Goal: Task Accomplishment & Management: Use online tool/utility

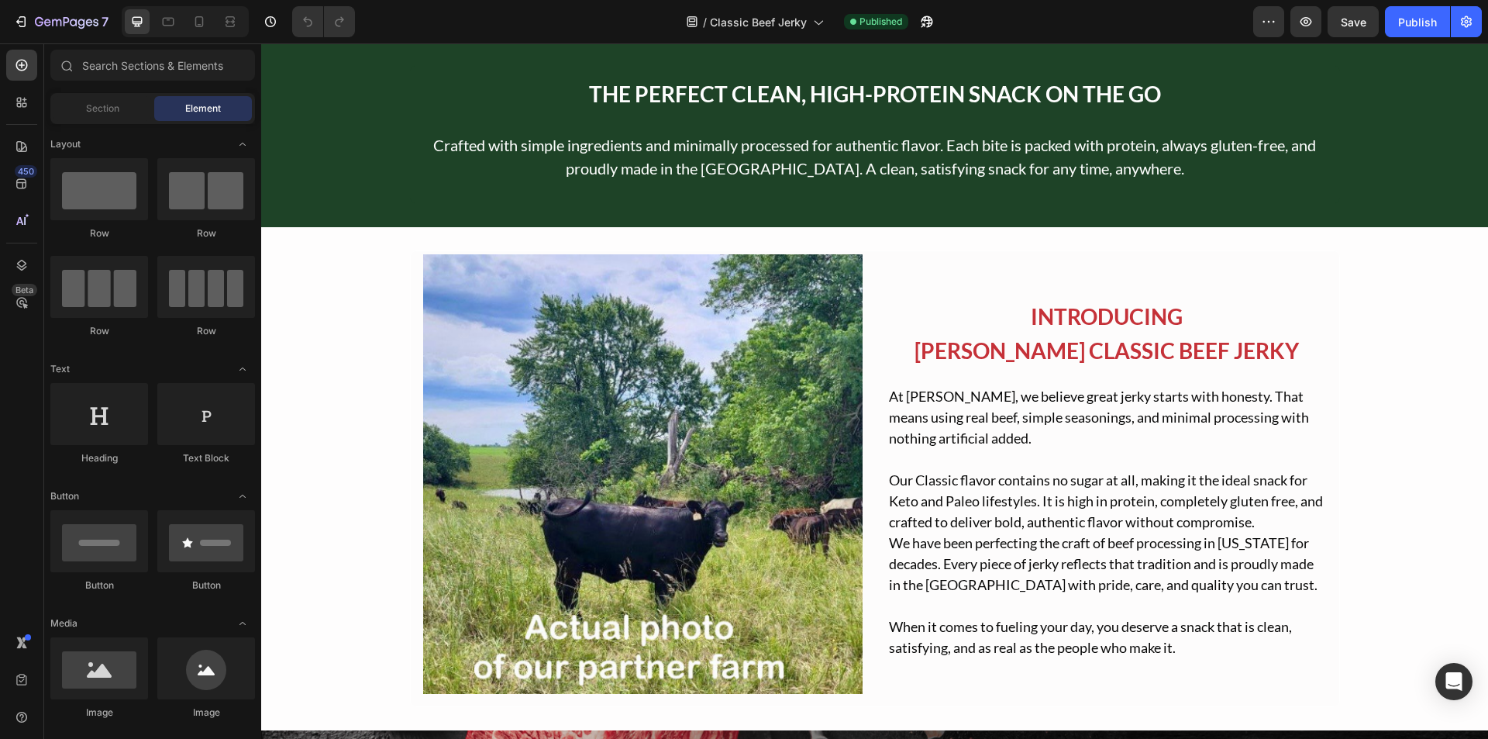
scroll to position [1085, 0]
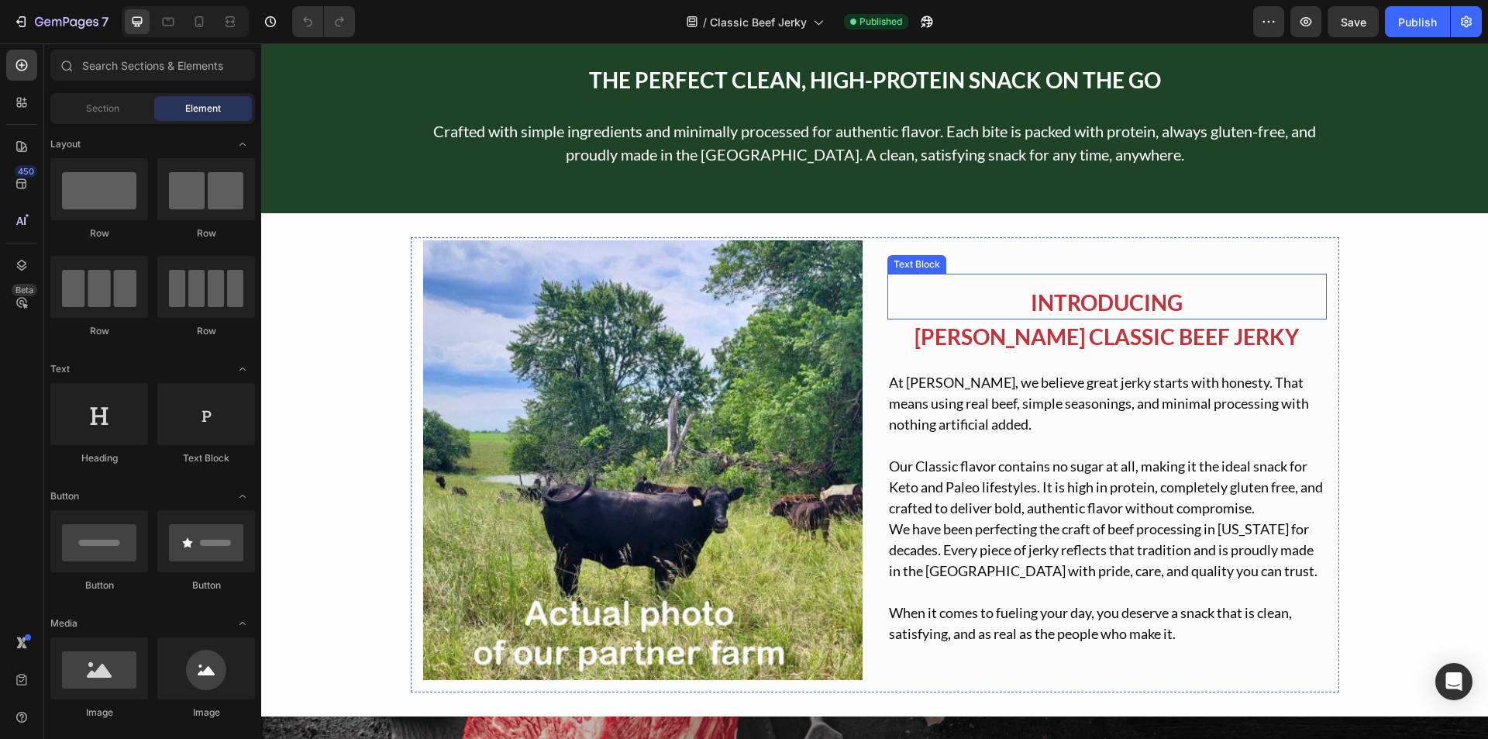
click at [1068, 305] on p "INTRODUCING" at bounding box center [1107, 302] width 436 height 31
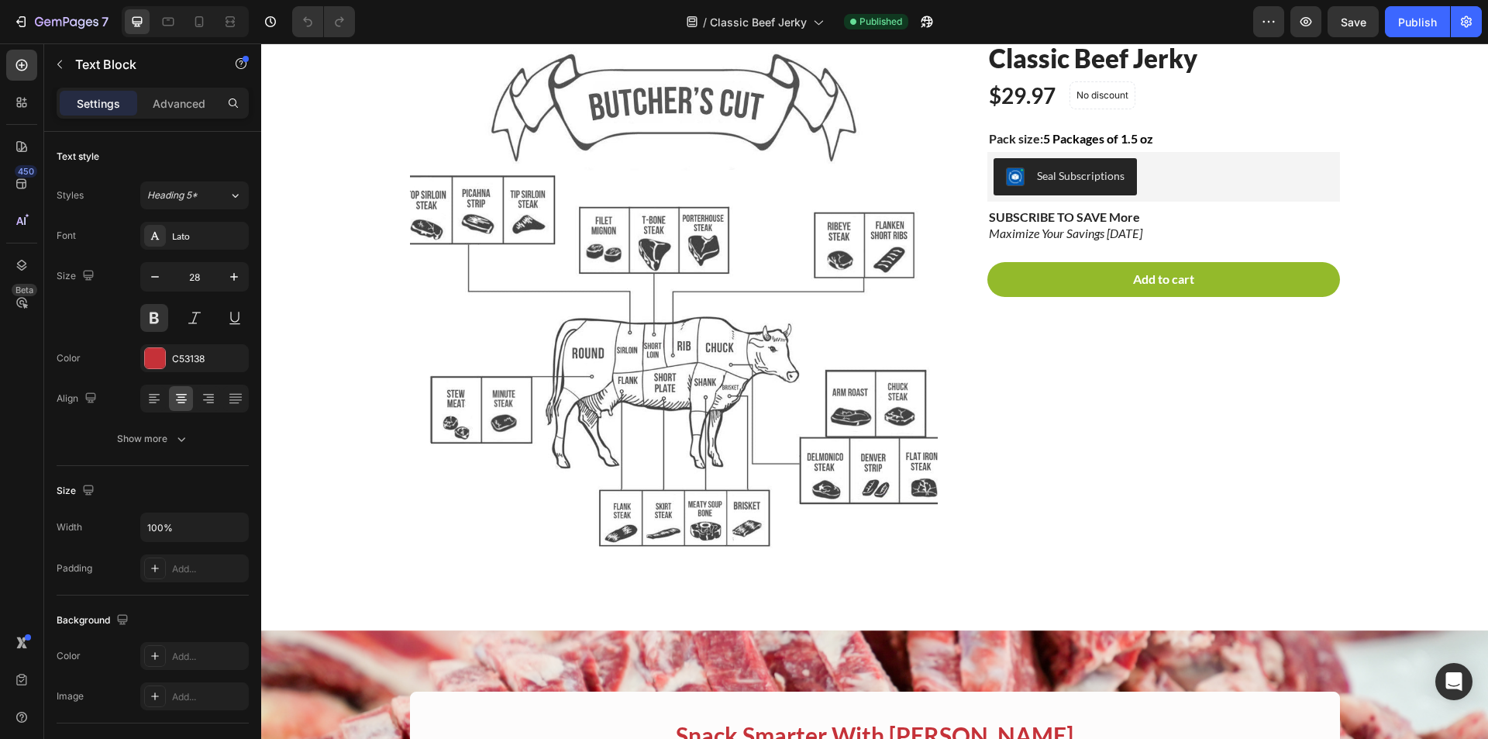
scroll to position [0, 0]
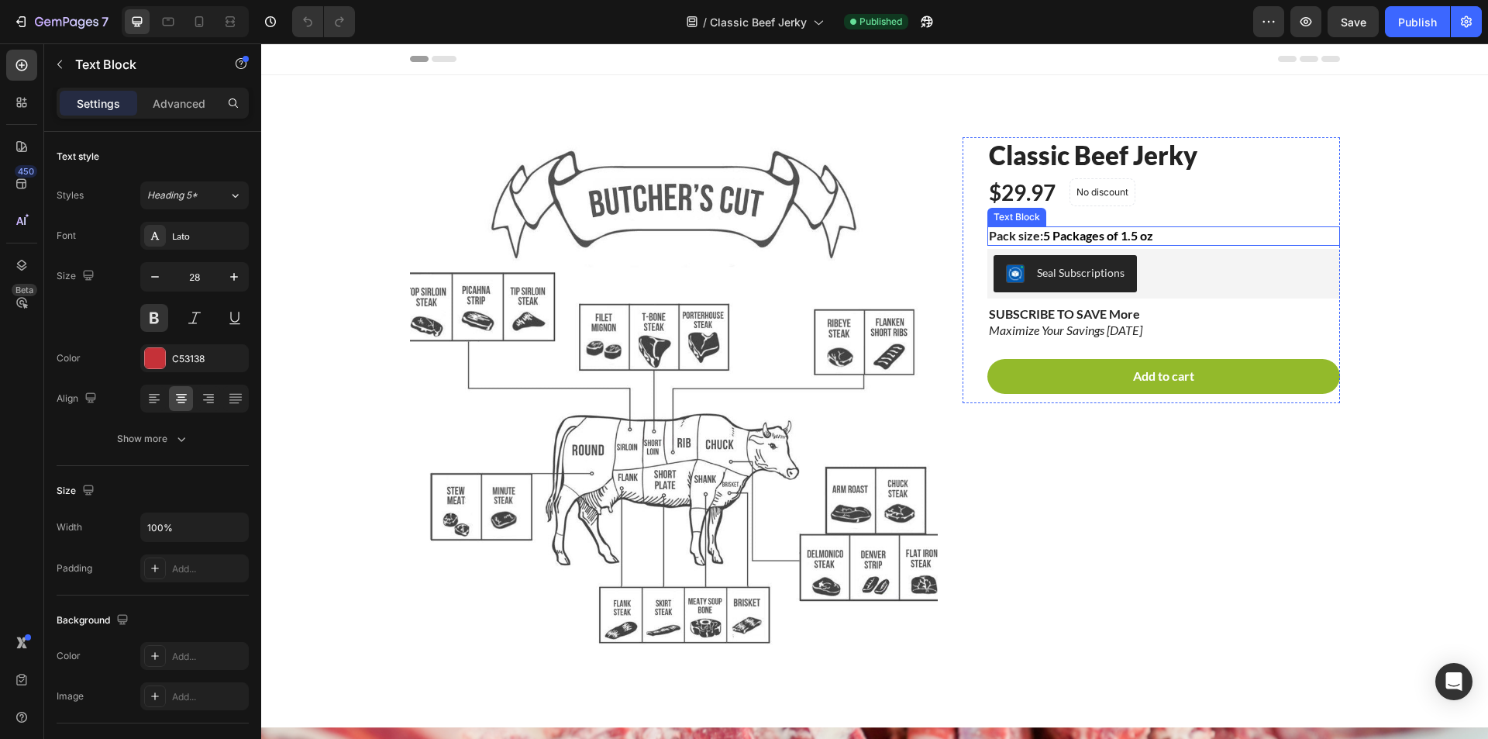
click at [1095, 236] on span "5 Packages of 1.5 oz" at bounding box center [1098, 235] width 110 height 15
click at [1127, 229] on span "5 Packages of 1.5 oz" at bounding box center [1098, 235] width 110 height 15
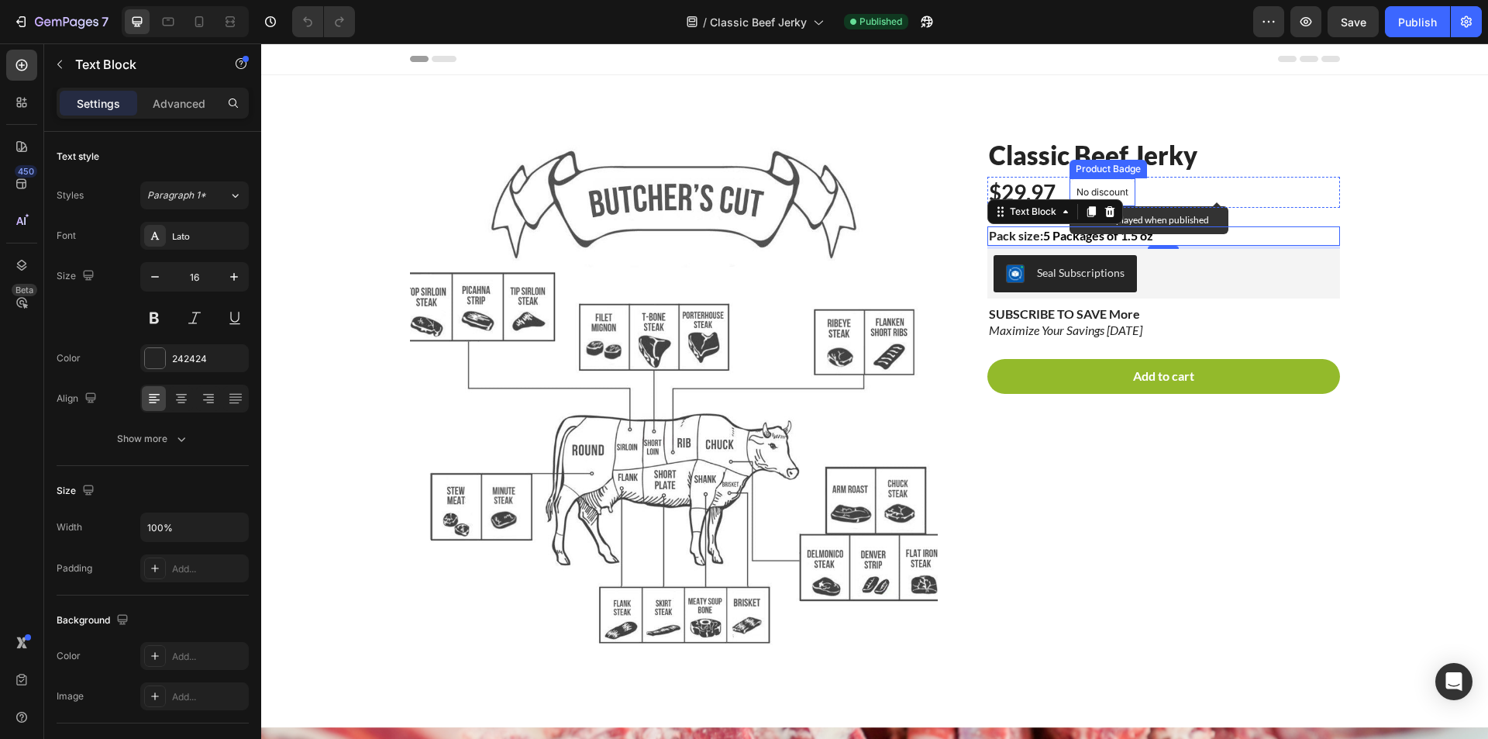
click at [1126, 185] on div "No discount" at bounding box center [1103, 192] width 64 height 26
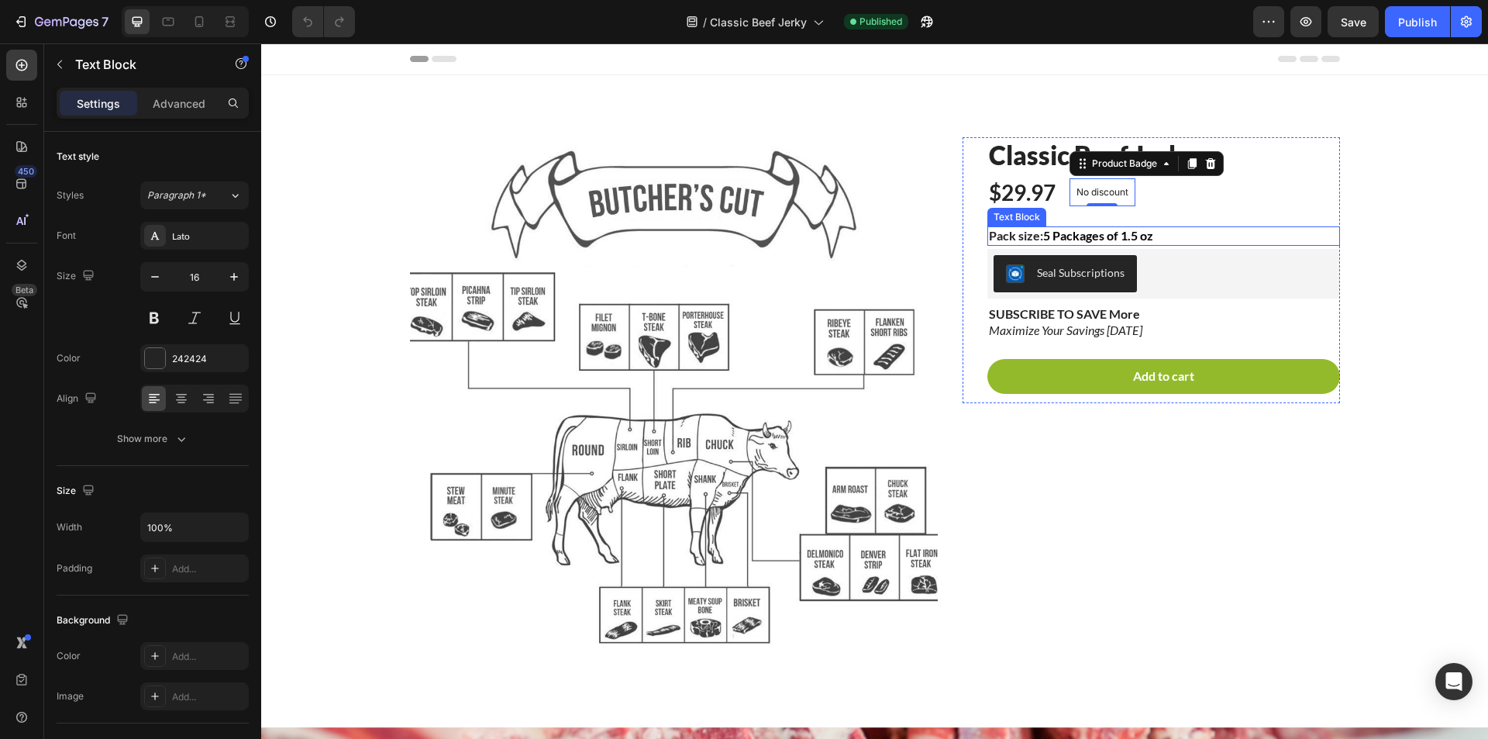
click at [1047, 229] on span "5 Packages of 1.5 oz" at bounding box center [1098, 235] width 110 height 15
click at [1088, 211] on icon at bounding box center [1092, 212] width 9 height 11
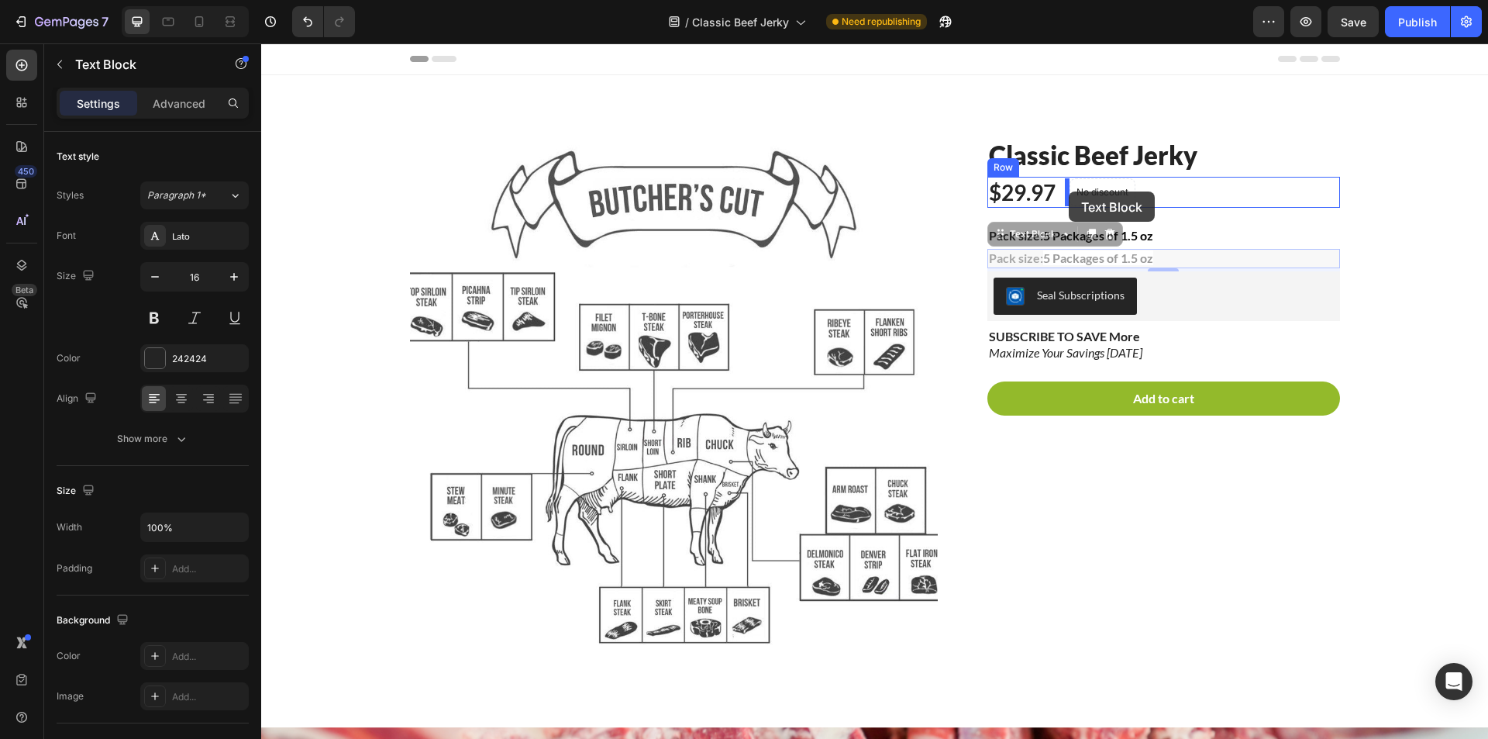
drag, startPoint x: 999, startPoint y: 239, endPoint x: 1069, endPoint y: 191, distance: 84.9
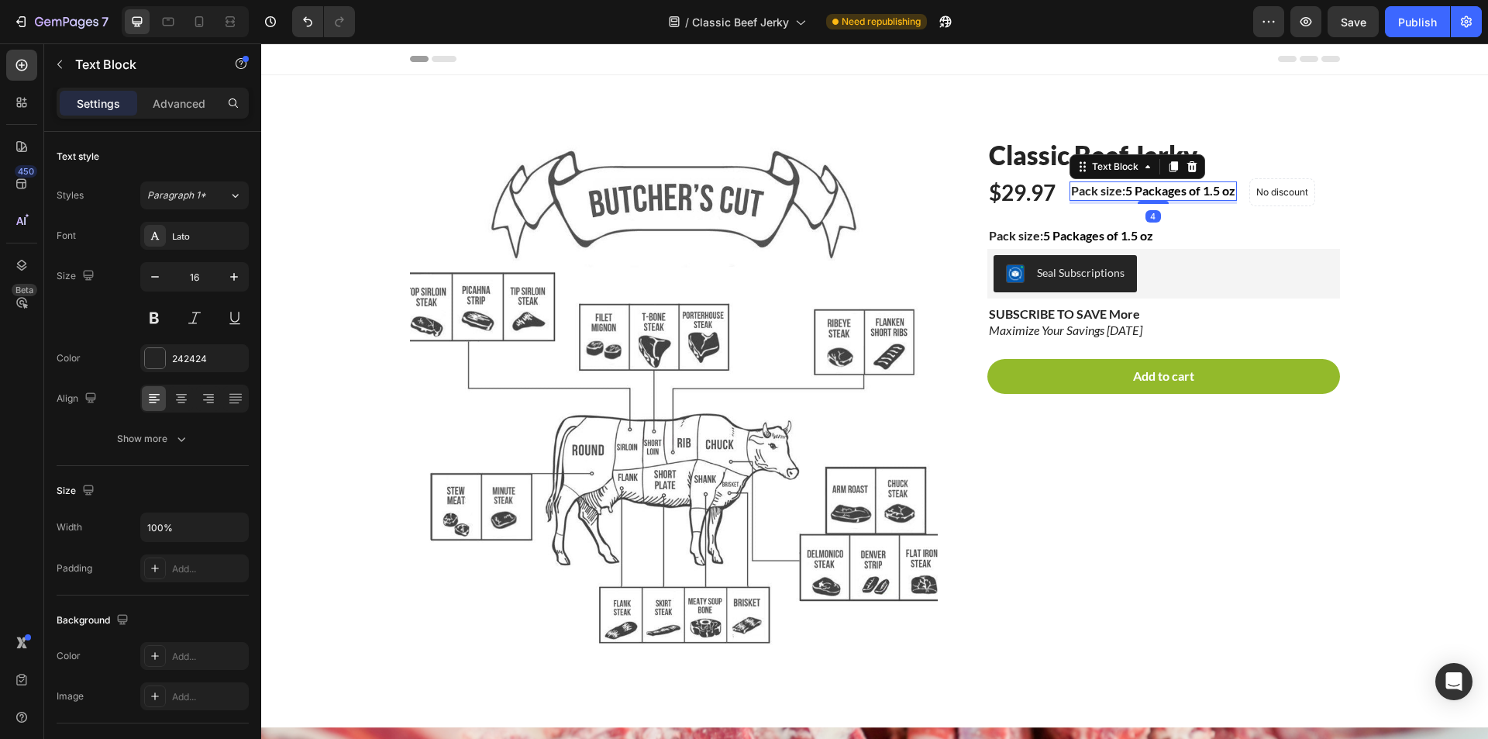
click at [1112, 191] on p "Pack size: 5 Packages of 1.5 oz" at bounding box center [1153, 191] width 164 height 16
click at [1082, 195] on p "S&H:" at bounding box center [1085, 191] width 28 height 16
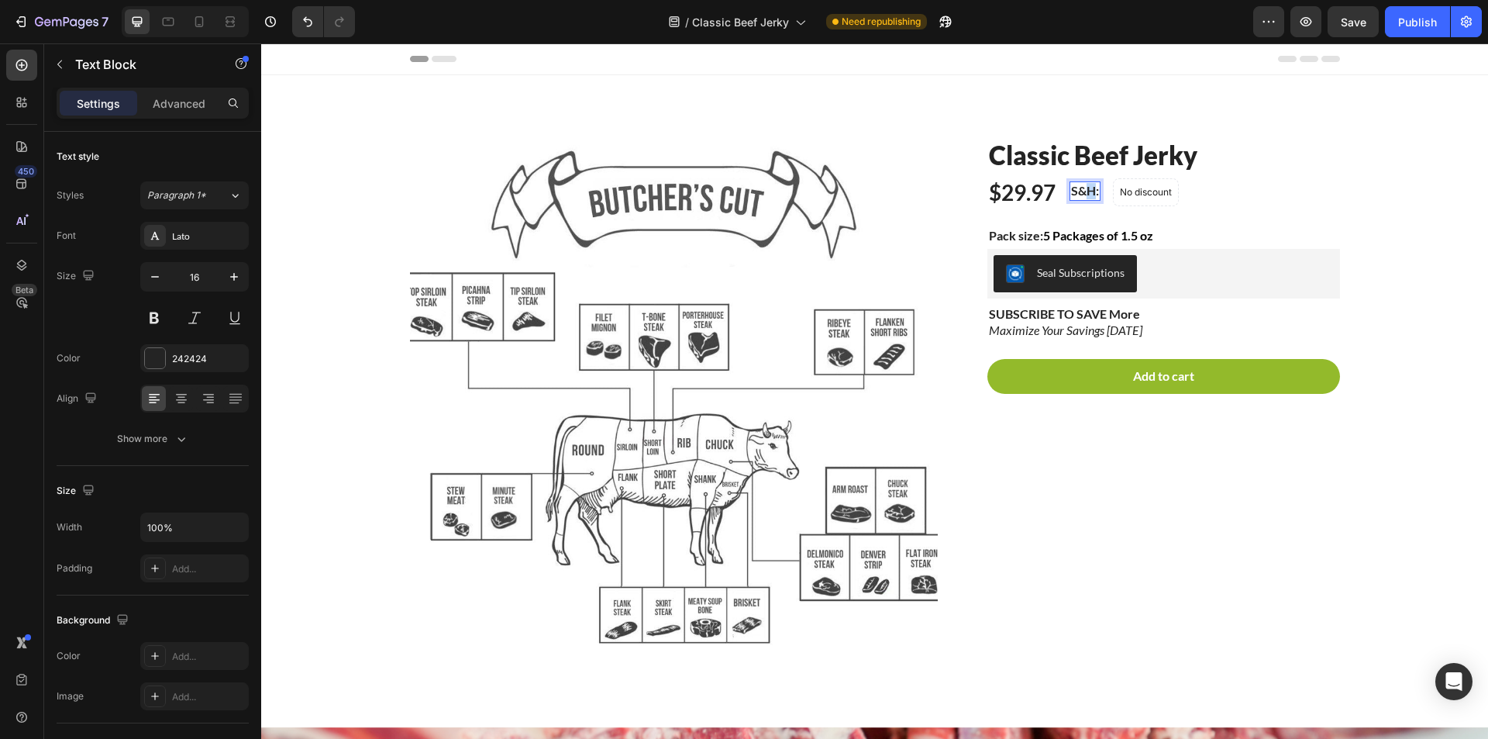
click at [1082, 195] on p "S&H:" at bounding box center [1085, 191] width 28 height 16
click at [1027, 197] on div "$29.97" at bounding box center [1023, 192] width 70 height 31
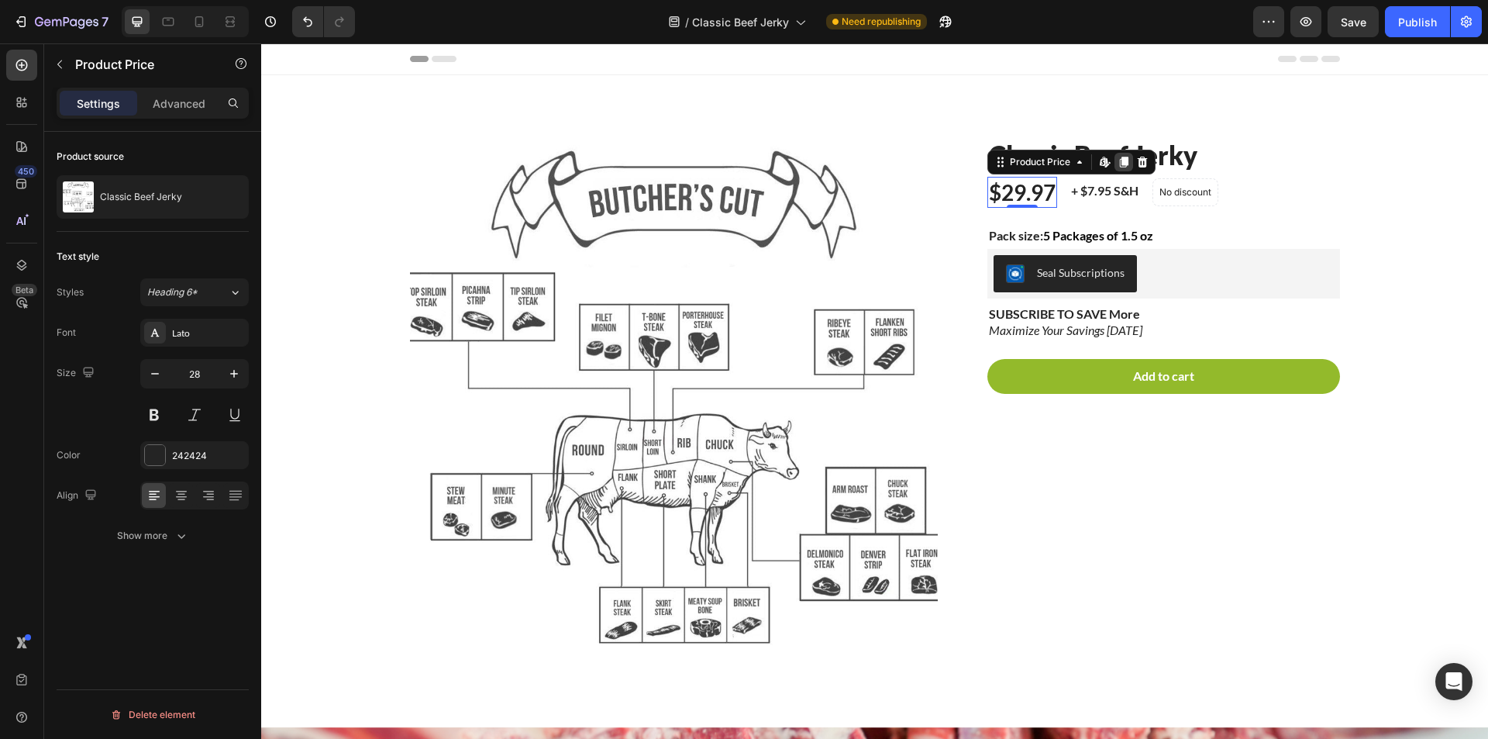
click at [1123, 162] on icon at bounding box center [1124, 162] width 9 height 11
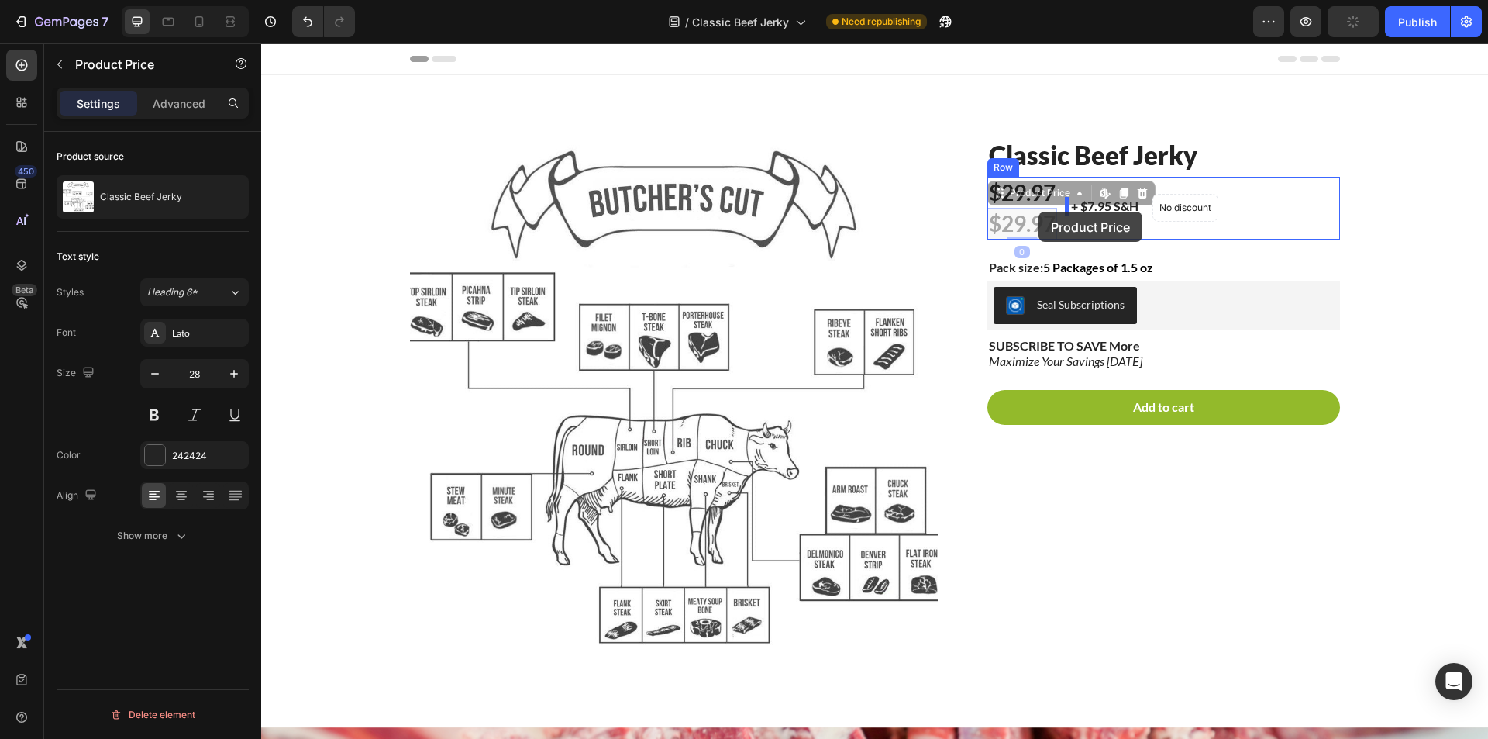
drag, startPoint x: 999, startPoint y: 199, endPoint x: 1039, endPoint y: 212, distance: 41.4
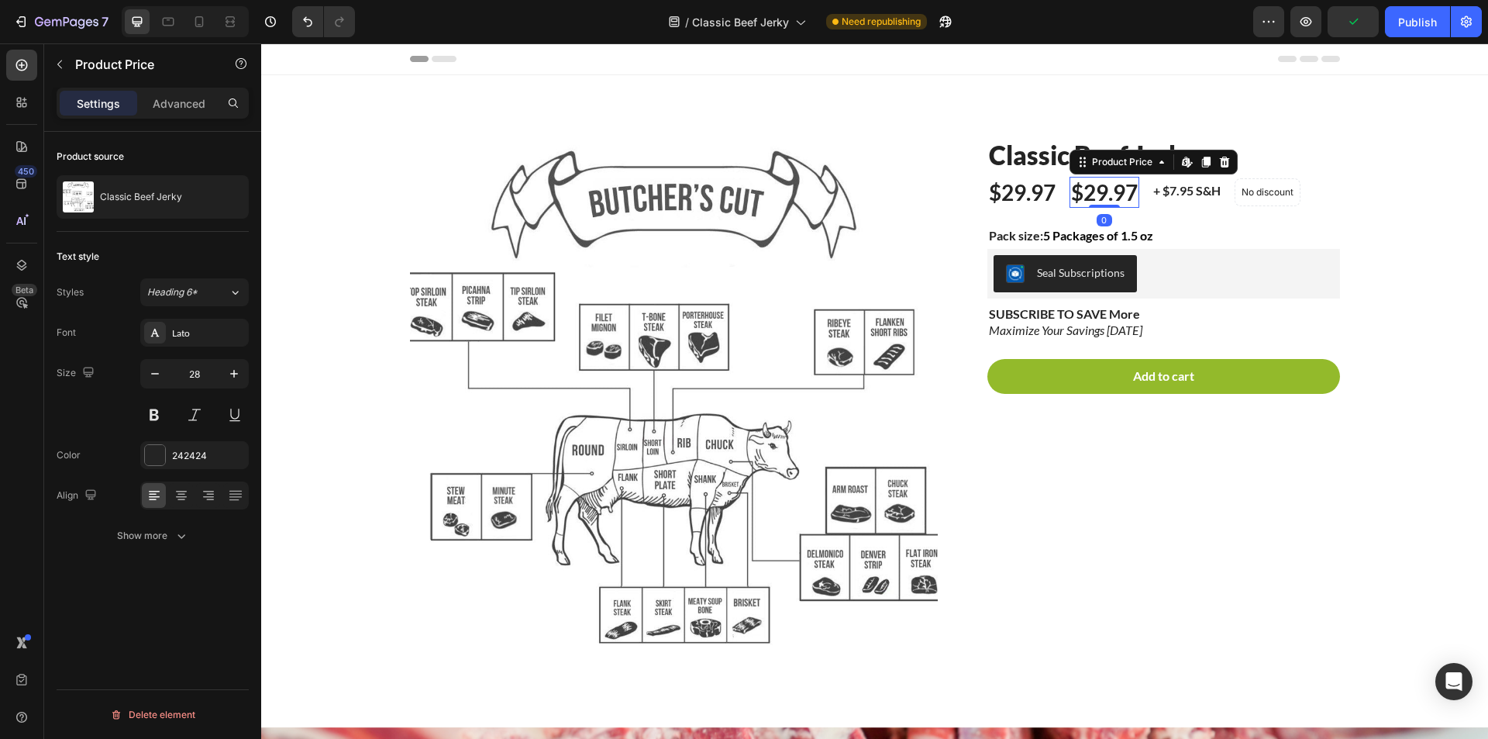
click at [1100, 199] on div "$29.97" at bounding box center [1105, 192] width 70 height 31
click at [1095, 191] on div "$29.97" at bounding box center [1105, 192] width 70 height 31
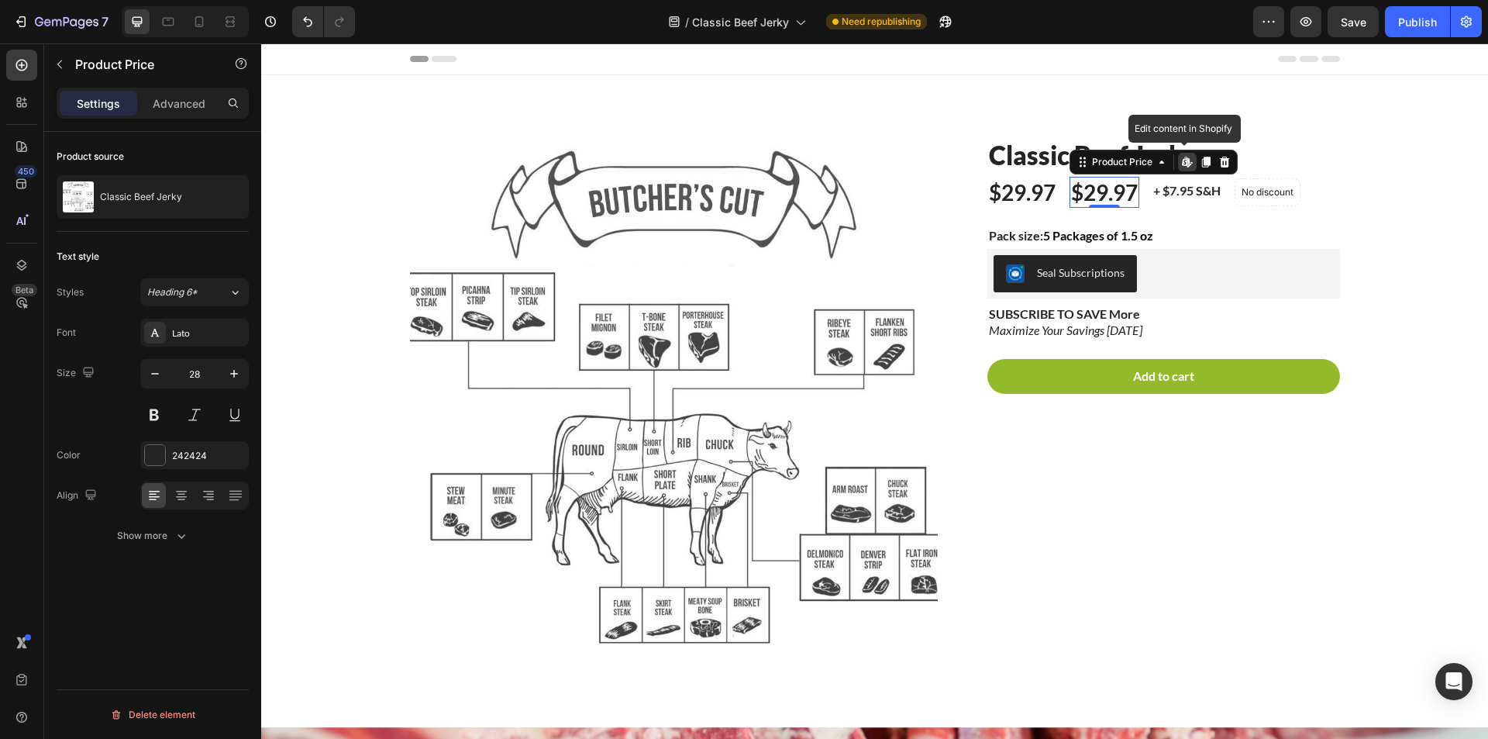
click at [1095, 191] on div "$29.97" at bounding box center [1105, 192] width 70 height 31
click at [1108, 191] on div "$29.97" at bounding box center [1105, 192] width 70 height 31
click at [1112, 185] on div "$29.97" at bounding box center [1105, 192] width 70 height 31
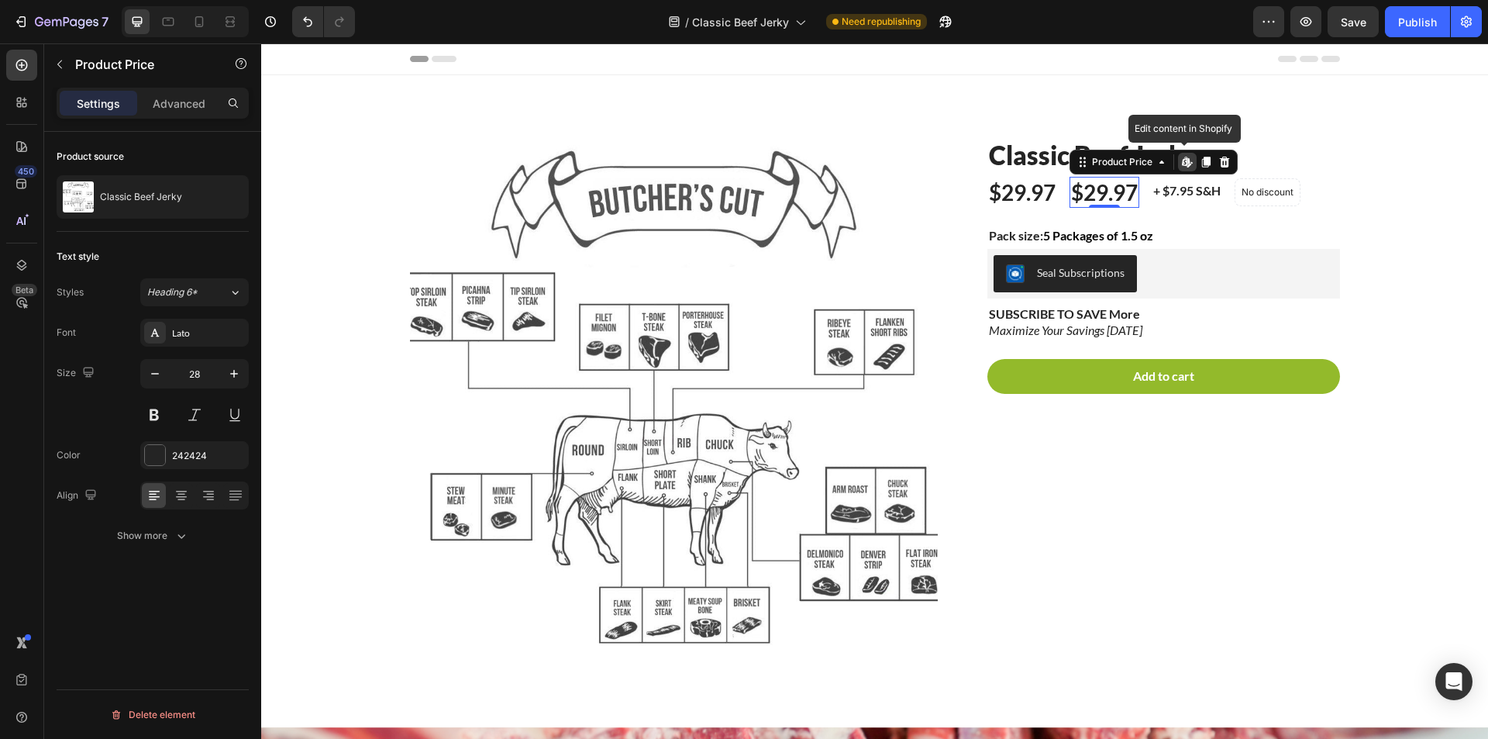
click at [1112, 185] on div "$29.97" at bounding box center [1105, 192] width 70 height 31
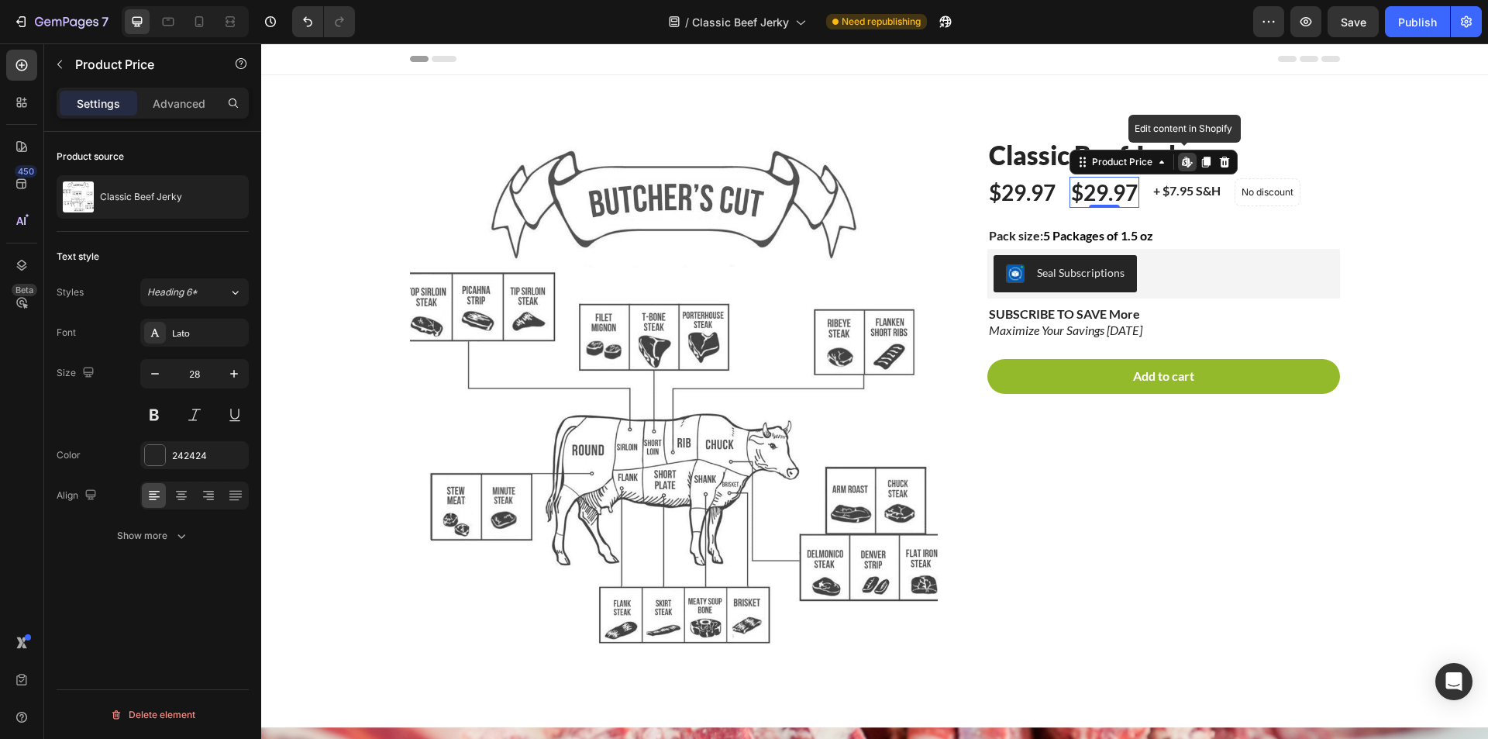
click at [1112, 185] on div "$29.97" at bounding box center [1105, 192] width 70 height 31
click at [1219, 164] on icon at bounding box center [1225, 162] width 12 height 12
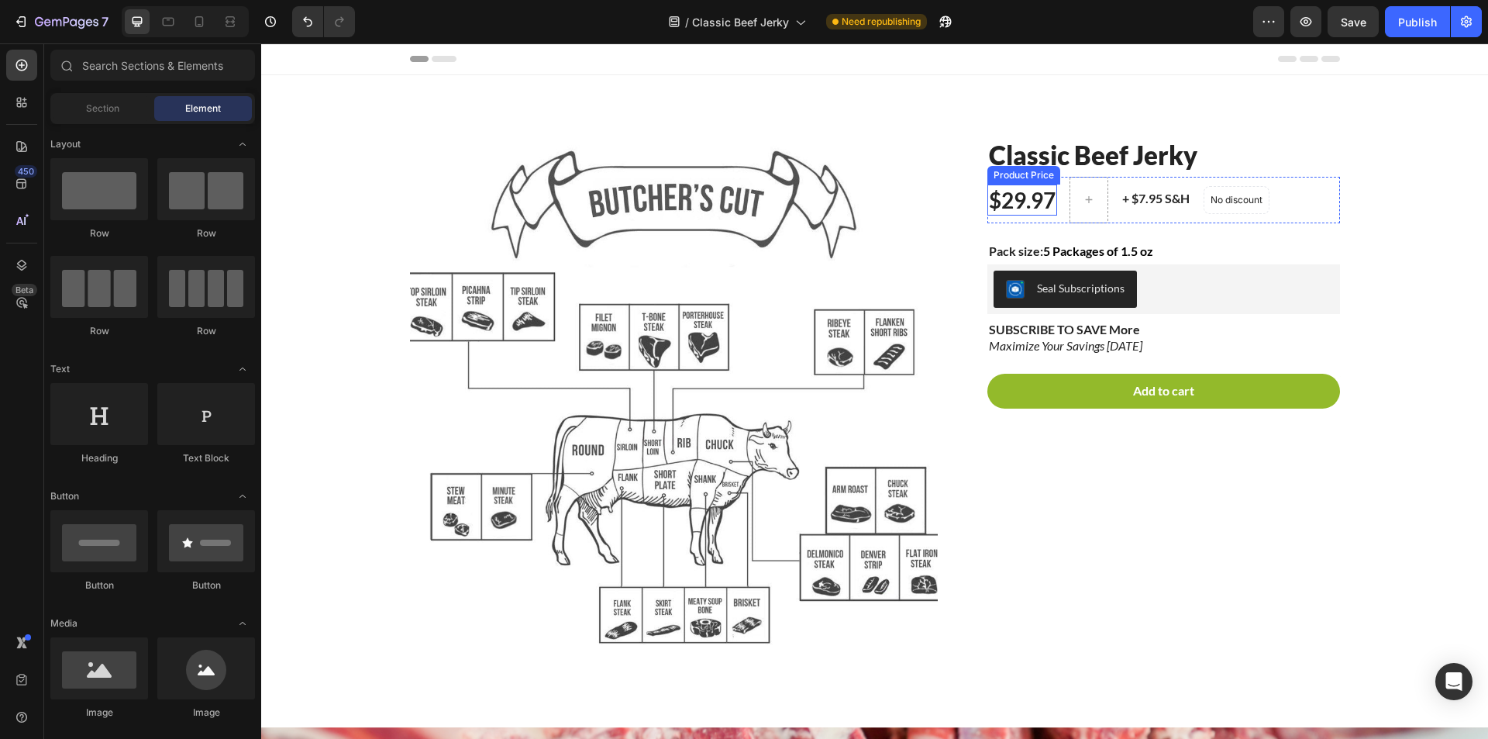
click at [1045, 190] on div "$29.97" at bounding box center [1023, 200] width 70 height 31
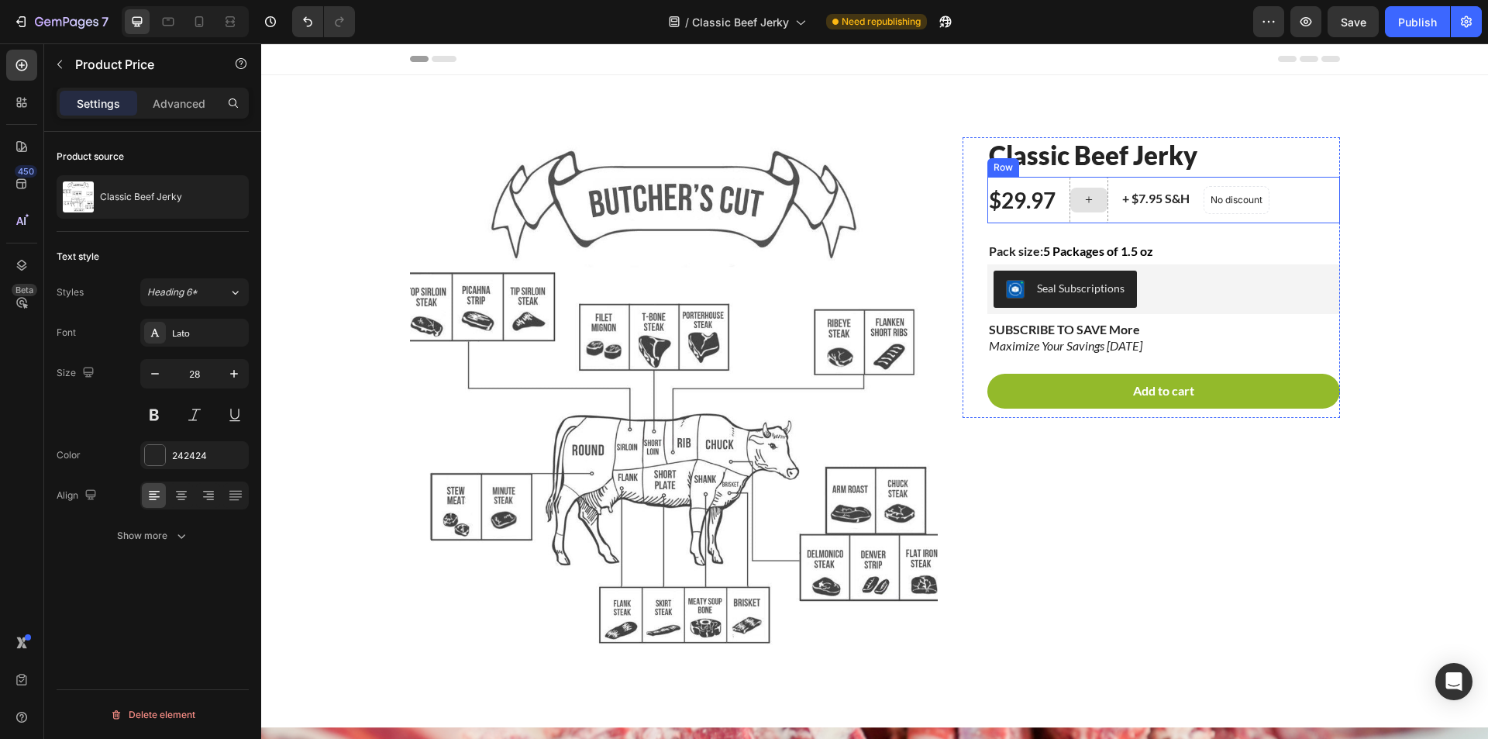
click at [1088, 195] on icon at bounding box center [1089, 199] width 12 height 13
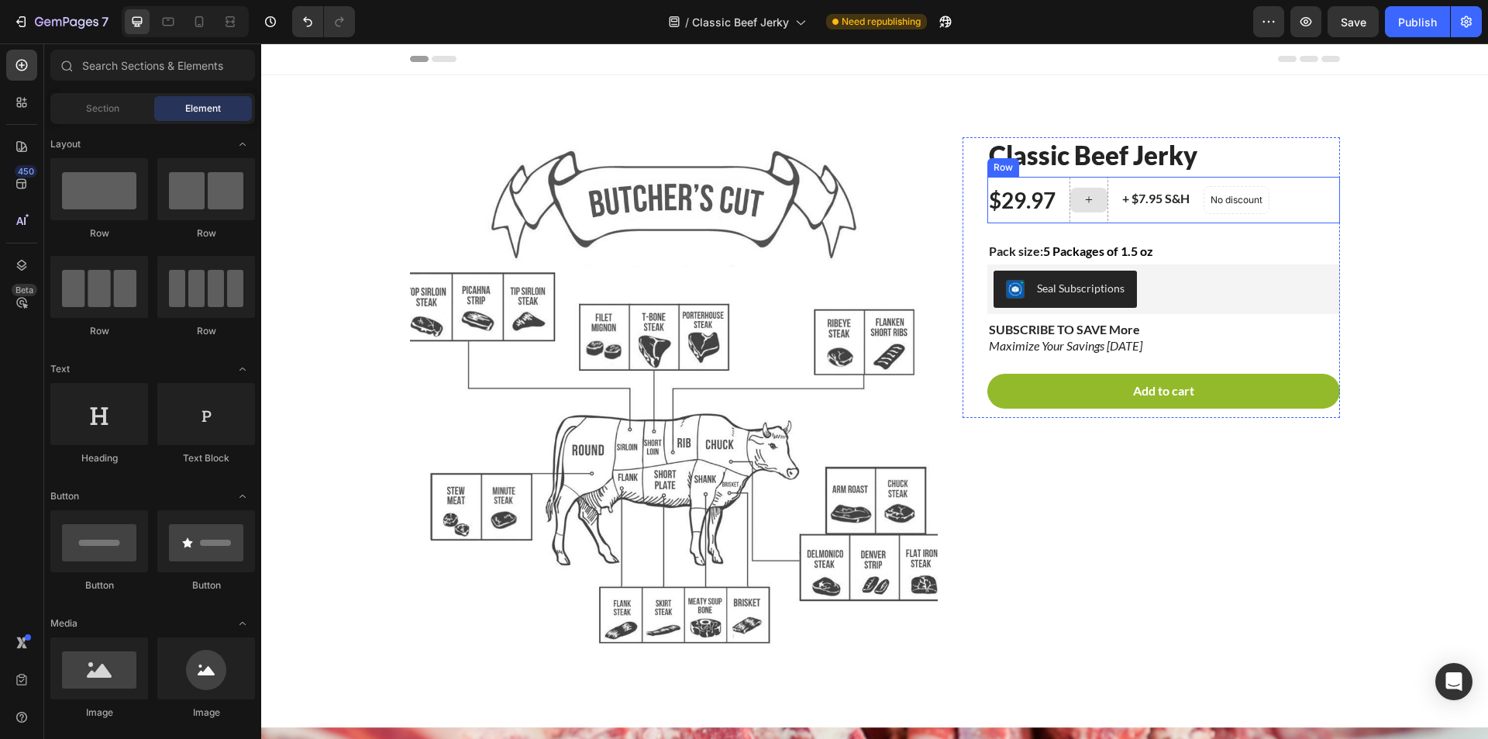
click at [1094, 183] on div at bounding box center [1089, 200] width 39 height 47
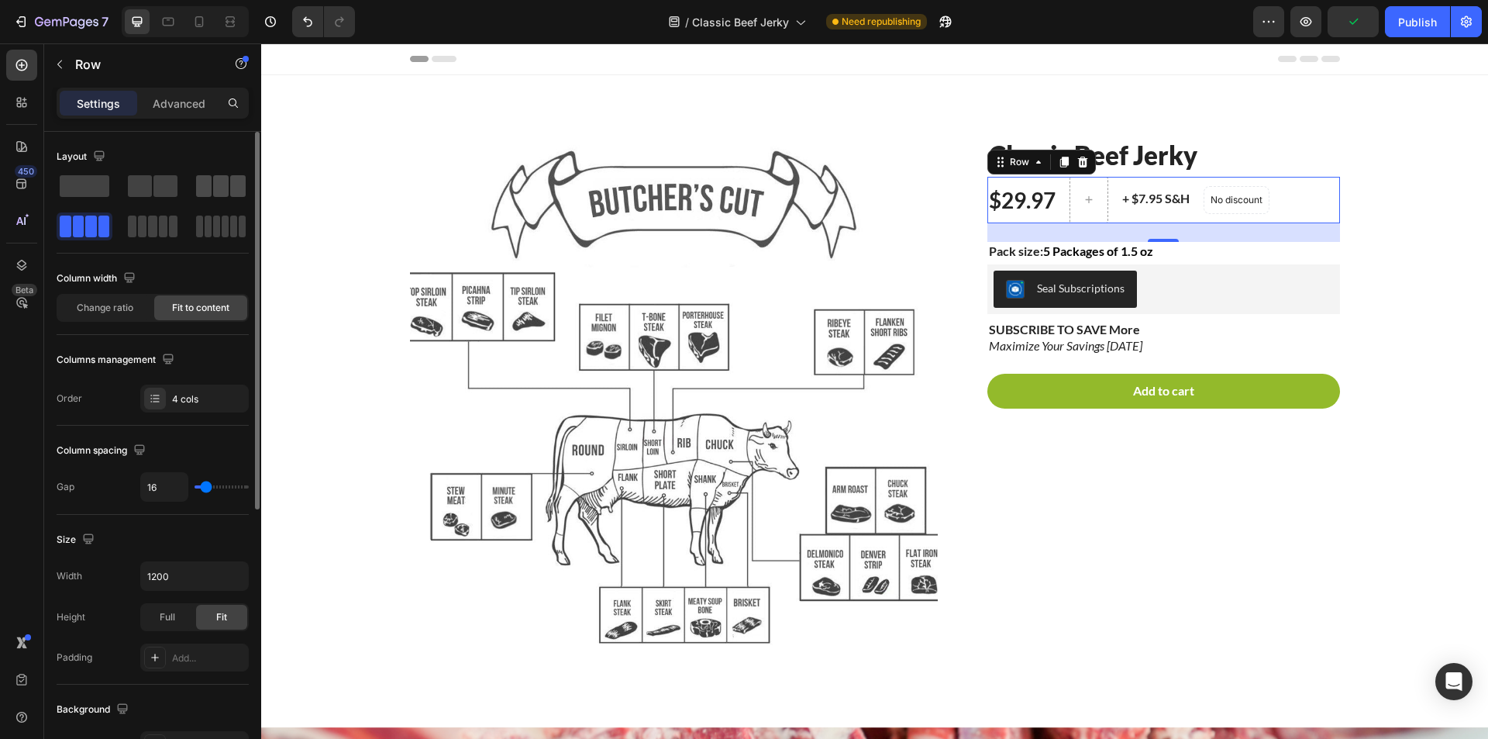
click at [229, 181] on div at bounding box center [221, 186] width 50 height 22
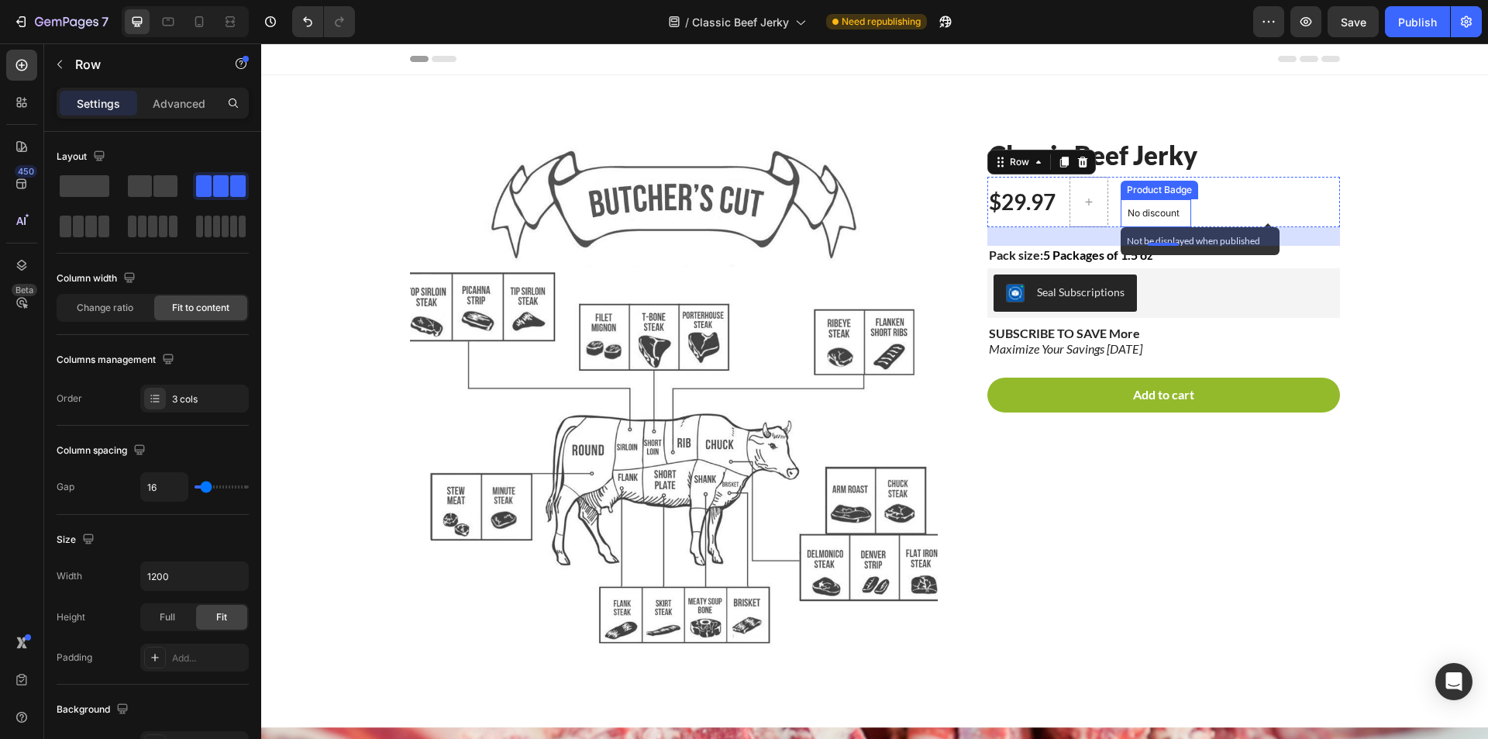
click at [1166, 210] on p "No discount" at bounding box center [1156, 213] width 57 height 14
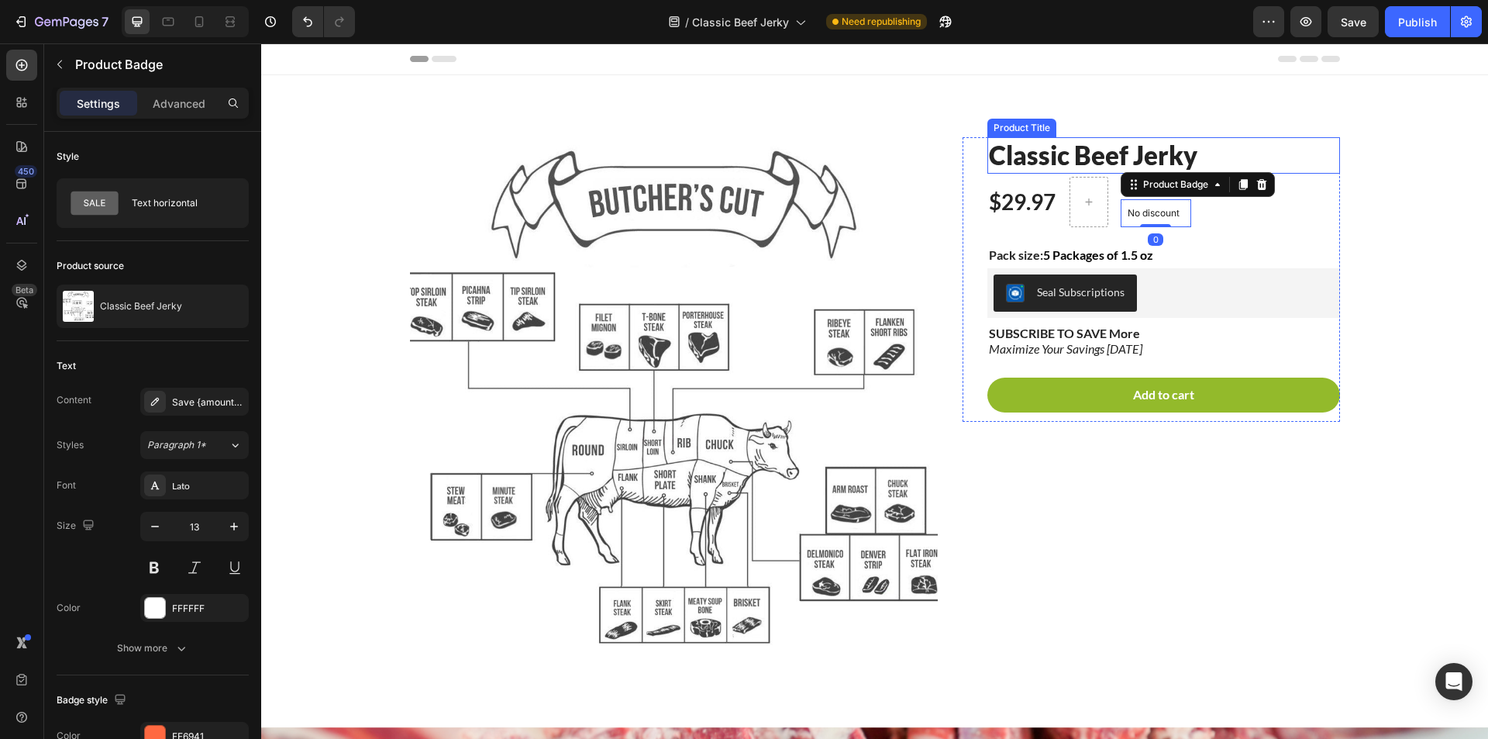
click at [1102, 162] on h1 "Classic Beef Jerky" at bounding box center [1164, 155] width 353 height 36
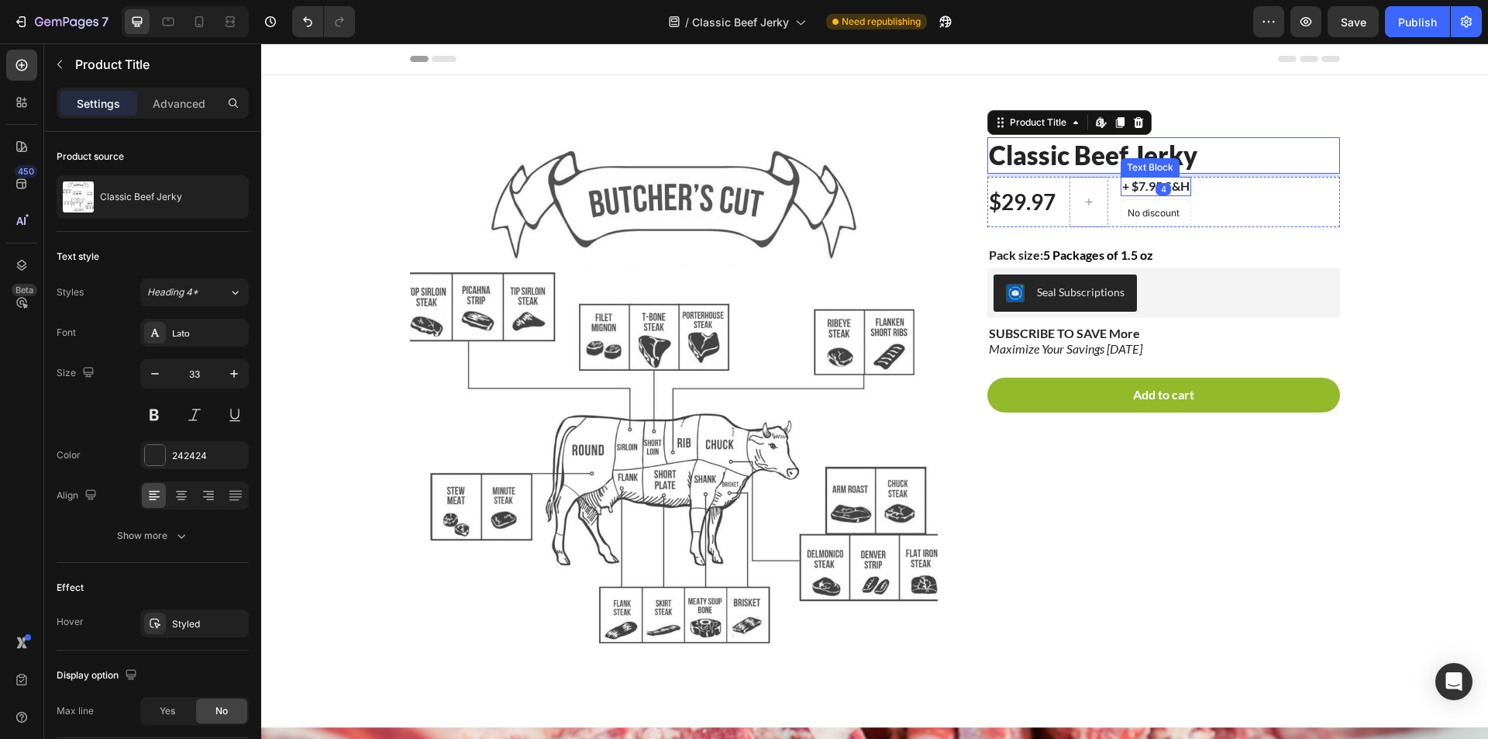
click at [1123, 182] on p "+ $7.95 S&H" at bounding box center [1156, 186] width 67 height 16
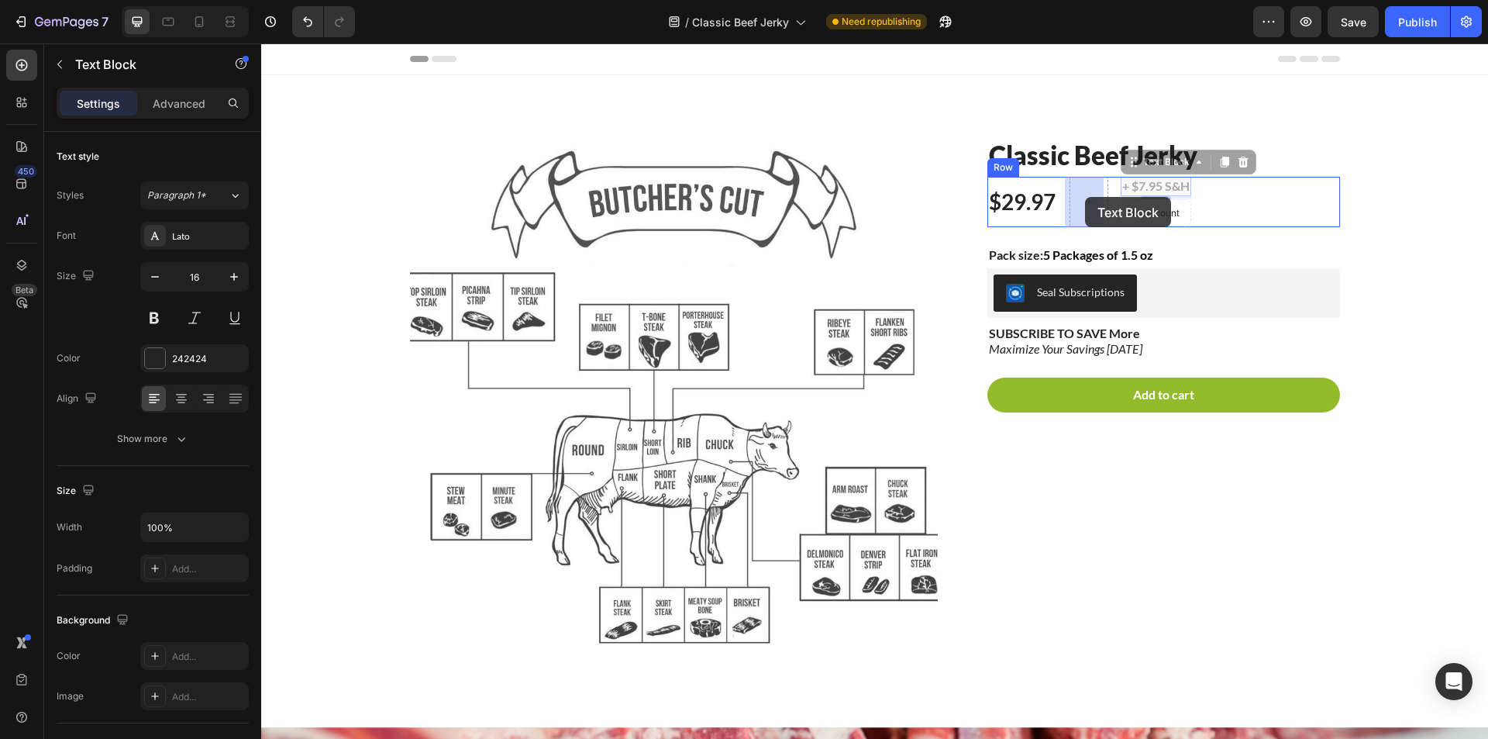
drag, startPoint x: 1127, startPoint y: 167, endPoint x: 1102, endPoint y: 191, distance: 35.6
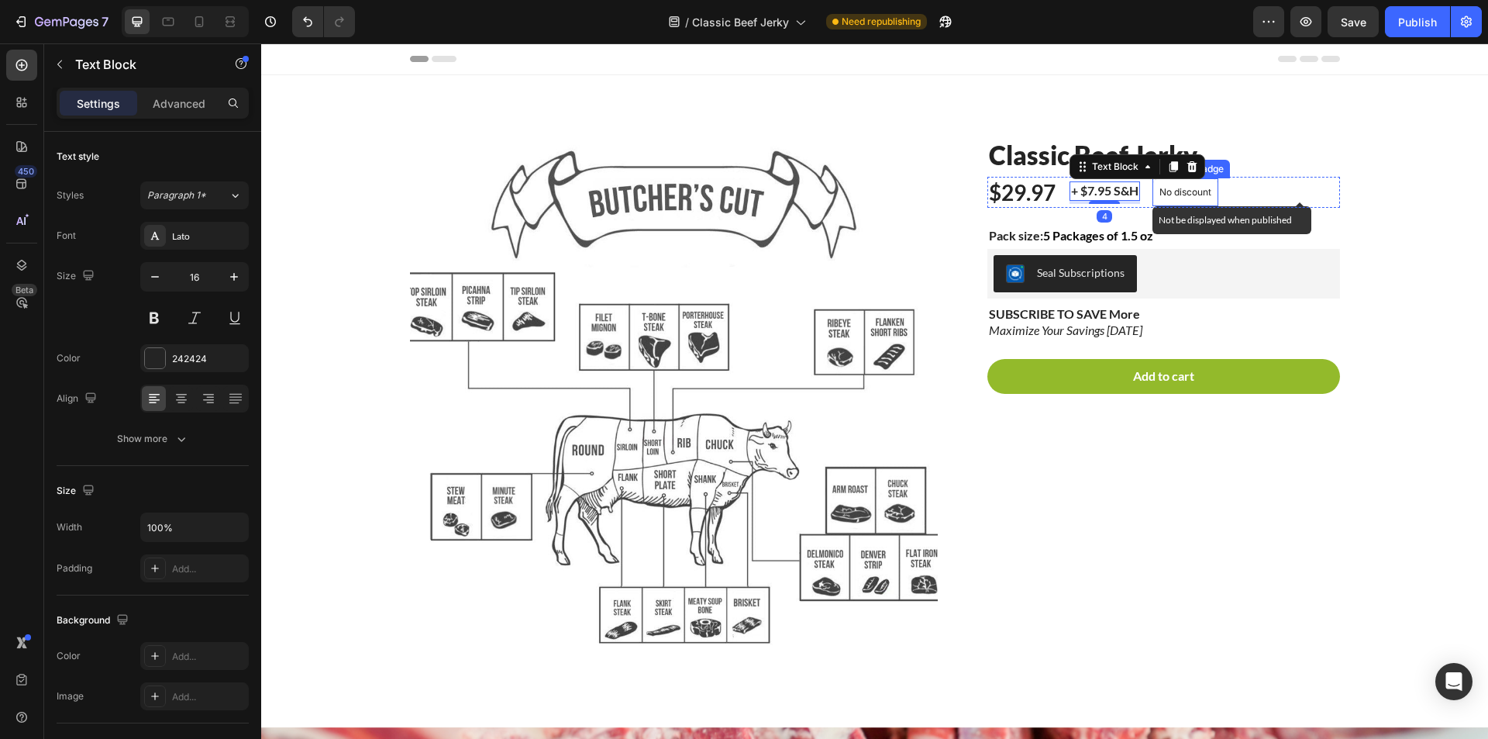
click at [1166, 191] on p "No discount" at bounding box center [1186, 192] width 52 height 14
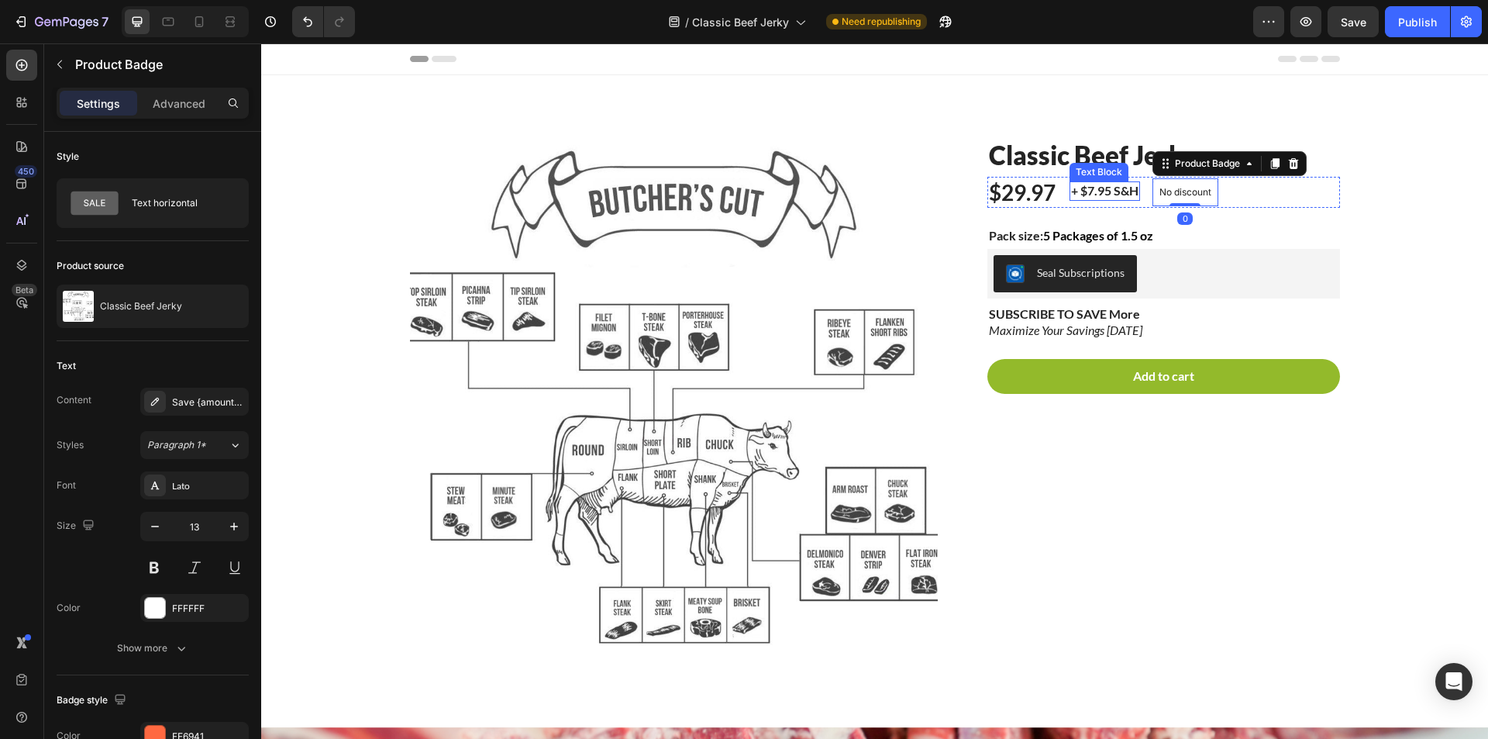
click at [1089, 188] on p "+ $7.95 S&H" at bounding box center [1104, 191] width 67 height 16
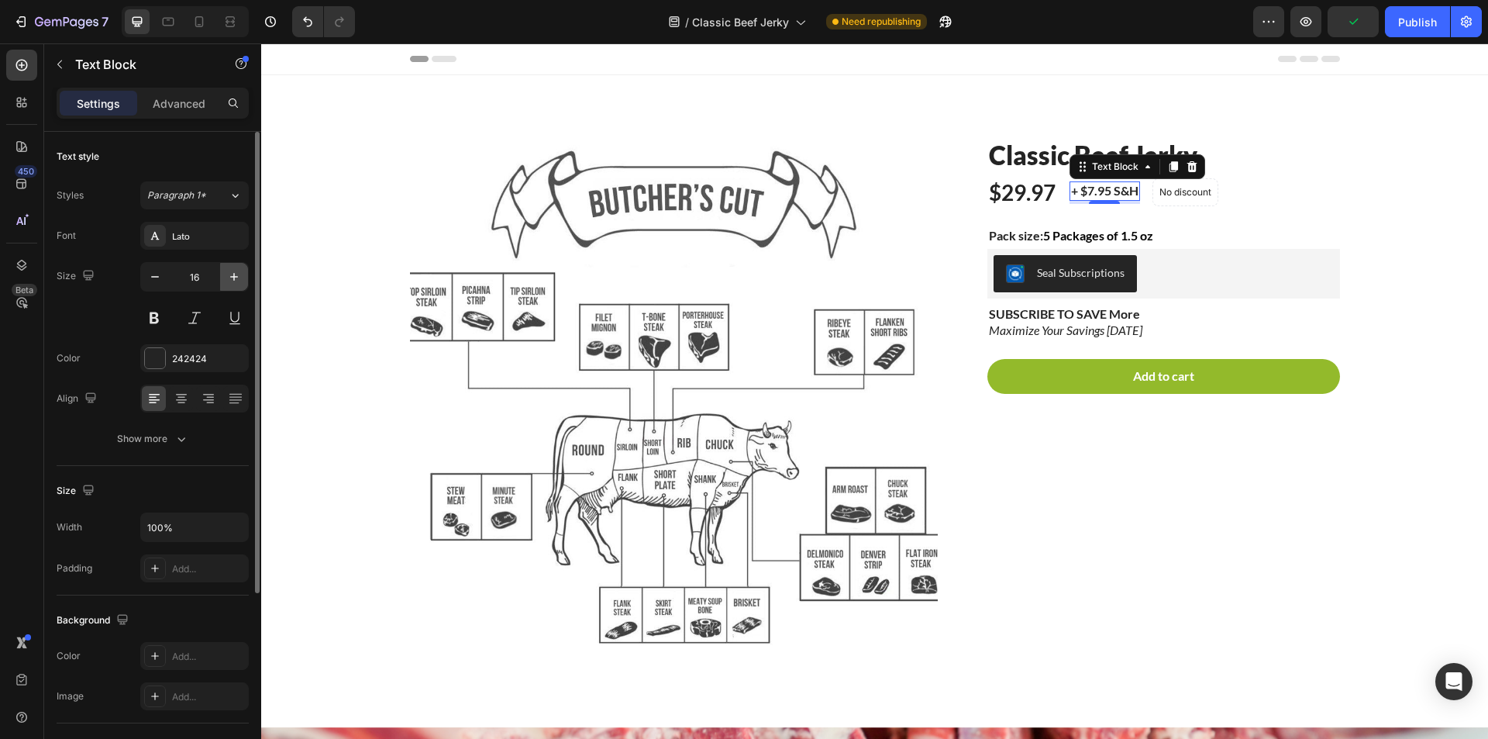
click at [225, 269] on button "button" at bounding box center [234, 277] width 28 height 28
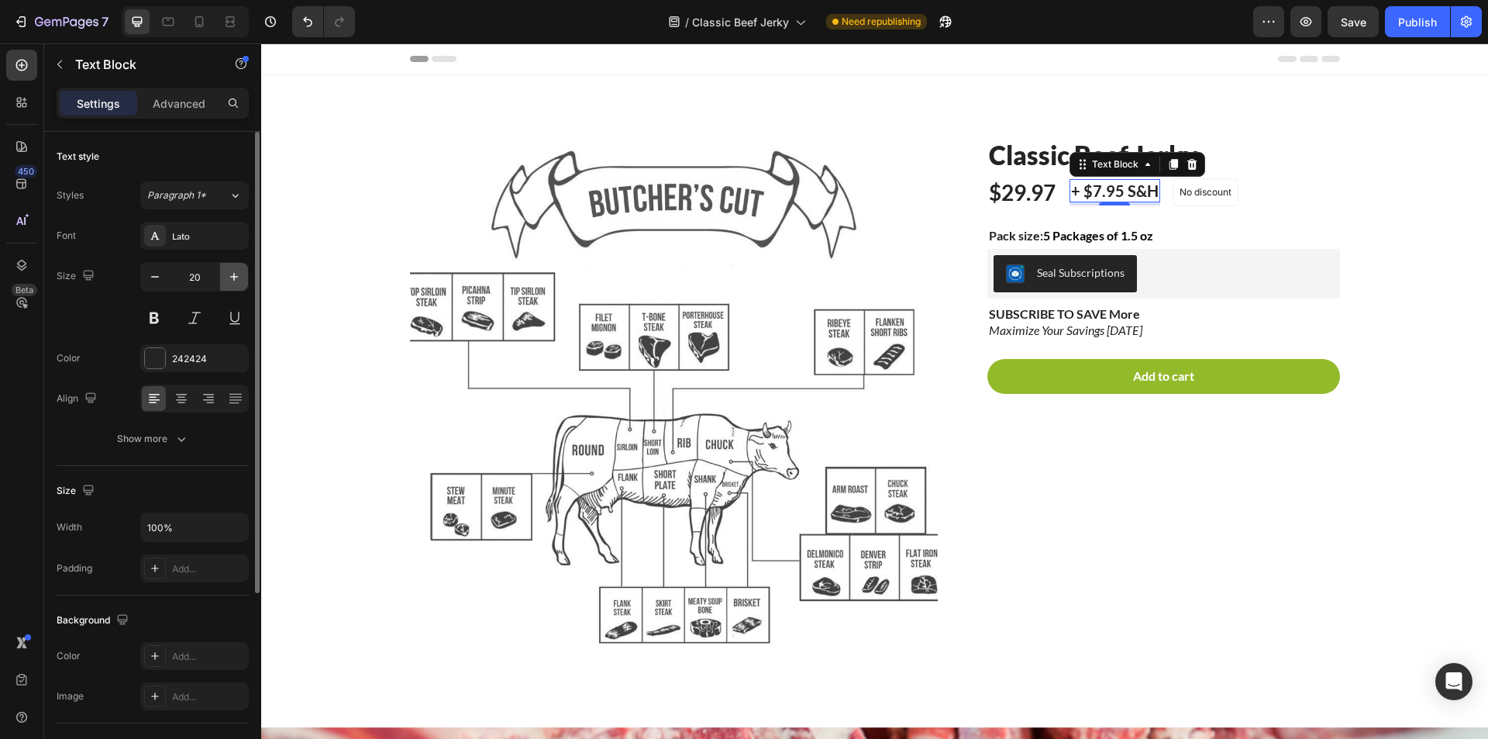
type input "21"
click at [140, 319] on div "Size 21" at bounding box center [153, 297] width 192 height 70
click at [149, 324] on button at bounding box center [154, 318] width 28 height 28
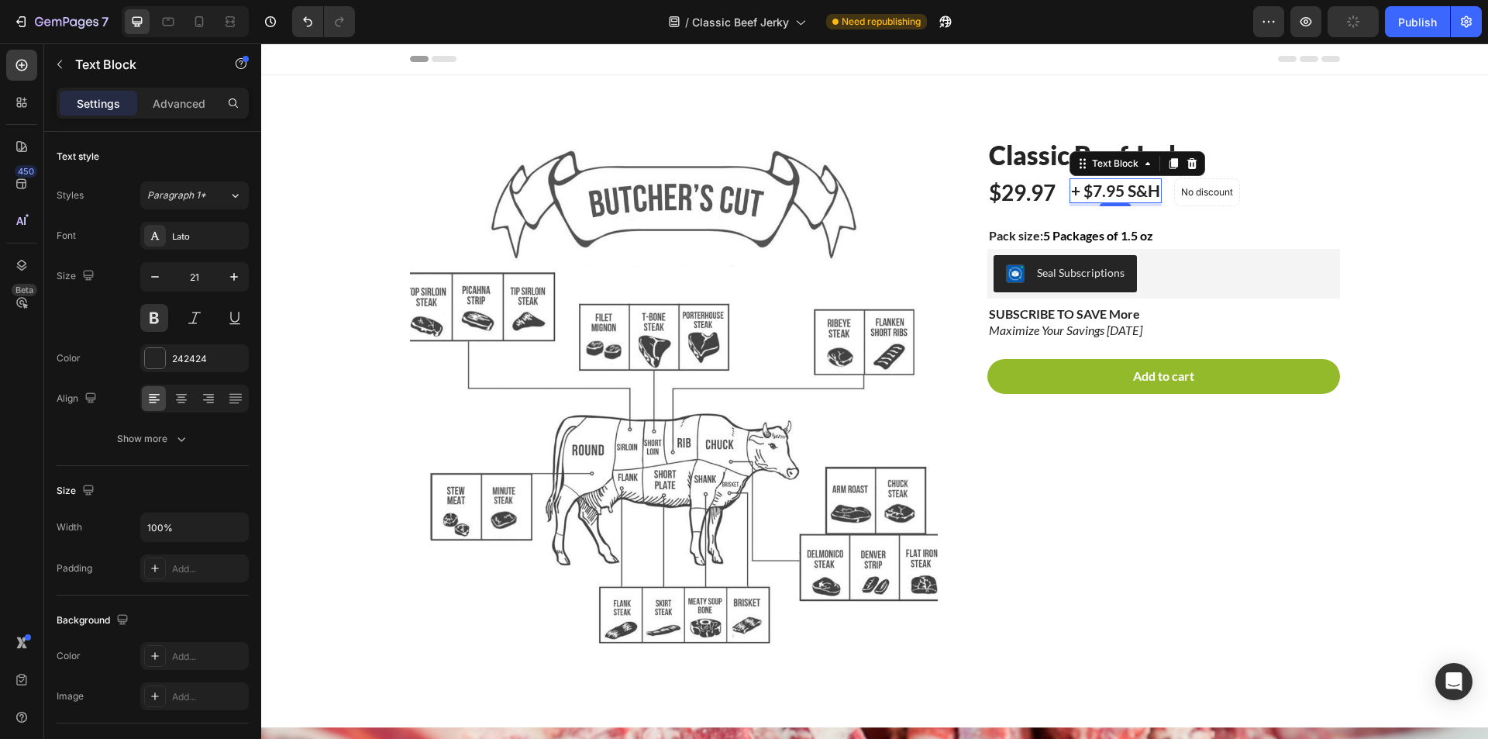
click at [24, 326] on div "450 Beta" at bounding box center [21, 339] width 31 height 578
click at [1106, 190] on p "+ $7.95 S&H" at bounding box center [1115, 190] width 89 height 21
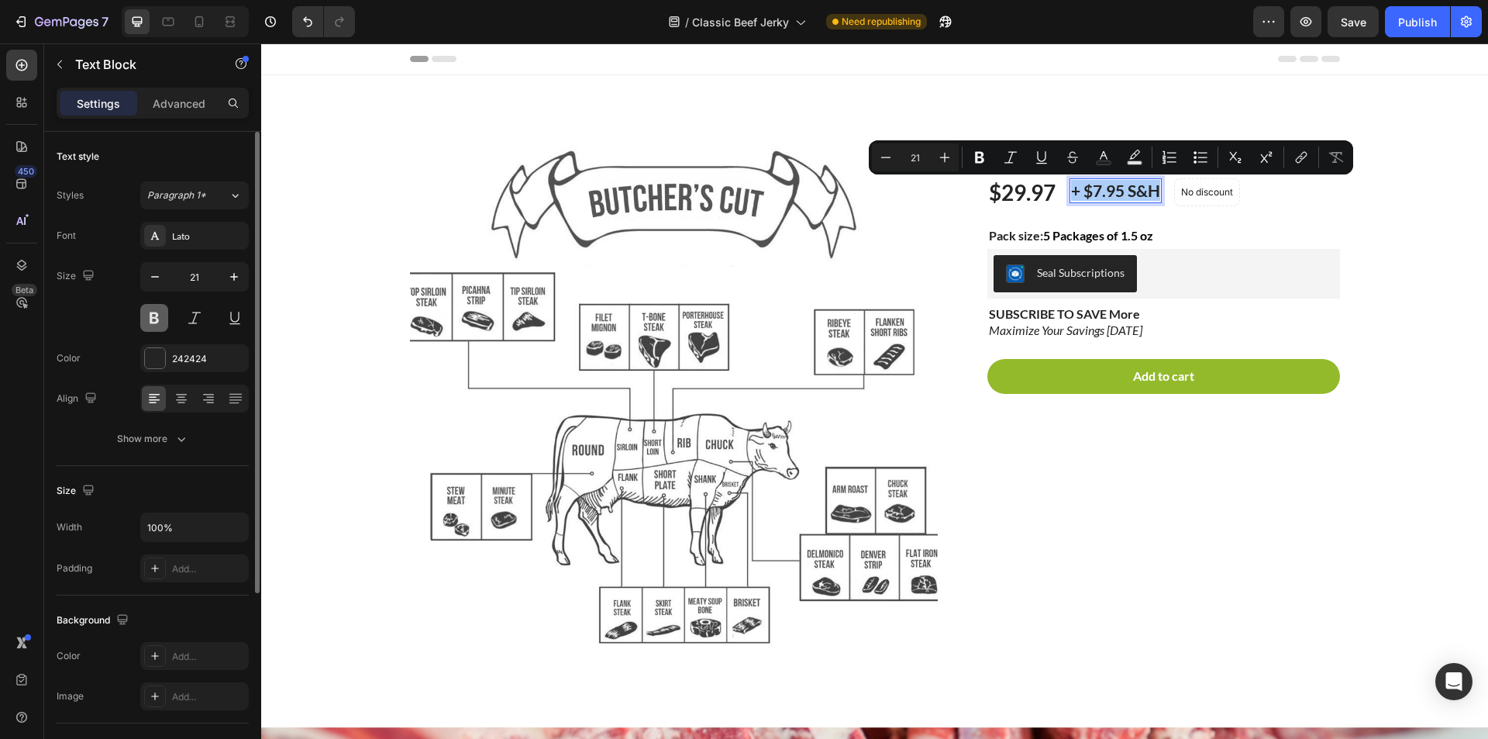
click at [150, 318] on button at bounding box center [154, 318] width 28 height 28
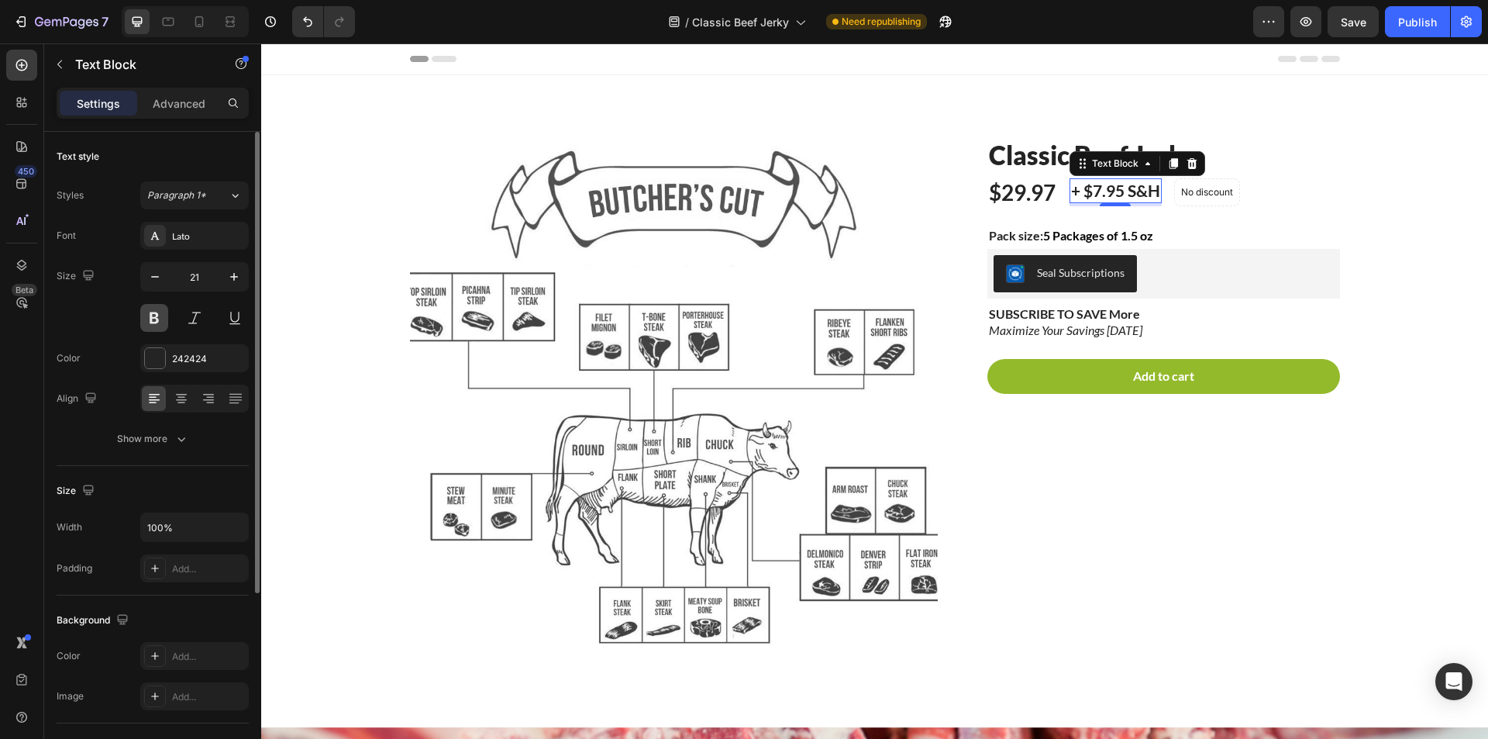
click at [150, 318] on button at bounding box center [154, 318] width 28 height 28
click at [22, 342] on div "450 Beta" at bounding box center [21, 339] width 31 height 578
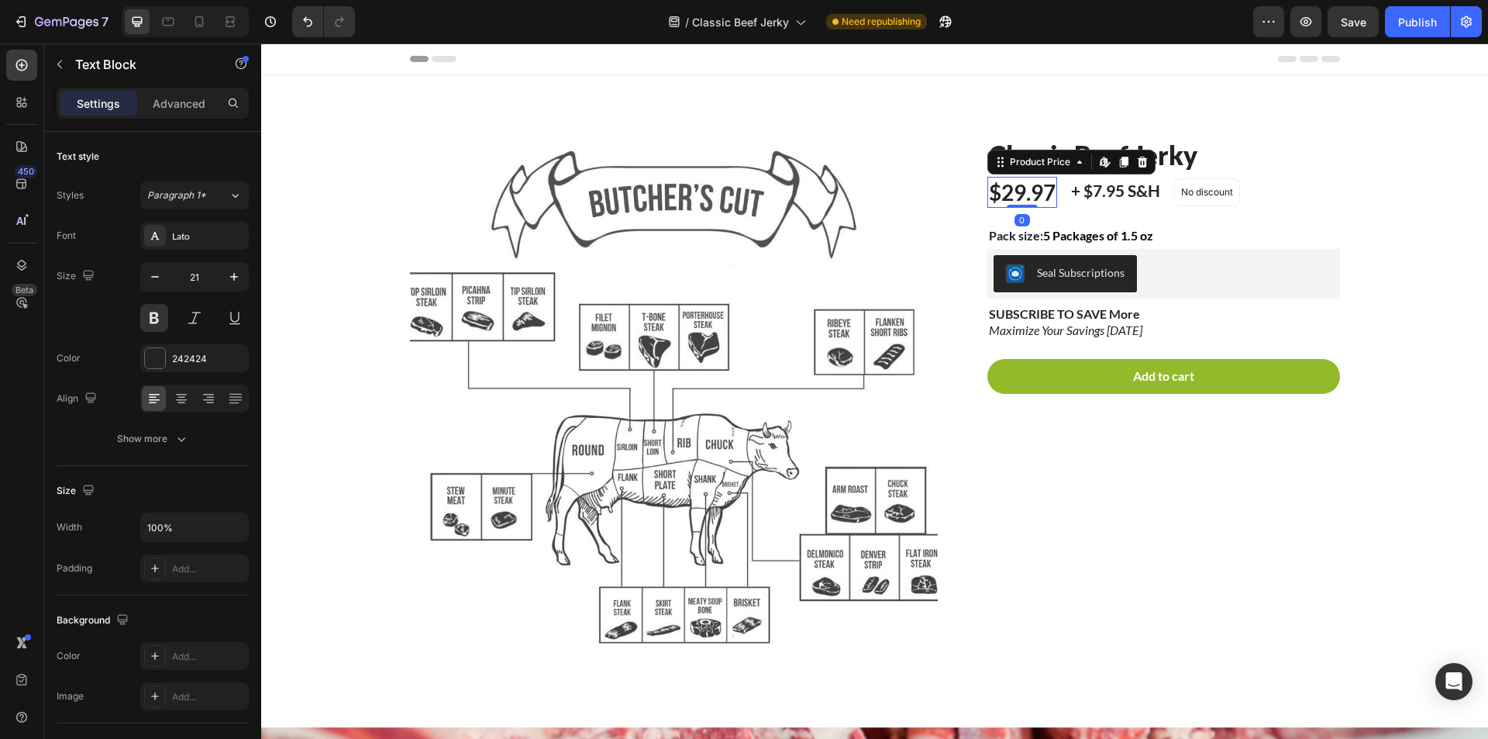
click at [1029, 193] on div "$29.97" at bounding box center [1023, 192] width 70 height 31
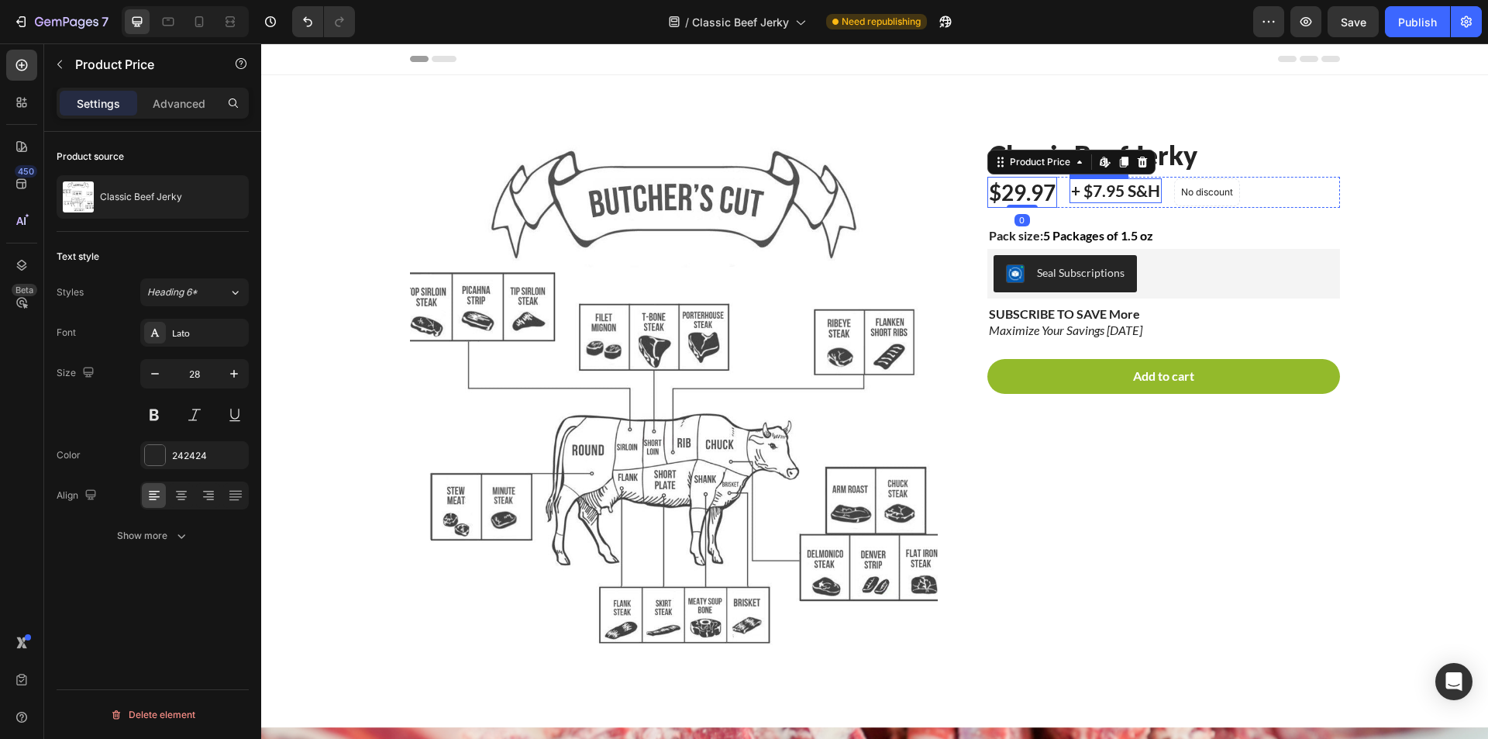
click at [1140, 200] on p "+ $7.95 S&H" at bounding box center [1115, 190] width 89 height 21
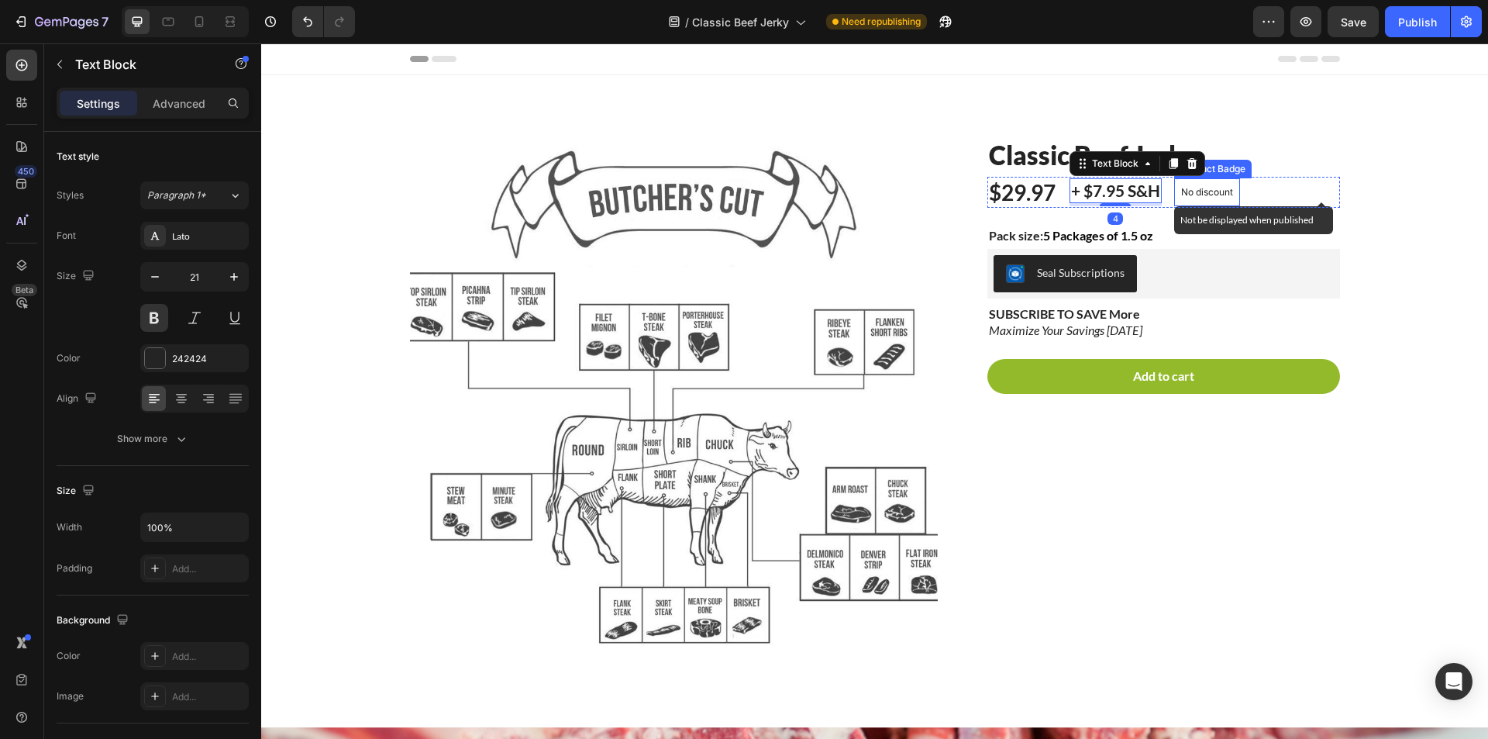
click at [1221, 195] on p "No discount" at bounding box center [1207, 192] width 52 height 14
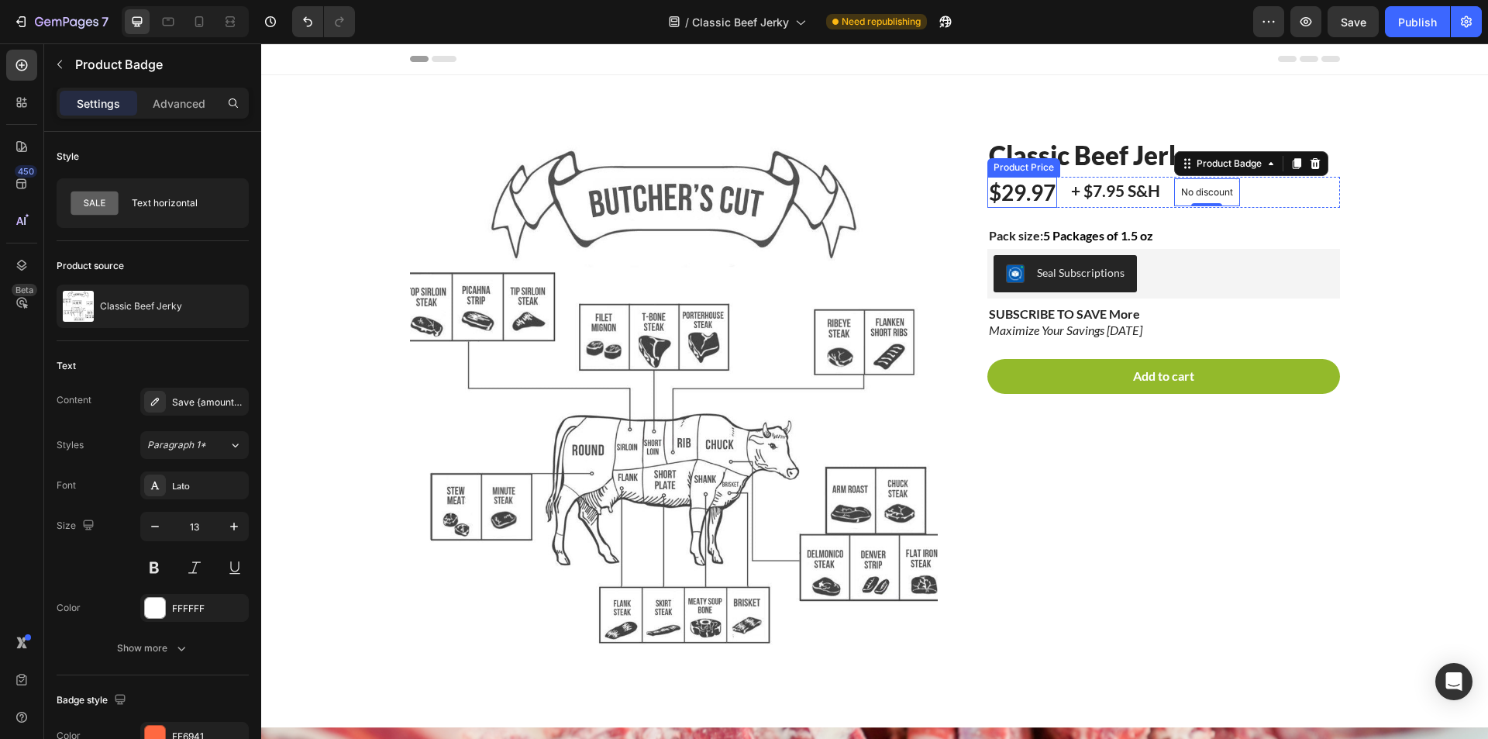
click at [1043, 202] on div "$29.97" at bounding box center [1023, 192] width 70 height 31
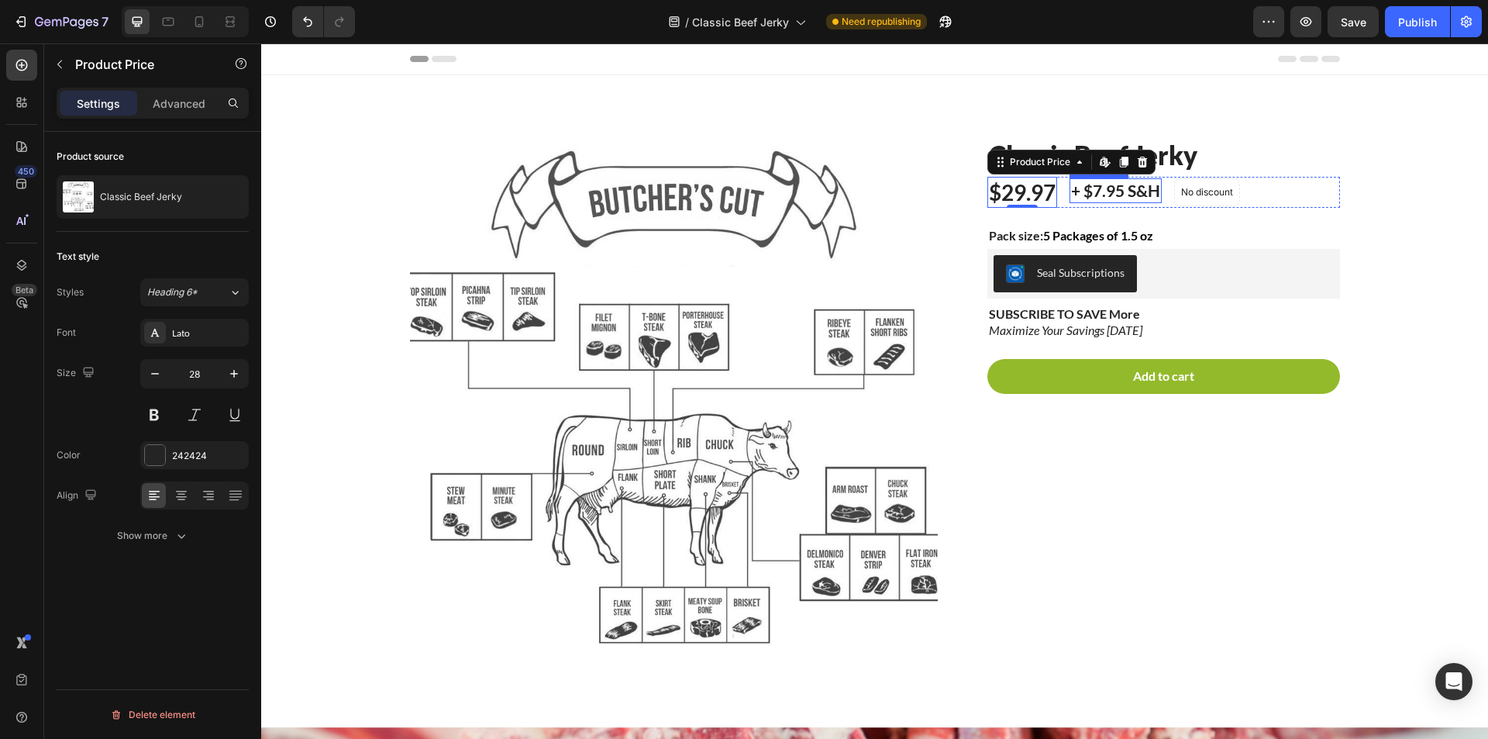
click at [1082, 195] on p "+ $7.95 S&H" at bounding box center [1115, 190] width 89 height 21
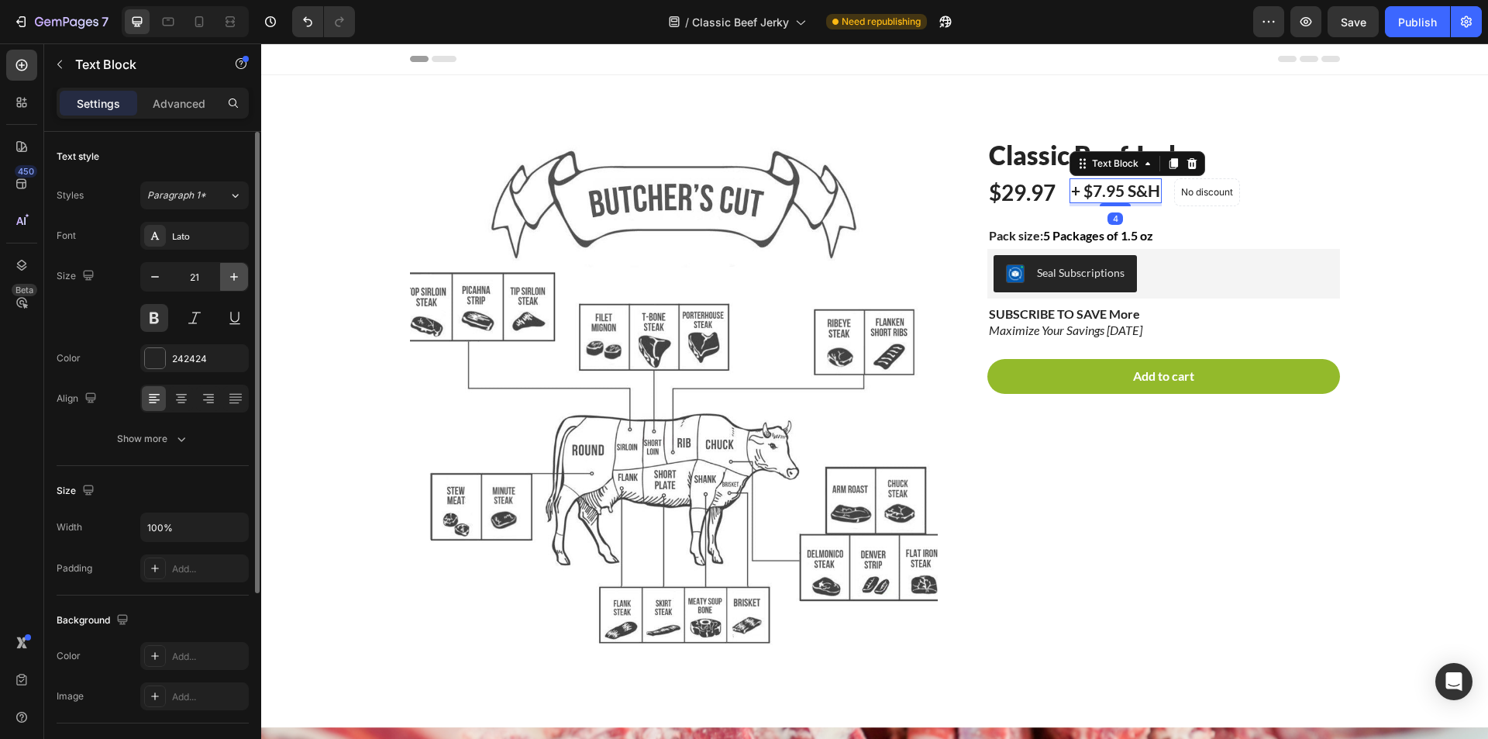
click at [226, 278] on button "button" at bounding box center [234, 277] width 28 height 28
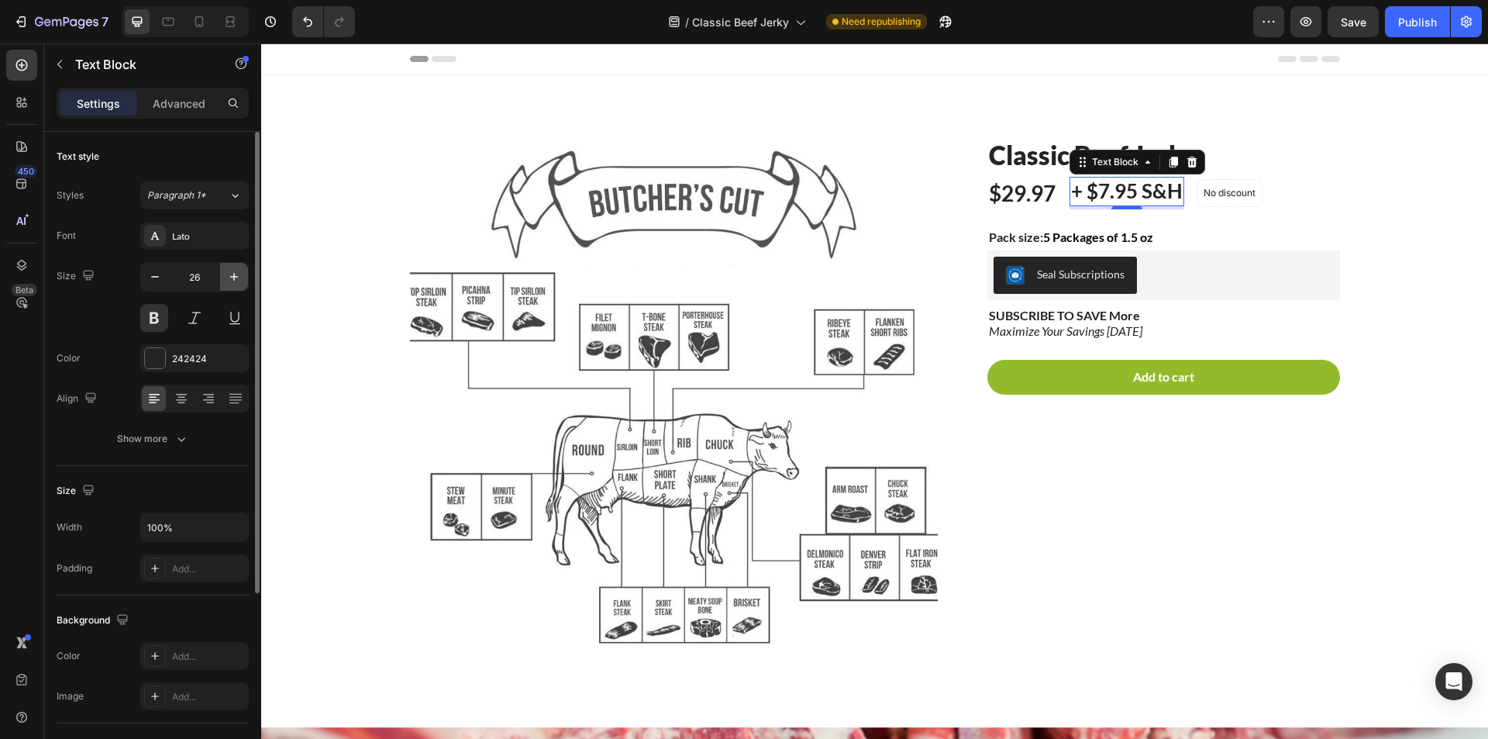
click at [226, 278] on button "button" at bounding box center [234, 277] width 28 height 28
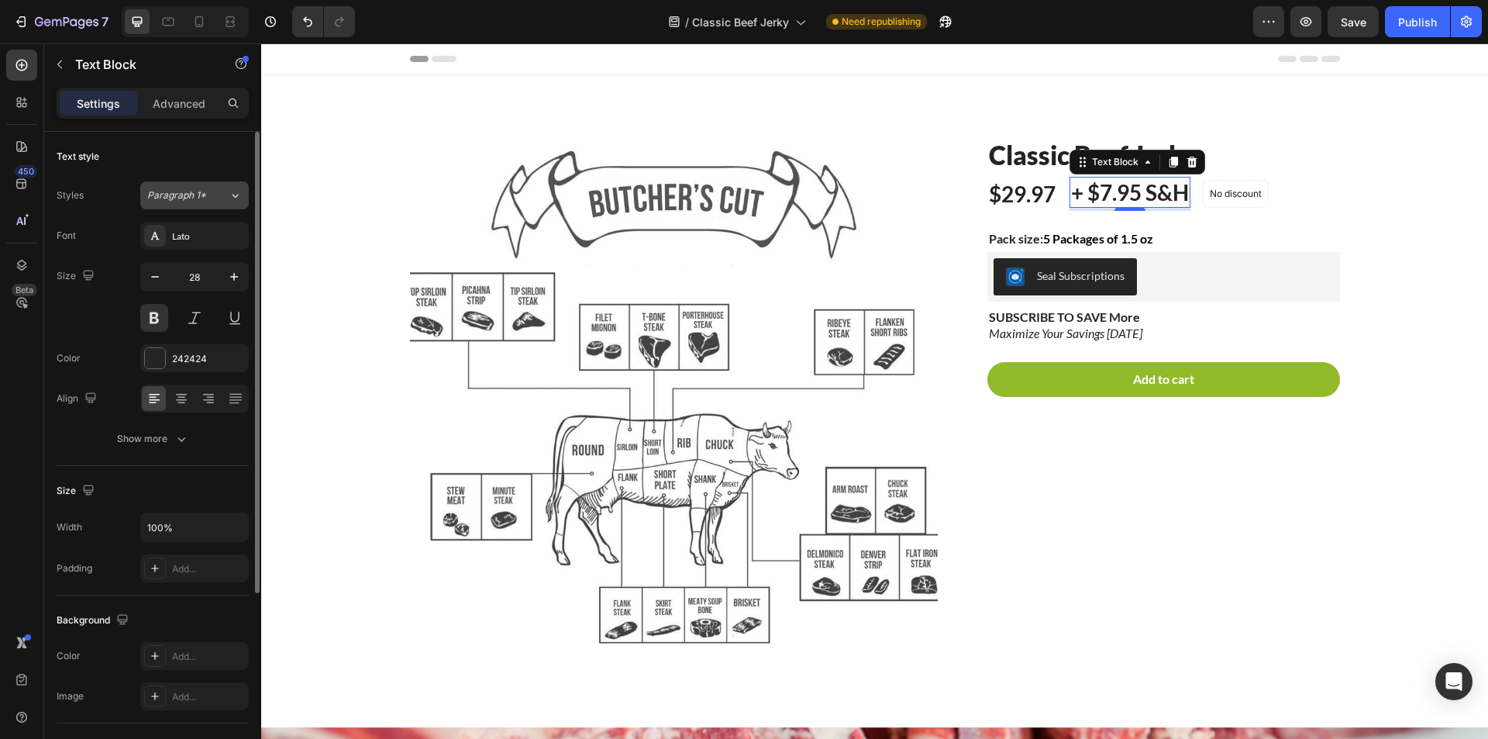
click at [222, 192] on div "Paragraph 1*" at bounding box center [187, 195] width 81 height 14
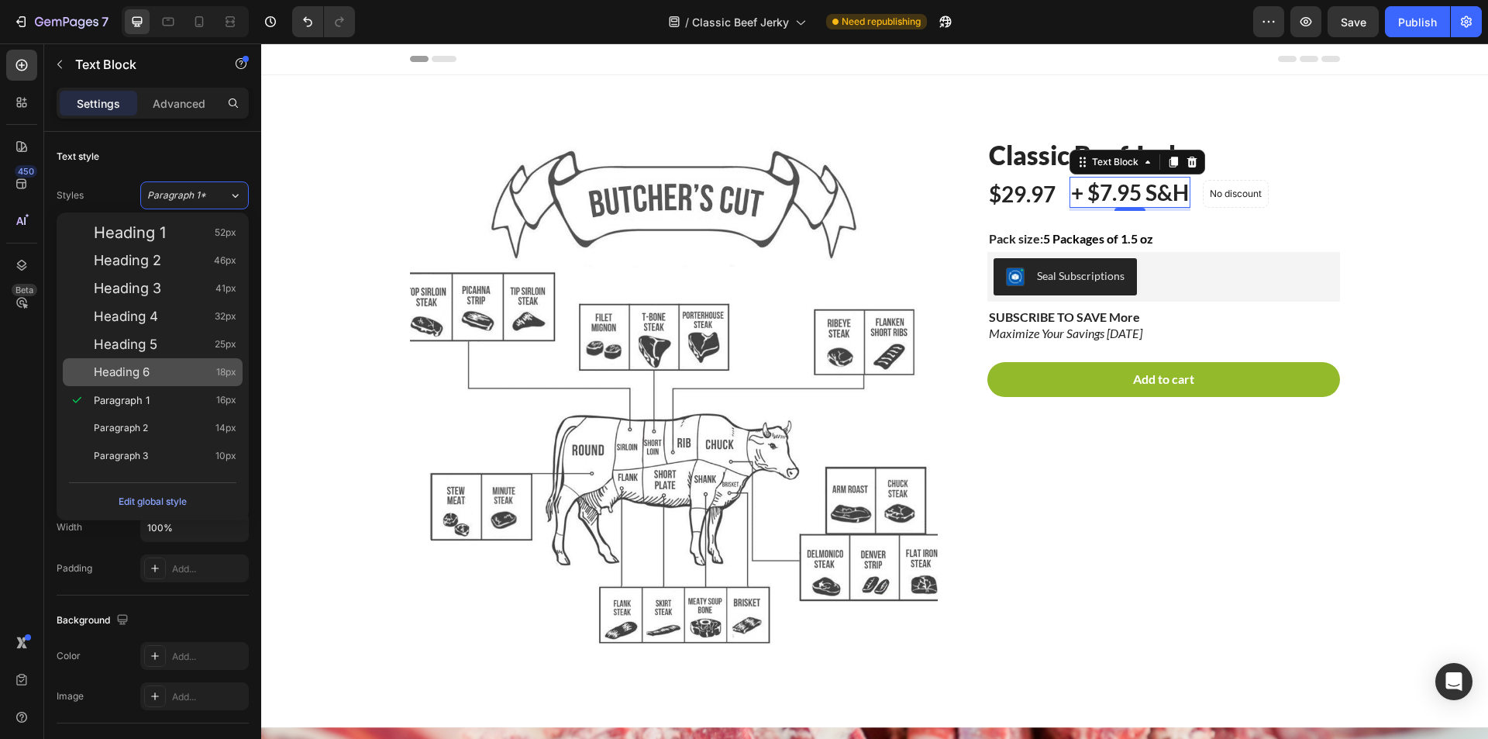
click at [194, 368] on div "Heading 6 18px" at bounding box center [165, 372] width 143 height 16
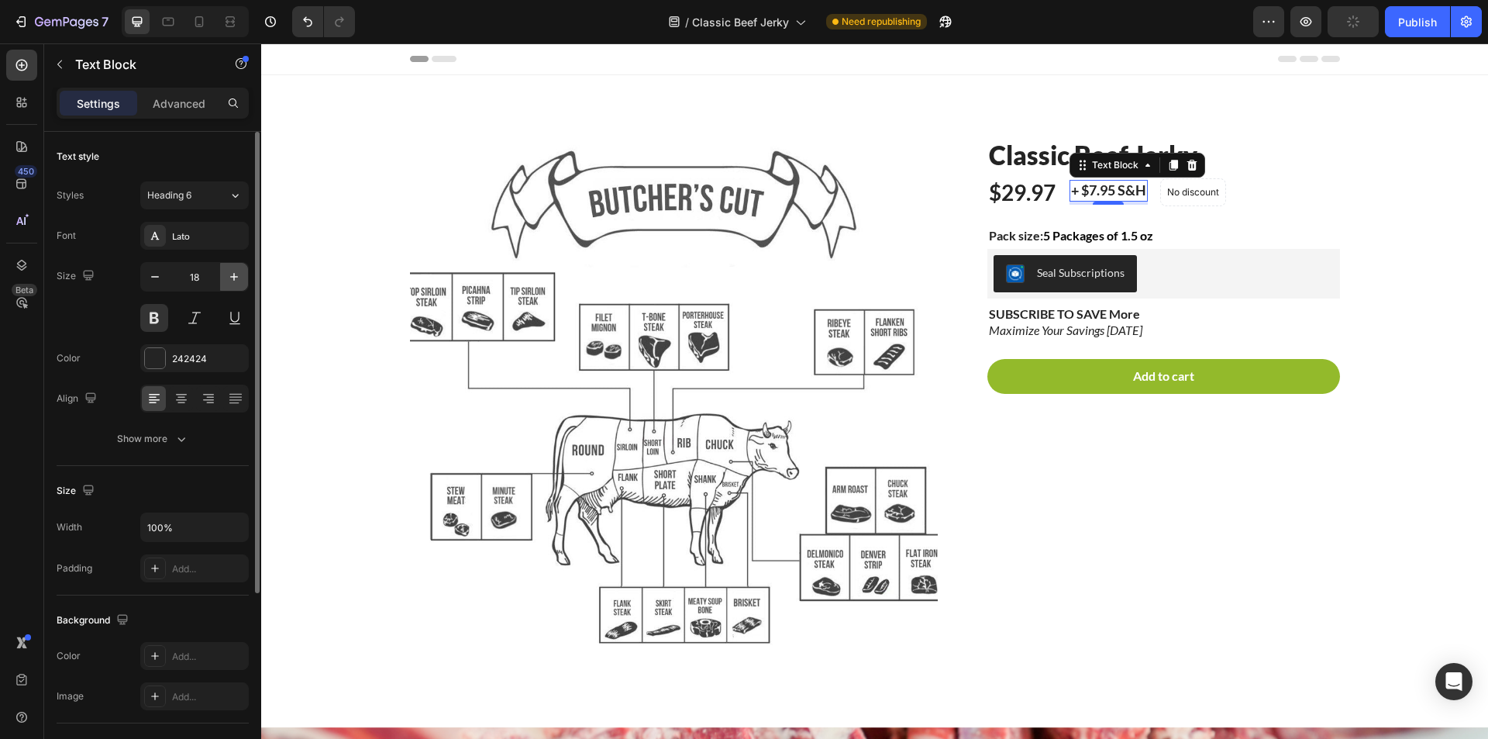
click at [232, 283] on icon "button" at bounding box center [234, 277] width 16 height 16
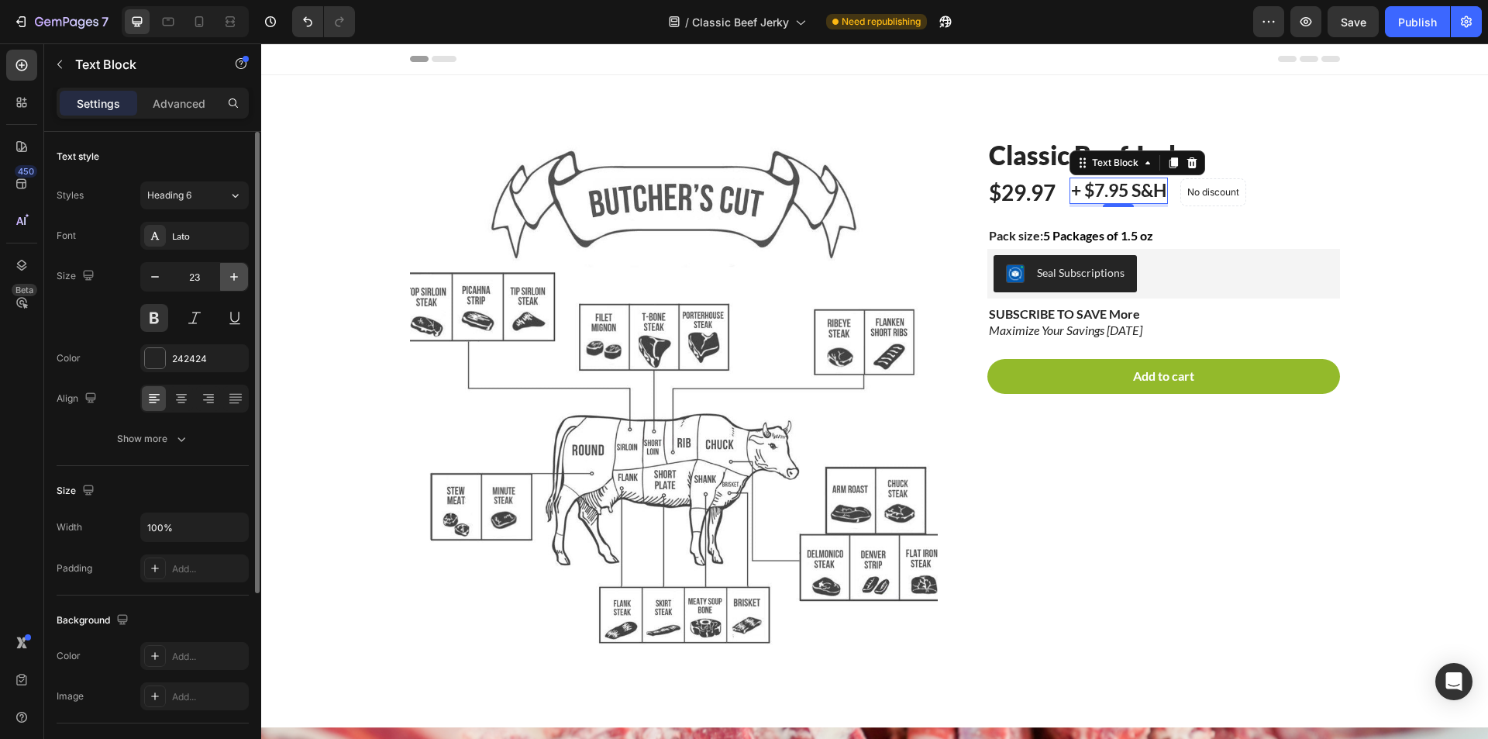
click at [232, 283] on icon "button" at bounding box center [234, 277] width 16 height 16
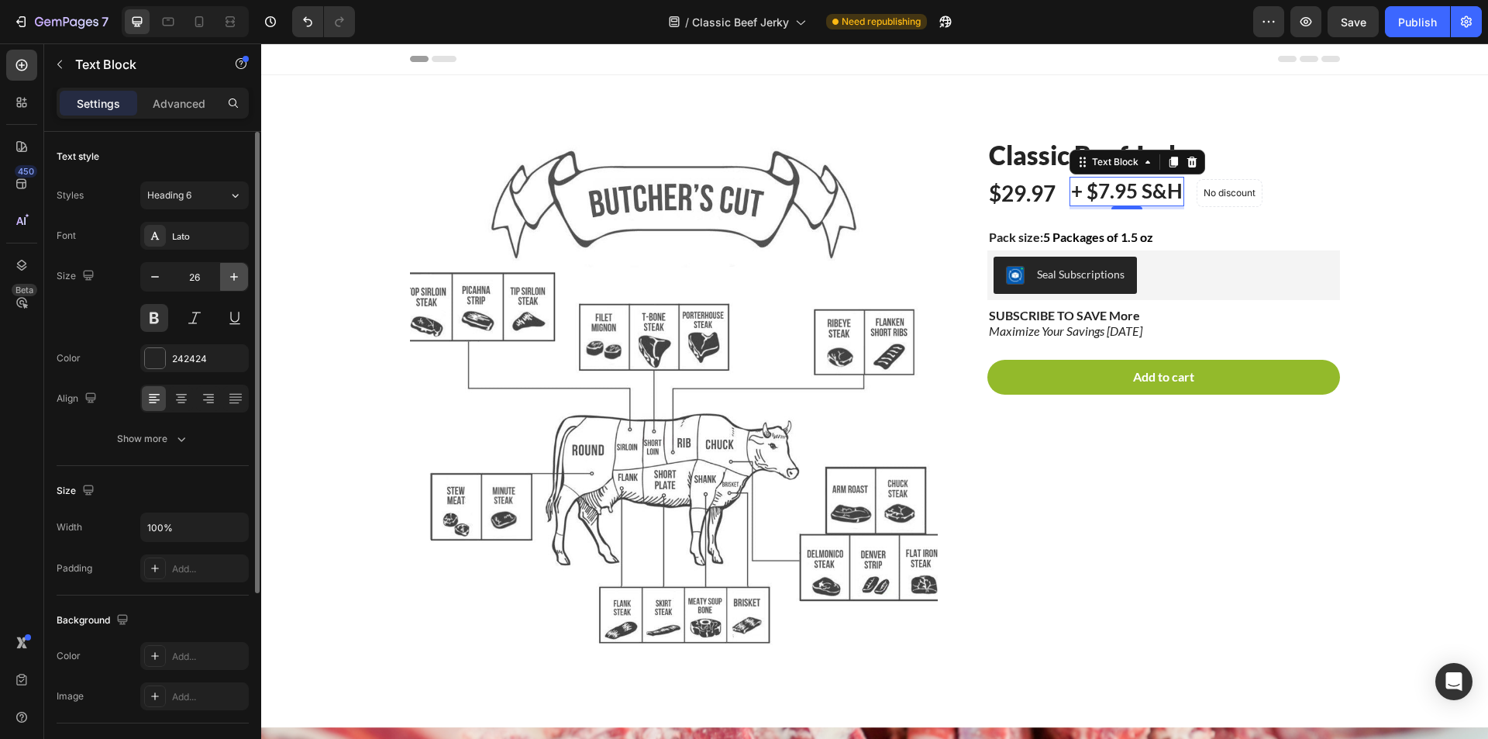
click at [232, 283] on icon "button" at bounding box center [234, 277] width 16 height 16
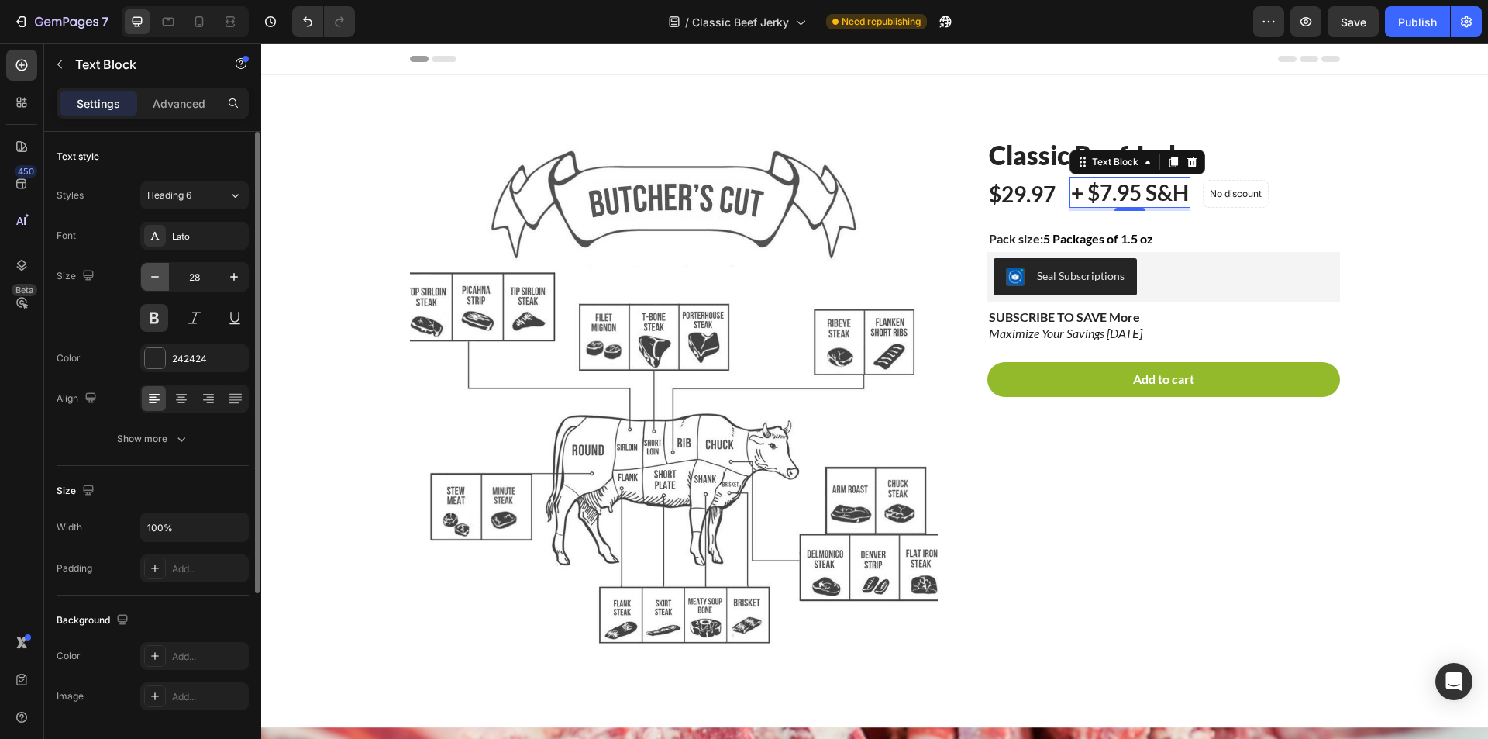
click at [157, 285] on button "button" at bounding box center [155, 277] width 28 height 28
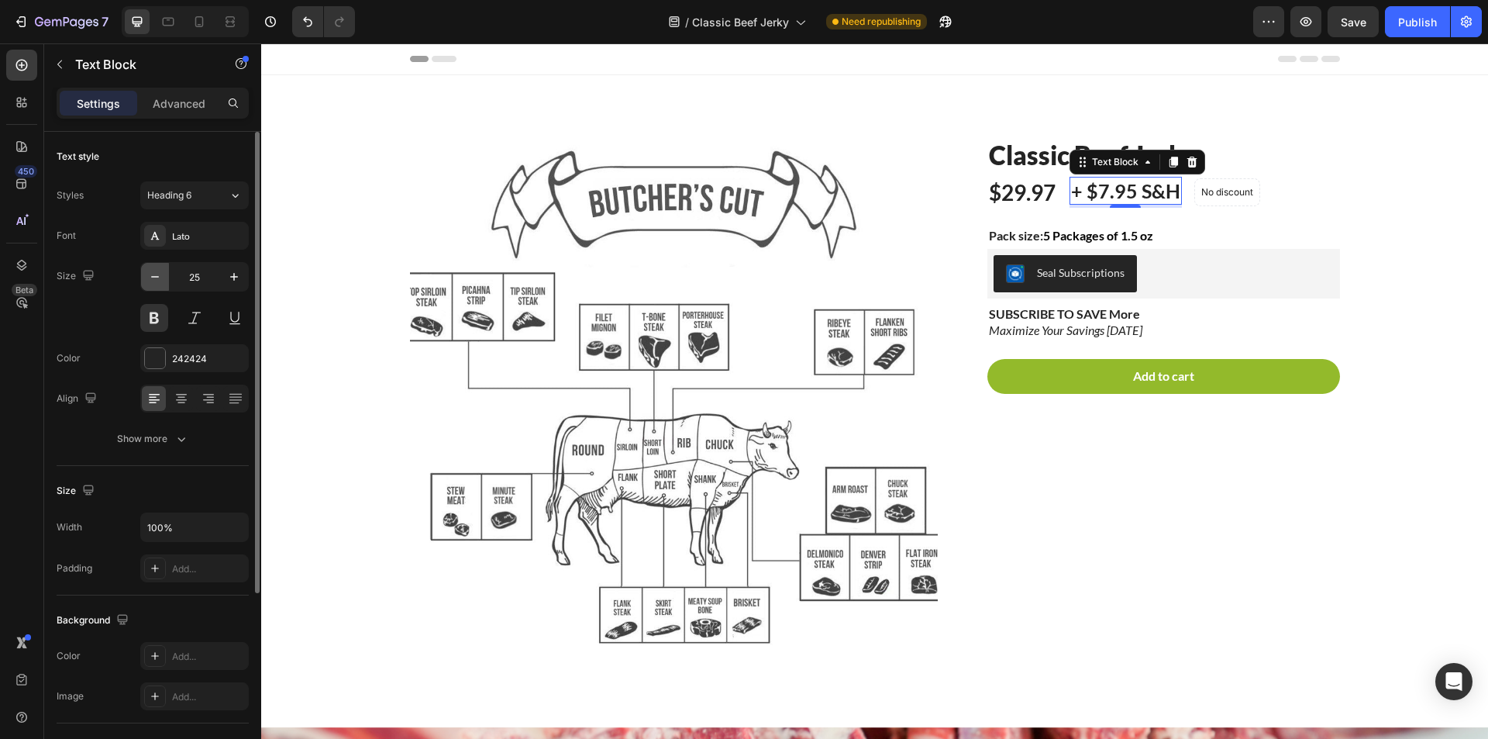
click at [157, 285] on button "button" at bounding box center [155, 277] width 28 height 28
type input "22"
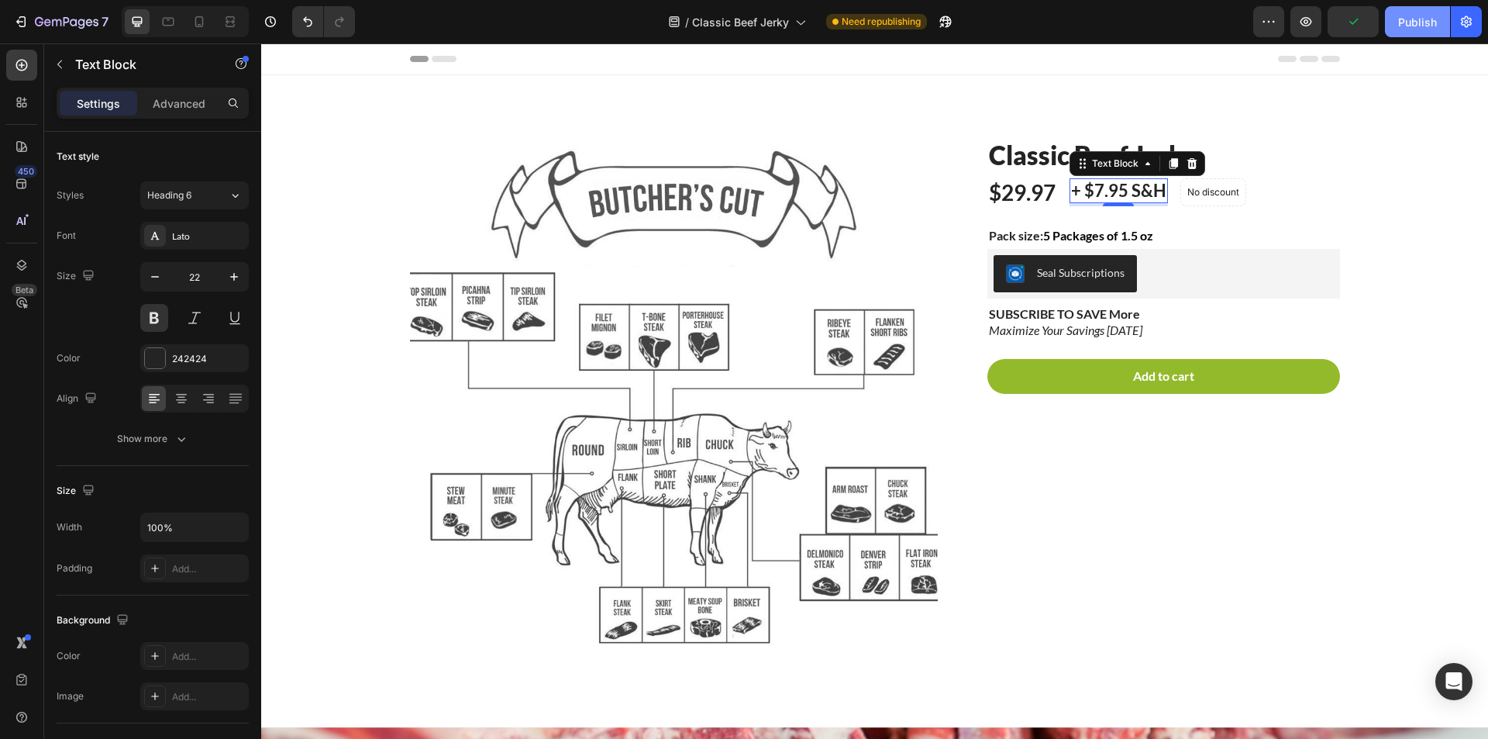
click at [1423, 19] on div "Publish" at bounding box center [1418, 22] width 39 height 16
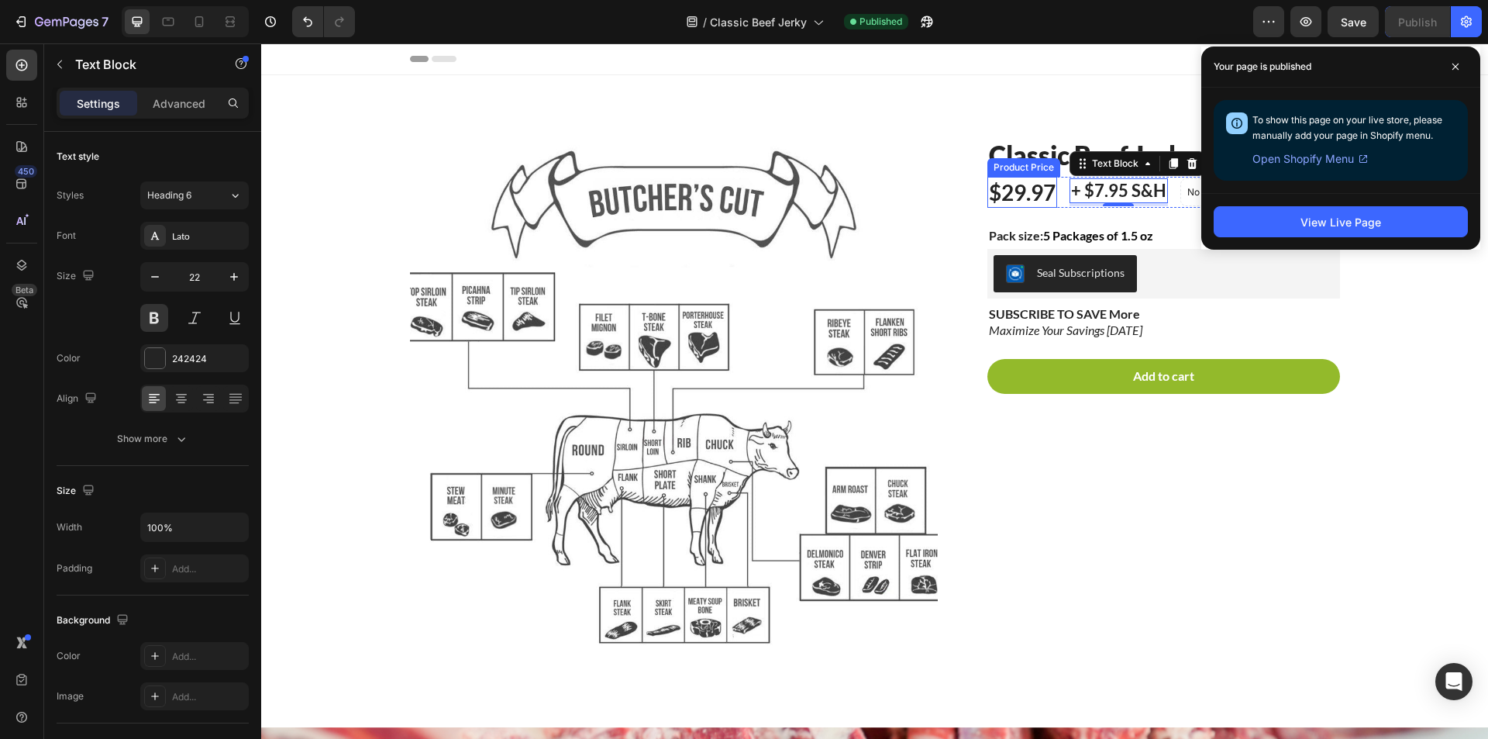
click at [999, 166] on div "Product Price" at bounding box center [1024, 167] width 67 height 14
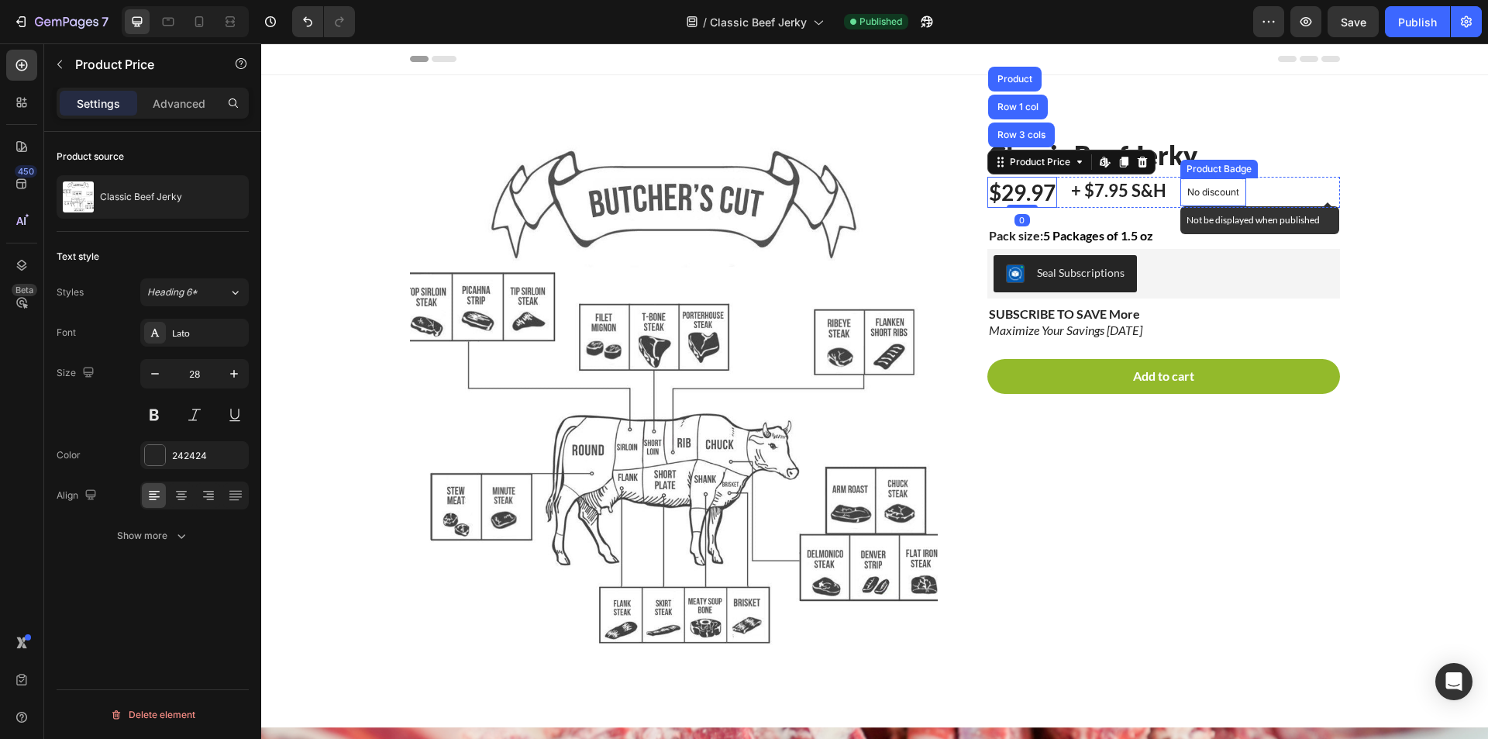
click at [1222, 179] on div "No discount" at bounding box center [1213, 192] width 64 height 26
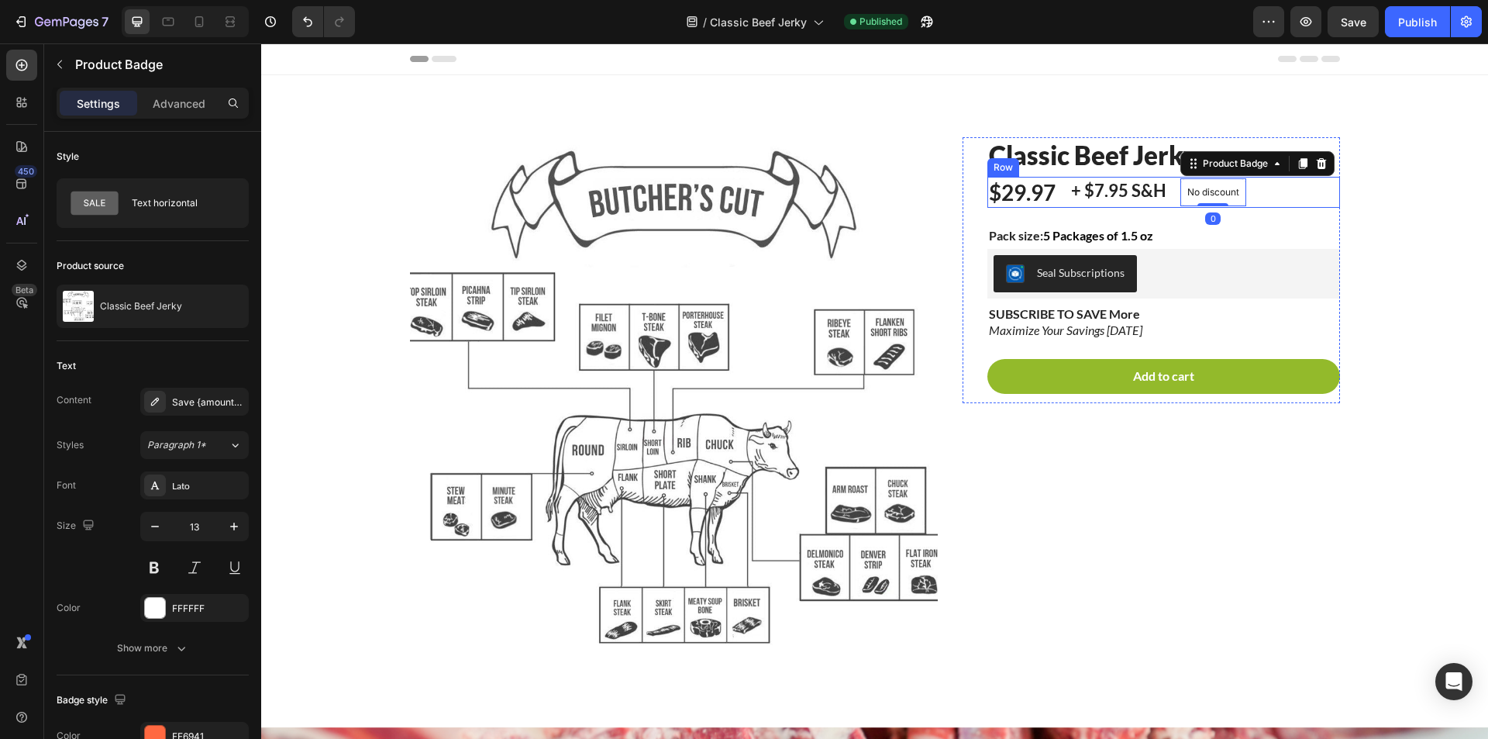
click at [1269, 182] on div "$29.97 Product Price Product Price + $7.95 S&H Text Block No discount Not be di…" at bounding box center [1164, 192] width 353 height 31
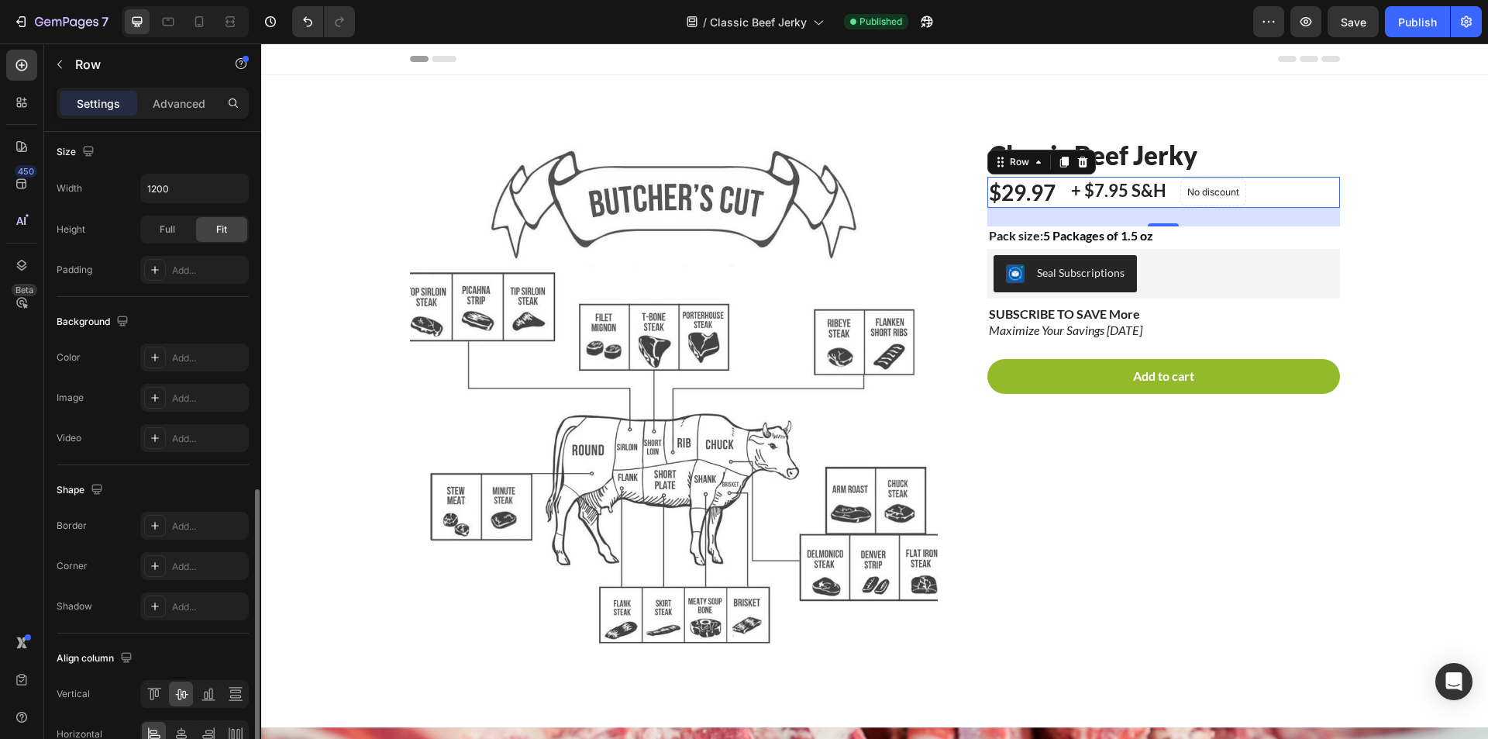
scroll to position [471, 0]
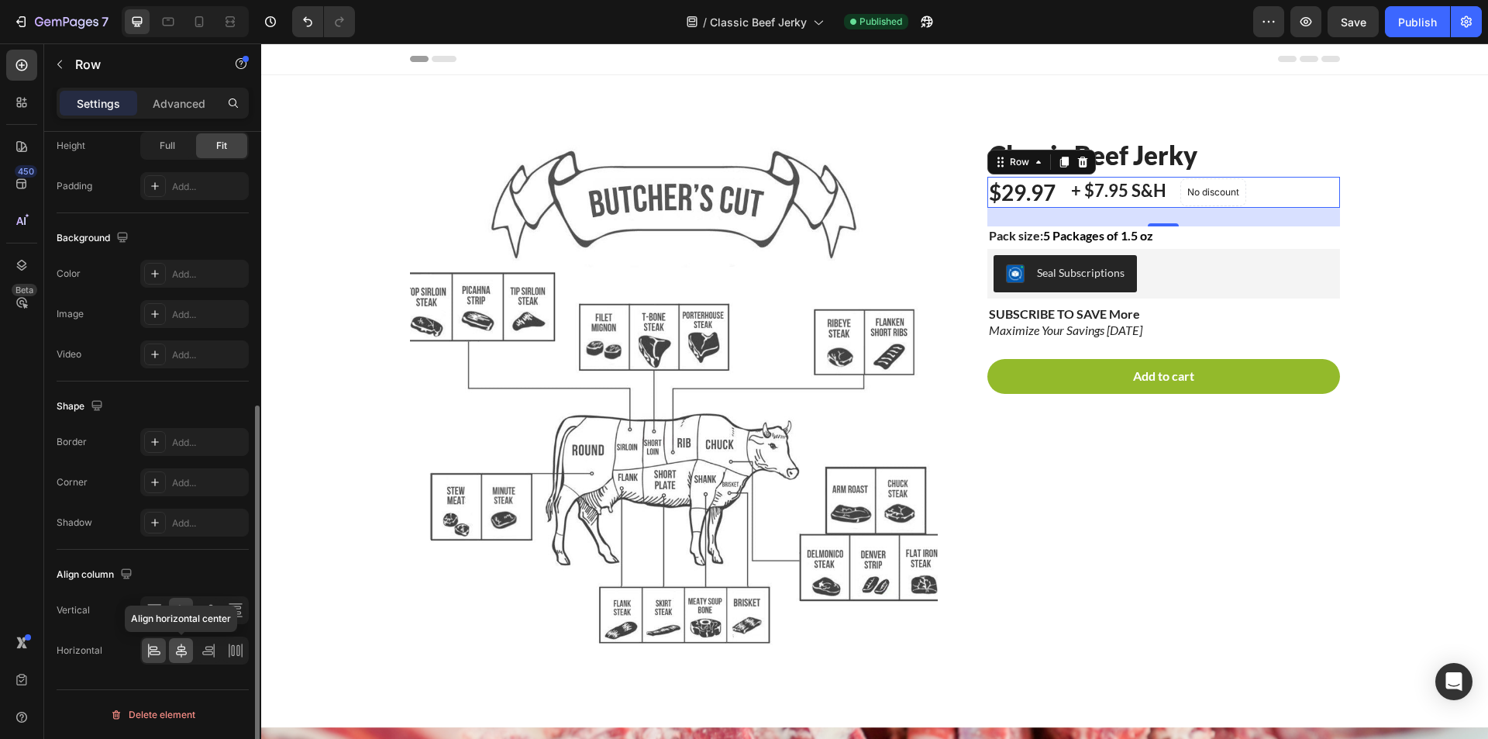
click at [187, 654] on icon at bounding box center [182, 651] width 16 height 16
click at [152, 654] on icon at bounding box center [155, 653] width 11 height 4
click at [185, 607] on icon at bounding box center [182, 610] width 16 height 16
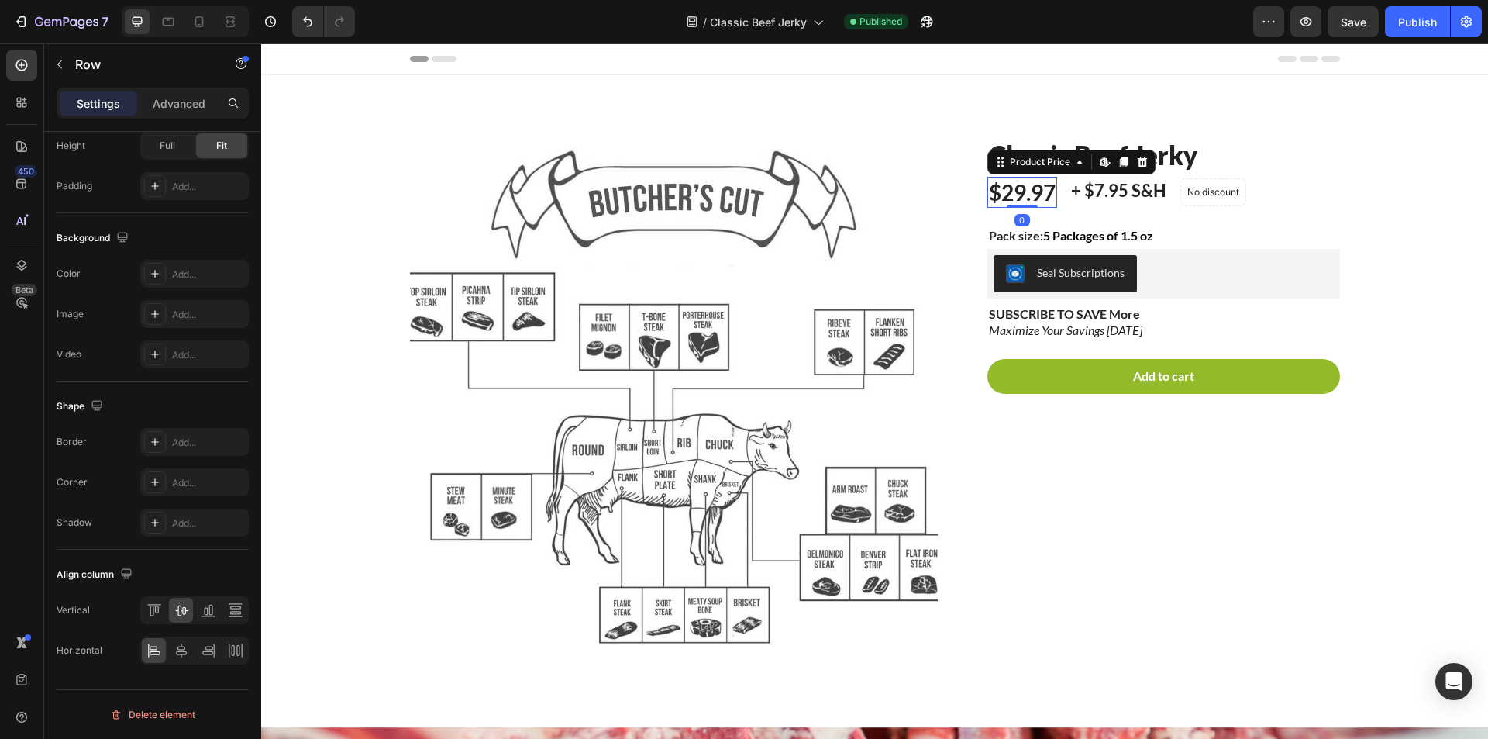
click at [1016, 180] on div "$29.97" at bounding box center [1023, 192] width 70 height 31
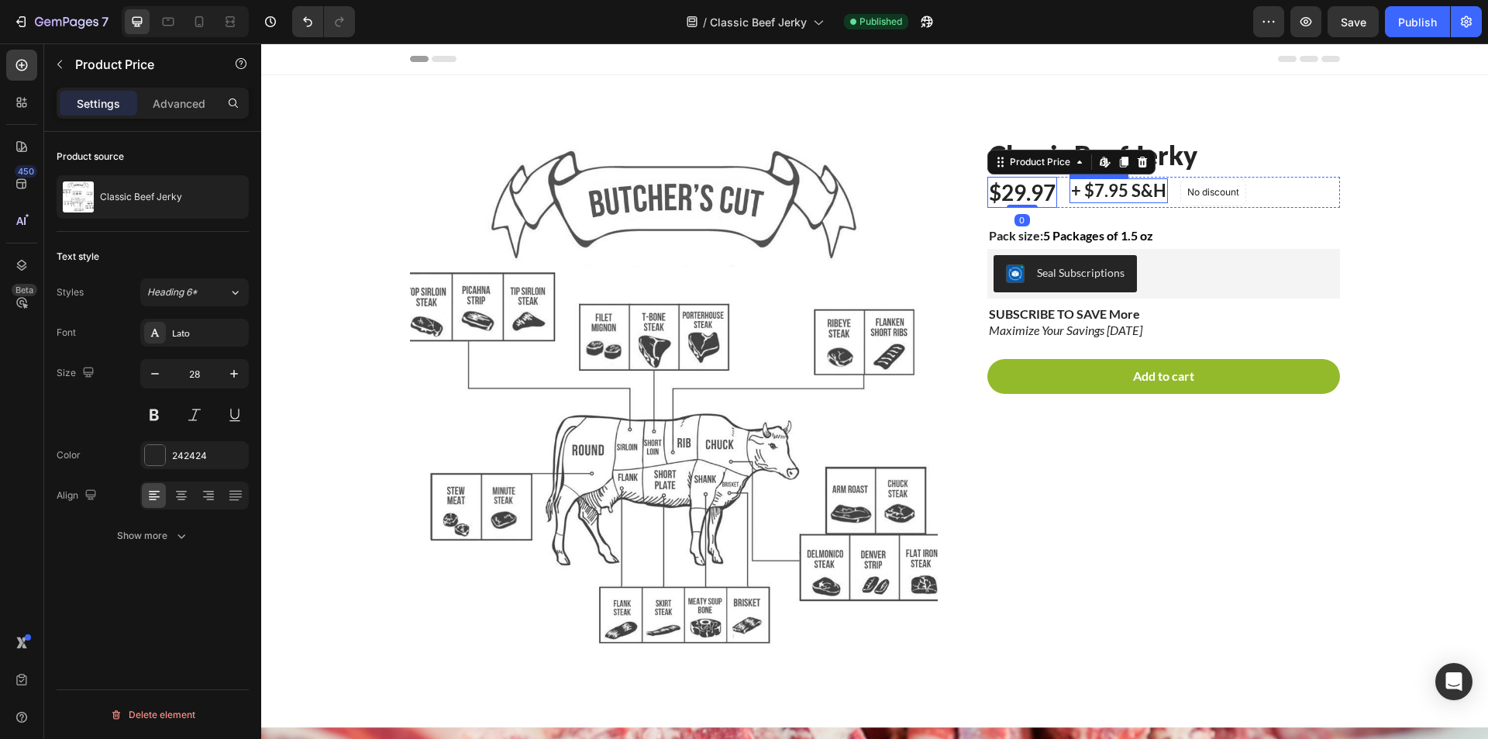
click at [1089, 191] on p "+ $7.95 S&H" at bounding box center [1118, 191] width 95 height 22
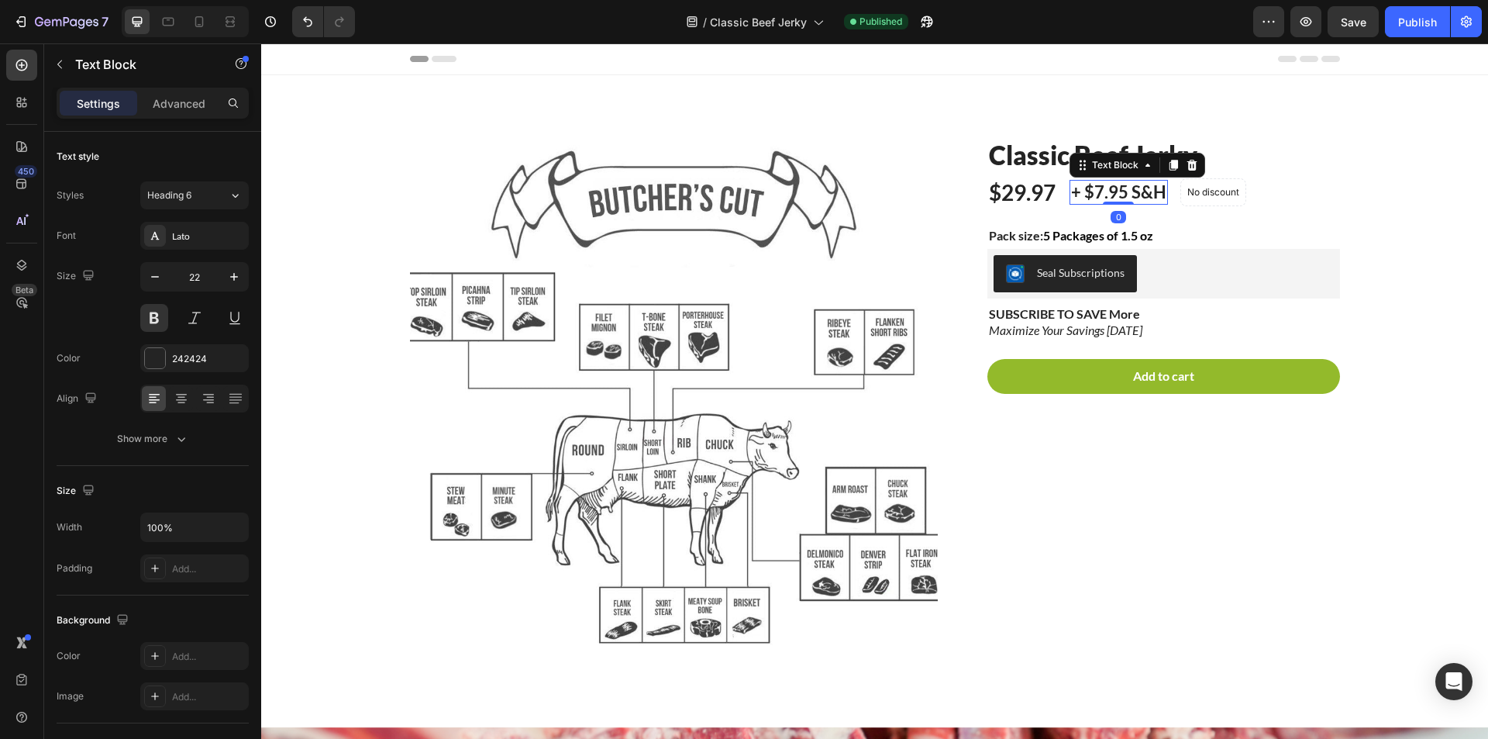
drag, startPoint x: 1119, startPoint y: 202, endPoint x: 1113, endPoint y: 191, distance: 12.5
click at [1113, 191] on div "+ $7.95 S&H Text Block 0" at bounding box center [1119, 193] width 98 height 26
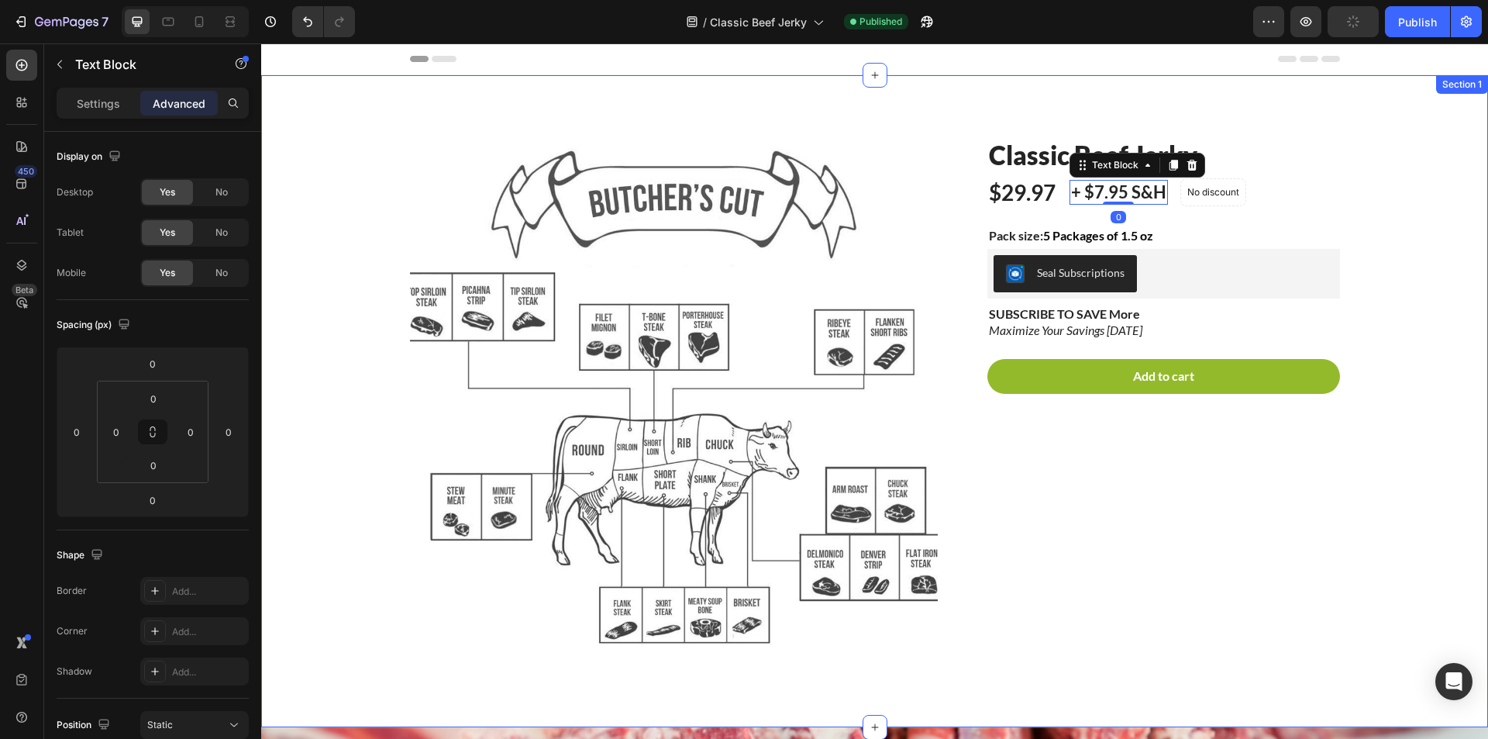
click at [1377, 147] on div "Product Images Classic Beef Jerky Product Title $29.97 Product Price Product Pr…" at bounding box center [875, 413] width 1204 height 553
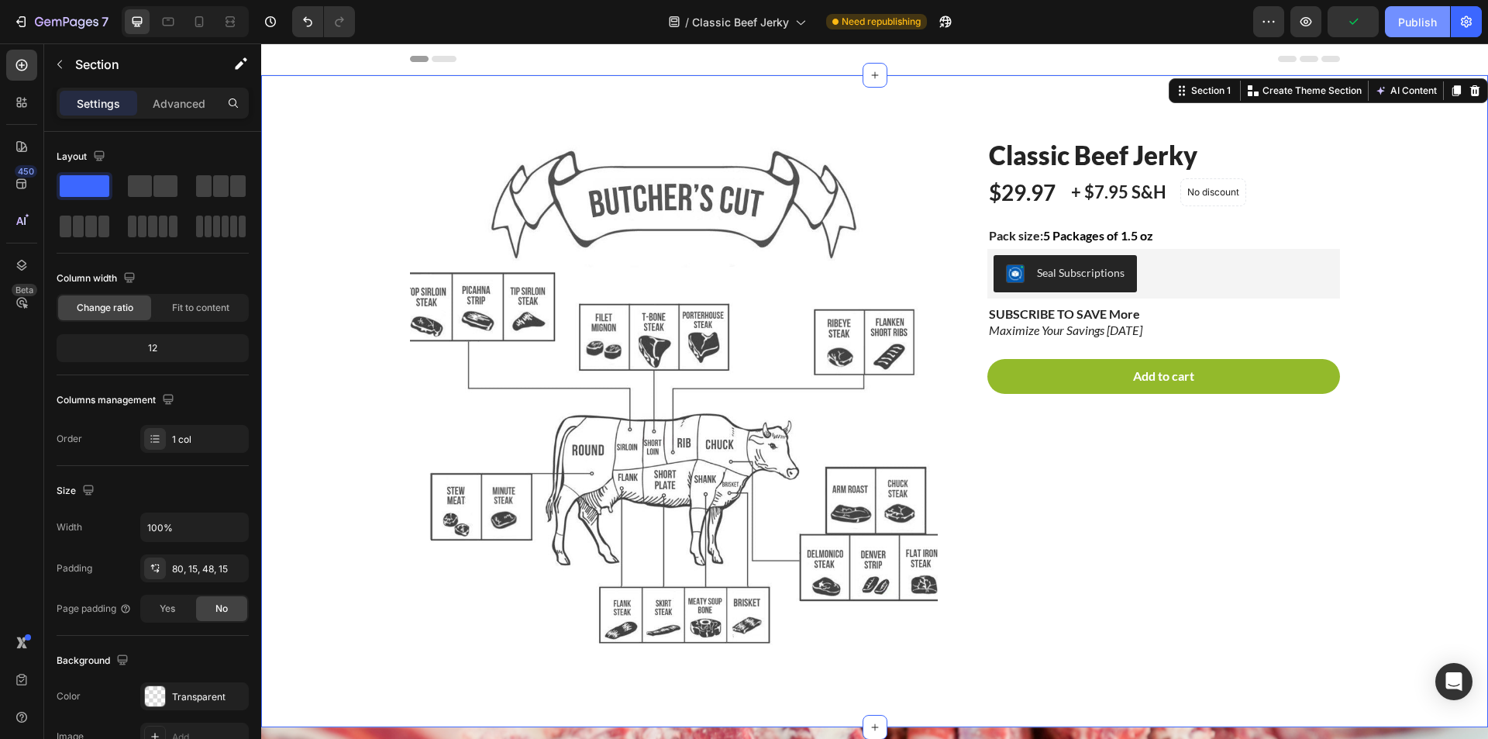
click at [1416, 22] on div "Publish" at bounding box center [1418, 22] width 39 height 16
click at [1436, 342] on div "Product Images Classic Beef Jerky Product Title $29.97 Product Price Product Pr…" at bounding box center [875, 413] width 1204 height 553
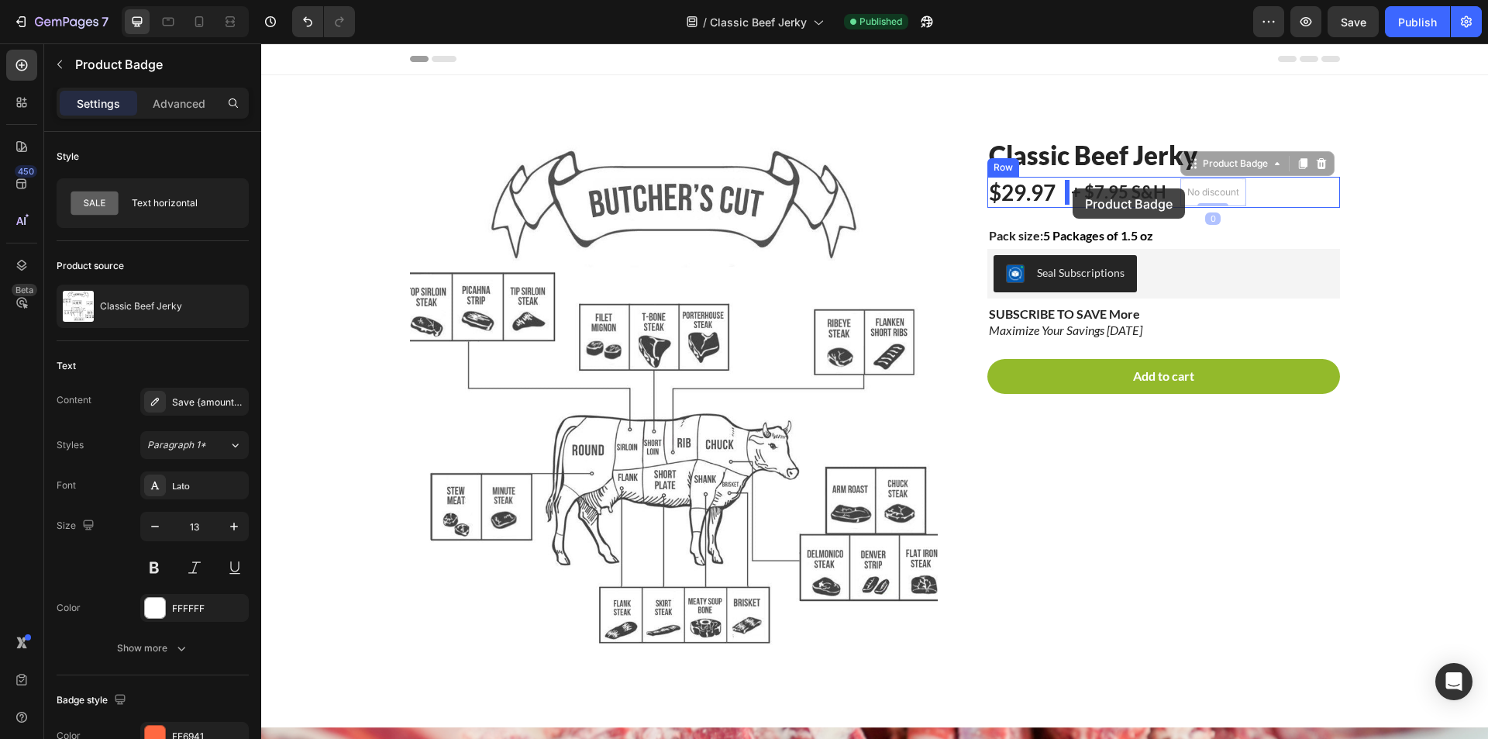
drag, startPoint x: 1182, startPoint y: 172, endPoint x: 1073, endPoint y: 188, distance: 110.5
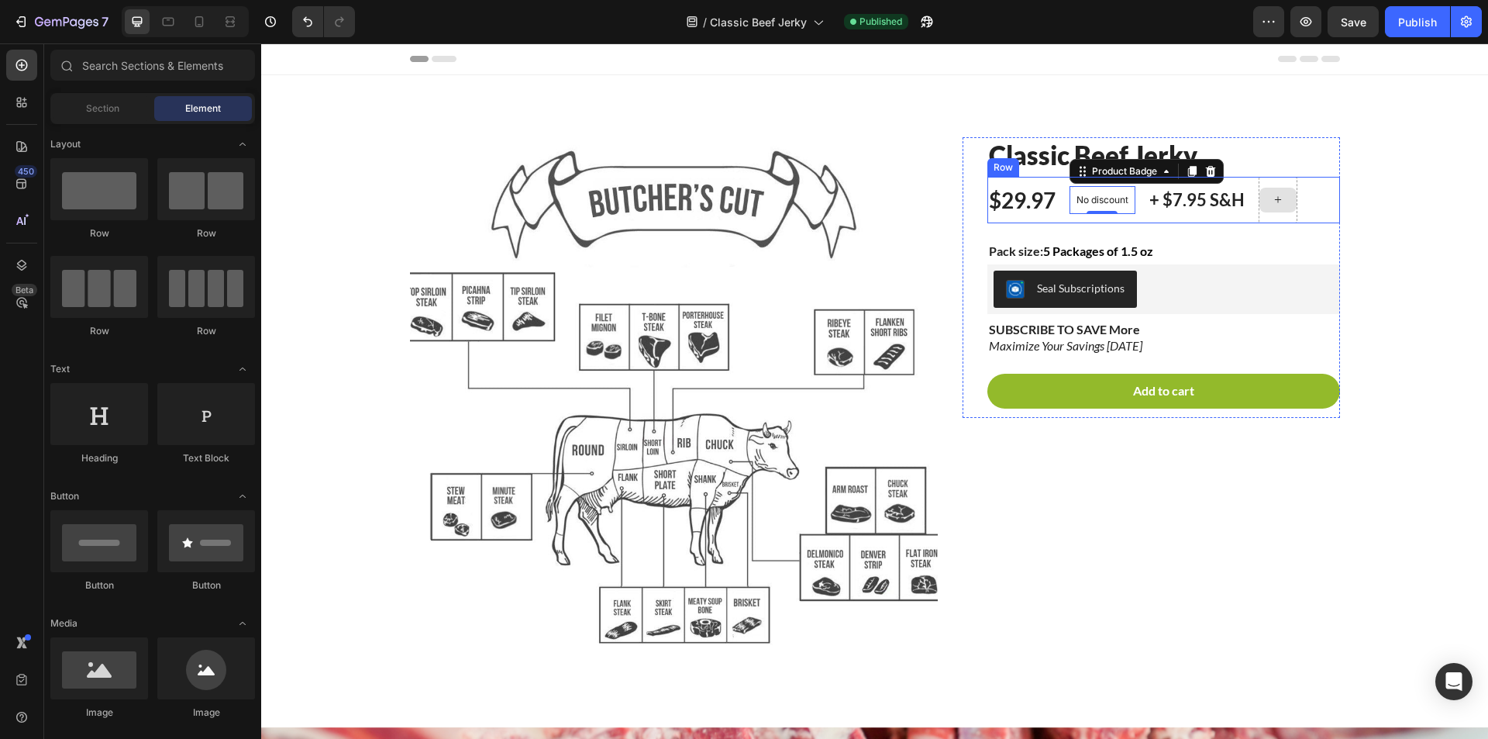
click at [1261, 207] on div at bounding box center [1278, 200] width 37 height 25
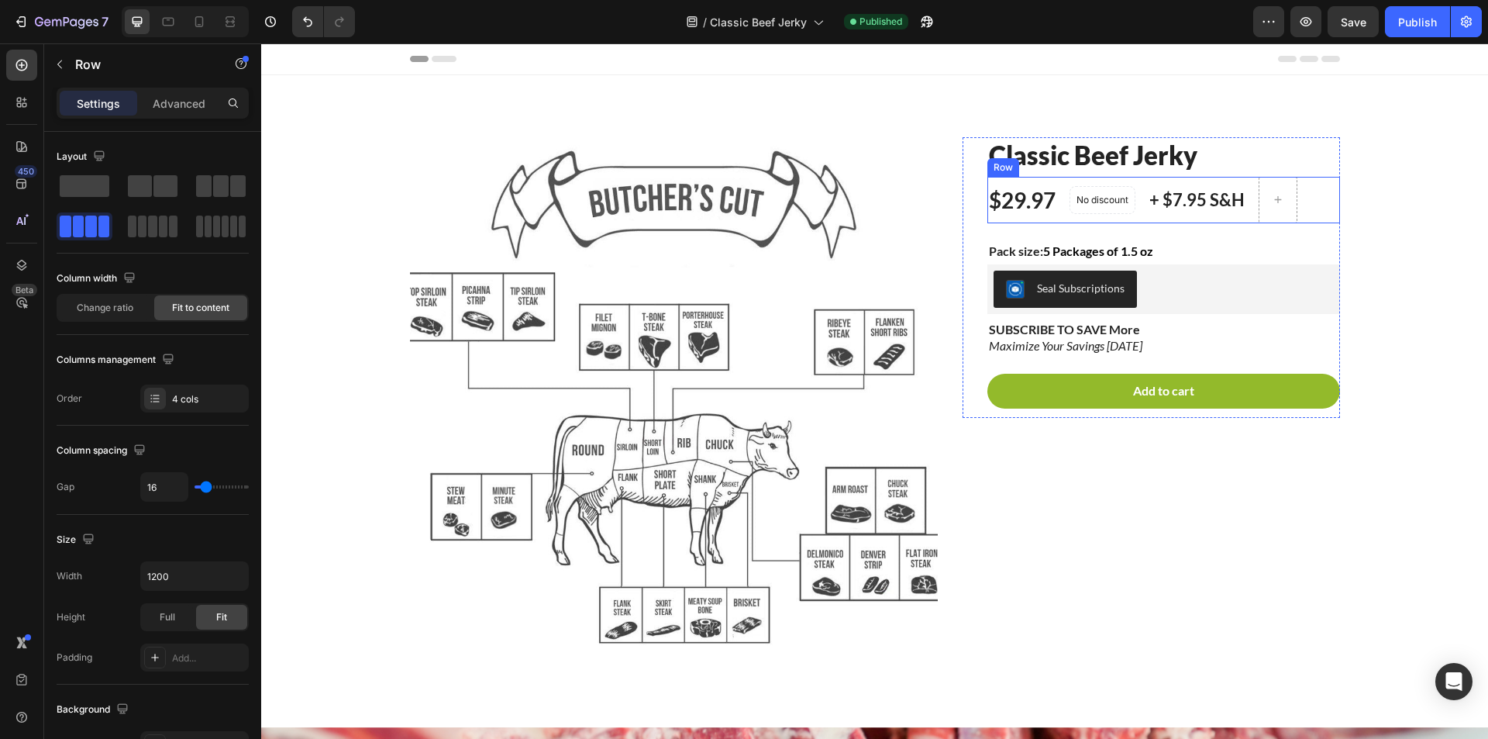
click at [1300, 193] on div "$29.97 Product Price Product Price No discount Not be displayed when published …" at bounding box center [1164, 200] width 353 height 47
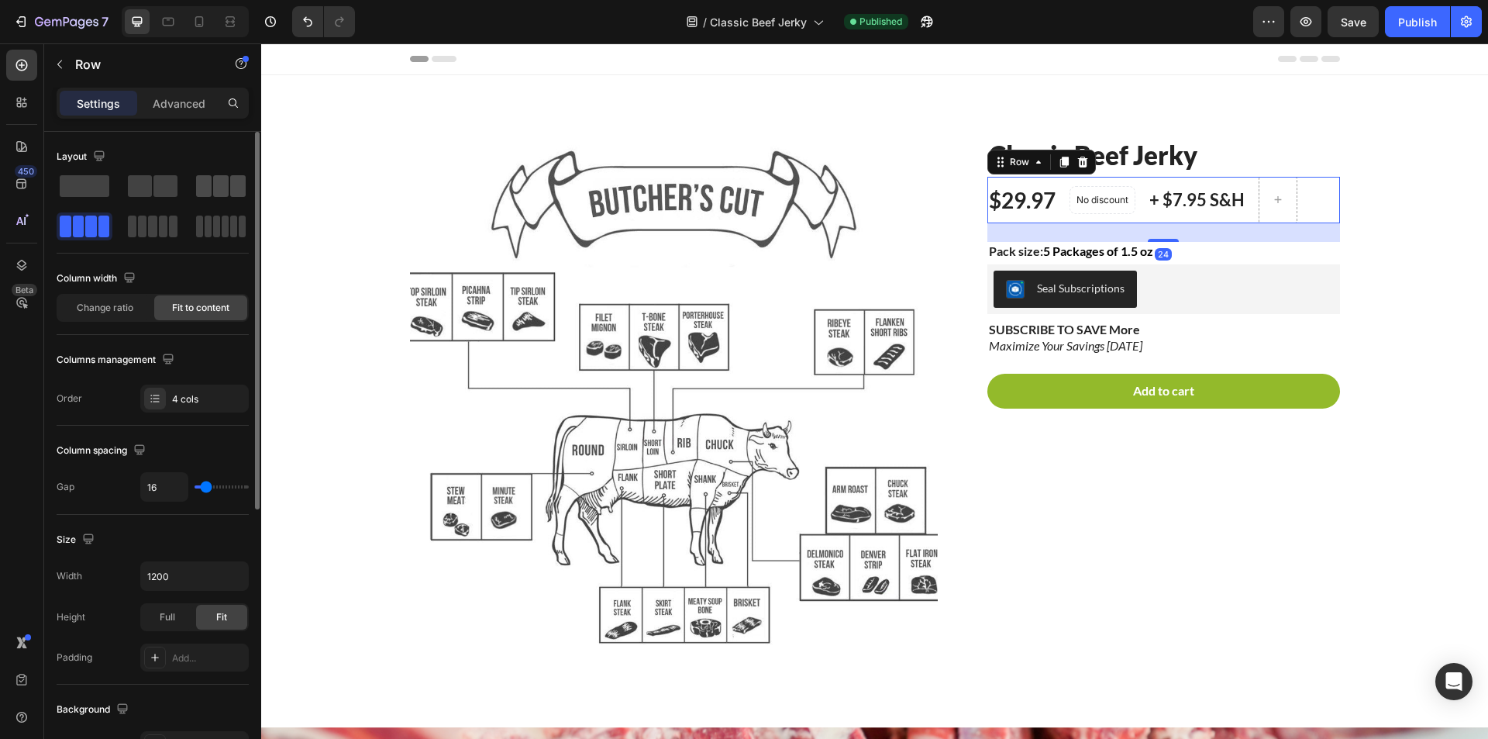
click at [232, 179] on span at bounding box center [238, 186] width 16 height 22
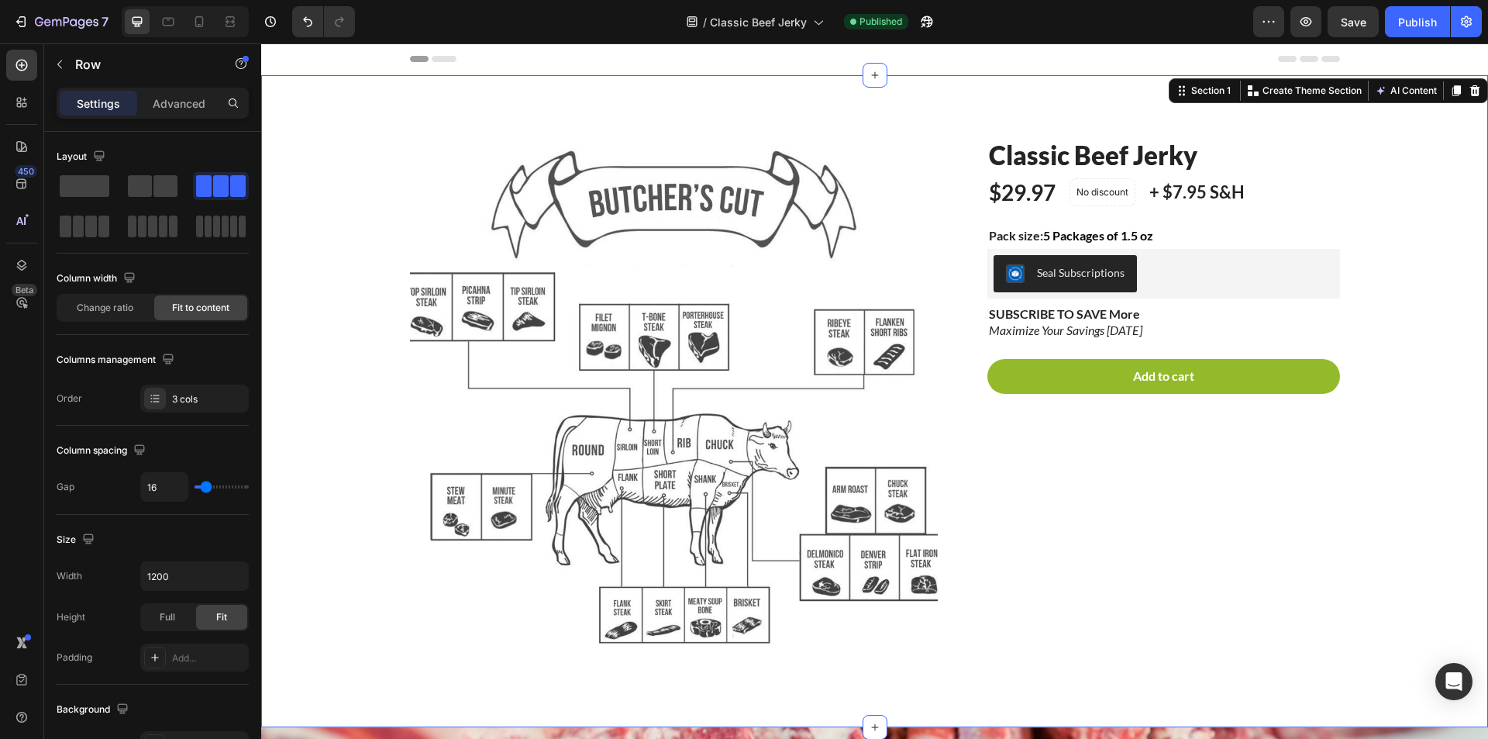
click at [1404, 180] on div "Product Images Classic Beef Jerky Product Title $29.97 Product Price Product Pr…" at bounding box center [875, 413] width 1204 height 553
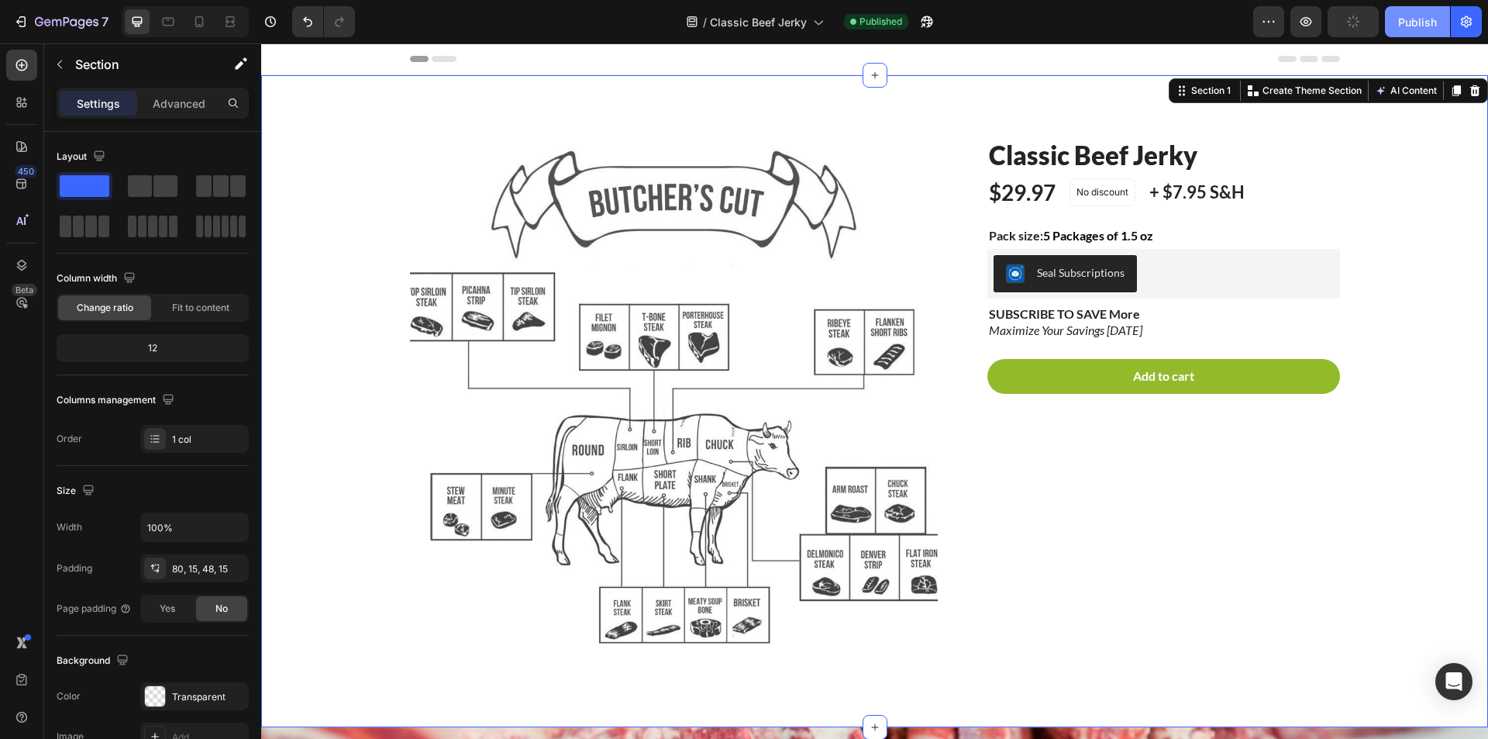
click at [1419, 16] on div "Publish" at bounding box center [1418, 22] width 39 height 16
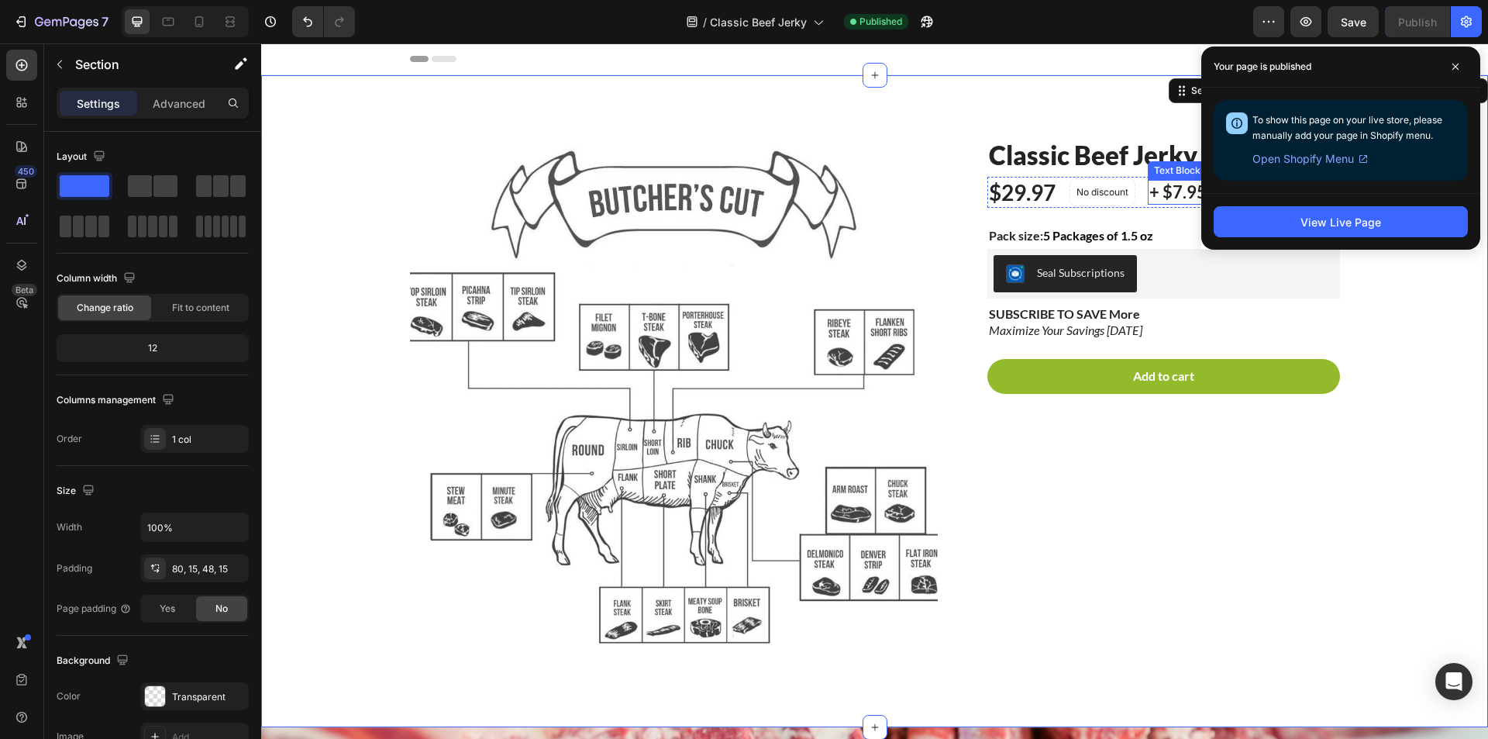
click at [1167, 193] on p "+ $7.95 S&H" at bounding box center [1197, 192] width 95 height 22
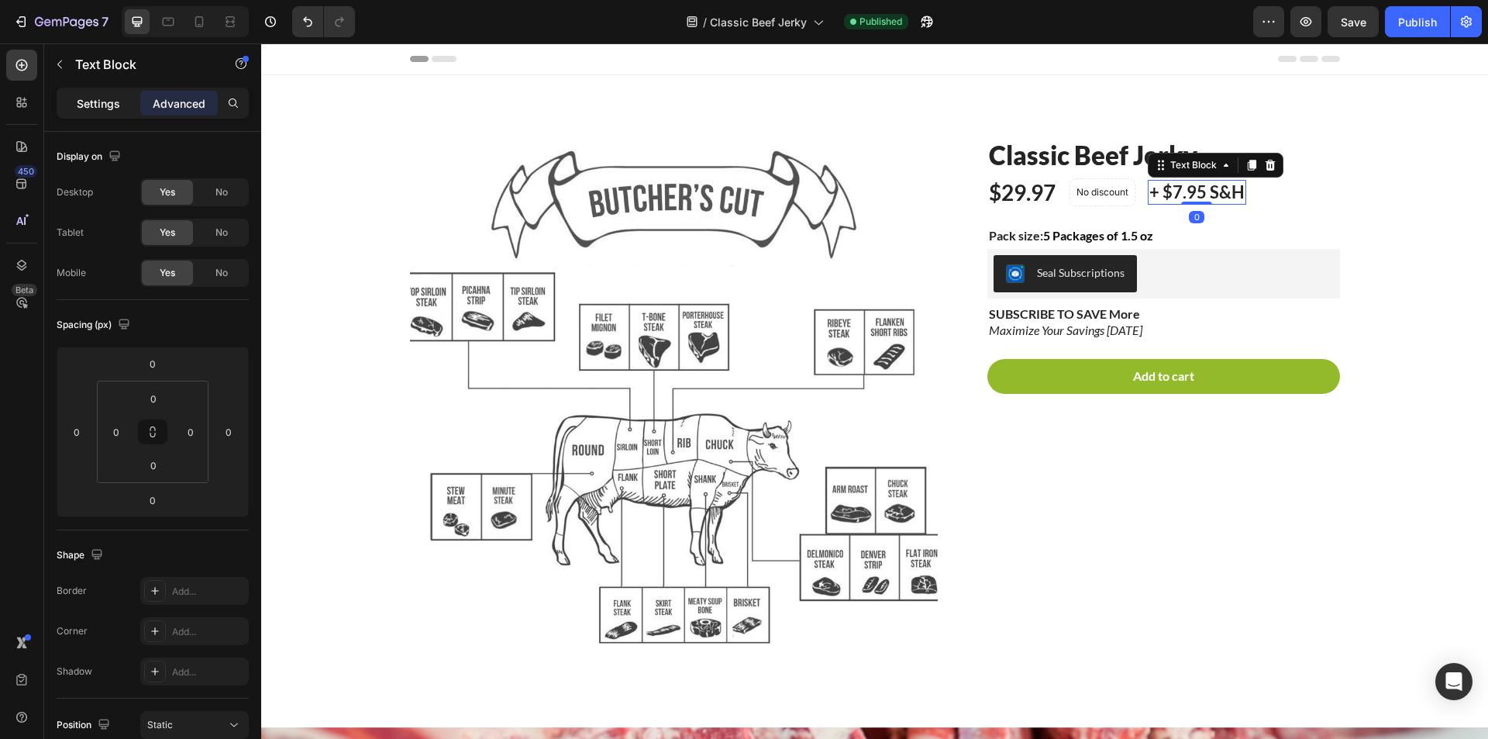
click at [104, 111] on p "Settings" at bounding box center [98, 103] width 43 height 16
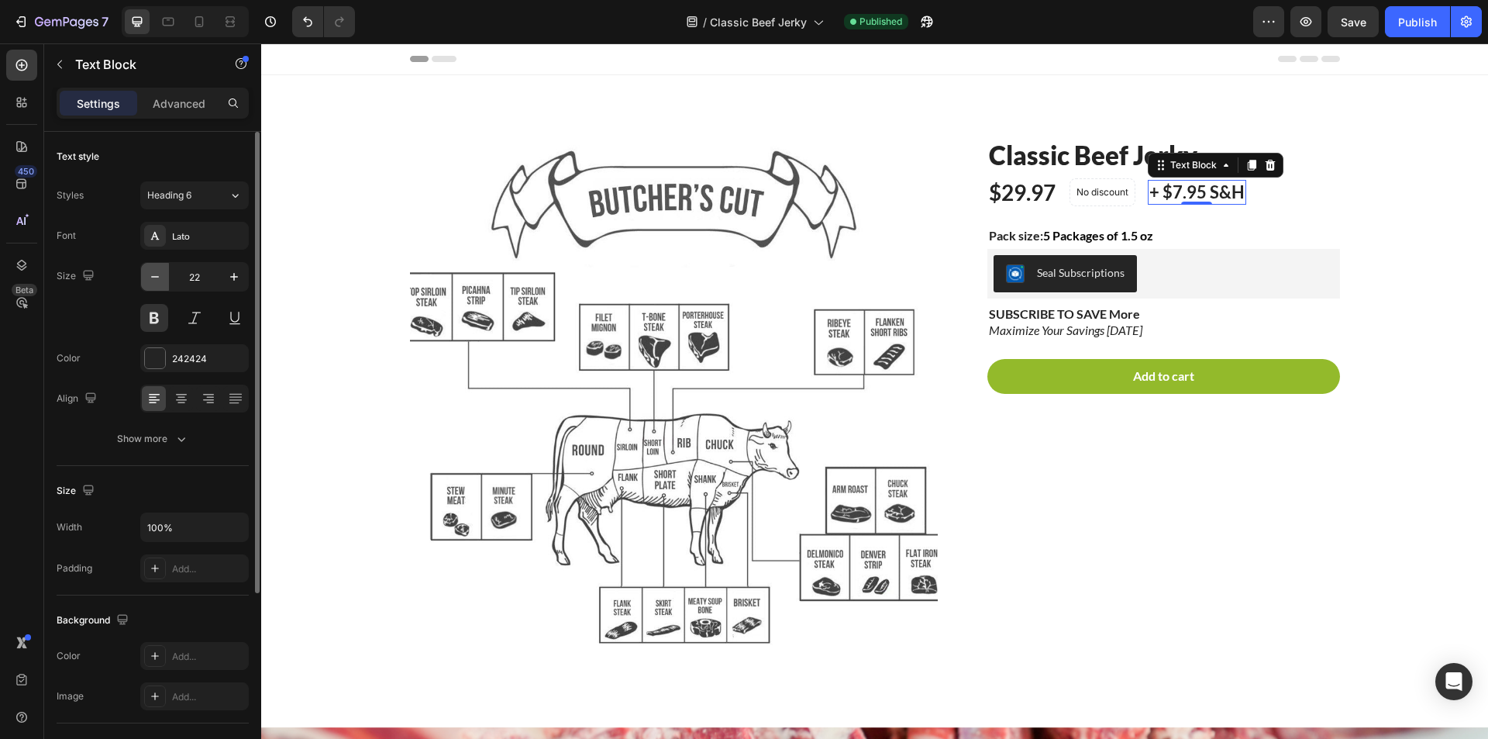
click at [151, 275] on icon "button" at bounding box center [155, 277] width 16 height 16
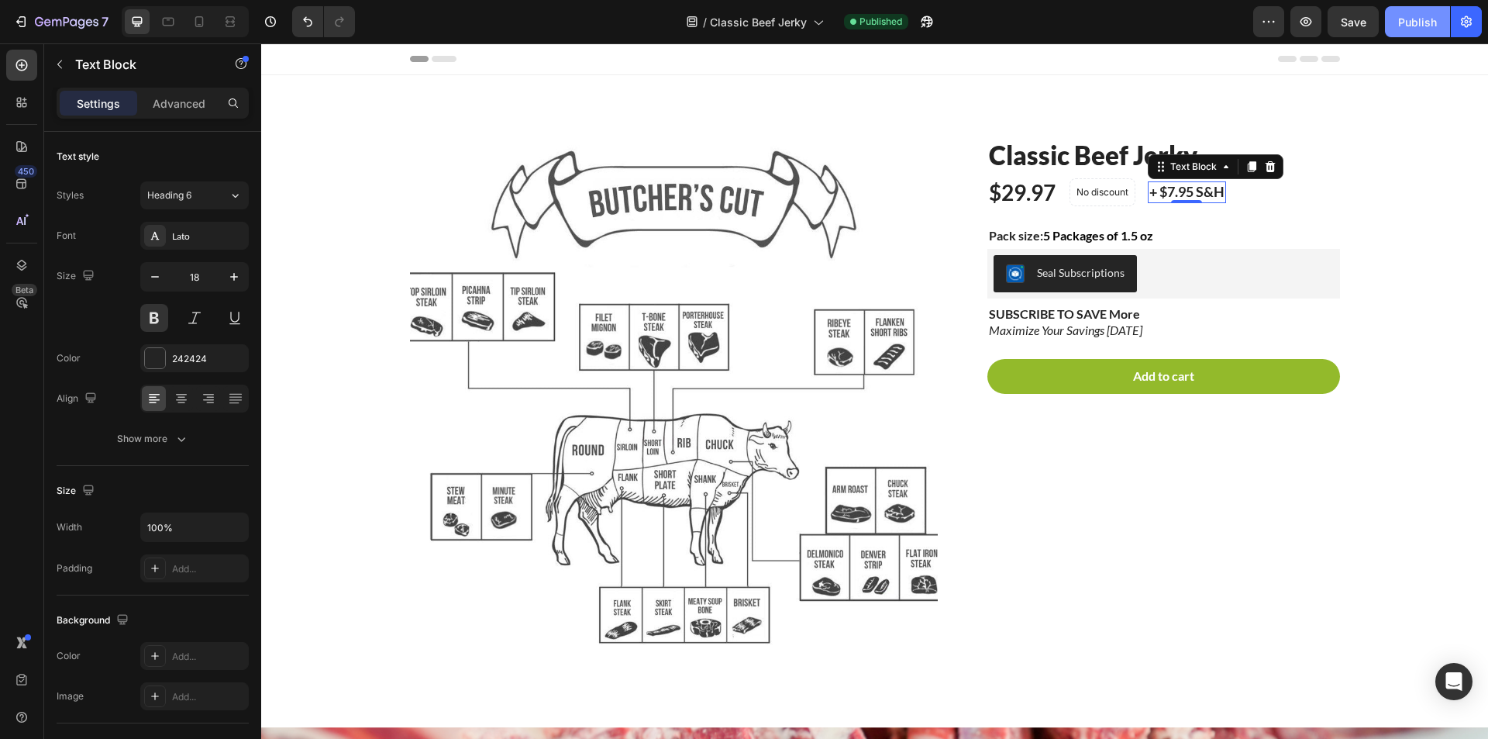
click at [1416, 22] on div "Publish" at bounding box center [1418, 22] width 39 height 16
click at [176, 21] on icon at bounding box center [168, 22] width 16 height 16
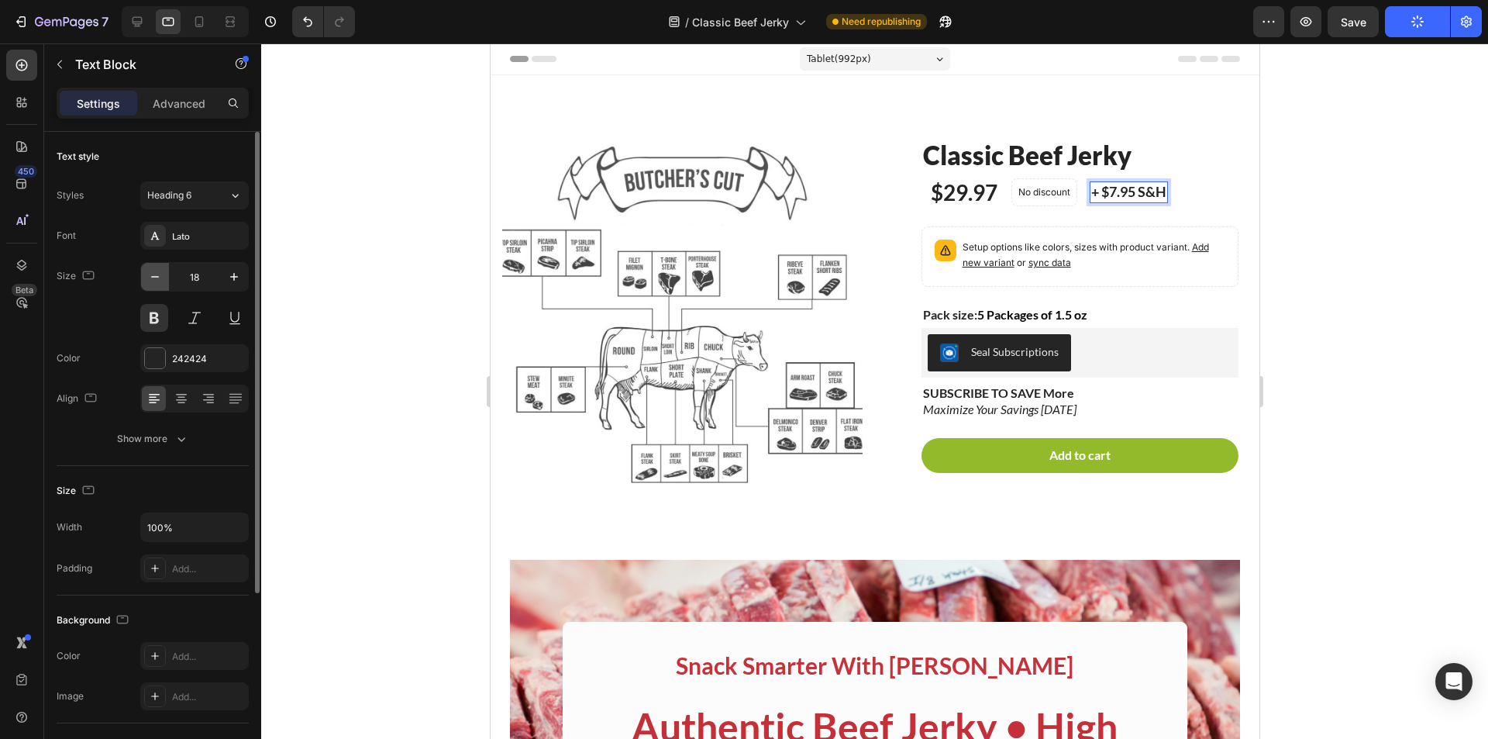
click at [150, 274] on icon "button" at bounding box center [155, 277] width 16 height 16
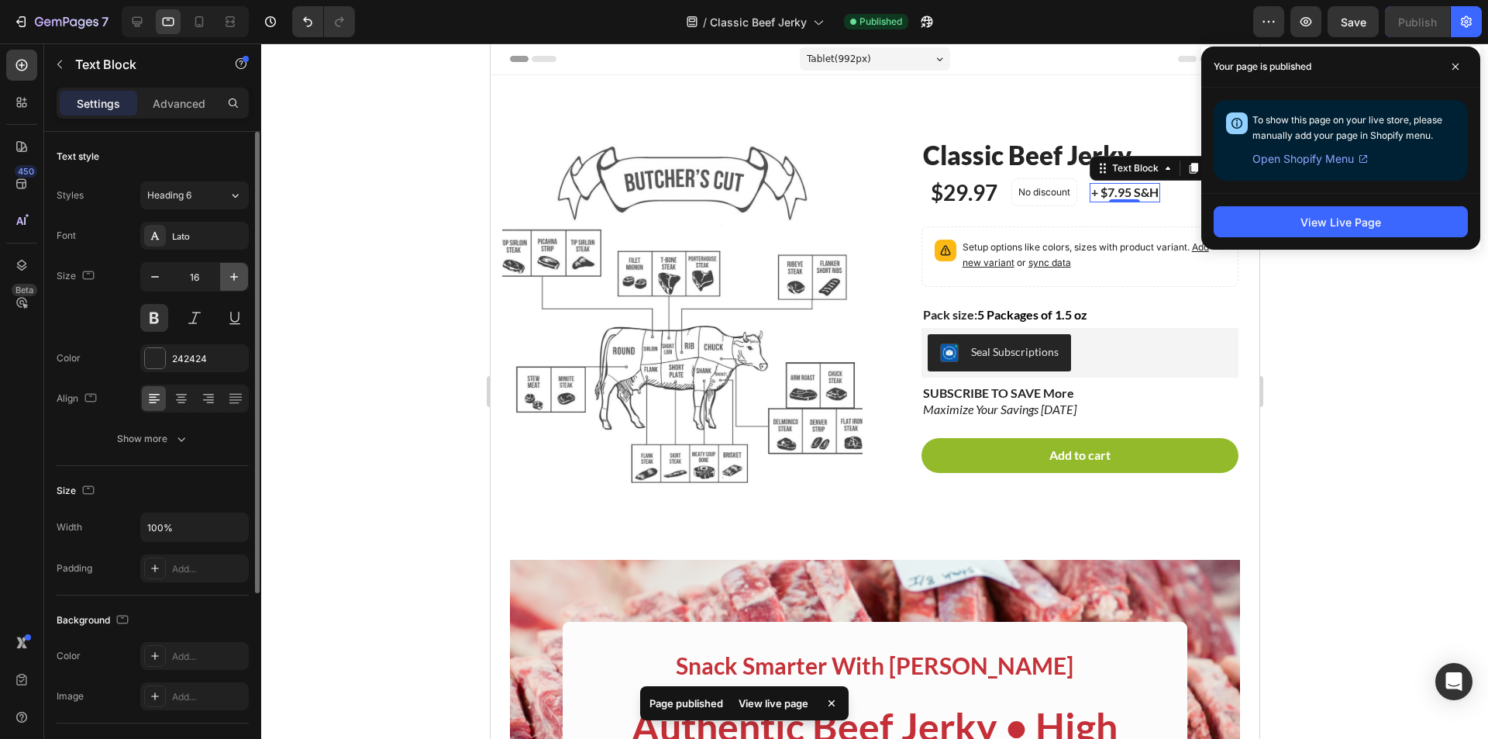
click at [225, 276] on button "button" at bounding box center [234, 277] width 28 height 28
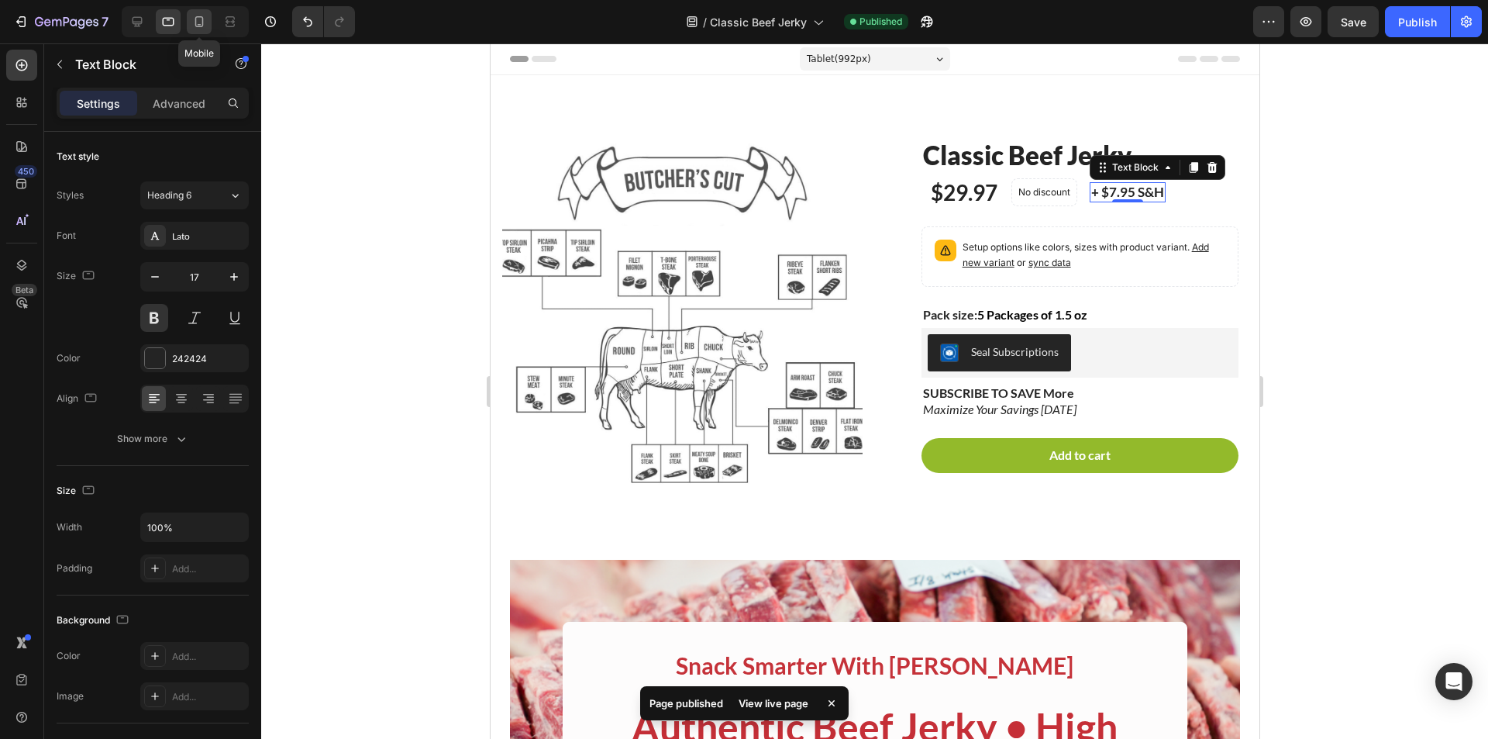
click at [202, 22] on icon at bounding box center [199, 22] width 16 height 16
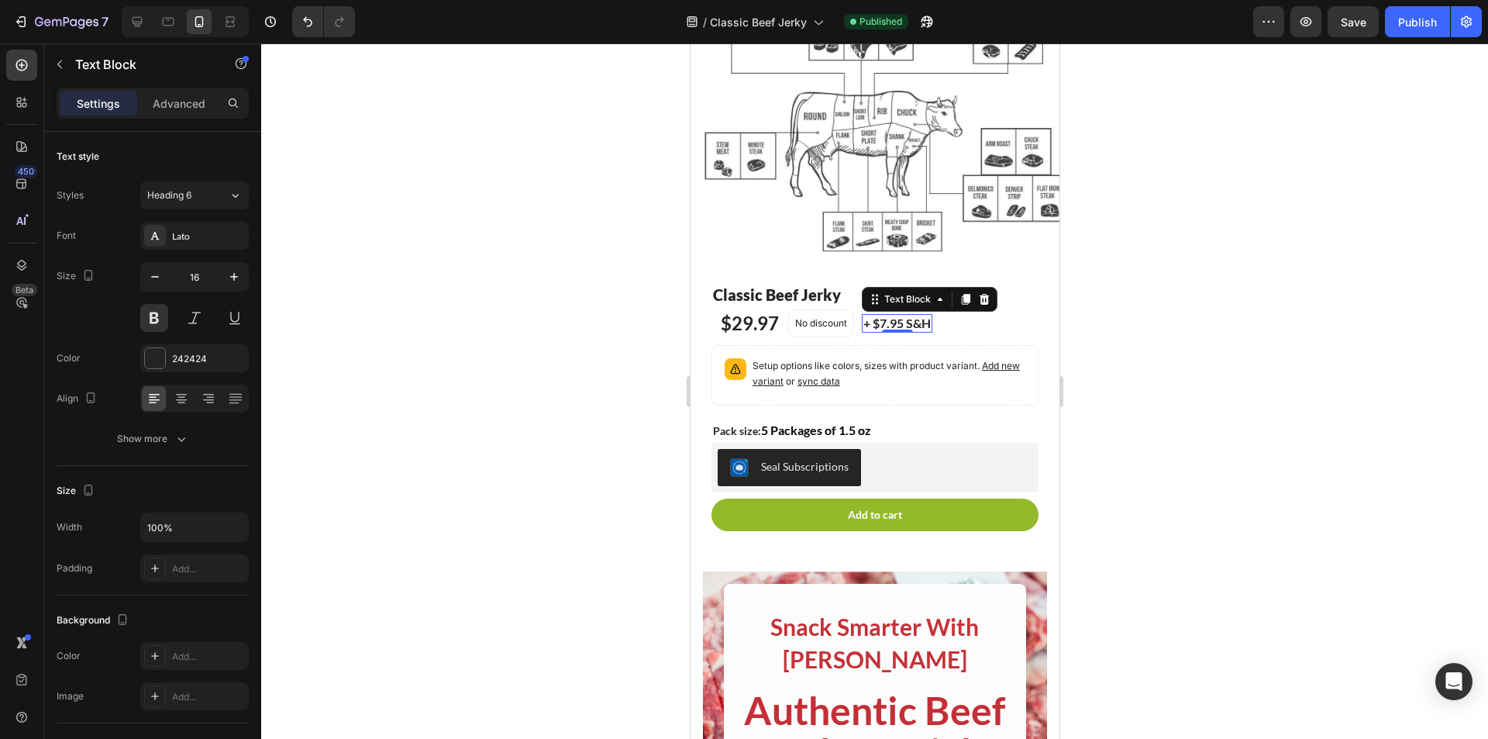
scroll to position [233, 0]
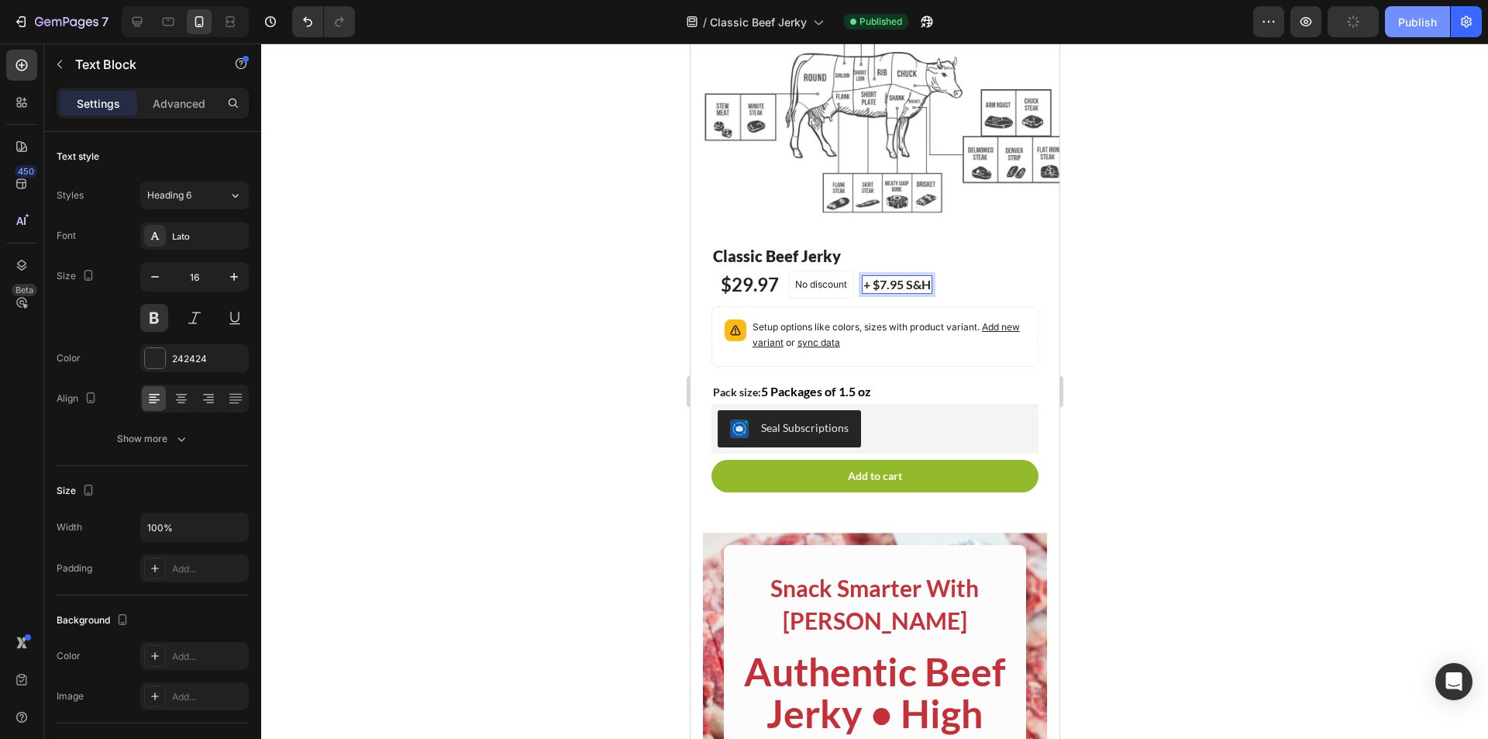
click at [1412, 14] on div "Publish" at bounding box center [1418, 22] width 39 height 16
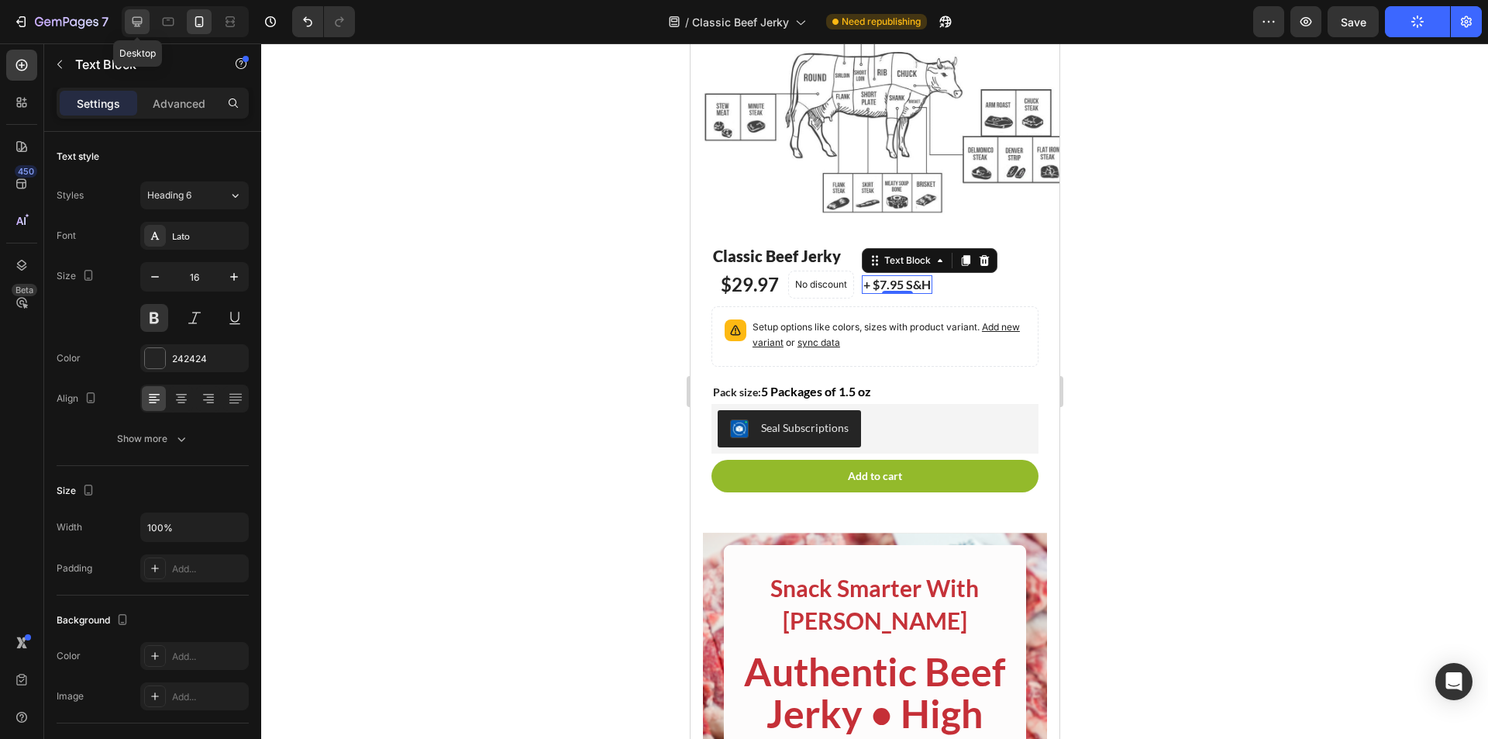
click at [140, 31] on div at bounding box center [137, 21] width 25 height 25
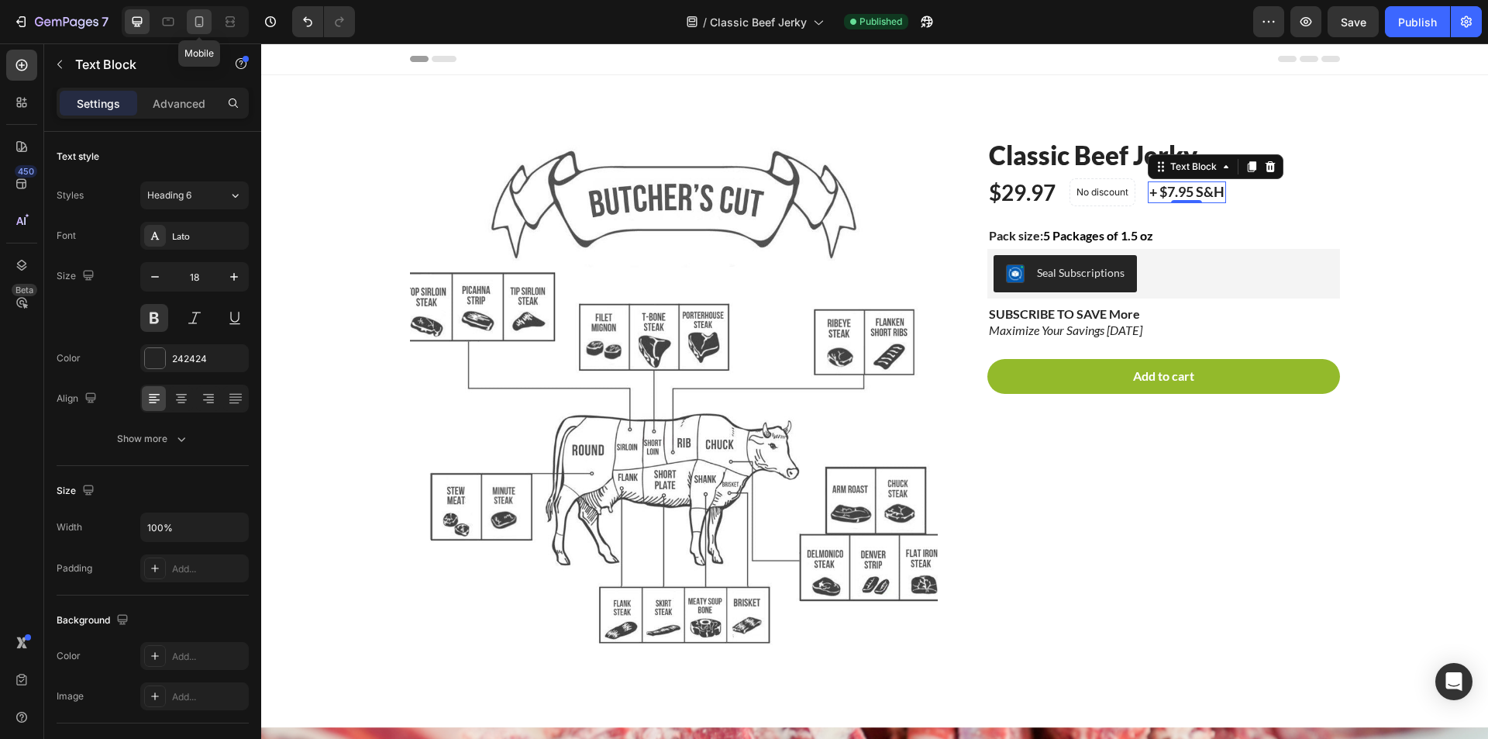
click at [207, 32] on div at bounding box center [199, 21] width 25 height 25
type input "16"
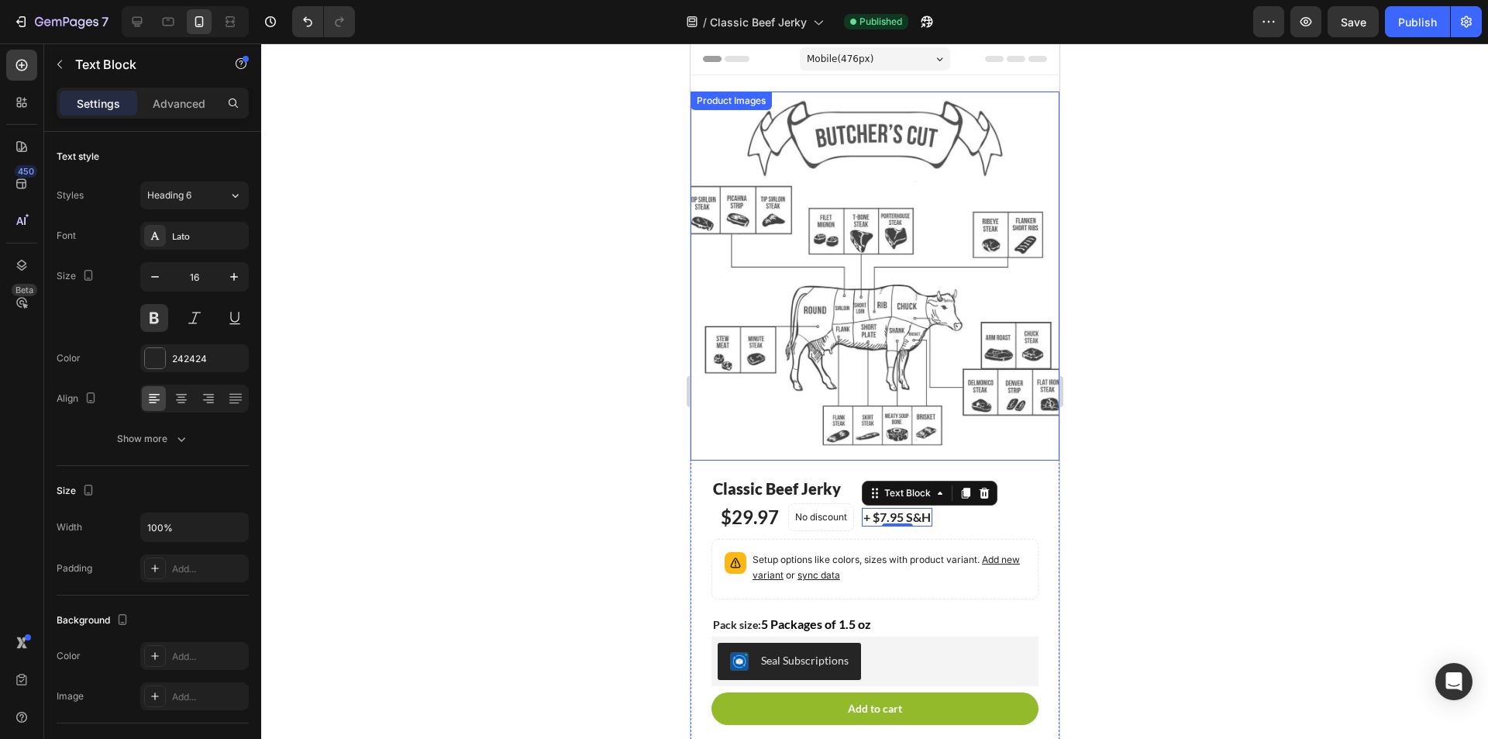
click at [853, 189] on img at bounding box center [874, 275] width 369 height 369
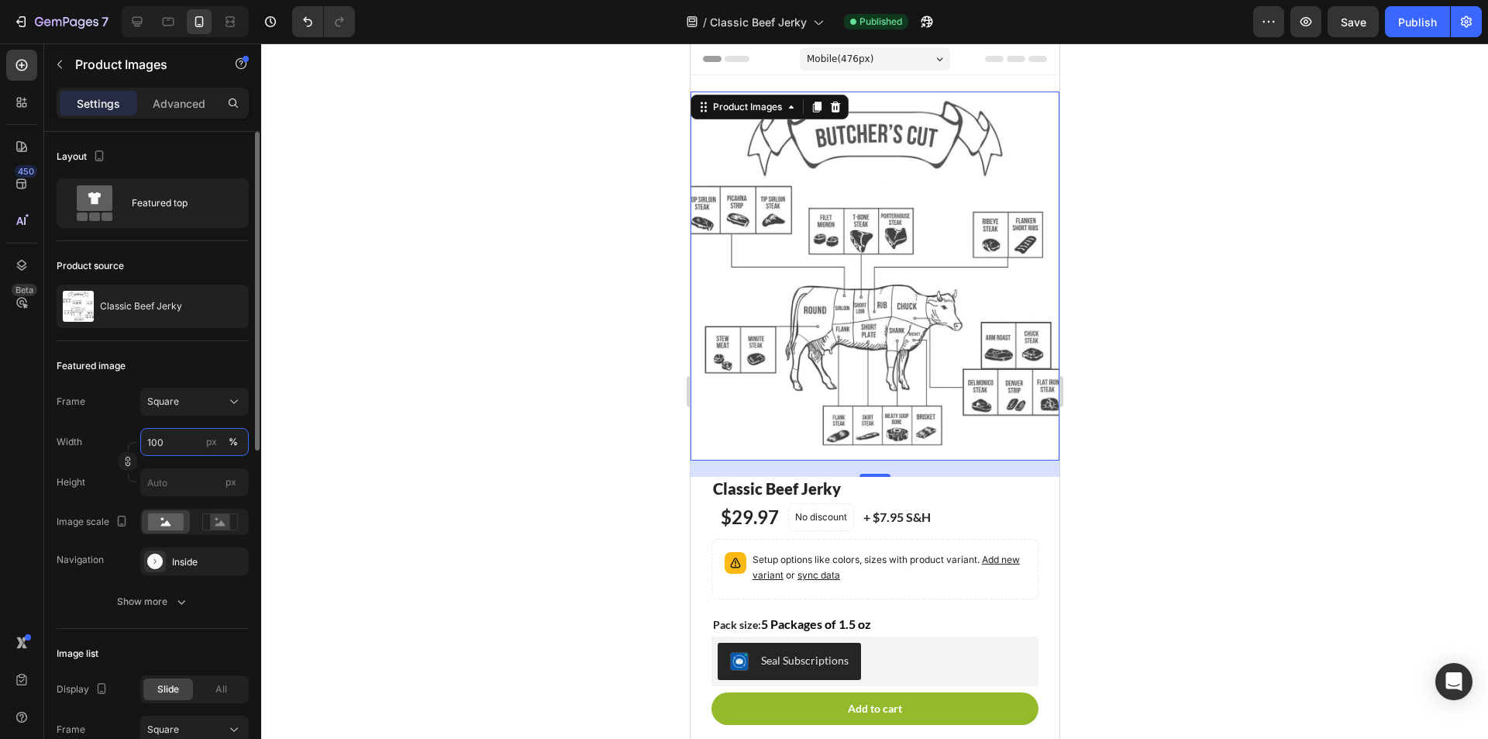
click at [156, 440] on input "100" at bounding box center [194, 442] width 109 height 28
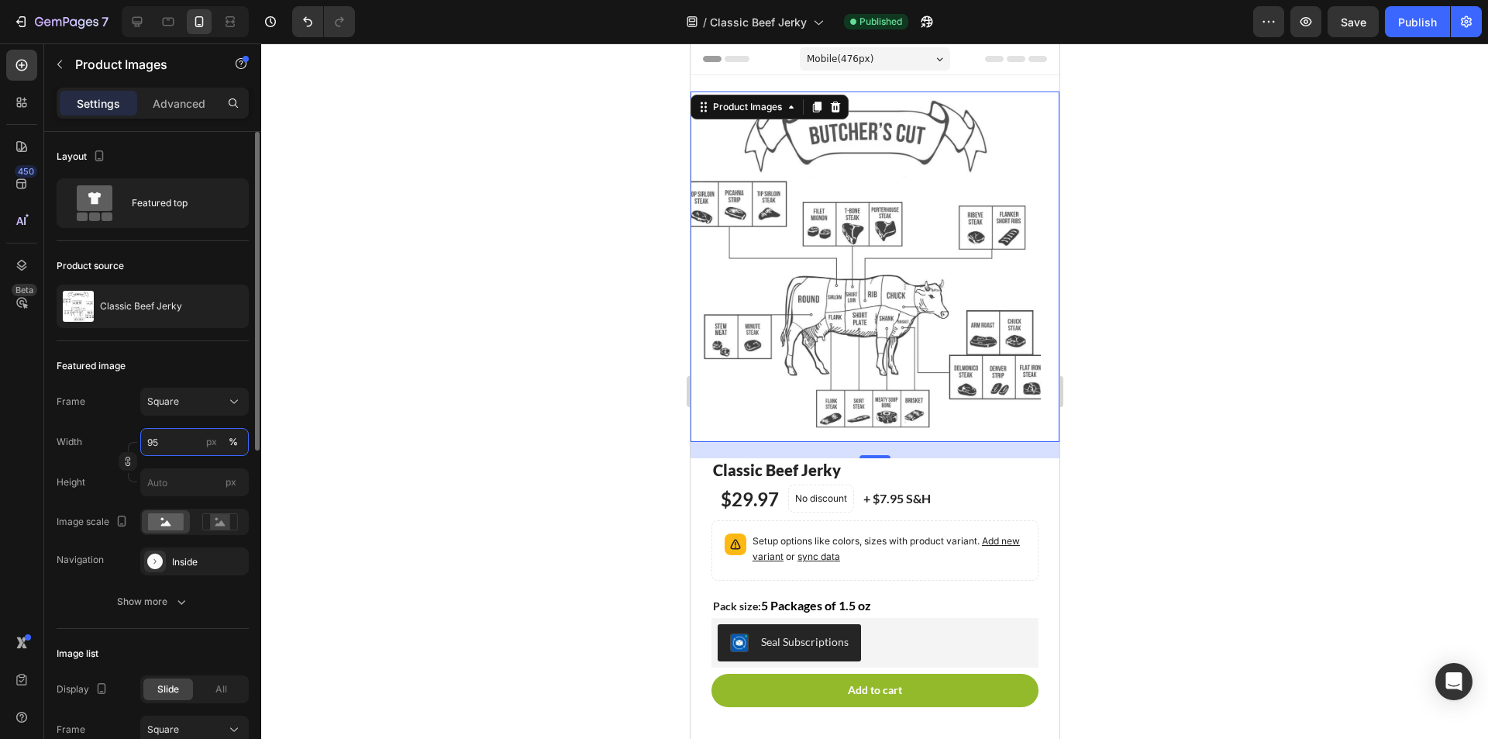
click at [153, 440] on input "95" at bounding box center [194, 442] width 109 height 28
type input "95"
click at [123, 418] on div "Frame Square Width 95 px % Height px" at bounding box center [153, 442] width 192 height 109
click at [885, 88] on div "Product Images 21 Classic Beef Jerky Product Title $29.97 Product Price Product…" at bounding box center [874, 411] width 369 height 672
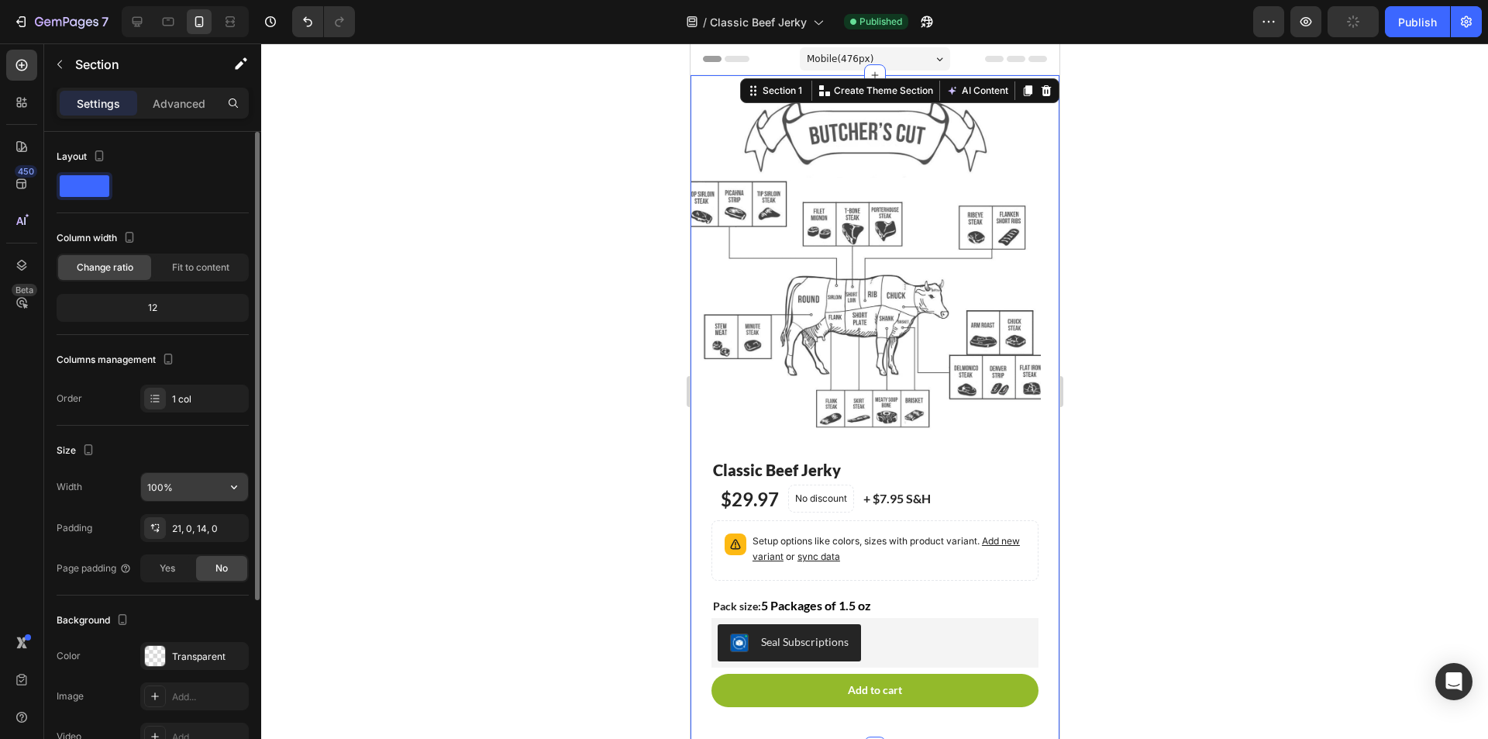
click at [150, 481] on input "100%" at bounding box center [194, 487] width 107 height 28
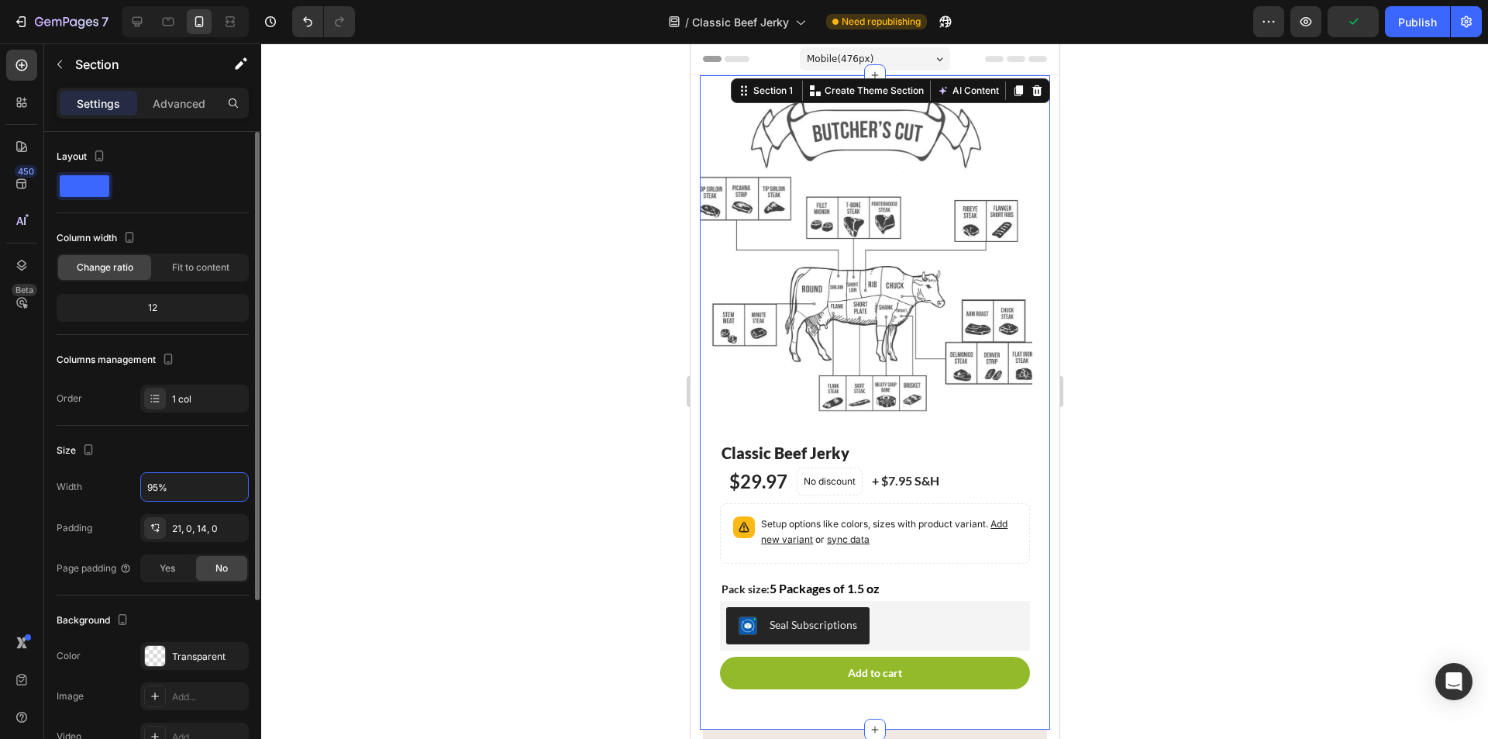
type input "95%"
click at [167, 456] on div "Size" at bounding box center [153, 450] width 192 height 25
click at [566, 309] on div at bounding box center [874, 390] width 1227 height 695
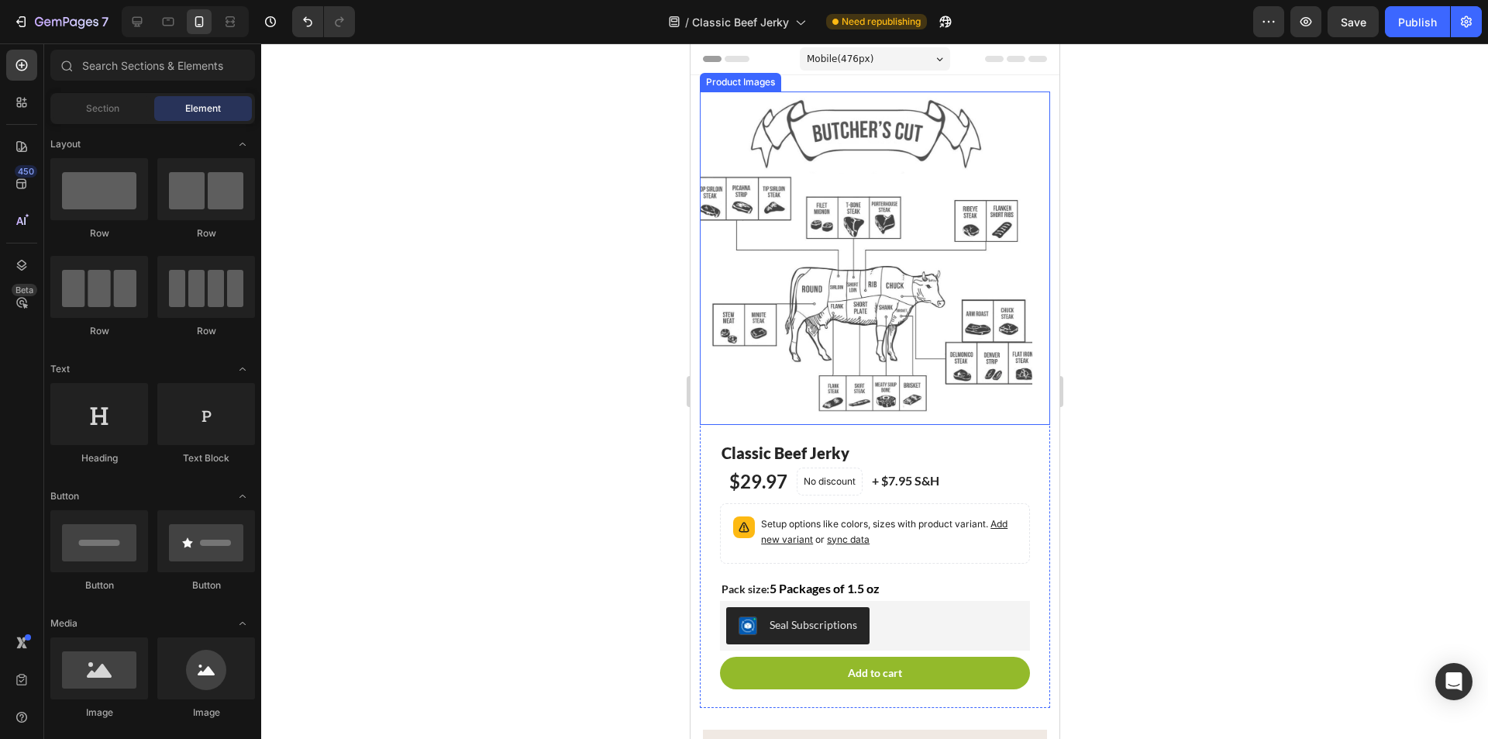
click at [865, 250] on img at bounding box center [865, 257] width 333 height 333
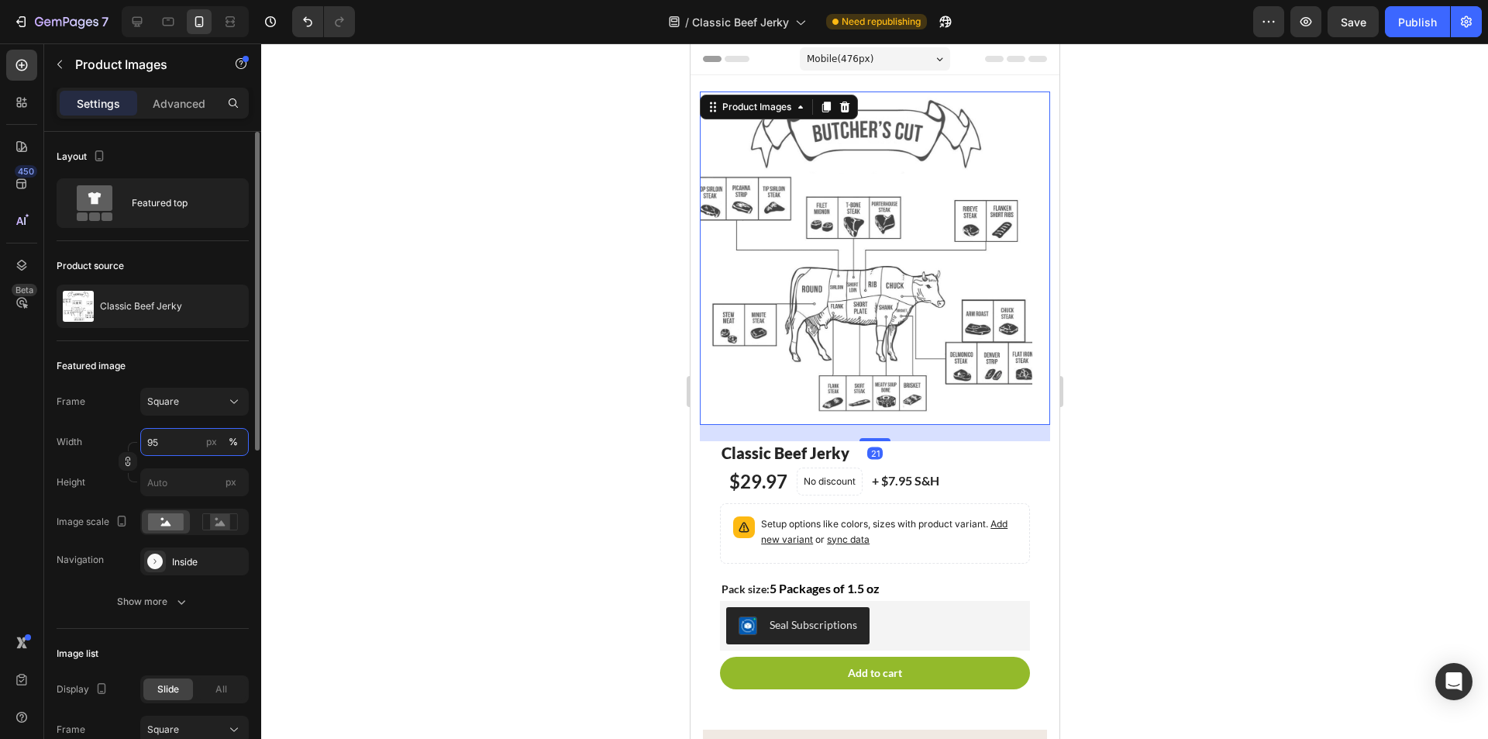
click at [185, 433] on input "95" at bounding box center [194, 442] width 109 height 28
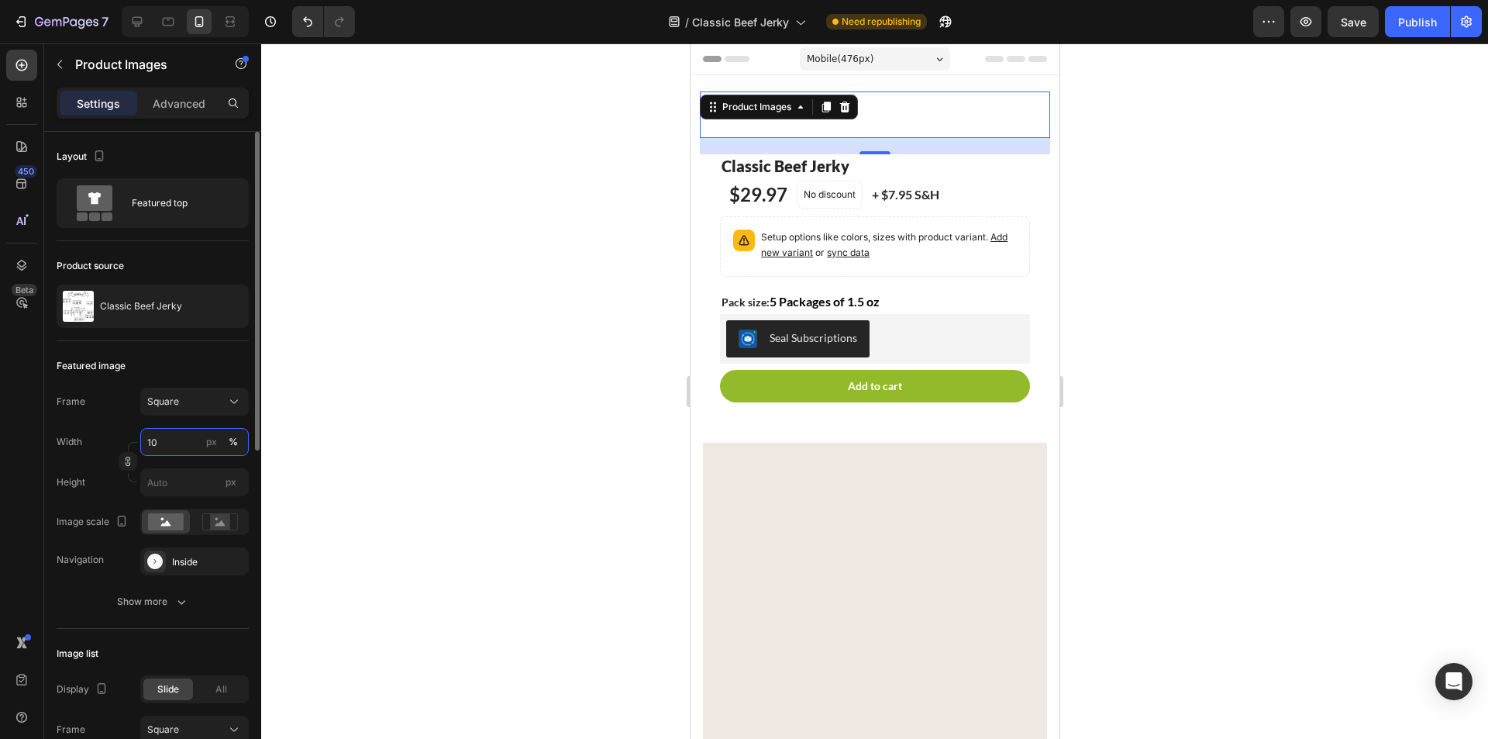
type input "100"
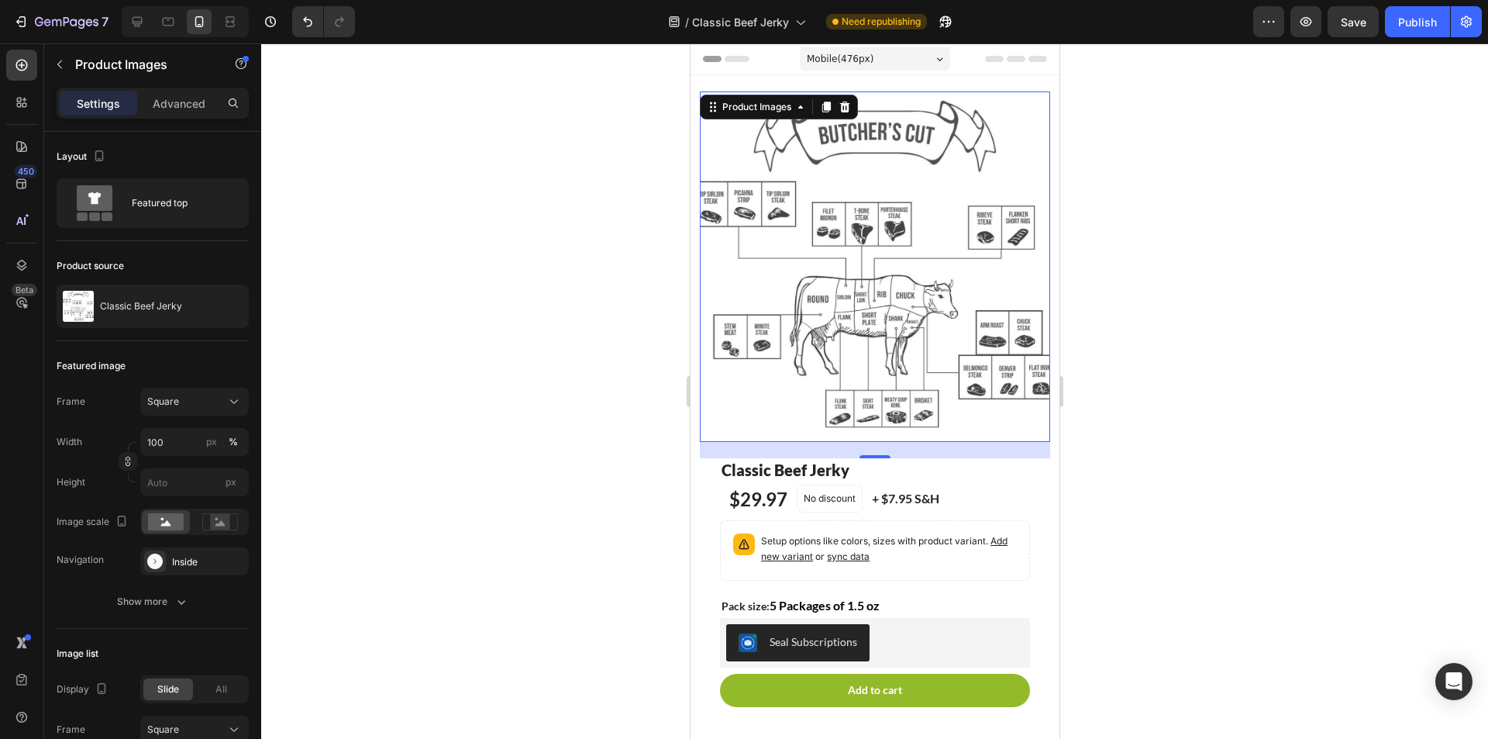
click at [463, 374] on div at bounding box center [874, 390] width 1227 height 695
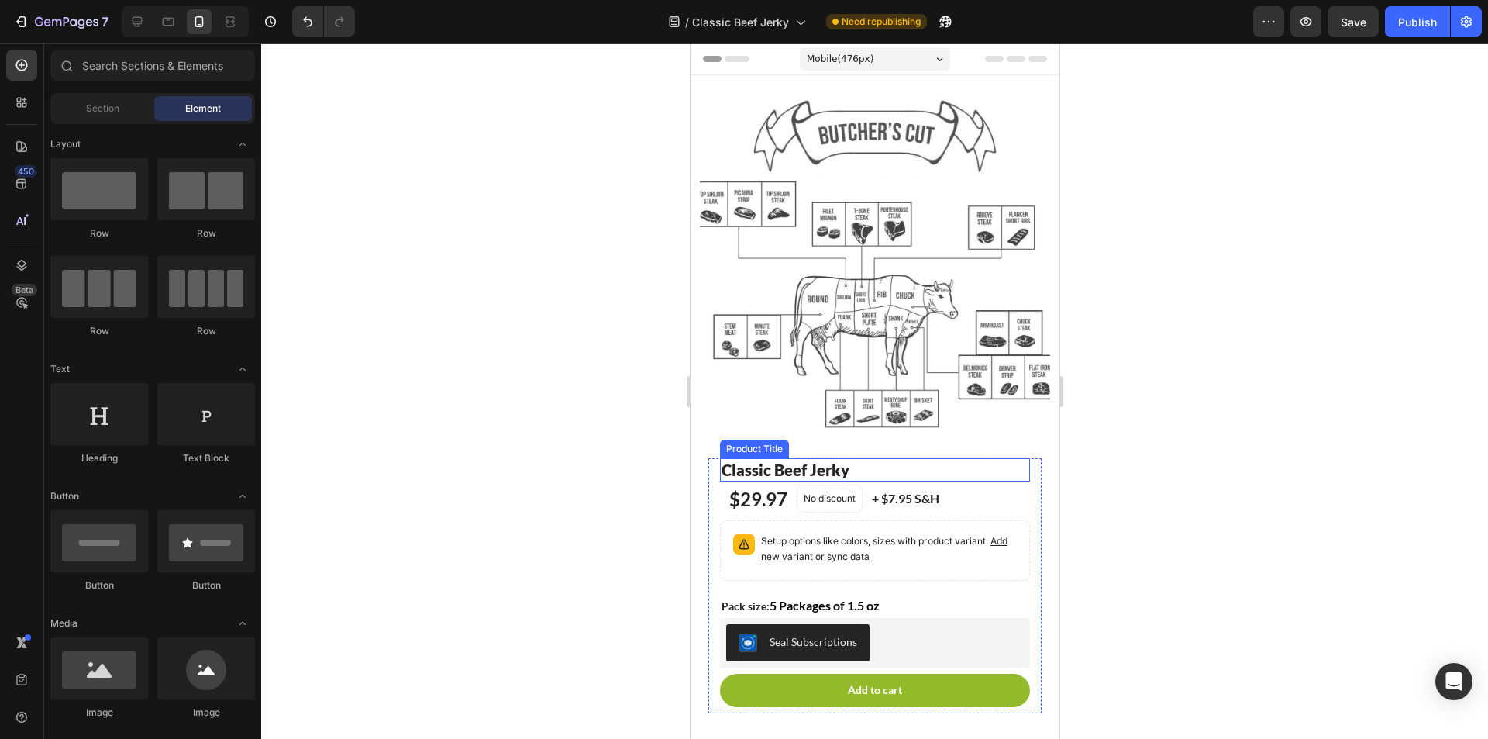
click at [750, 458] on h1 "Classic Beef Jerky" at bounding box center [874, 469] width 310 height 23
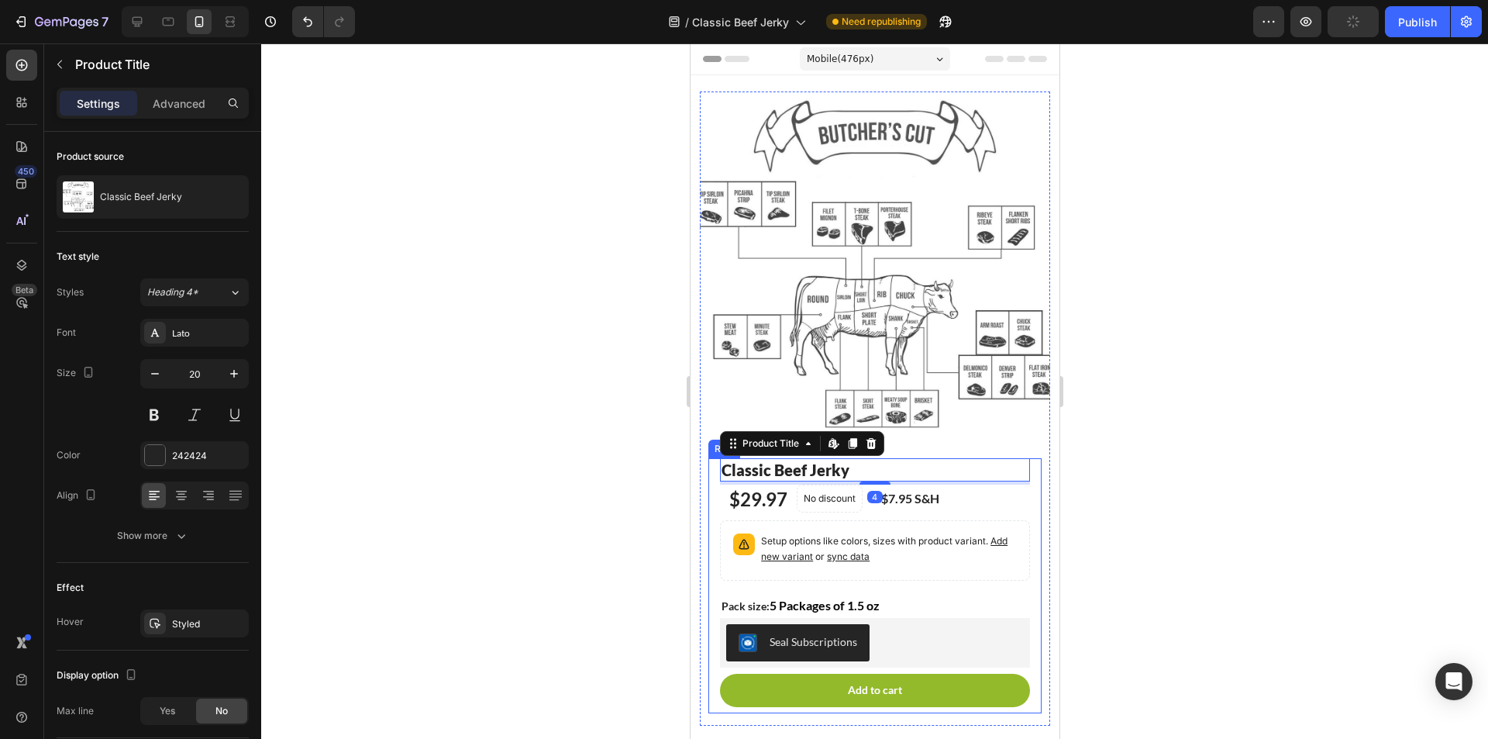
click at [711, 465] on div "Classic Beef Jerky Product Title Edit content in Shopify 4 $29.97 Product Price…" at bounding box center [874, 585] width 333 height 254
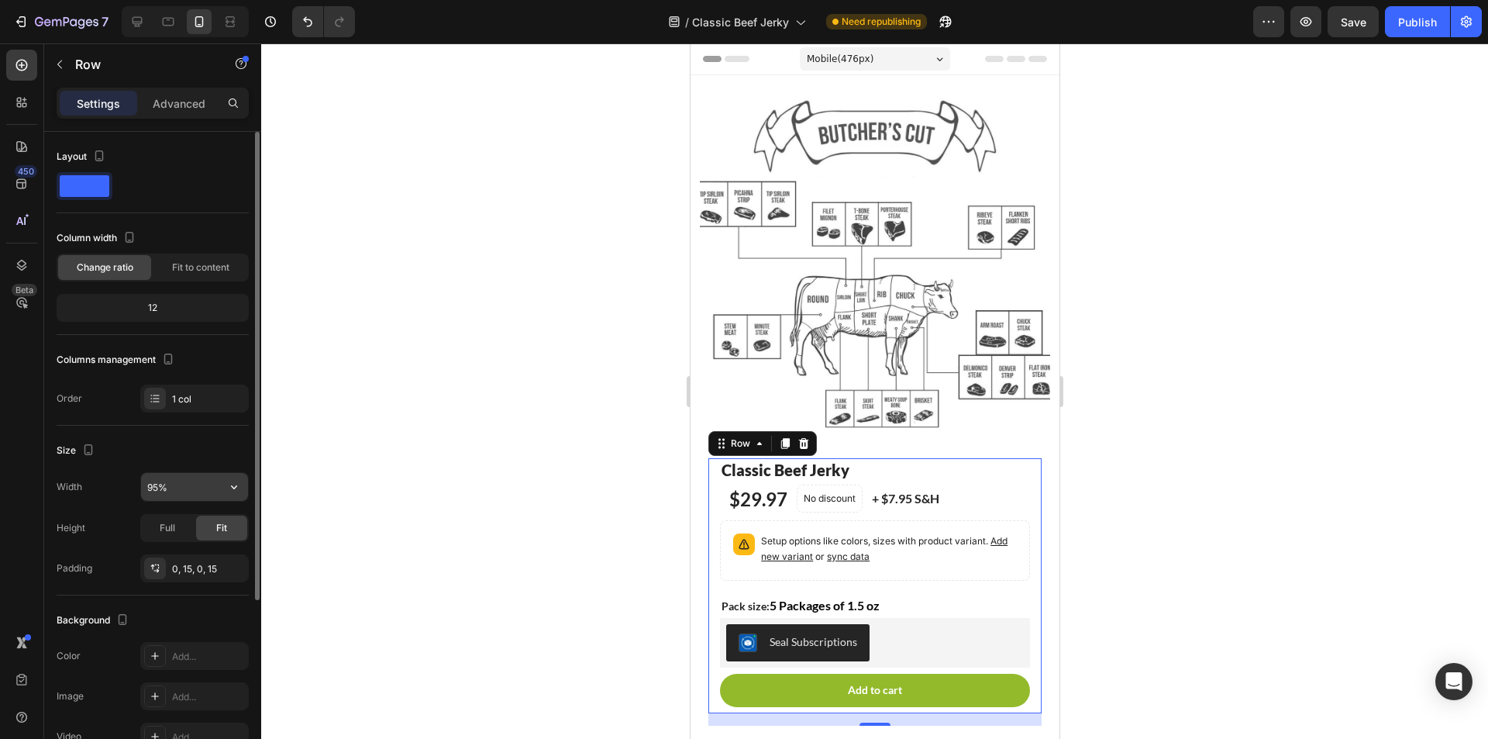
click at [148, 484] on input "95%" at bounding box center [194, 487] width 107 height 28
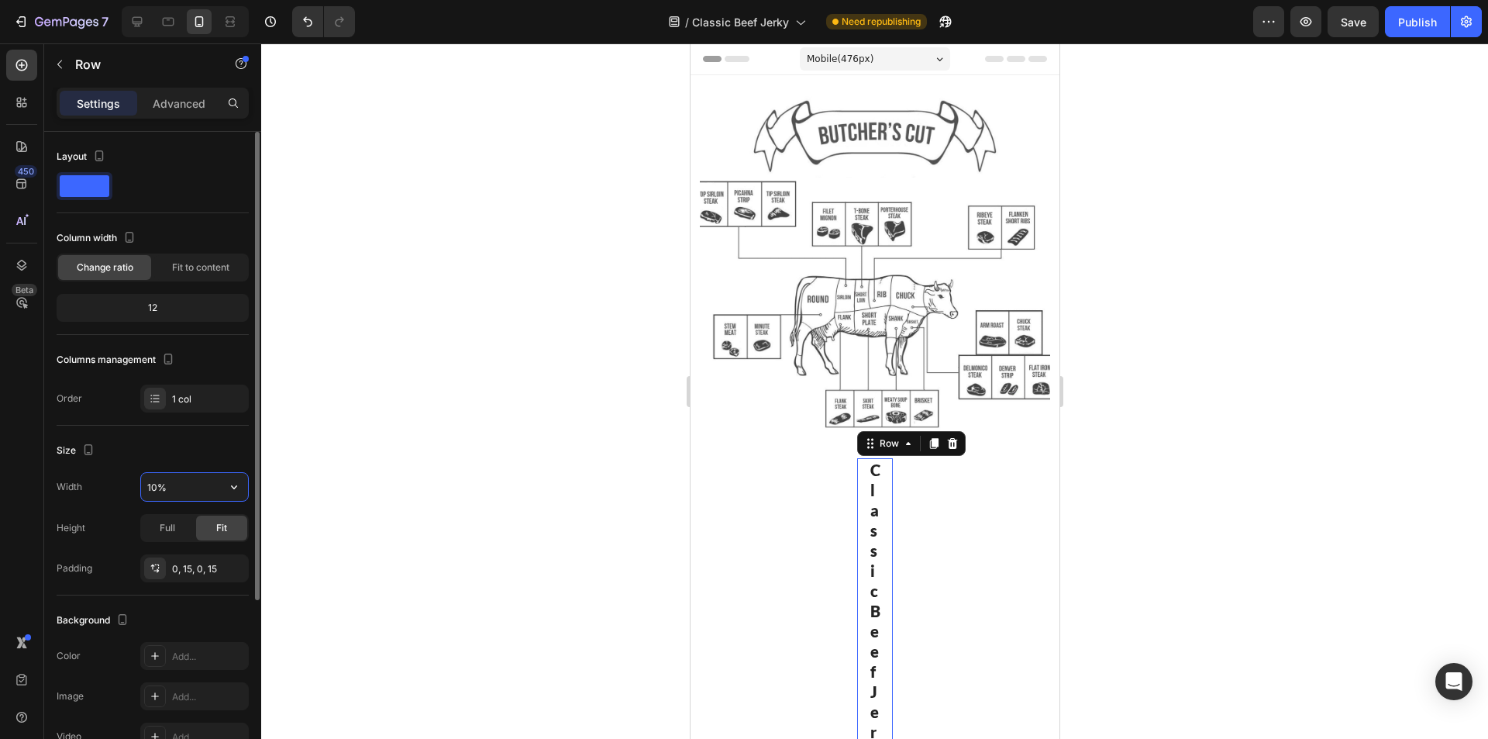
type input "100%"
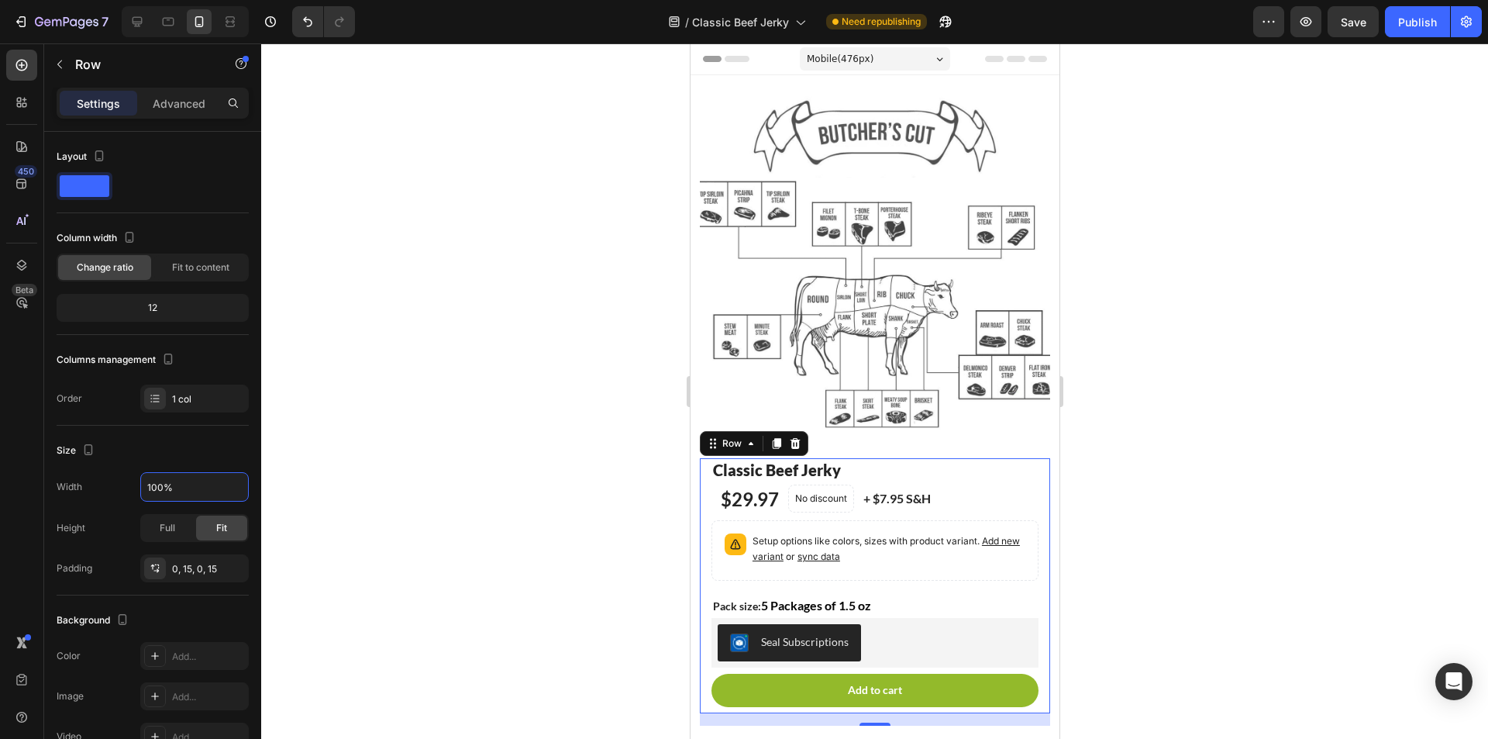
click at [571, 420] on div at bounding box center [874, 390] width 1227 height 695
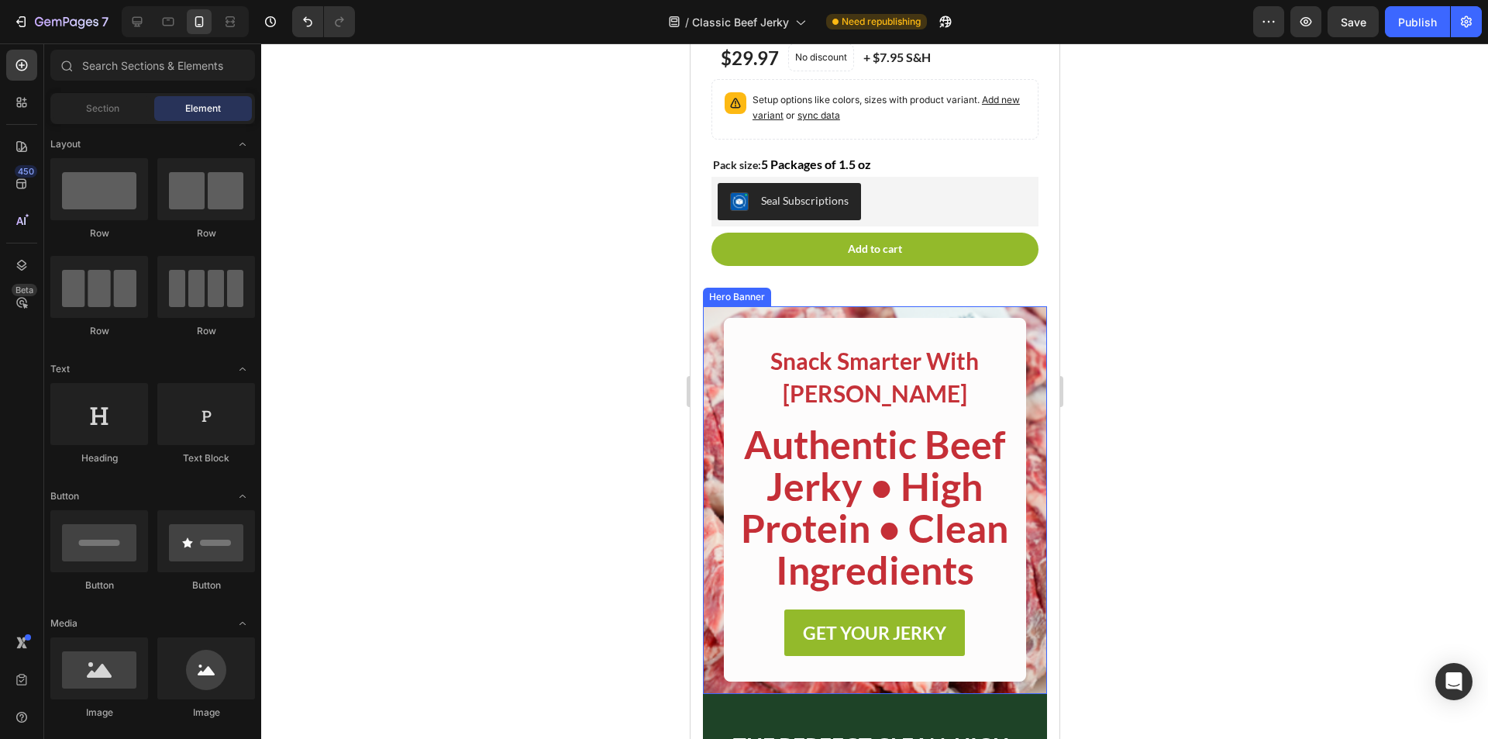
scroll to position [465, 0]
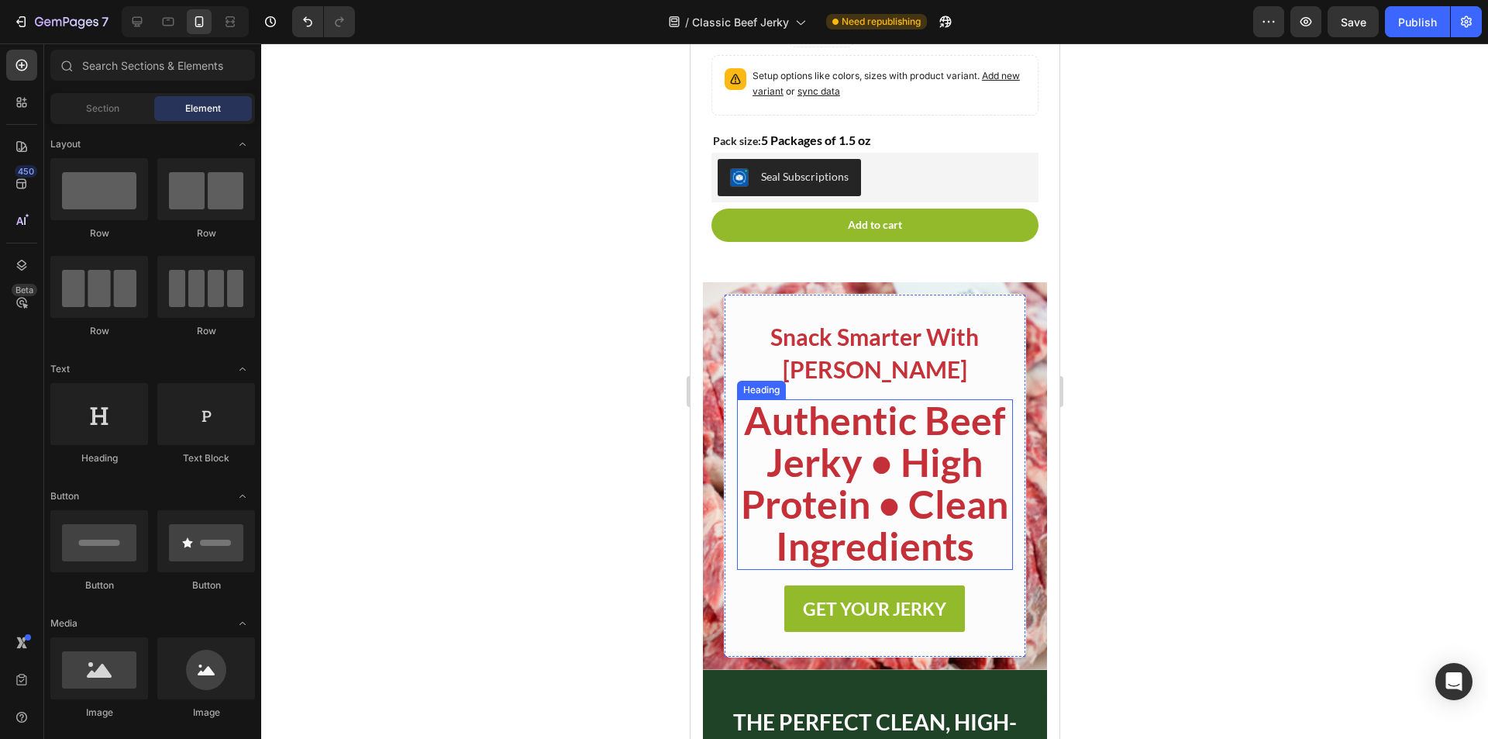
click at [775, 416] on strong "Authentic Beef Jerky • High Protein • Clean Ingredients" at bounding box center [873, 483] width 267 height 172
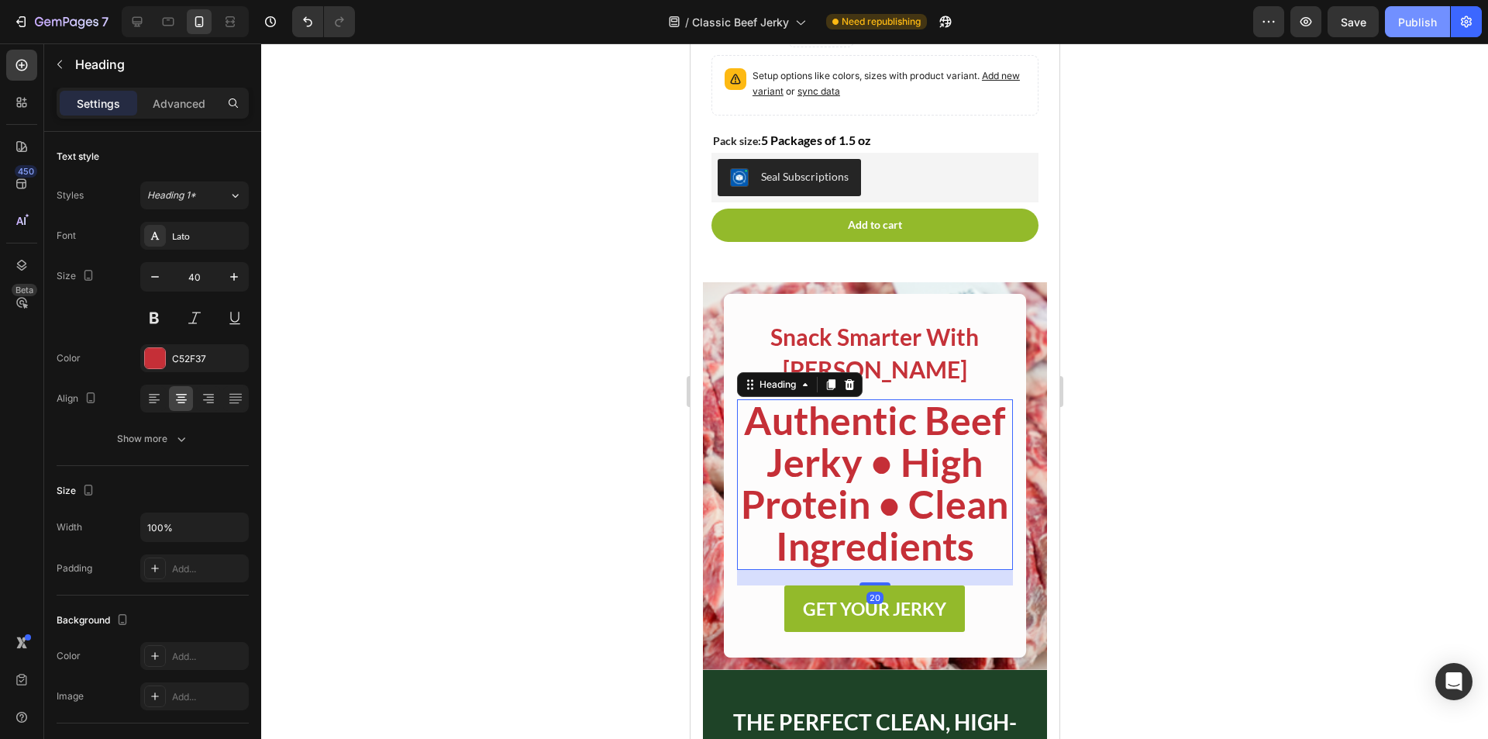
click at [1402, 22] on div "Publish" at bounding box center [1418, 22] width 39 height 16
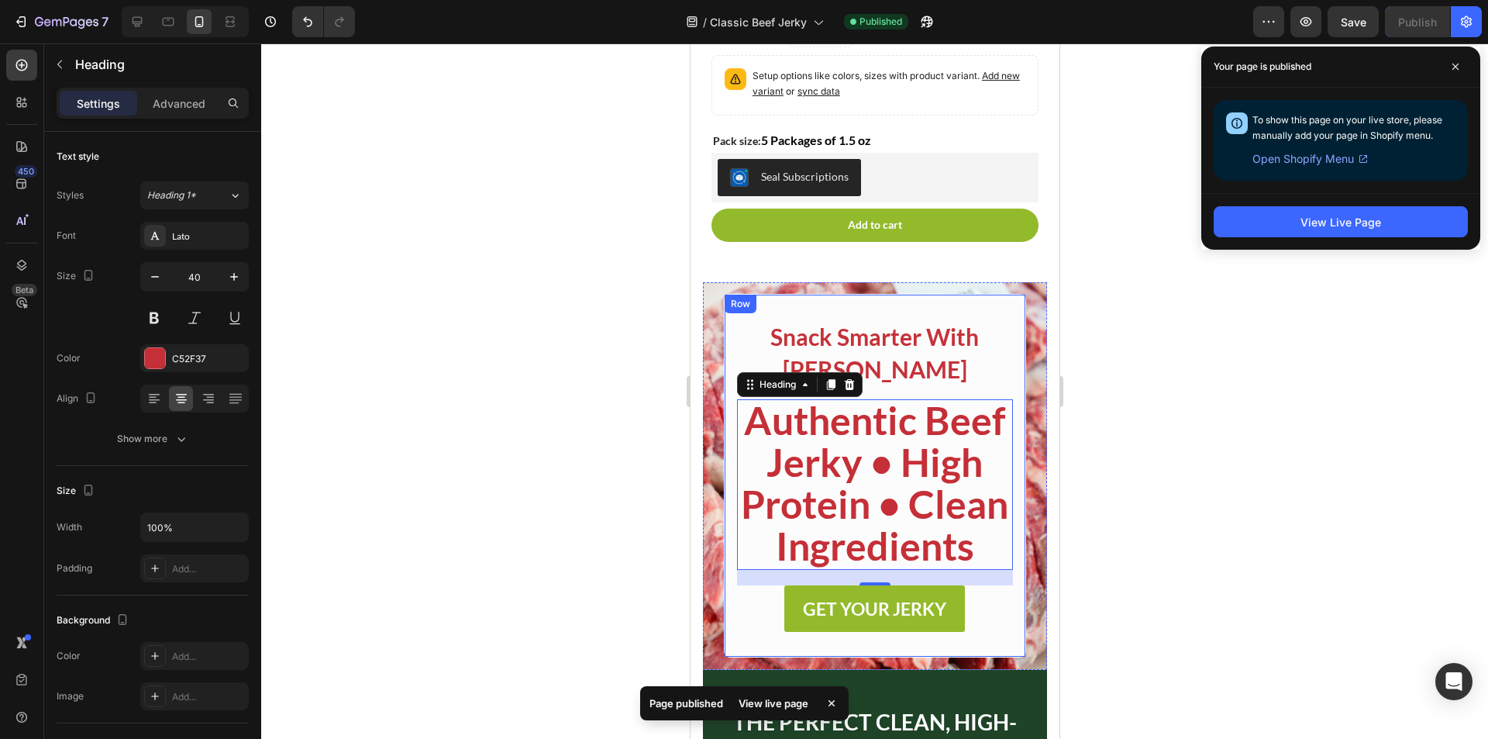
click at [999, 294] on div "Snack Smarter With Milo Locker Heading Authentic Beef Jerky • High Protein • Cl…" at bounding box center [874, 476] width 302 height 364
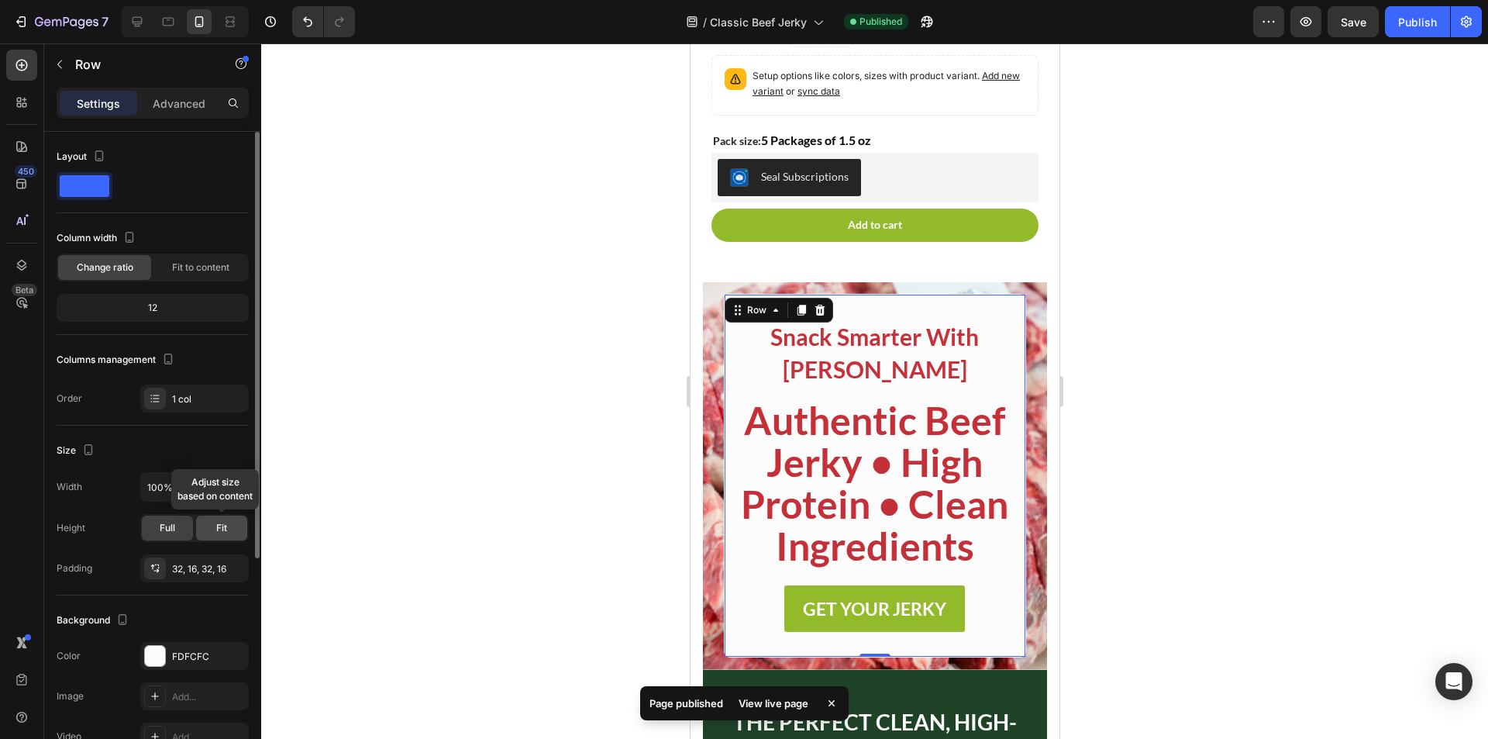
click at [235, 523] on div "Fit" at bounding box center [221, 528] width 51 height 25
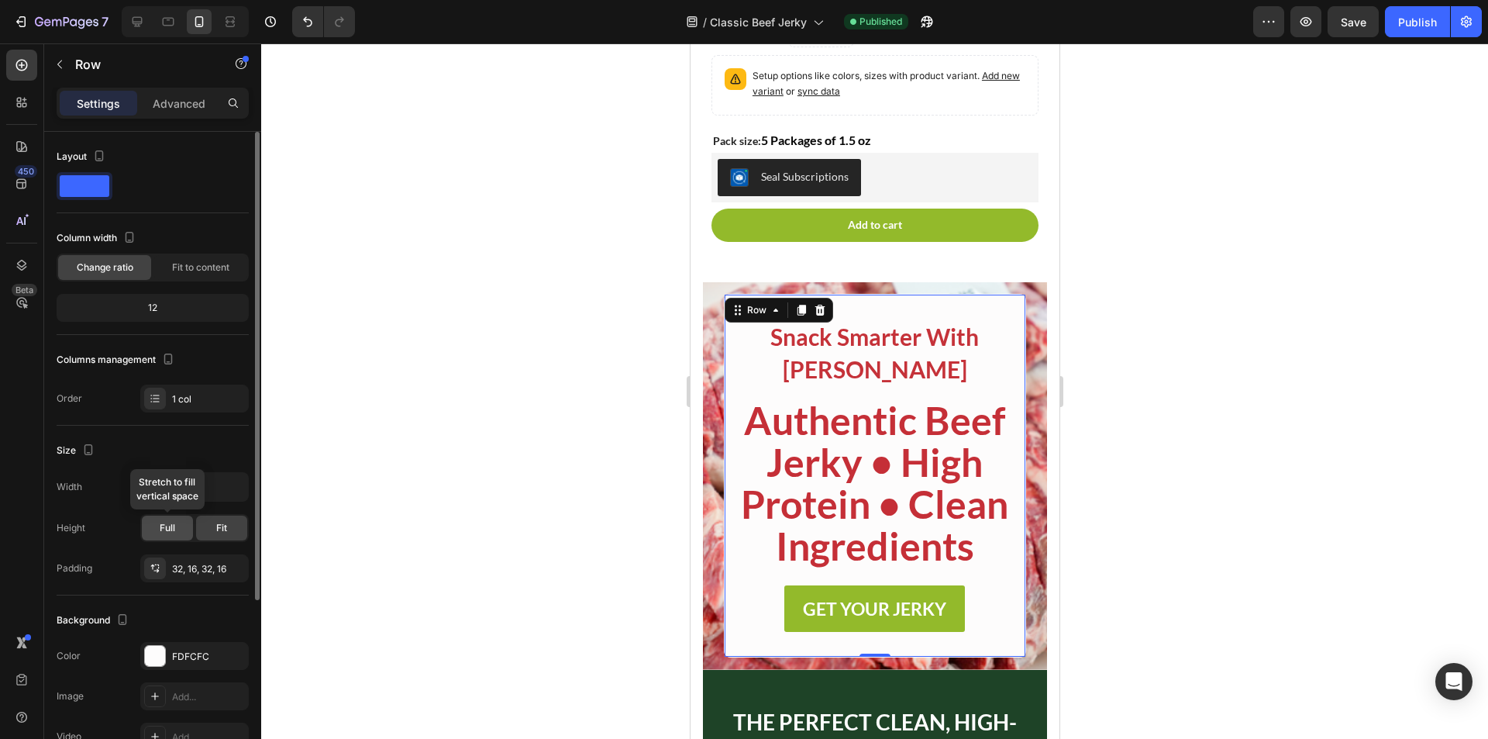
click at [171, 526] on span "Full" at bounding box center [168, 528] width 16 height 14
click at [462, 439] on div at bounding box center [874, 390] width 1227 height 695
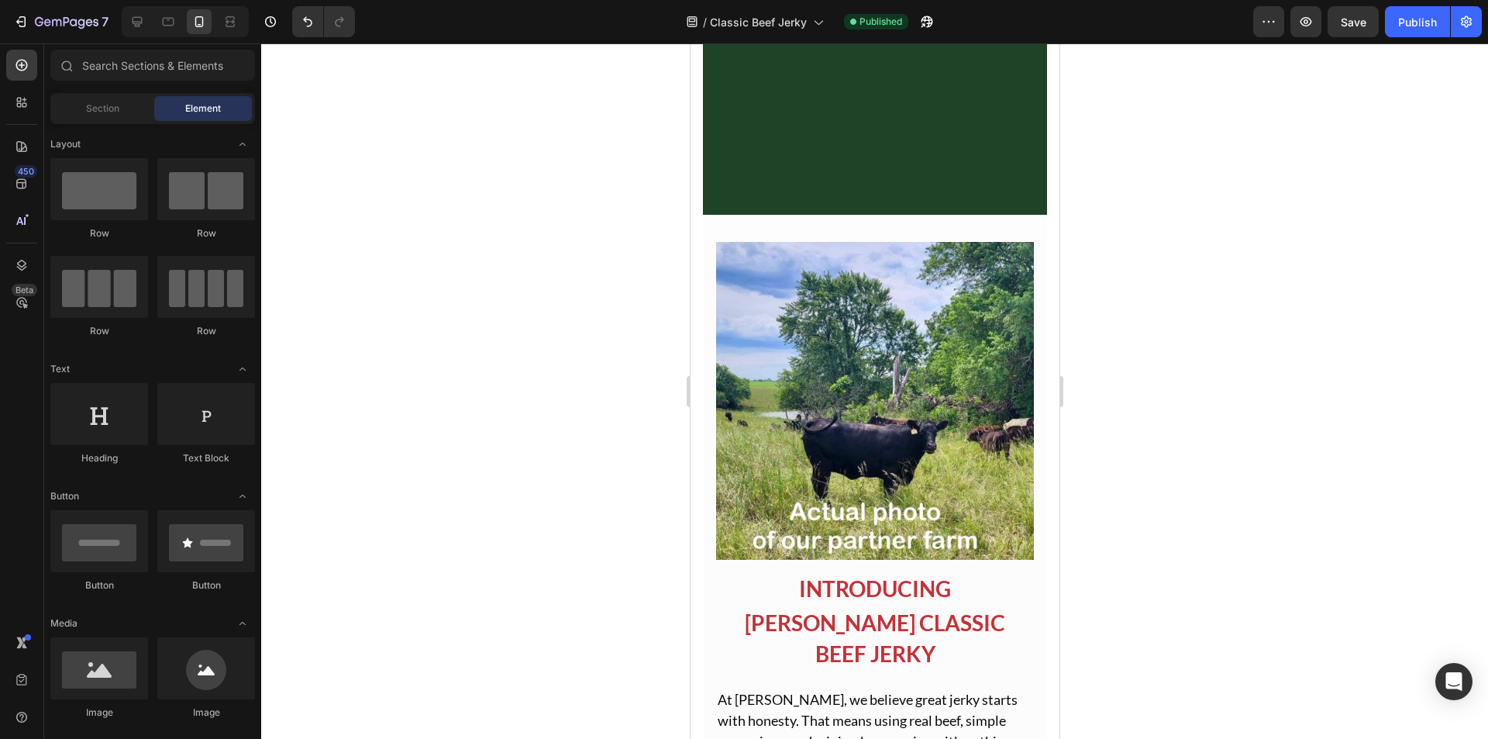
scroll to position [1473, 0]
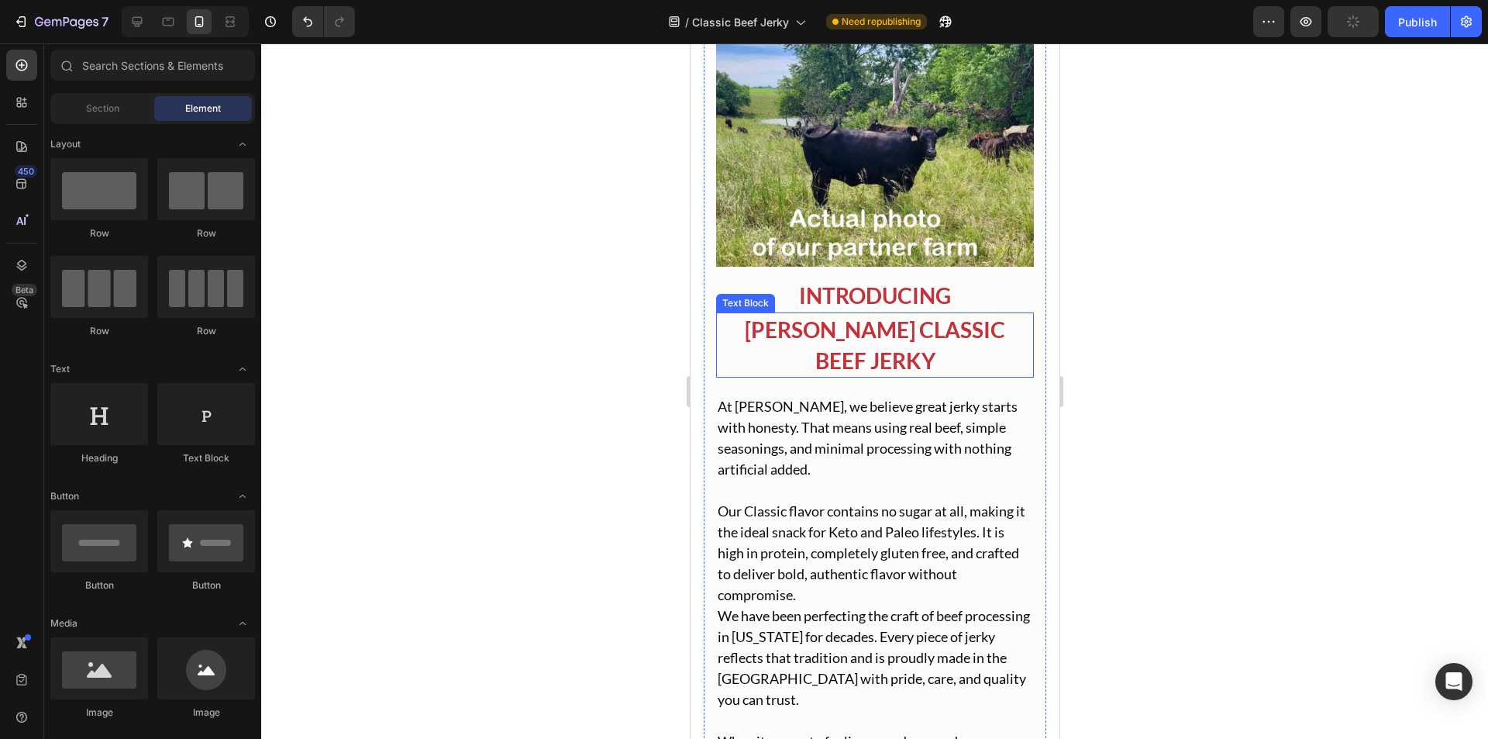
click at [719, 348] on p "[PERSON_NAME] CLASSIC BEEF JERKY" at bounding box center [874, 345] width 315 height 62
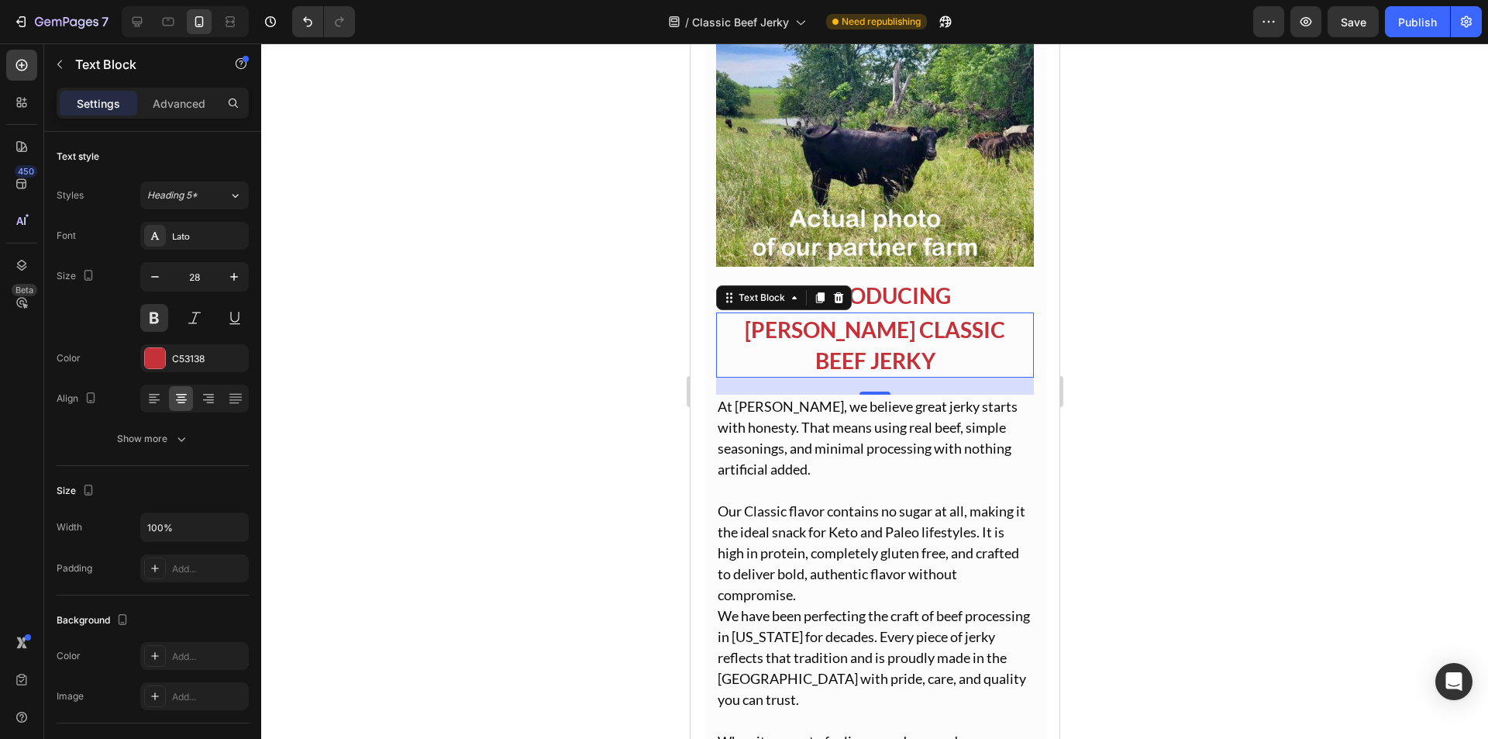
click at [758, 314] on p "[PERSON_NAME] CLASSIC BEEF JERKY" at bounding box center [874, 345] width 315 height 62
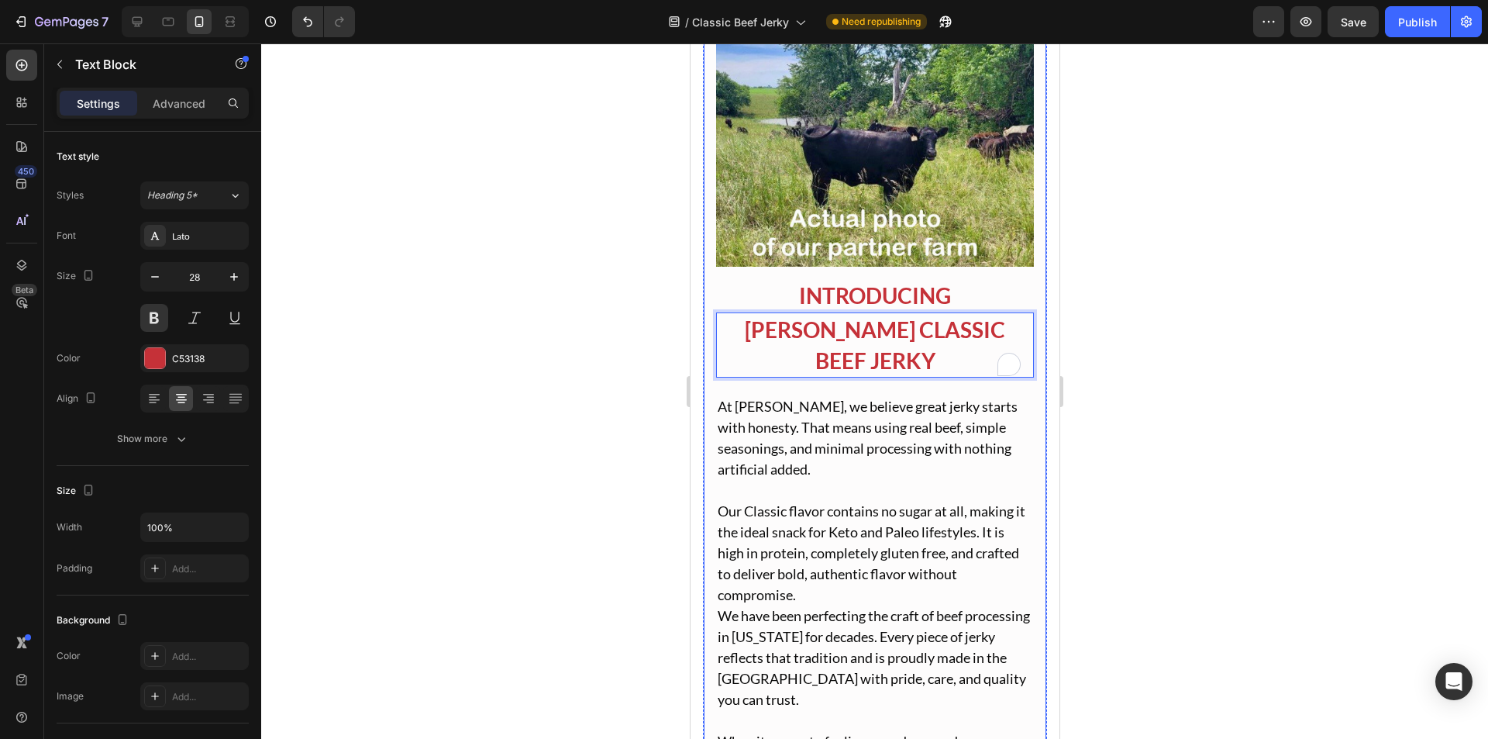
click at [706, 308] on div "Image INTRODUCING Text Block MILO LOCKER CLASSIC BEEF JERKY Text Block 22 At Mi…" at bounding box center [874, 377] width 344 height 864
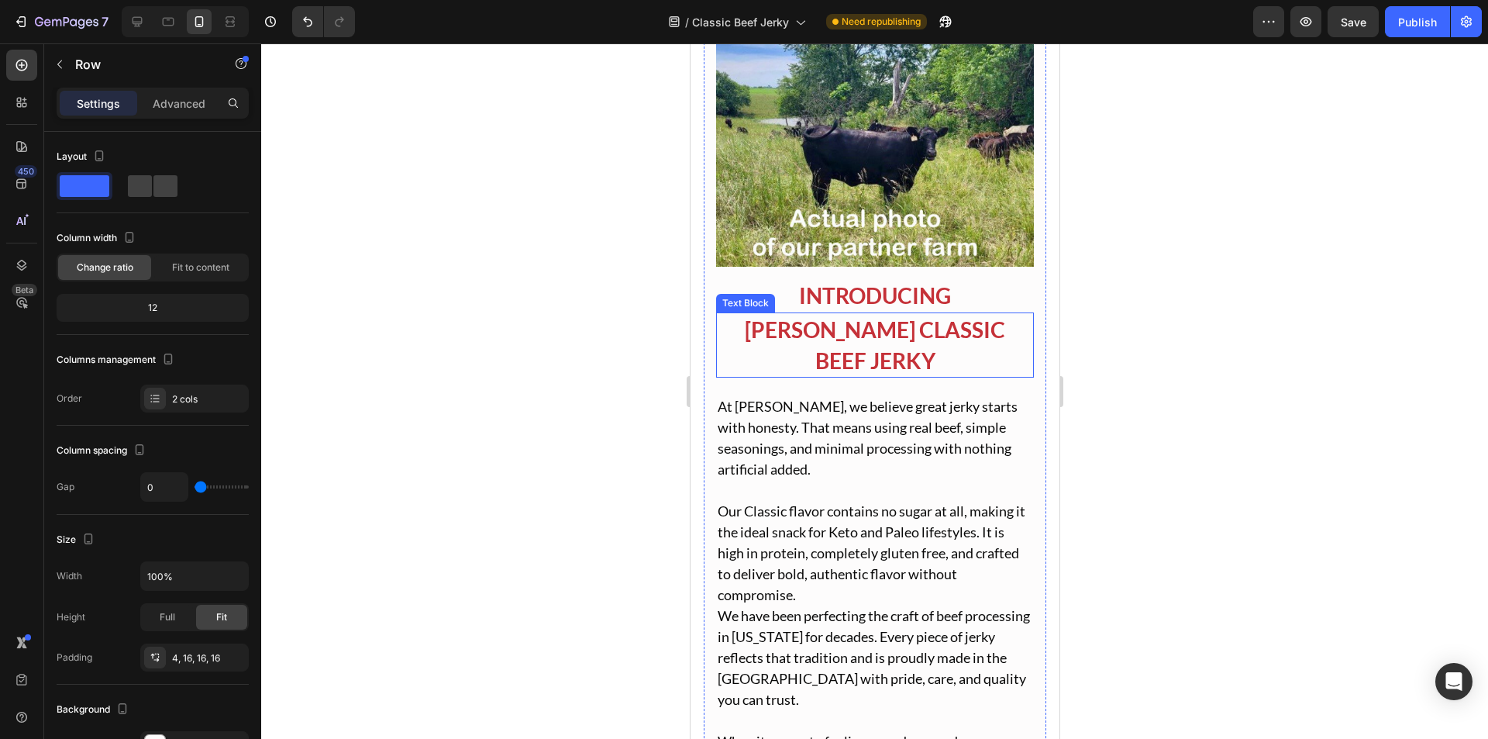
click at [730, 337] on p "[PERSON_NAME] CLASSIC BEEF JERKY" at bounding box center [874, 345] width 315 height 62
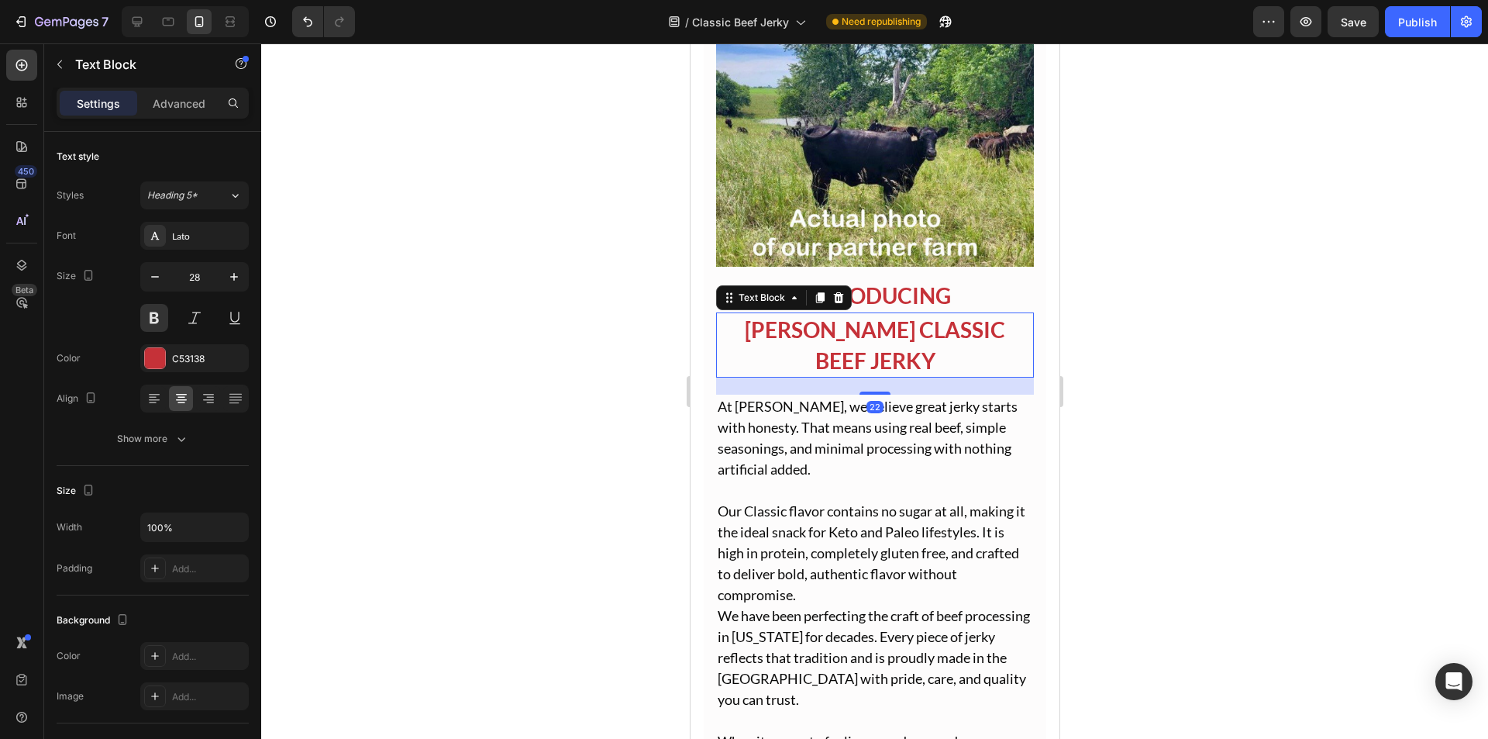
click at [160, 116] on div "Settings Advanced" at bounding box center [153, 103] width 192 height 31
click at [160, 111] on p "Advanced" at bounding box center [179, 103] width 53 height 16
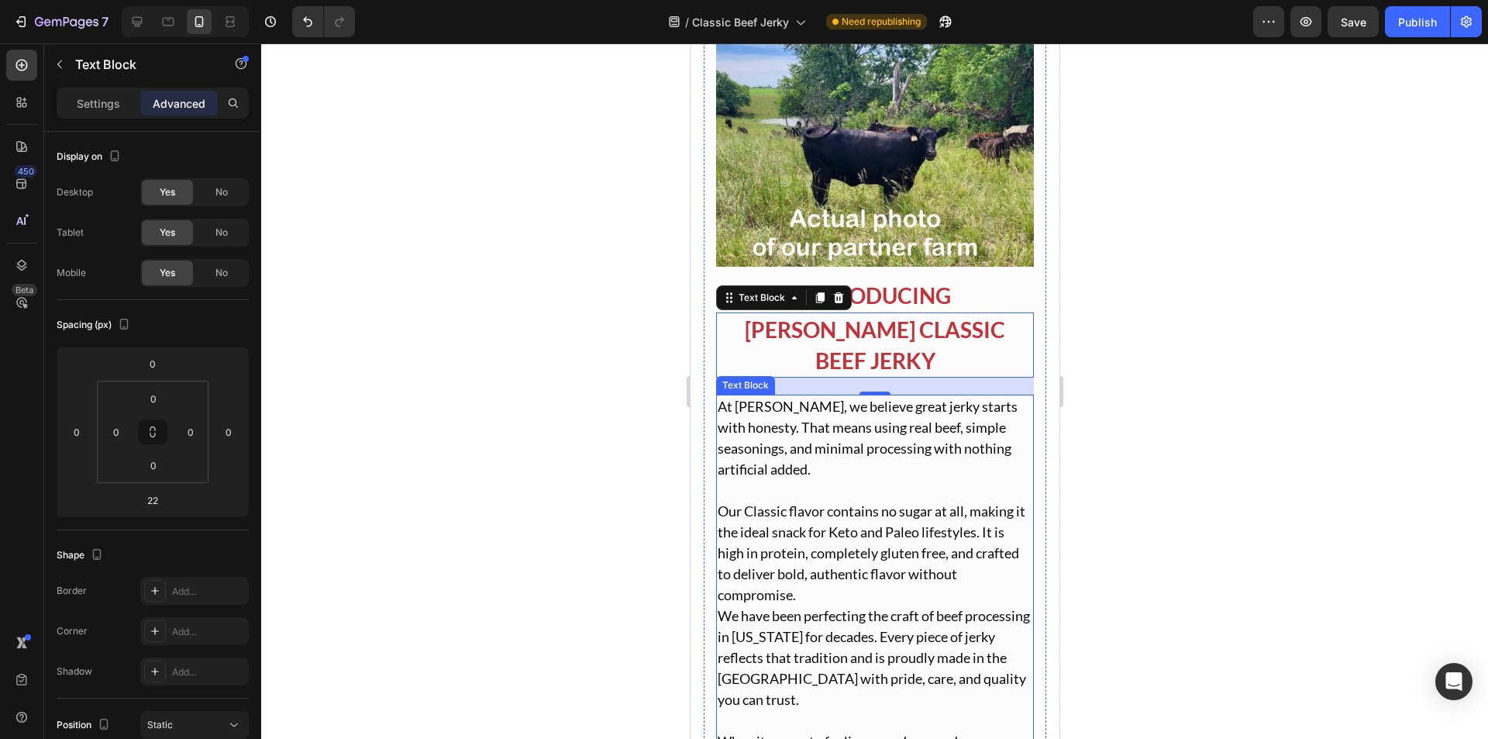
click at [843, 435] on p "At [PERSON_NAME], we believe great jerky starts with honesty. That means using …" at bounding box center [874, 438] width 315 height 84
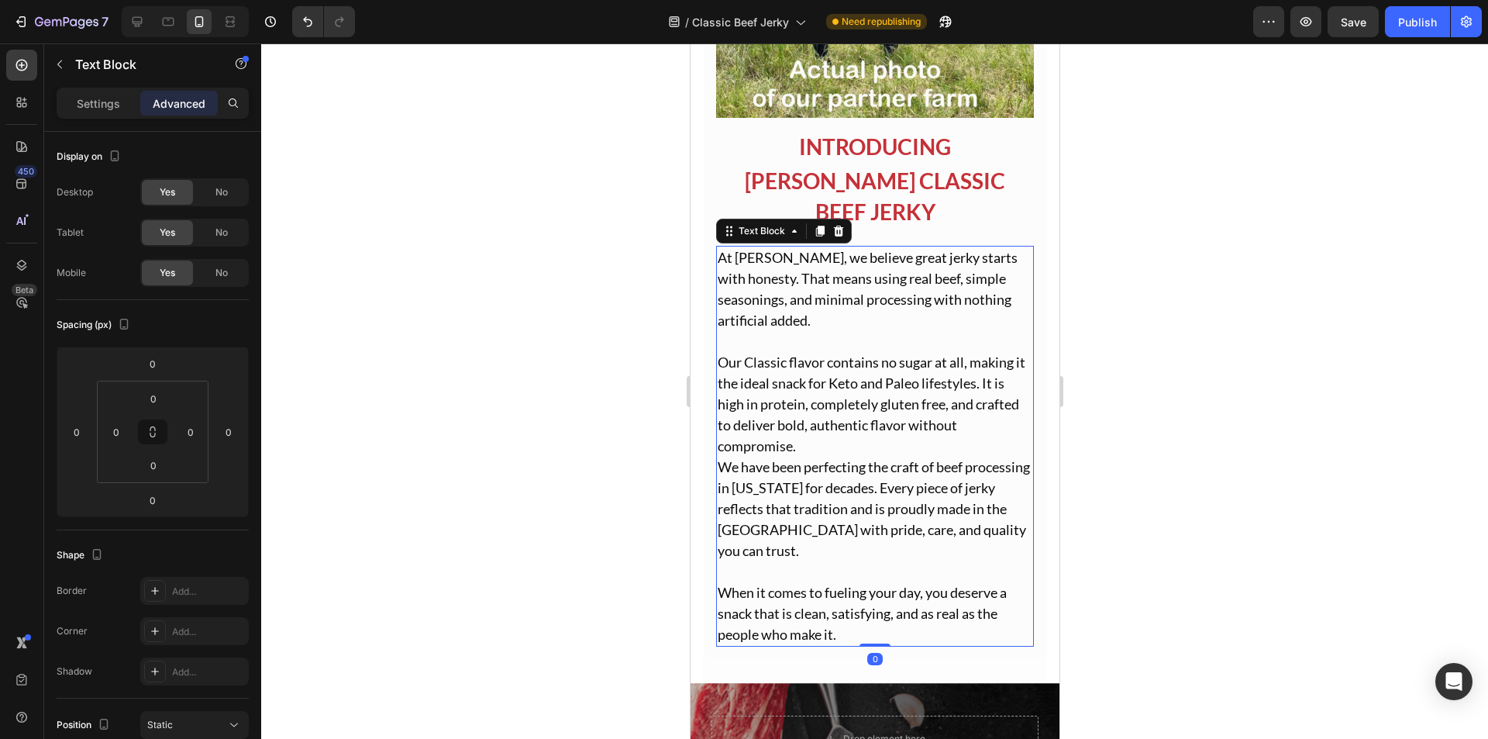
scroll to position [1628, 0]
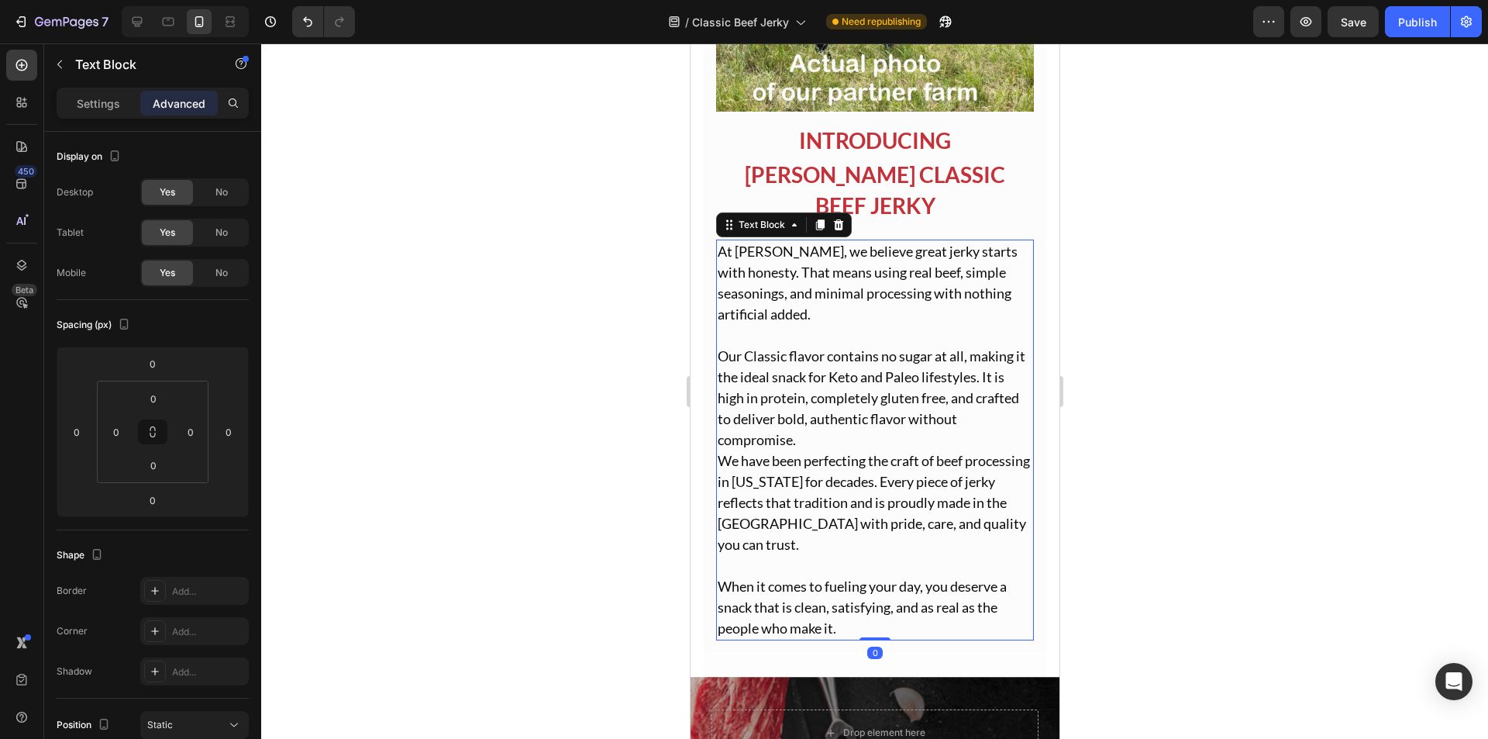
click at [816, 400] on p "Our Classic flavor contains no sugar at all, making it the ideal snack for Keto…" at bounding box center [874, 450] width 315 height 209
click at [796, 426] on p "Our Classic flavor contains no sugar at all, making it the ideal snack for Keto…" at bounding box center [874, 450] width 315 height 209
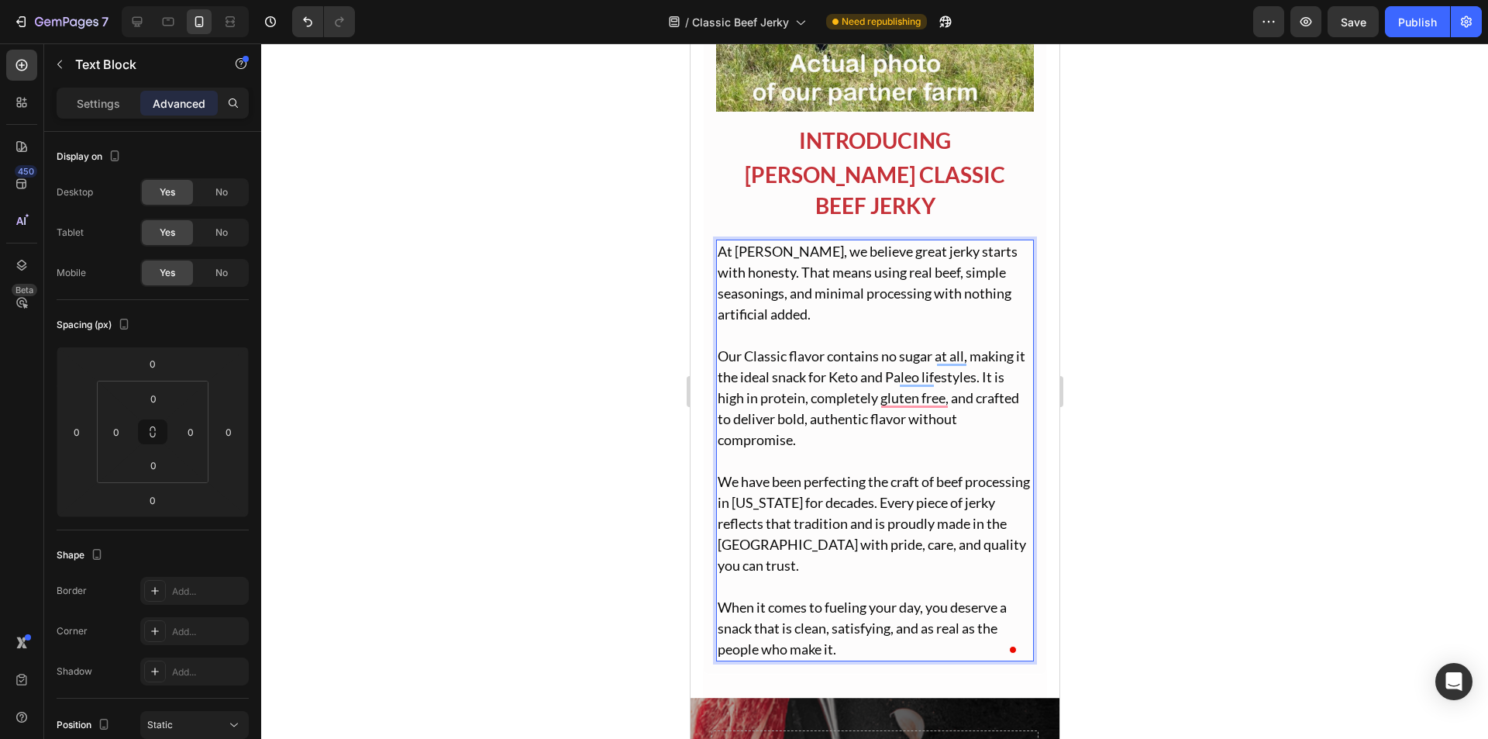
click at [746, 346] on p "Our Classic flavor contains no sugar at all, making it the ideal snack for Keto…" at bounding box center [874, 398] width 315 height 105
click at [744, 329] on p "To enrich screen reader interactions, please activate Accessibility in Grammarl…" at bounding box center [874, 335] width 315 height 21
click at [765, 576] on p "To enrich screen reader interactions, please activate Accessibility in Grammarl…" at bounding box center [874, 586] width 315 height 21
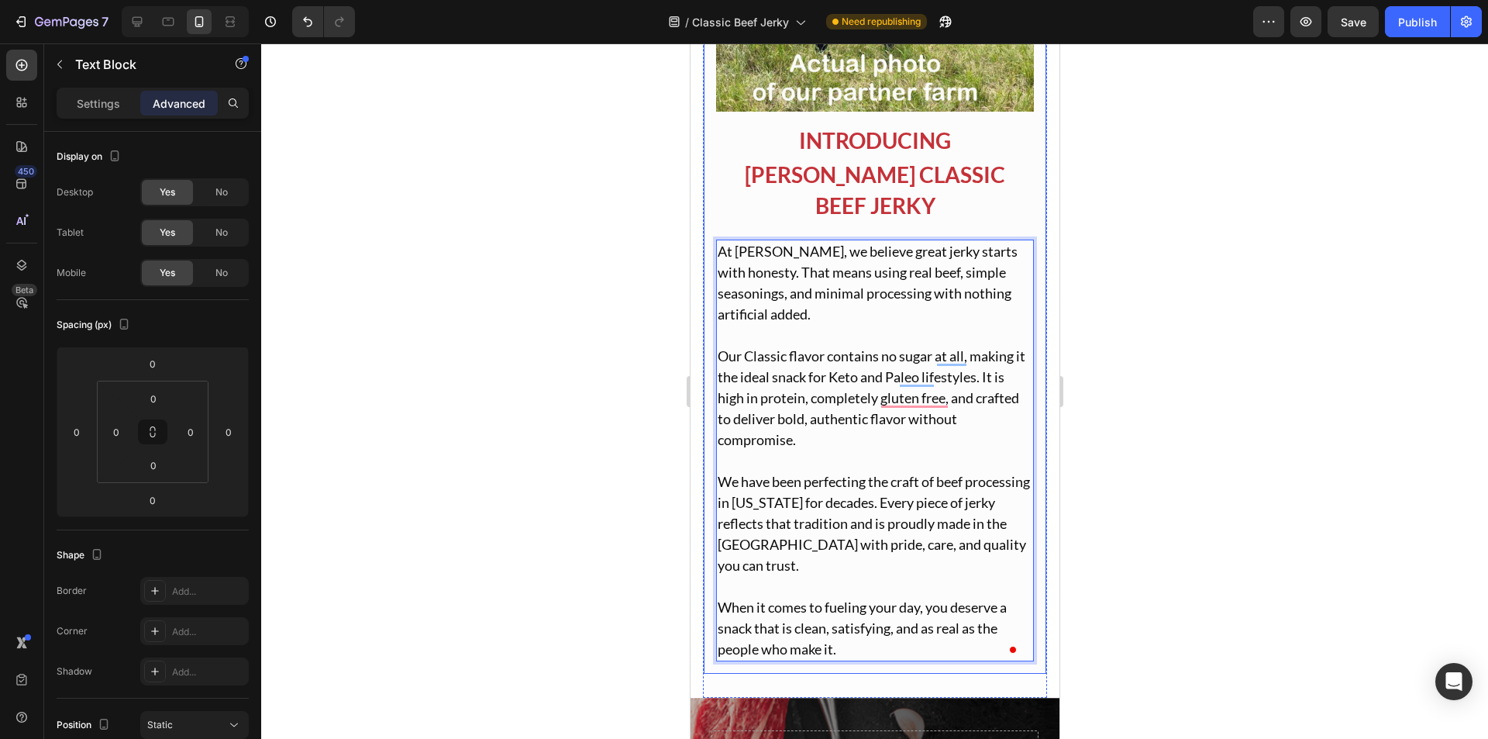
click at [649, 465] on div at bounding box center [874, 390] width 1227 height 695
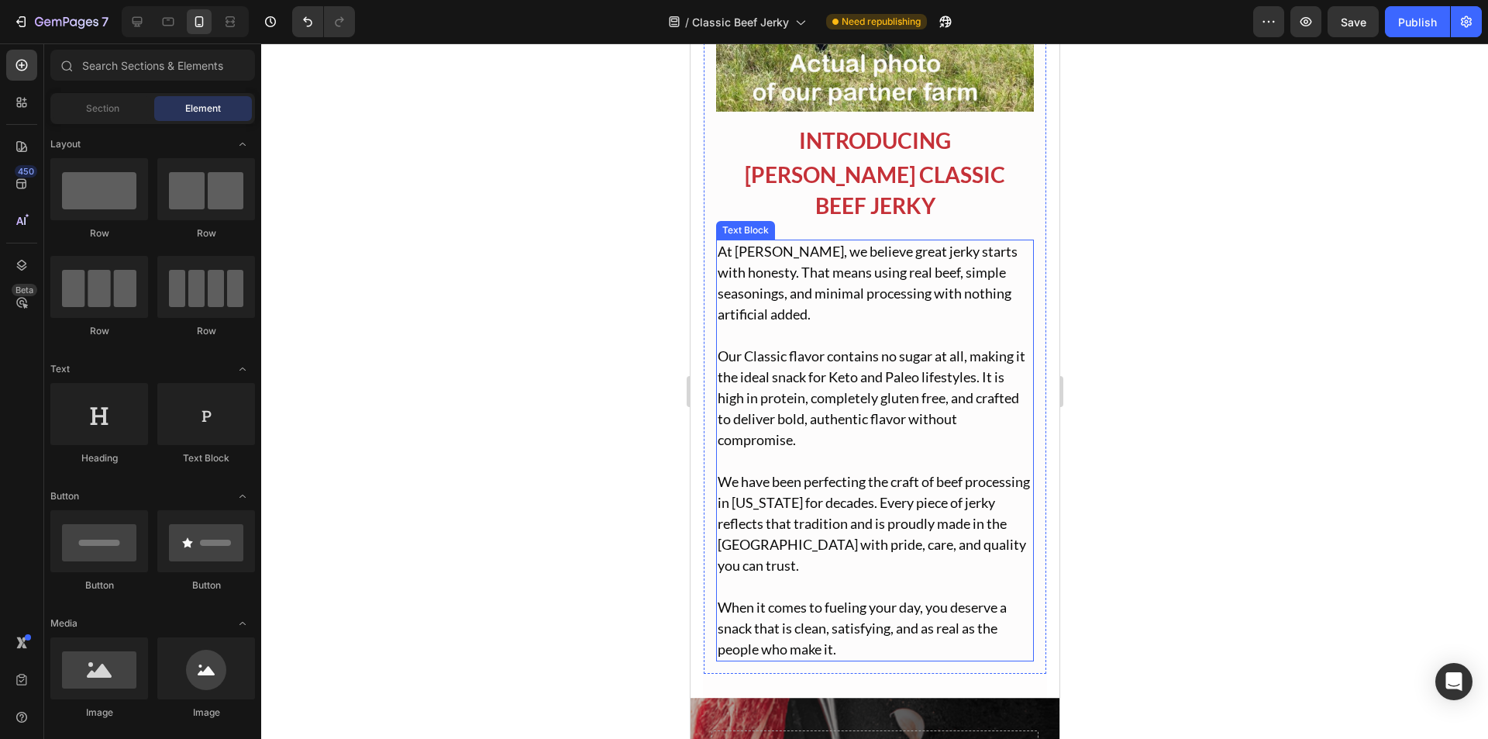
click at [965, 525] on p "We have been perfecting the craft of beef processing in [US_STATE] for decades.…" at bounding box center [874, 513] width 315 height 126
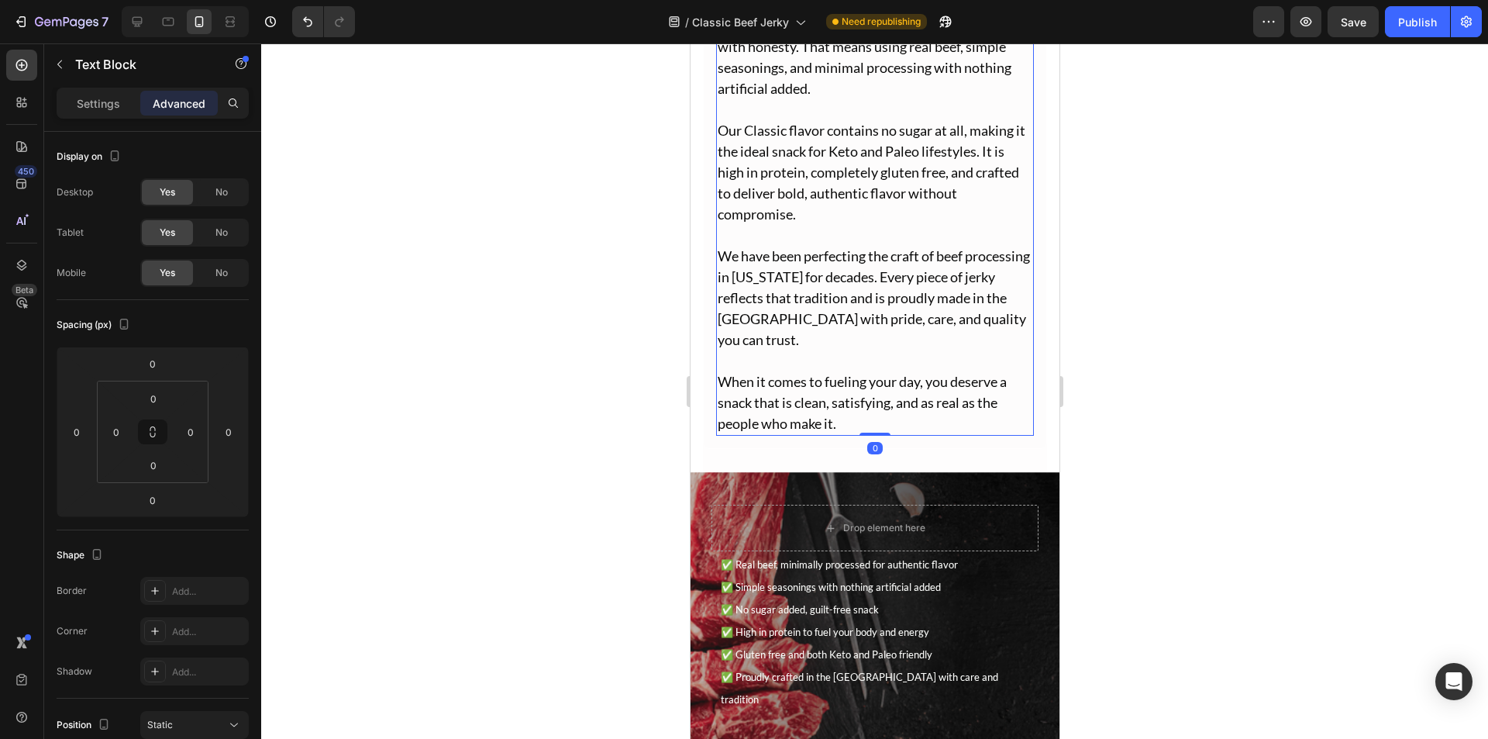
scroll to position [2016, 0]
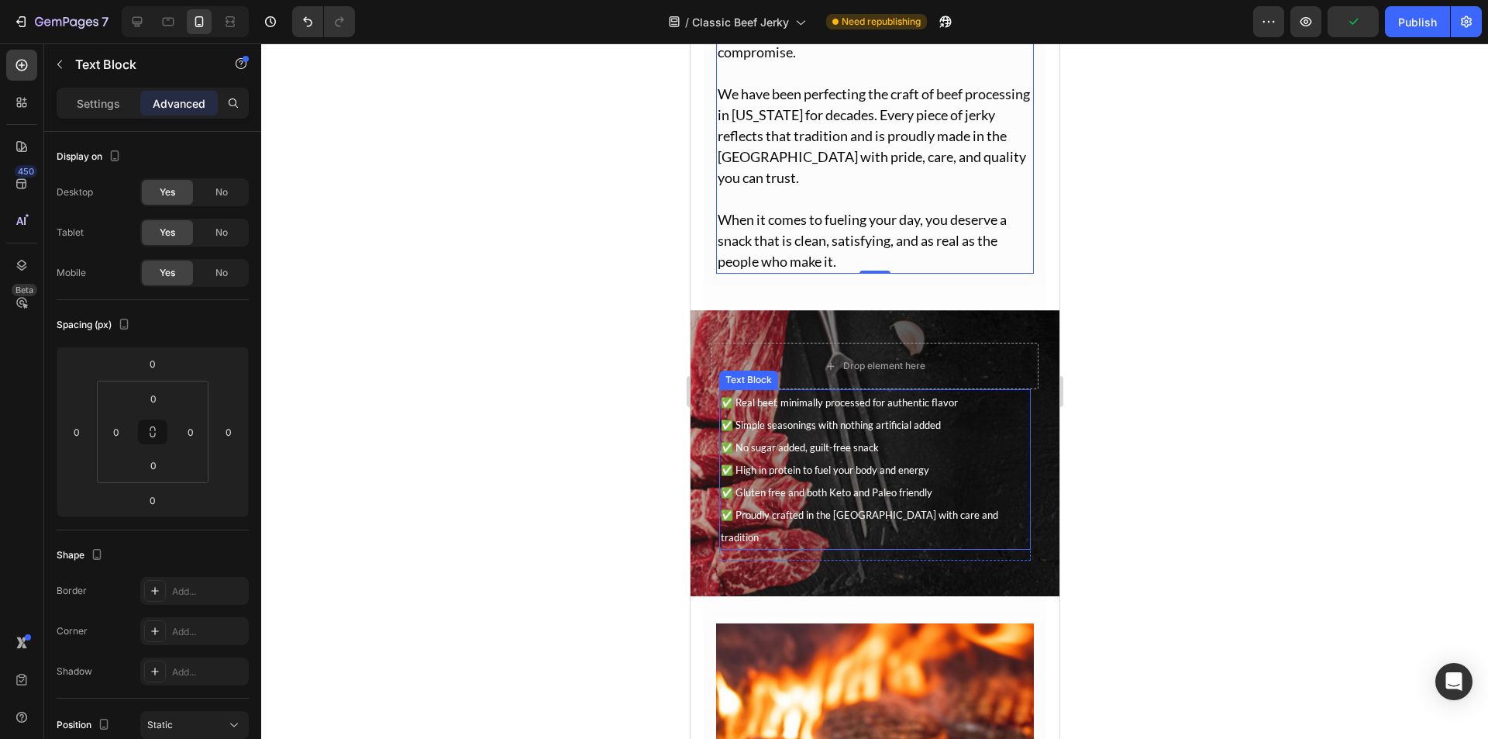
click at [854, 396] on span "✅ Real beef, minimally processed for authentic flavor" at bounding box center [838, 402] width 237 height 12
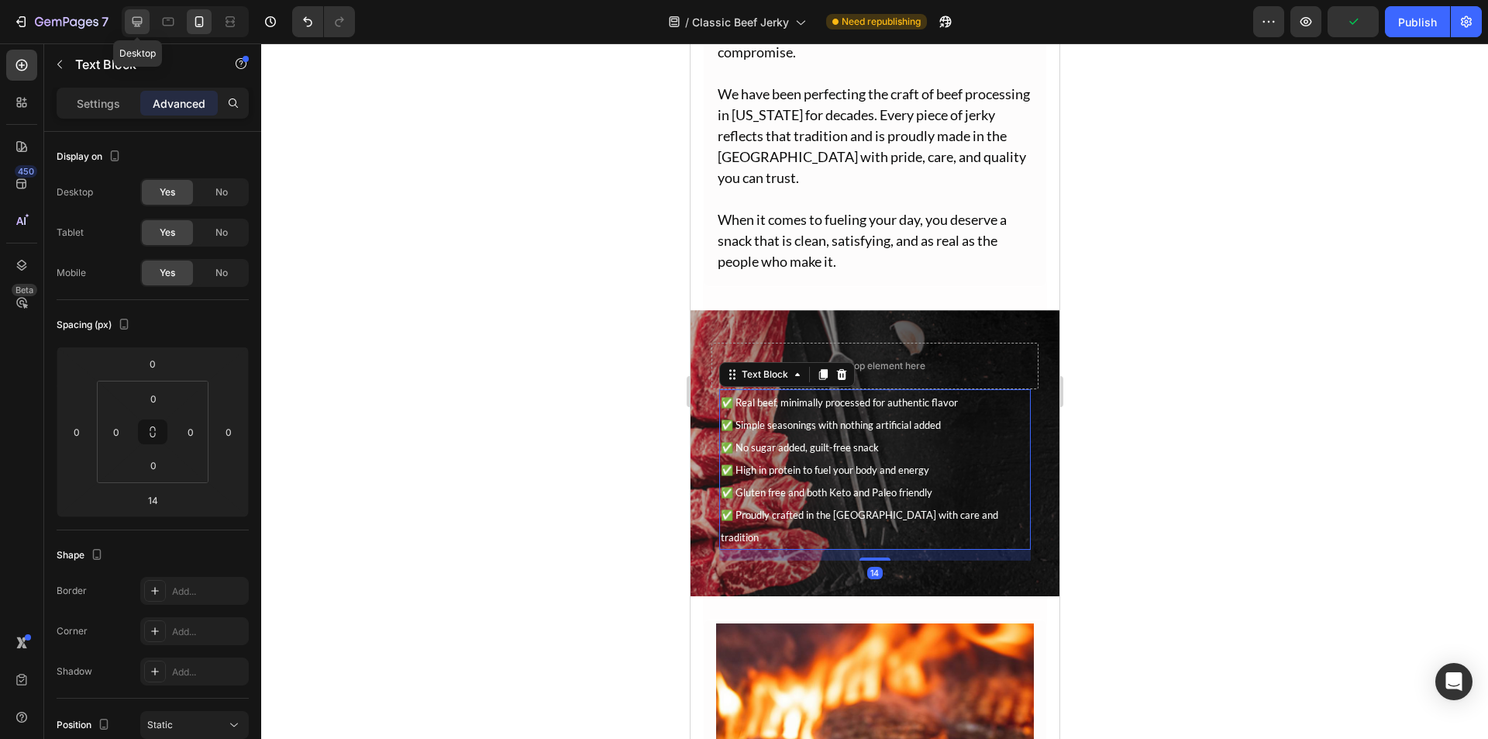
click at [130, 23] on icon at bounding box center [137, 22] width 16 height 16
type input "3"
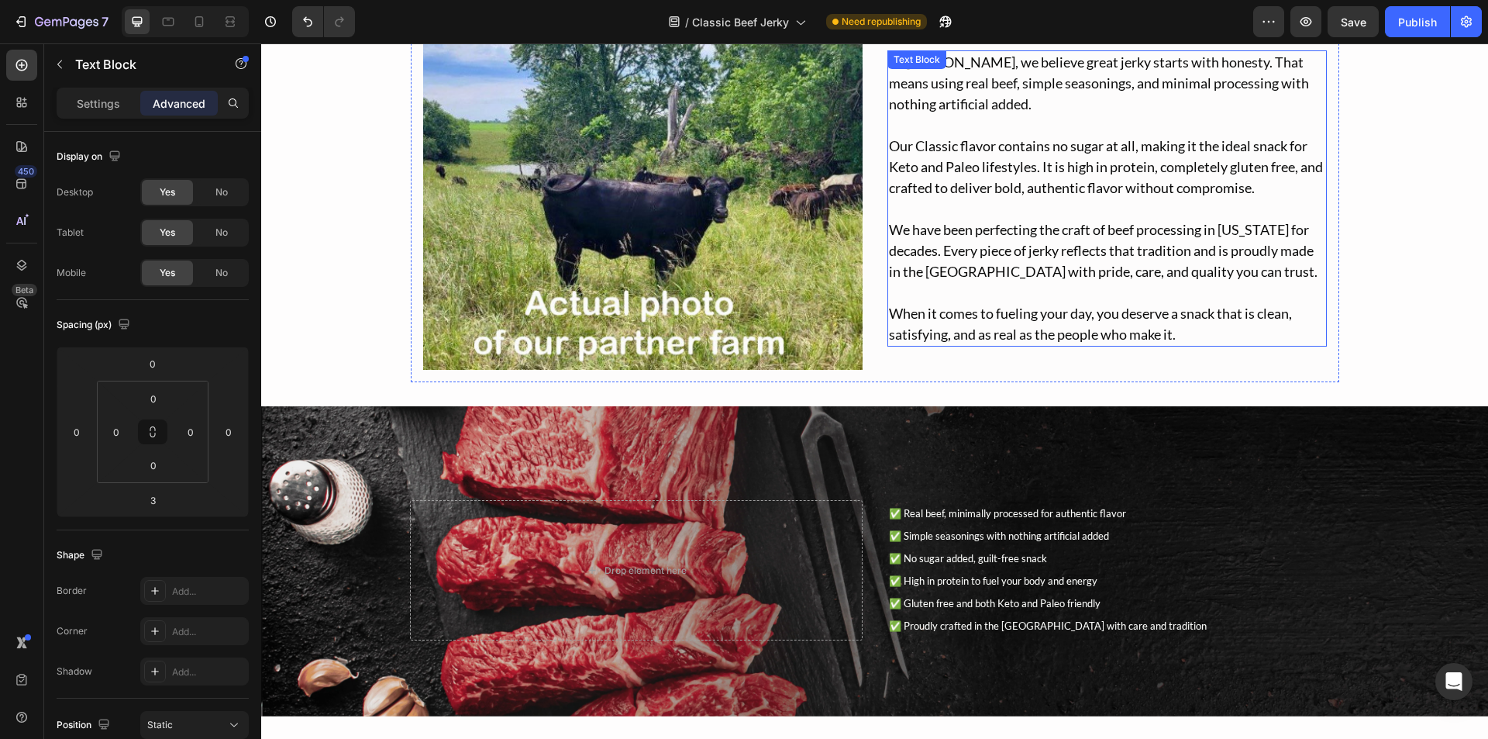
scroll to position [1783, 0]
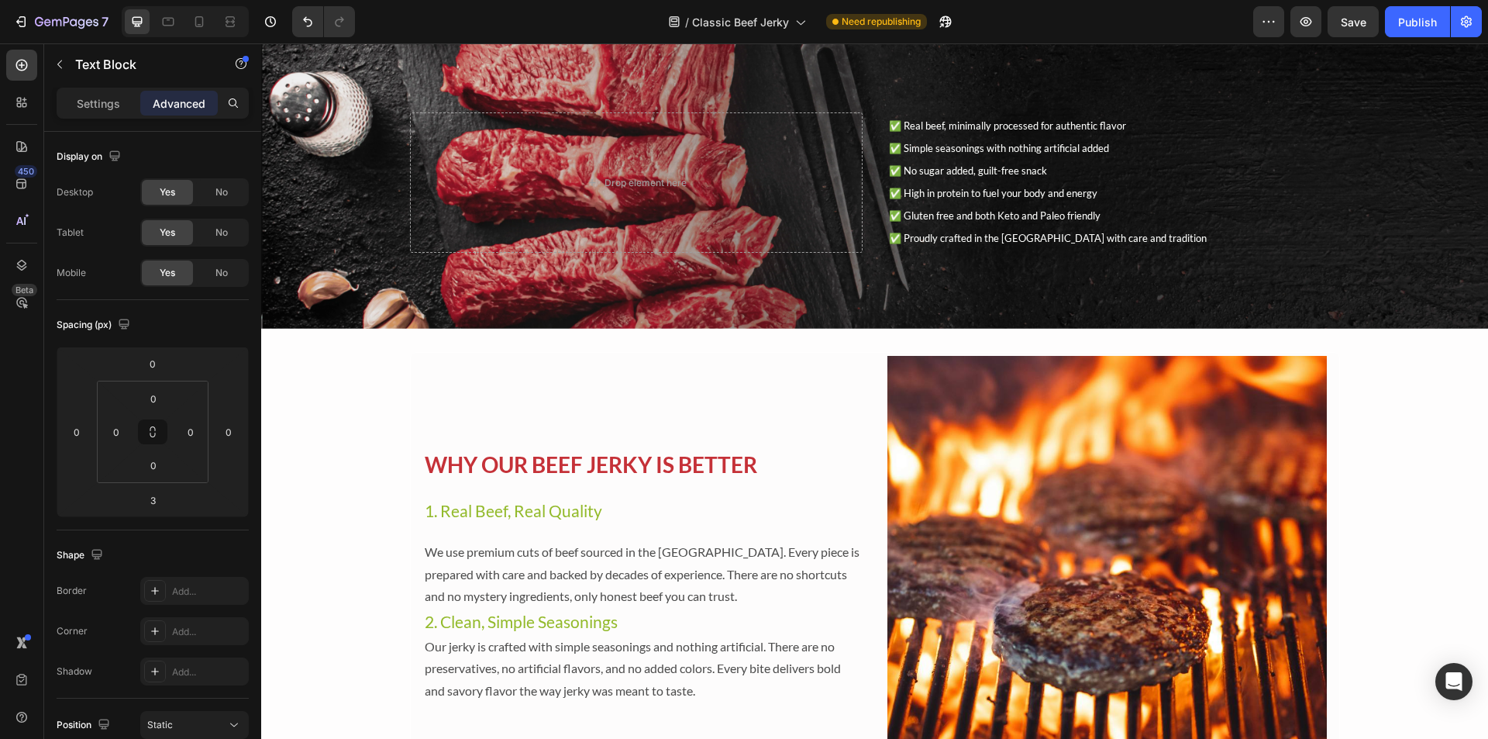
click at [960, 184] on p "✅ Real beef, minimally processed for authentic flavor ✅ Simple seasonings with …" at bounding box center [1114, 159] width 450 height 90
click at [960, 119] on p "✅ Real beef, minimally processed for authentic flavor ✅ Simple seasonings with …" at bounding box center [1114, 159] width 450 height 90
click at [1120, 158] on p "✅ Real beef, minimally processed for authentic flavor ✅ Simple seasonings with …" at bounding box center [1114, 159] width 450 height 90
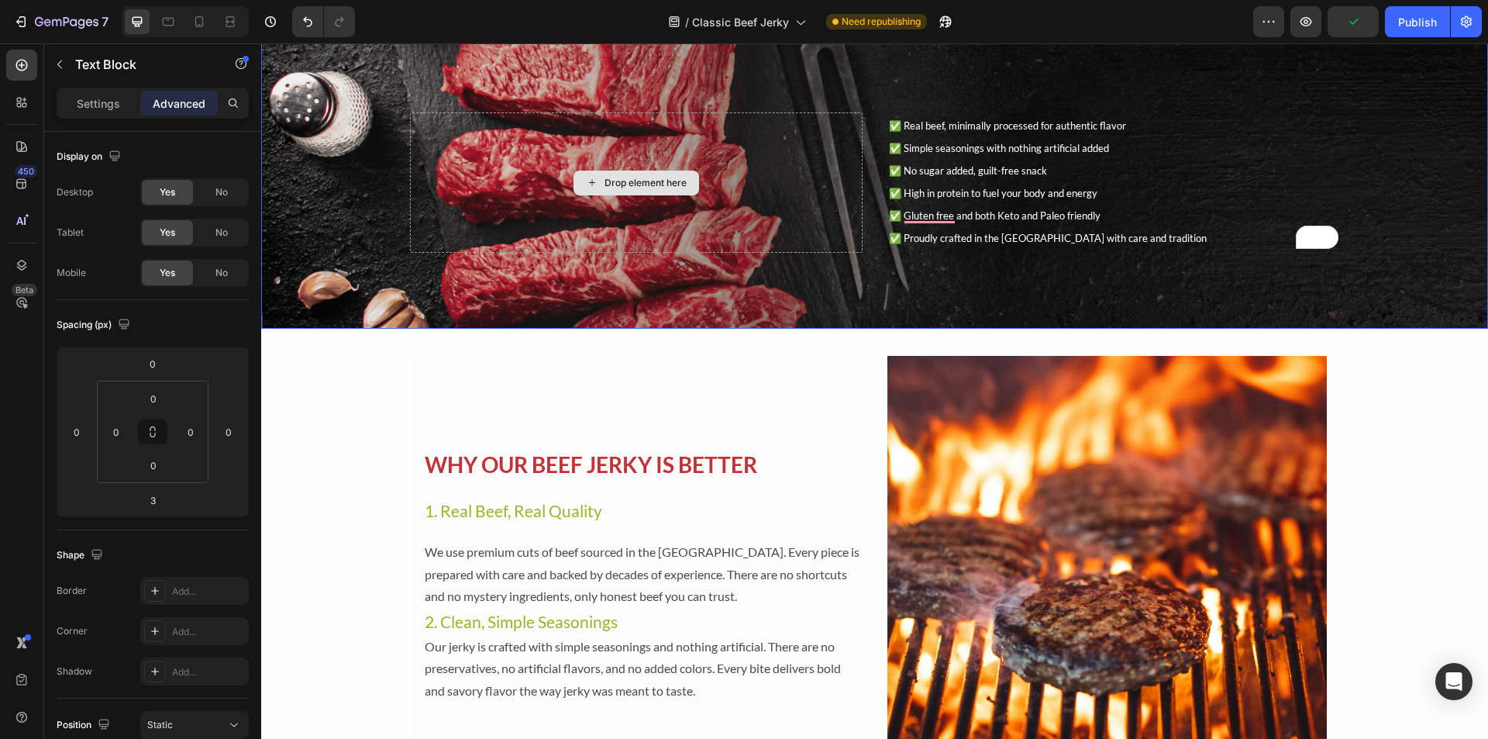
click at [815, 131] on div "Drop element here" at bounding box center [636, 182] width 453 height 140
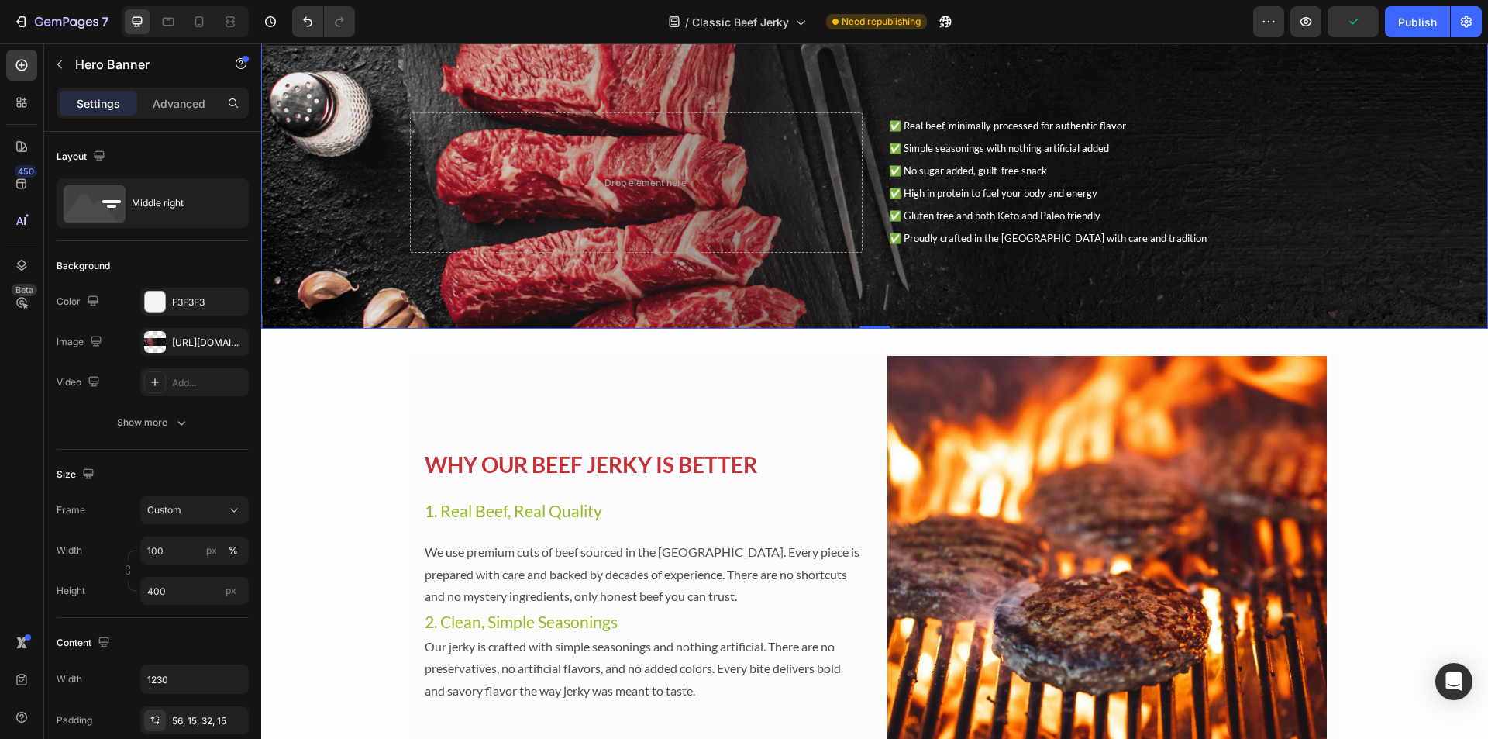
click at [899, 83] on div "✅ Real beef, minimally processed for authentic flavor ✅ Simple seasonings with …" at bounding box center [875, 173] width 954 height 209
click at [934, 126] on span "✅ Real beef, minimally processed for authentic flavor" at bounding box center [1007, 125] width 237 height 12
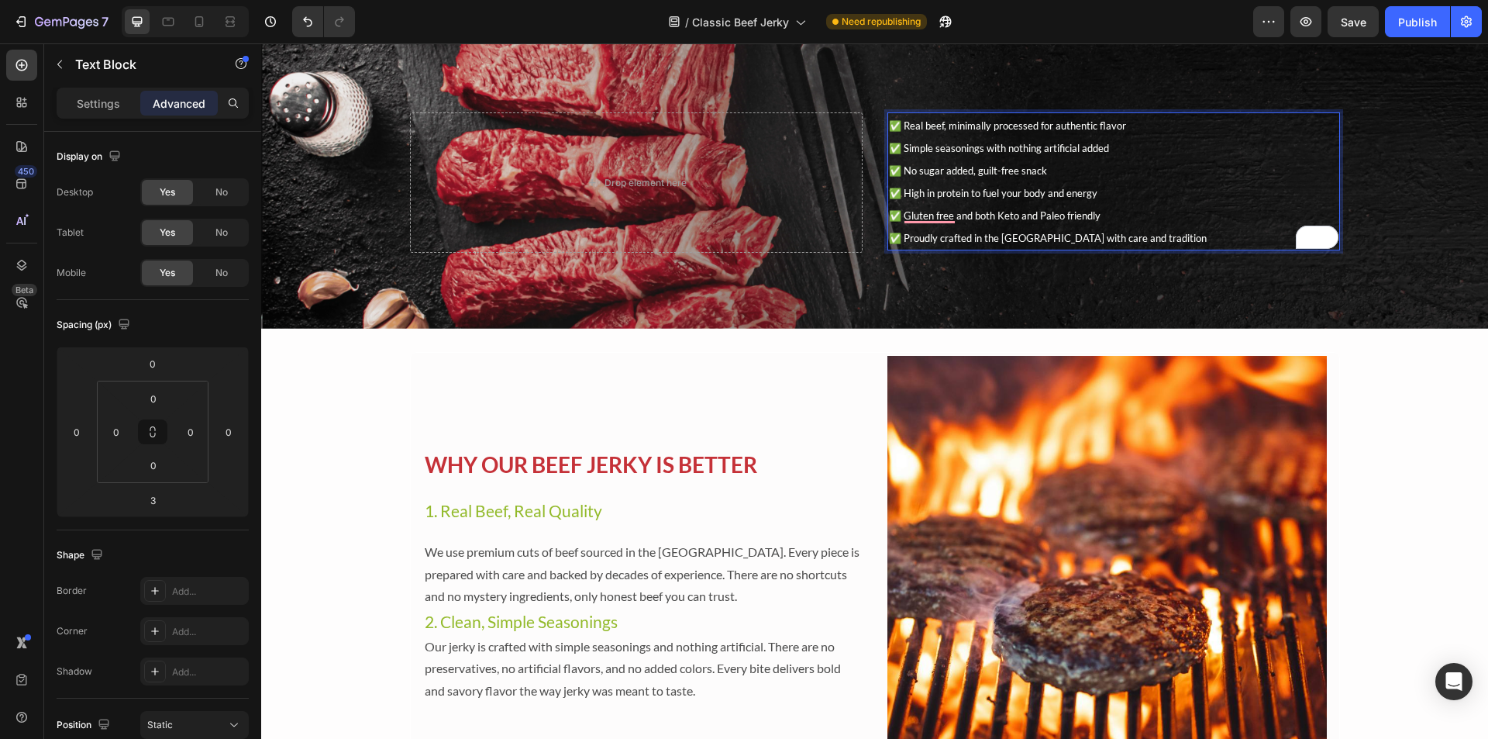
click at [1040, 136] on p "✅ Real beef, minimally processed for authentic flavor ✅ Simple seasonings with …" at bounding box center [1114, 159] width 450 height 90
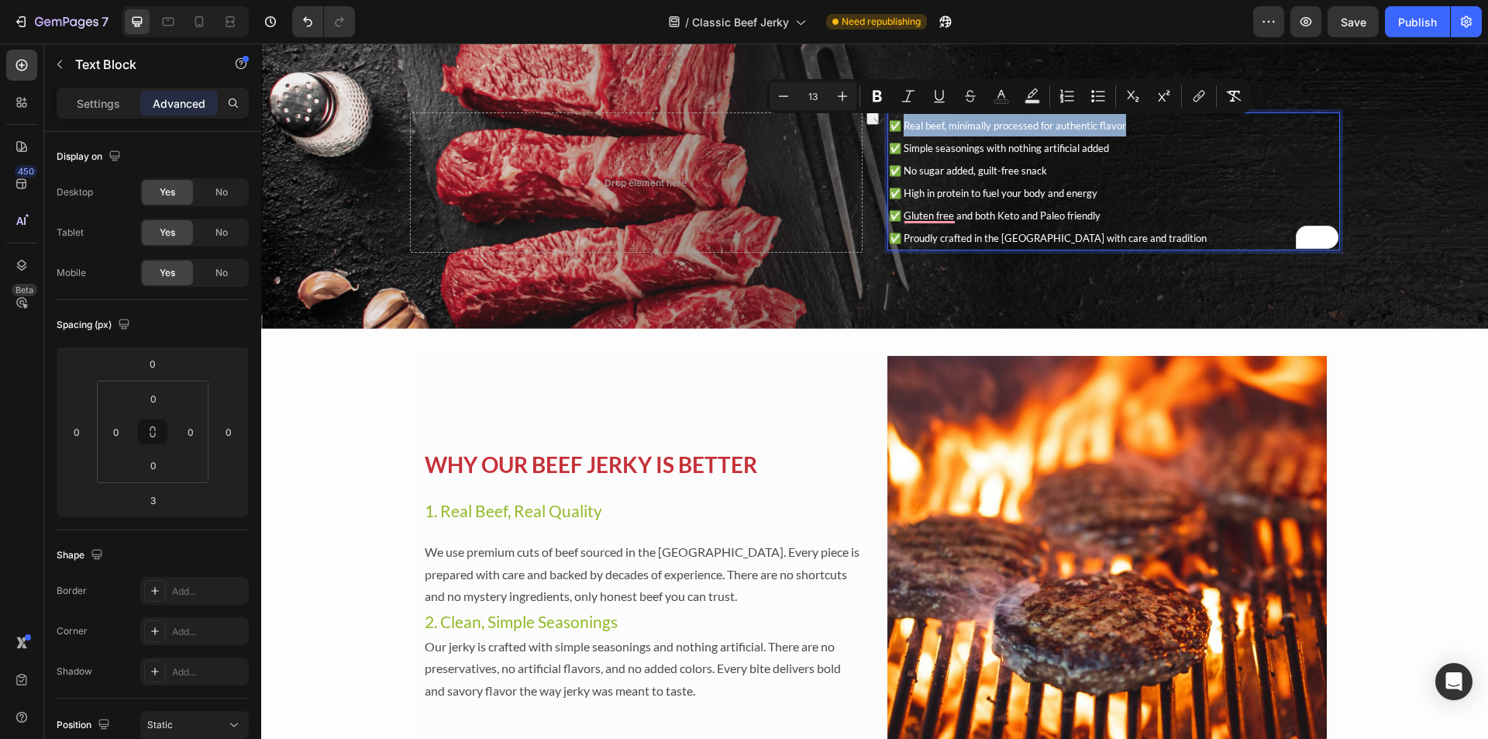
drag, startPoint x: 1123, startPoint y: 121, endPoint x: 900, endPoint y: 122, distance: 222.5
click at [900, 122] on p "✅ Real beef, minimally processed for authentic flavor ✅ Simple seasonings with …" at bounding box center [1114, 159] width 450 height 90
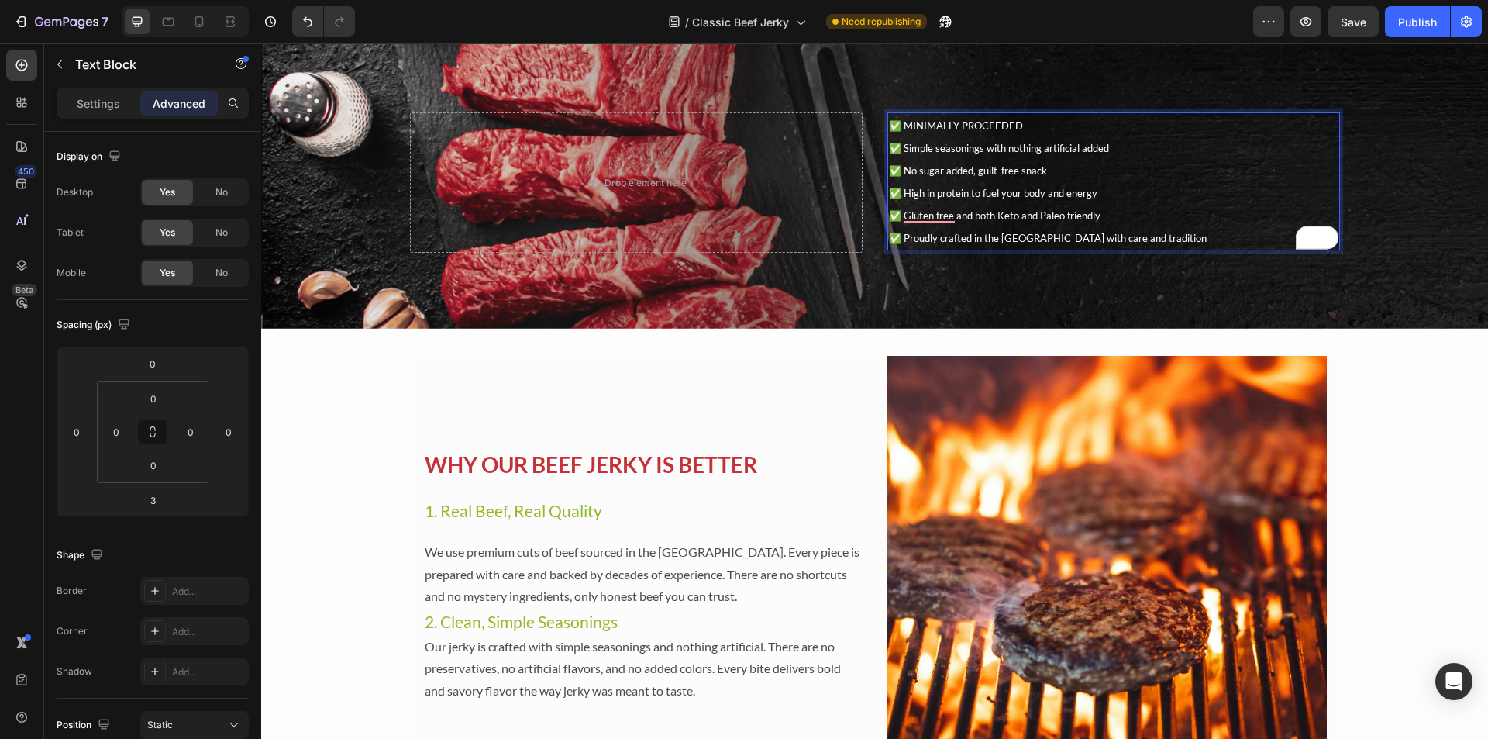
click at [987, 152] on span "✅ Simple seasonings with nothing artificial added" at bounding box center [999, 148] width 220 height 12
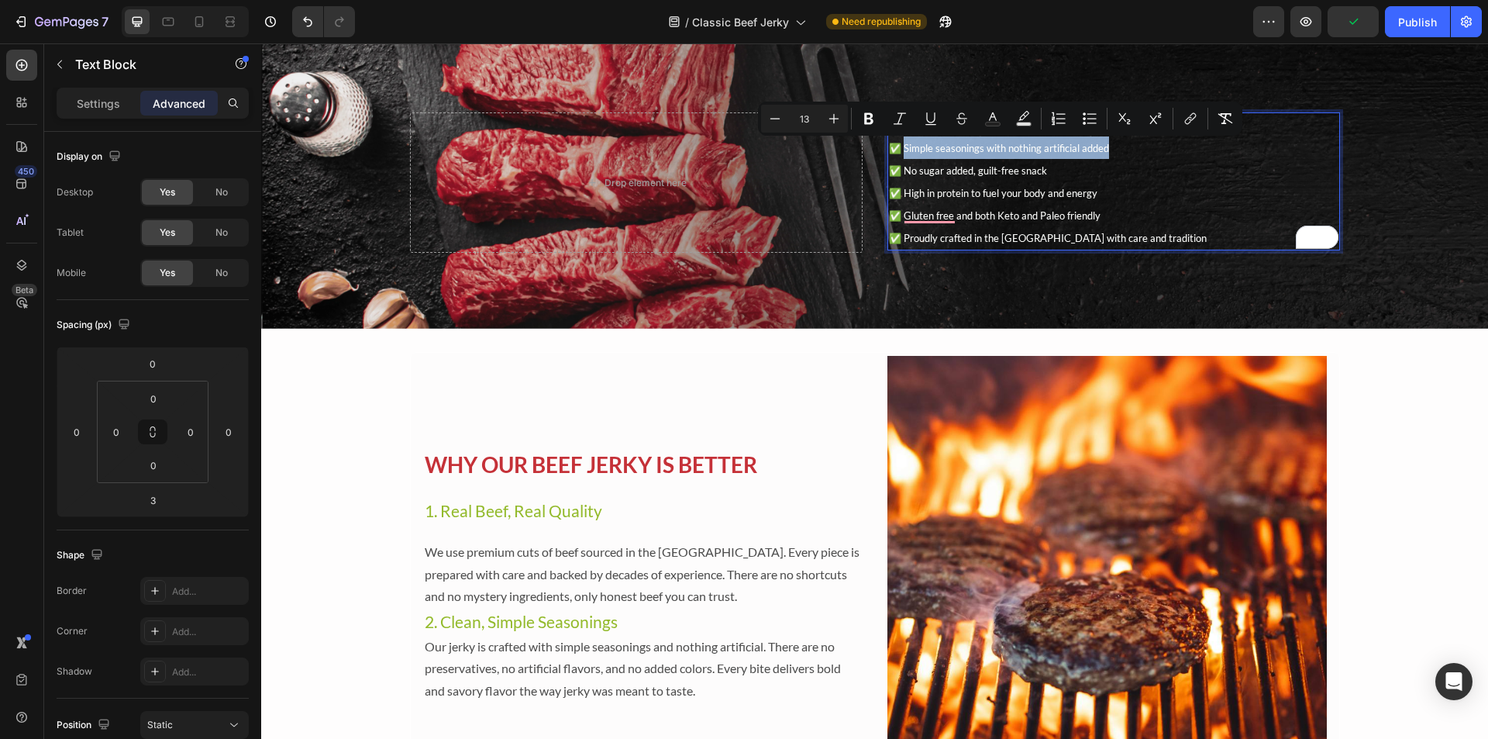
drag, startPoint x: 1105, startPoint y: 145, endPoint x: 900, endPoint y: 148, distance: 204.7
click at [900, 148] on p "✅ MINIMALLY PROCEEDED ✅ Simple seasonings with nothing artificial added ✅ No su…" at bounding box center [1114, 159] width 450 height 90
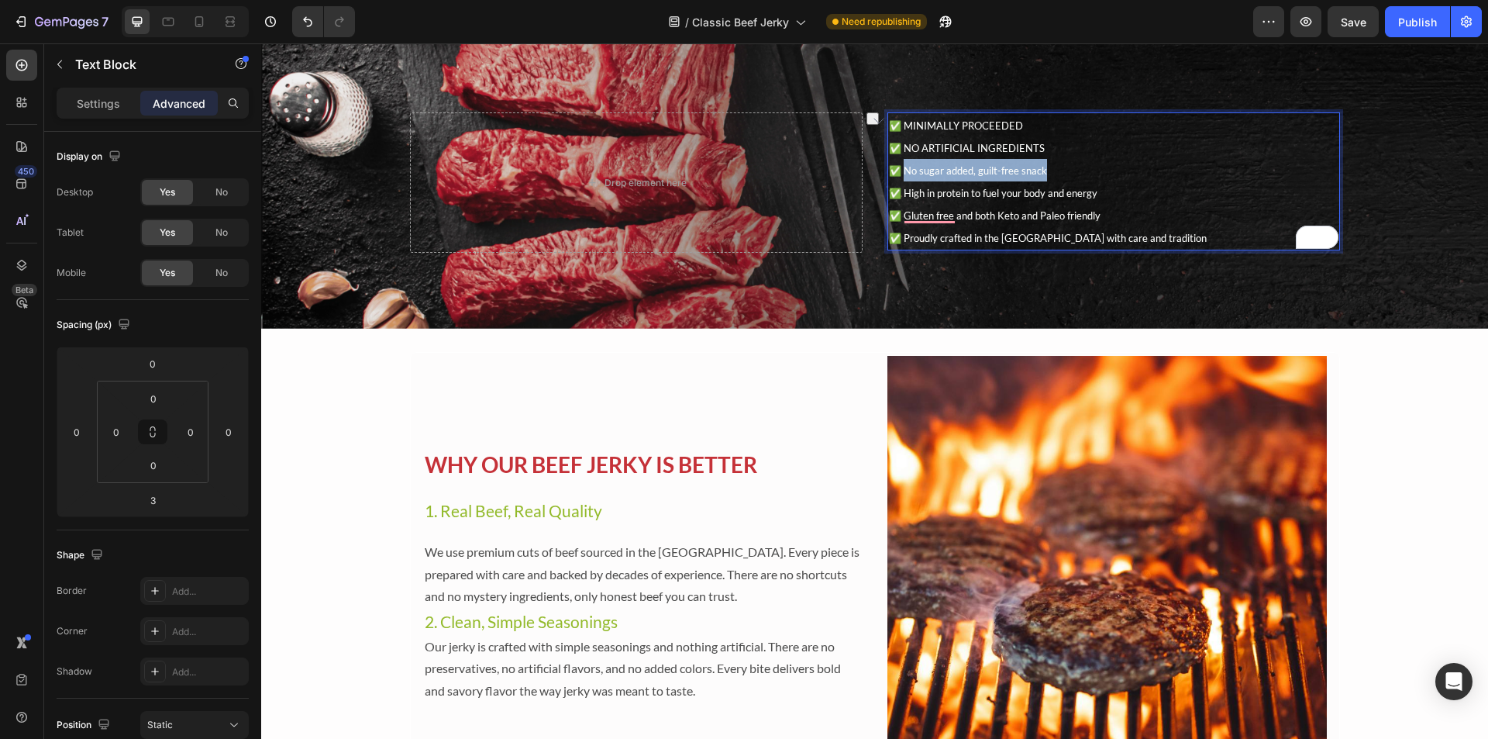
drag, startPoint x: 1038, startPoint y: 167, endPoint x: 902, endPoint y: 164, distance: 135.7
click at [902, 164] on span "✅ No sugar added, guilt-free snack" at bounding box center [968, 170] width 158 height 12
drag, startPoint x: 1093, startPoint y: 192, endPoint x: 902, endPoint y: 197, distance: 191.5
click at [902, 197] on p "✅ MINIMALLY PROCEEDED ✅ NO ARTIFICIAL INGREDIENTS ✅ NO SUGAR ✅ High in protein …" at bounding box center [1114, 159] width 450 height 90
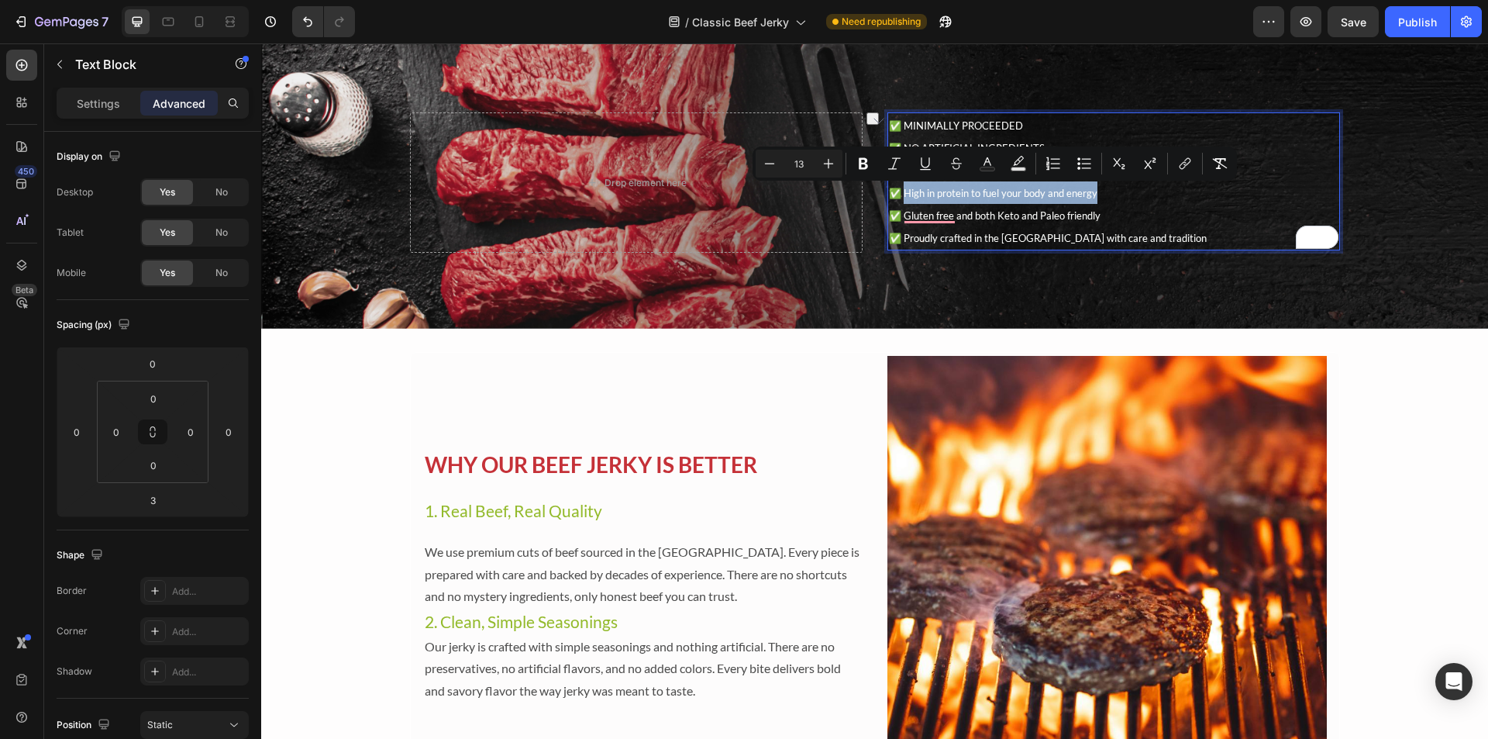
click at [902, 197] on span "✅ High in protein to fuel your body and energy" at bounding box center [993, 193] width 209 height 12
drag, startPoint x: 1157, startPoint y: 190, endPoint x: 900, endPoint y: 195, distance: 257.4
click at [900, 195] on p "✅ MINIMALLY PROCEEDED ✅ NO ARTIFICIAL INGREDIENTS ✅ NO SUGAR ✅ GLUTEN FREEHigh …" at bounding box center [1114, 159] width 450 height 90
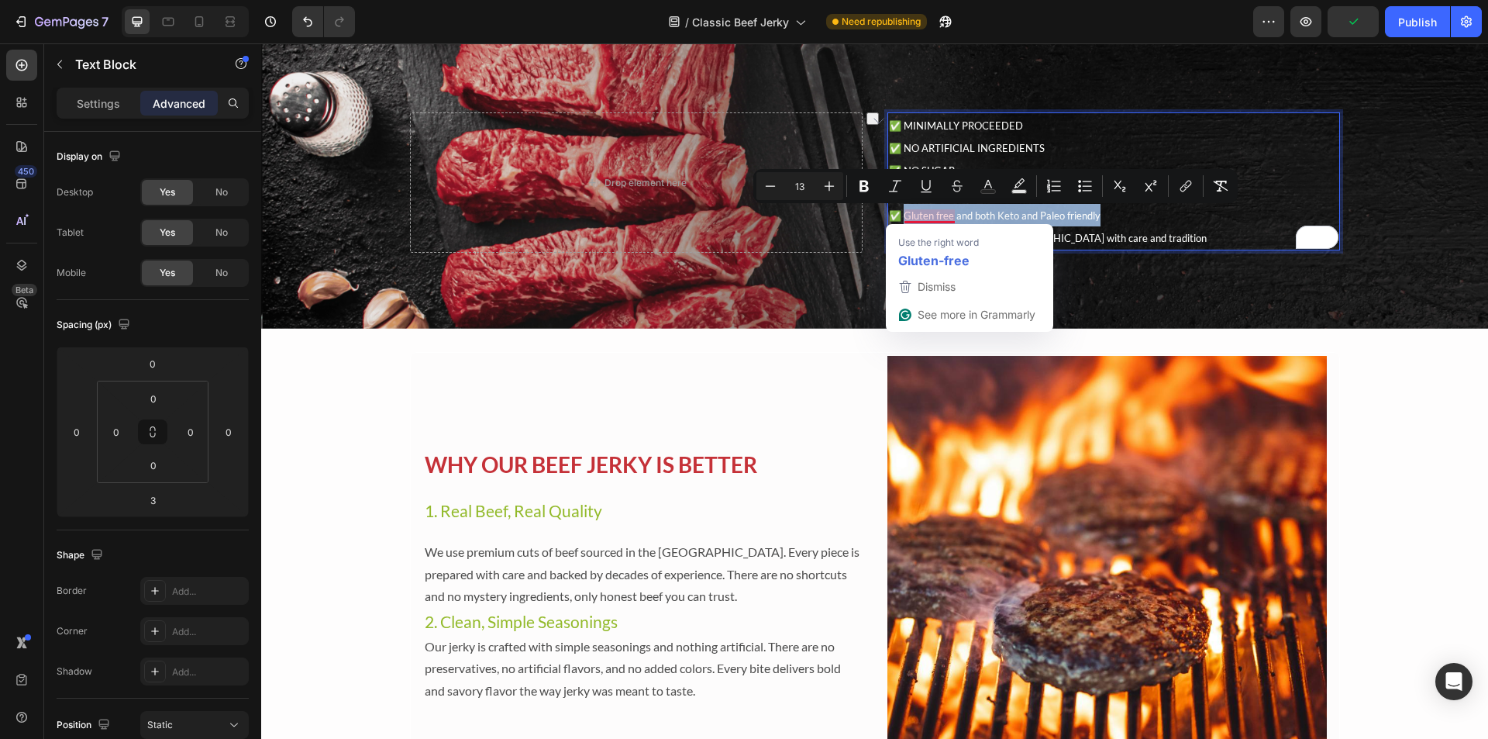
drag, startPoint x: 1100, startPoint y: 215, endPoint x: 899, endPoint y: 212, distance: 200.8
click at [899, 212] on p "✅ Gluten free and both Keto and Paleo friendly" at bounding box center [1114, 215] width 450 height 22
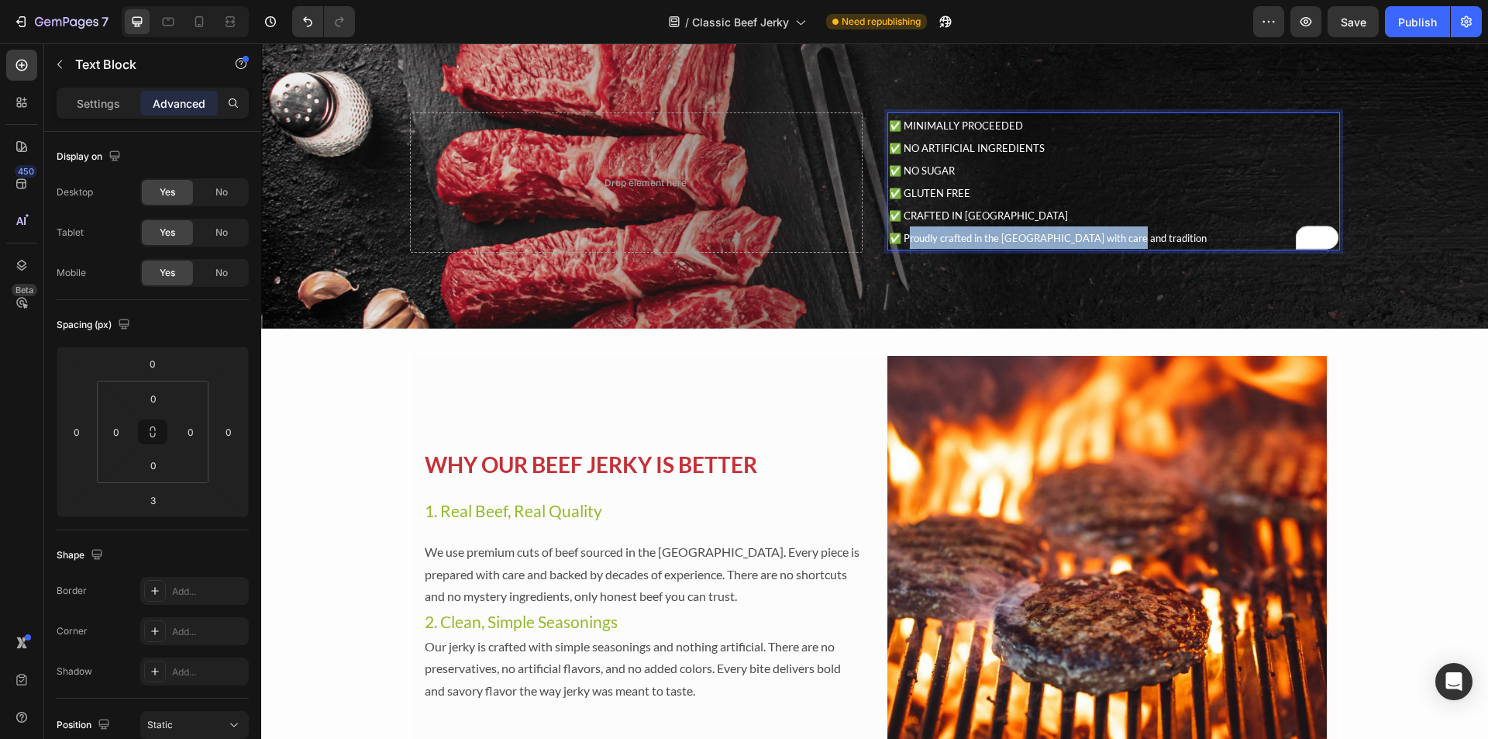
drag, startPoint x: 1134, startPoint y: 230, endPoint x: 902, endPoint y: 238, distance: 231.9
click at [902, 238] on p "✅ Proudly crafted in the USA with care and tradition" at bounding box center [1114, 237] width 450 height 22
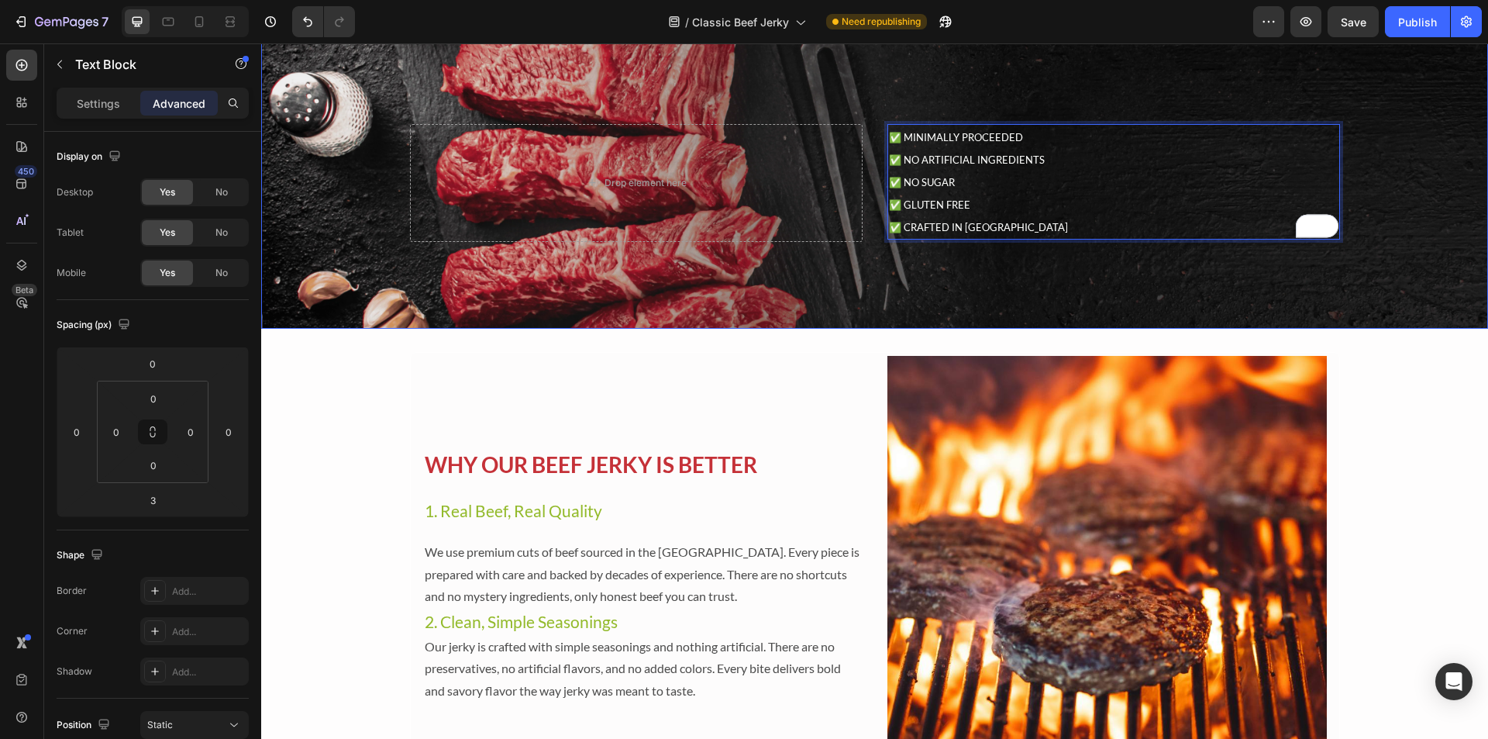
click at [924, 102] on div "✅ MINIMALLY PROCEEDED ✅ NO ARTIFICIAL INGREDIENTS ✅ NO SUGAR ✅ GLUTEN FREE ✅ CR…" at bounding box center [875, 174] width 954 height 186
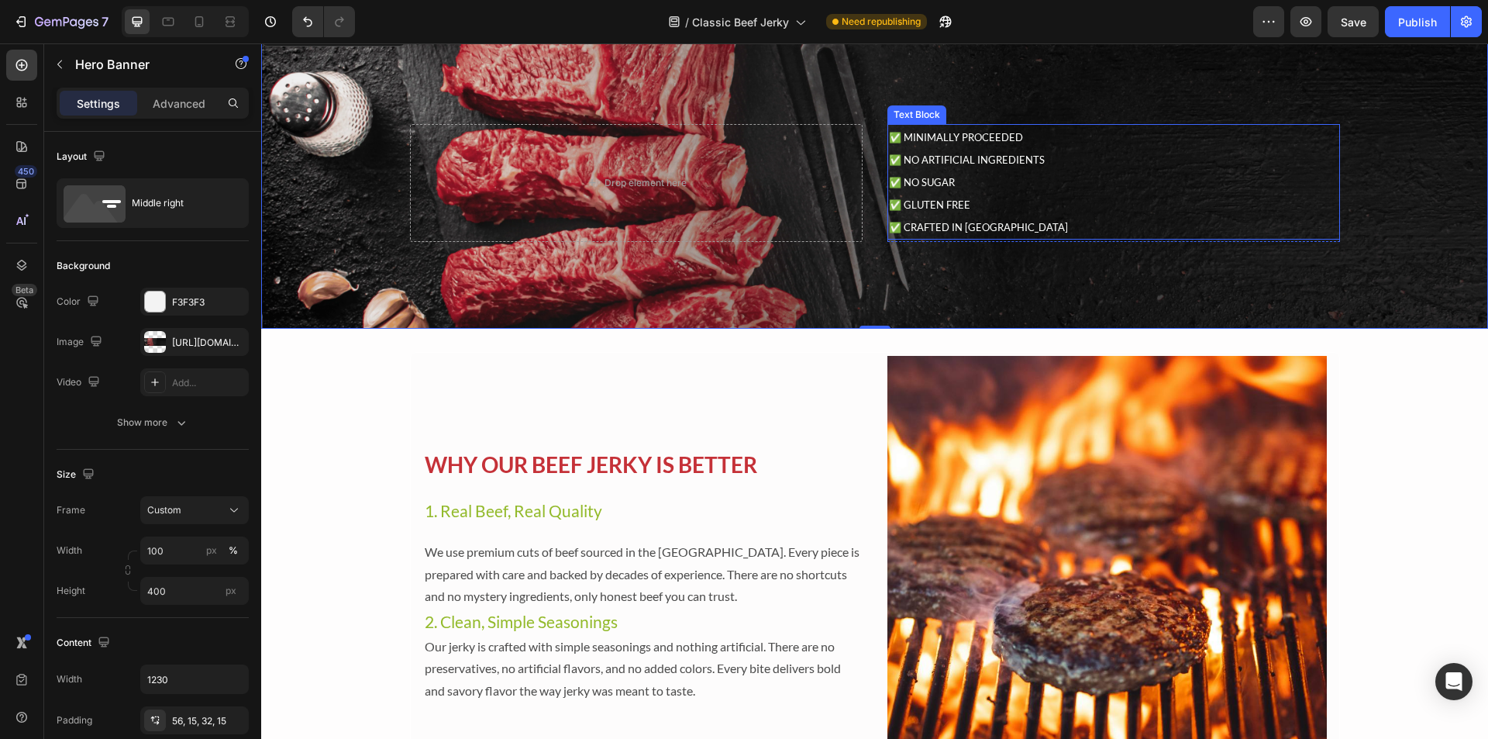
click at [1001, 144] on p "✅ MINIMALLY PROCEEDED ✅ NO ARTIFICIAL INGREDIENTS ✅ NO SUGAR ✅ GLUTEN FREE" at bounding box center [1114, 171] width 450 height 90
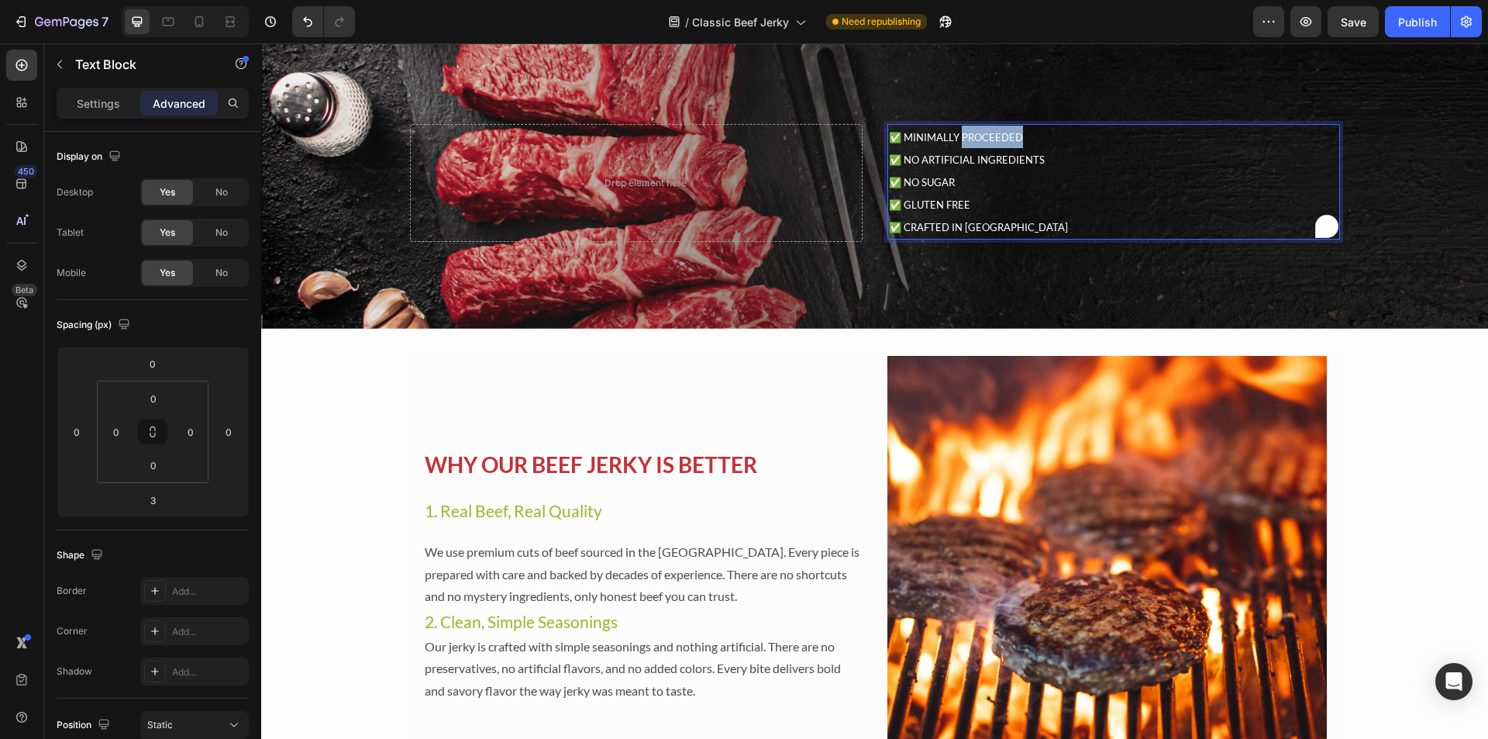
click at [989, 141] on span "✅ MINIMALLY PROCEEDED" at bounding box center [956, 137] width 134 height 12
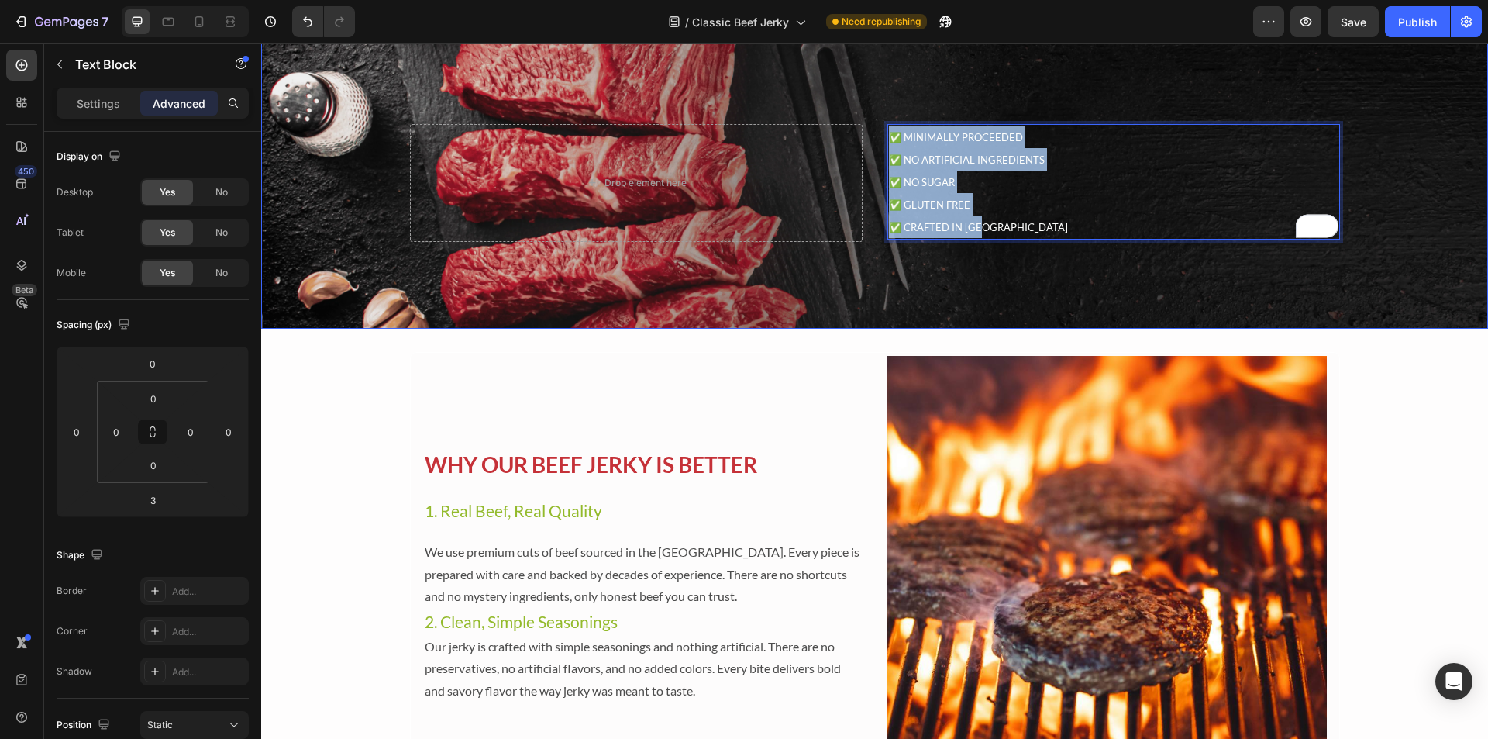
drag, startPoint x: 999, startPoint y: 226, endPoint x: 878, endPoint y: 140, distance: 147.3
click at [878, 140] on div "✅ MINIMALLY PROCEEDED ✅ NO ARTIFICIAL INGREDIENTS ✅ NO SUGAR ✅ GLUTEN FREE ✅ CR…" at bounding box center [875, 174] width 954 height 186
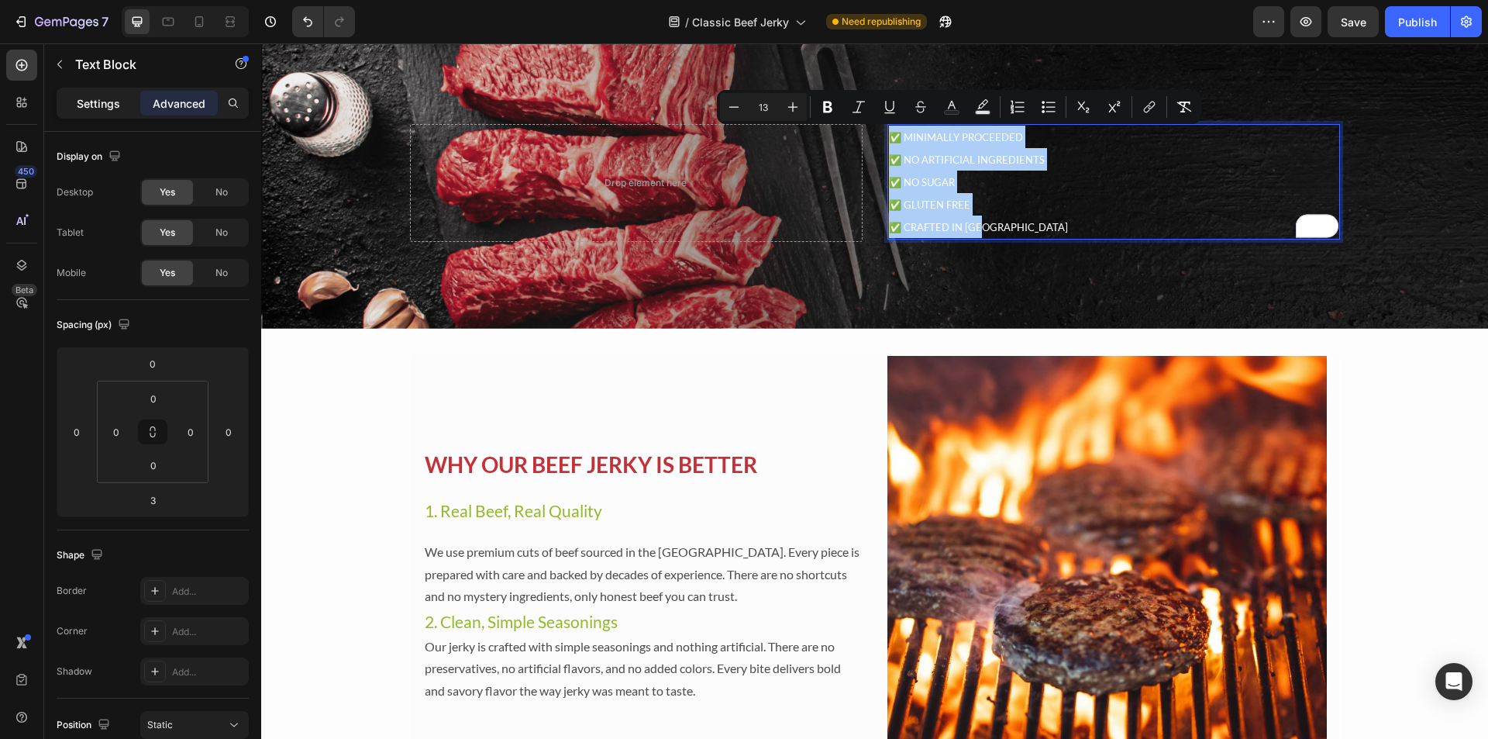
click at [87, 99] on p "Settings" at bounding box center [98, 103] width 43 height 16
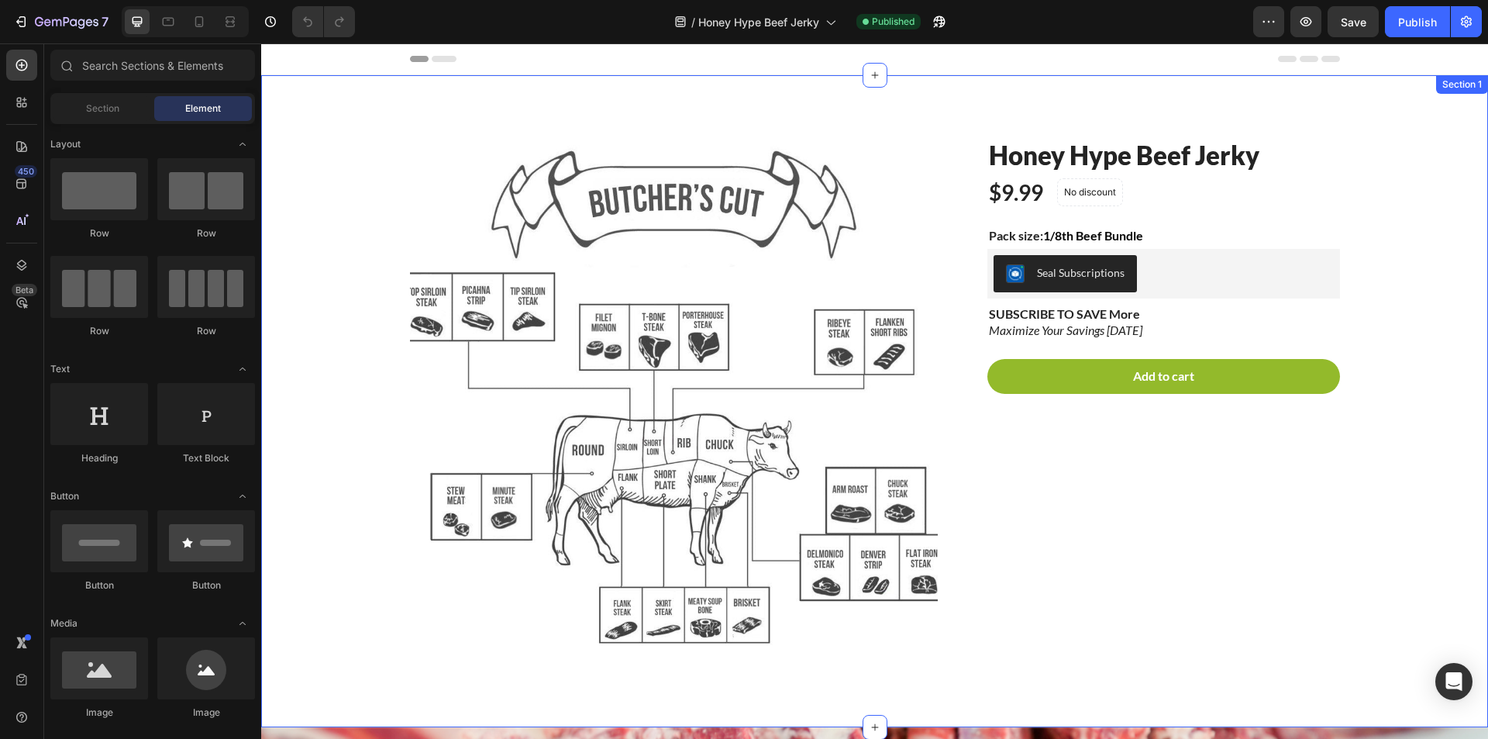
click at [1391, 280] on div "Product Images Honey Hype Beef Jerky Product Title $9.99 Product Price Product …" at bounding box center [875, 413] width 1204 height 553
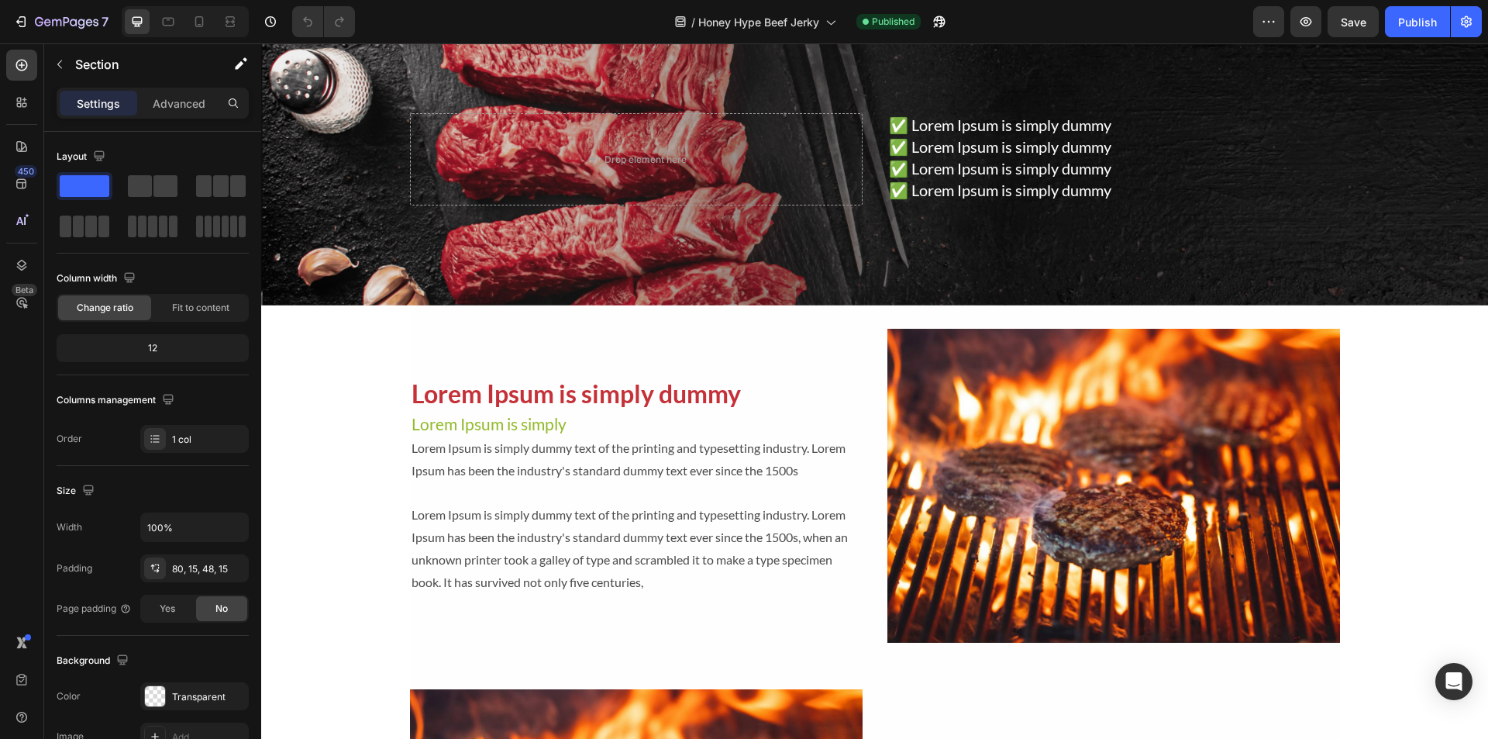
scroll to position [1783, 0]
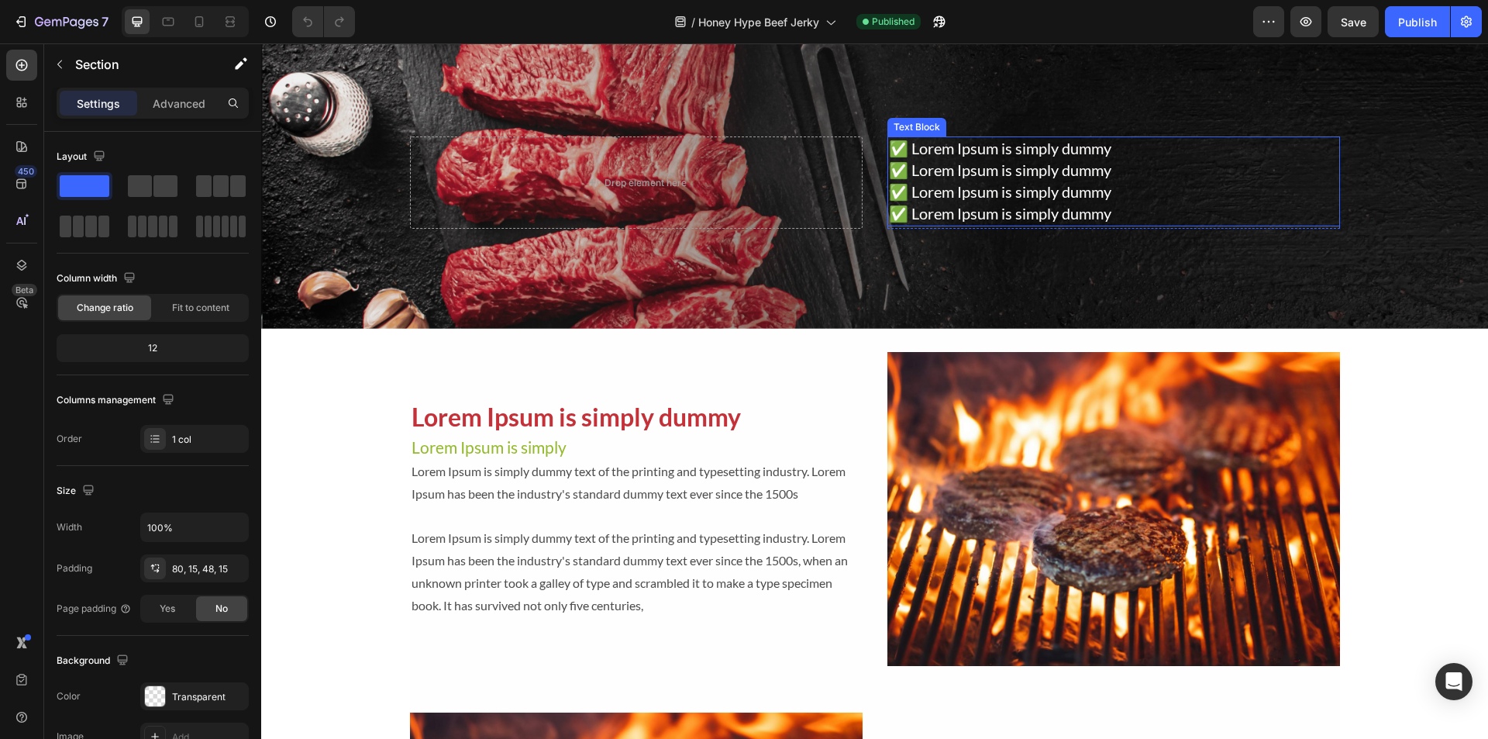
click at [1009, 148] on span "✅ Lorem Ipsum is simply dummy" at bounding box center [1000, 148] width 222 height 19
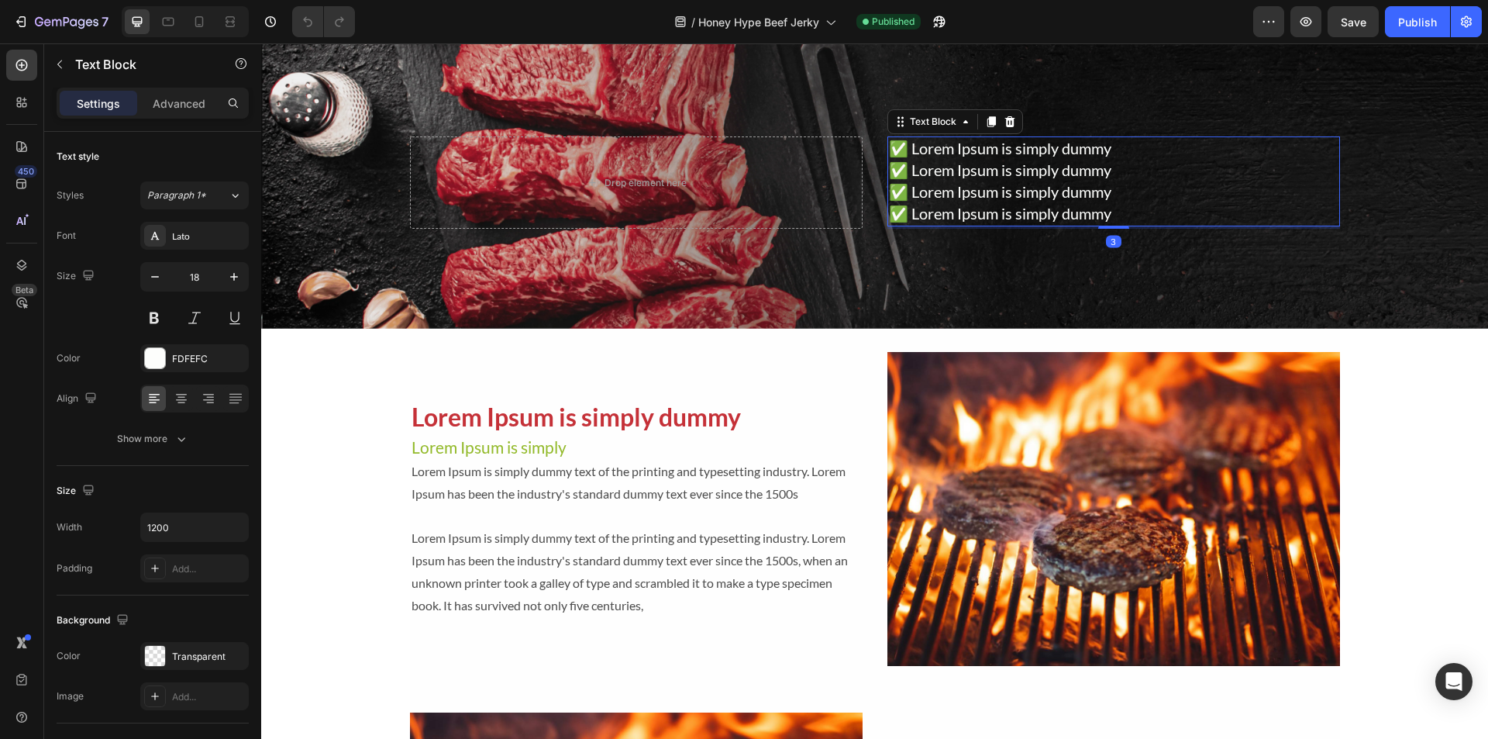
click at [1009, 148] on span "✅ Lorem Ipsum is simply dummy" at bounding box center [1000, 148] width 222 height 19
click at [1048, 181] on p "✅ Lorem Ipsum is simply dummy ✅ Lorem Ipsum is simply dummy ✅ Lorem Ipsum is si…" at bounding box center [1114, 181] width 450 height 87
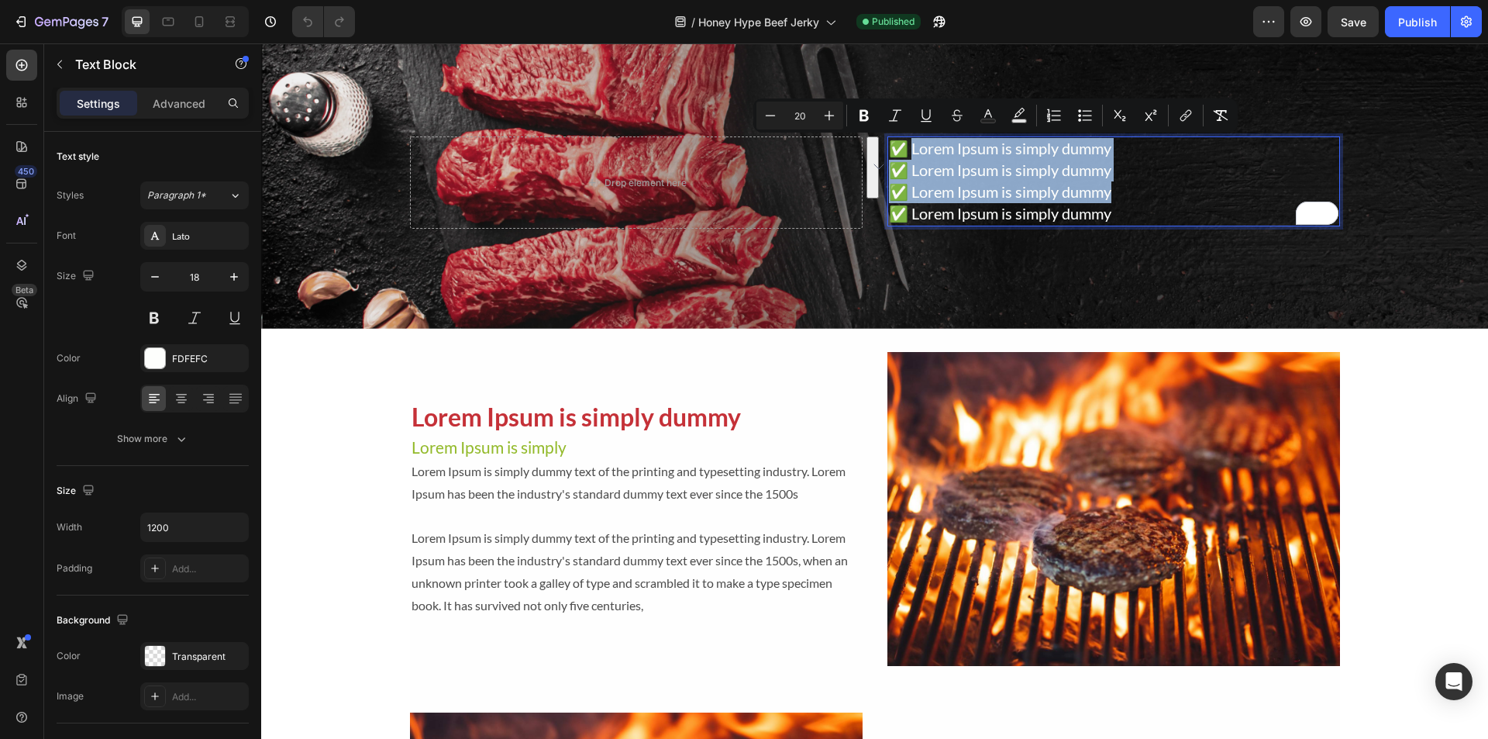
drag, startPoint x: 1120, startPoint y: 190, endPoint x: 909, endPoint y: 149, distance: 215.6
click at [909, 149] on p "✅ Lorem Ipsum is simply dummy ✅ Lorem Ipsum is simply dummy ✅ Lorem Ipsum is si…" at bounding box center [1114, 181] width 450 height 87
click at [909, 149] on span "✅ Lorem Ipsum is simply dummy" at bounding box center [1000, 148] width 222 height 19
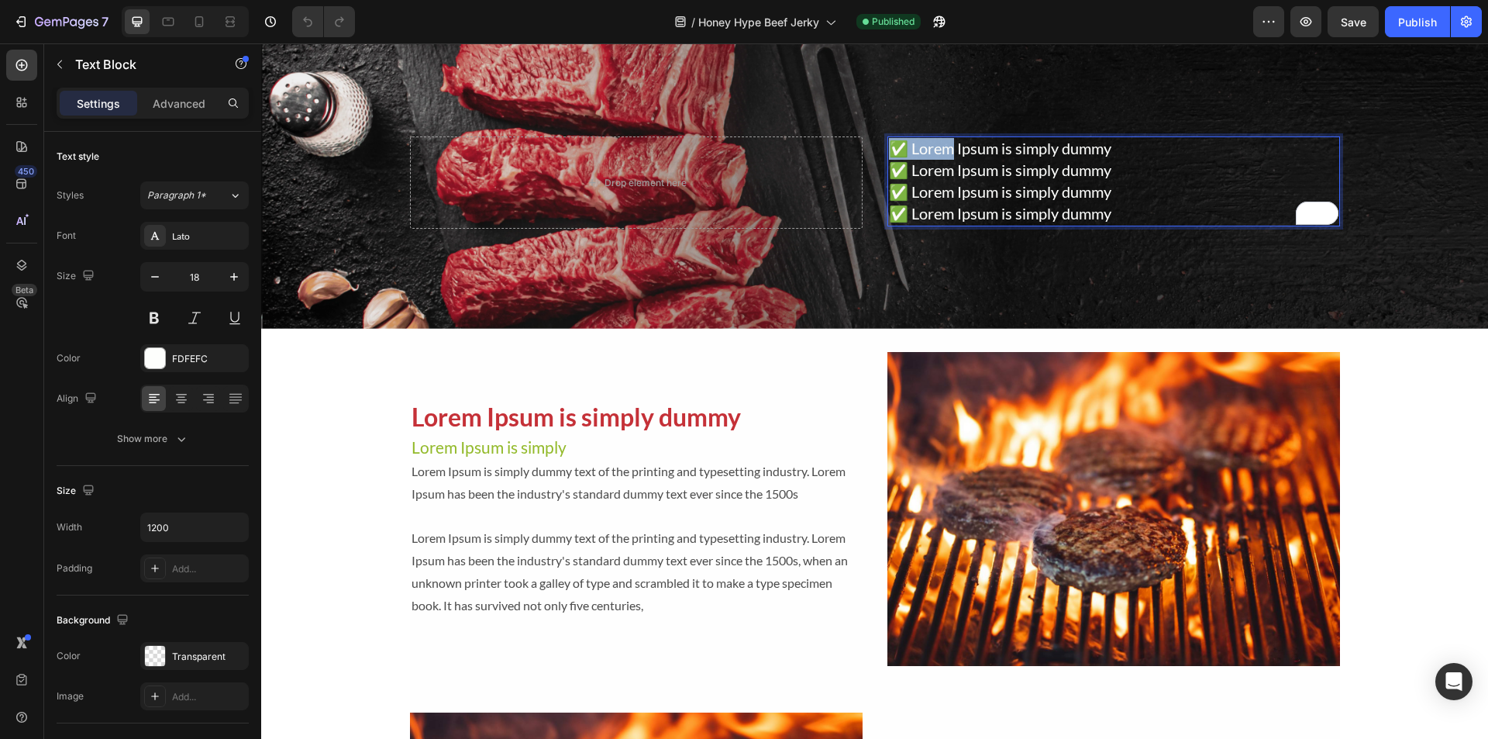
drag, startPoint x: 909, startPoint y: 149, endPoint x: 892, endPoint y: 140, distance: 19.1
click at [892, 140] on span "✅ Lorem Ipsum is simply dummy" at bounding box center [1000, 148] width 222 height 19
click at [1052, 168] on span "✅ Lorem Ipsum is simply dummy" at bounding box center [1000, 169] width 222 height 19
click at [172, 21] on icon at bounding box center [168, 22] width 16 height 16
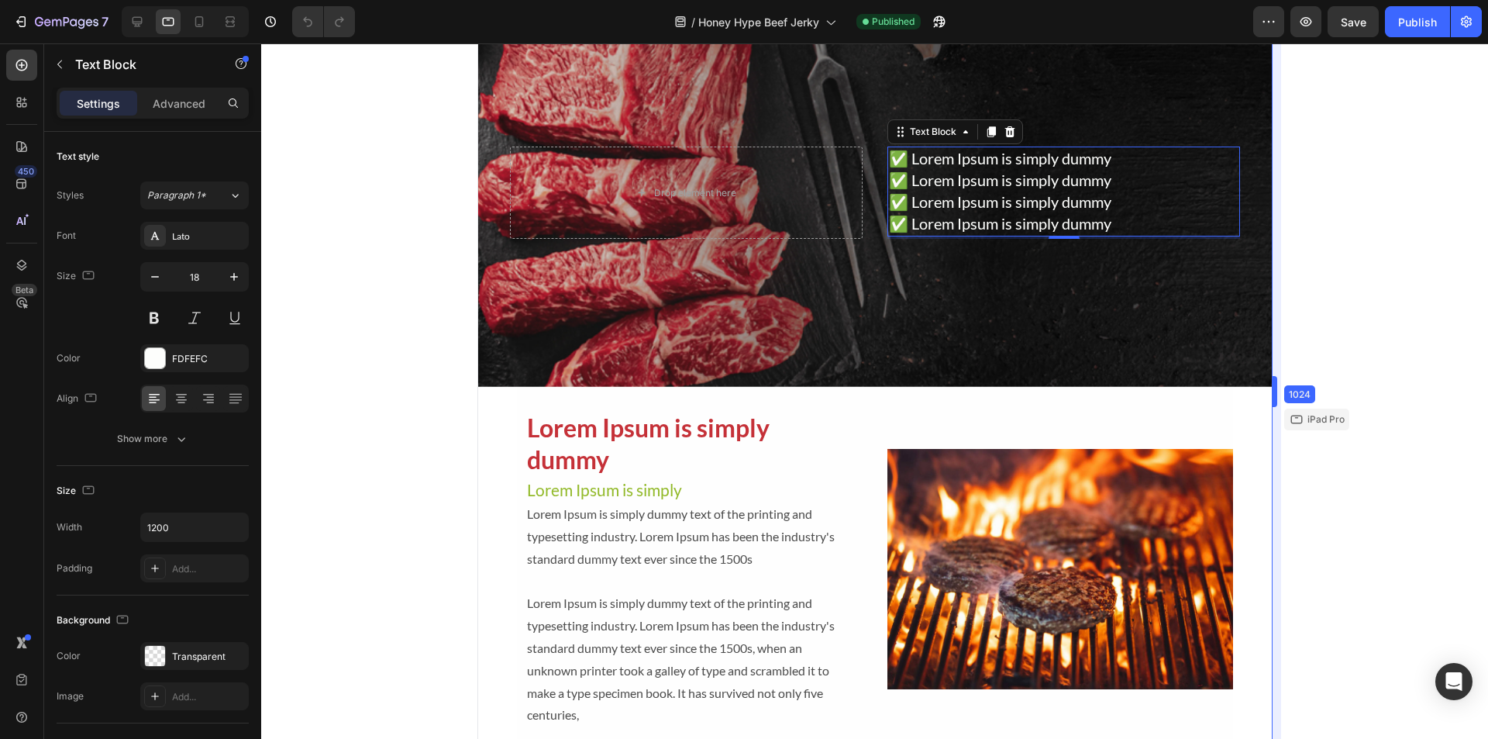
scroll to position [1868, 0]
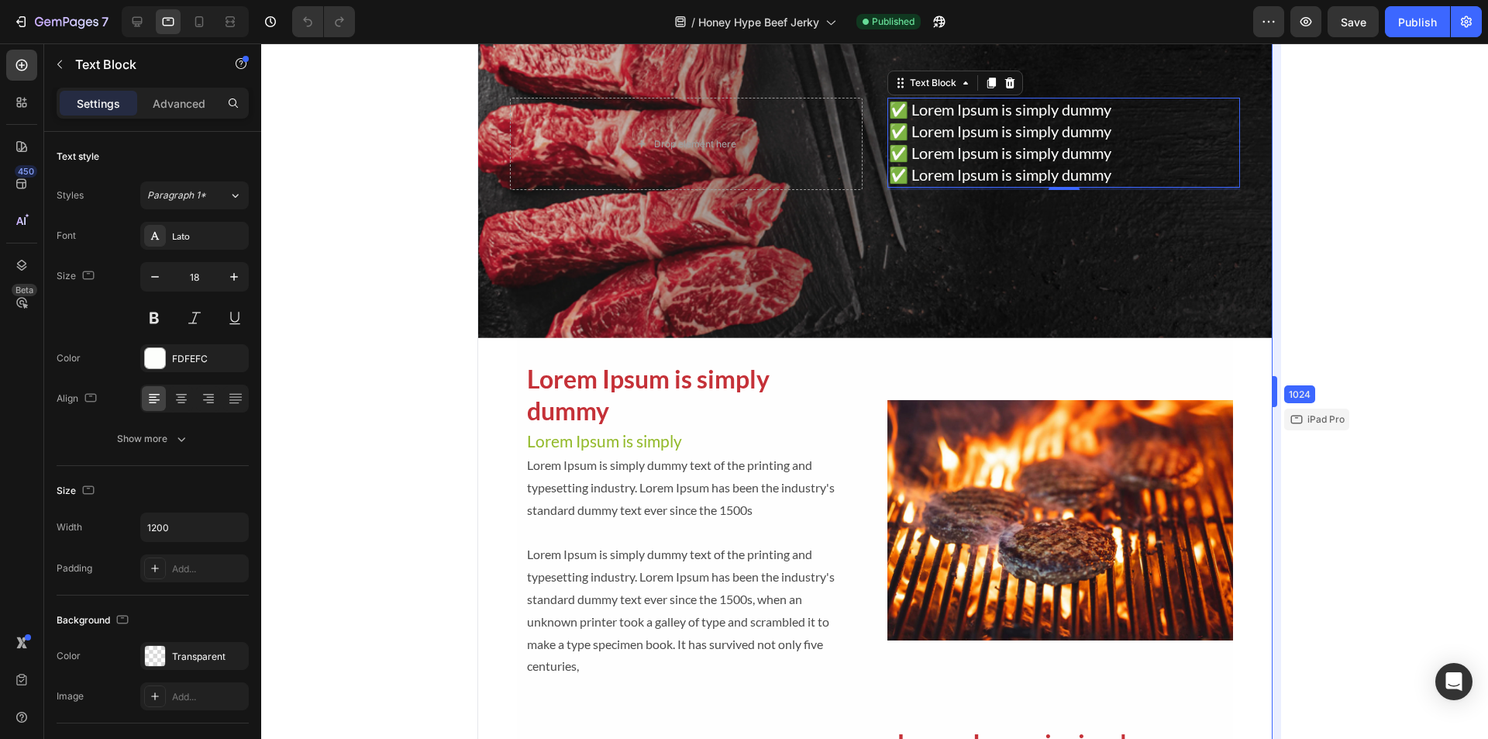
drag, startPoint x: 1264, startPoint y: 384, endPoint x: 1488, endPoint y: 402, distance: 224.0
click at [440, 329] on div at bounding box center [874, 390] width 1227 height 695
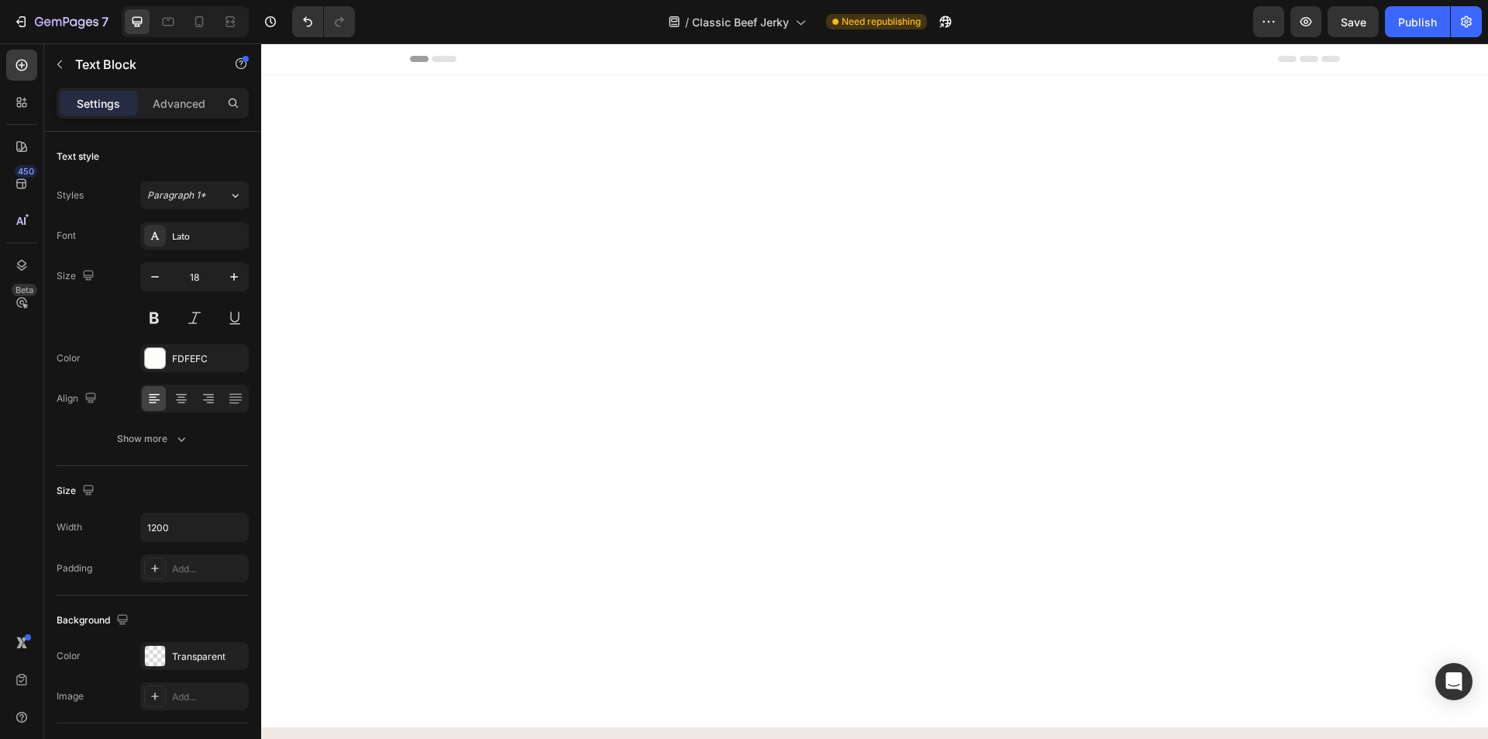
scroll to position [1783, 0]
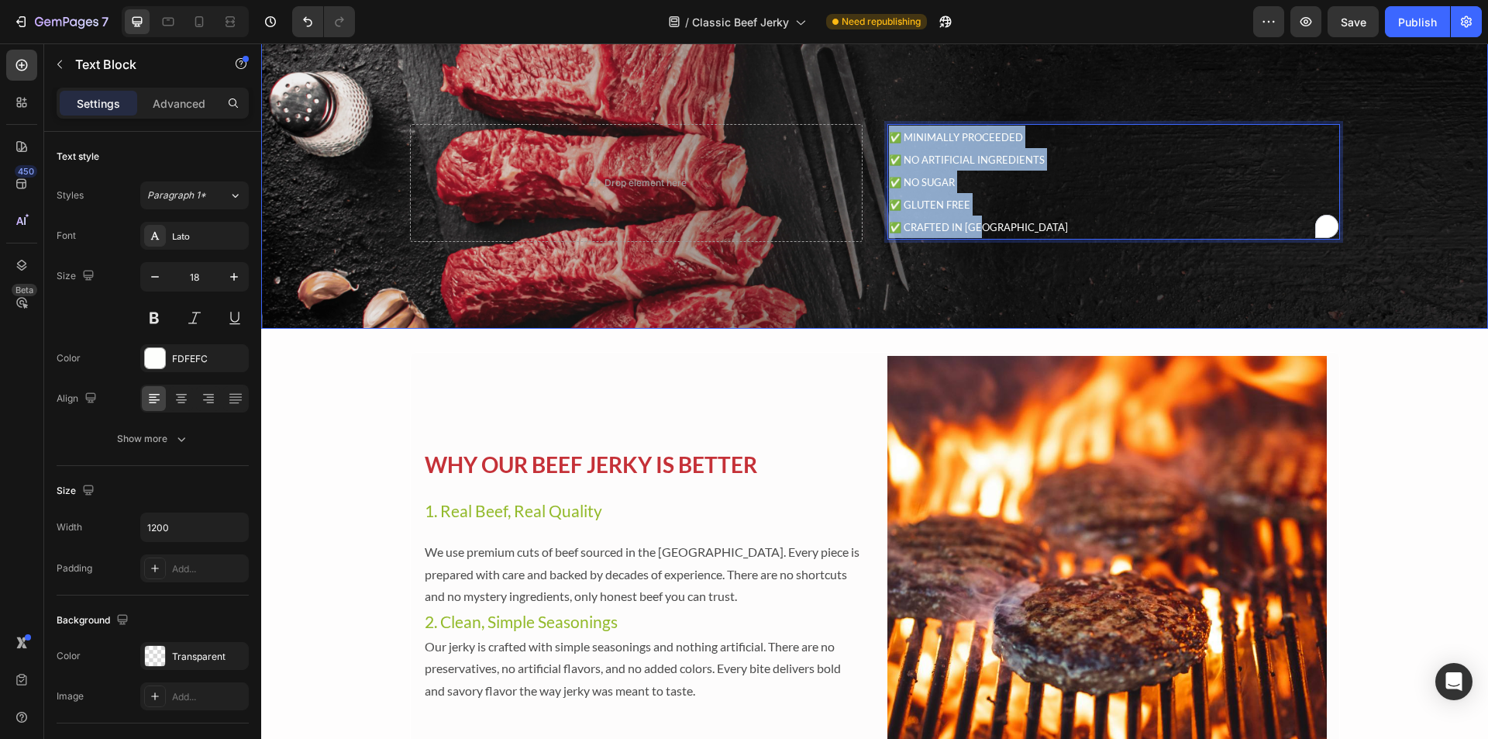
drag, startPoint x: 989, startPoint y: 232, endPoint x: 881, endPoint y: 136, distance: 145.0
click at [881, 136] on div "✅ MINIMALLY PROCEEDED ✅ NO ARTIFICIAL INGREDIENTS ✅ NO SUGAR ✅ GLUTEN FREE ✅ CR…" at bounding box center [875, 174] width 954 height 186
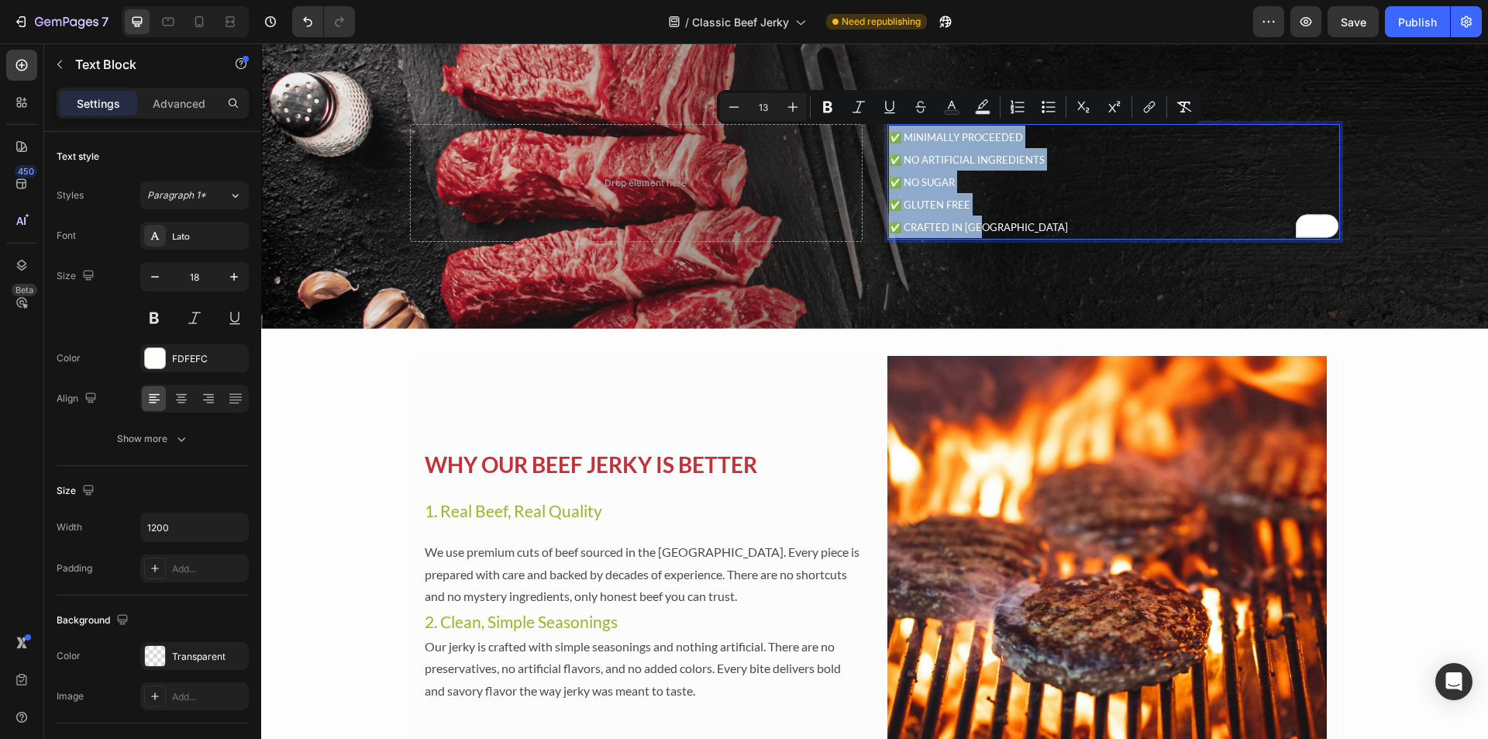
click at [939, 194] on p "✅ MINIMALLY PROCEEDED ✅ NO ARTIFICIAL INGREDIENTS ✅ NO SUGAR ✅ GLUTEN FREE" at bounding box center [1114, 171] width 450 height 90
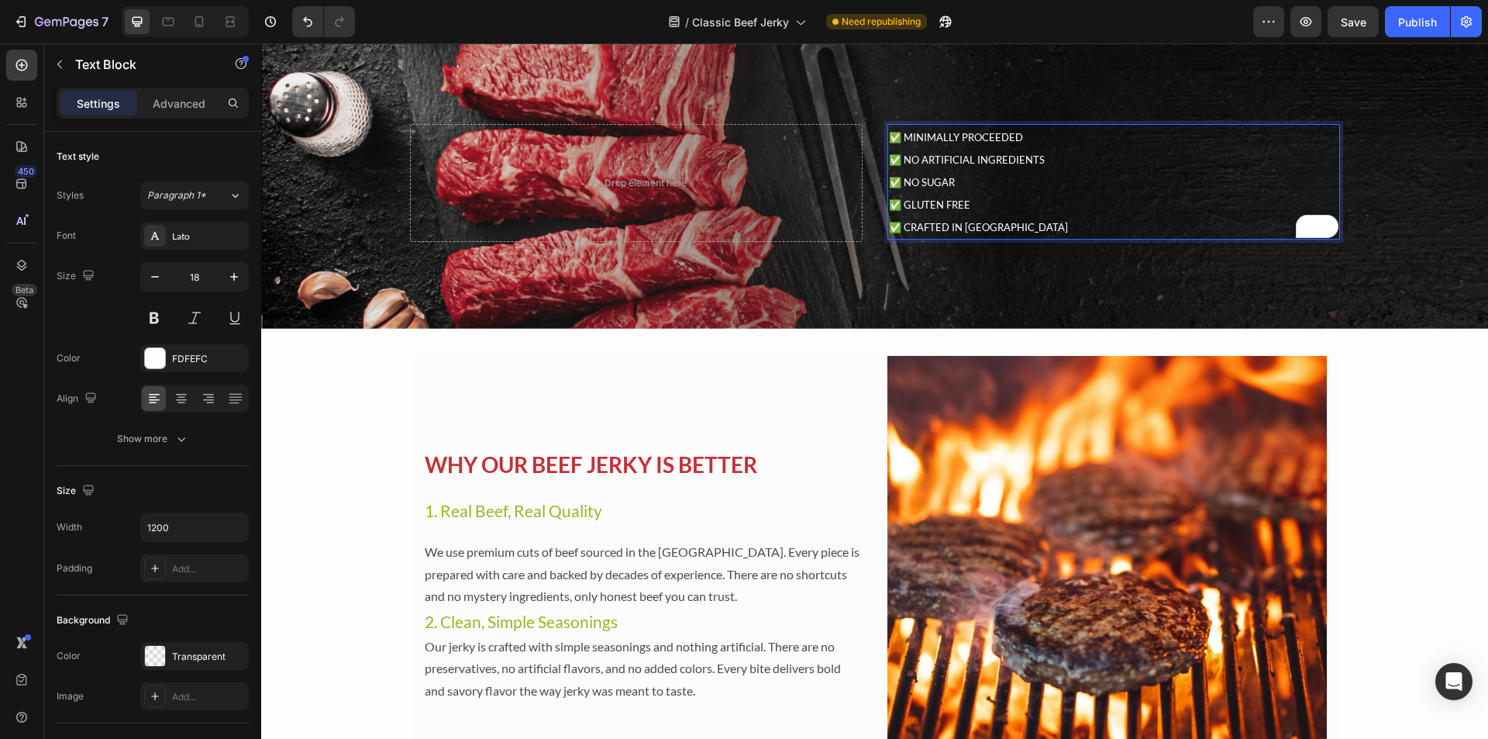
click at [1009, 206] on p "✅ MINIMALLY PROCEEDED ✅ NO ARTIFICIAL INGREDIENTS ✅ NO SUGAR ✅ GLUTEN FREE" at bounding box center [1114, 171] width 450 height 90
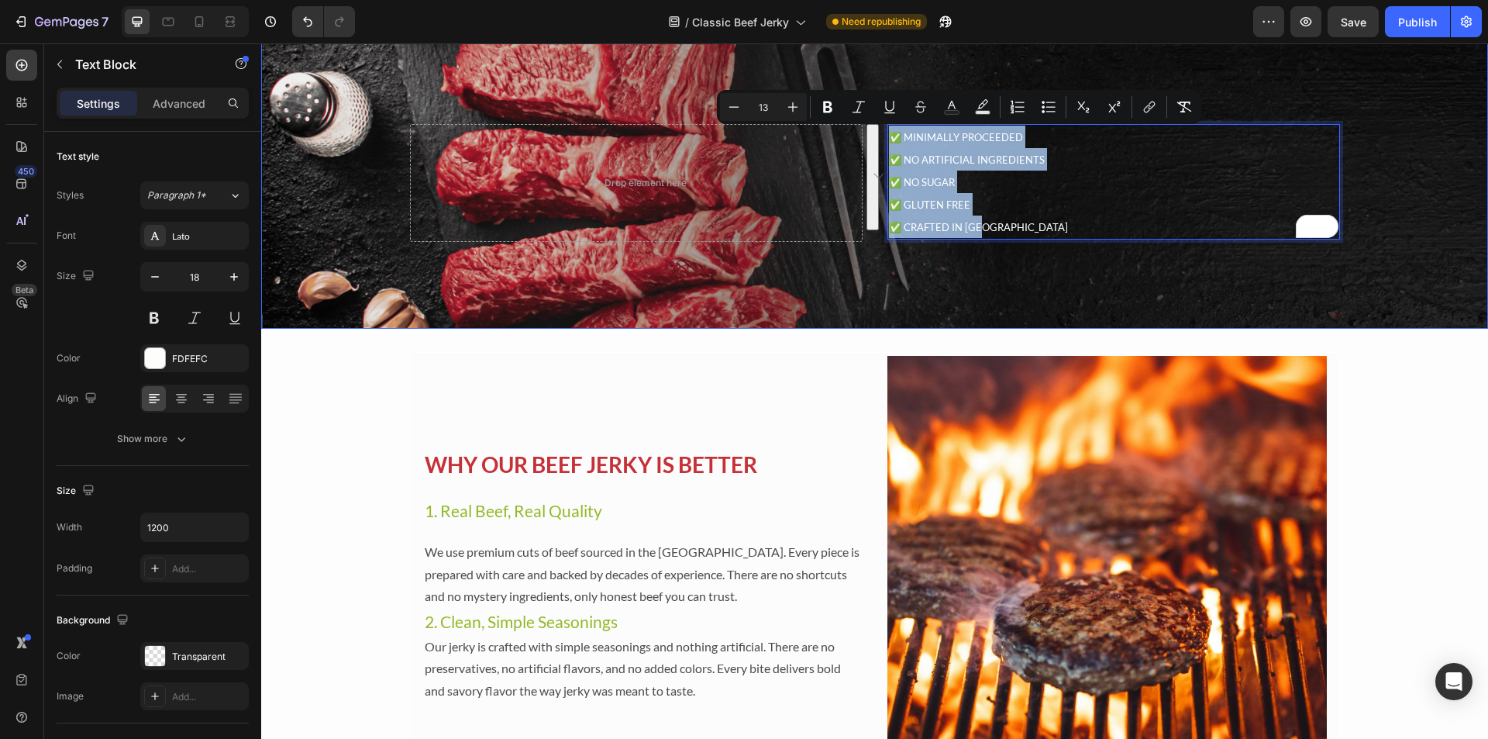
drag, startPoint x: 1014, startPoint y: 220, endPoint x: 1121, endPoint y: 160, distance: 122.9
click at [860, 116] on div "✅ MINIMALLY PROCEEDED ✅ NO ARTIFICIAL INGREDIENTS ✅ NO SUGAR ✅ GLUTEN FREE ✅ CR…" at bounding box center [875, 174] width 954 height 186
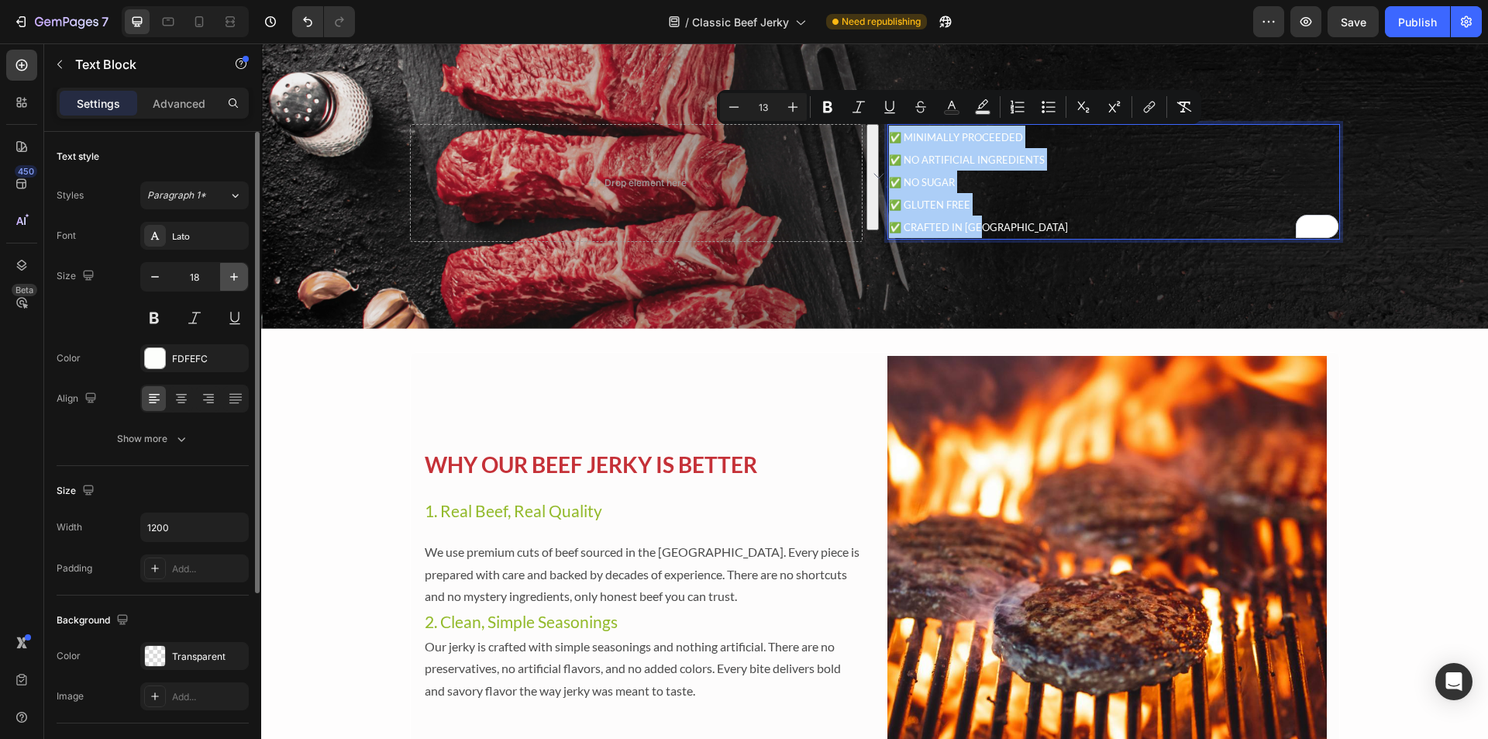
click at [236, 284] on icon "button" at bounding box center [234, 277] width 16 height 16
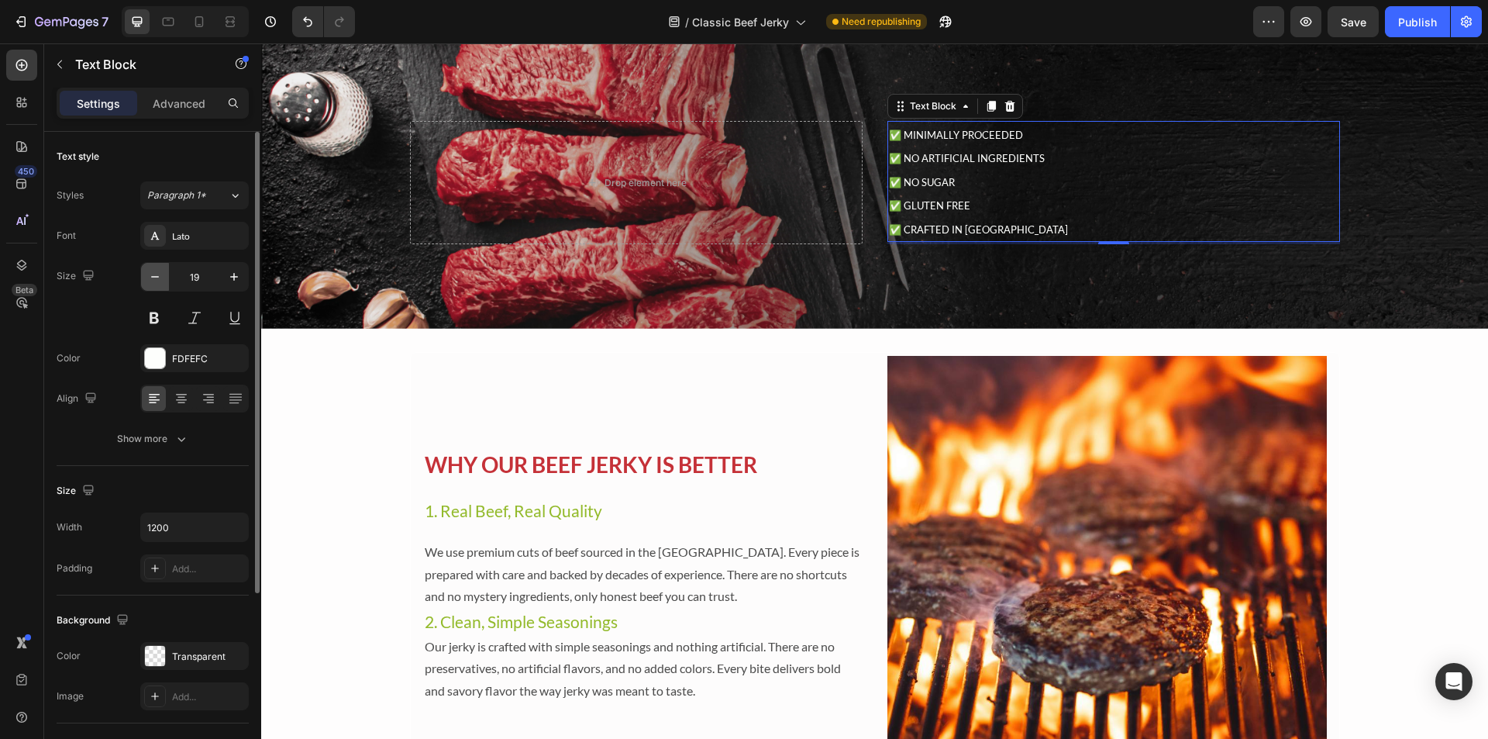
click at [143, 277] on button "button" at bounding box center [155, 277] width 28 height 28
type input "18"
click at [931, 225] on span "✅ CRAFTED IN [GEOGRAPHIC_DATA]" at bounding box center [978, 227] width 179 height 12
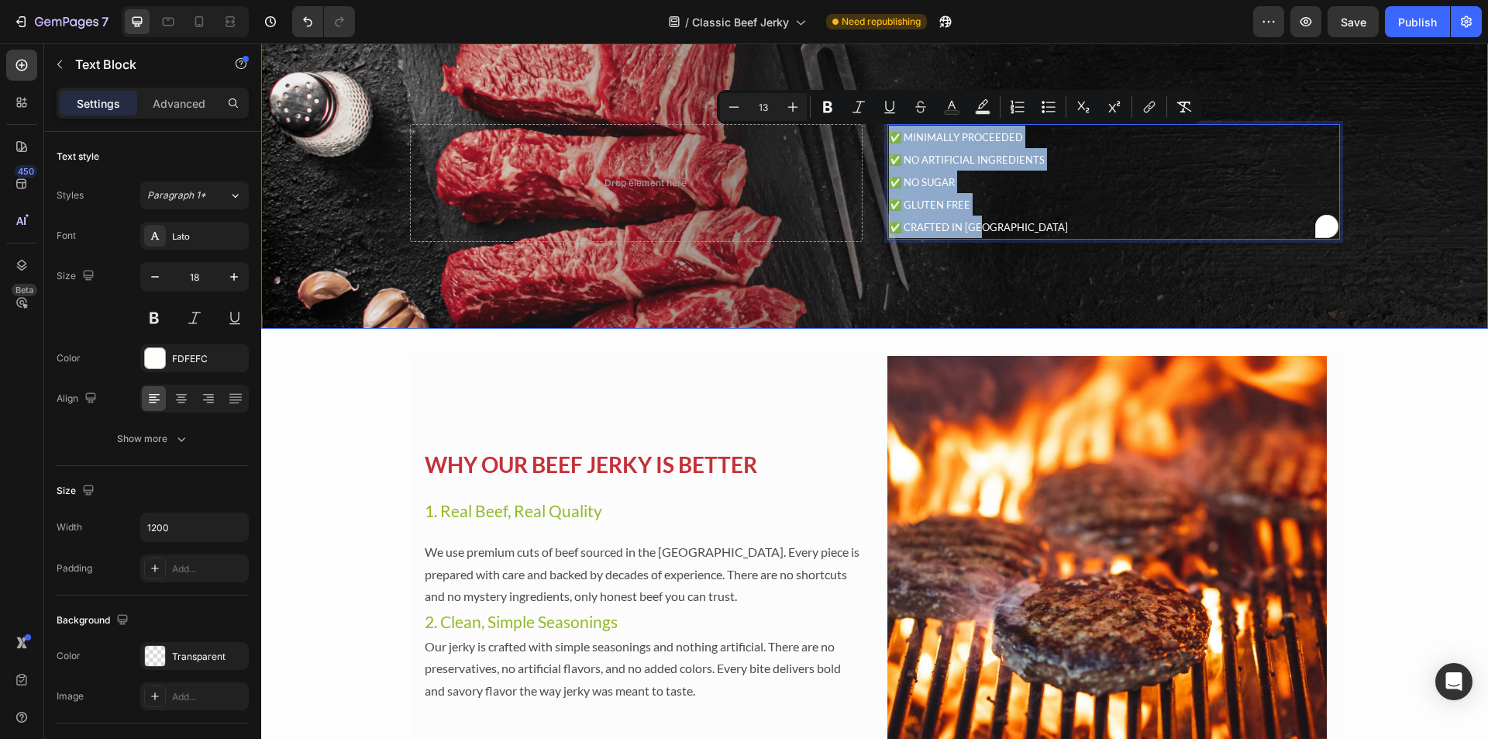
drag, startPoint x: 992, startPoint y: 225, endPoint x: 866, endPoint y: 143, distance: 150.3
click at [866, 143] on div "✅ MINIMALLY PROCEEDED ✅ NO ARTIFICIAL INGREDIENTS ✅ NO SUGAR ✅ GLUTEN FREE ✅ CR…" at bounding box center [875, 174] width 954 height 186
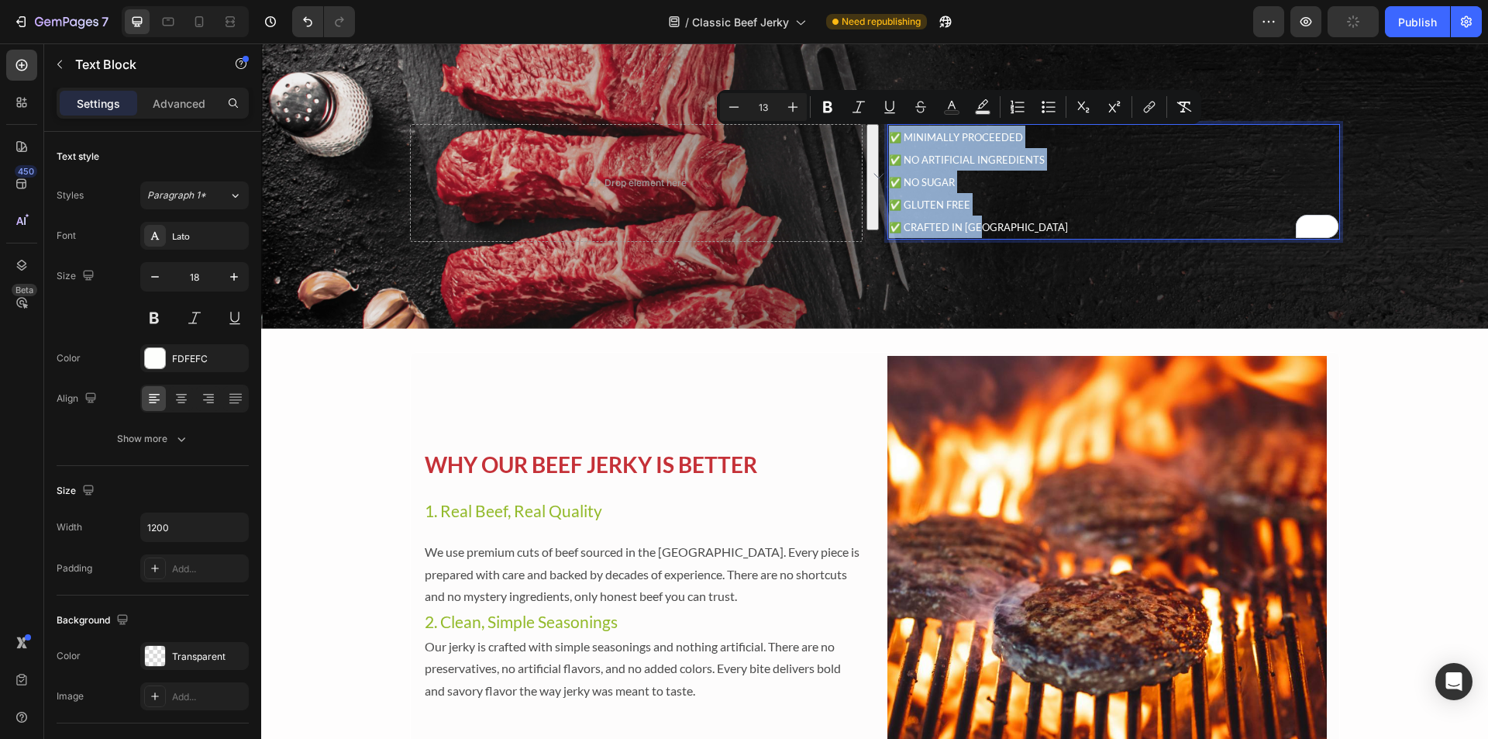
click at [1023, 222] on p "✅ CRAFTED IN [GEOGRAPHIC_DATA]" at bounding box center [1114, 227] width 450 height 22
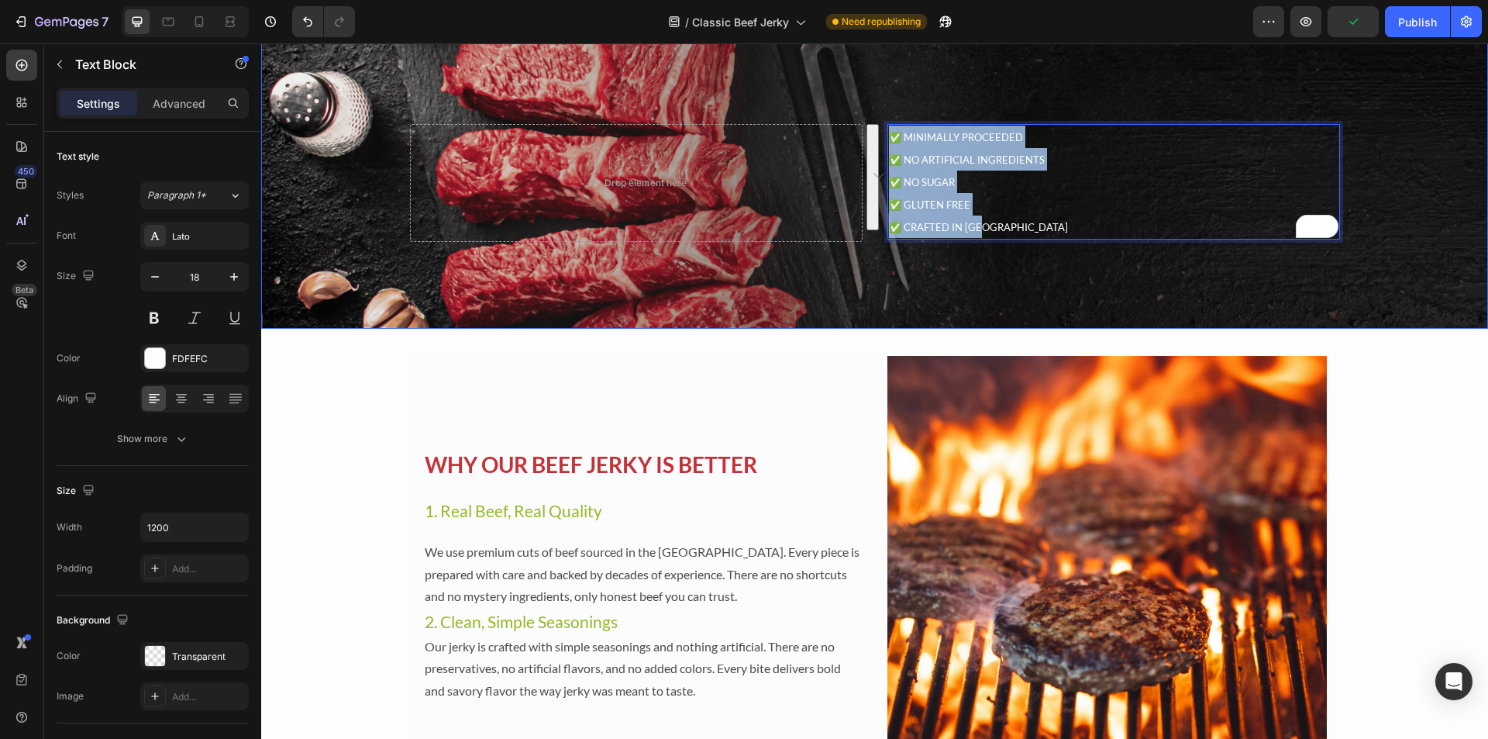
drag, startPoint x: 1005, startPoint y: 227, endPoint x: 873, endPoint y: 133, distance: 162.8
click at [869, 130] on div "✅ MINIMALLY PROCEEDED ✅ NO ARTIFICIAL INGREDIENTS ✅ NO SUGAR ✅ GLUTEN FREE ✅ CR…" at bounding box center [875, 174] width 954 height 186
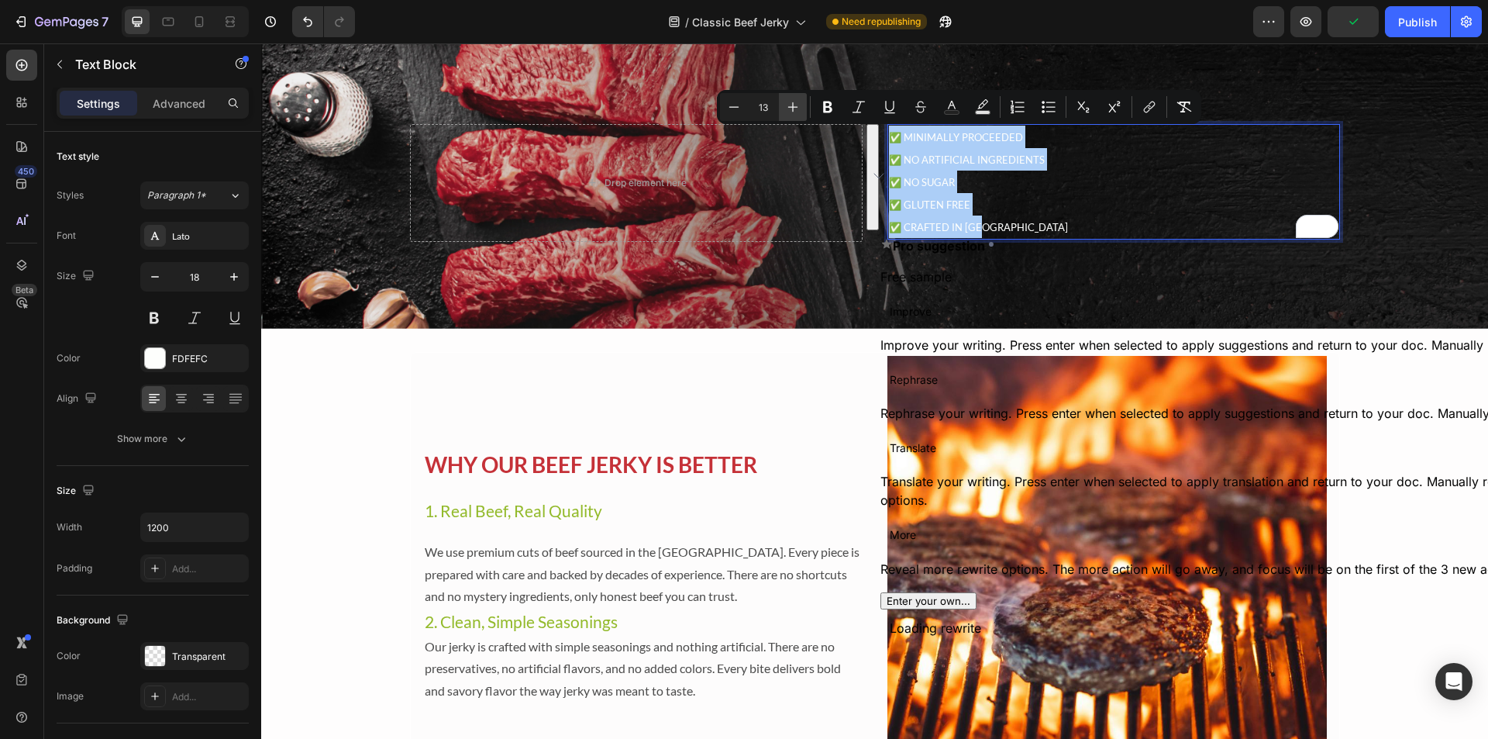
click at [800, 108] on icon "Editor contextual toolbar" at bounding box center [793, 107] width 16 height 16
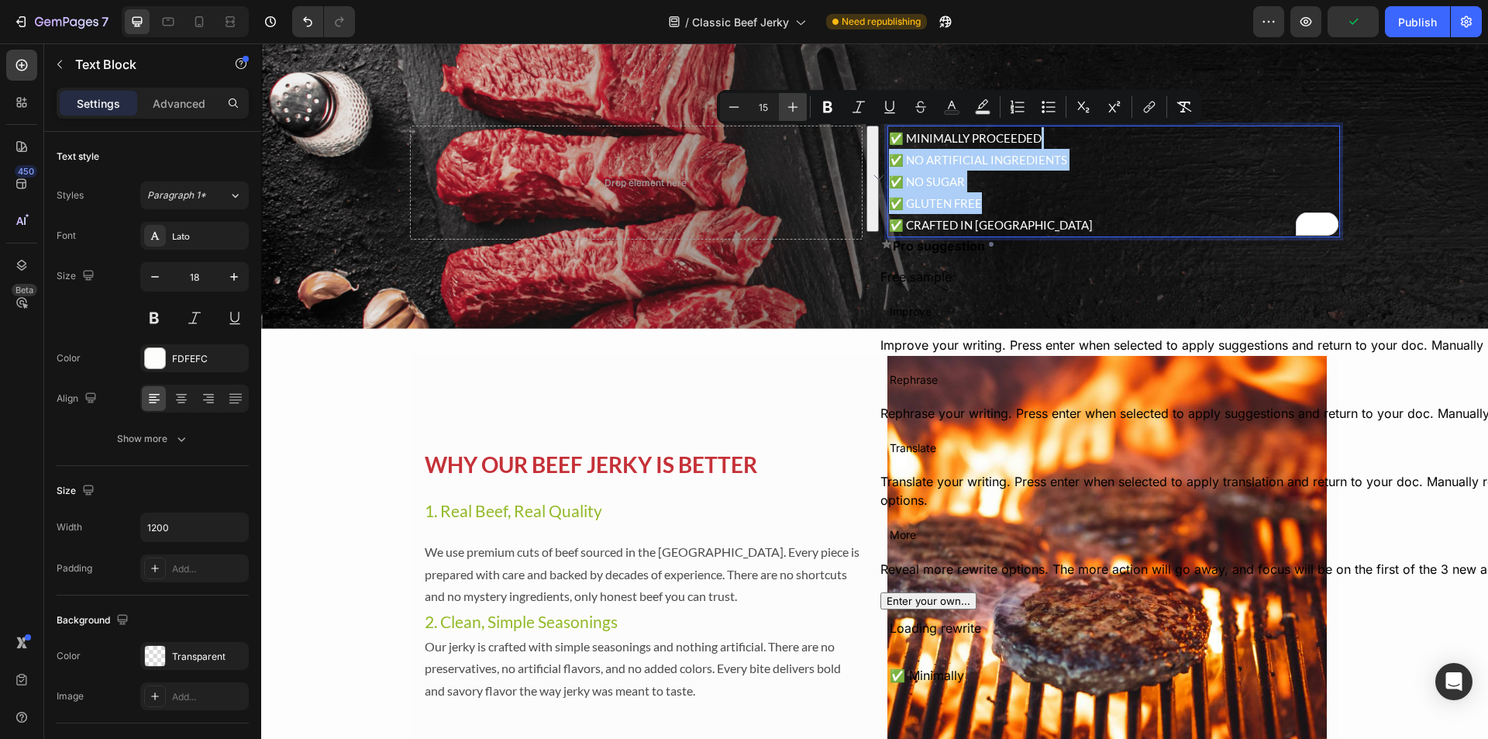
click at [800, 108] on icon "Editor contextual toolbar" at bounding box center [793, 107] width 16 height 16
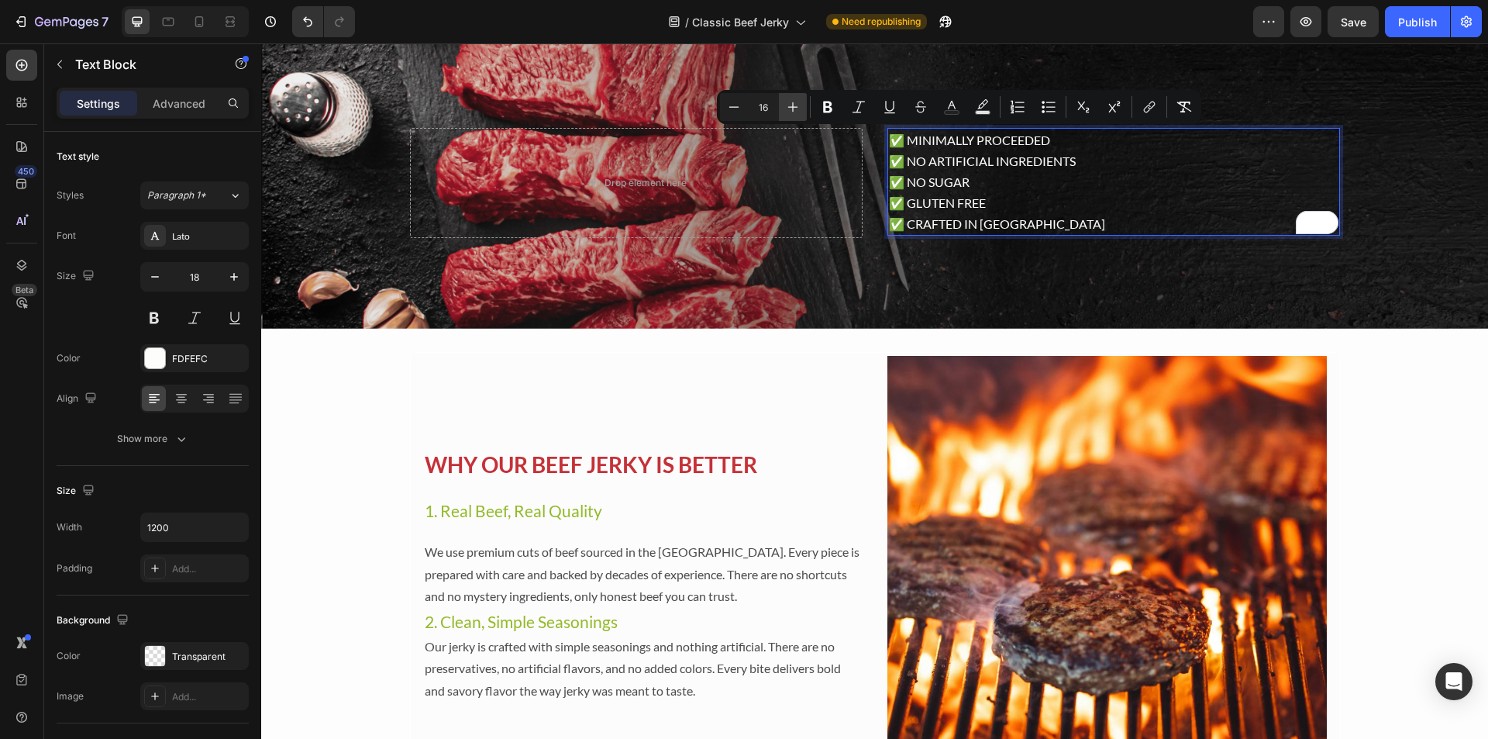
click at [800, 108] on icon "Editor contextual toolbar" at bounding box center [793, 107] width 16 height 16
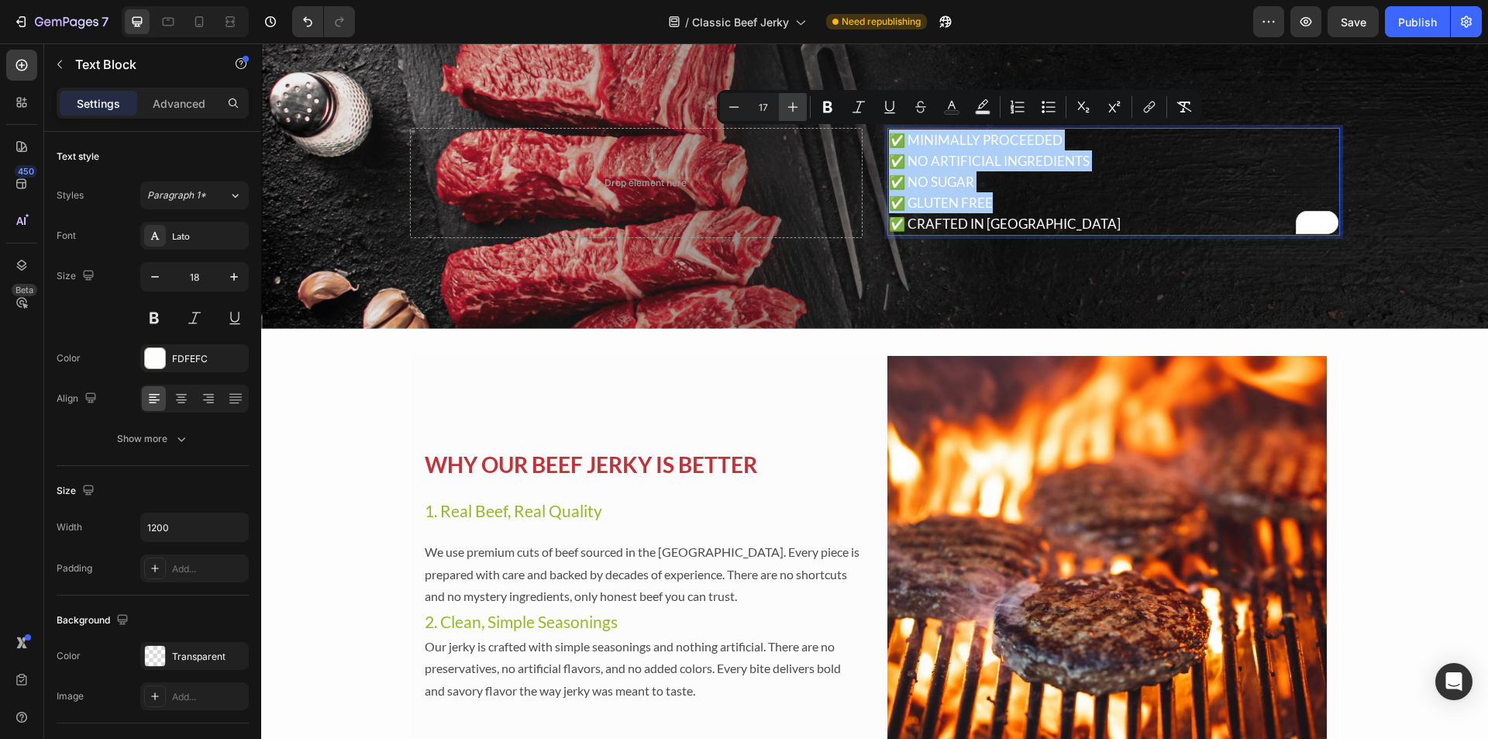
click at [800, 108] on icon "Editor contextual toolbar" at bounding box center [793, 107] width 16 height 16
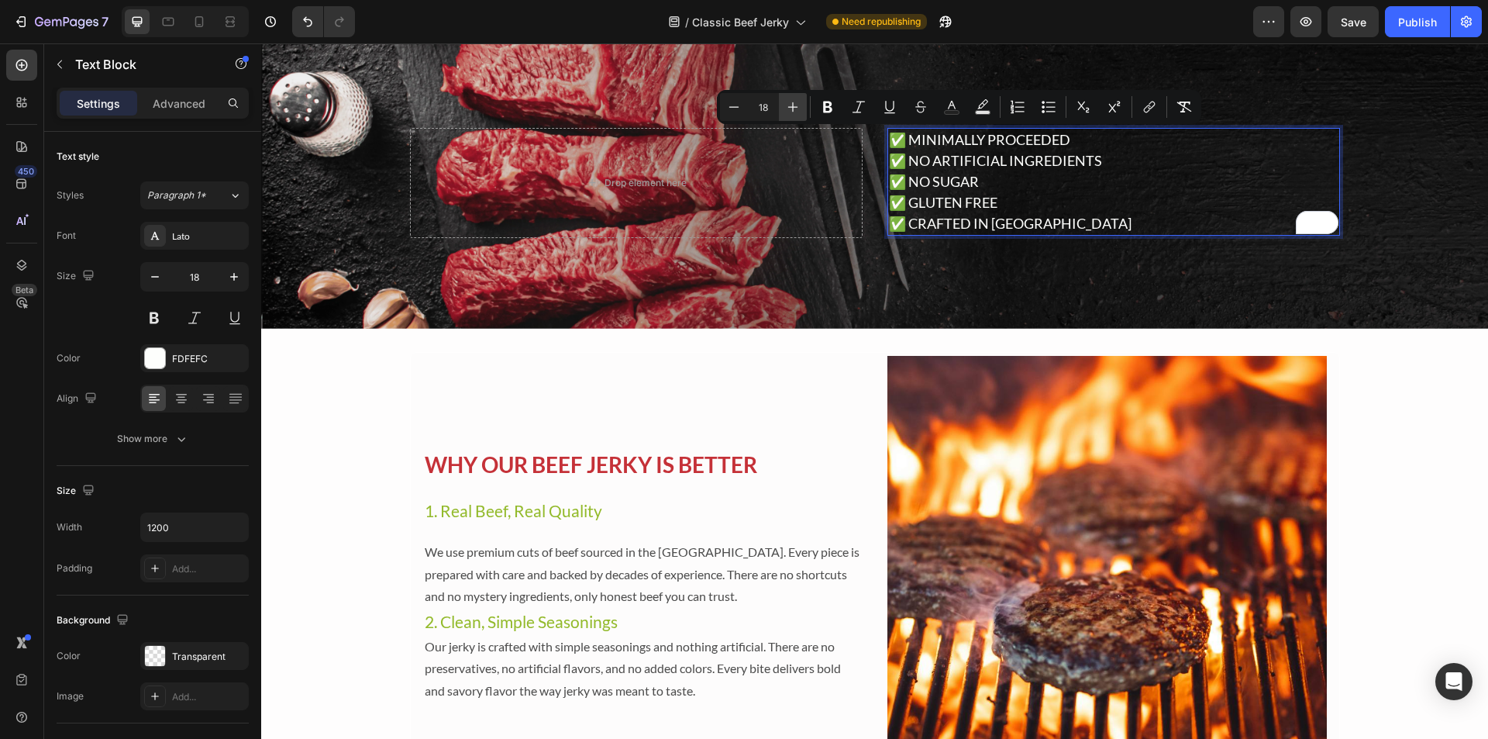
click at [800, 108] on icon "Editor contextual toolbar" at bounding box center [793, 107] width 16 height 16
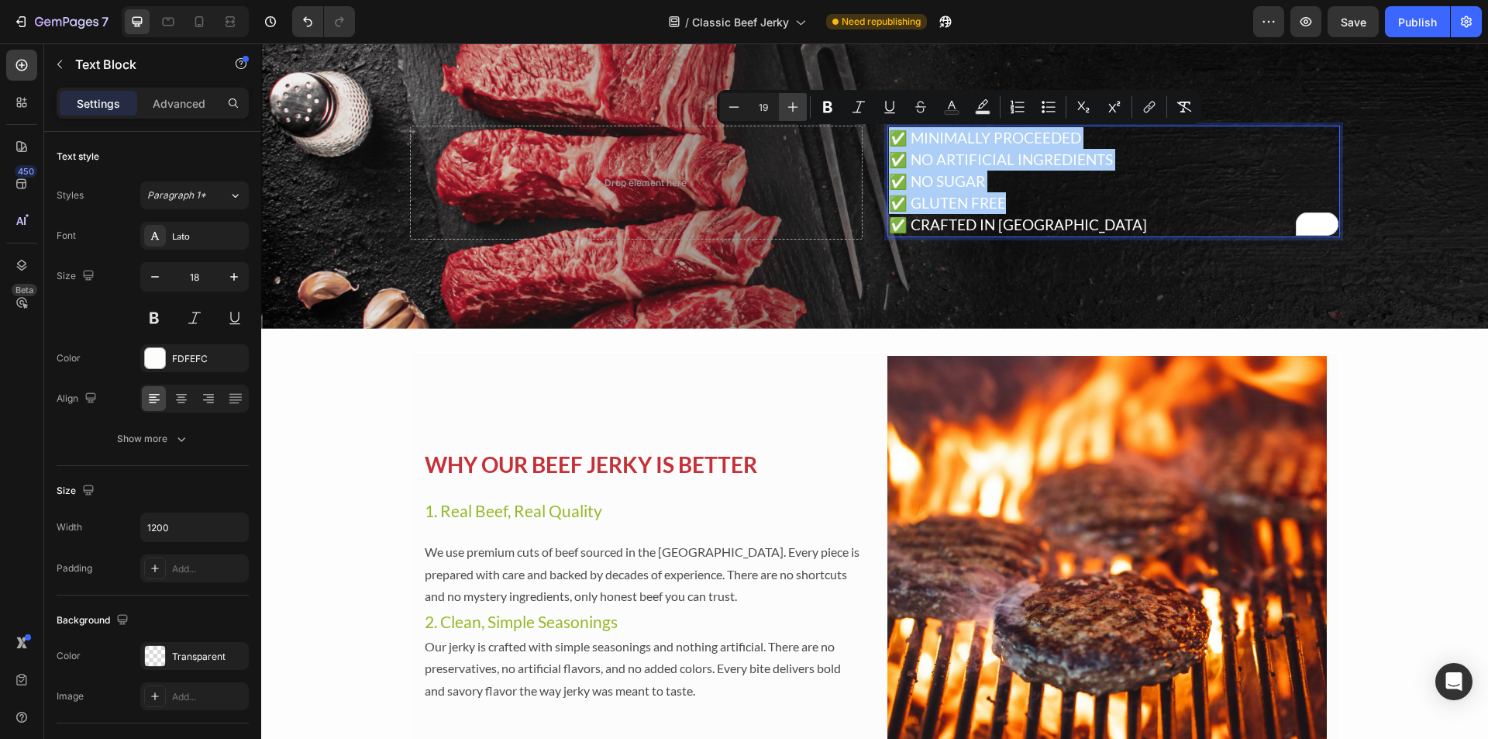
click at [800, 108] on icon "Editor contextual toolbar" at bounding box center [793, 107] width 16 height 16
type input "20"
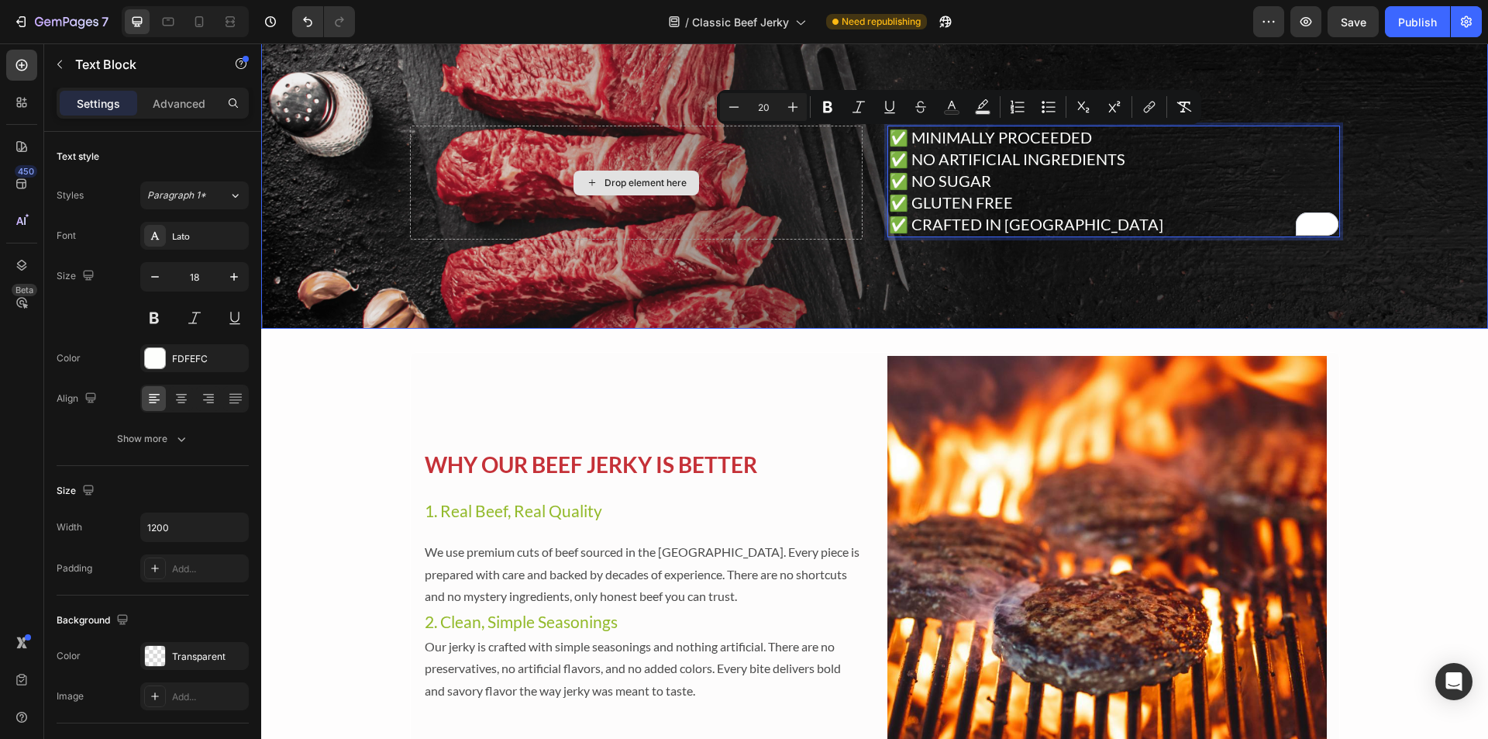
click at [788, 174] on div "Drop element here" at bounding box center [636, 183] width 453 height 114
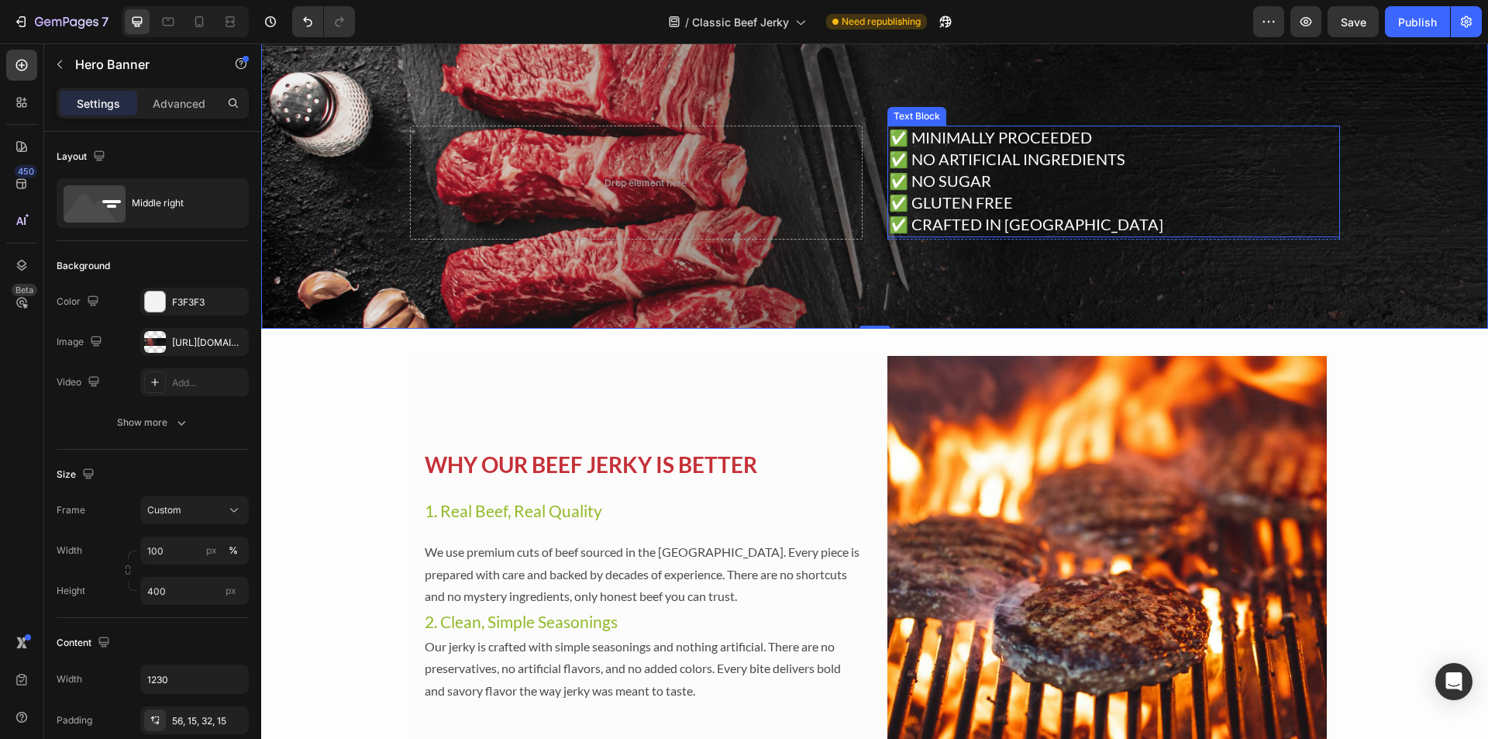
click at [1035, 185] on p "✅ MINIMALLY PROCEEDED ✅ NO ARTIFICIAL INGREDIENTS ✅ NO SUGAR ✅ GLUTEN FREE" at bounding box center [1114, 170] width 450 height 87
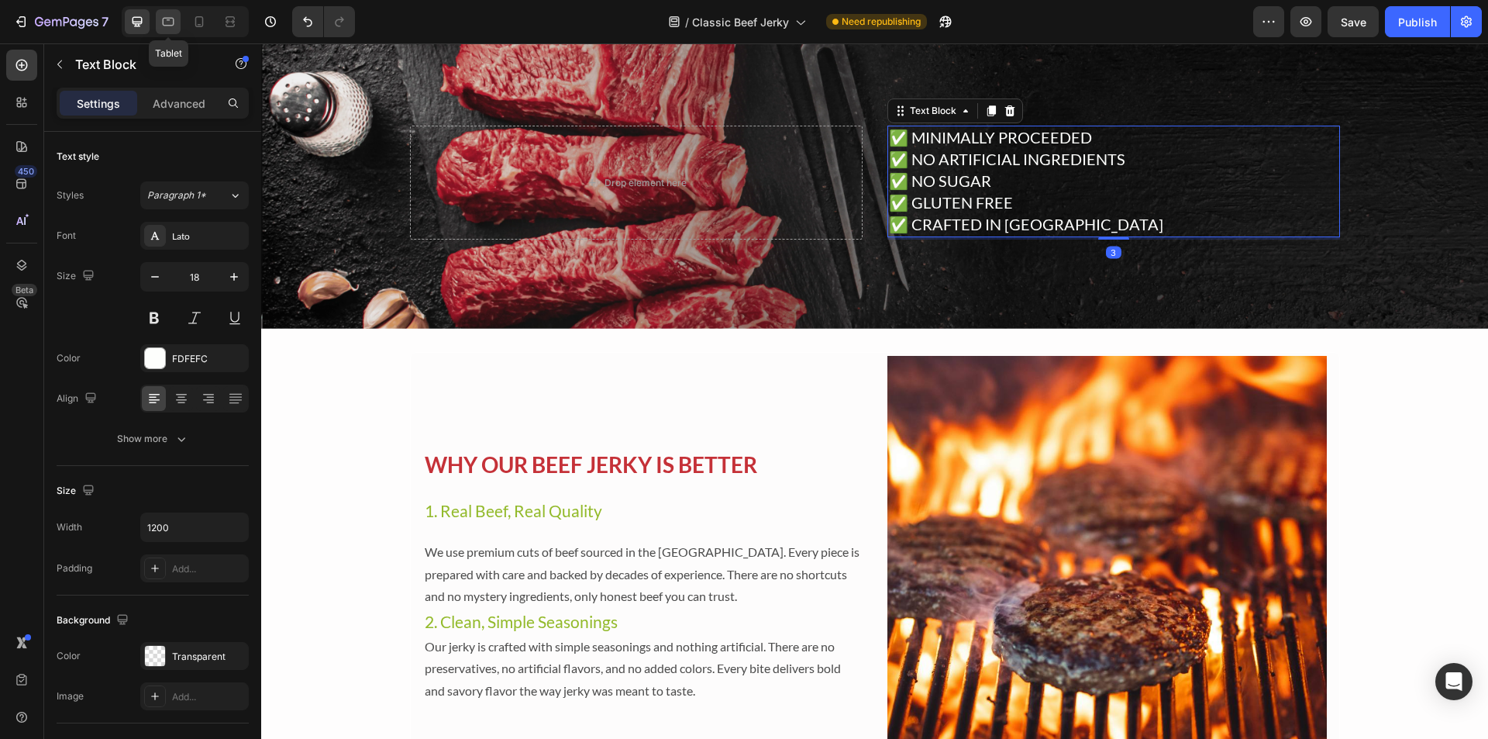
click at [171, 31] on div at bounding box center [168, 21] width 25 height 25
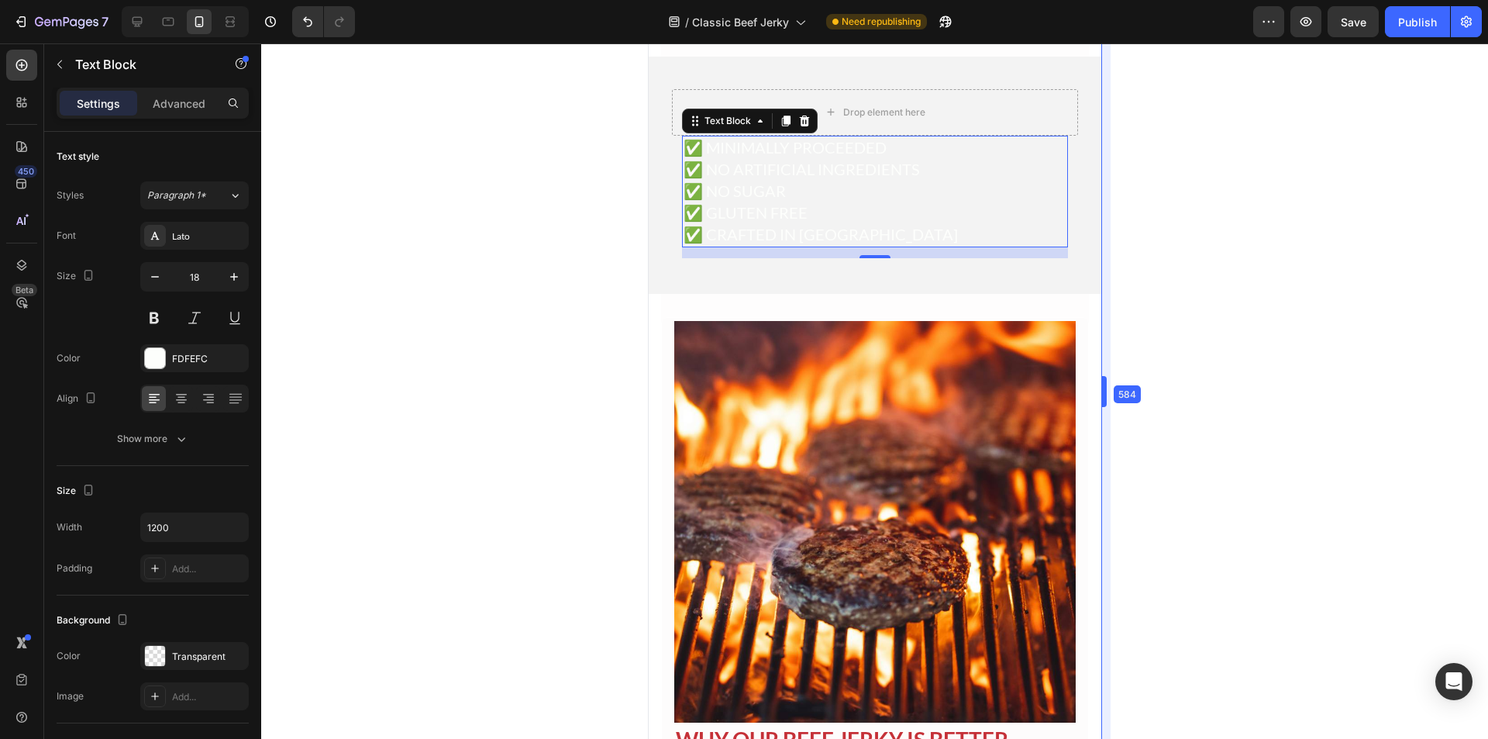
scroll to position [2124, 0]
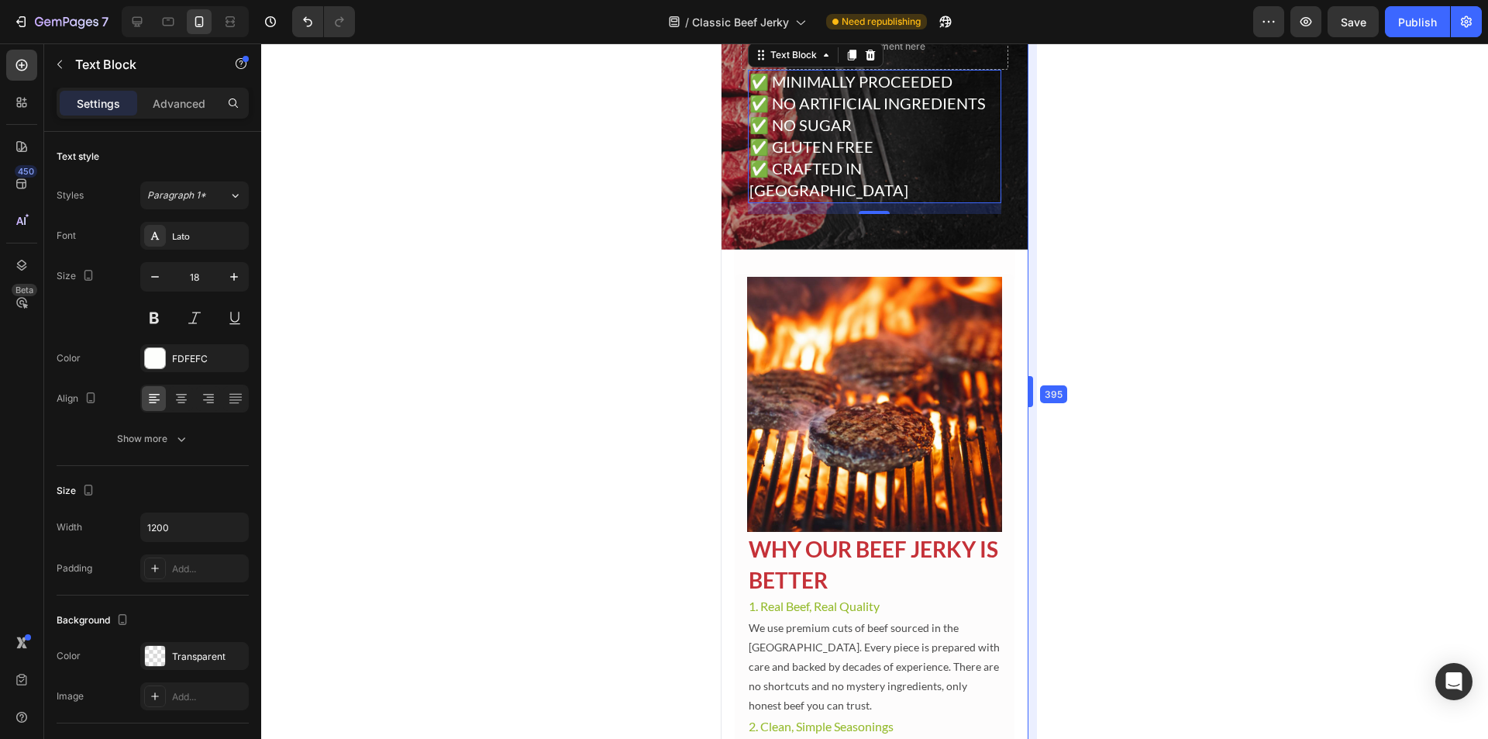
drag, startPoint x: 1261, startPoint y: 376, endPoint x: 799, endPoint y: 339, distance: 464.3
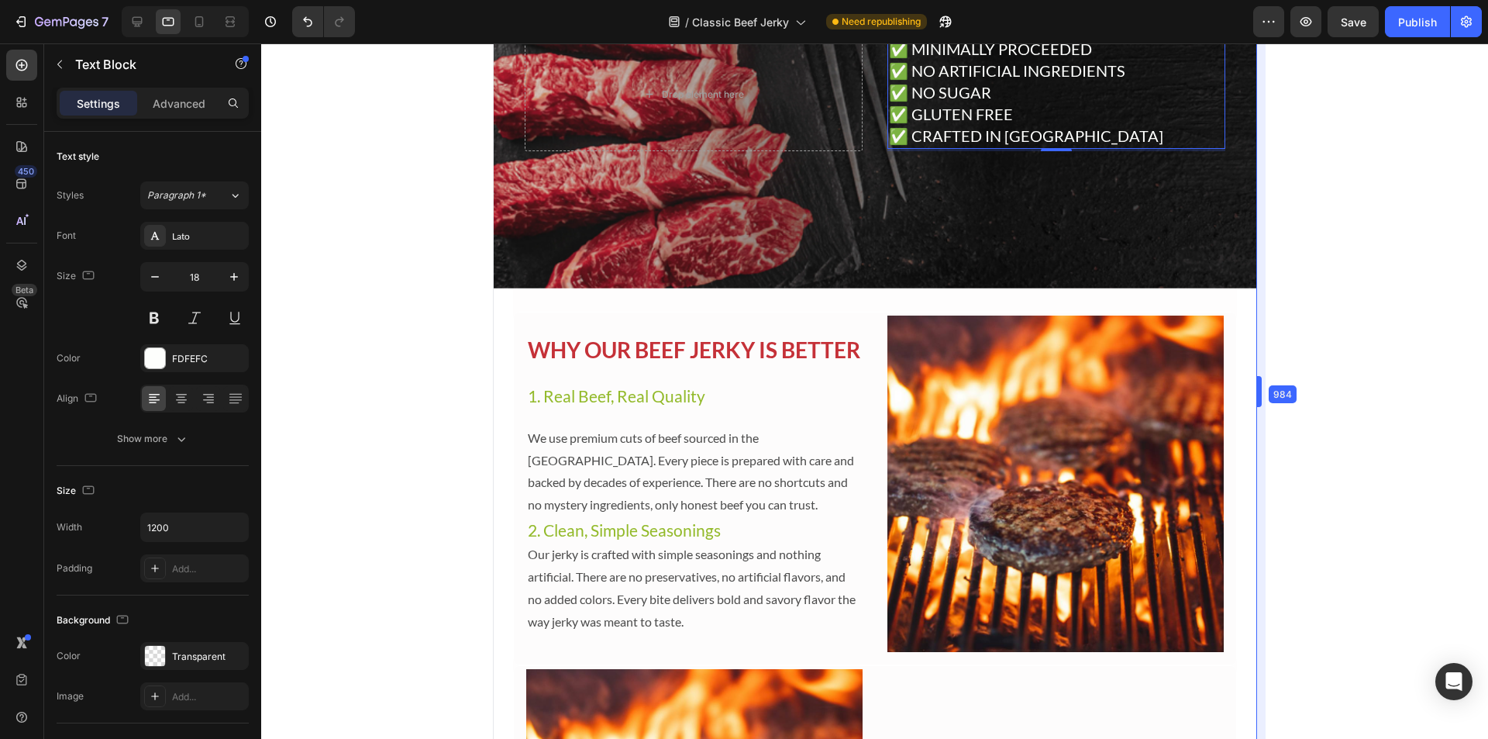
scroll to position [1951, 0]
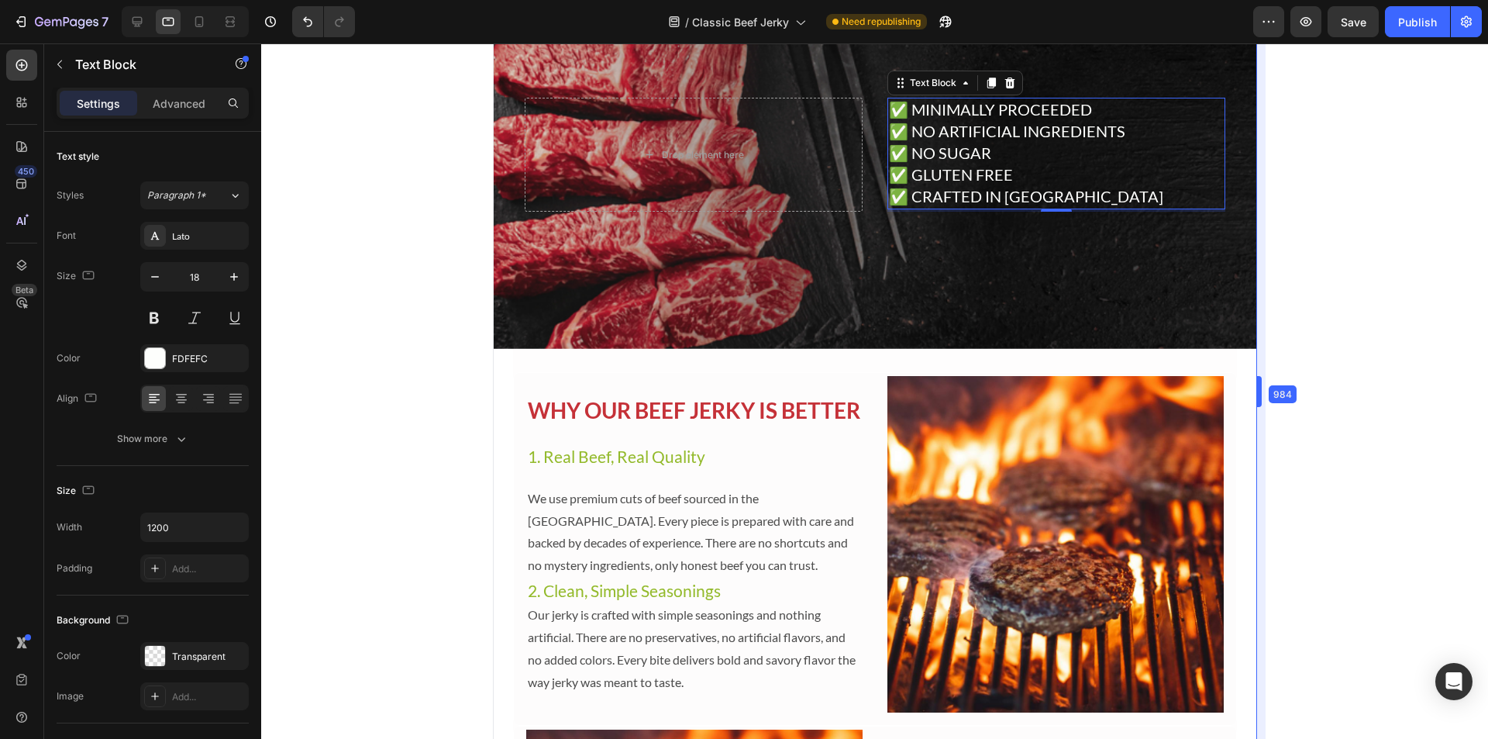
drag, startPoint x: 1031, startPoint y: 388, endPoint x: 1488, endPoint y: 433, distance: 458.8
click at [1371, 232] on div at bounding box center [874, 390] width 1227 height 695
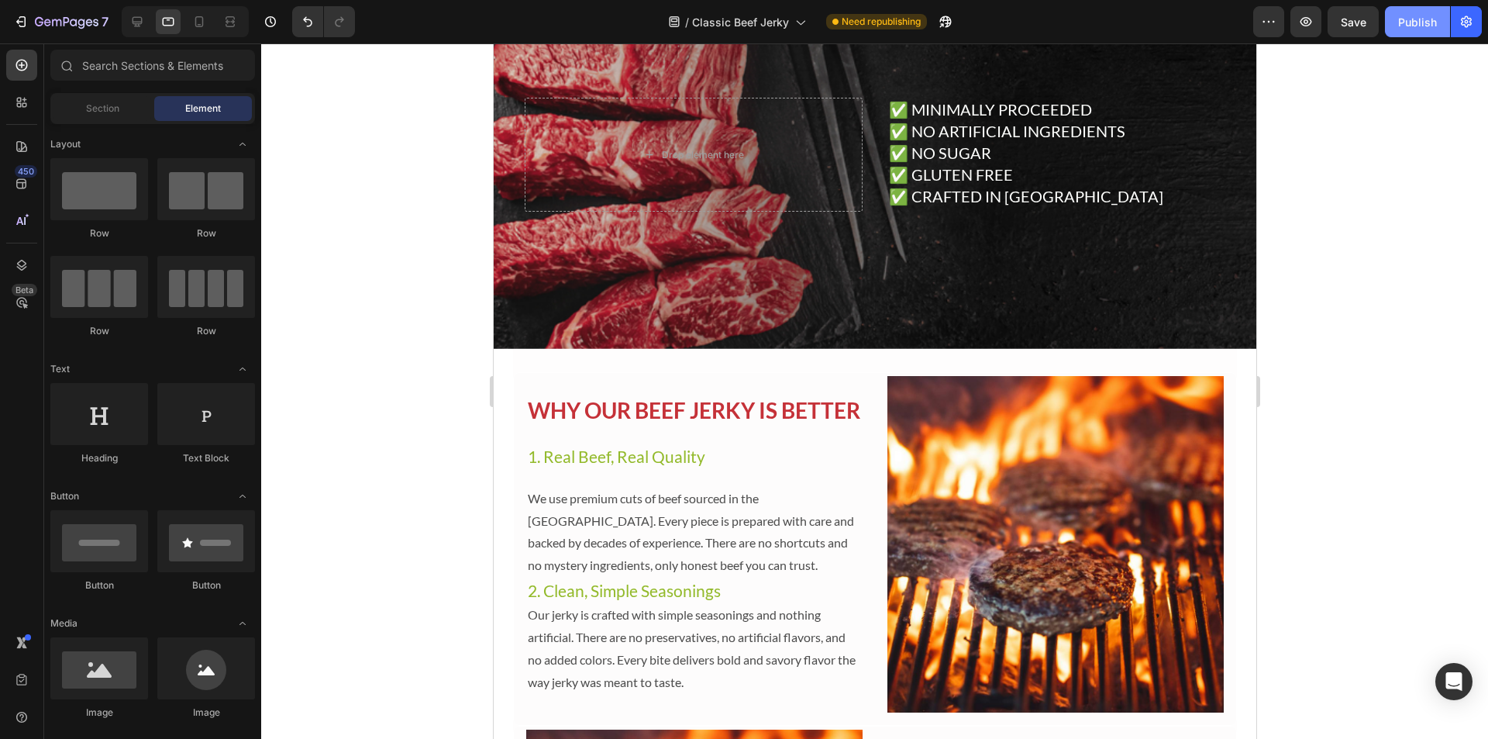
click at [1402, 22] on div "Publish" at bounding box center [1418, 22] width 39 height 16
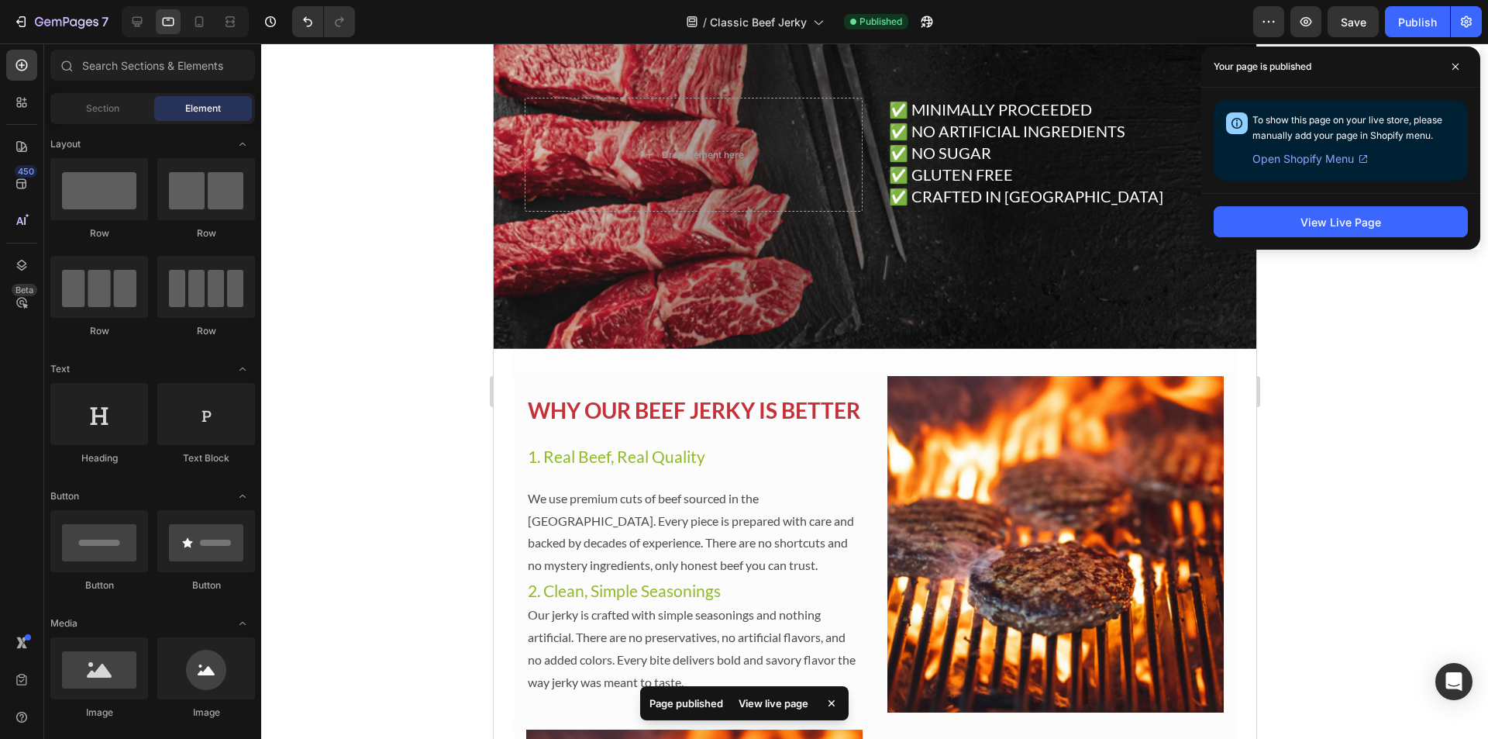
click at [1350, 332] on div at bounding box center [874, 390] width 1227 height 695
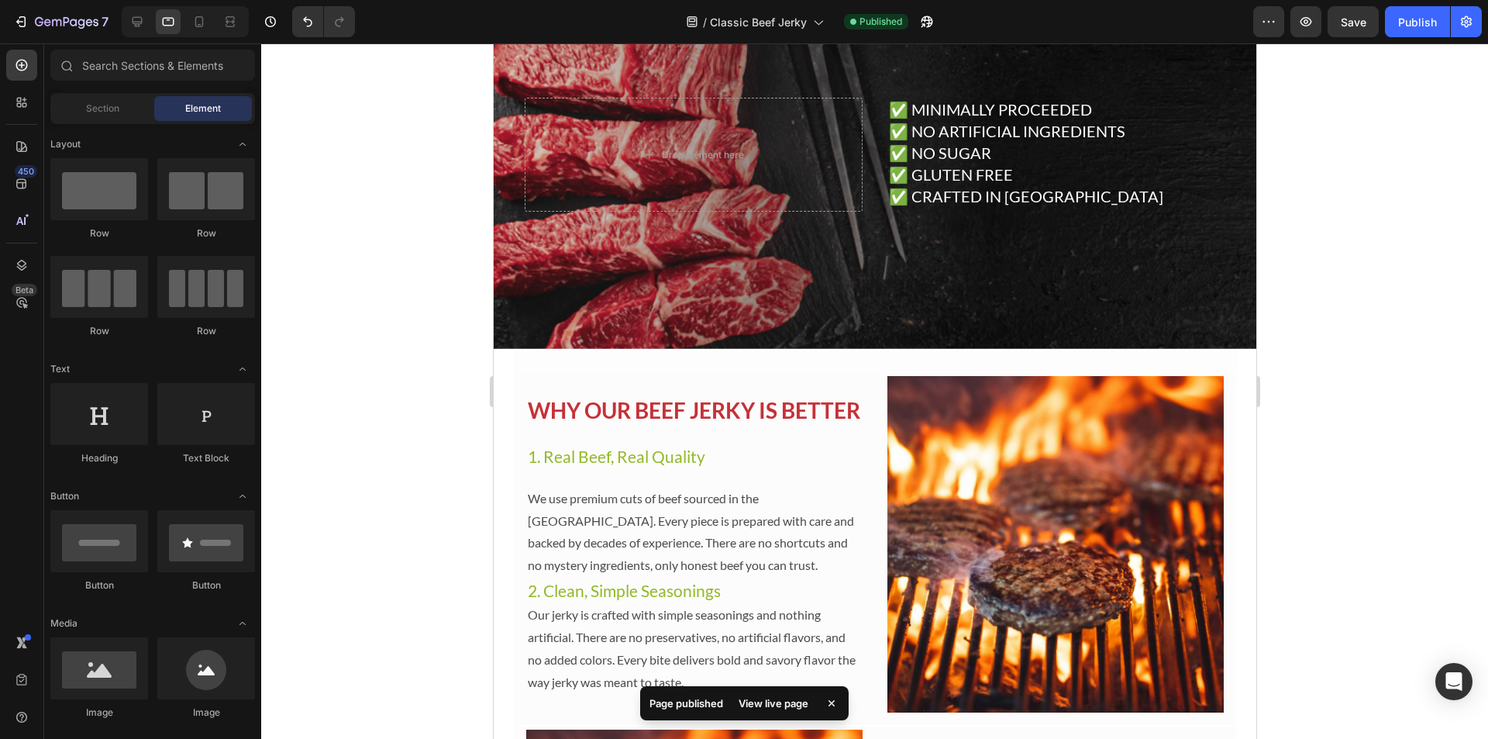
click at [140, 36] on div at bounding box center [185, 21] width 127 height 31
click at [135, 29] on div at bounding box center [137, 21] width 25 height 25
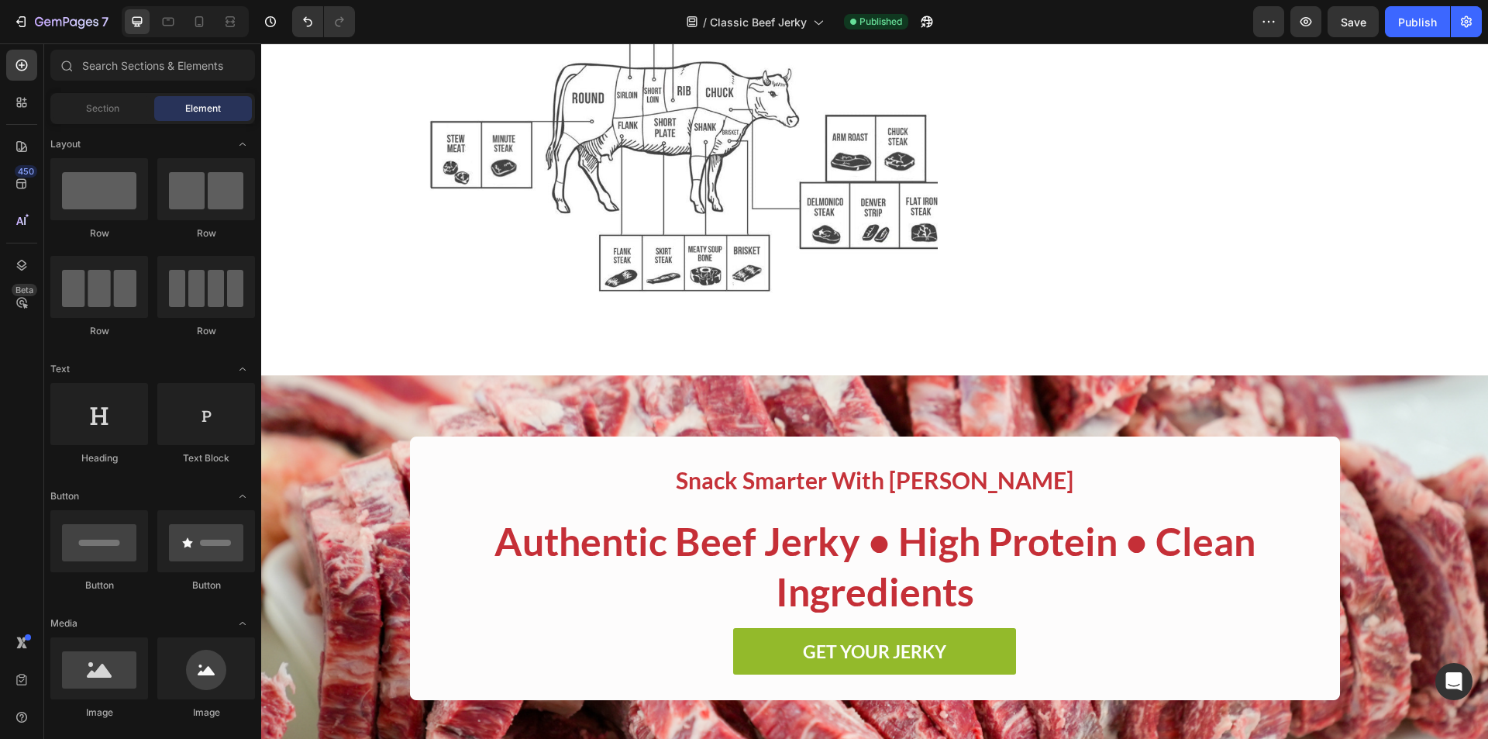
scroll to position [465, 0]
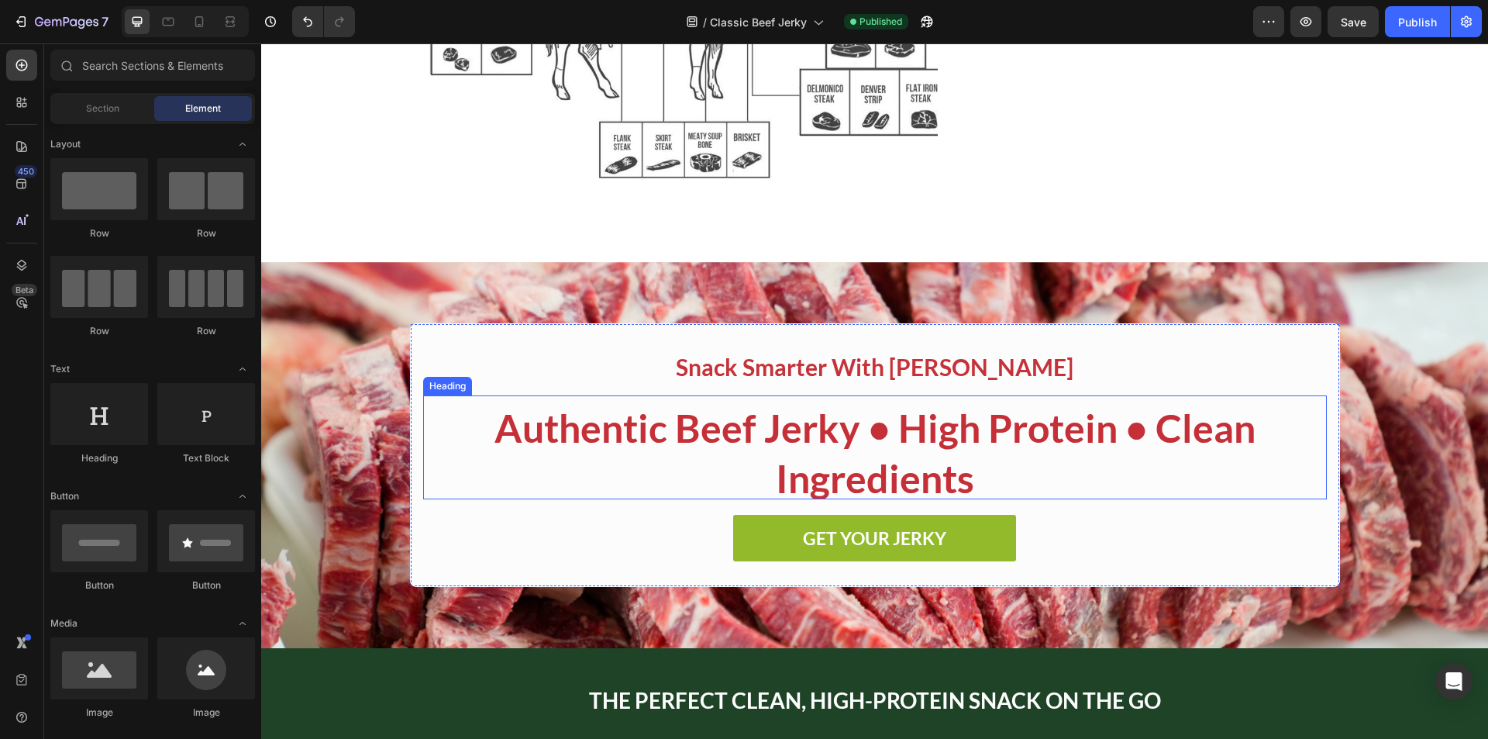
click at [889, 426] on strong "Authentic Beef Jerky • High Protein • Clean Ingredients" at bounding box center [875, 453] width 761 height 97
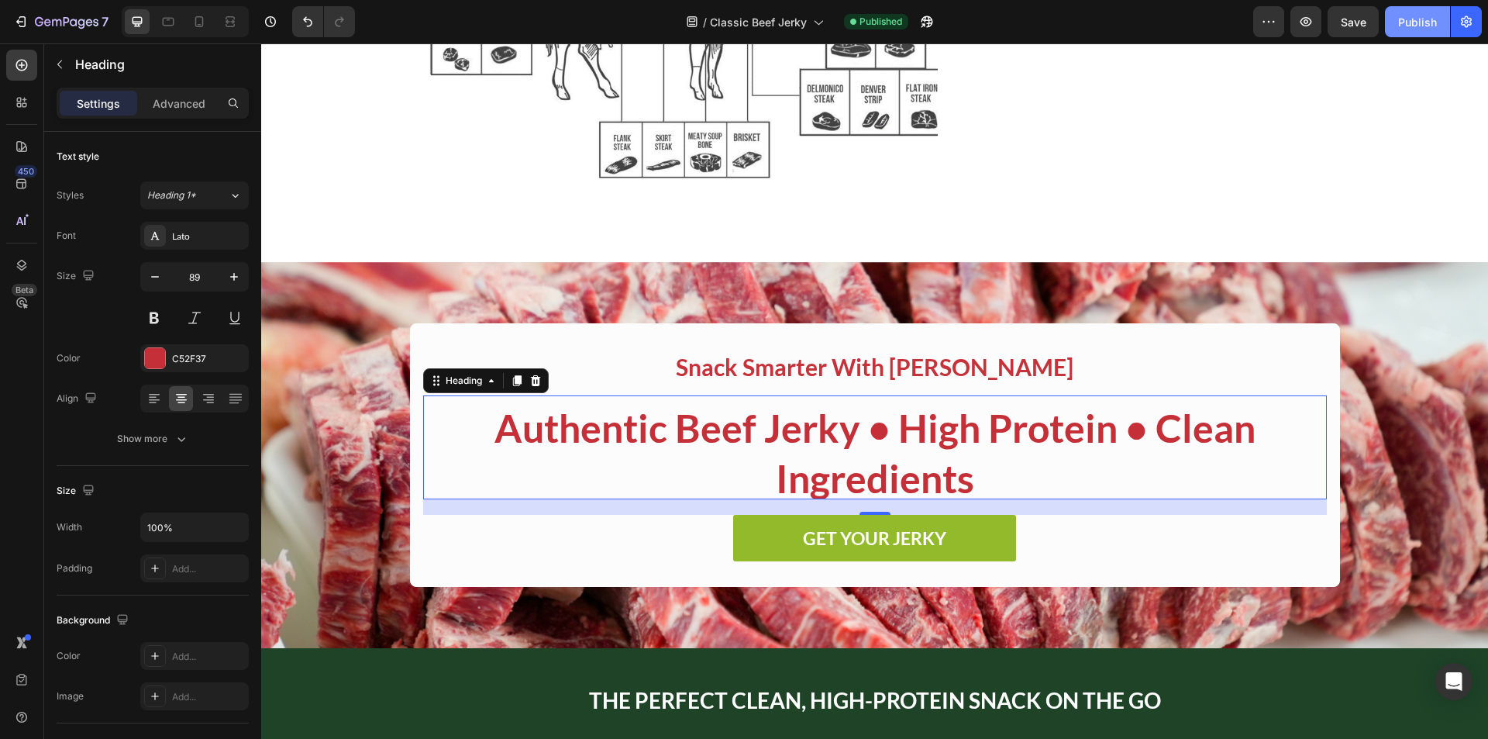
click at [1396, 24] on button "Publish" at bounding box center [1417, 21] width 65 height 31
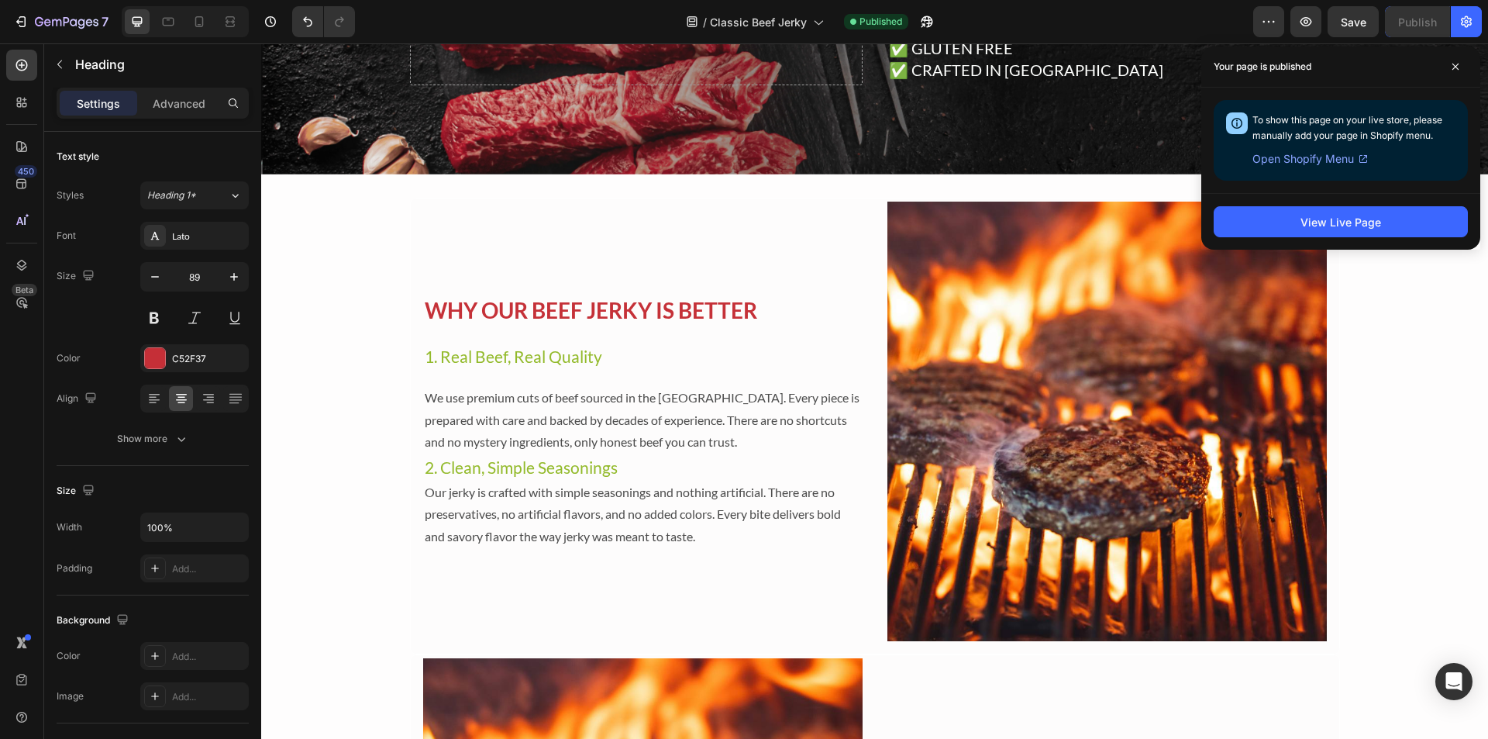
scroll to position [1938, 0]
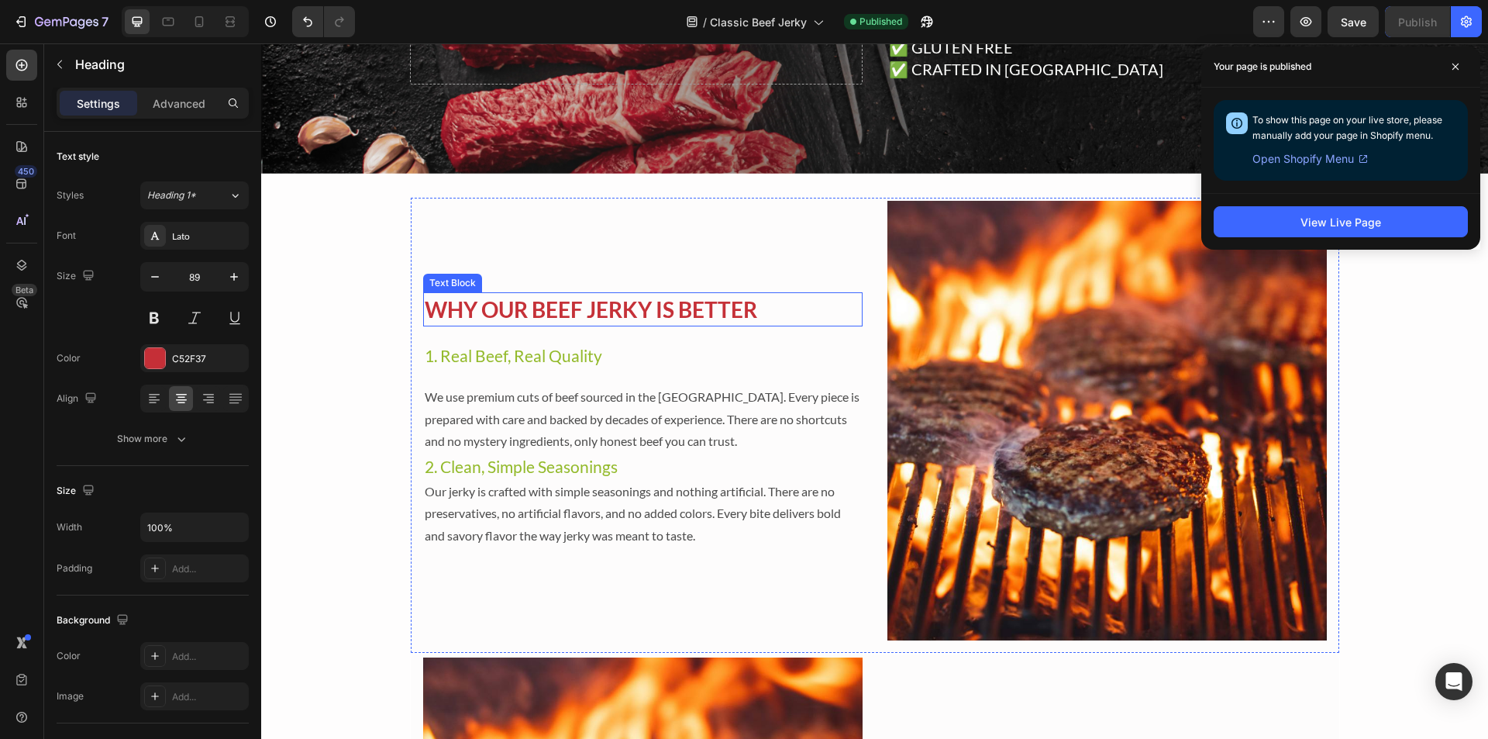
click at [567, 304] on p "WHY OUR BEEF JERKY IS BETTER" at bounding box center [643, 309] width 436 height 31
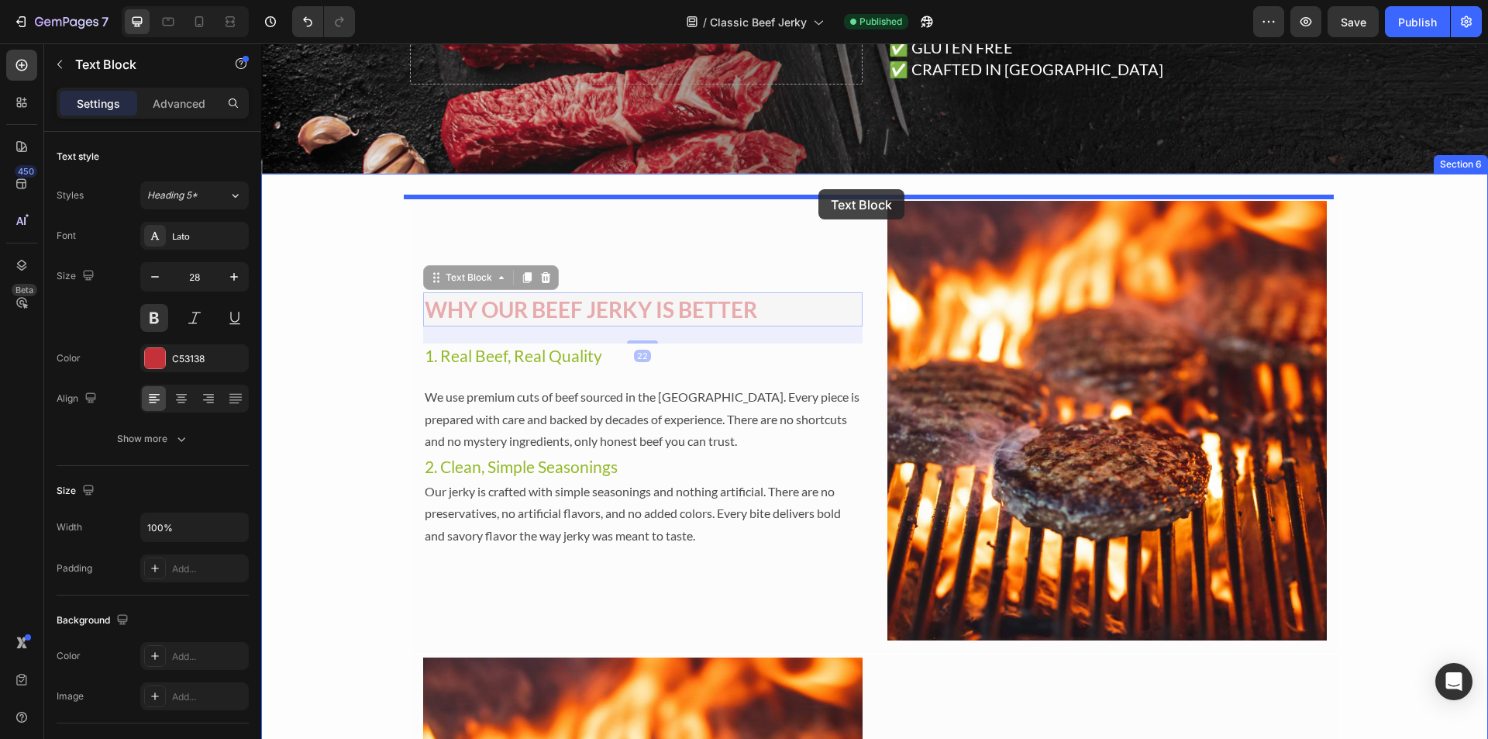
drag, startPoint x: 429, startPoint y: 280, endPoint x: 819, endPoint y: 189, distance: 399.6
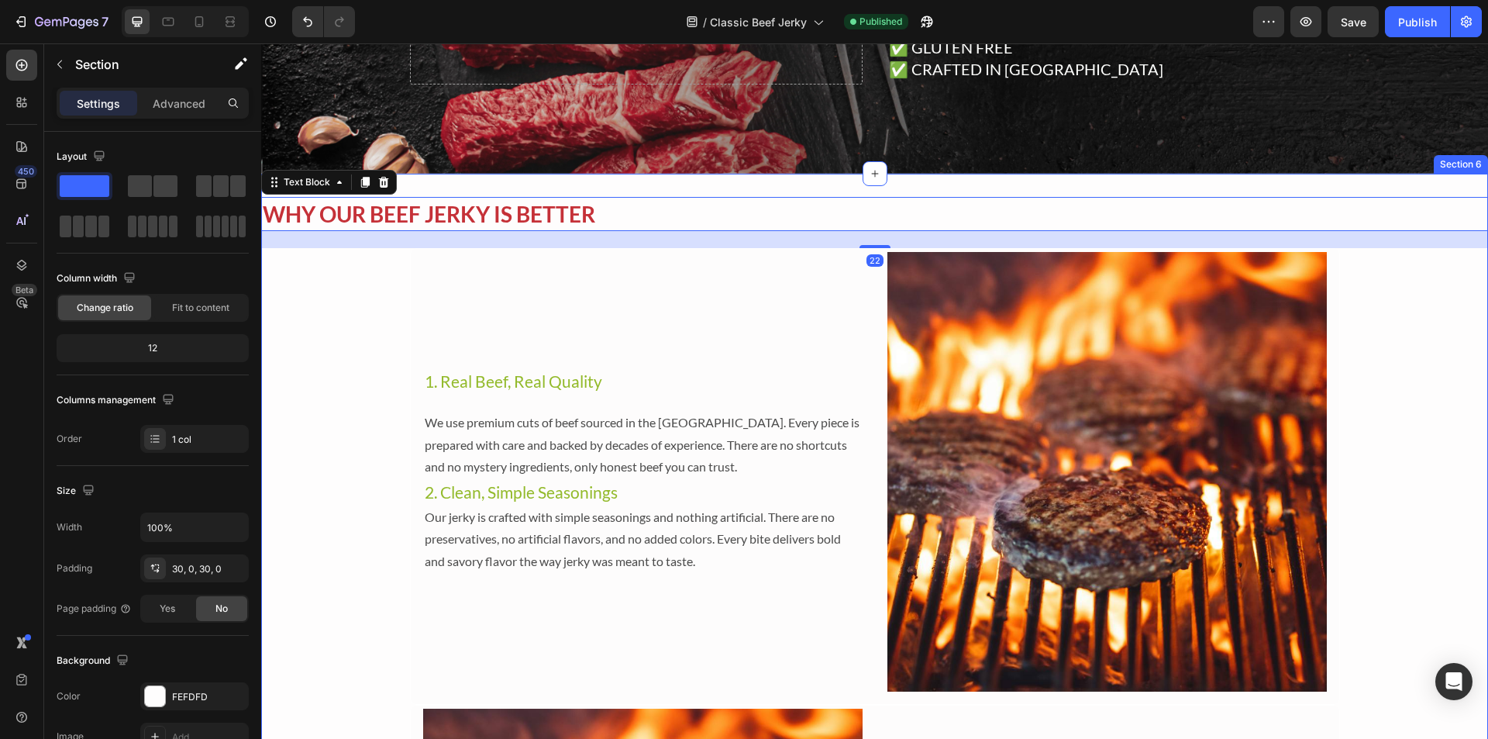
click at [946, 178] on div "WHY OUR BEEF JERKY IS BETTER Text Block 22 Image 1. Real Beef, Real Quality Hea…" at bounding box center [874, 679] width 1227 height 1011
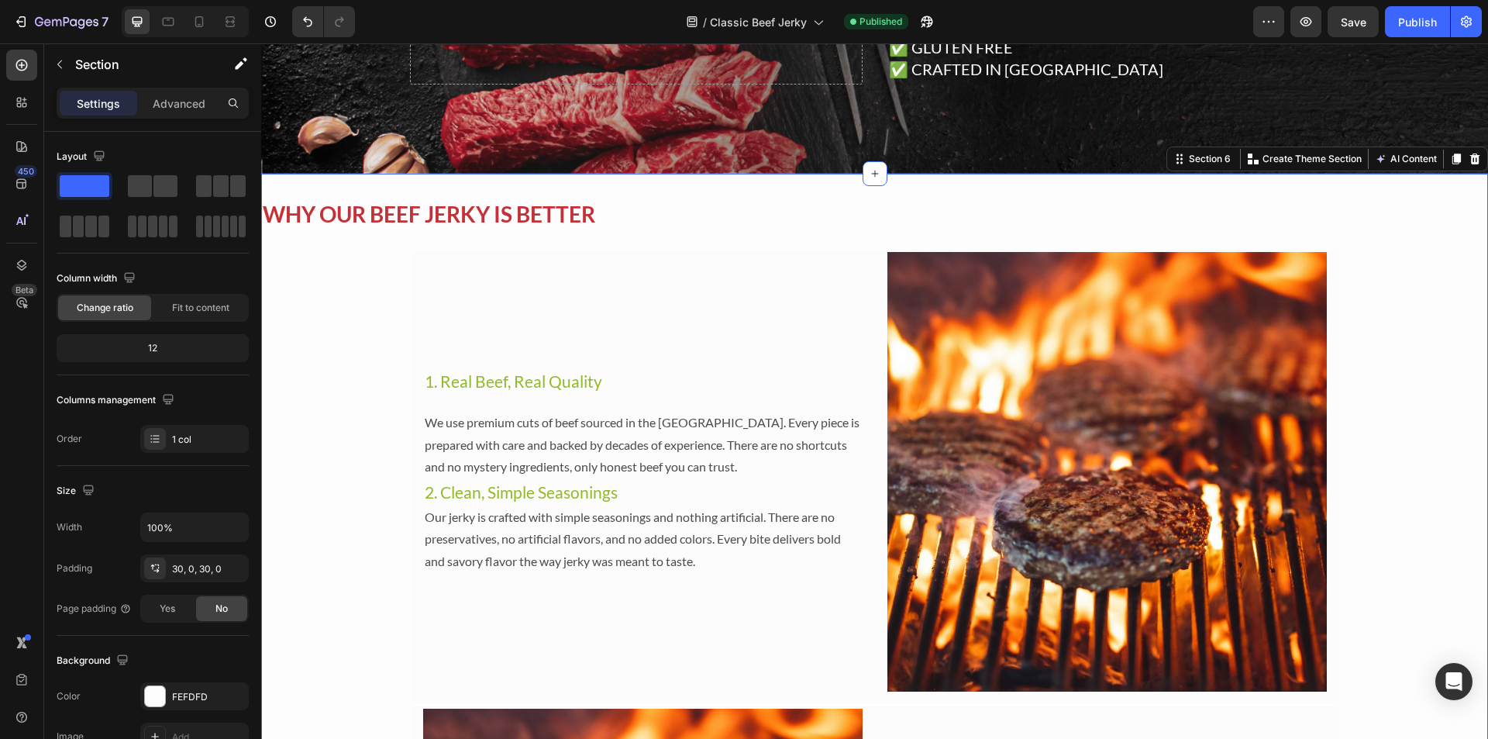
click at [942, 200] on p "WHY OUR BEEF JERKY IS BETTER" at bounding box center [875, 213] width 1224 height 31
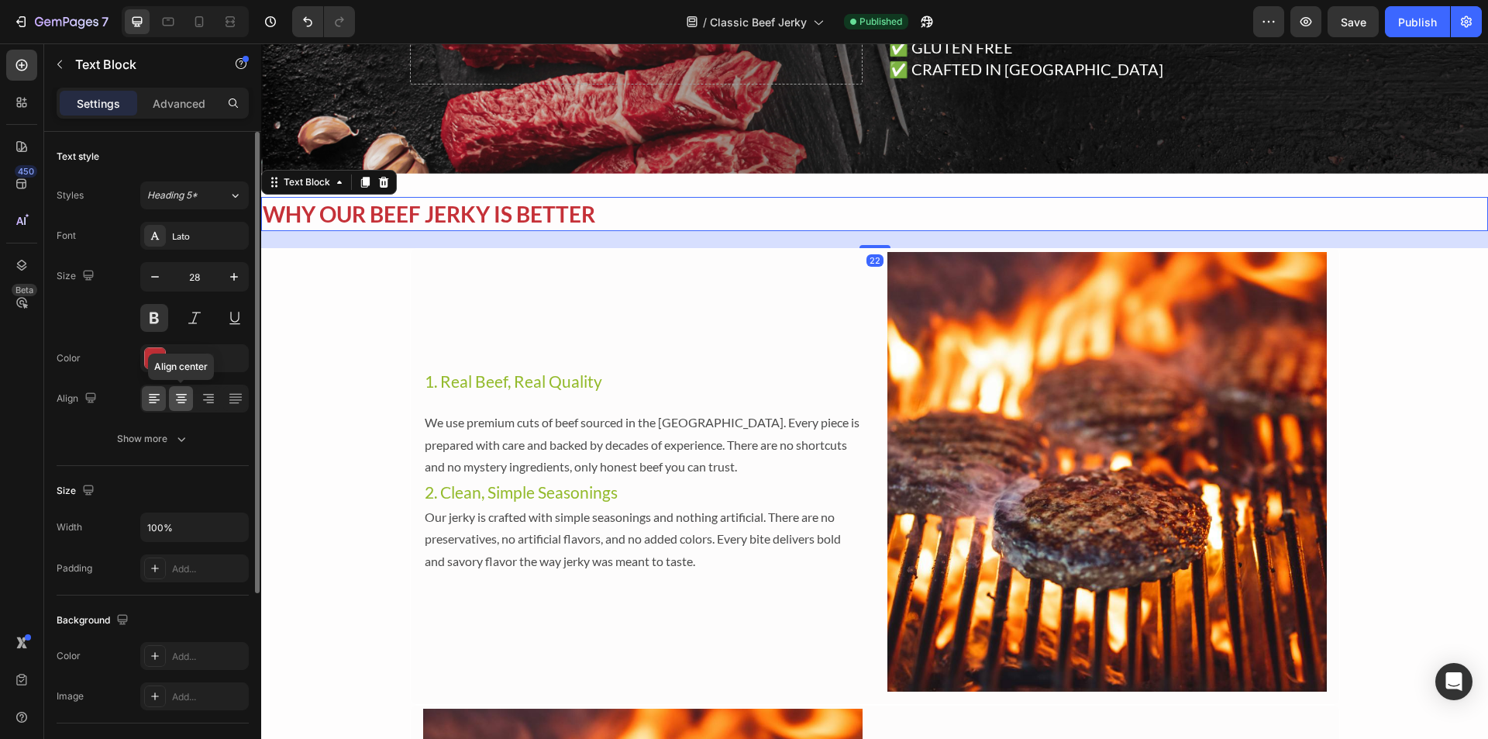
click at [185, 398] on icon at bounding box center [182, 399] width 16 height 16
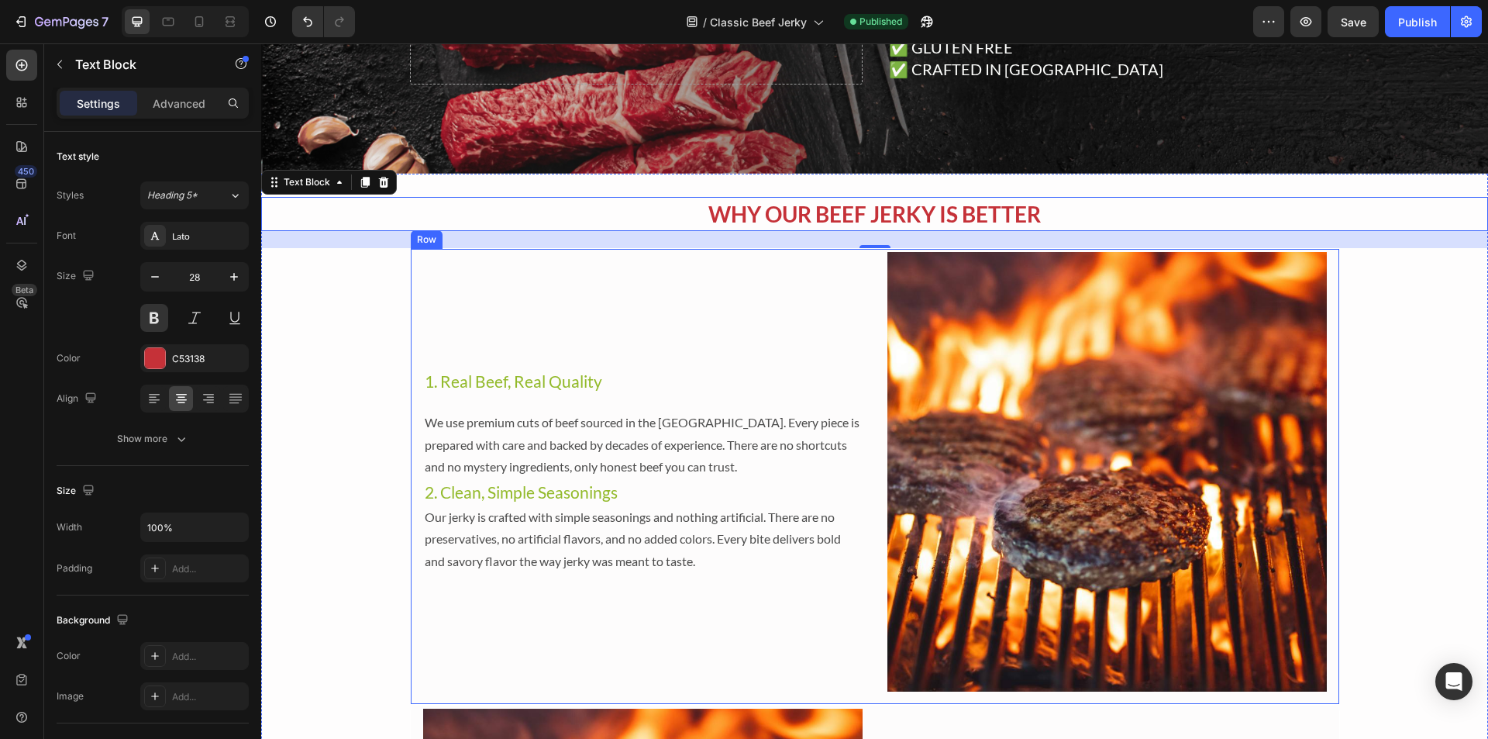
click at [626, 344] on div "1. Real Beef, Real Quality Heading We use premium cuts of beef sourced in the U…" at bounding box center [643, 472] width 440 height 440
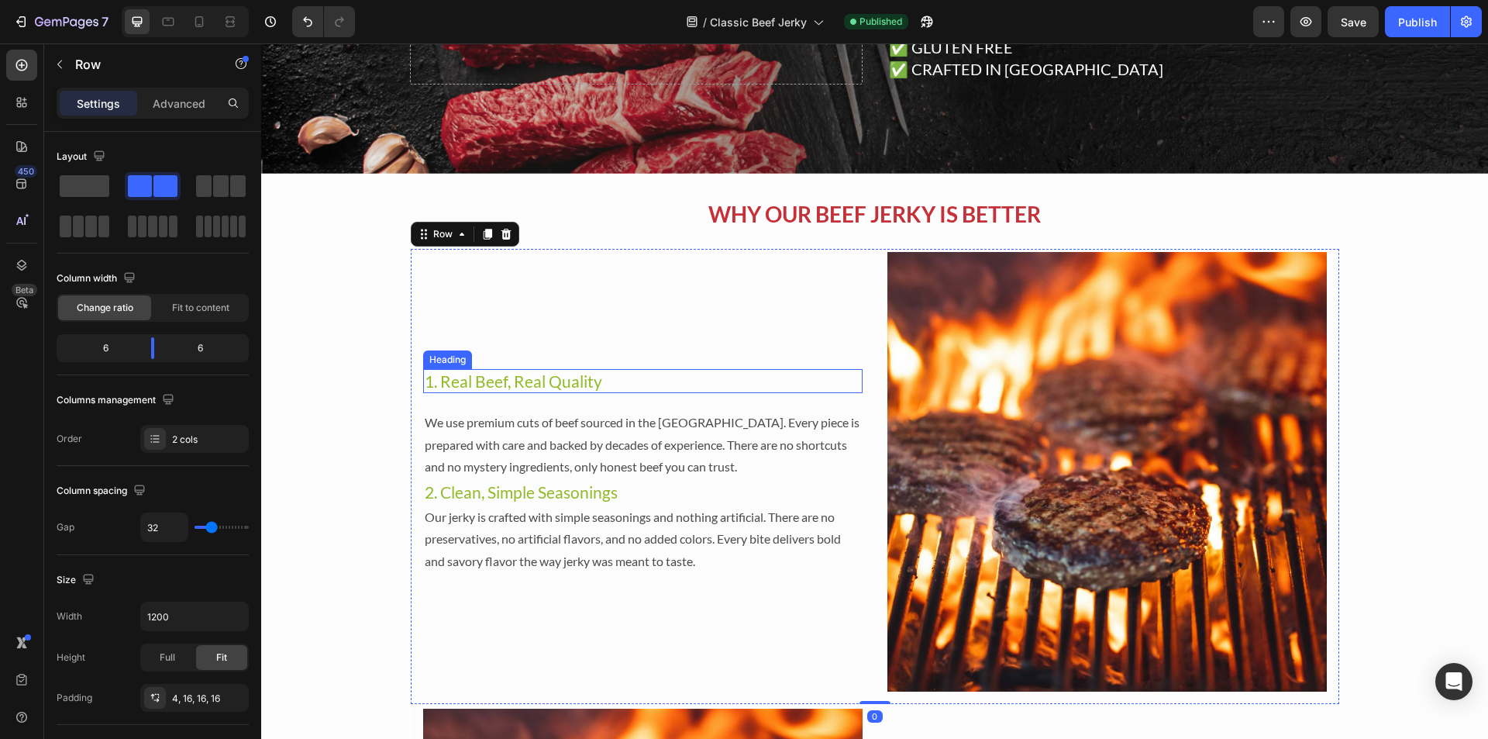
click at [499, 374] on h2 "1. Real Beef, Real Quality" at bounding box center [643, 381] width 440 height 24
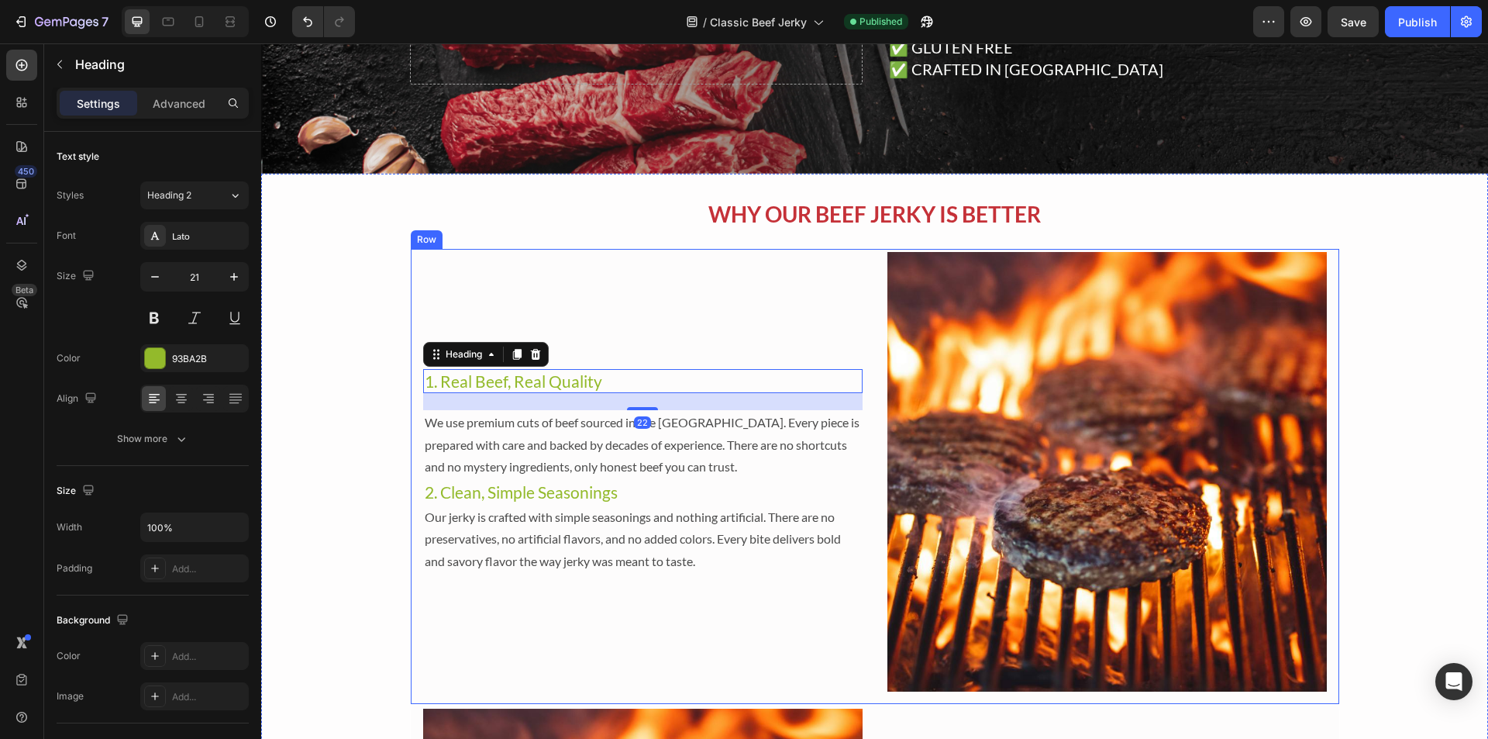
click at [532, 329] on div "1. Real Beef, Real Quality Heading 22 We use premium cuts of beef sourced in th…" at bounding box center [643, 472] width 440 height 440
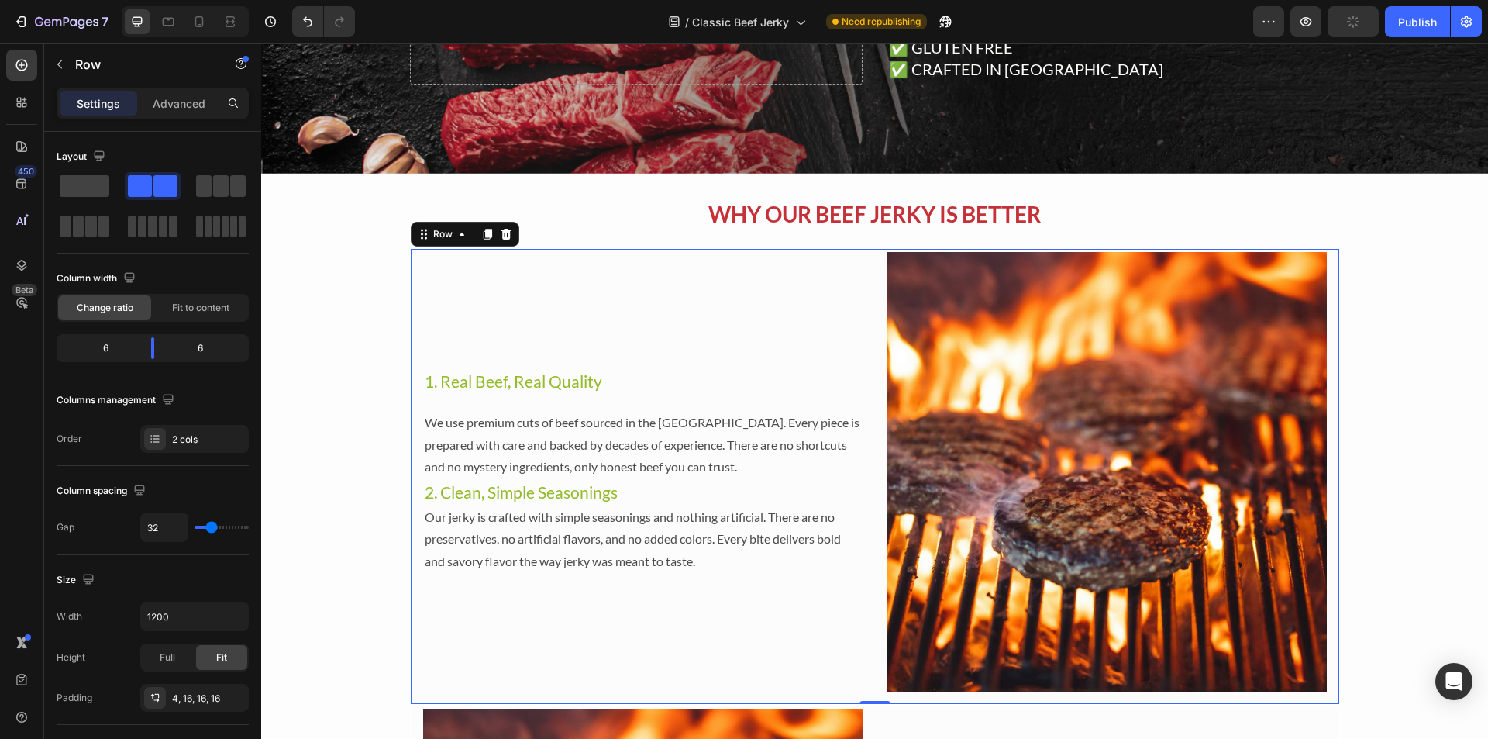
click at [867, 492] on div "Image 1. Real Beef, Real Quality Heading We use premium cuts of beef sourced in…" at bounding box center [875, 476] width 930 height 457
click at [819, 410] on div "We use premium cuts of beef sourced in the [GEOGRAPHIC_DATA]. Every piece is pr…" at bounding box center [643, 445] width 440 height 70
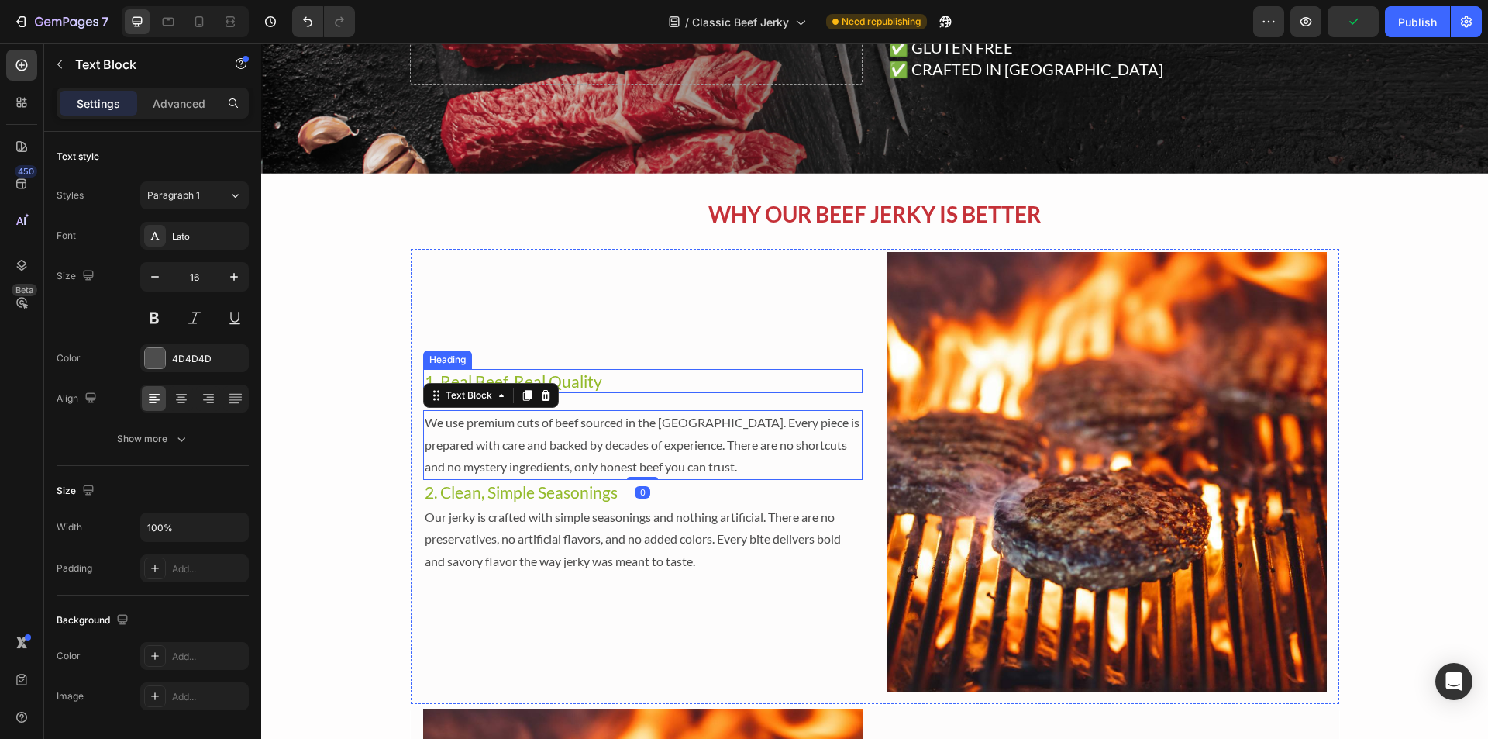
click at [787, 372] on h2 "1. Real Beef, Real Quality" at bounding box center [643, 381] width 440 height 24
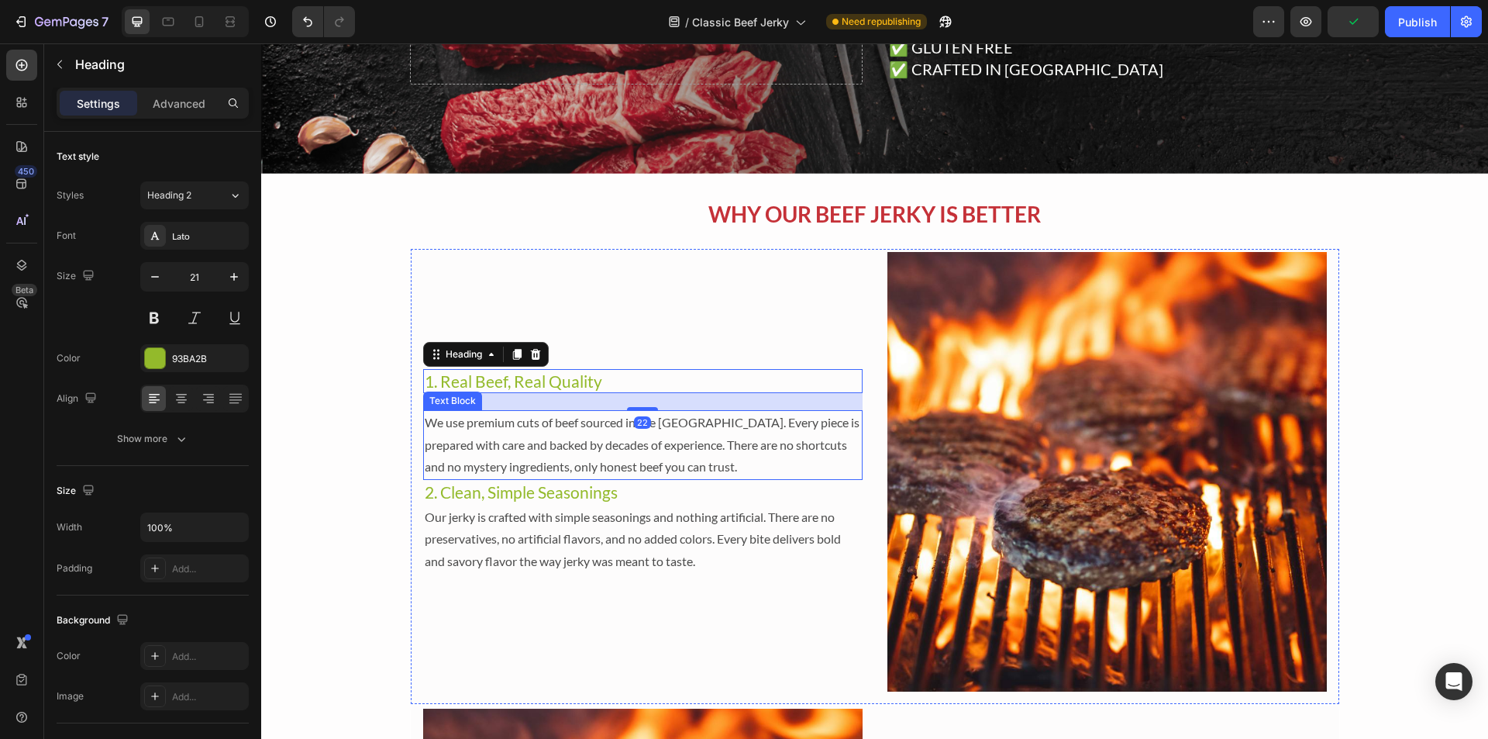
click at [652, 424] on p "We use premium cuts of beef sourced in the [GEOGRAPHIC_DATA]. Every piece is pr…" at bounding box center [643, 445] width 436 height 67
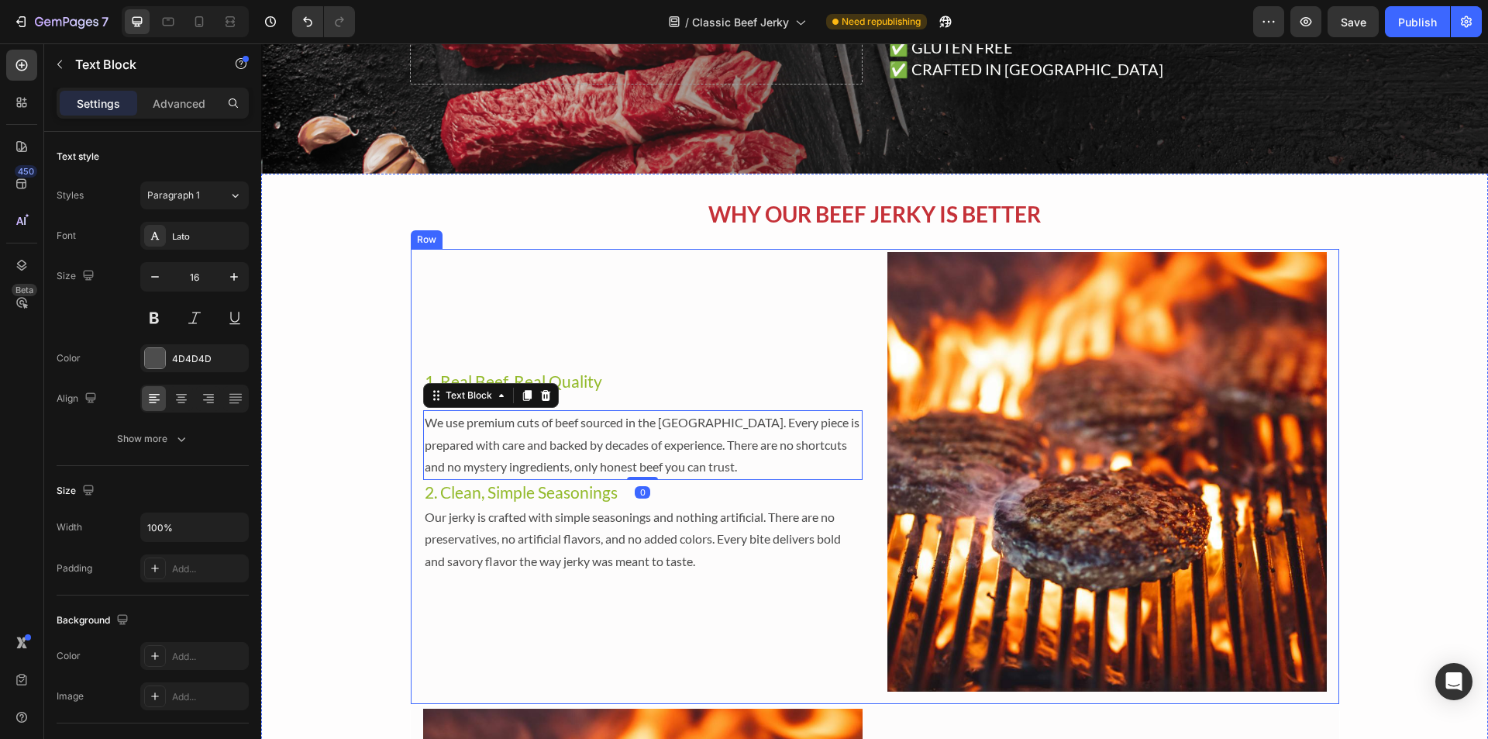
click at [860, 325] on div "Image 1. Real Beef, Real Quality Heading We use premium cuts of beef sourced in…" at bounding box center [875, 476] width 930 height 457
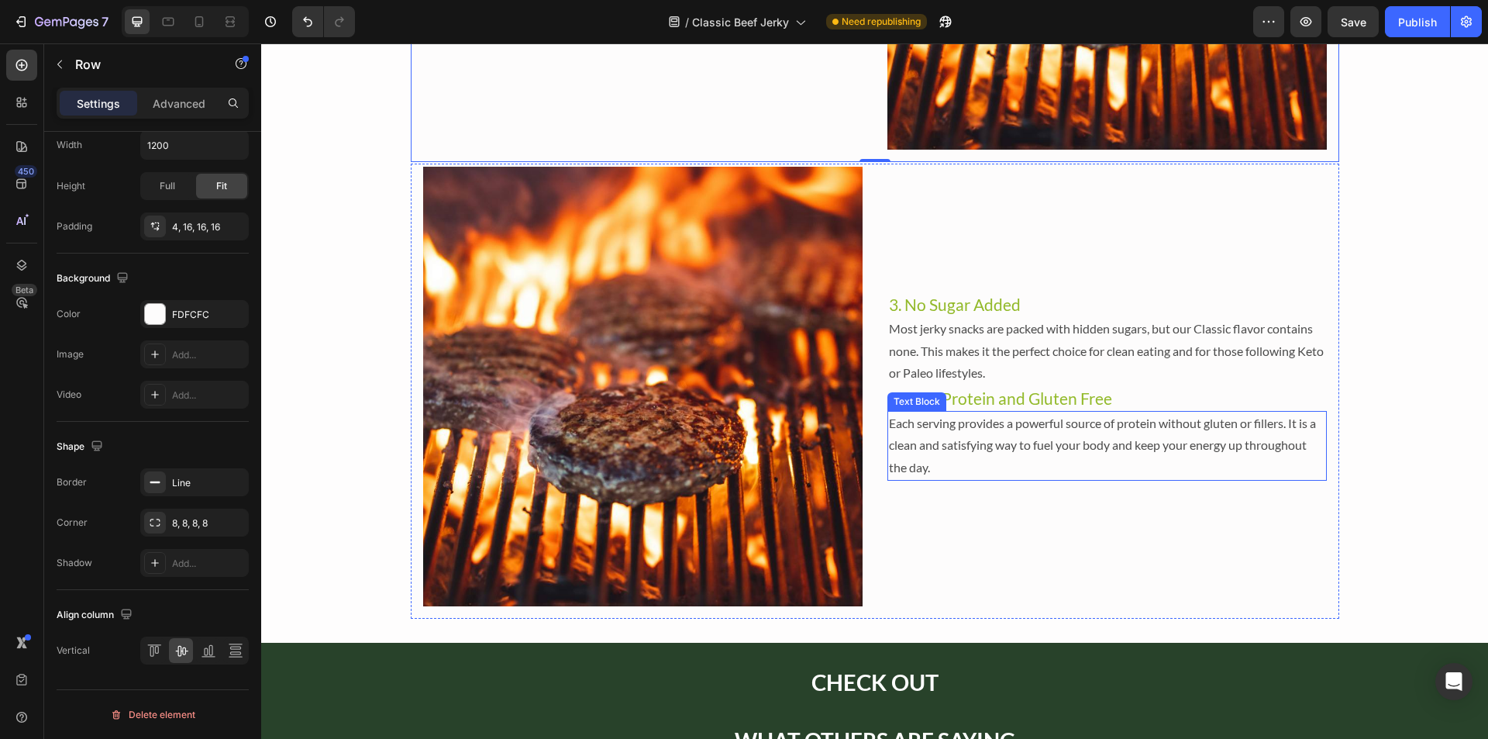
scroll to position [2481, 0]
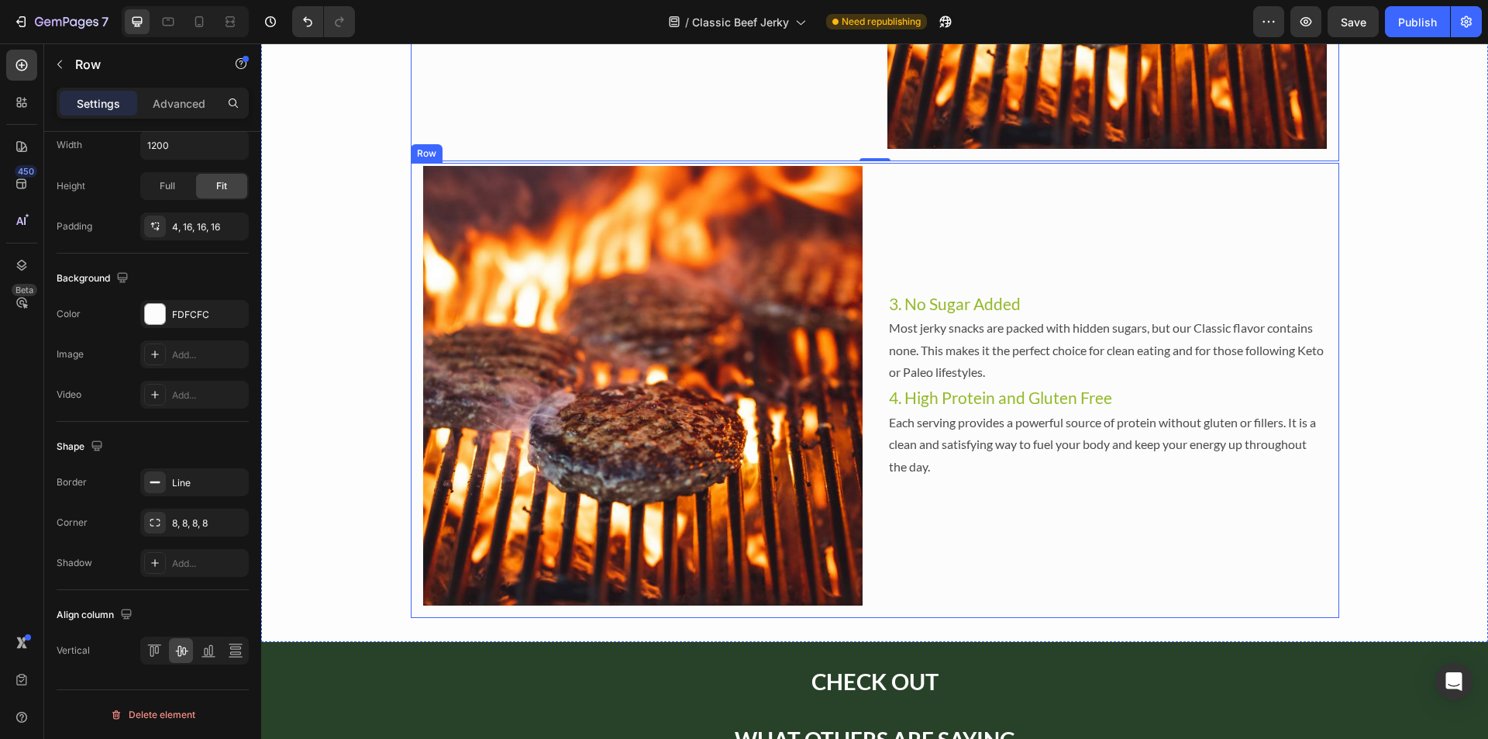
click at [1026, 247] on div "3. No Sugar Added Heading Most jerky snacks are packed with hidden sugars, but …" at bounding box center [1108, 386] width 440 height 440
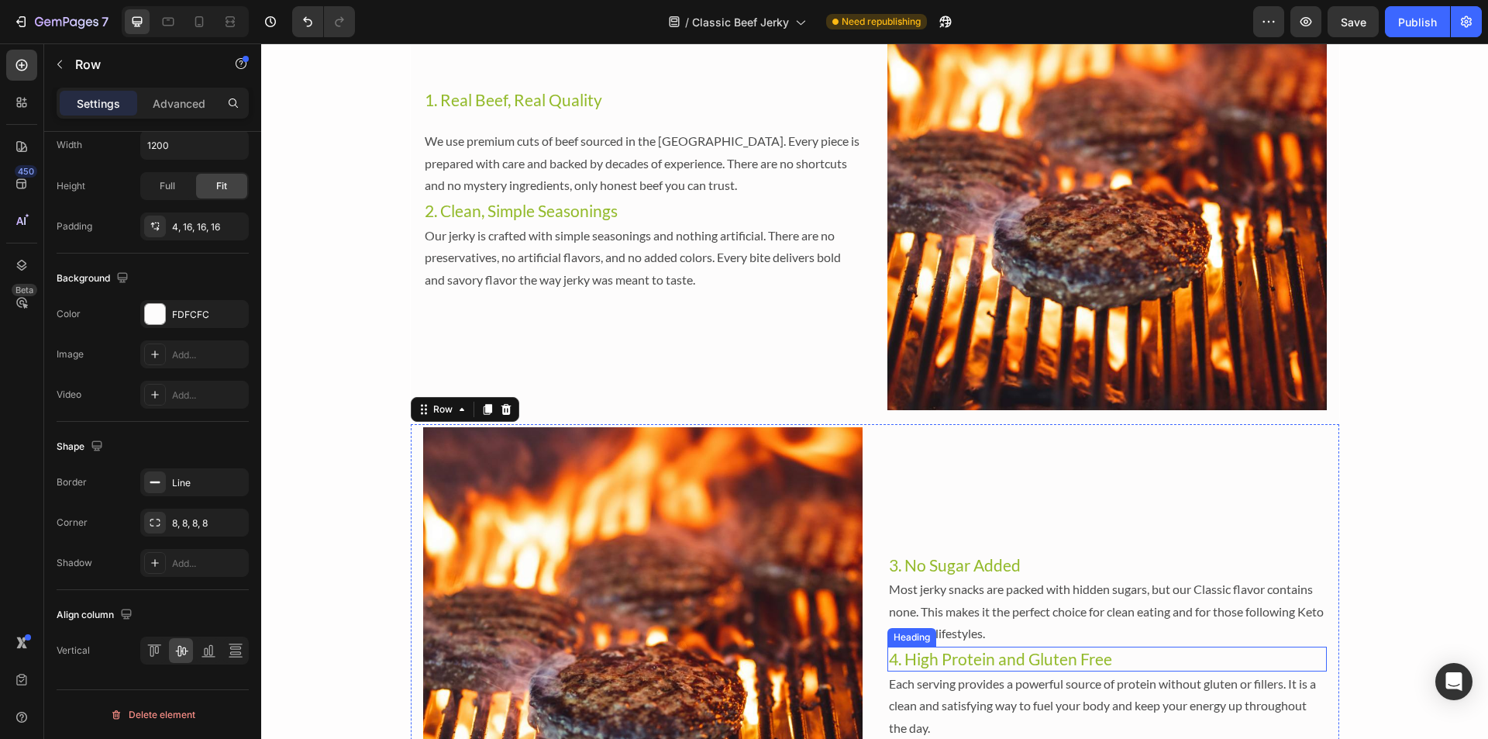
scroll to position [2171, 0]
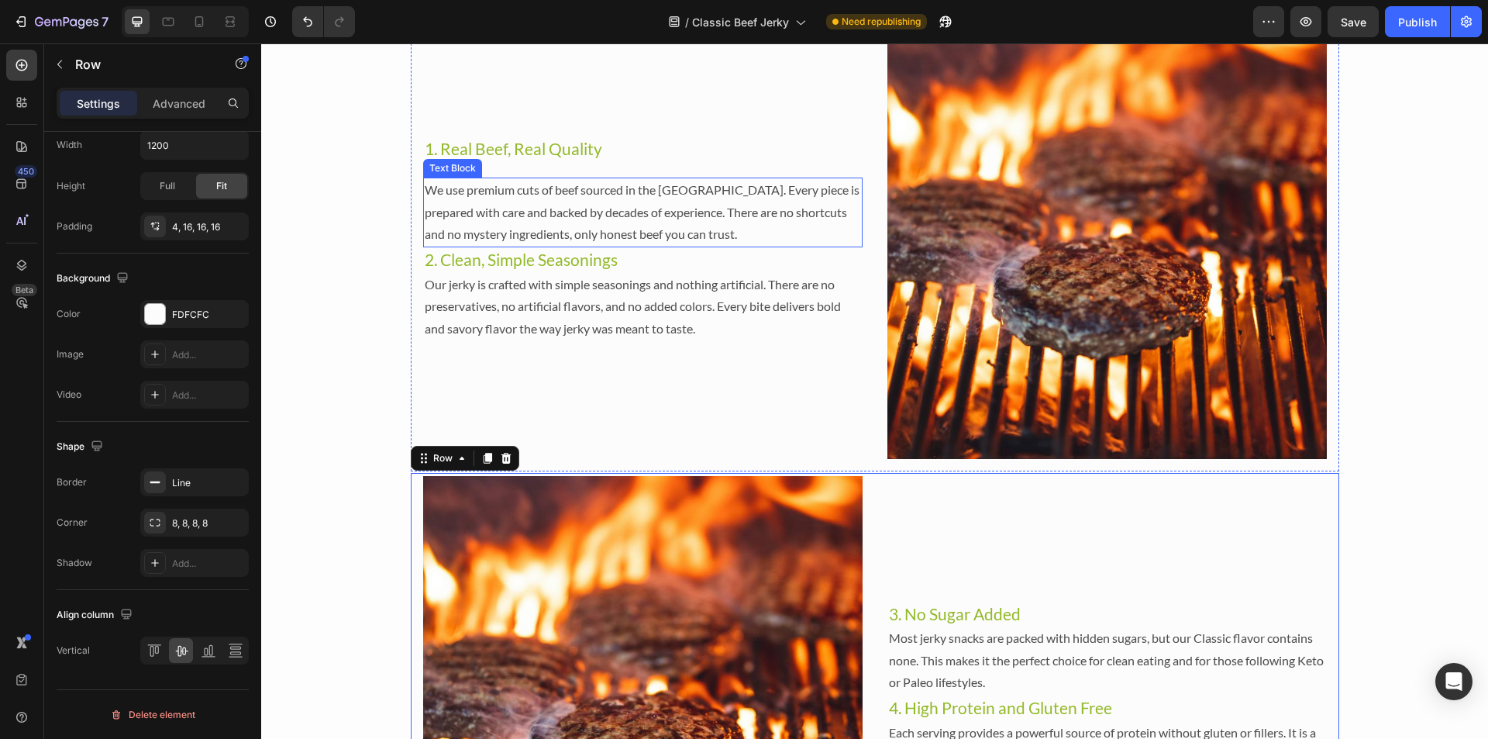
click at [561, 209] on p "We use premium cuts of beef sourced in the [GEOGRAPHIC_DATA]. Every piece is pr…" at bounding box center [643, 212] width 436 height 67
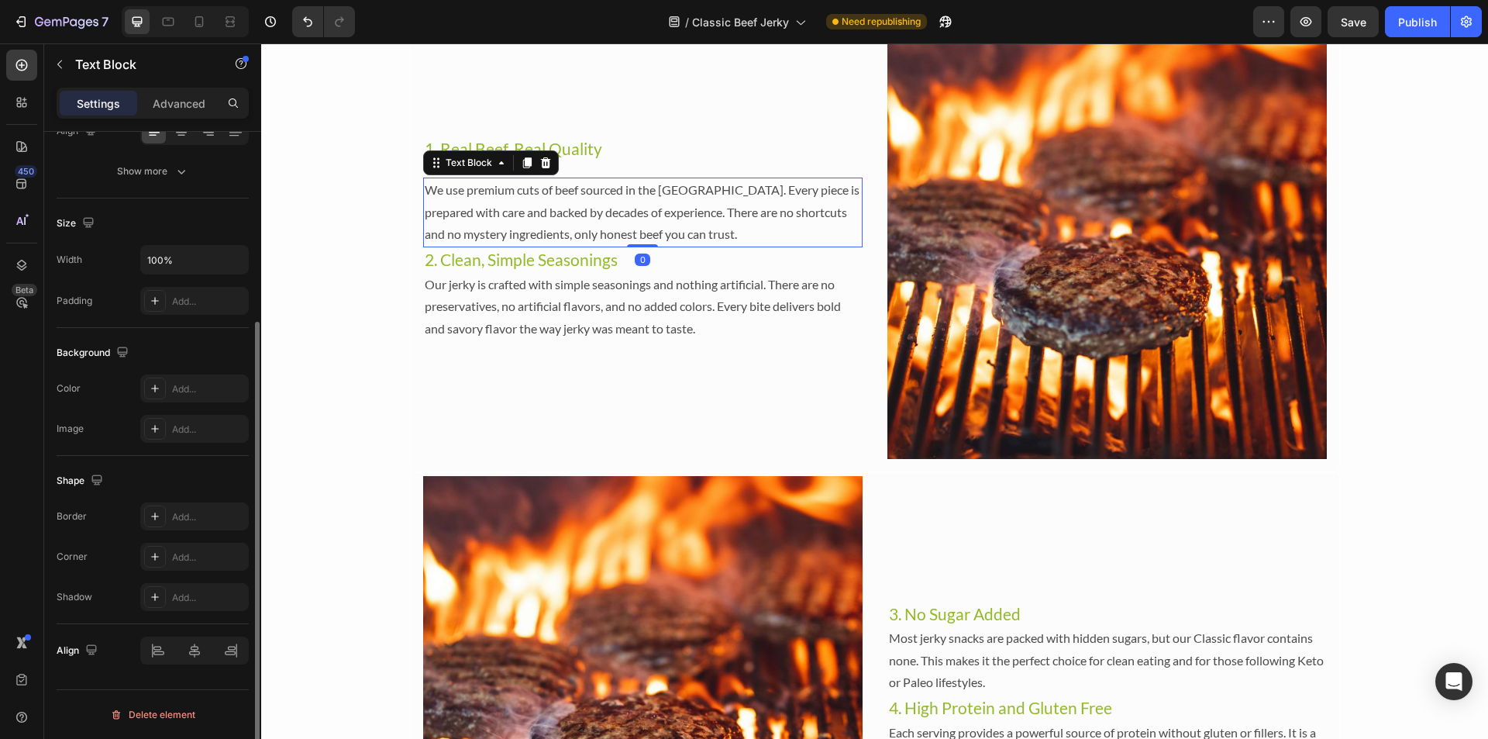
scroll to position [0, 0]
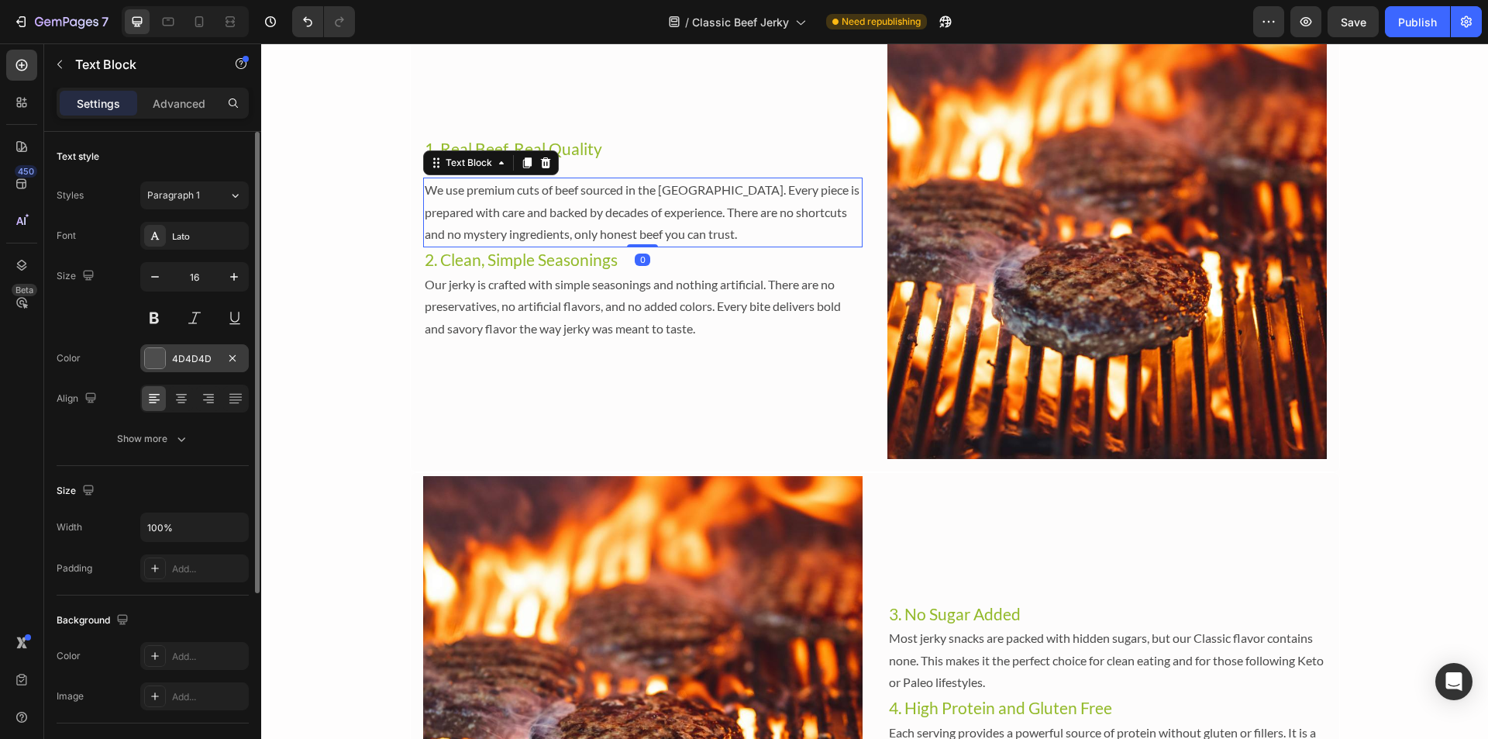
click at [153, 348] on div at bounding box center [155, 358] width 20 height 20
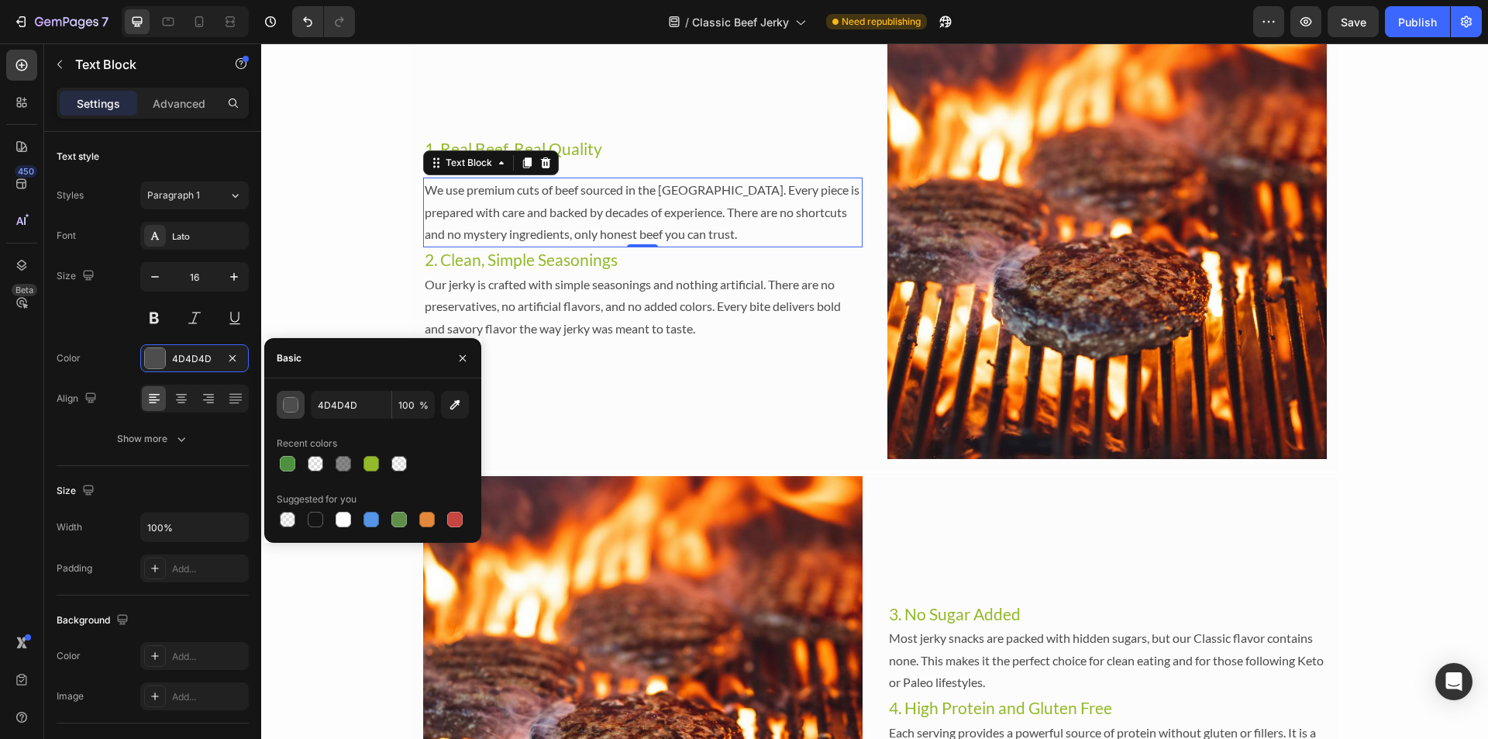
click at [287, 404] on div "button" at bounding box center [292, 406] width 16 height 16
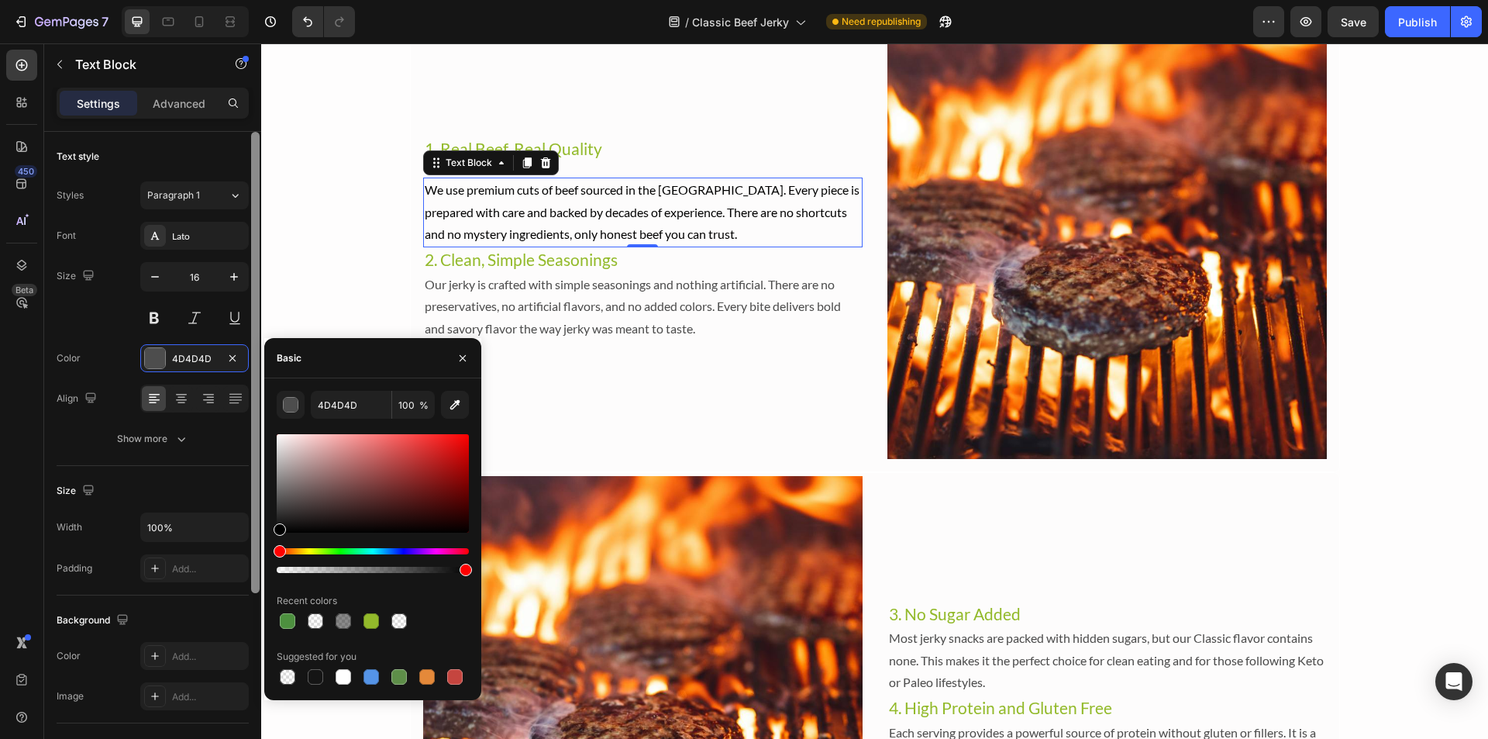
drag, startPoint x: 285, startPoint y: 532, endPoint x: 258, endPoint y: 575, distance: 51.2
click at [258, 575] on div "450 Beta Sections(18) Elements(83) Section Element Hero Section Product Detail …" at bounding box center [130, 390] width 261 height 695
type input "000000"
drag, startPoint x: 288, startPoint y: 492, endPoint x: 241, endPoint y: 557, distance: 80.5
click at [241, 557] on div "450 Beta Sections(18) Elements(83) Section Element Hero Section Product Detail …" at bounding box center [130, 390] width 261 height 695
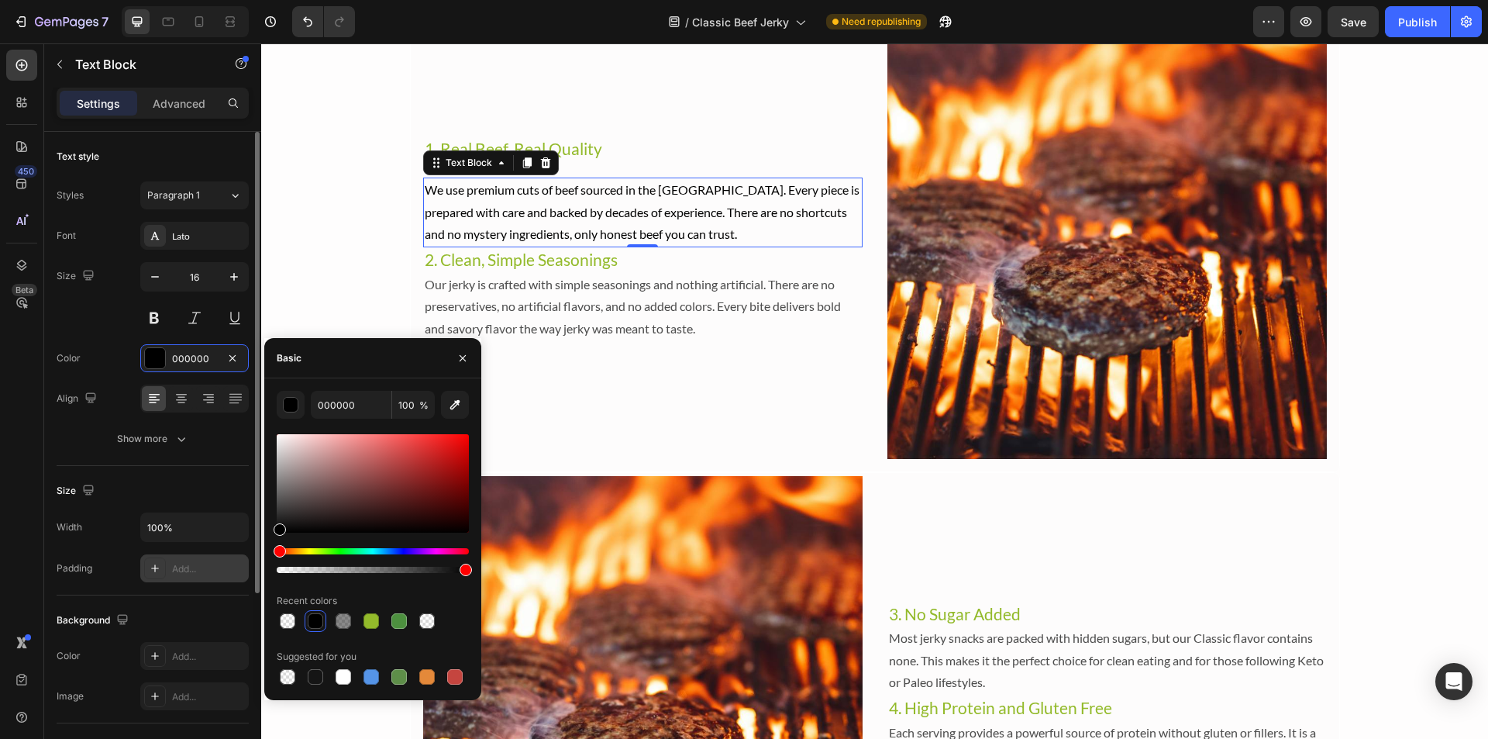
click at [241, 557] on div "Add..." at bounding box center [194, 568] width 109 height 28
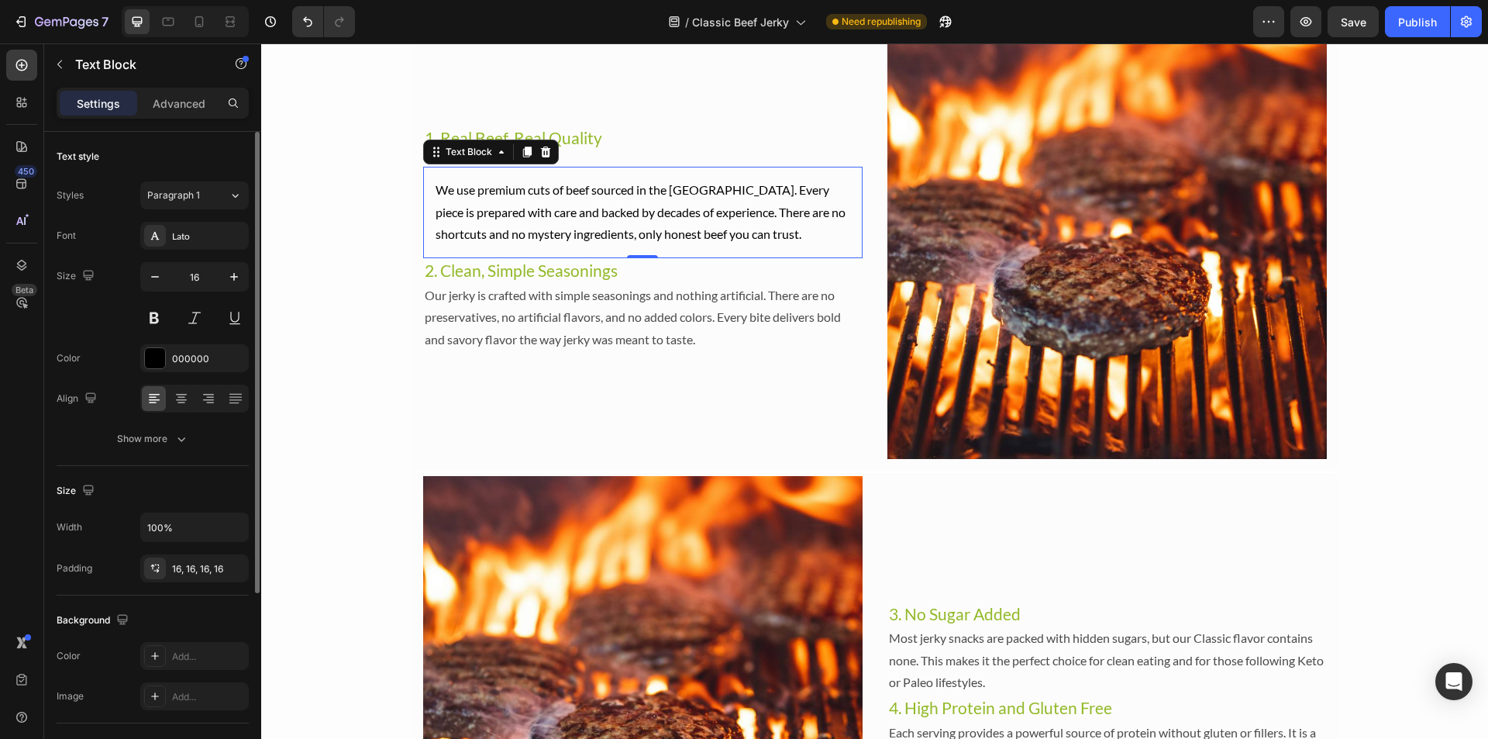
click at [76, 371] on div "Color 000000" at bounding box center [153, 358] width 192 height 28
click at [458, 324] on p "Our jerky is crafted with simple seasonings and nothing artificial. There are n…" at bounding box center [643, 318] width 436 height 67
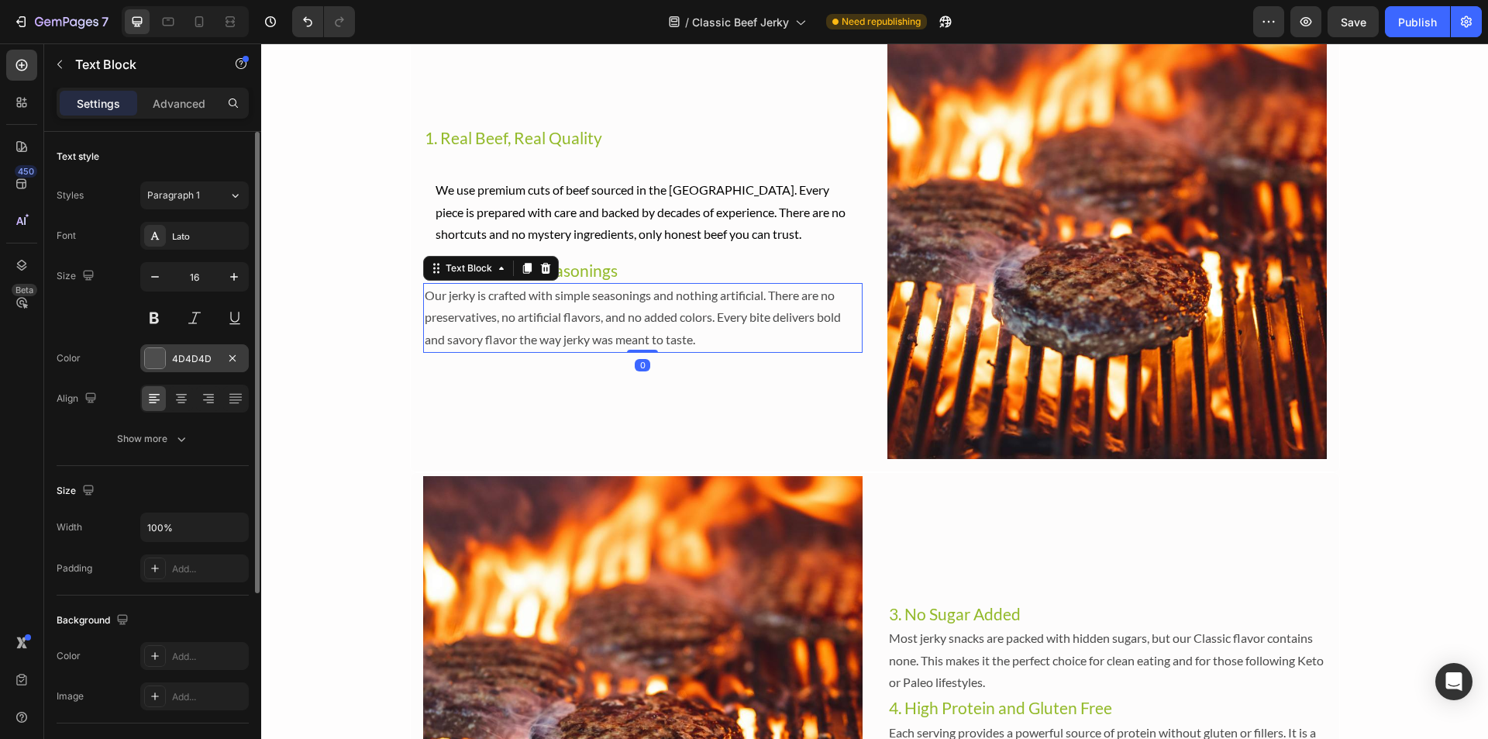
click at [157, 356] on div at bounding box center [155, 358] width 20 height 20
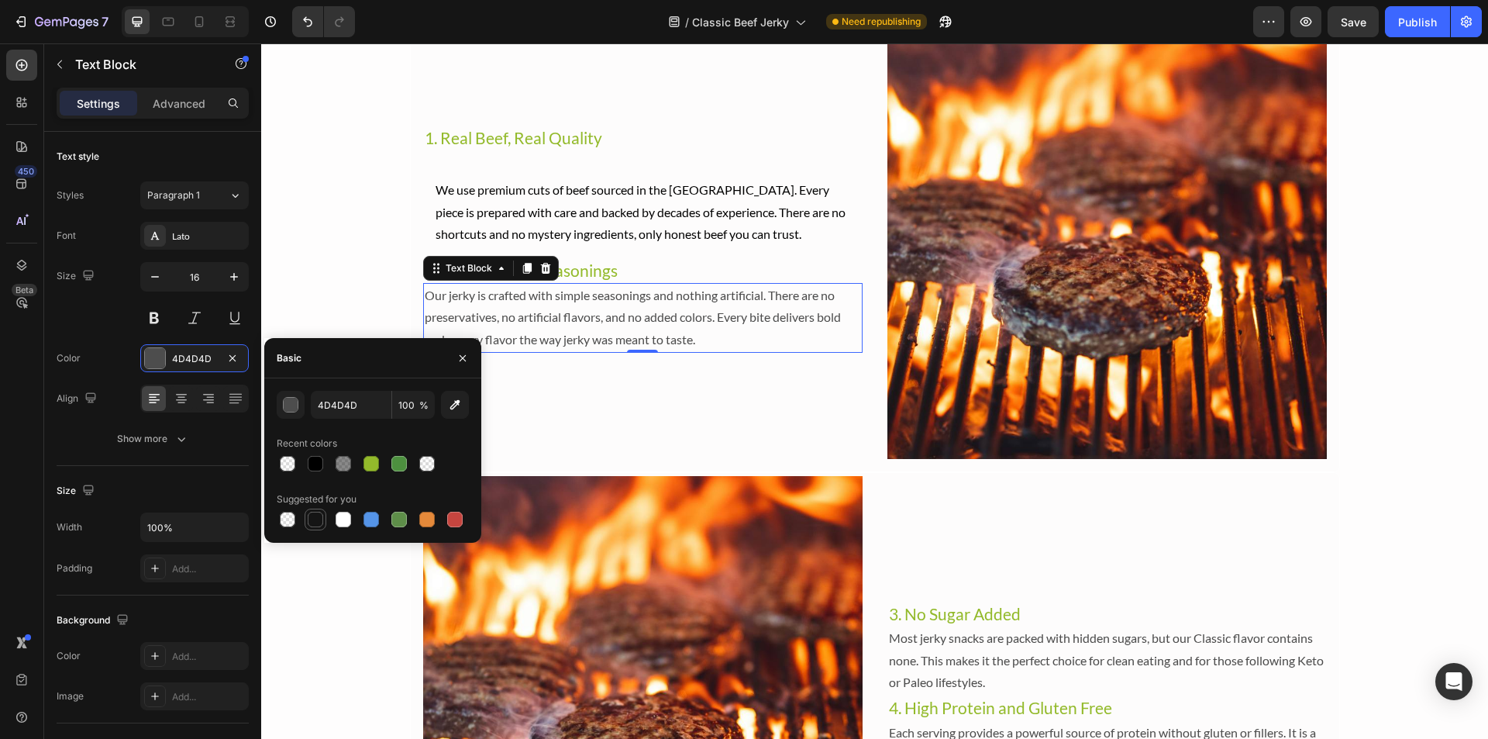
click at [313, 518] on div at bounding box center [316, 520] width 16 height 16
click at [293, 407] on div "button" at bounding box center [292, 406] width 16 height 16
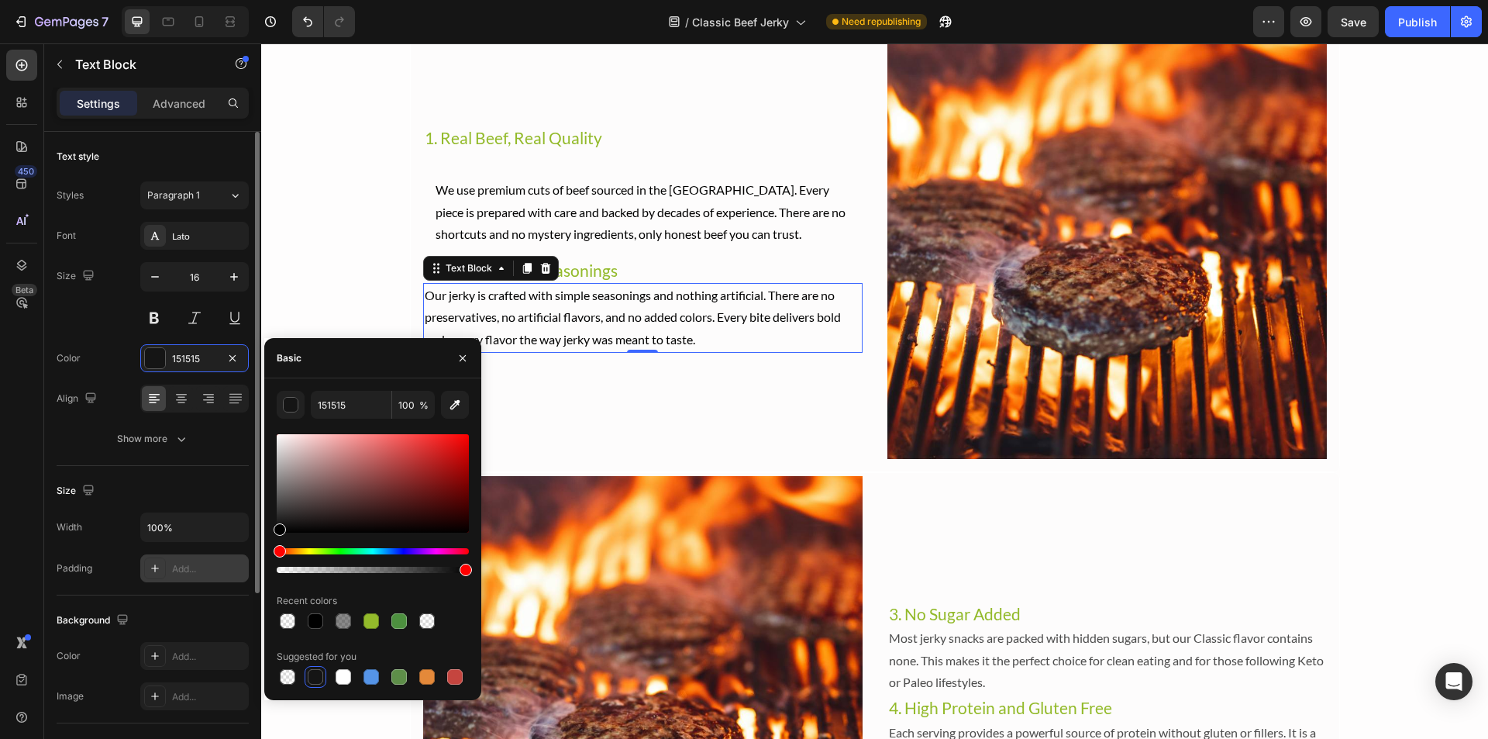
drag, startPoint x: 325, startPoint y: 507, endPoint x: 237, endPoint y: 572, distance: 109.2
click at [237, 572] on div "450 Beta Sections(18) Elements(83) Section Element Hero Section Product Detail …" at bounding box center [130, 390] width 261 height 695
type input "000000"
drag, startPoint x: 316, startPoint y: 510, endPoint x: 242, endPoint y: 543, distance: 80.5
click at [242, 543] on div "450 Beta Sections(18) Elements(83) Section Element Hero Section Product Detail …" at bounding box center [130, 390] width 261 height 695
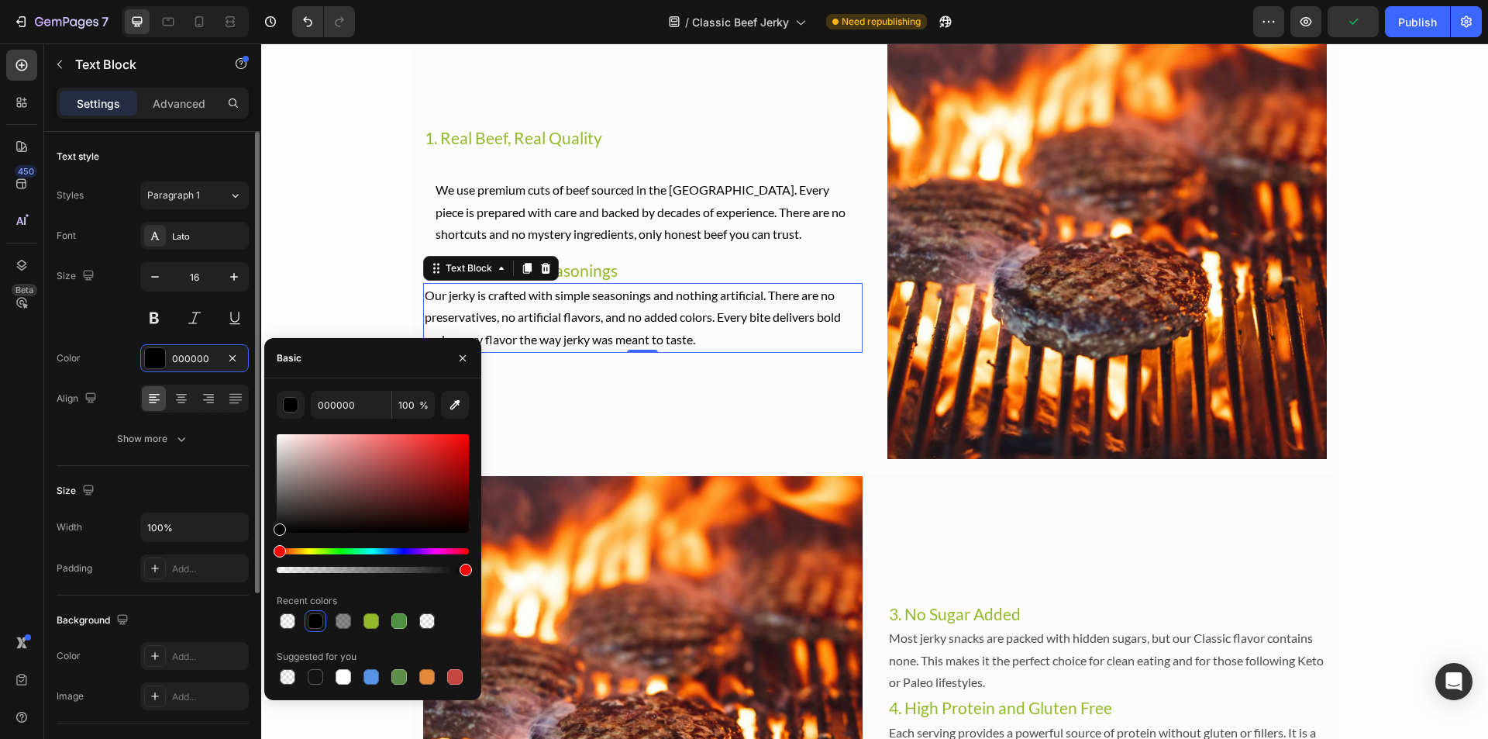
click at [111, 370] on div "Color 000000" at bounding box center [153, 358] width 192 height 28
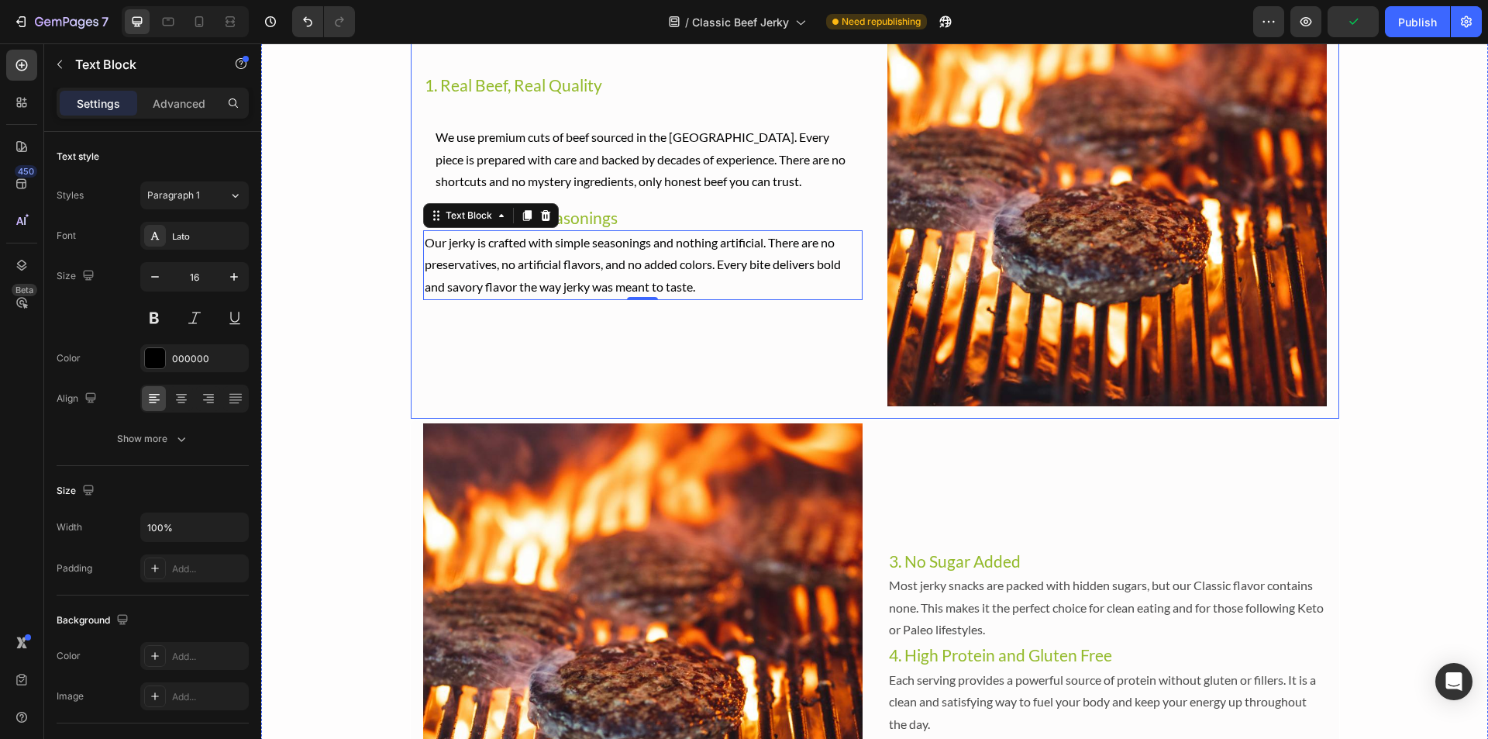
scroll to position [2248, 0]
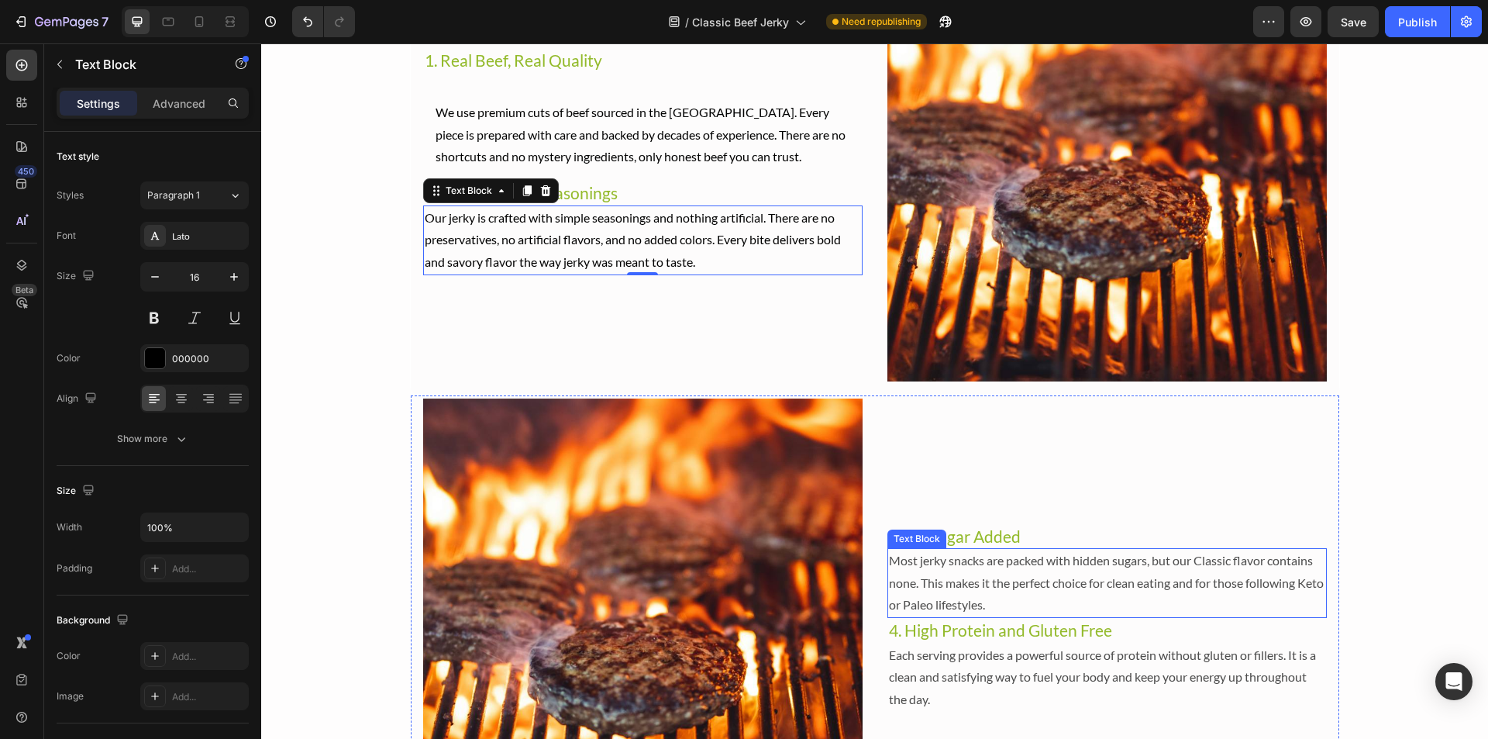
click at [997, 586] on p "Most jerky snacks are packed with hidden sugars, but our Classic flavor contain…" at bounding box center [1107, 583] width 436 height 67
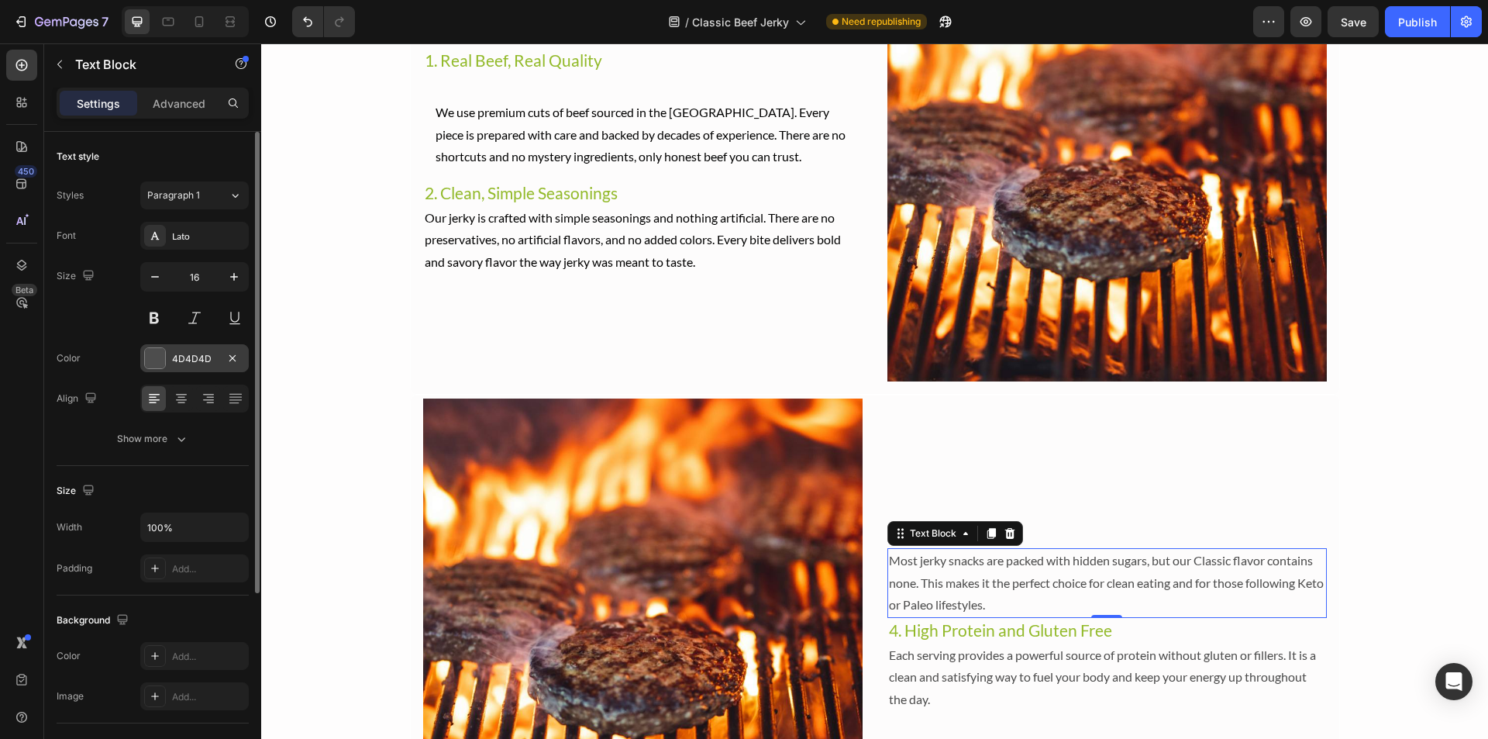
click at [154, 357] on div at bounding box center [155, 358] width 20 height 20
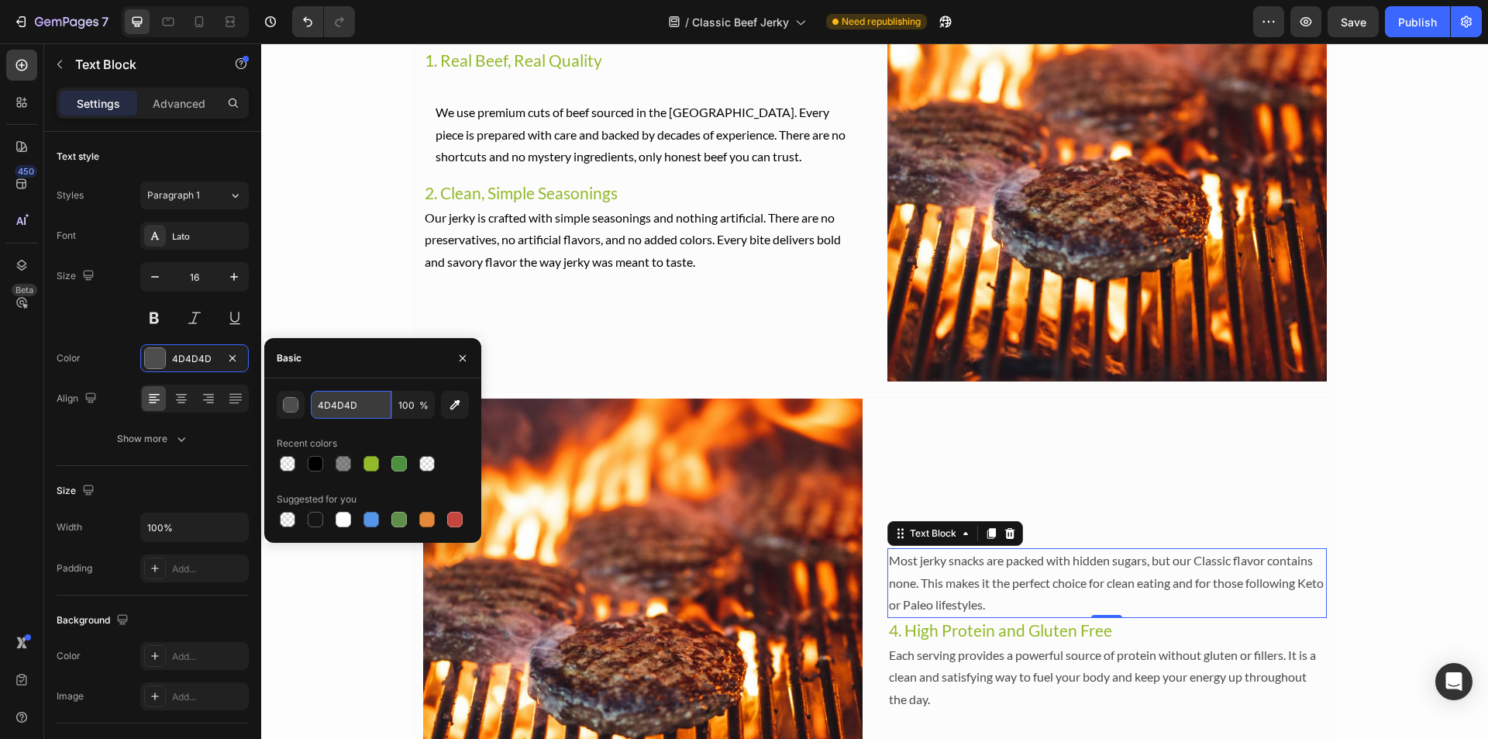
click at [367, 411] on input "4D4D4D" at bounding box center [351, 405] width 81 height 28
click at [343, 374] on div "Basic" at bounding box center [372, 358] width 217 height 40
type input "000000"
click at [36, 356] on div "450 Beta" at bounding box center [21, 339] width 31 height 578
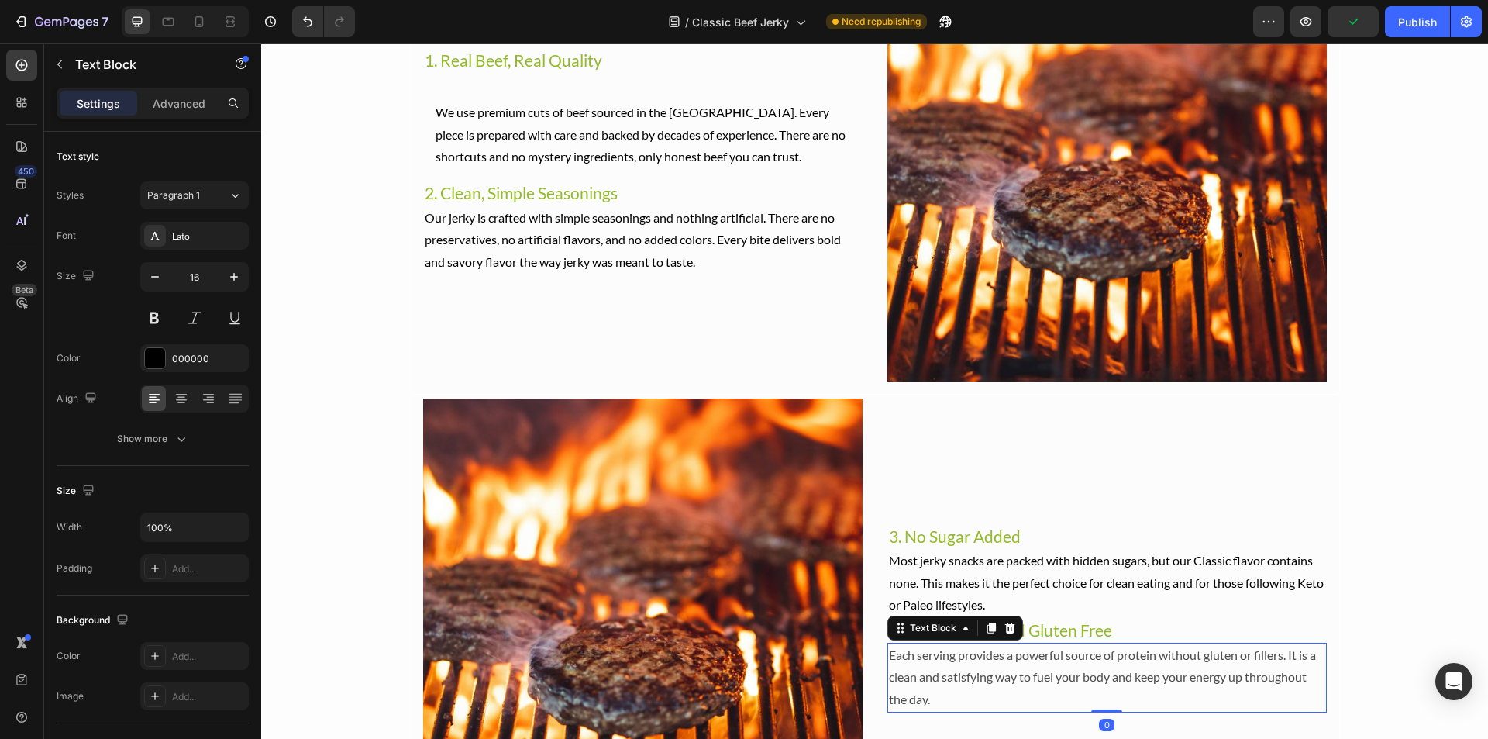
click at [1051, 691] on p "Each serving provides a powerful source of protein without gluten or fillers. I…" at bounding box center [1107, 677] width 436 height 67
click at [167, 357] on div "4D4D4D" at bounding box center [194, 358] width 109 height 28
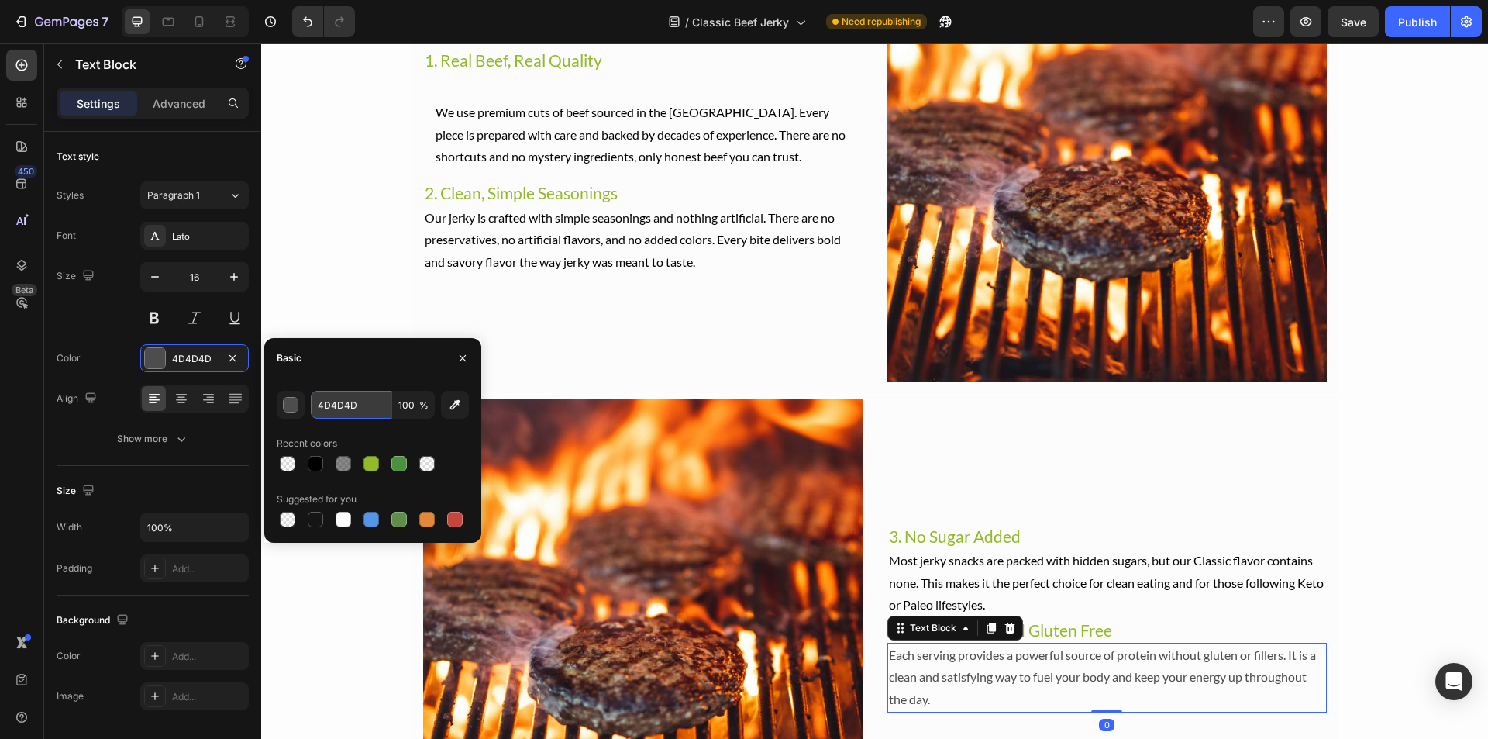
click at [352, 407] on input "4D4D4D" at bounding box center [351, 405] width 81 height 28
type input "000000"
click at [337, 367] on div "Basic" at bounding box center [372, 358] width 217 height 40
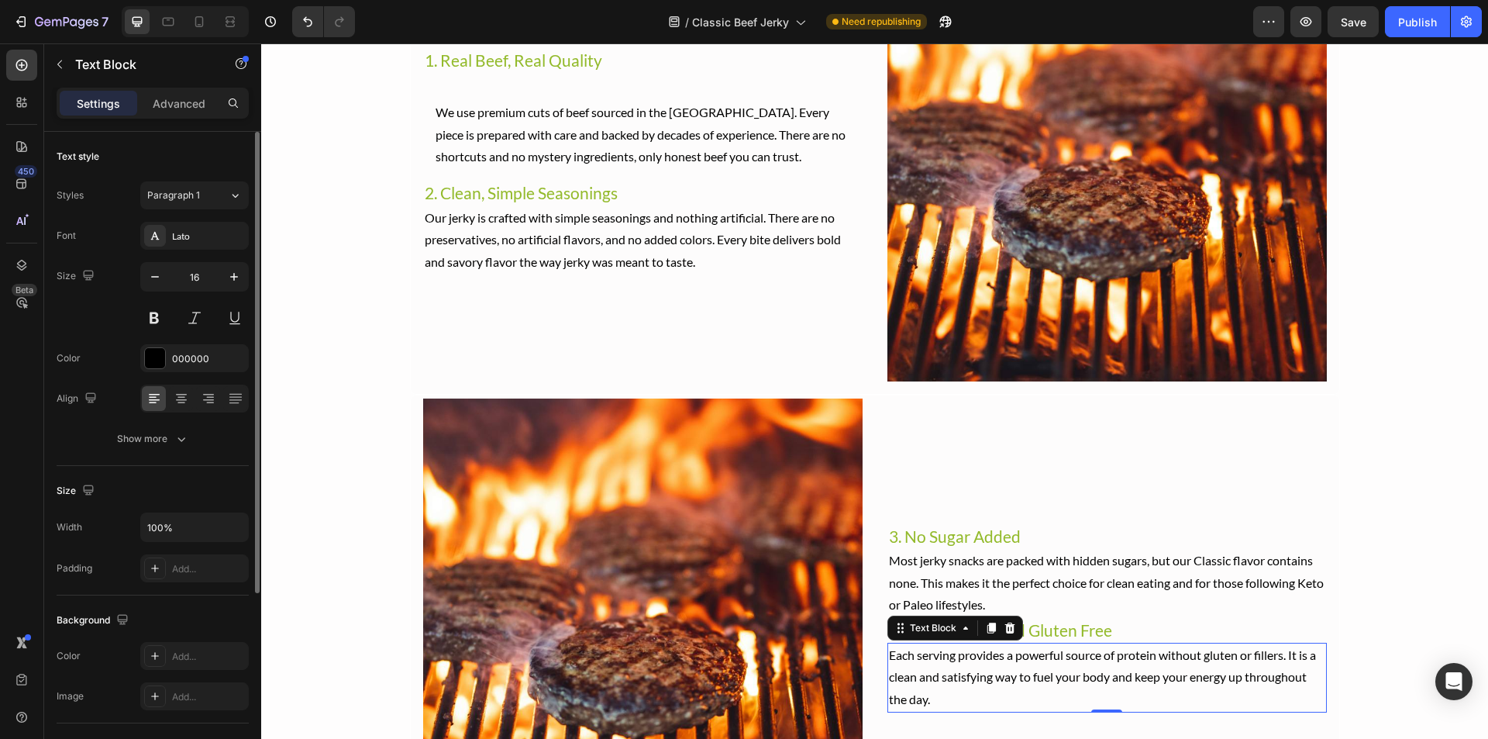
click at [52, 351] on div "Text style Styles Paragraph 1 Font Lato Size 16 Color 000000 Align Show more Si…" at bounding box center [152, 591] width 217 height 919
click at [3, 350] on div "450 Beta" at bounding box center [22, 390] width 44 height 695
click at [985, 520] on div "3. No Sugar Added Heading Most jerky snacks are packed with hidden sugars, but …" at bounding box center [1108, 618] width 440 height 440
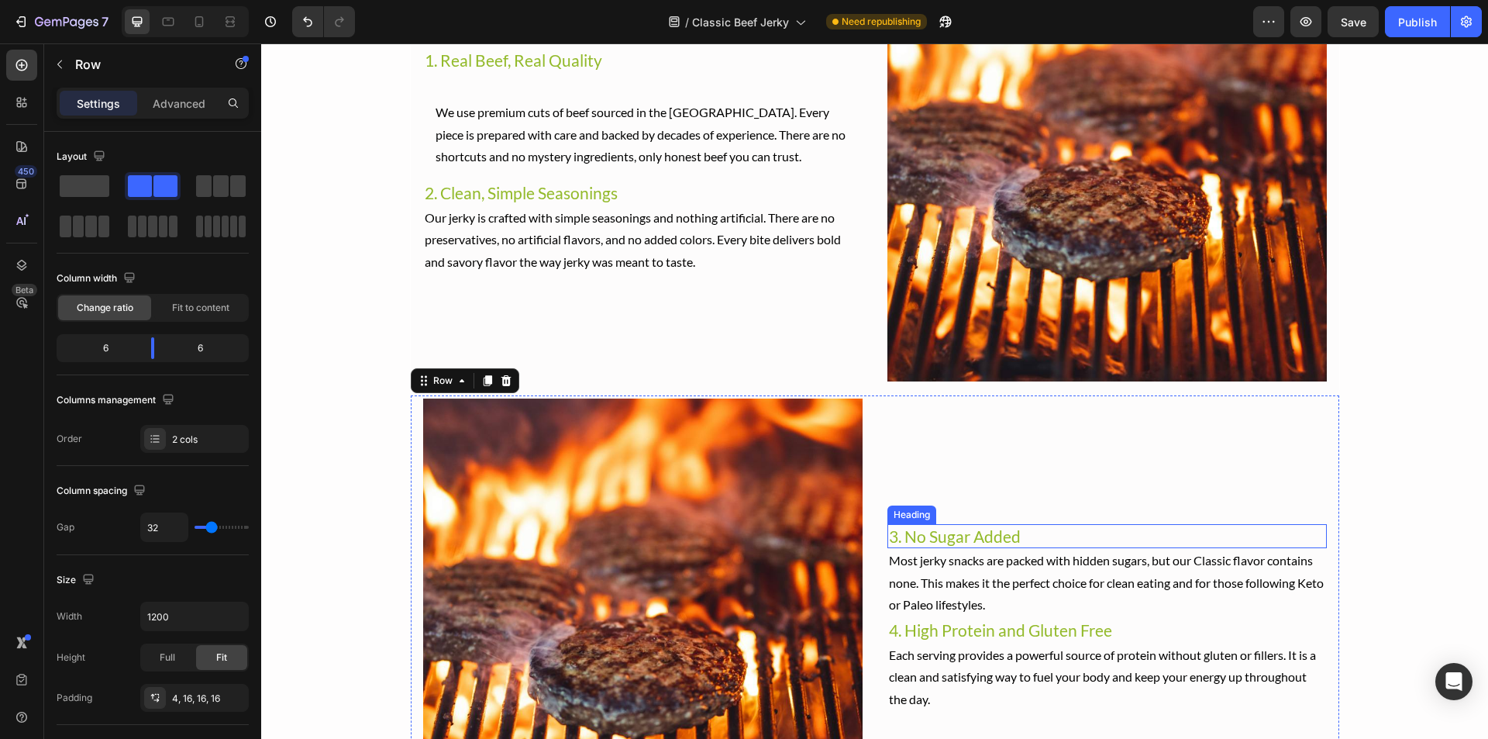
click at [995, 533] on h2 "3. No Sugar Added" at bounding box center [1108, 536] width 440 height 24
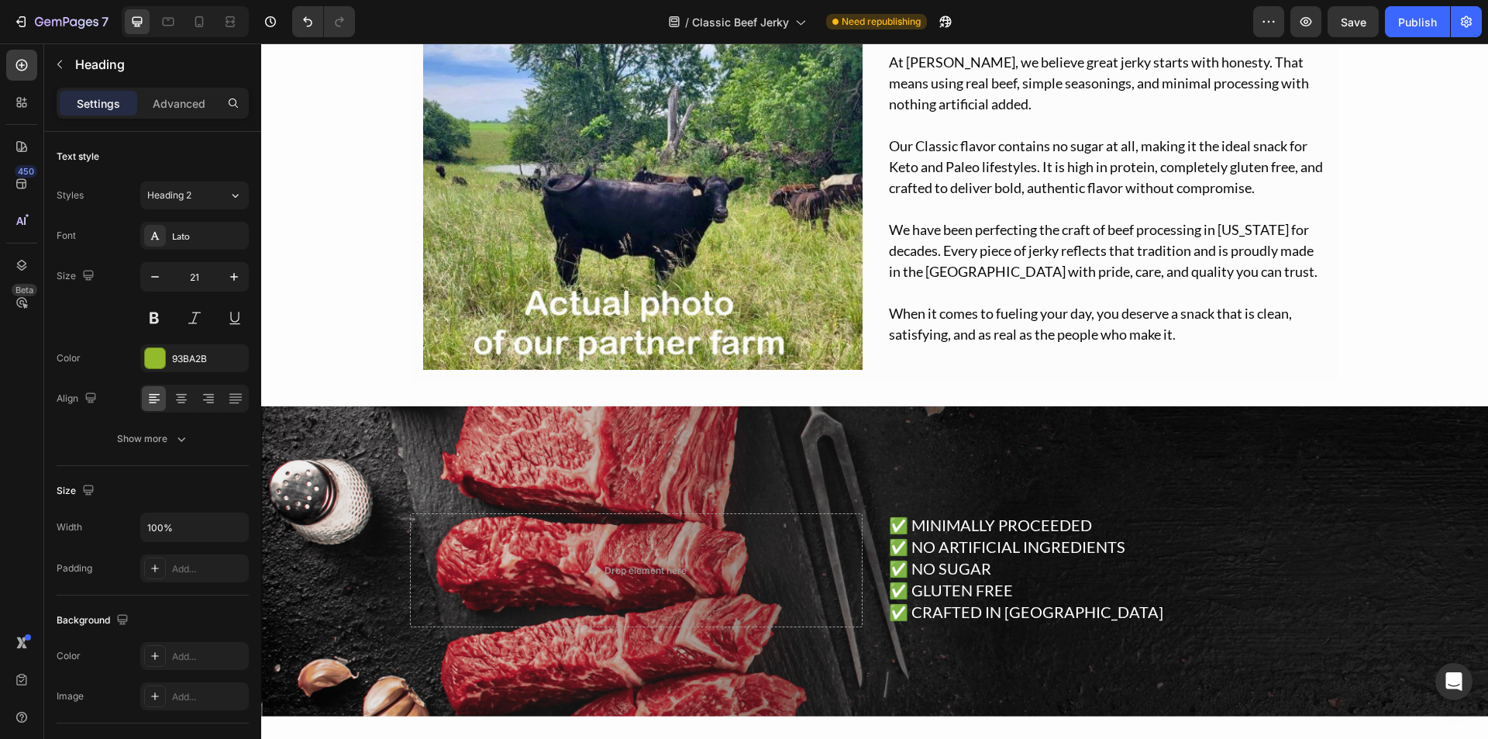
scroll to position [1318, 0]
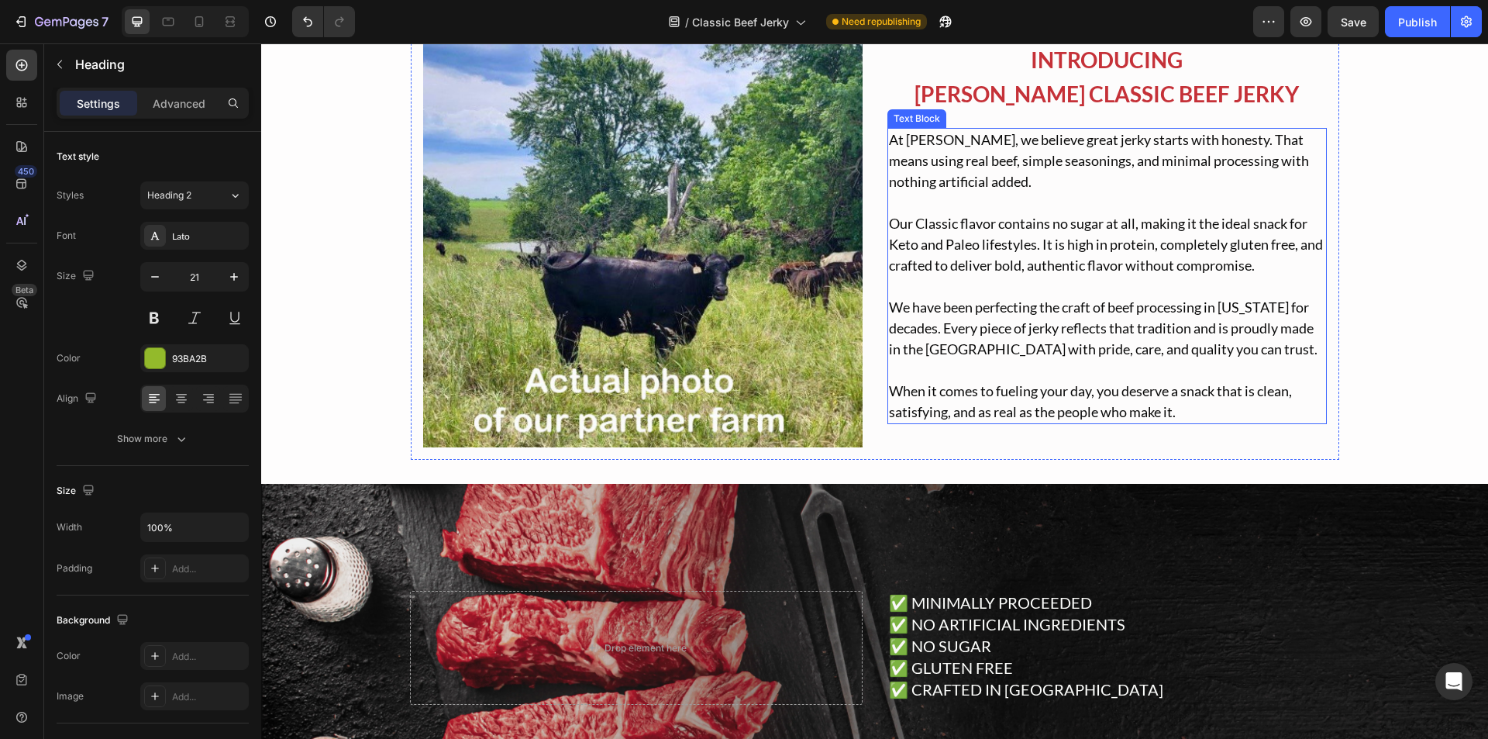
click at [1043, 229] on p "Our Classic flavor contains no sugar at all, making it the ideal snack for Keto…" at bounding box center [1107, 244] width 436 height 63
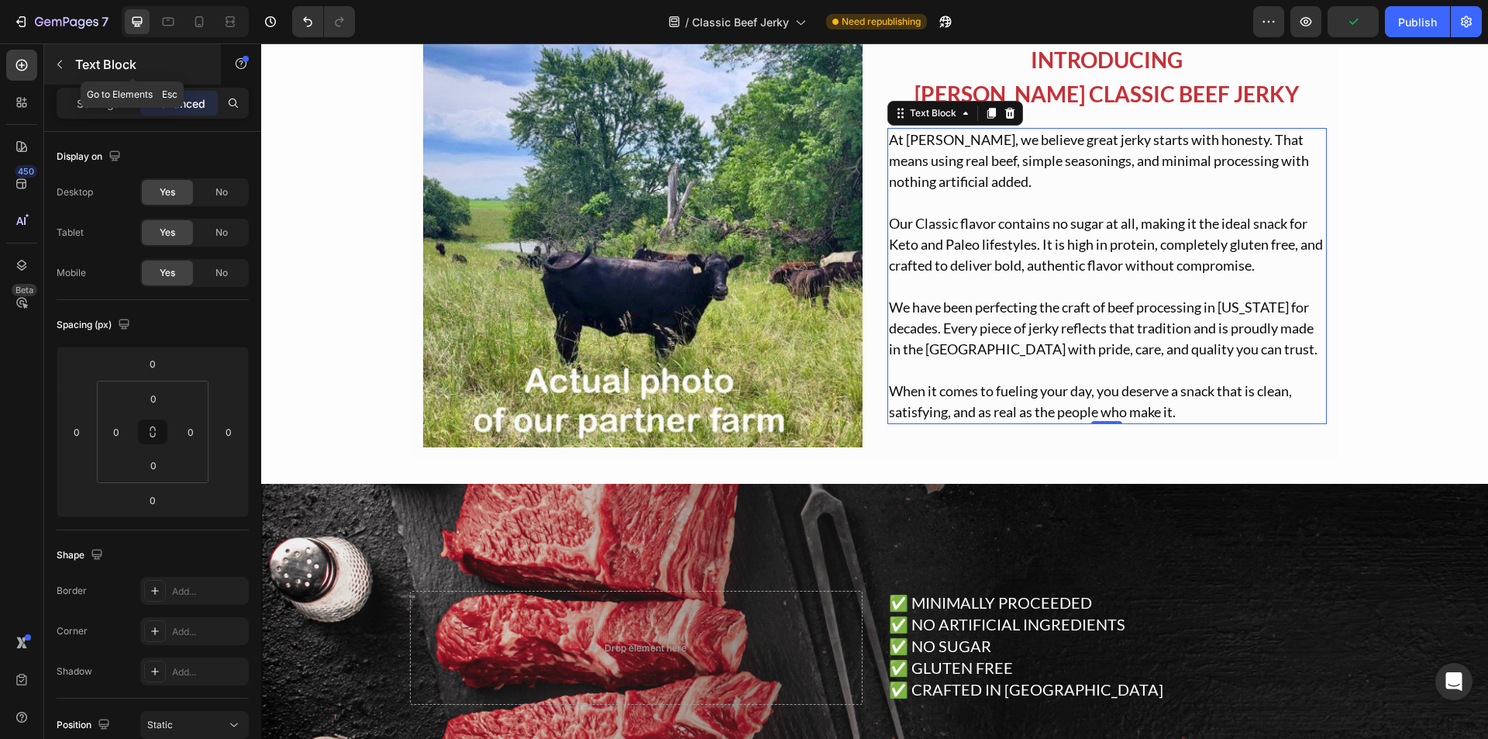
click at [81, 83] on div "Text Block" at bounding box center [132, 64] width 177 height 40
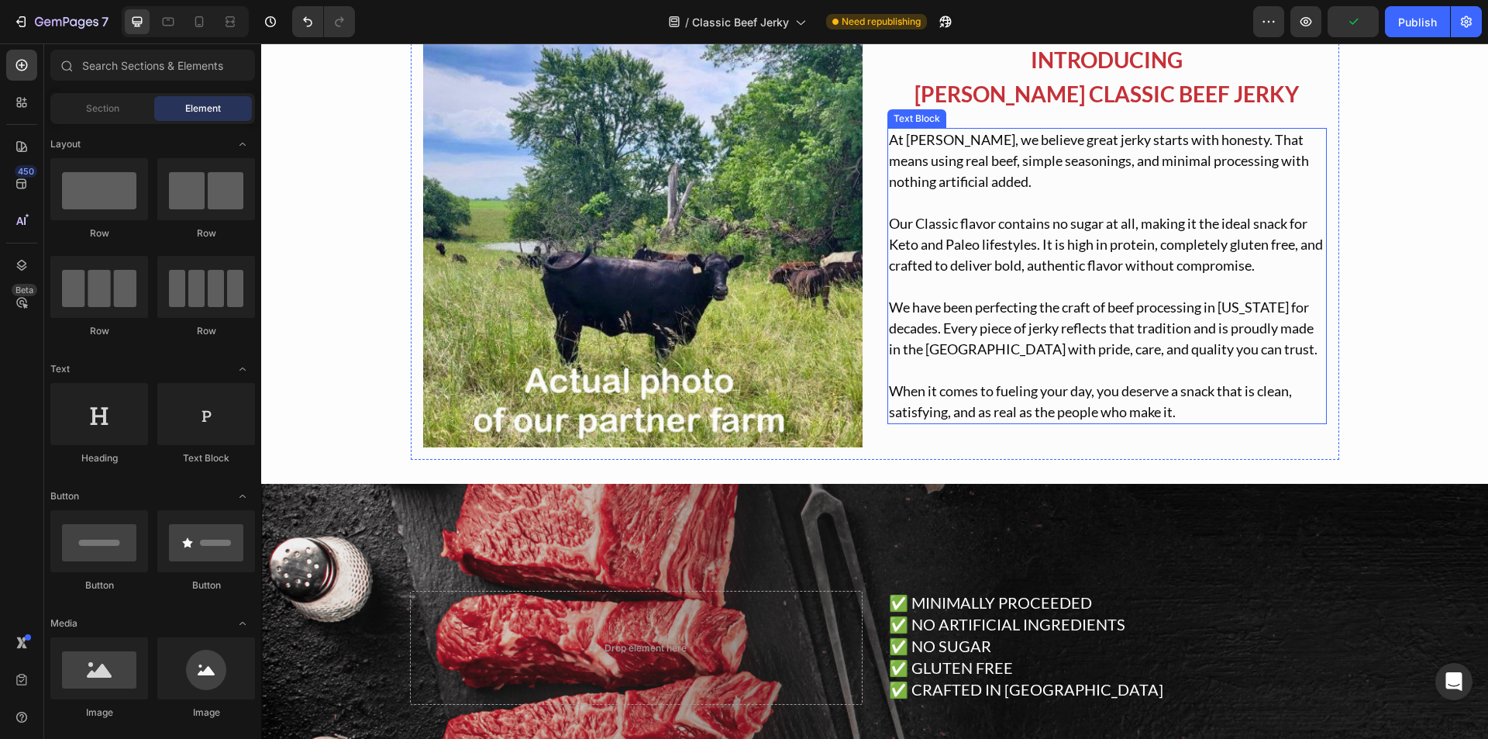
click at [1058, 239] on p "Our Classic flavor contains no sugar at all, making it the ideal snack for Keto…" at bounding box center [1107, 244] width 436 height 63
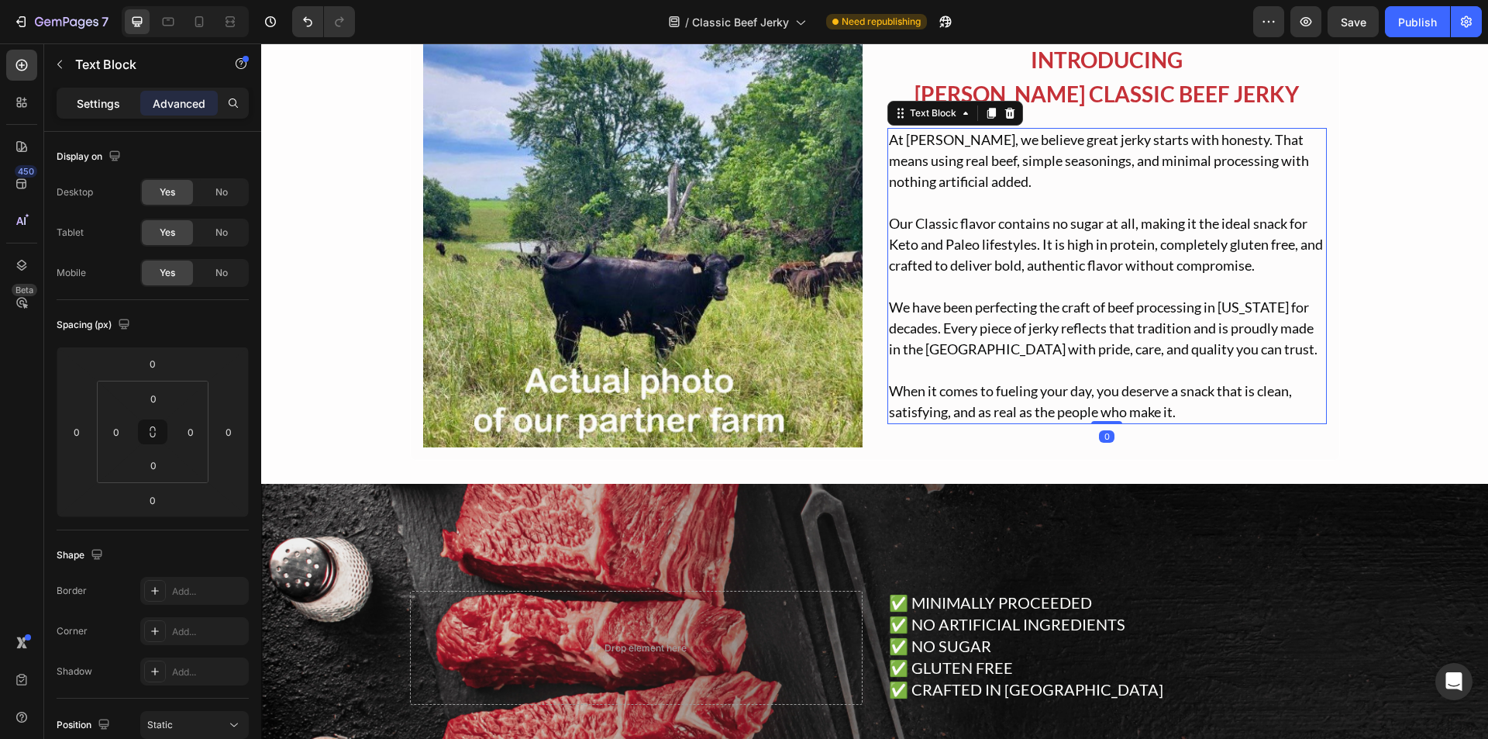
click at [94, 94] on div "Settings" at bounding box center [99, 103] width 78 height 25
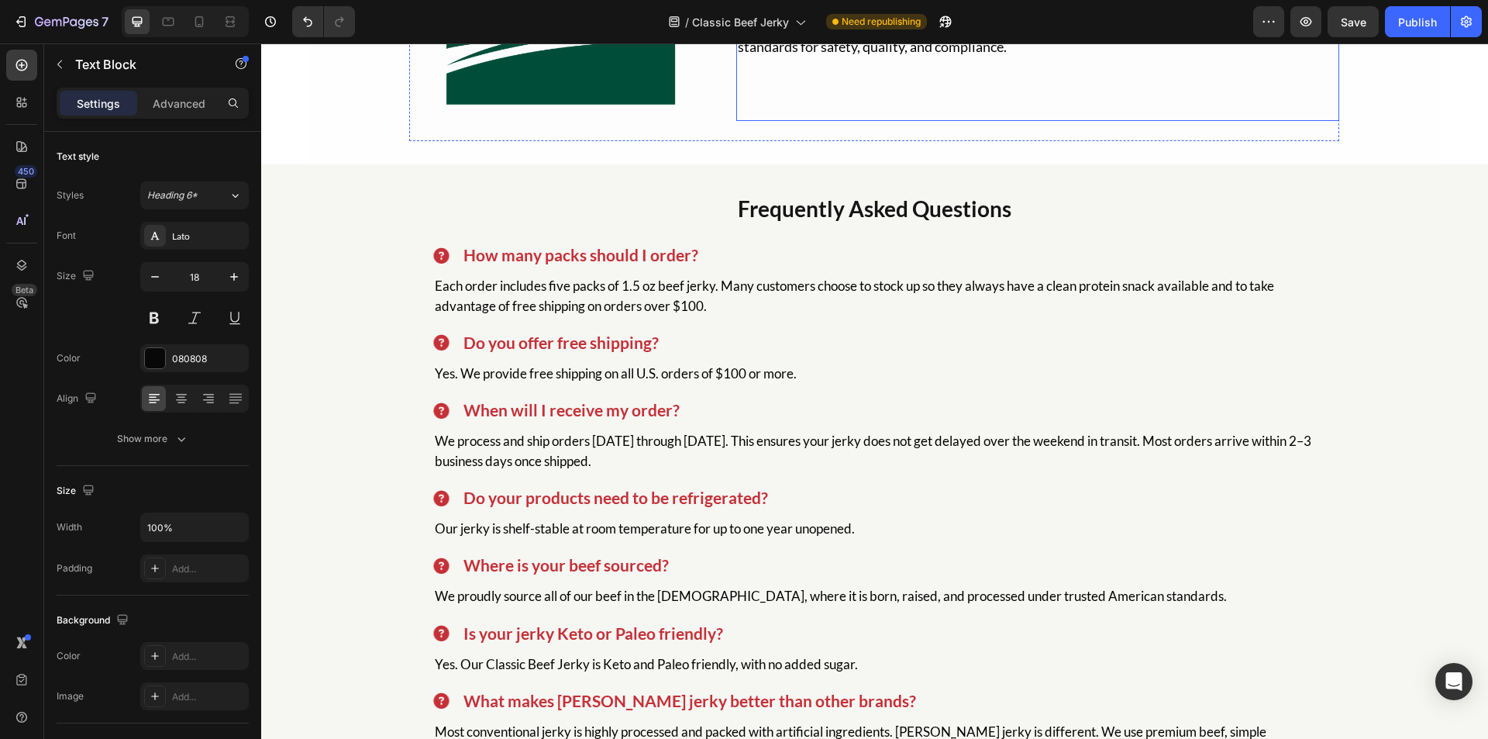
scroll to position [3799, 0]
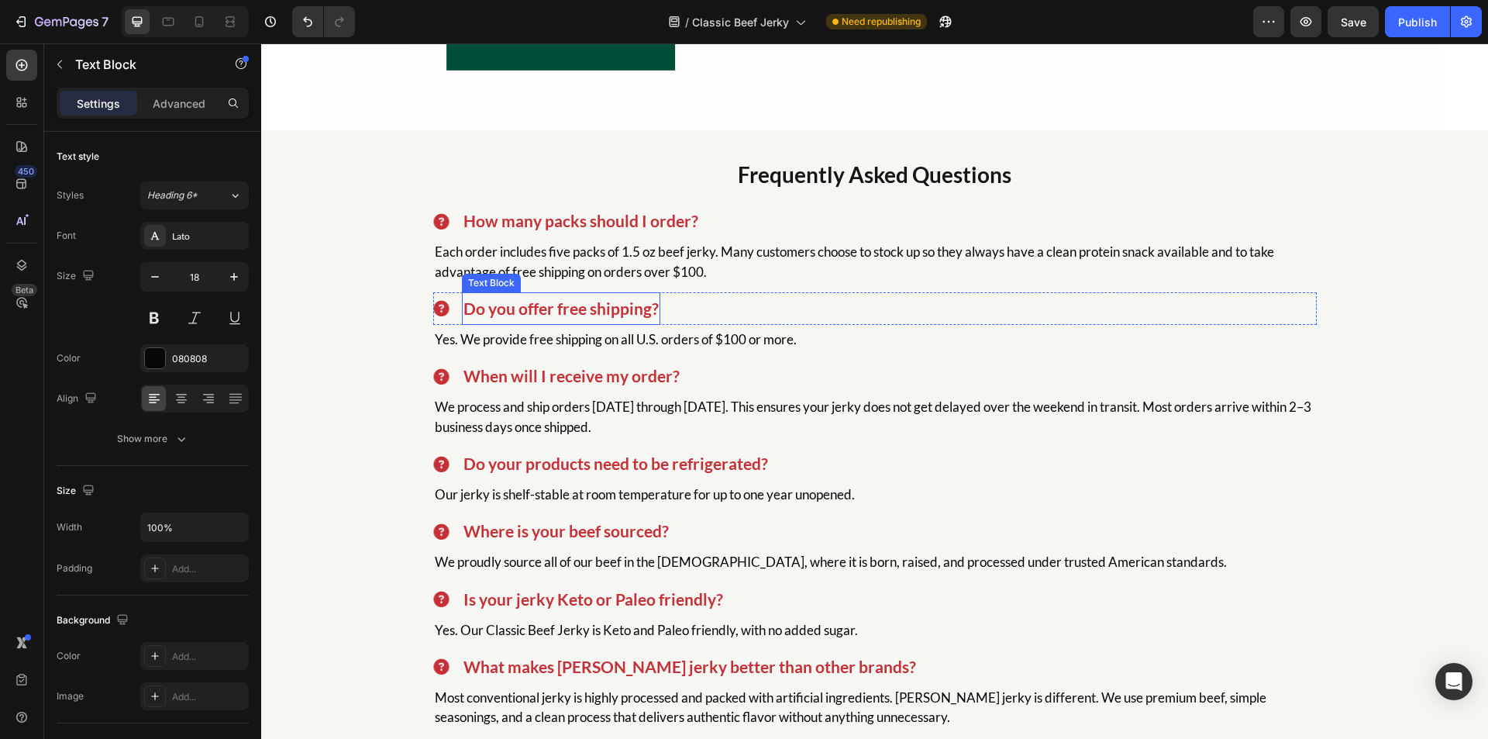
click at [535, 315] on p "Do you offer free shipping?" at bounding box center [561, 308] width 195 height 29
click at [459, 343] on span "Yes. We provide free shipping on all U.S. orders of $100 or more." at bounding box center [616, 339] width 362 height 16
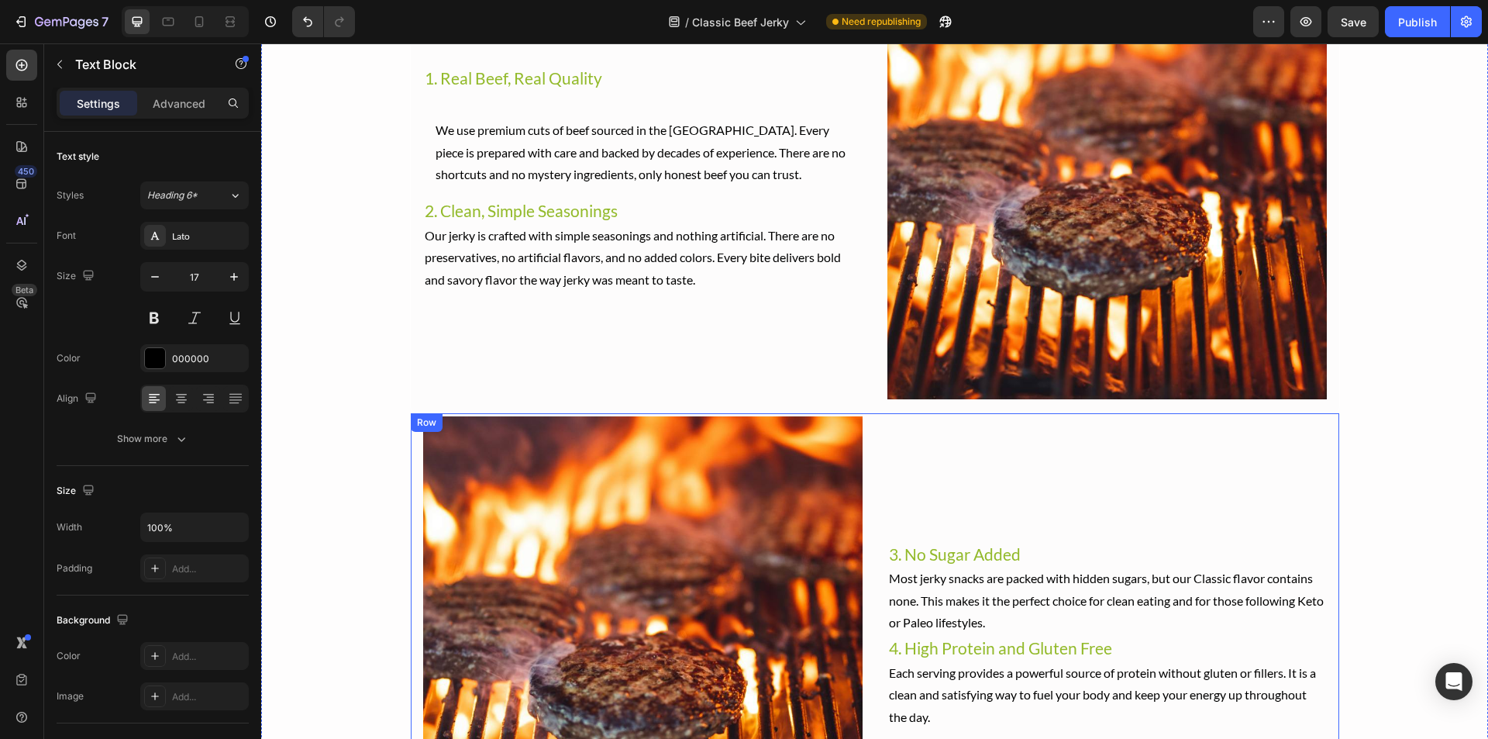
scroll to position [2093, 0]
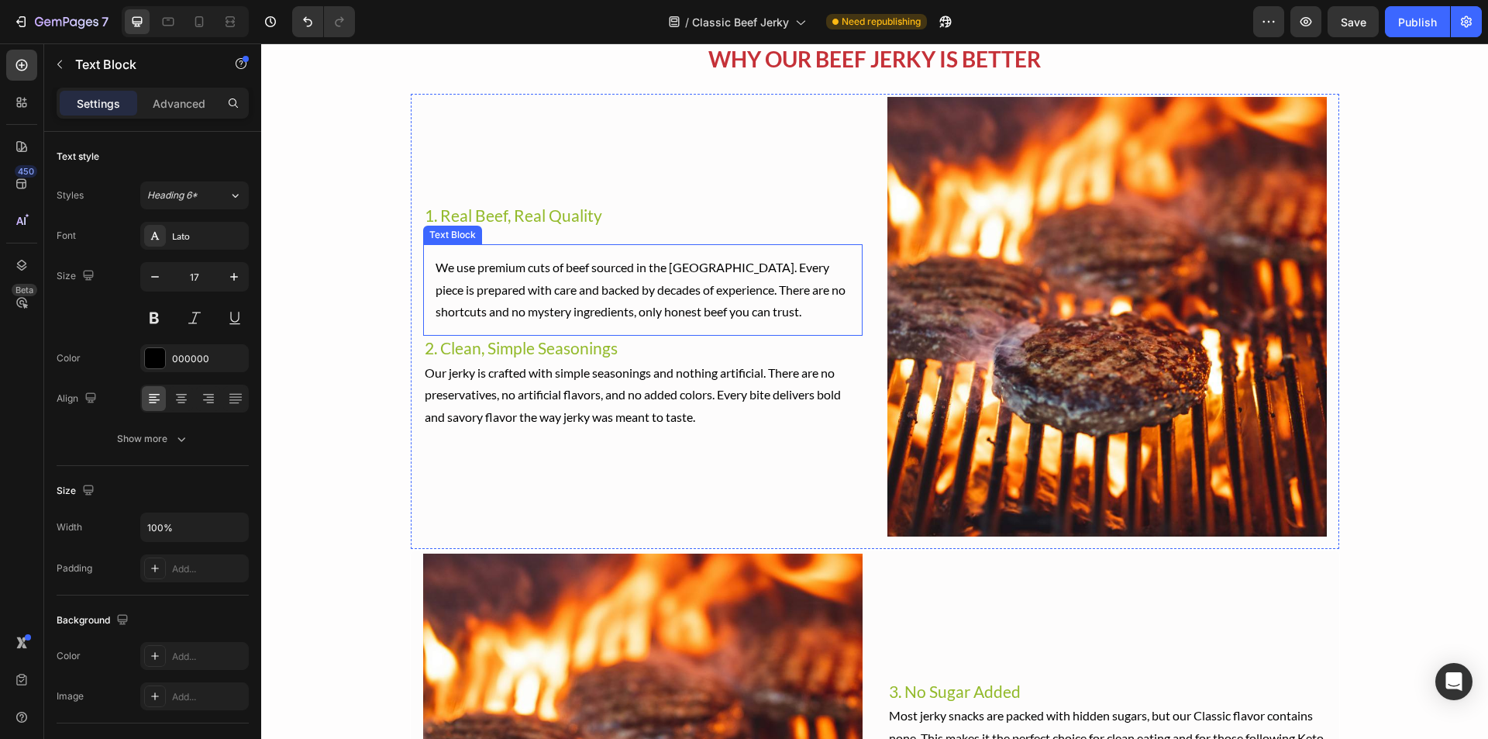
click at [644, 262] on p "We use premium cuts of beef sourced in the [GEOGRAPHIC_DATA]. Every piece is pr…" at bounding box center [643, 290] width 415 height 67
click at [557, 295] on p "We use premium cuts of beef sourced in the [GEOGRAPHIC_DATA]. Every piece is pr…" at bounding box center [643, 290] width 415 height 67
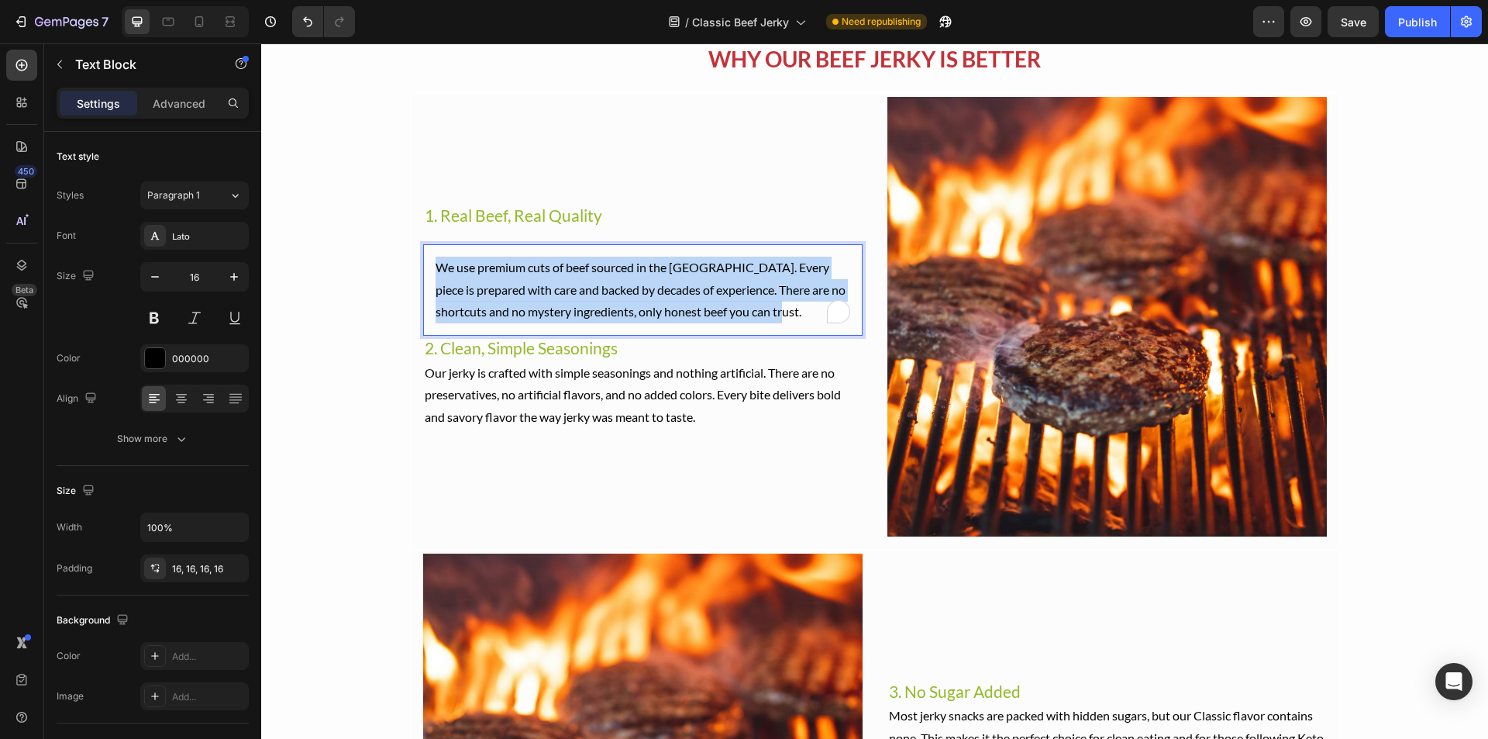
click at [557, 295] on p "We use premium cuts of beef sourced in the [GEOGRAPHIC_DATA]. Every piece is pr…" at bounding box center [643, 290] width 415 height 67
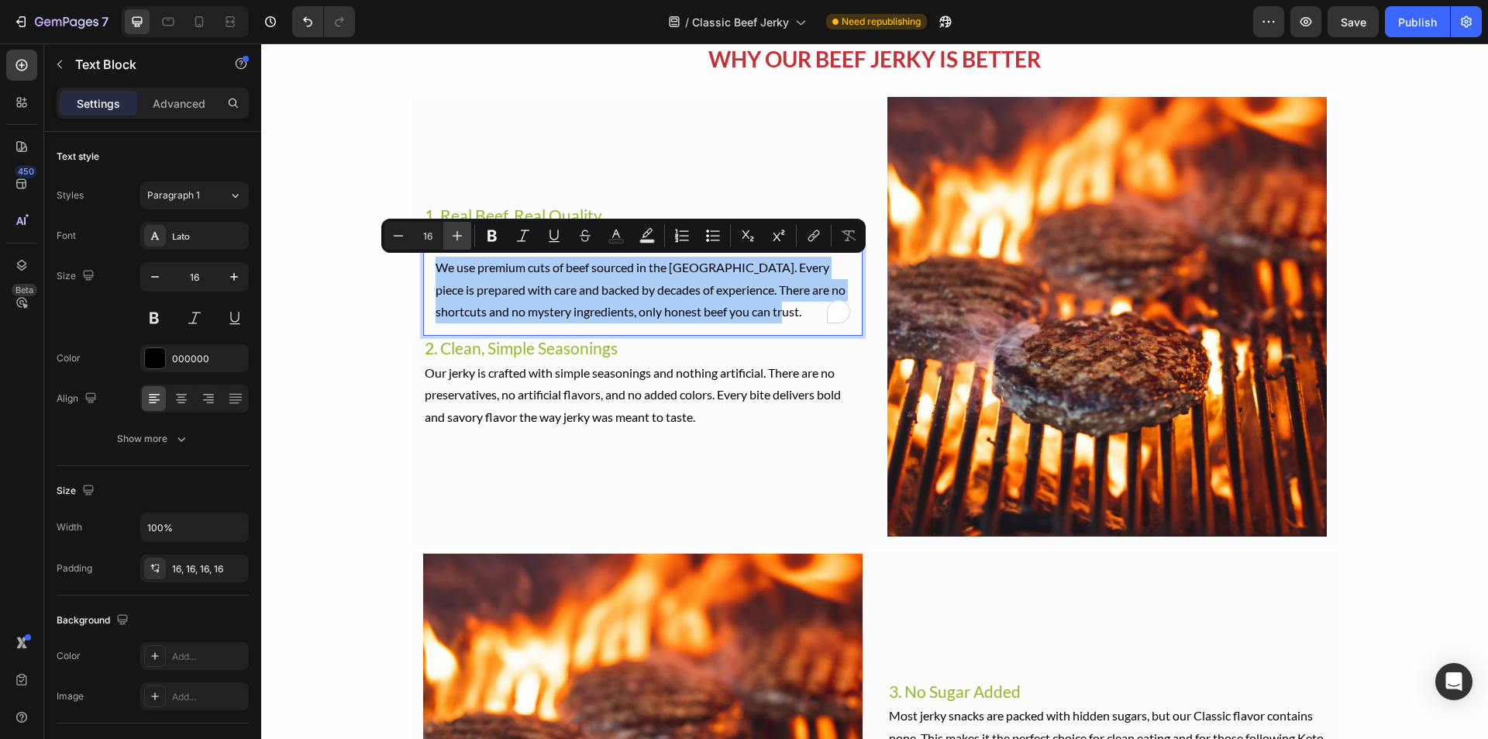
click at [459, 235] on icon "Editor contextual toolbar" at bounding box center [458, 236] width 16 height 16
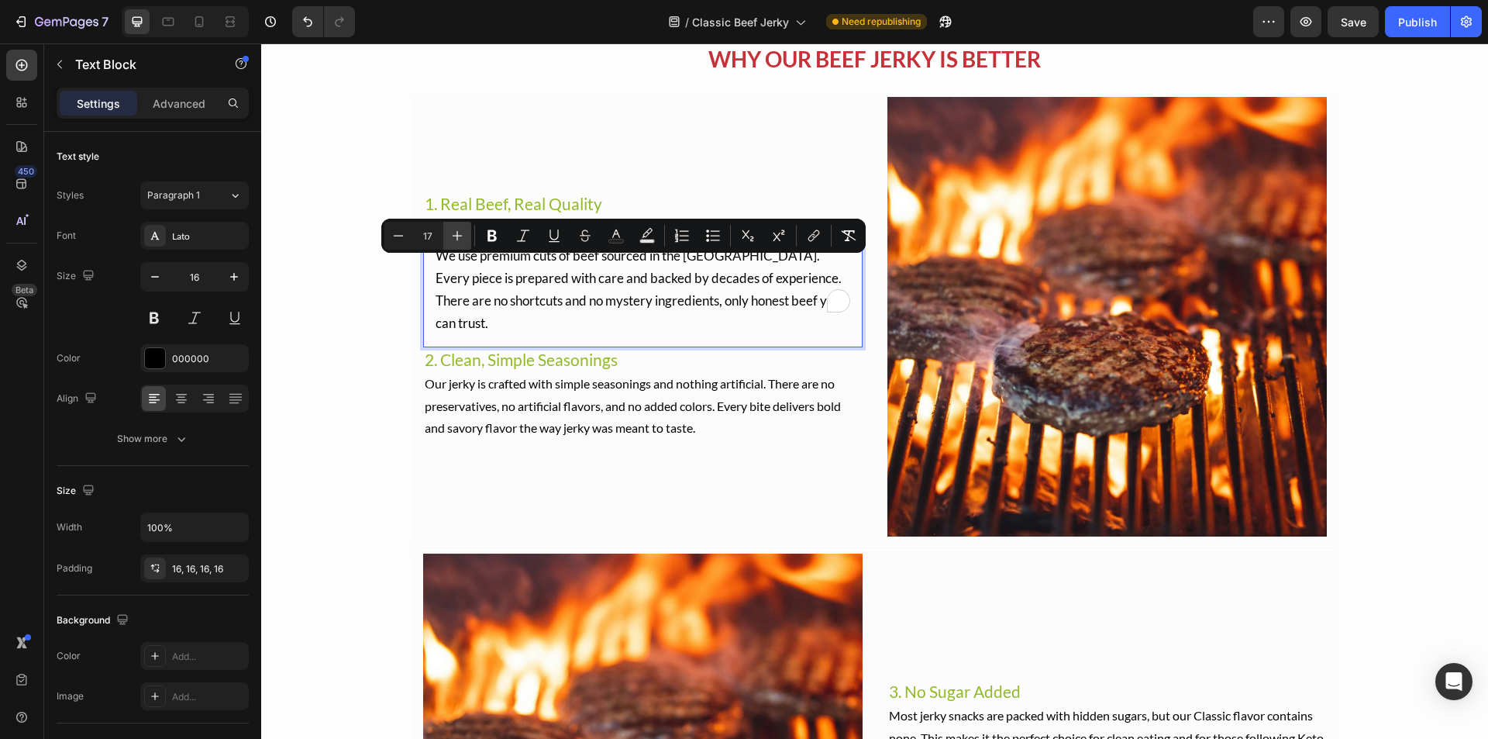
click at [459, 235] on icon "Editor contextual toolbar" at bounding box center [458, 236] width 16 height 16
type input "18"
click at [379, 329] on div "WHY OUR BEEF JERKY IS BETTER Text Block Image 1. Real Beef, Real Quality Headin…" at bounding box center [874, 524] width 1227 height 964
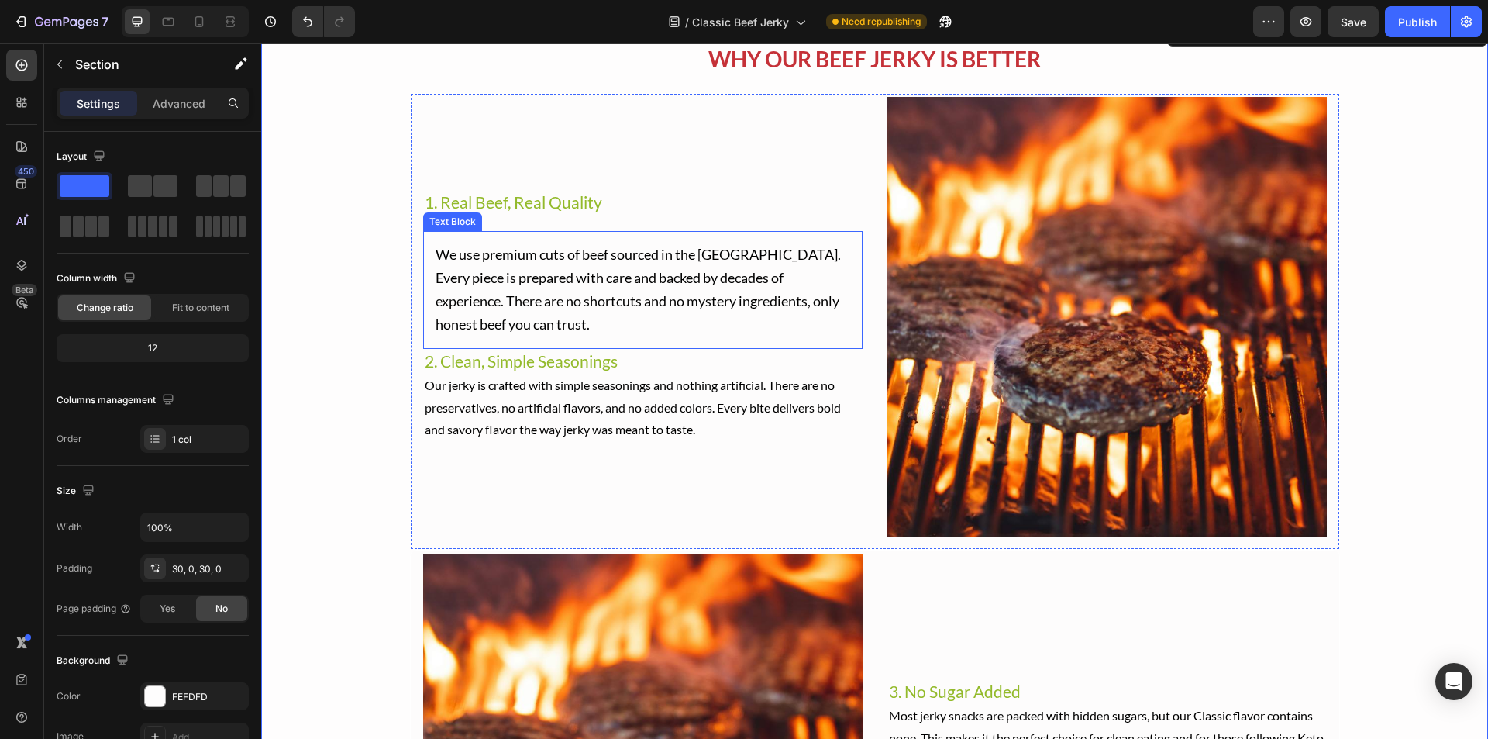
click at [451, 215] on div "Text Block" at bounding box center [452, 222] width 53 height 14
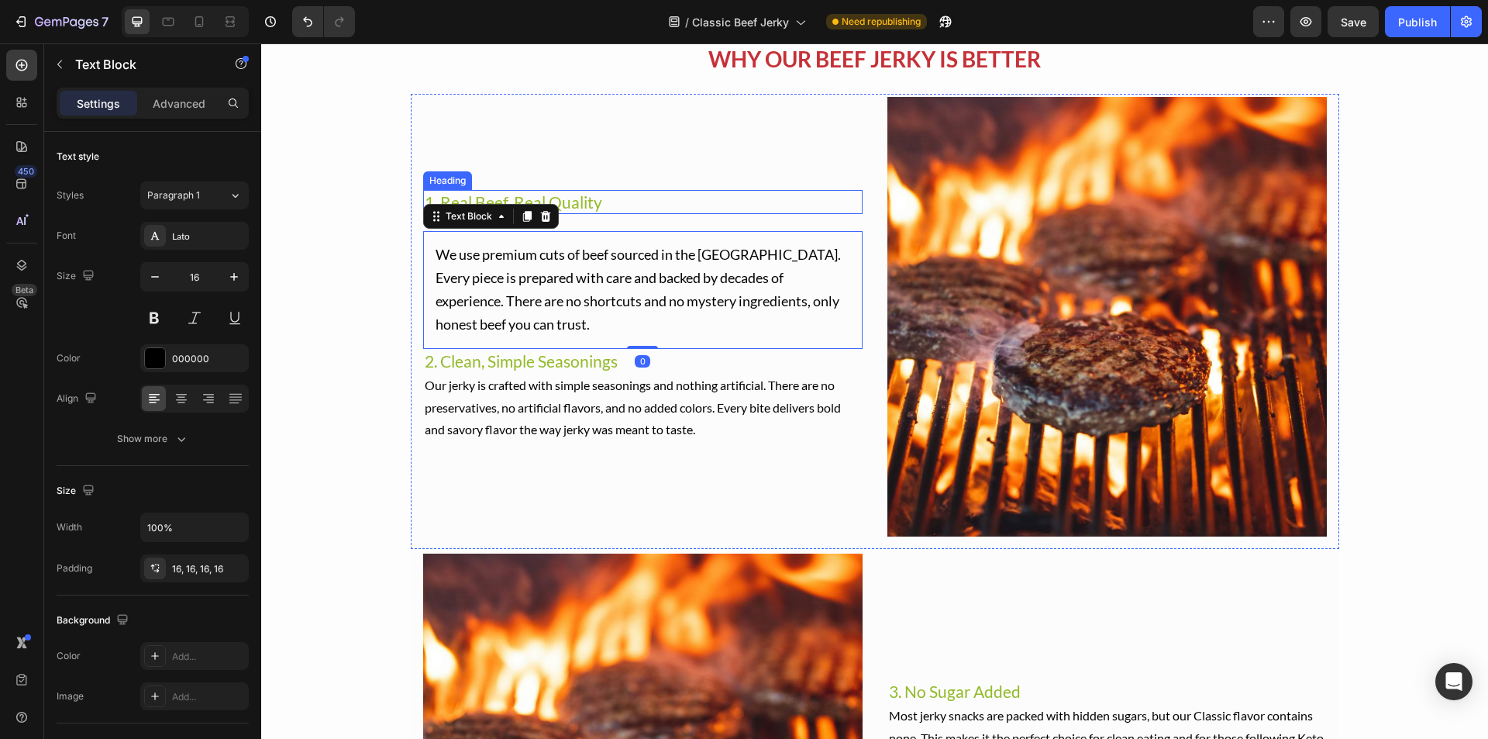
click at [480, 196] on h2 "1. Real Beef, Real Quality" at bounding box center [643, 202] width 440 height 24
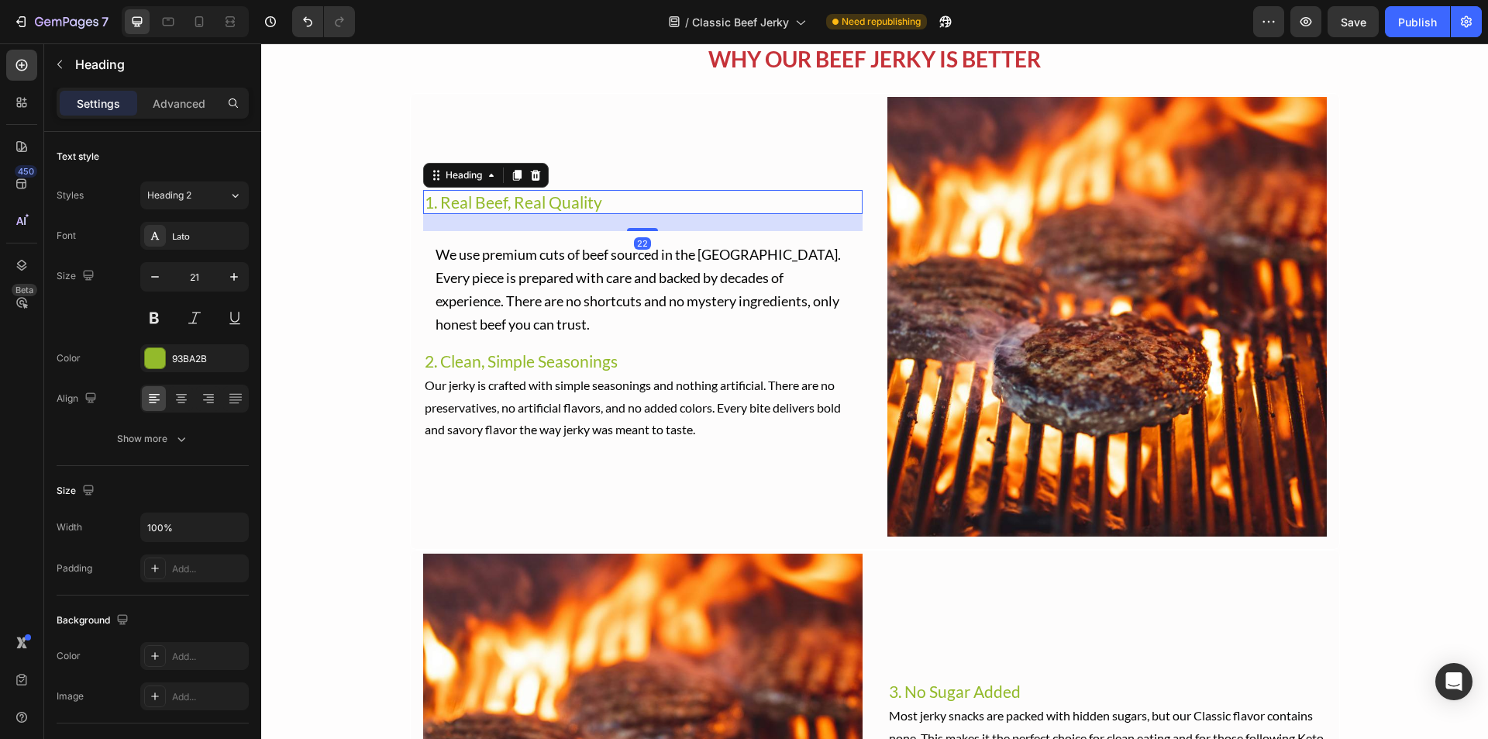
click at [536, 194] on h2 "1. Real Beef, Real Quality" at bounding box center [643, 202] width 440 height 24
click at [536, 194] on p "1. Real Beef, Real Quality" at bounding box center [643, 201] width 436 height 21
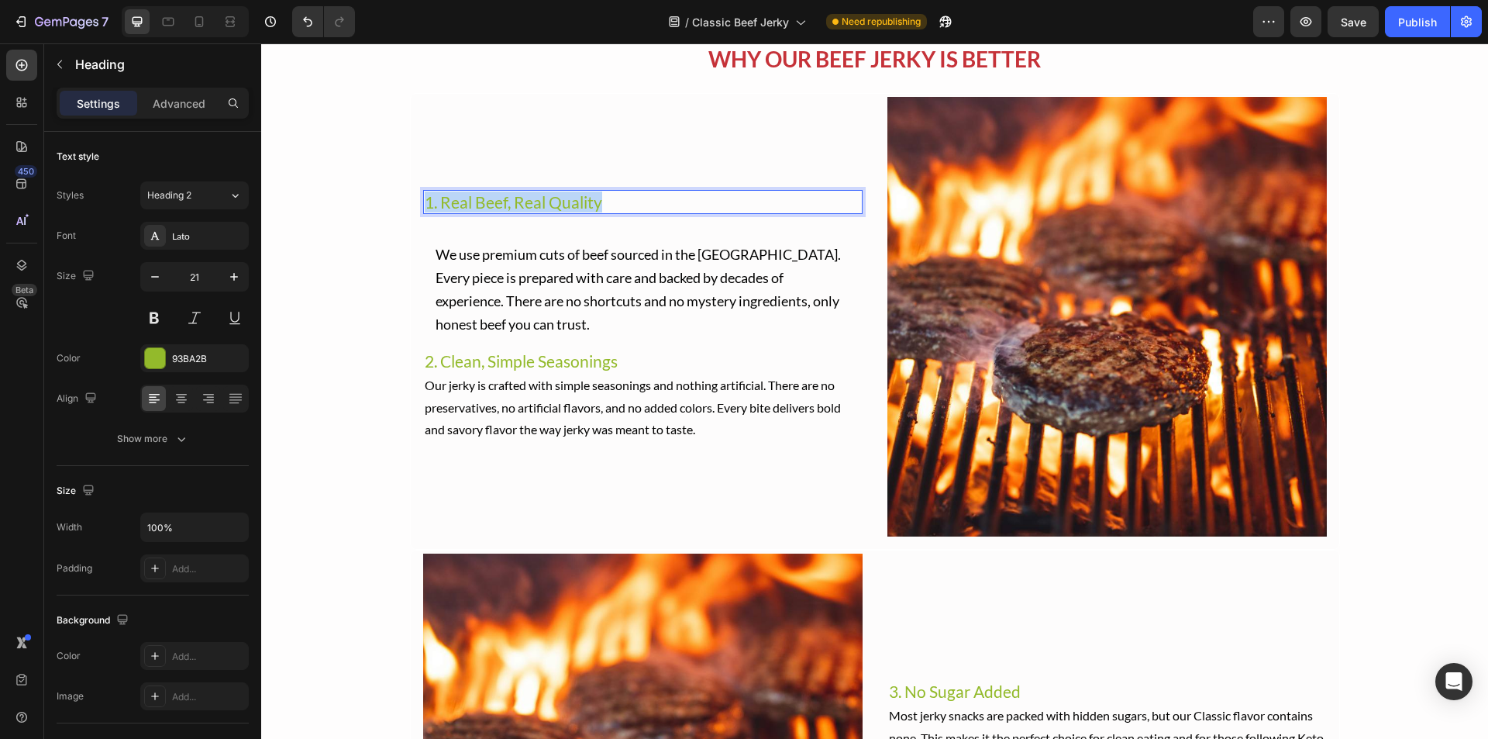
click at [536, 194] on p "1. Real Beef, Real Quality" at bounding box center [643, 201] width 436 height 21
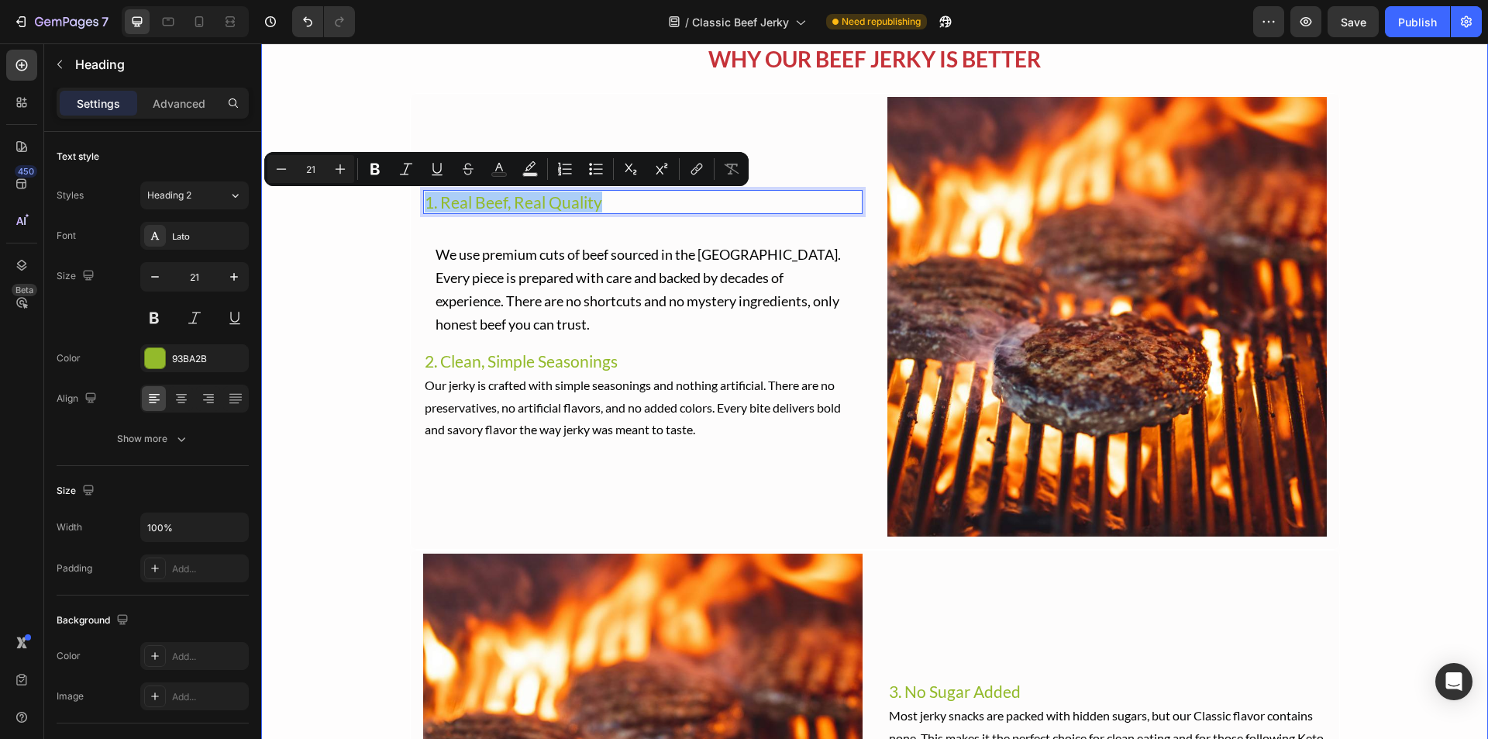
click at [377, 267] on div "WHY OUR BEEF JERKY IS BETTER Text Block Image 1. Real Beef, Real Quality Headin…" at bounding box center [874, 524] width 1227 height 964
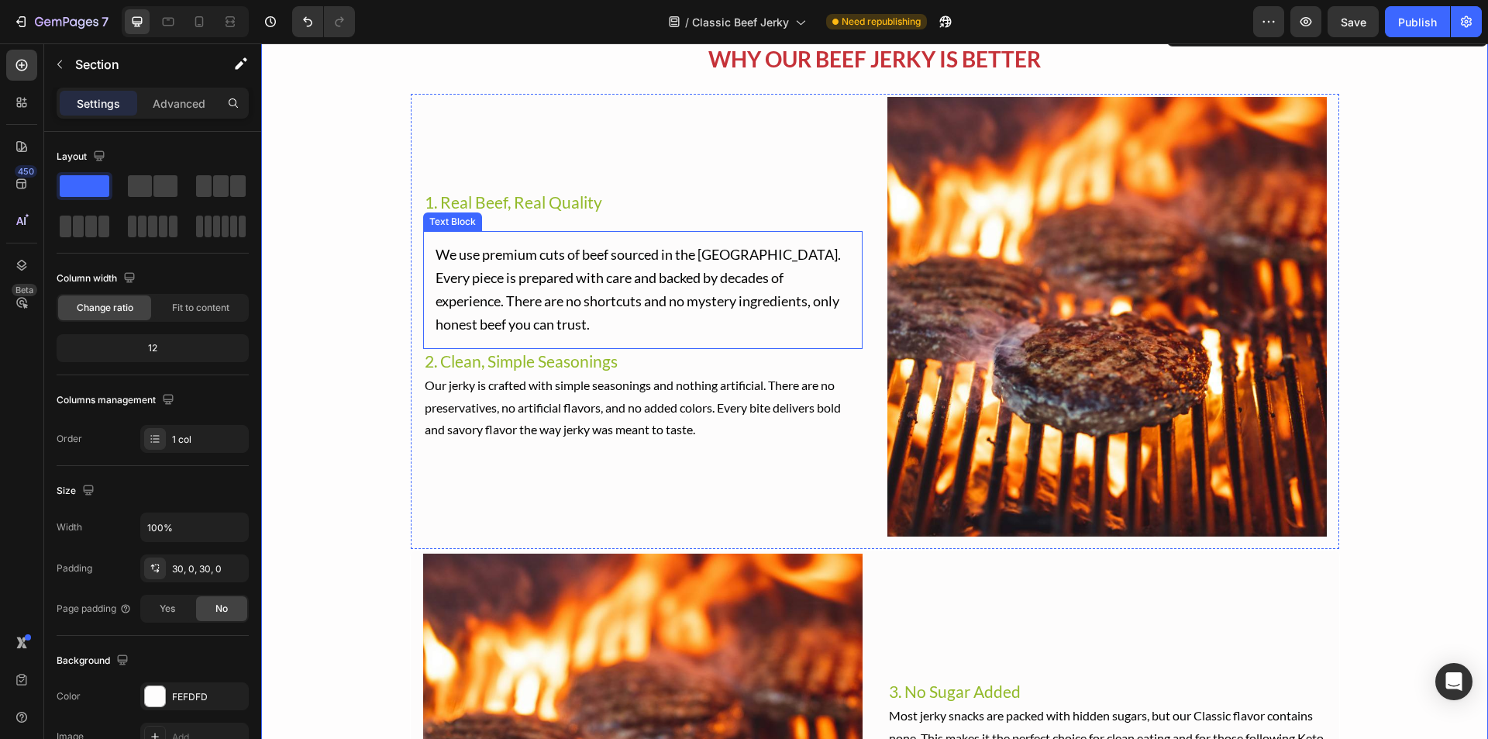
click at [502, 270] on span "We use premium cuts of beef sourced in the [GEOGRAPHIC_DATA]. Every piece is pr…" at bounding box center [638, 289] width 405 height 86
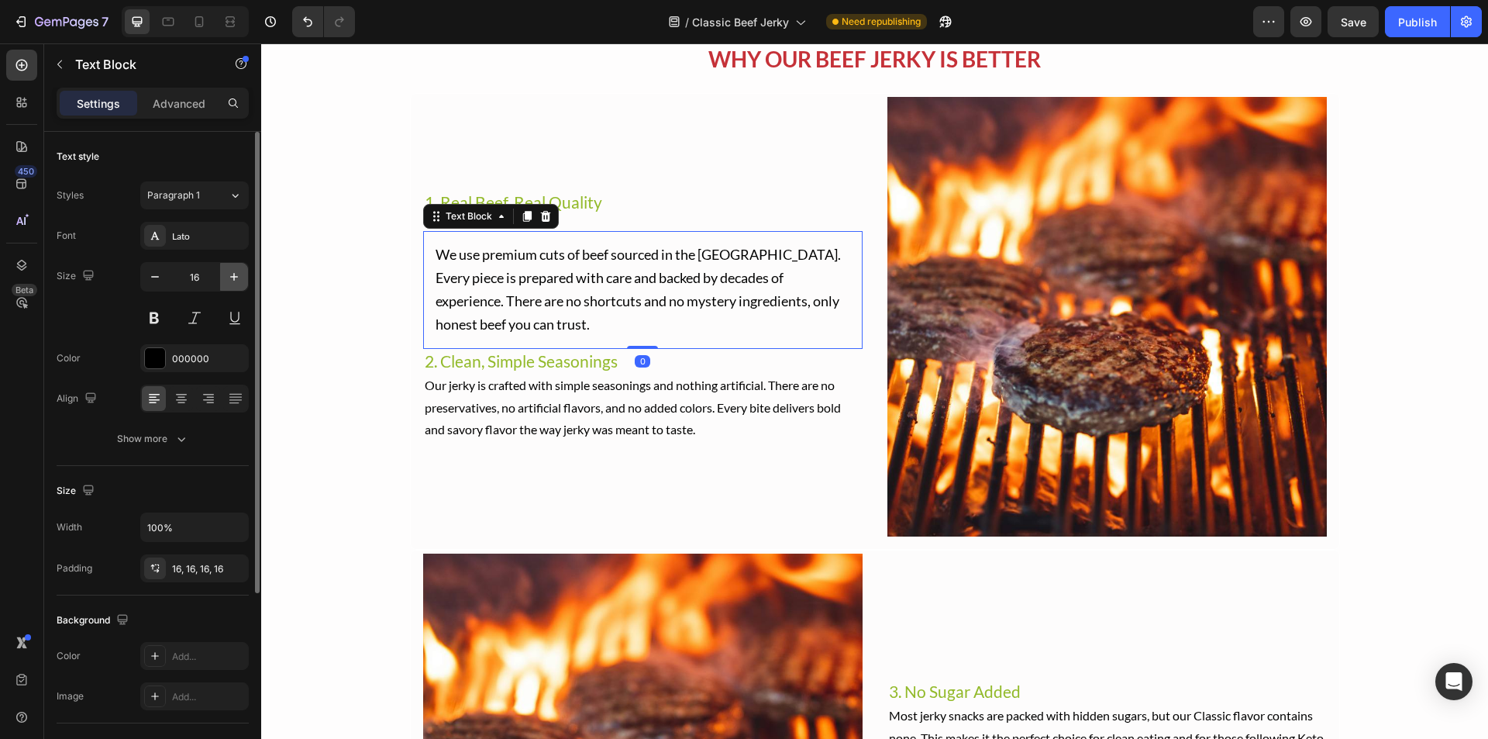
click at [232, 279] on icon "button" at bounding box center [234, 277] width 16 height 16
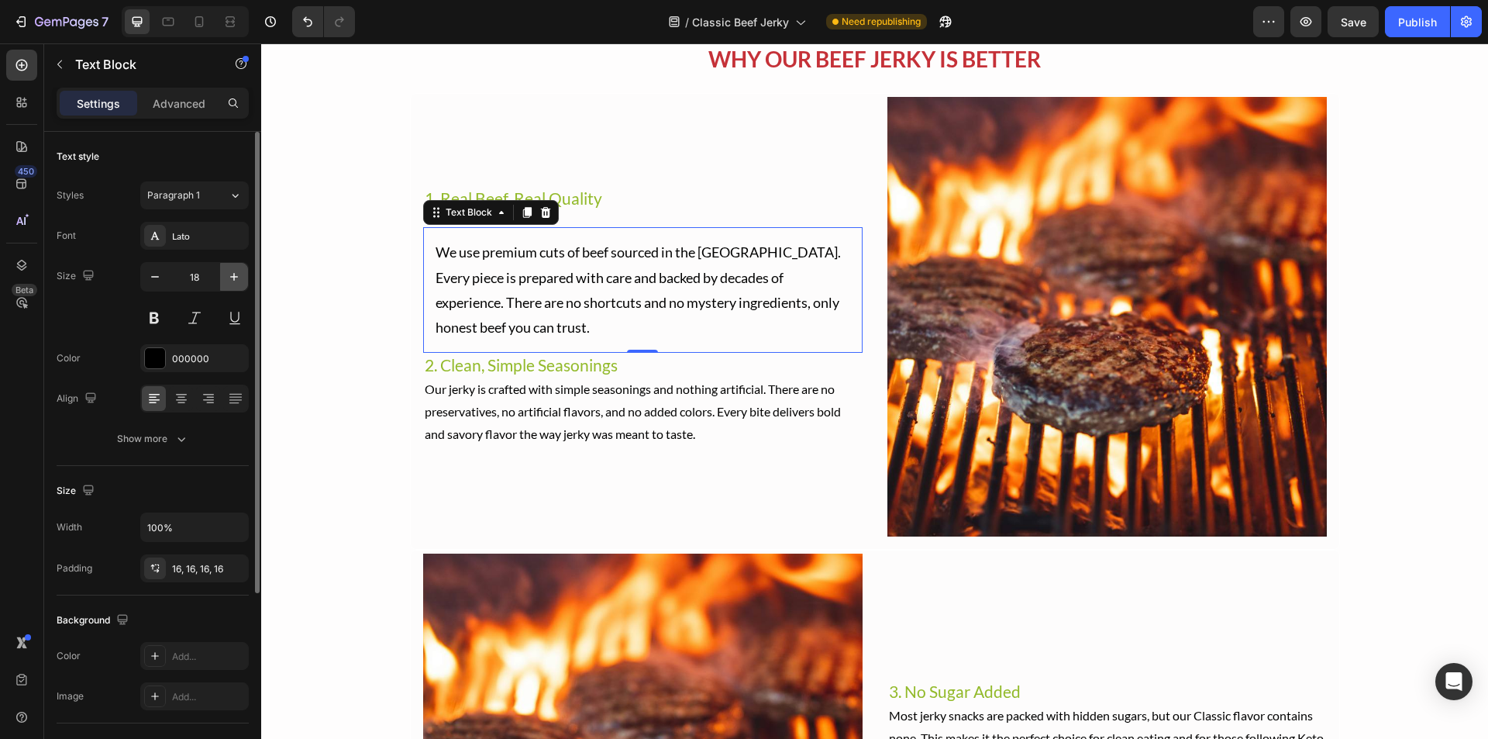
click at [232, 279] on icon "button" at bounding box center [234, 277] width 16 height 16
click at [152, 278] on icon "button" at bounding box center [155, 277] width 16 height 16
type input "16"
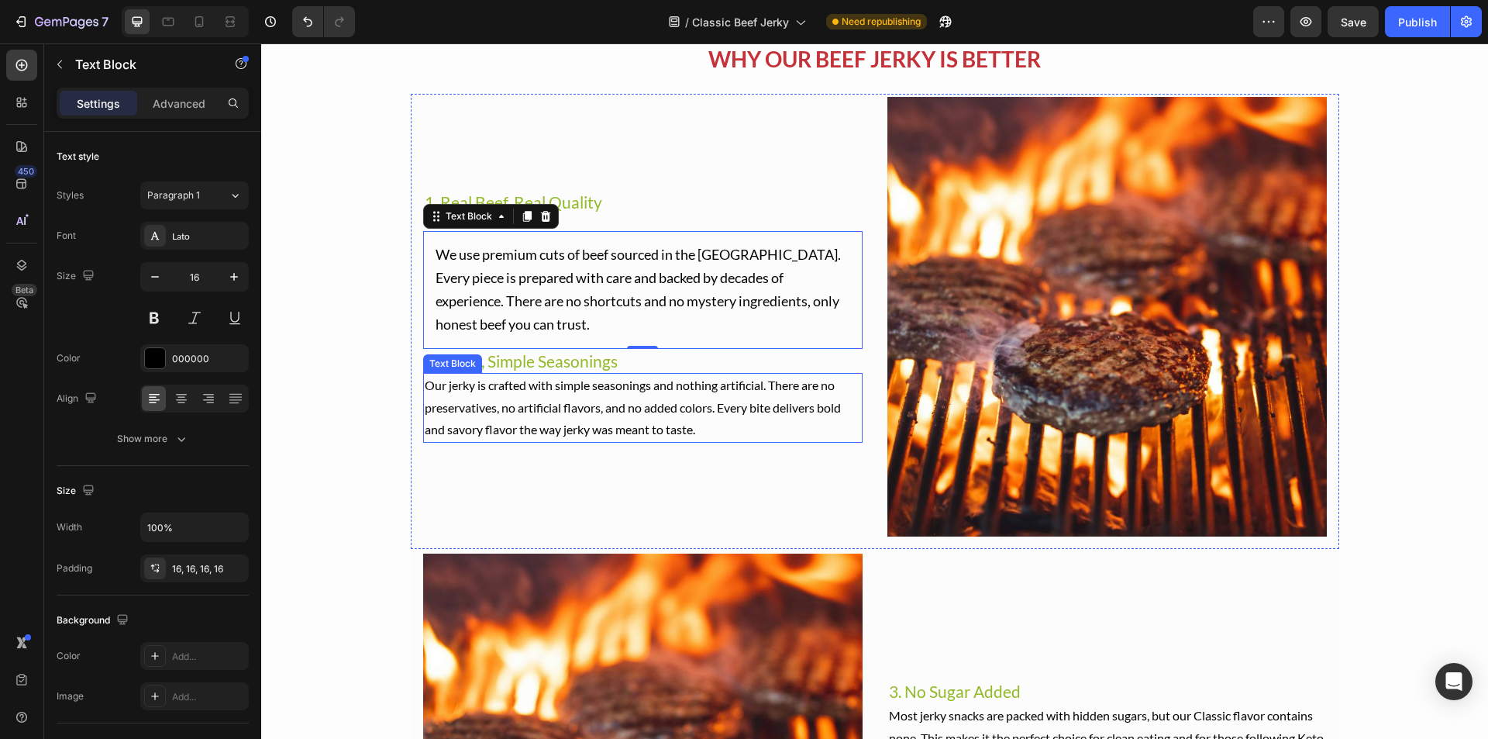
click at [578, 378] on p "Our jerky is crafted with simple seasonings and nothing artificial. There are n…" at bounding box center [643, 407] width 436 height 67
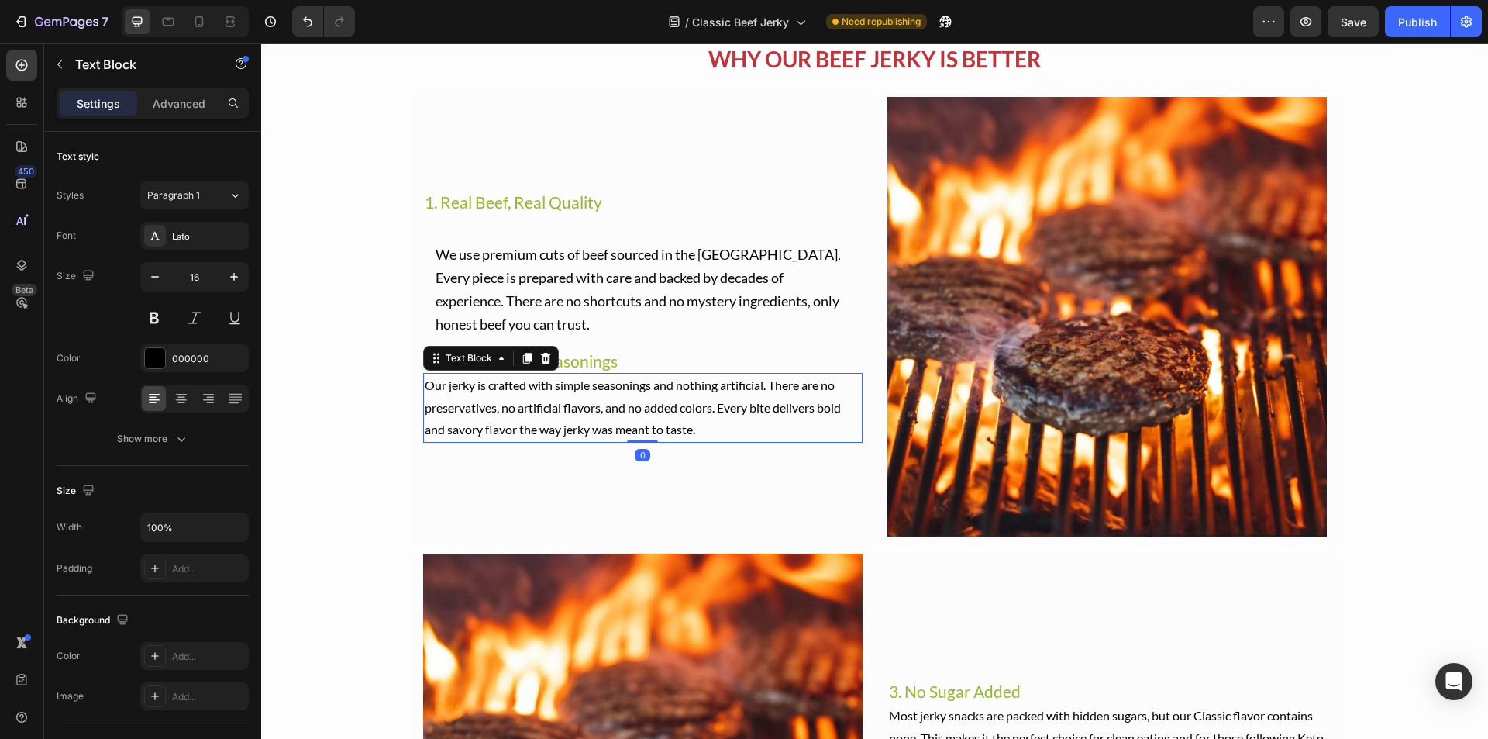
click at [498, 399] on p "Our jerky is crafted with simple seasonings and nothing artificial. There are n…" at bounding box center [643, 407] width 436 height 67
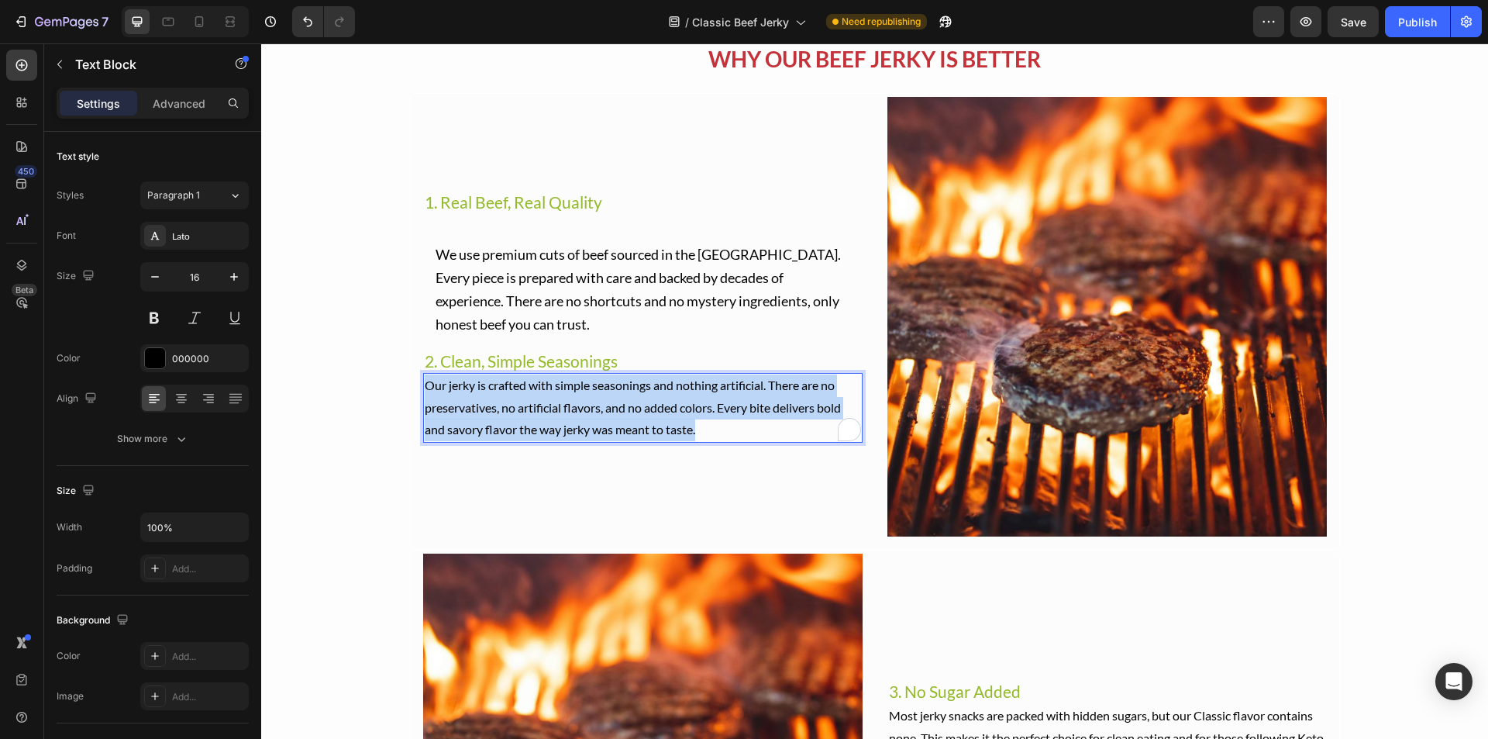
click at [498, 399] on p "Our jerky is crafted with simple seasonings and nothing artificial. There are n…" at bounding box center [643, 407] width 436 height 67
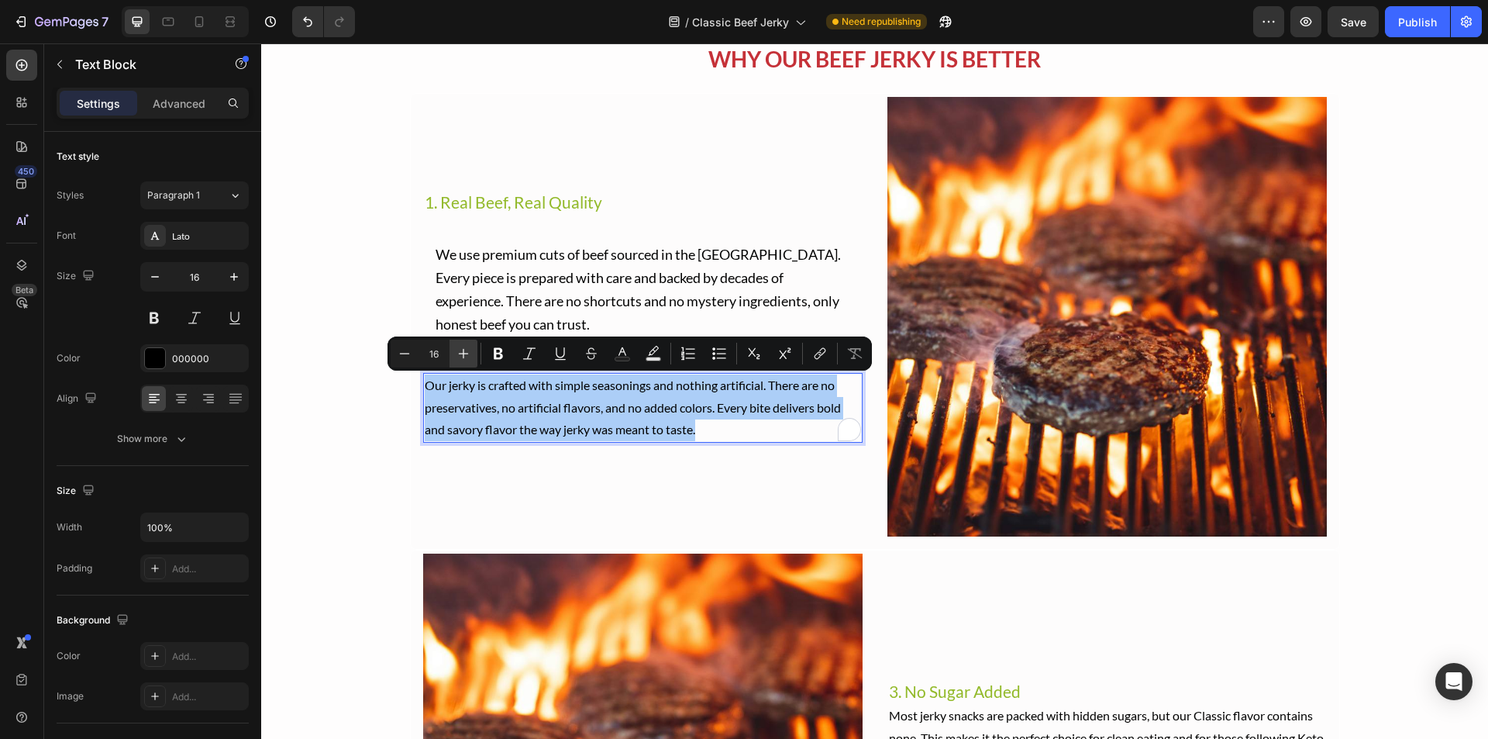
click at [455, 357] on button "Plus" at bounding box center [464, 354] width 28 height 28
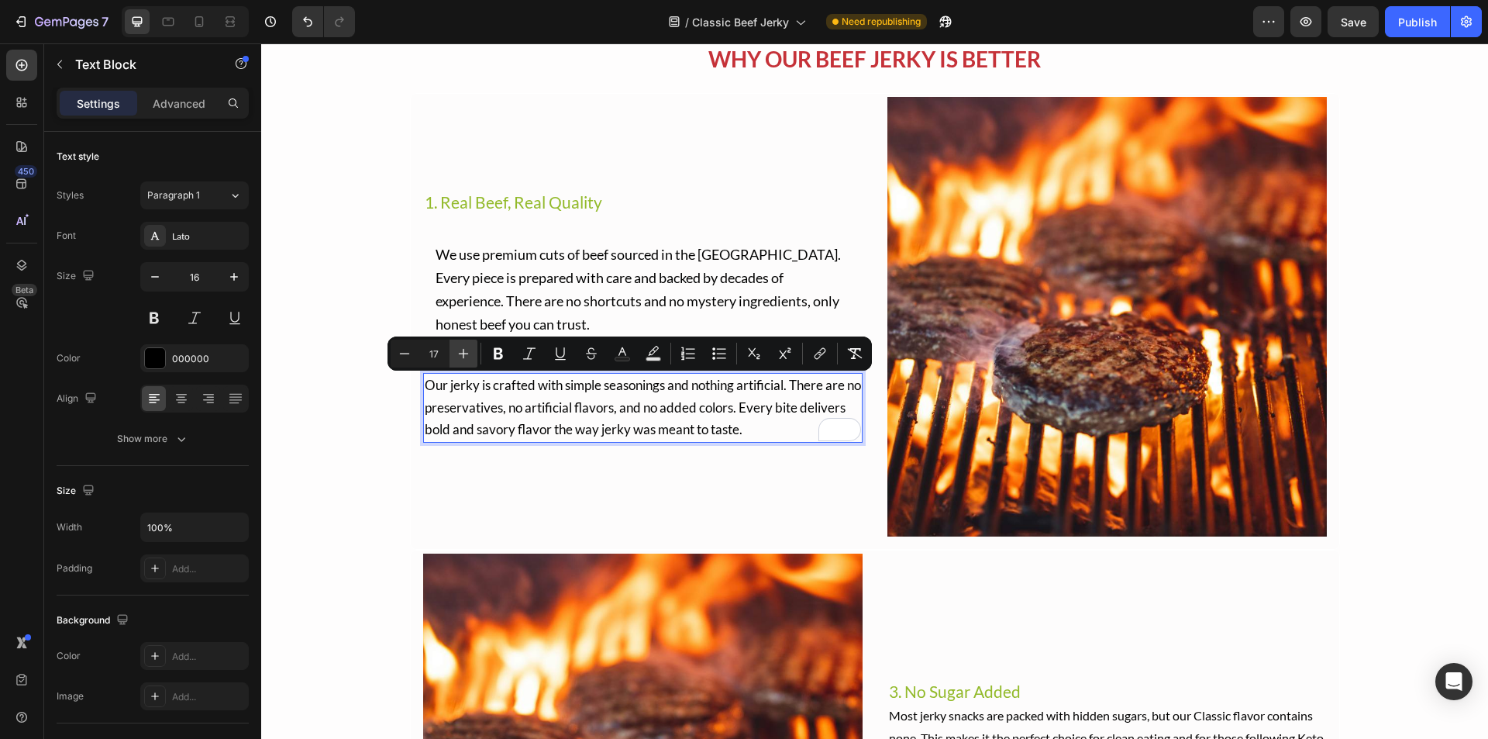
click at [455, 357] on button "Plus" at bounding box center [464, 354] width 28 height 28
type input "18"
click at [352, 385] on div "WHY OUR BEEF JERKY IS BETTER Text Block Image 1. Real Beef, Real Quality Headin…" at bounding box center [874, 524] width 1227 height 964
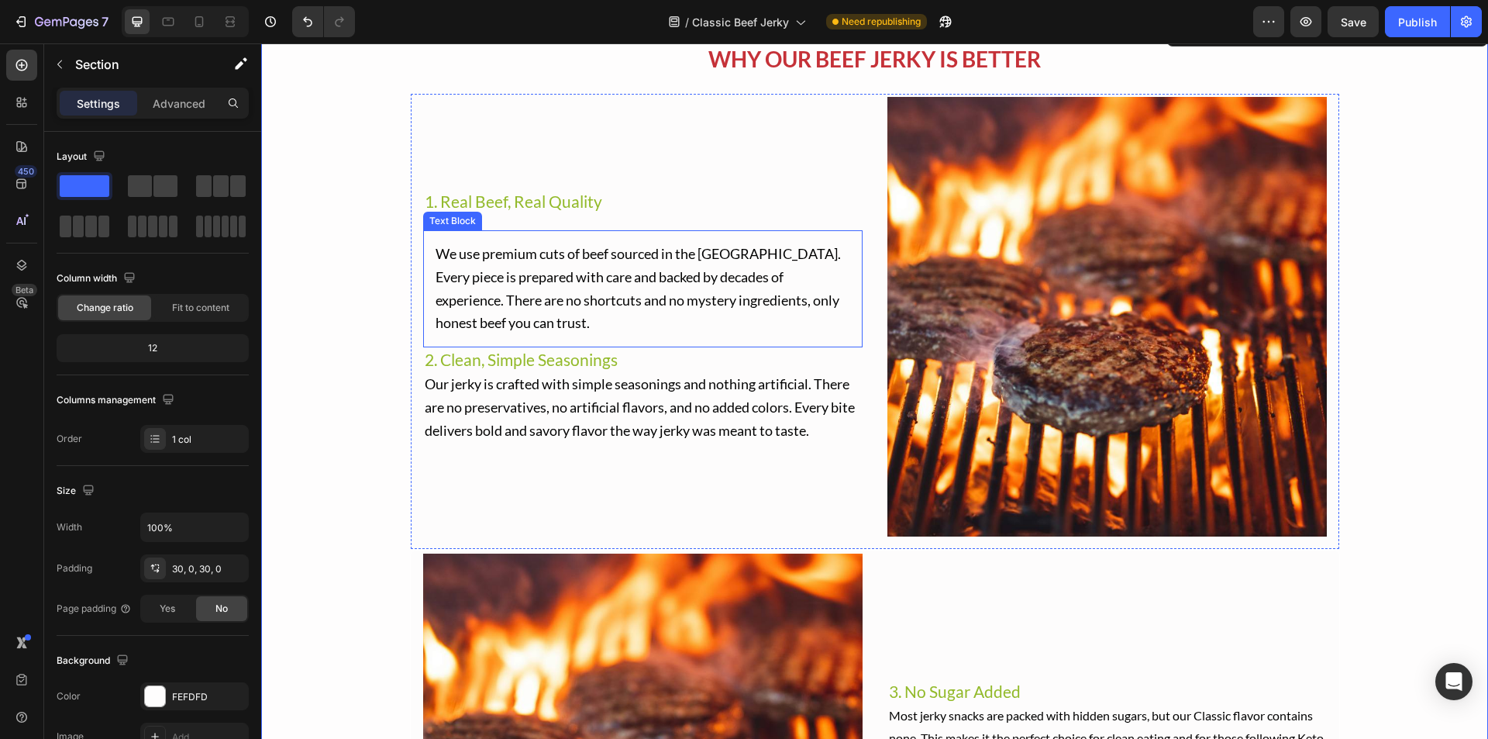
click at [467, 295] on span "We use premium cuts of beef sourced in the [GEOGRAPHIC_DATA]. Every piece is pr…" at bounding box center [638, 288] width 405 height 86
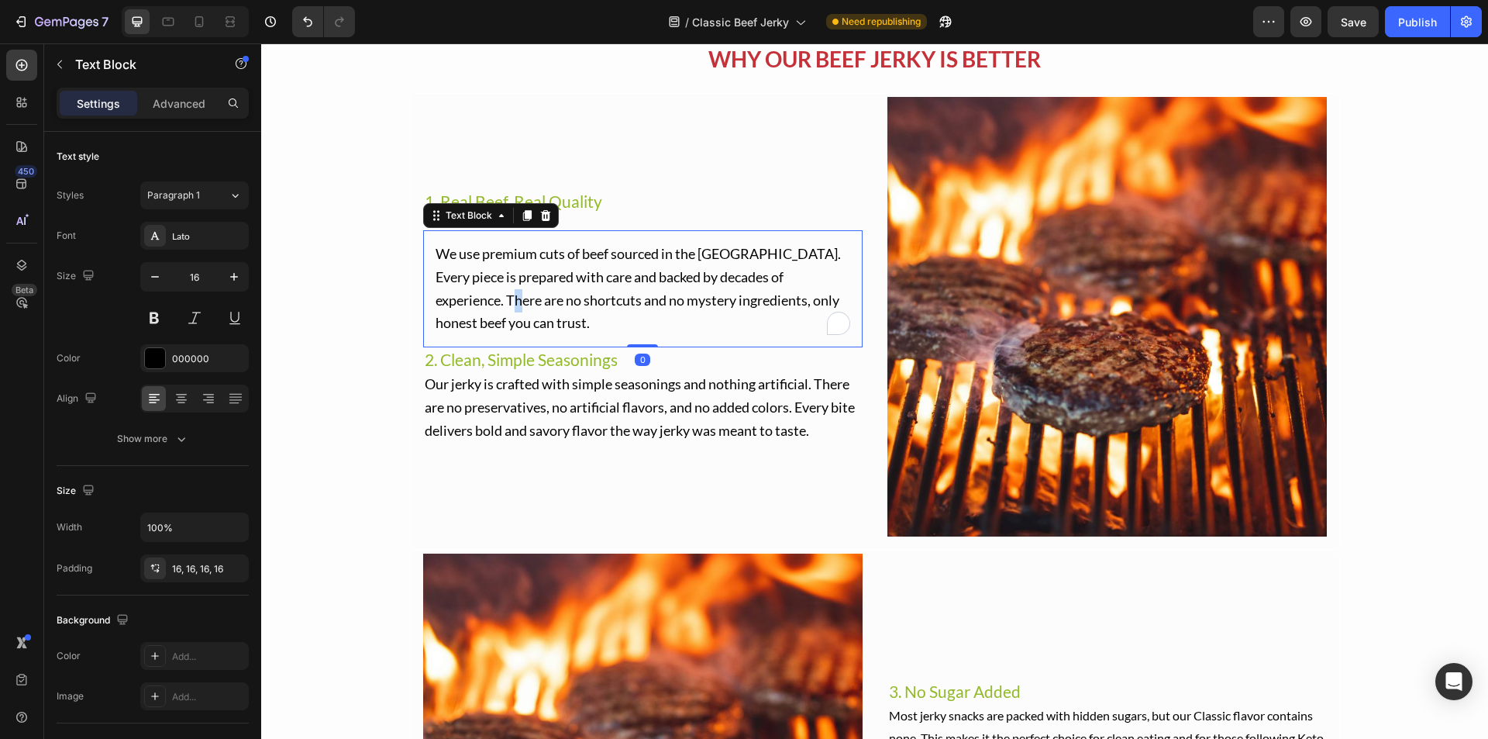
click at [467, 295] on span "We use premium cuts of beef sourced in the [GEOGRAPHIC_DATA]. Every piece is pr…" at bounding box center [638, 288] width 405 height 86
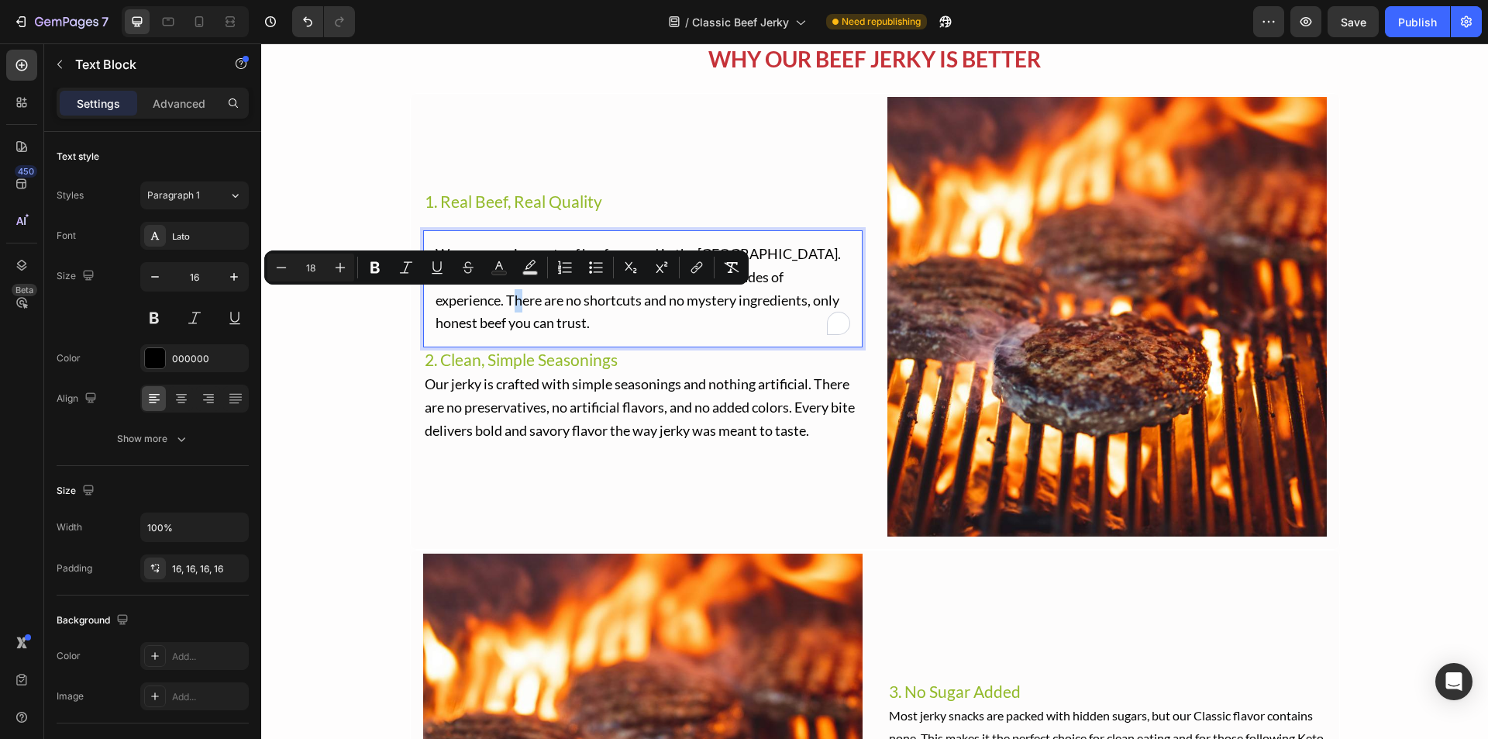
click at [467, 295] on span "We use premium cuts of beef sourced in the [GEOGRAPHIC_DATA]. Every piece is pr…" at bounding box center [638, 288] width 405 height 86
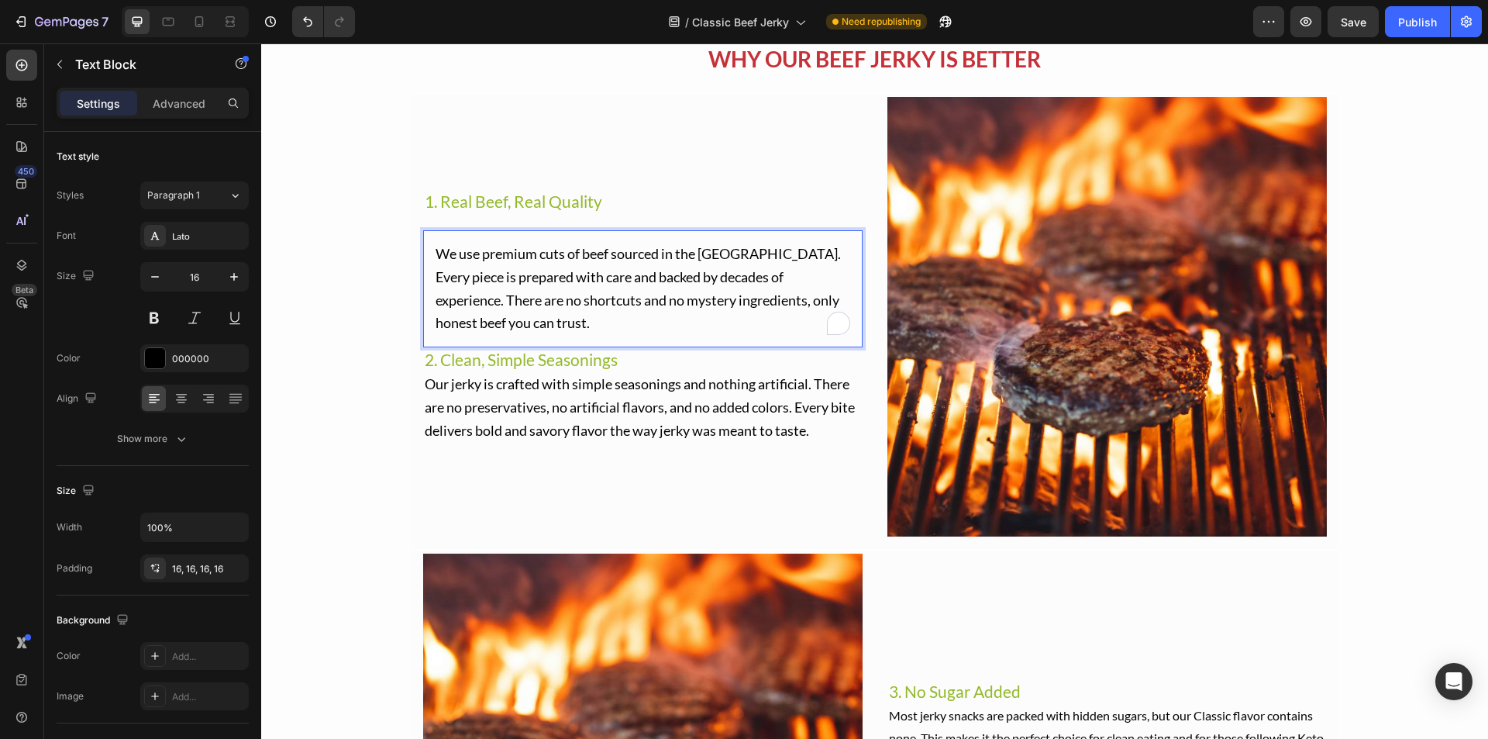
click at [467, 295] on span "We use premium cuts of beef sourced in the [GEOGRAPHIC_DATA]. Every piece is pr…" at bounding box center [638, 288] width 405 height 86
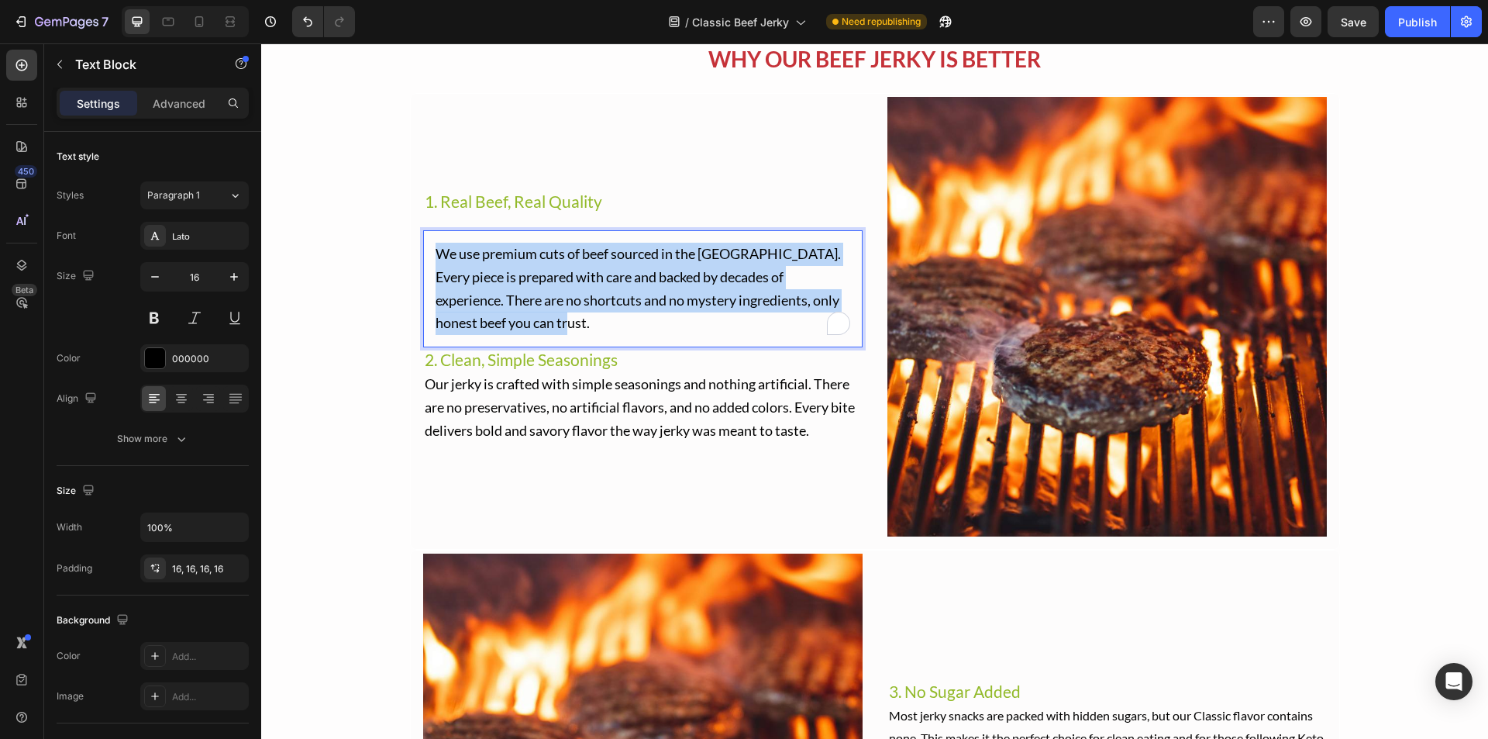
click at [467, 295] on span "We use premium cuts of beef sourced in the [GEOGRAPHIC_DATA]. Every piece is pr…" at bounding box center [638, 288] width 405 height 86
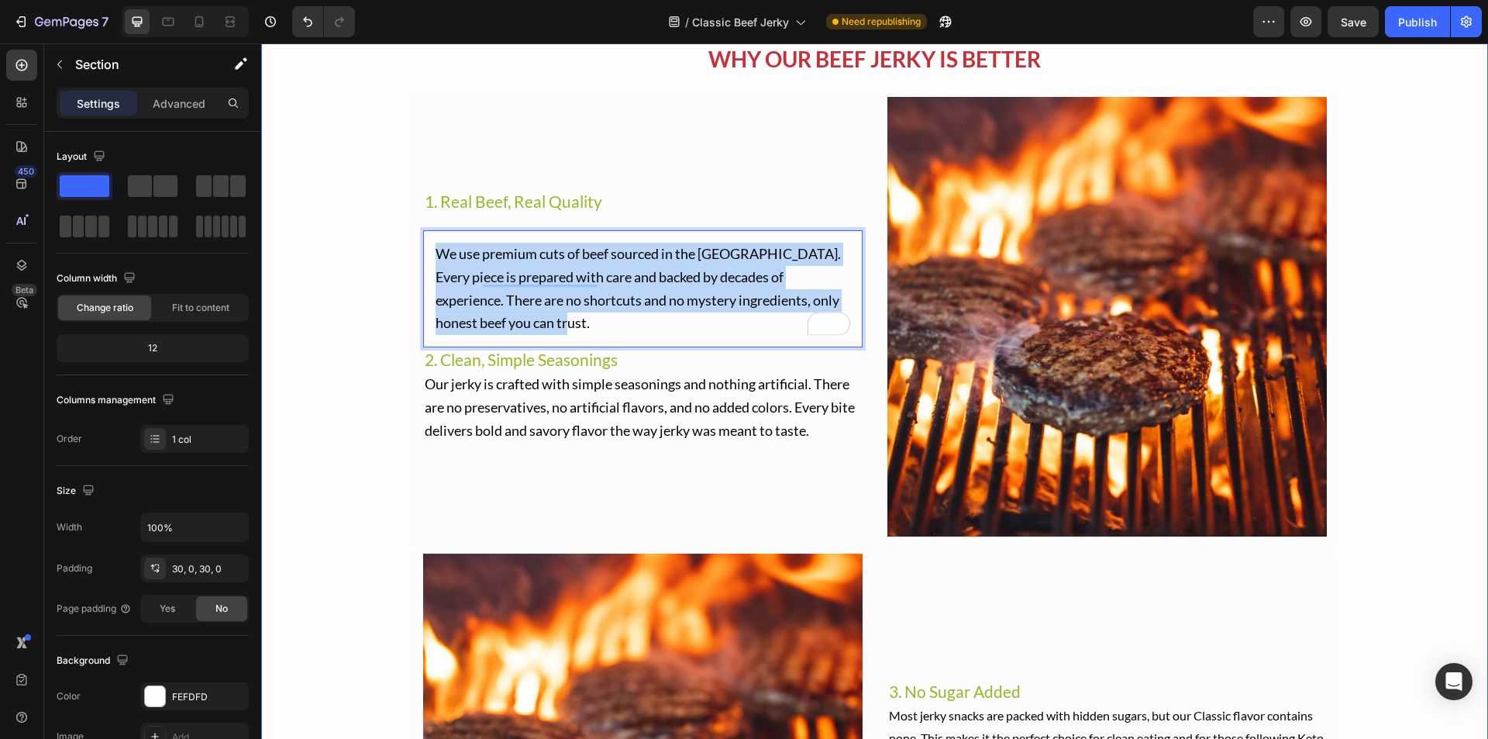
click at [359, 309] on div "WHY OUR BEEF JERKY IS BETTER Text Block Image 1. Real Beef, Real Quality Headin…" at bounding box center [874, 524] width 1227 height 964
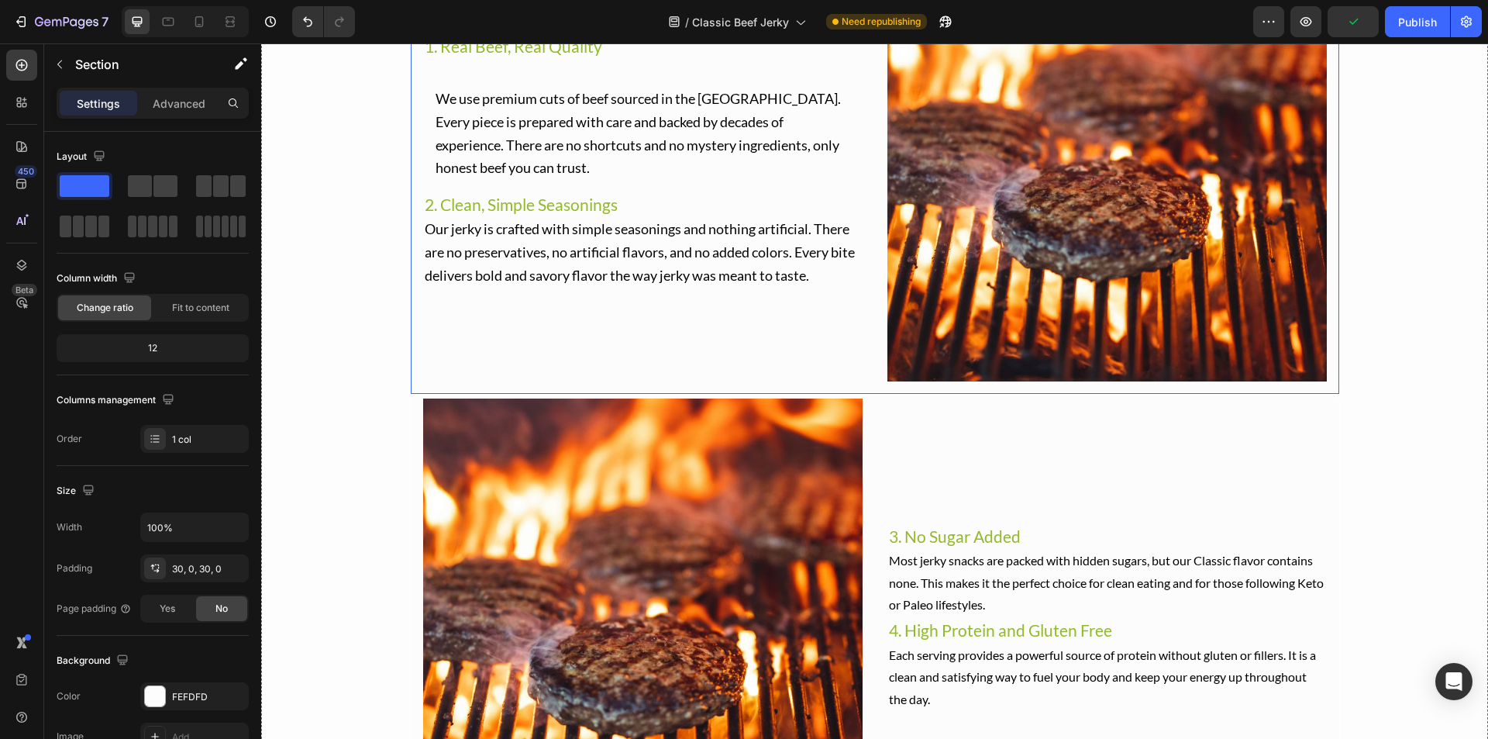
scroll to position [2171, 0]
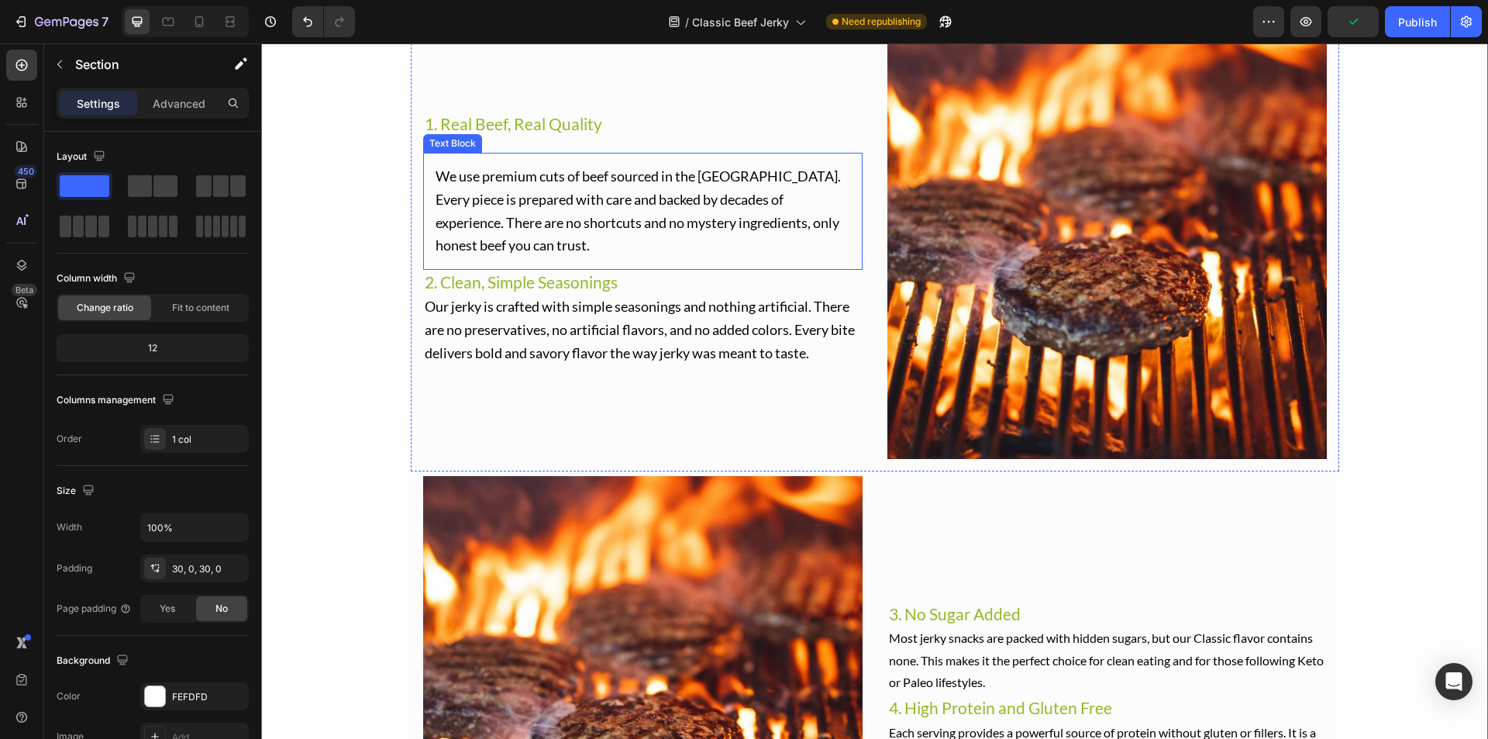
click at [443, 218] on span "We use premium cuts of beef sourced in the [GEOGRAPHIC_DATA]. Every piece is pr…" at bounding box center [638, 210] width 405 height 86
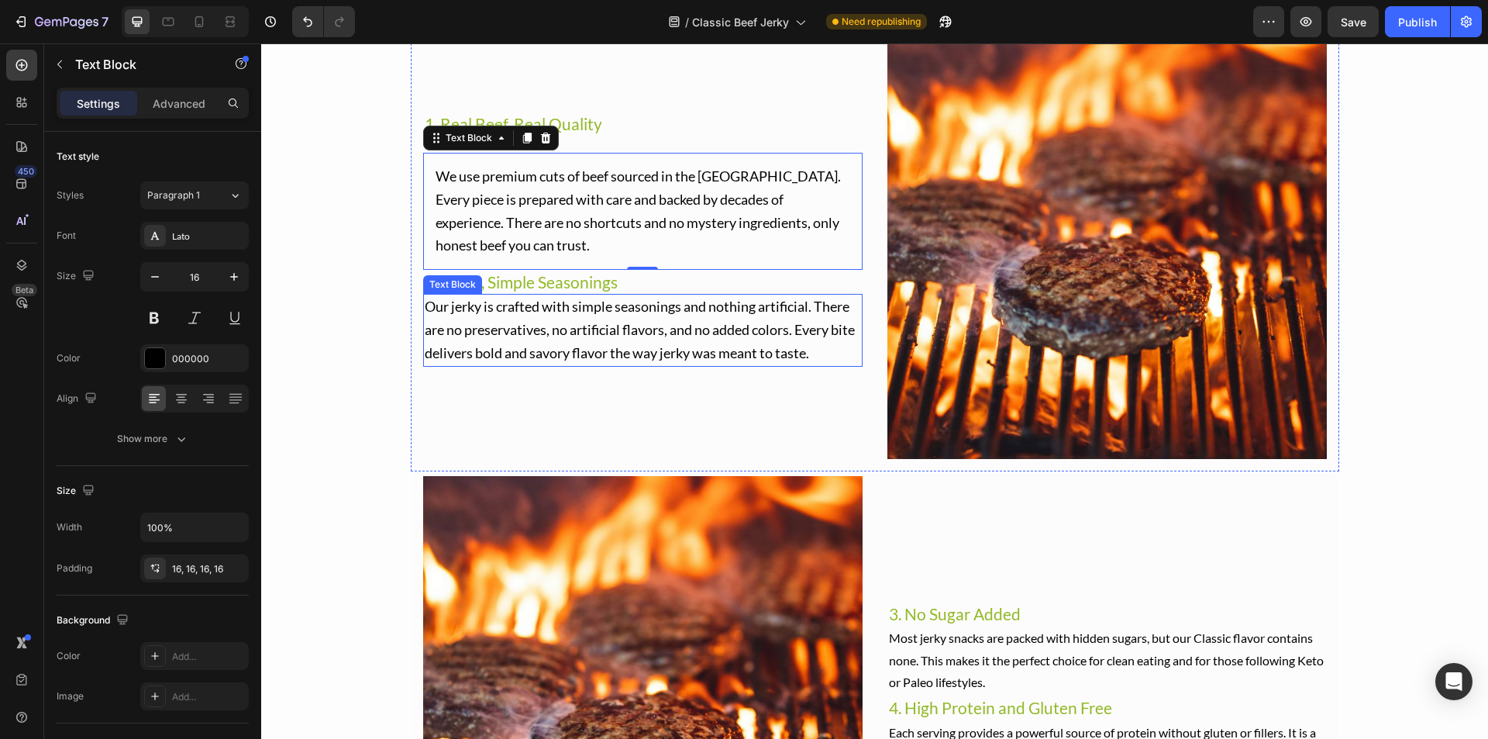
click at [443, 336] on span "Our jerky is crafted with simple seasonings and nothing artificial. There are n…" at bounding box center [640, 330] width 430 height 64
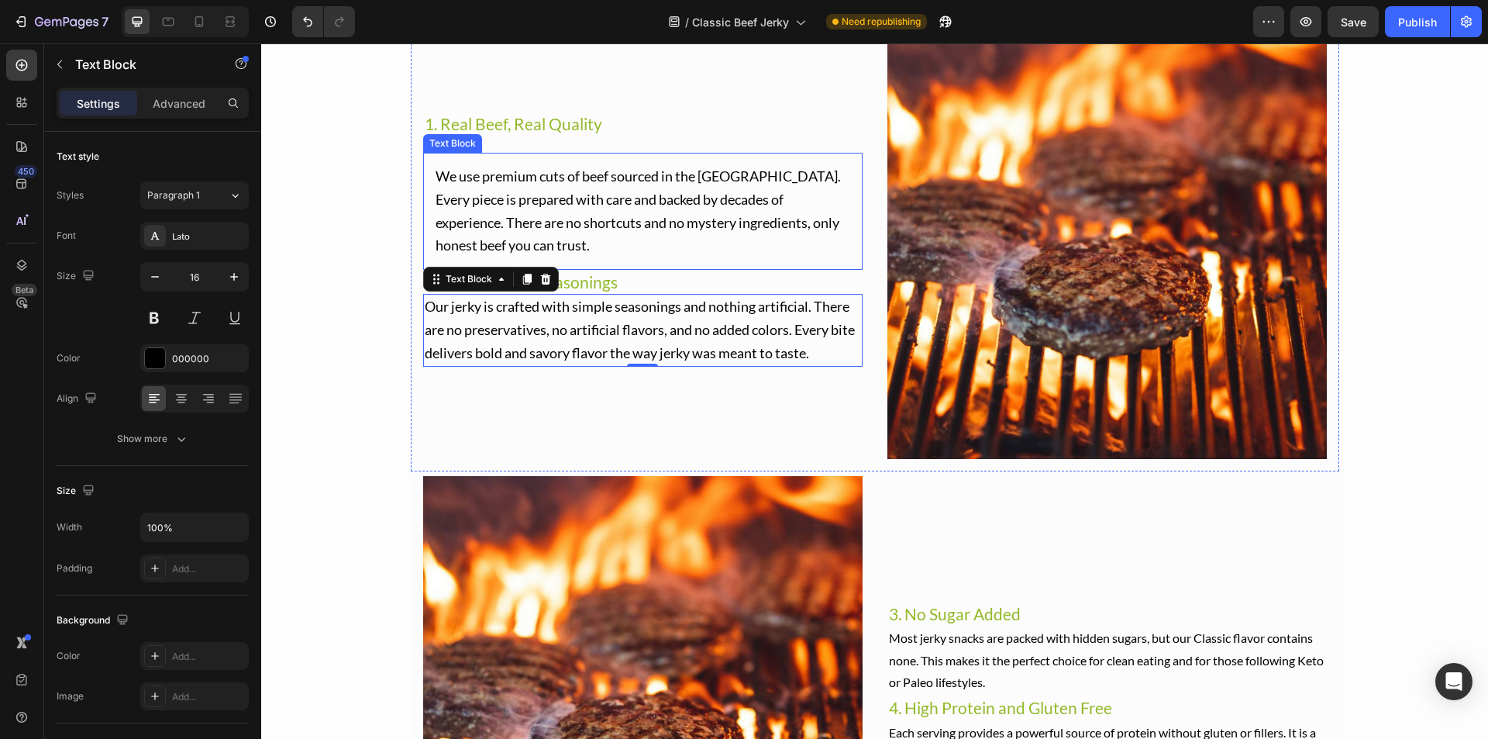
click at [424, 237] on div "We use premium cuts of beef sourced in the [GEOGRAPHIC_DATA]. Every piece is pr…" at bounding box center [643, 211] width 440 height 117
click at [432, 305] on span "Our jerky is crafted with simple seasonings and nothing artificial. There are n…" at bounding box center [640, 330] width 430 height 64
click at [448, 208] on p "We use premium cuts of beef sourced in the [GEOGRAPHIC_DATA]. Every piece is pr…" at bounding box center [643, 211] width 415 height 92
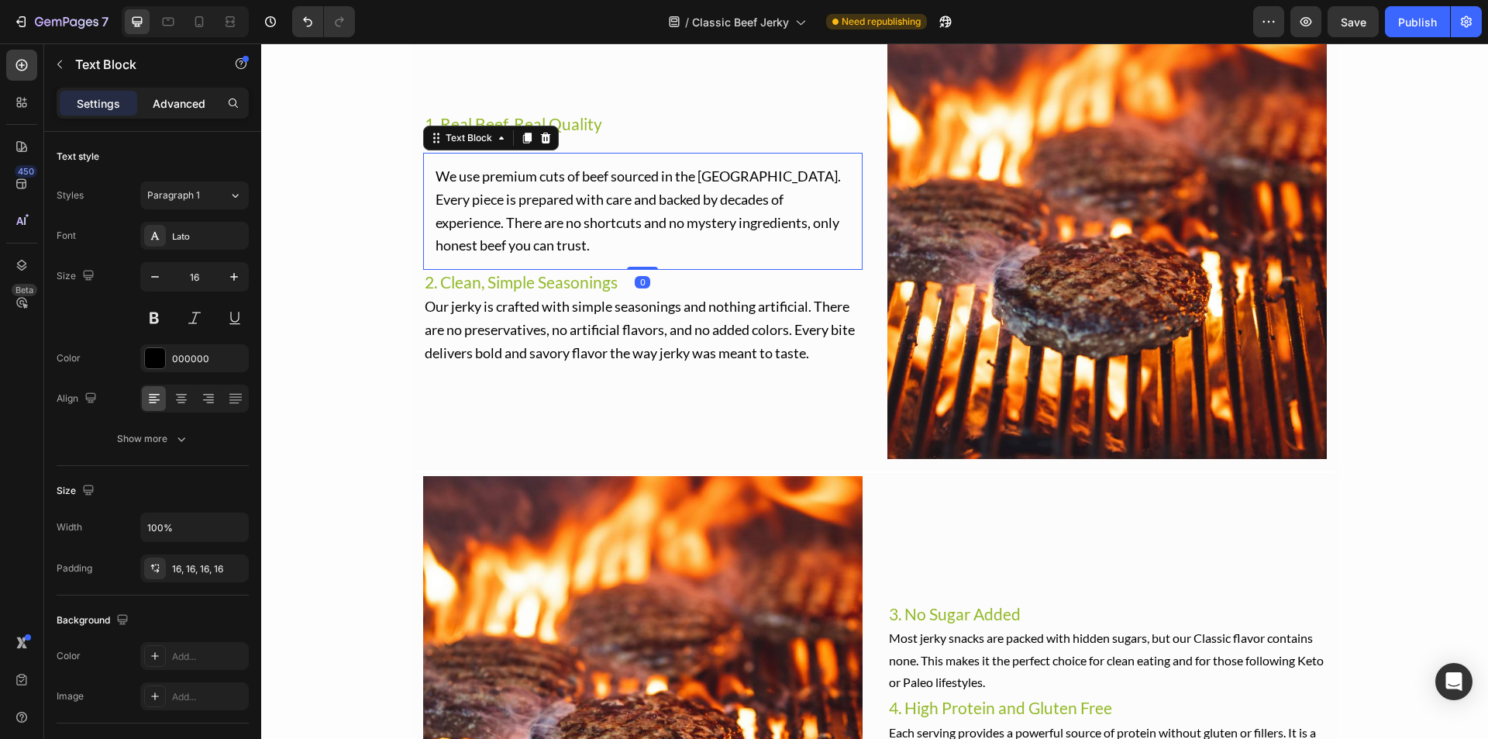
click at [166, 100] on p "Advanced" at bounding box center [179, 103] width 53 height 16
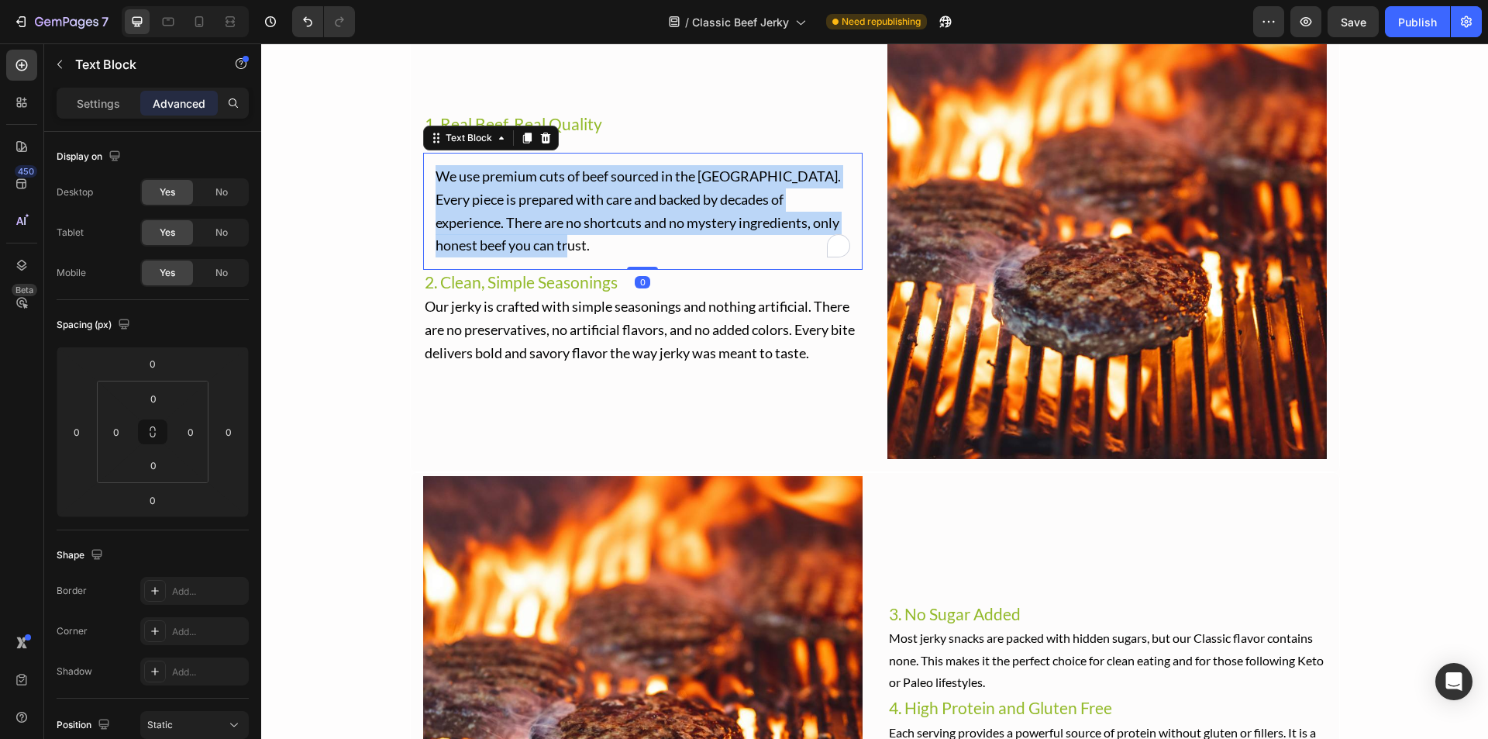
click at [541, 183] on span "We use premium cuts of beef sourced in the [GEOGRAPHIC_DATA]. Every piece is pr…" at bounding box center [638, 210] width 405 height 86
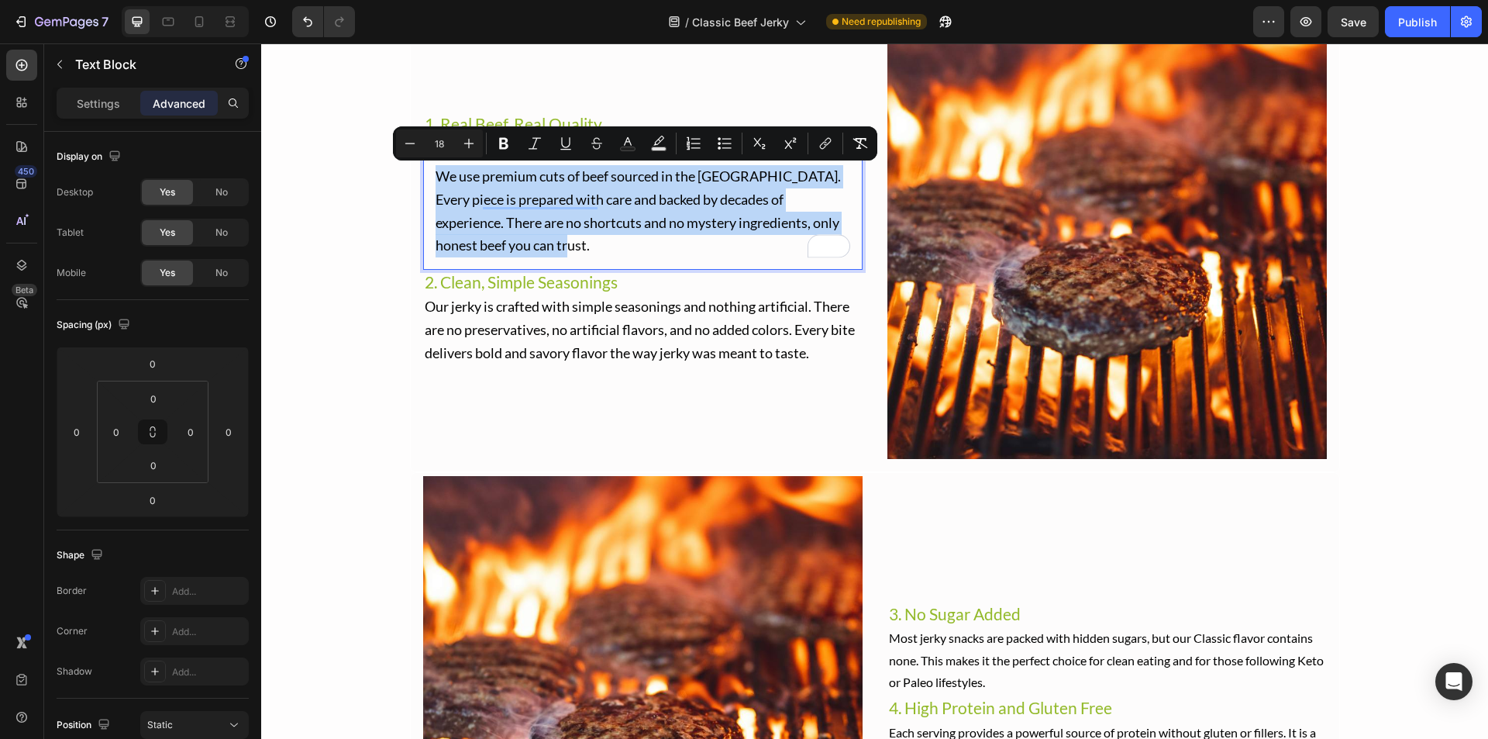
click at [513, 219] on span "We use premium cuts of beef sourced in the [GEOGRAPHIC_DATA]. Every piece is pr…" at bounding box center [638, 210] width 405 height 86
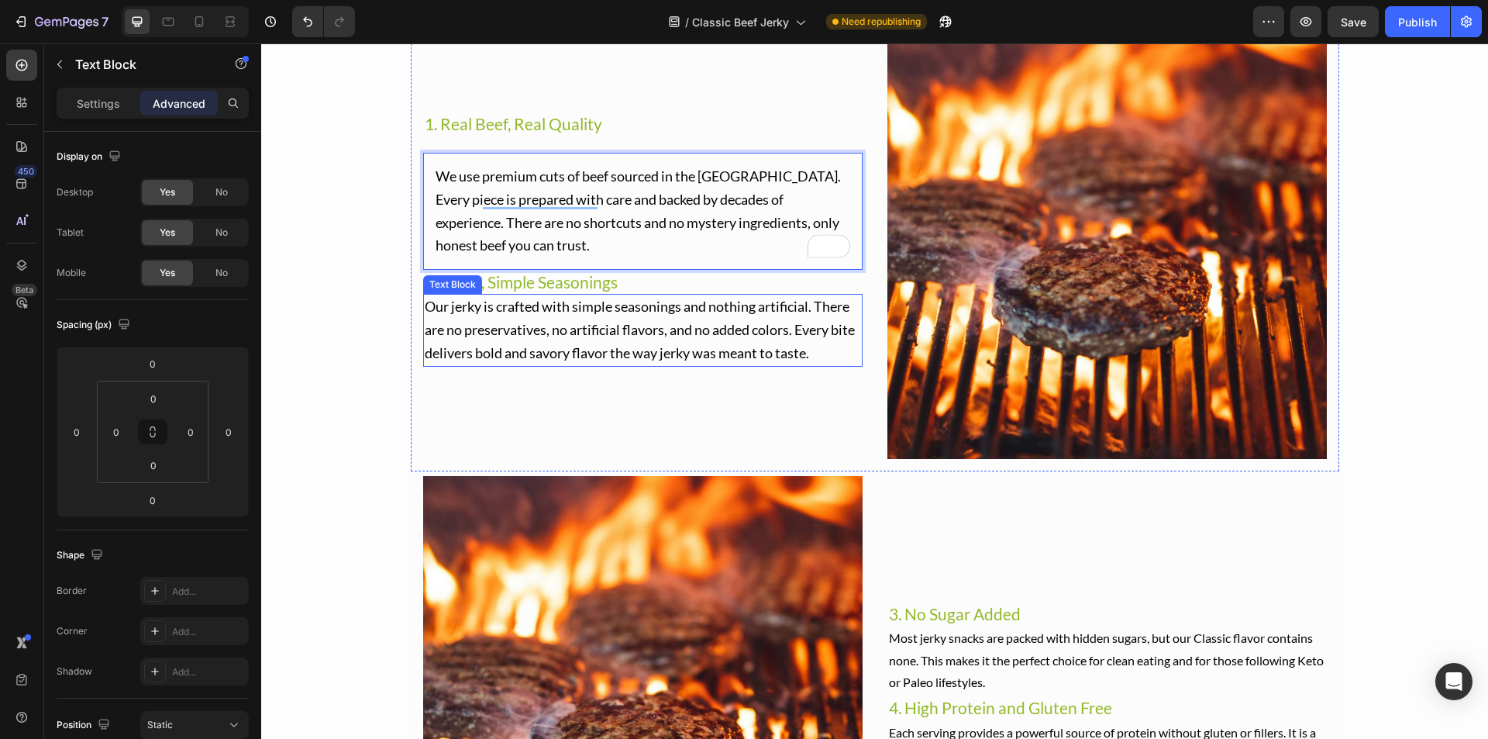
click at [481, 343] on p "Our jerky is crafted with simple seasonings and nothing artificial. There are n…" at bounding box center [643, 329] width 436 height 69
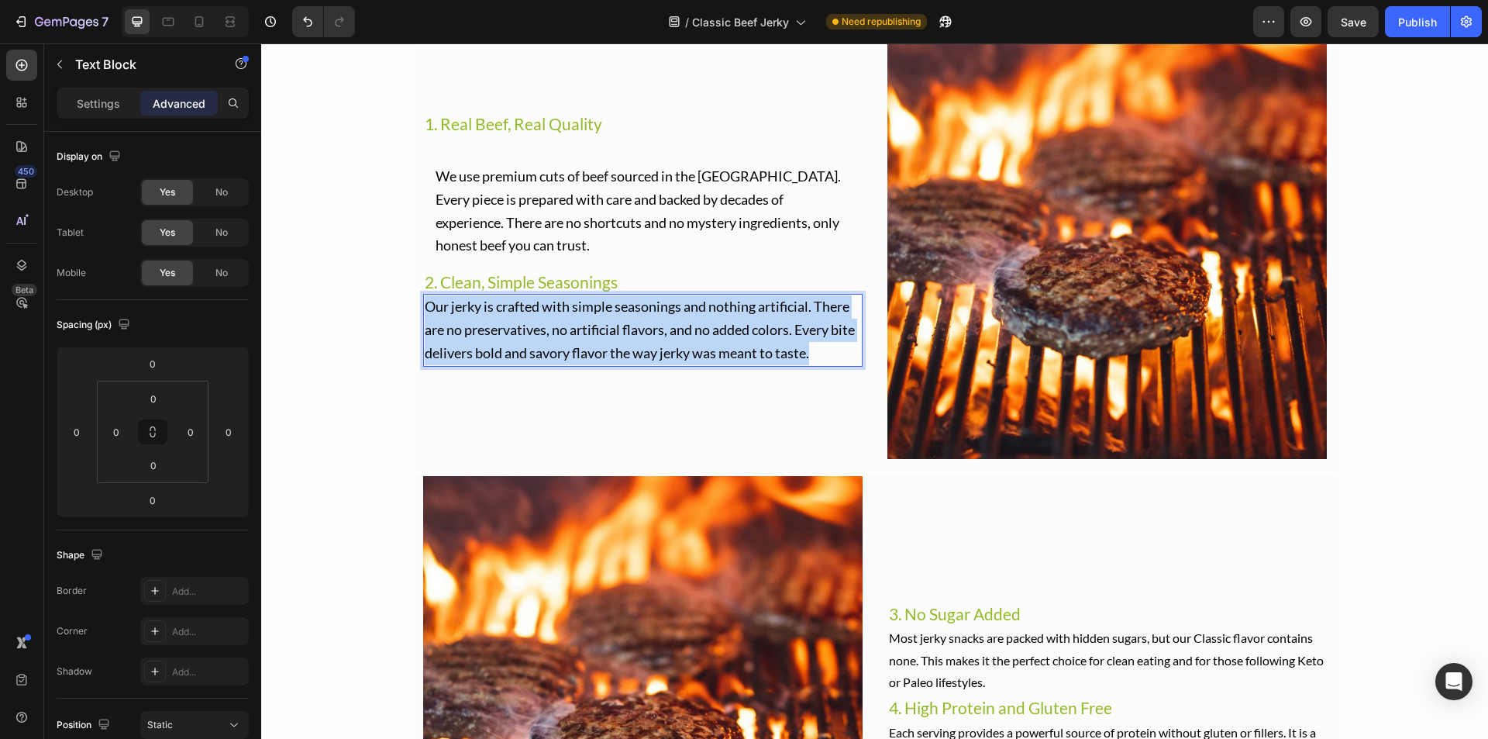
click at [481, 343] on p "Our jerky is crafted with simple seasonings and nothing artificial. There are n…" at bounding box center [643, 329] width 436 height 69
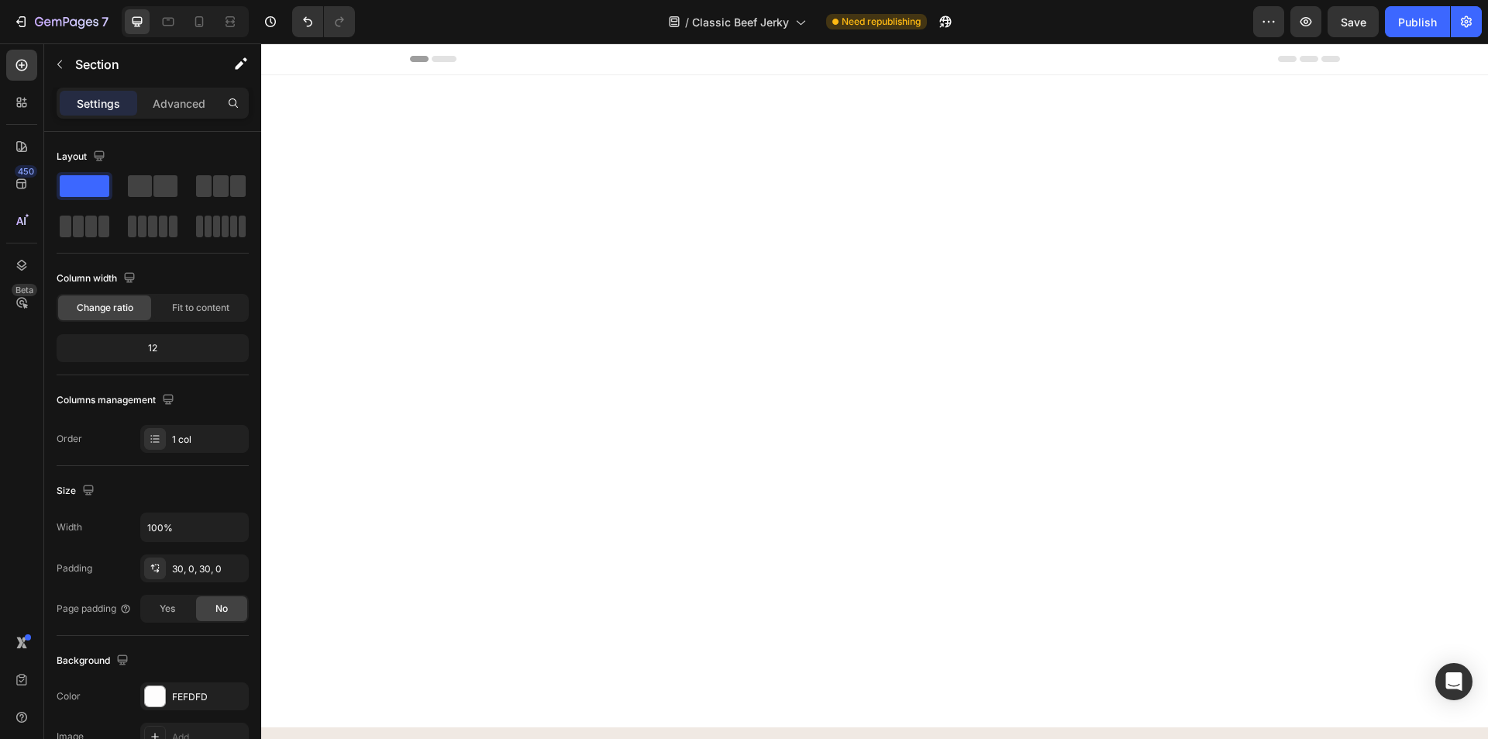
scroll to position [1938, 0]
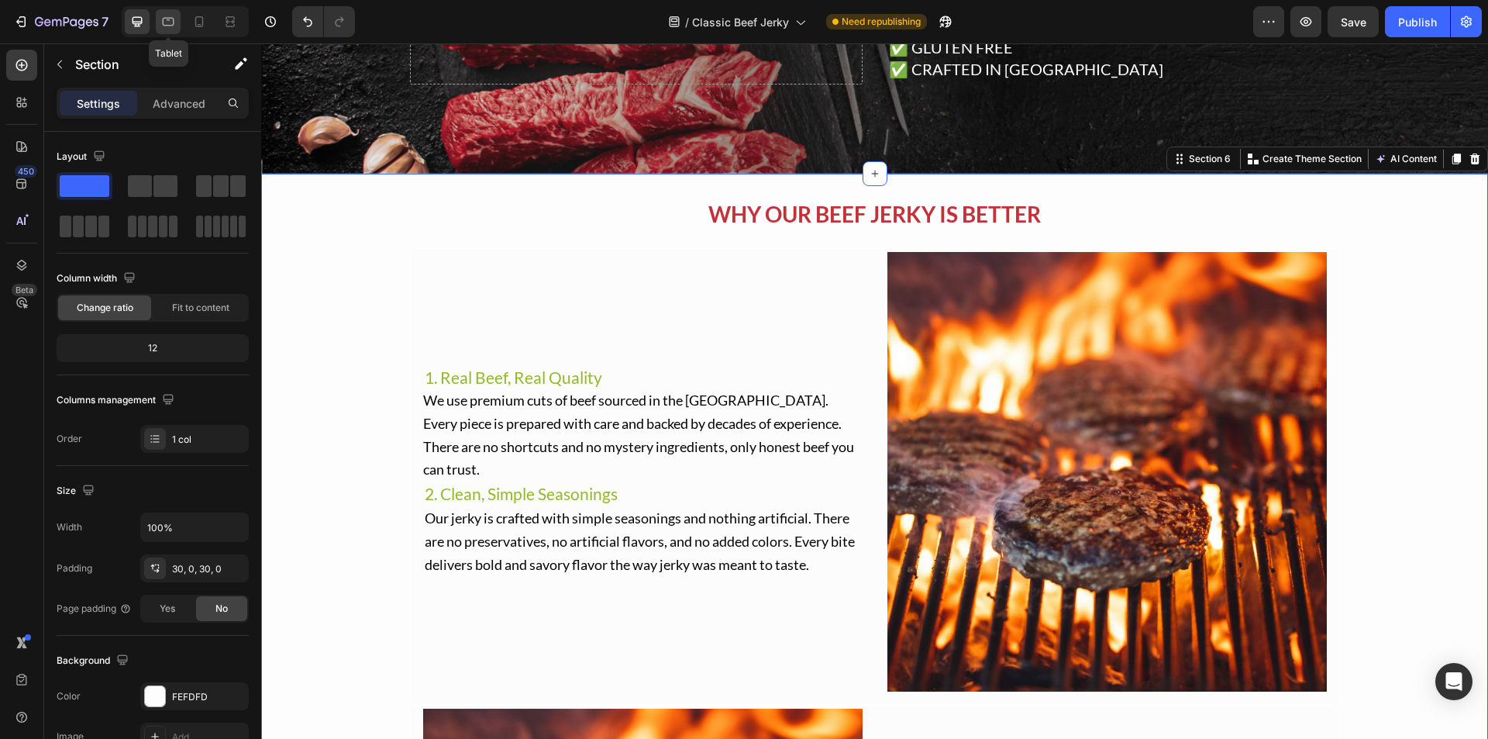
click at [167, 19] on icon at bounding box center [169, 22] width 12 height 9
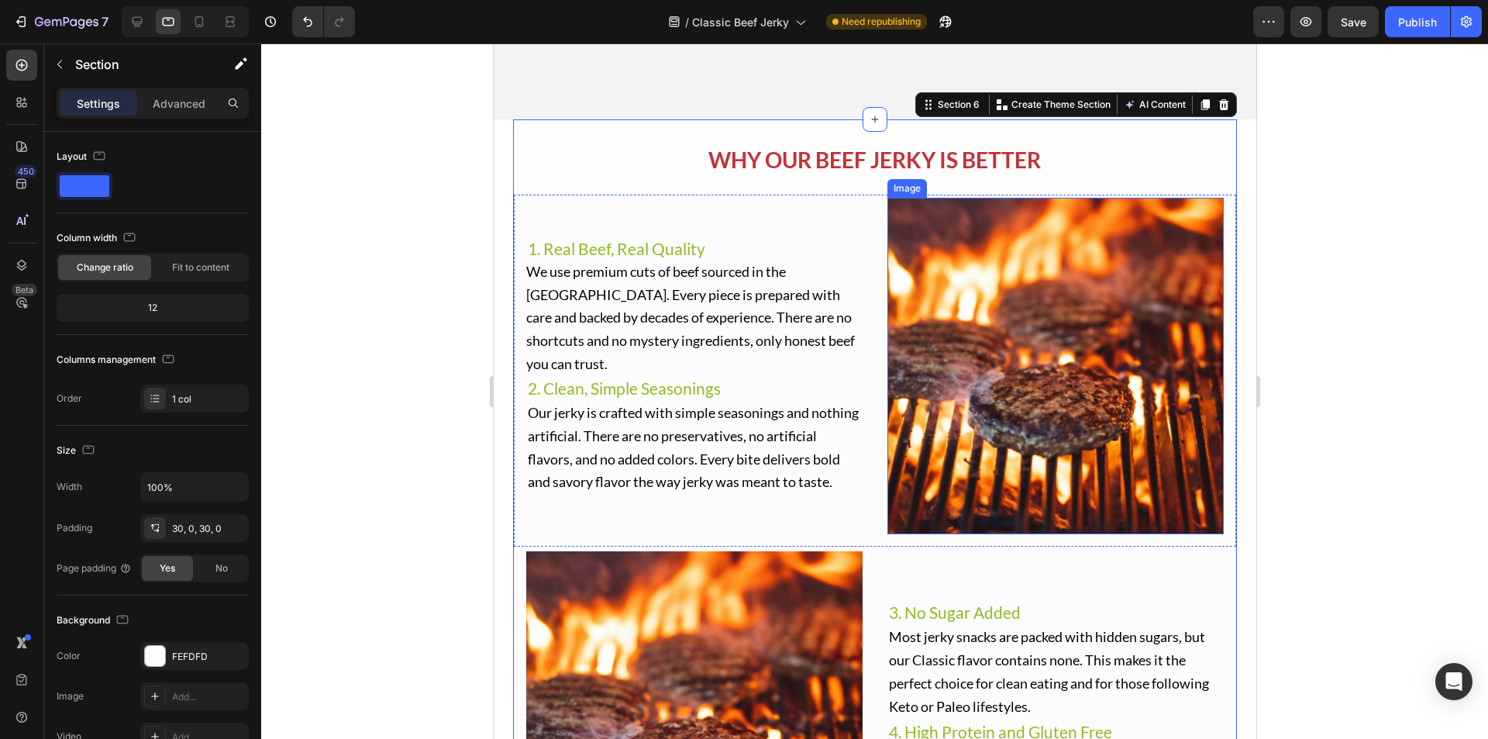
scroll to position [2092, 0]
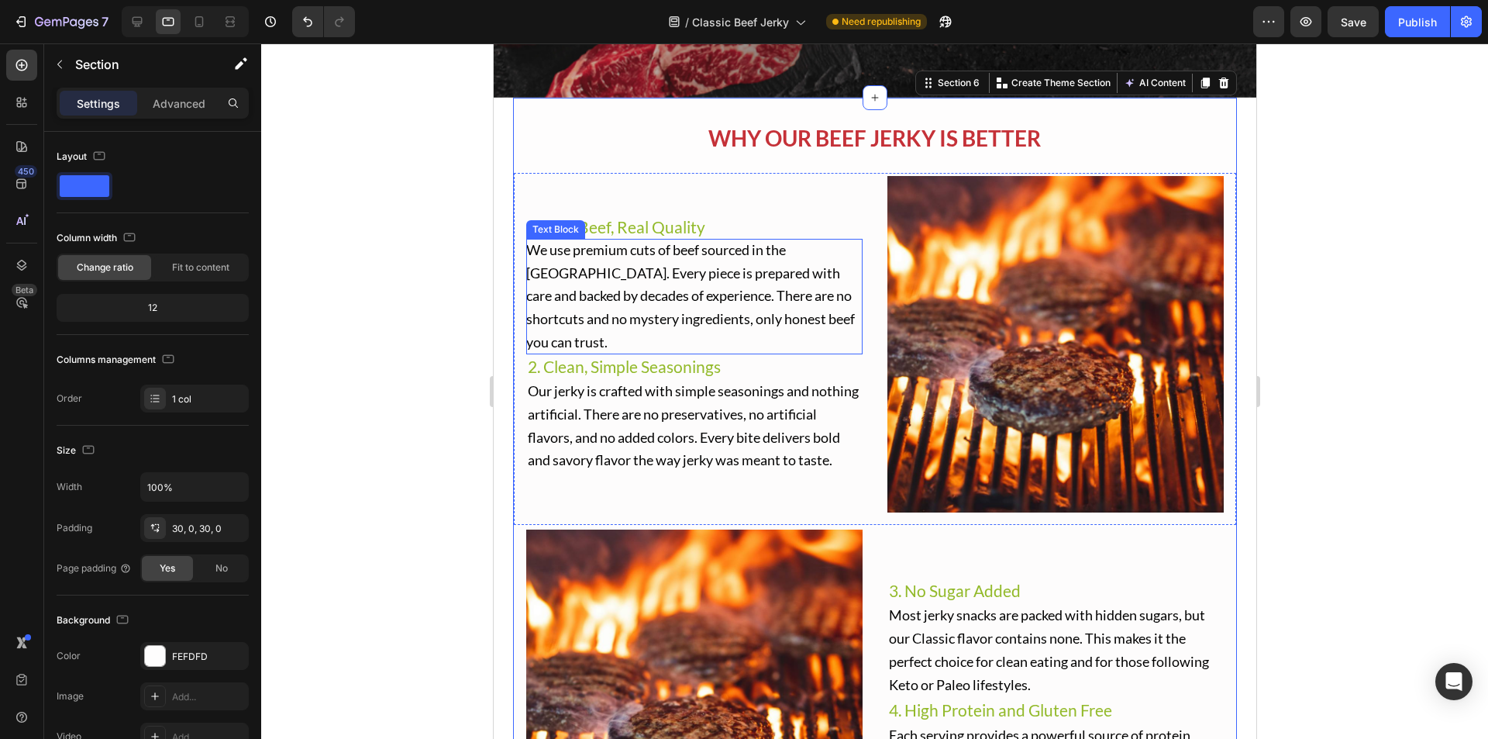
click at [767, 292] on span "We use premium cuts of beef sourced in the [GEOGRAPHIC_DATA]. Every piece is pr…" at bounding box center [690, 295] width 329 height 109
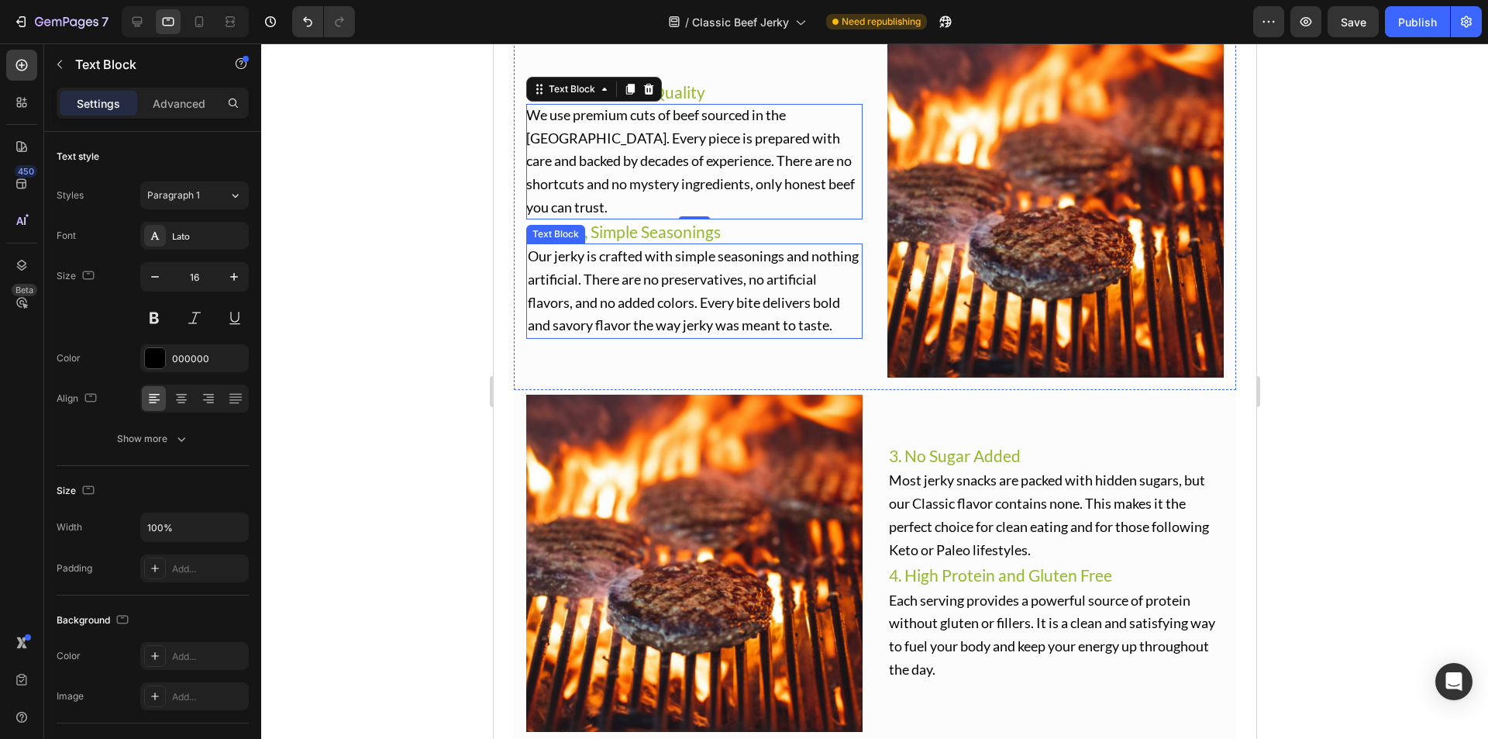
scroll to position [2247, 0]
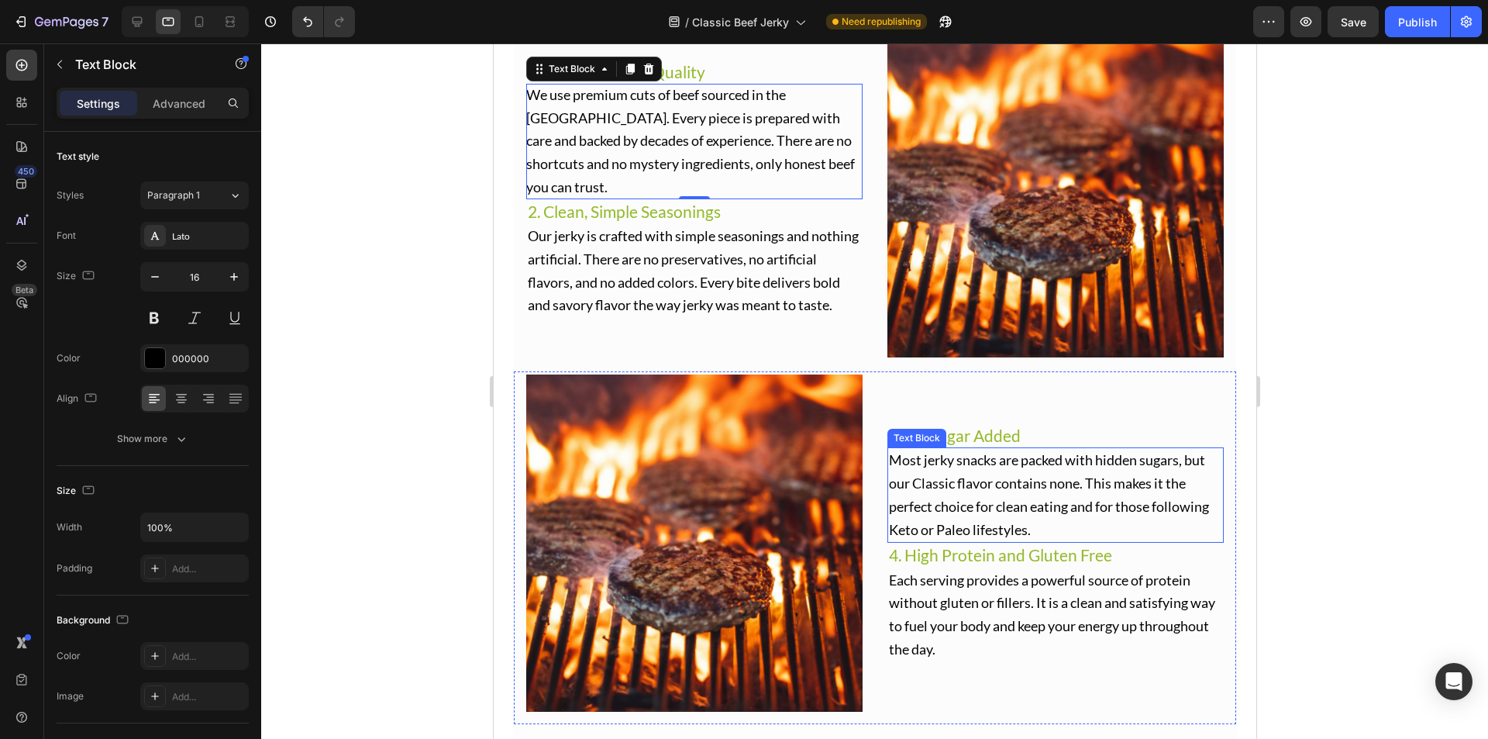
click at [969, 480] on span "Most jerky snacks are packed with hidden sugars, but our Classic flavor contain…" at bounding box center [1048, 494] width 320 height 86
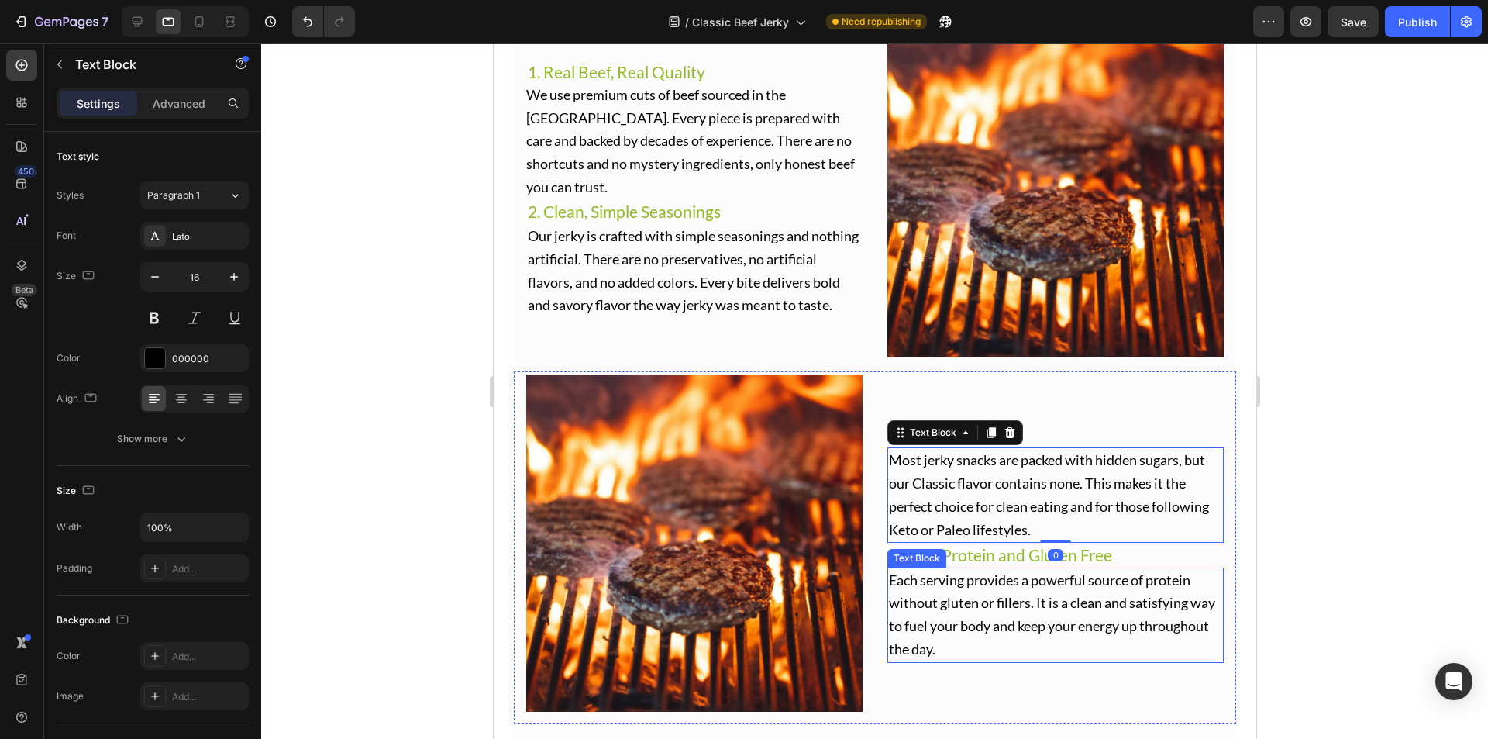
click at [994, 609] on span "Each serving provides a powerful source of protein without gluten or fillers. I…" at bounding box center [1051, 614] width 326 height 86
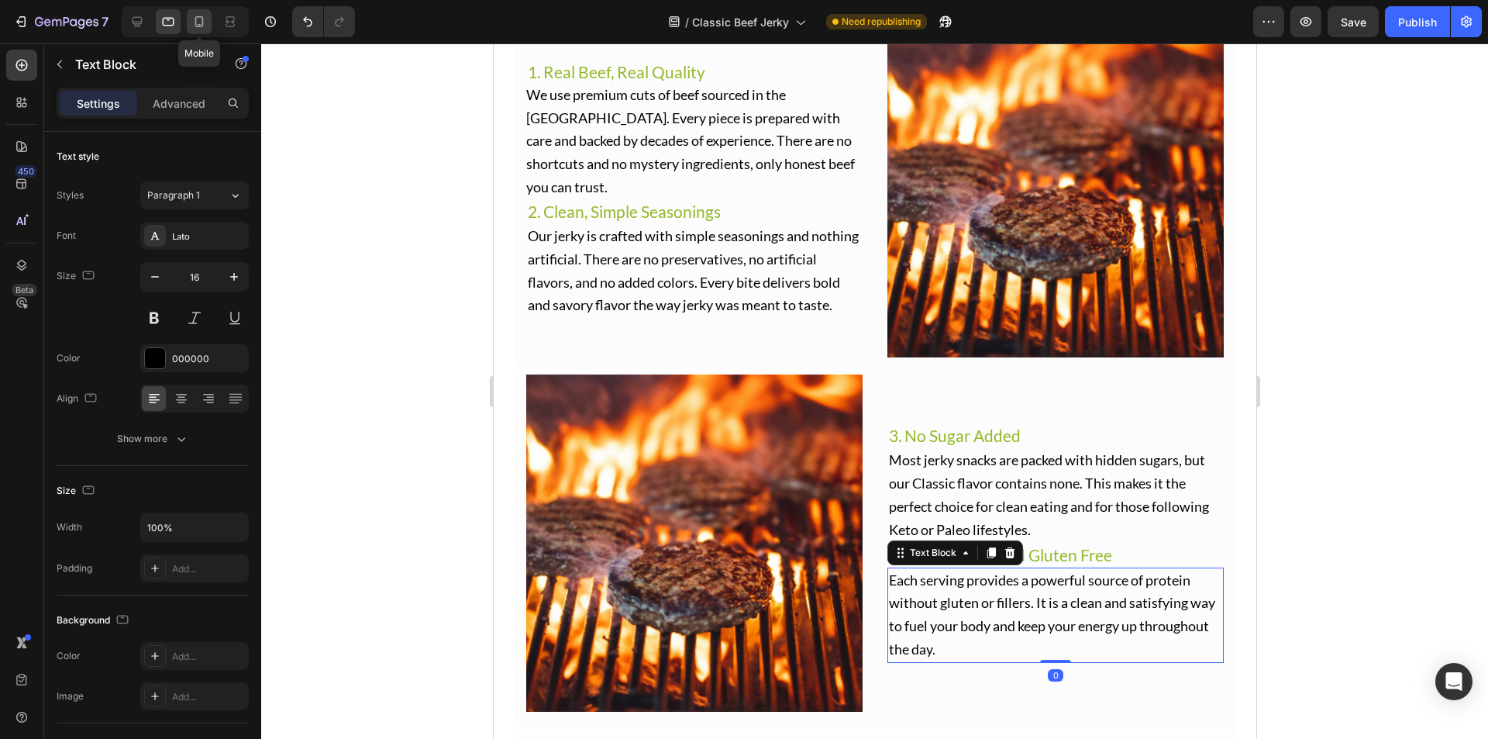
click at [204, 22] on icon at bounding box center [199, 22] width 16 height 16
type input "14"
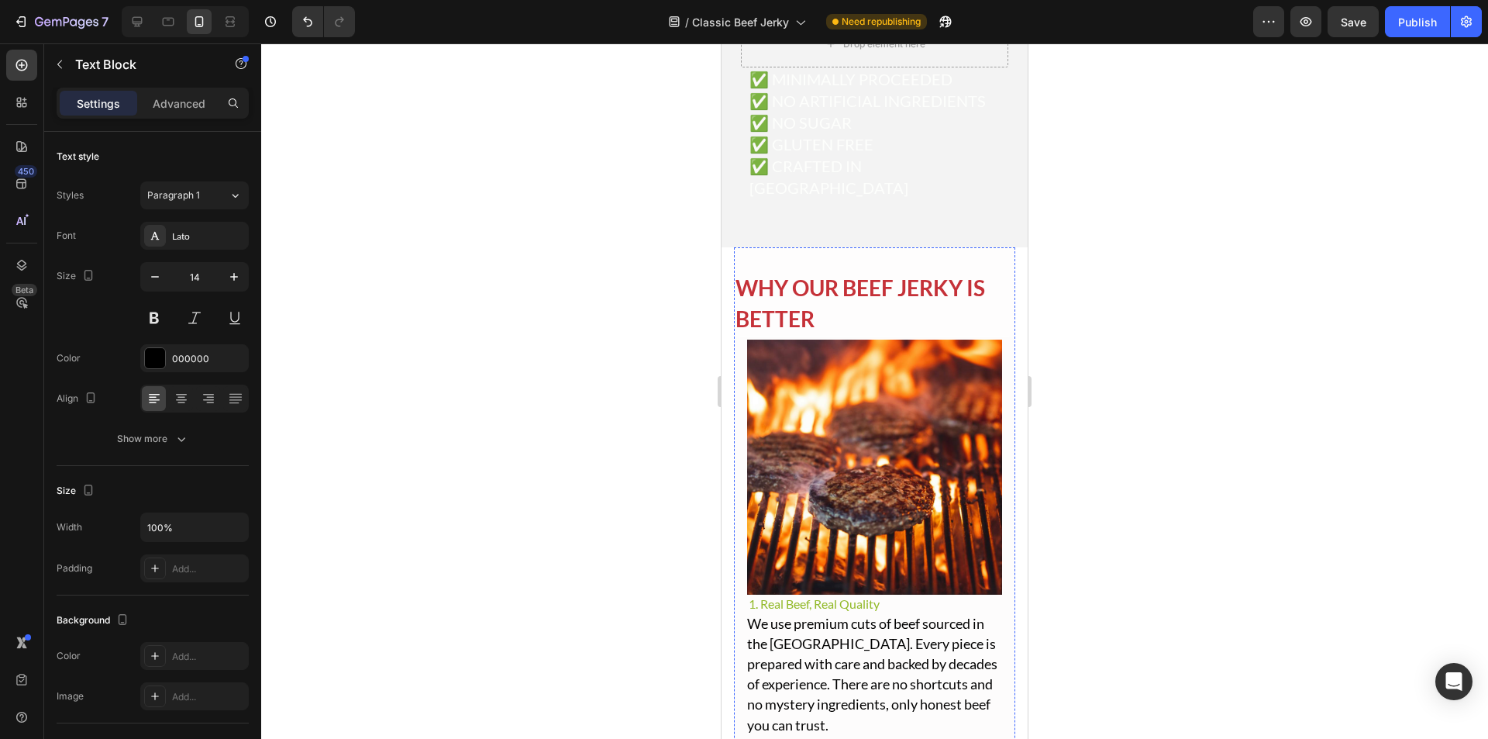
scroll to position [1737, 0]
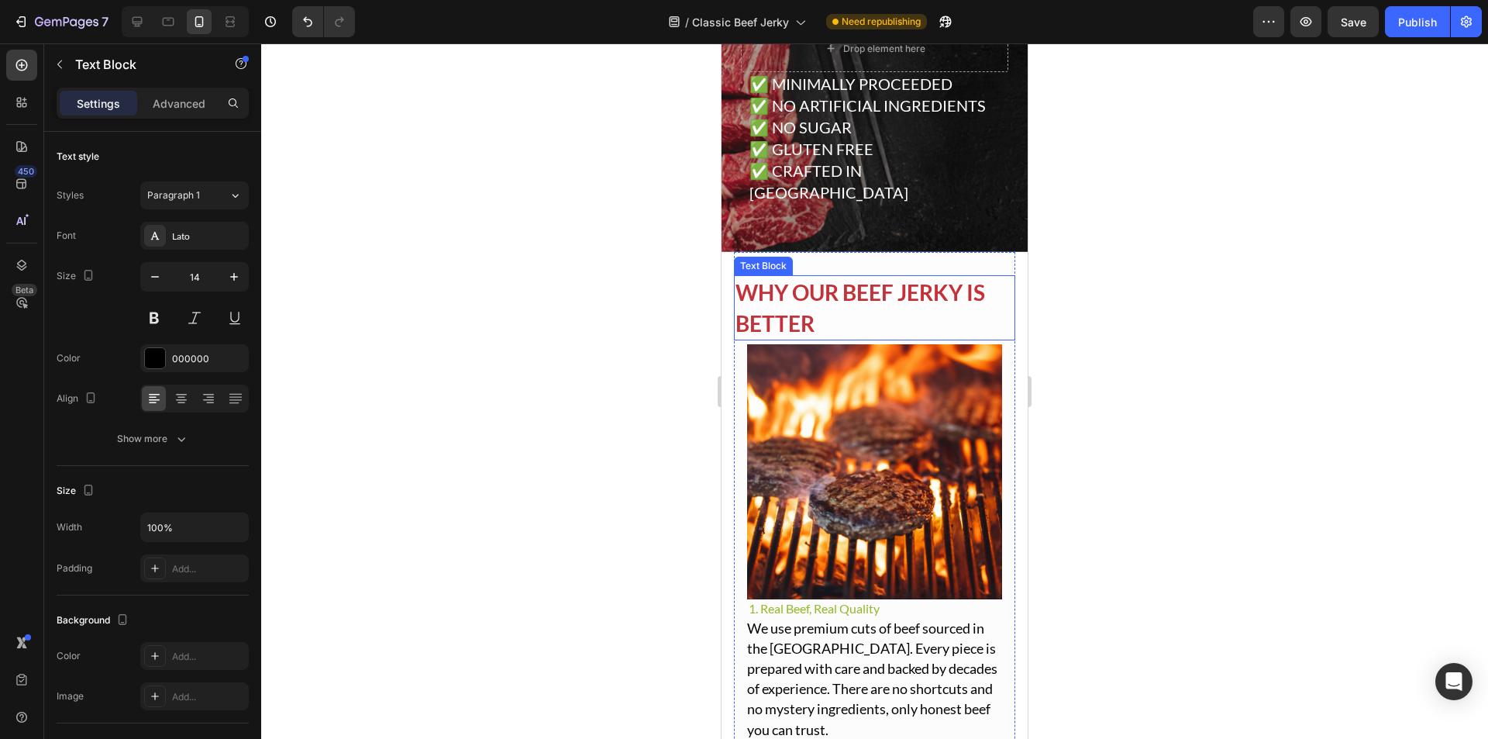
click at [847, 285] on p "WHY OUR BEEF JERKY IS BETTER" at bounding box center [875, 308] width 278 height 62
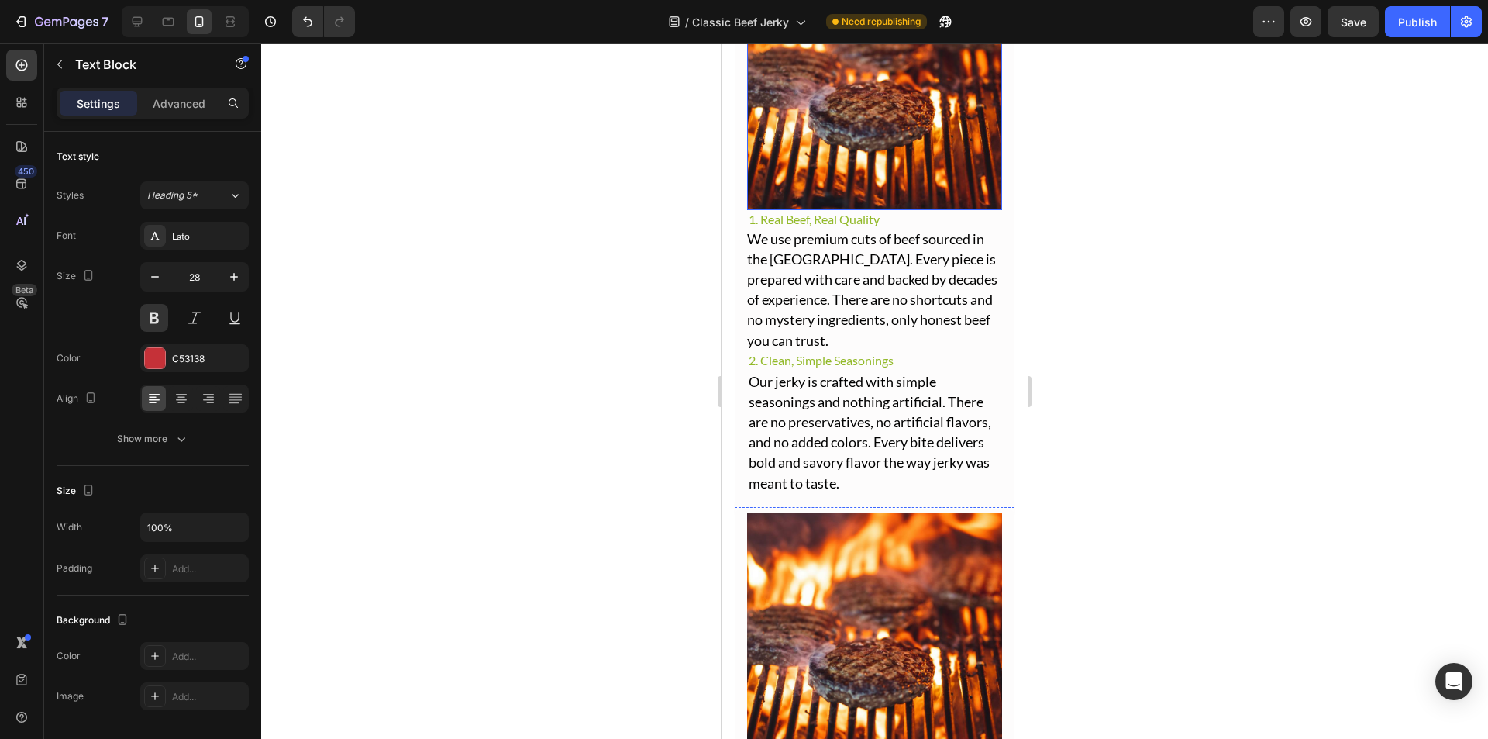
scroll to position [2124, 0]
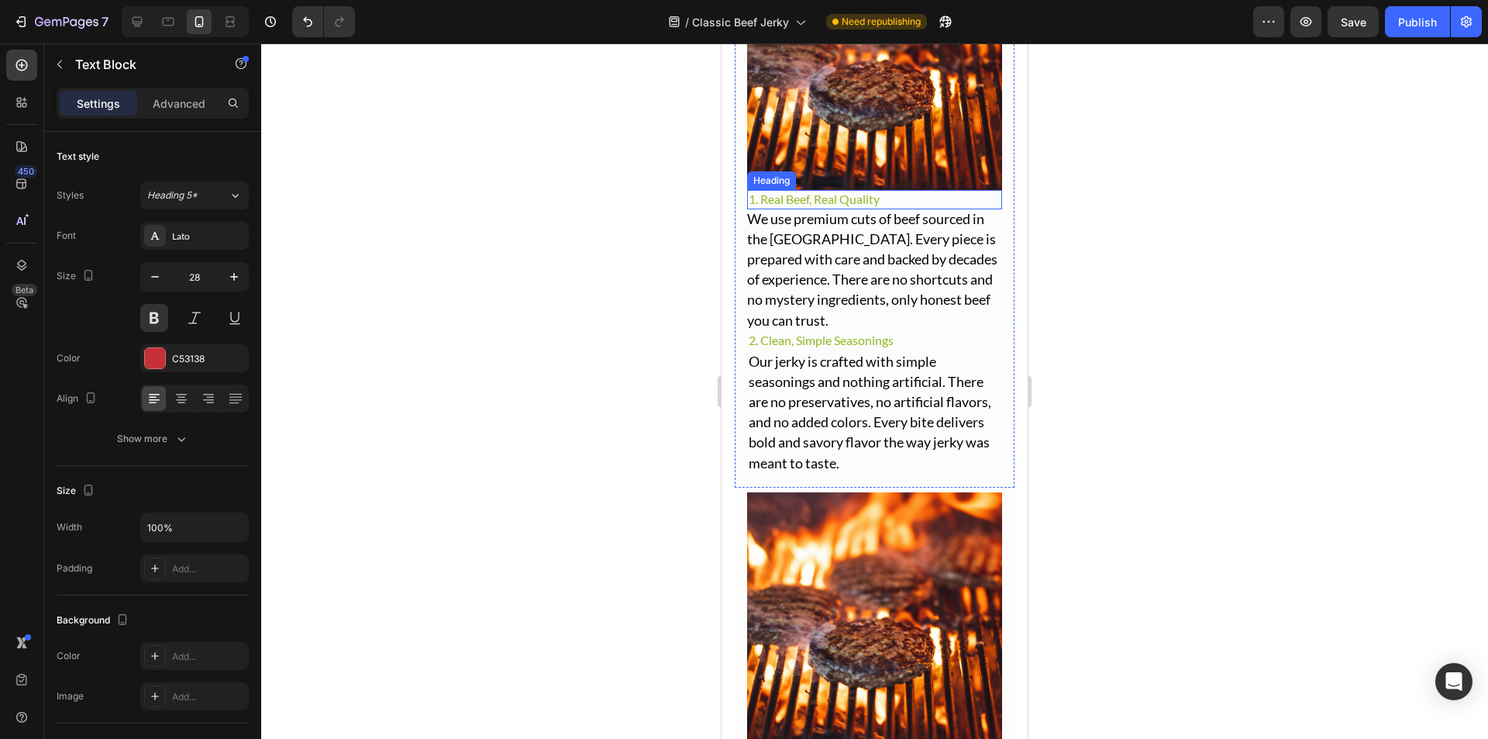
click at [869, 191] on p "1. Real Beef, Real Quality" at bounding box center [875, 199] width 252 height 16
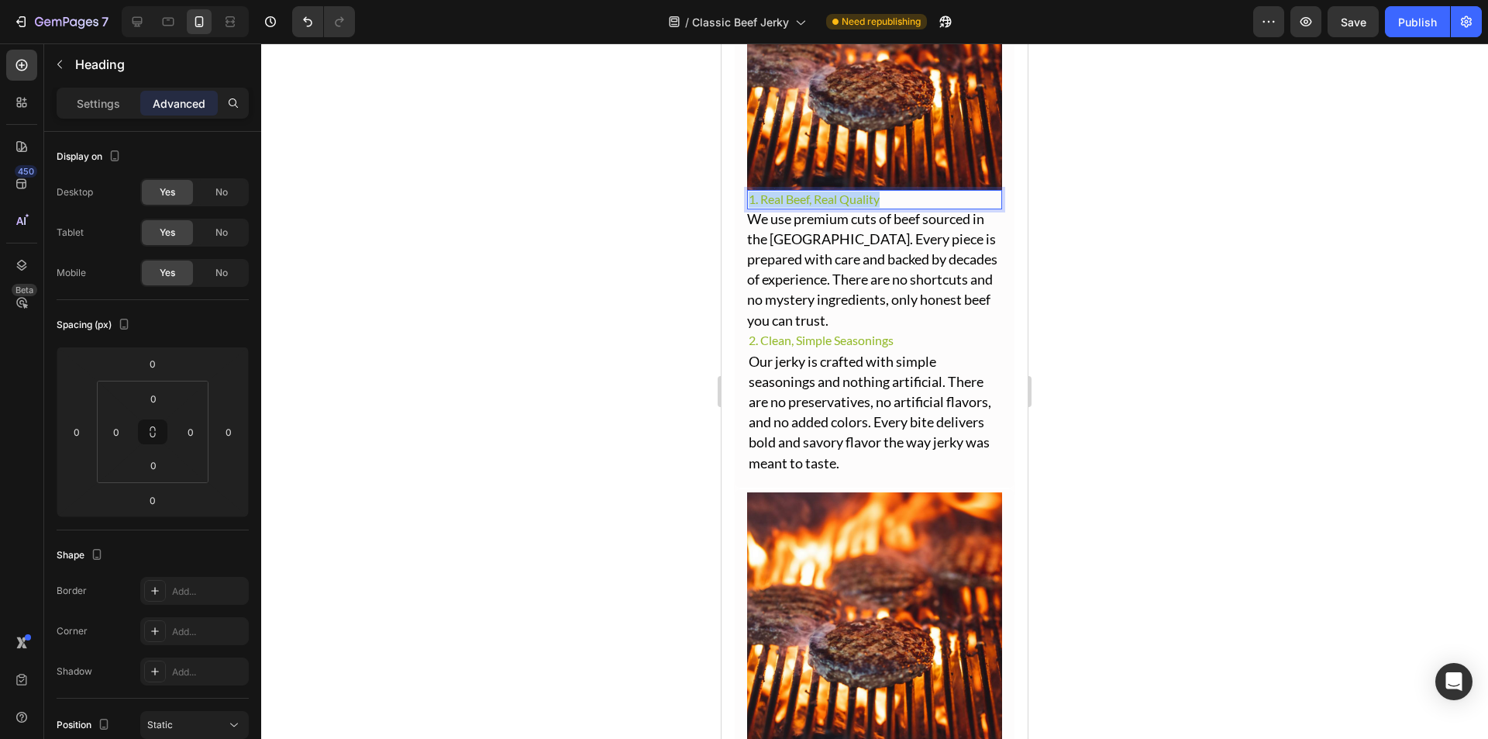
click at [831, 191] on p "1. Real Beef, Real Quality" at bounding box center [875, 199] width 252 height 16
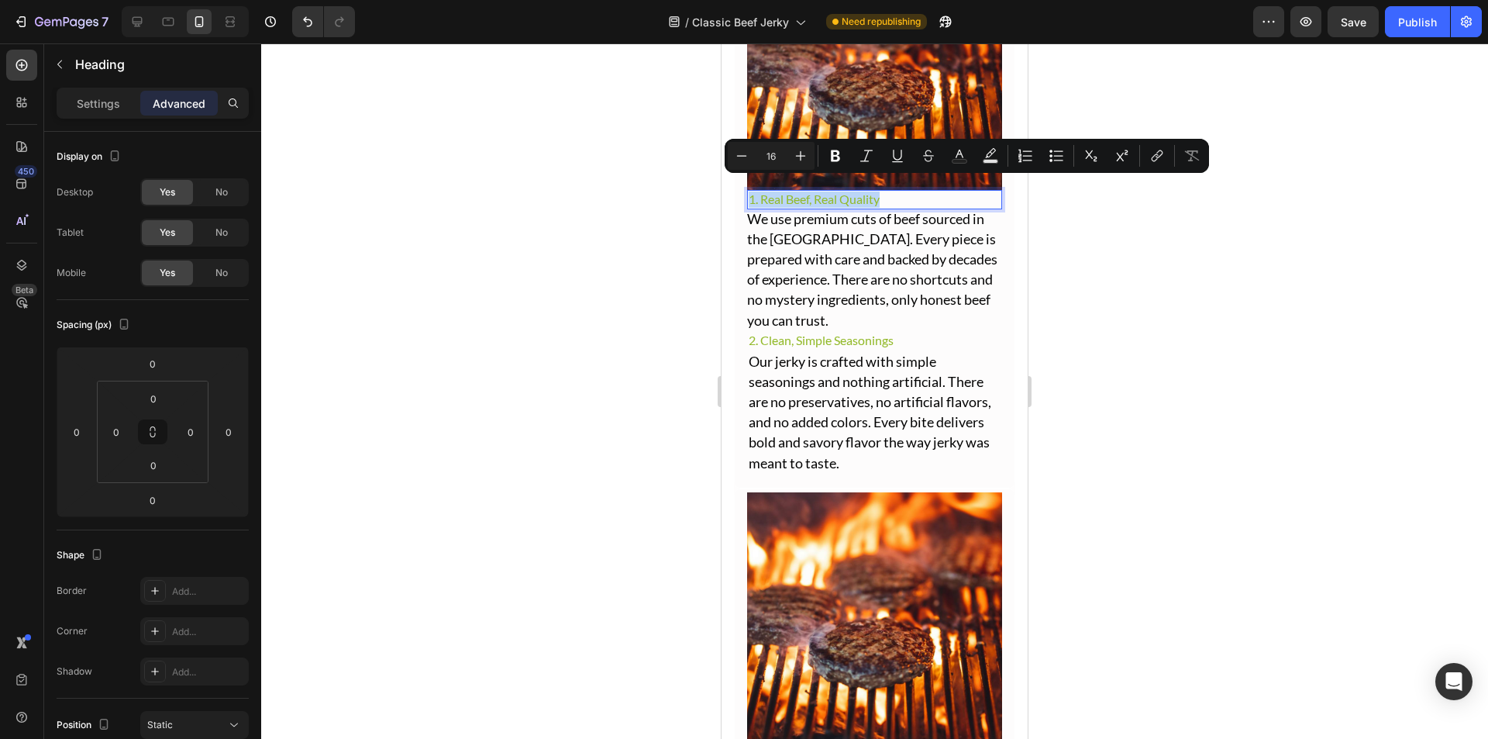
click at [831, 191] on p "1. Real Beef, Real Quality" at bounding box center [875, 199] width 252 height 16
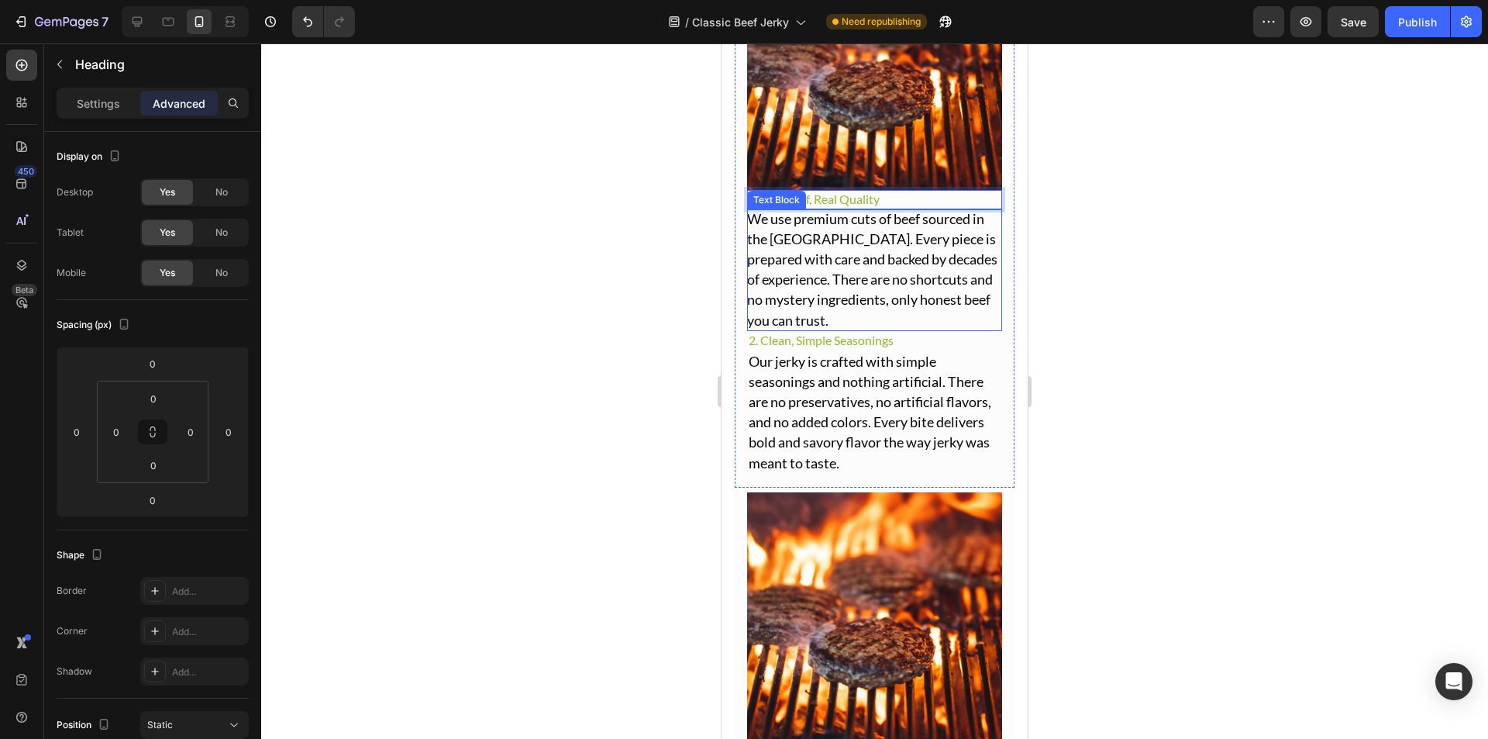
click at [843, 287] on span "We use premium cuts of beef sourced in the [GEOGRAPHIC_DATA]. Every piece is pr…" at bounding box center [872, 269] width 250 height 119
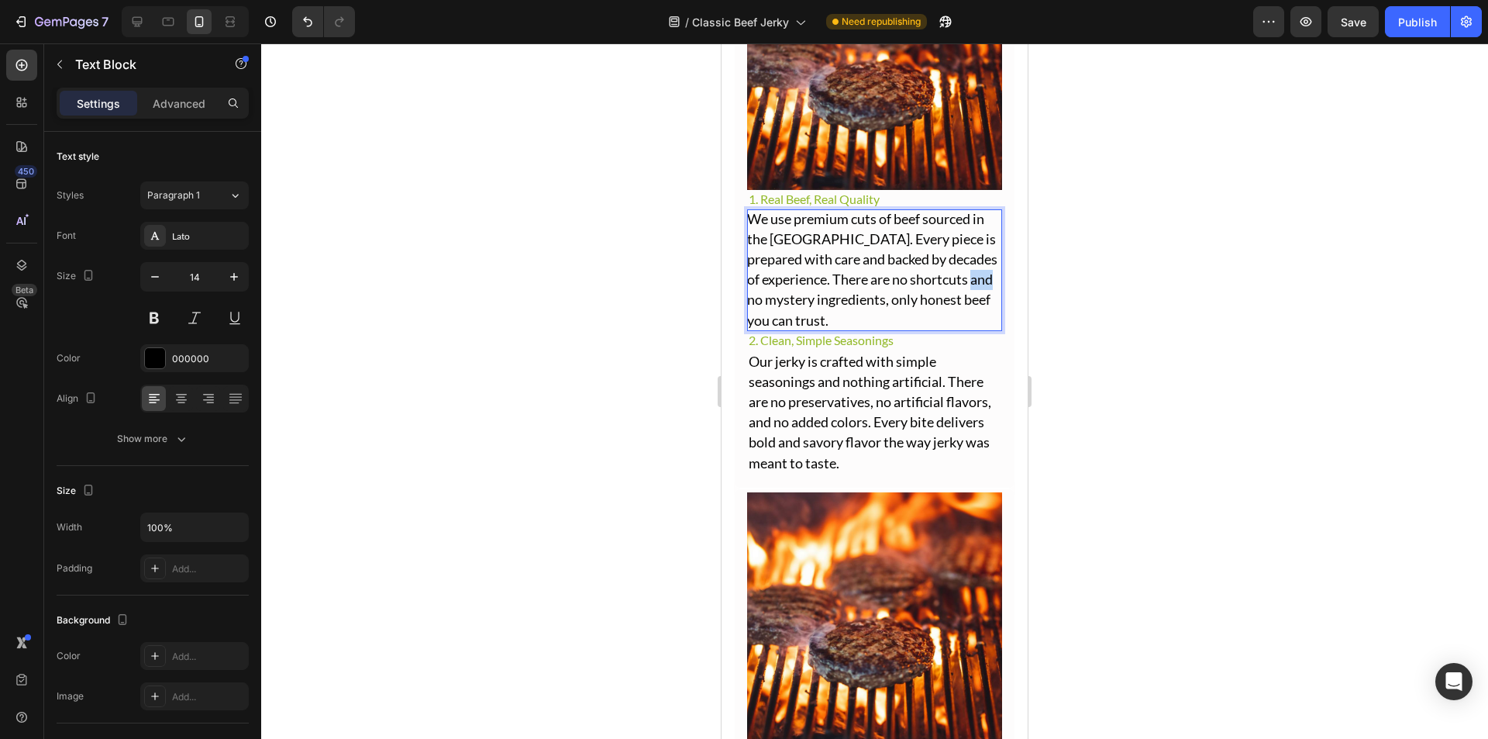
click at [843, 288] on span "We use premium cuts of beef sourced in the [GEOGRAPHIC_DATA]. Every piece is pr…" at bounding box center [872, 269] width 250 height 119
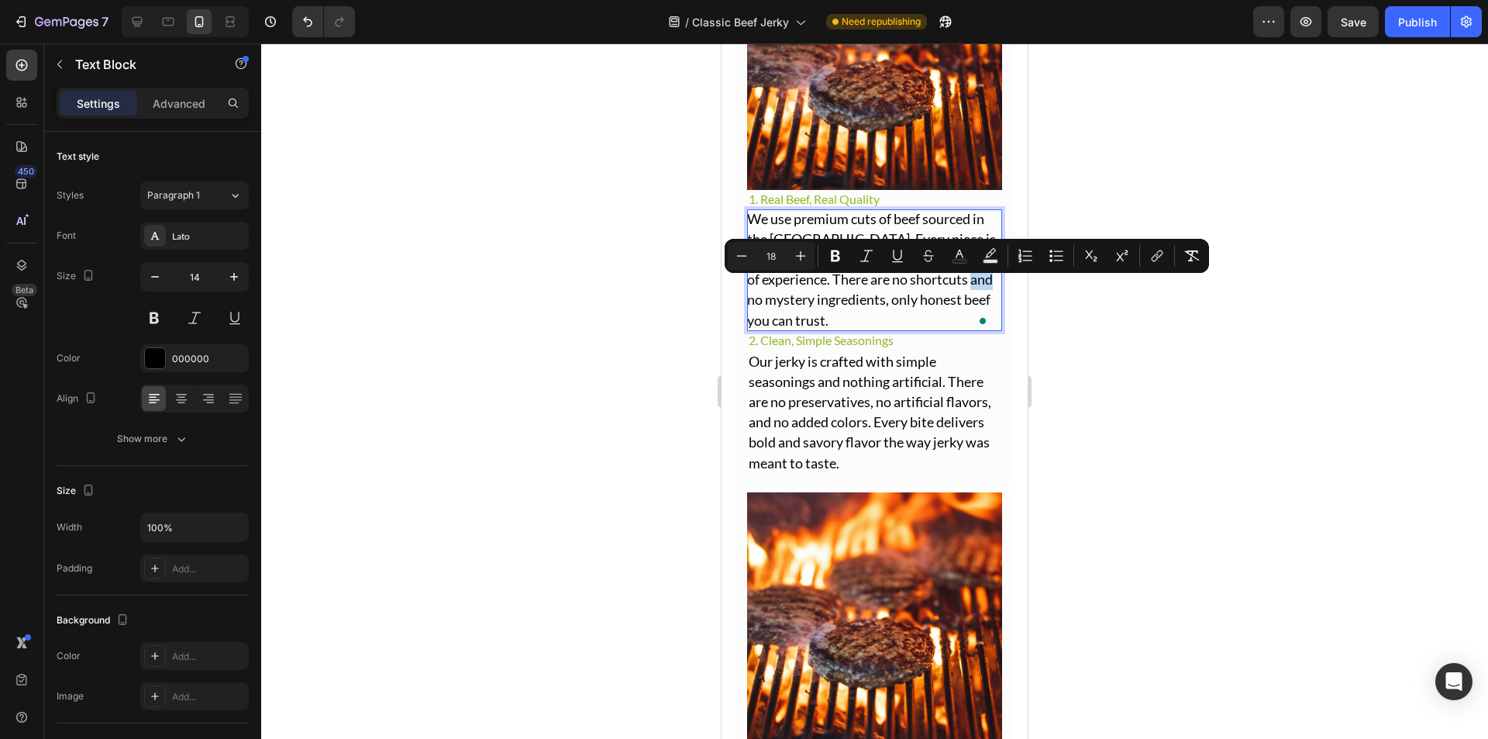
click at [843, 288] on span "We use premium cuts of beef sourced in the [GEOGRAPHIC_DATA]. Every piece is pr…" at bounding box center [872, 269] width 250 height 119
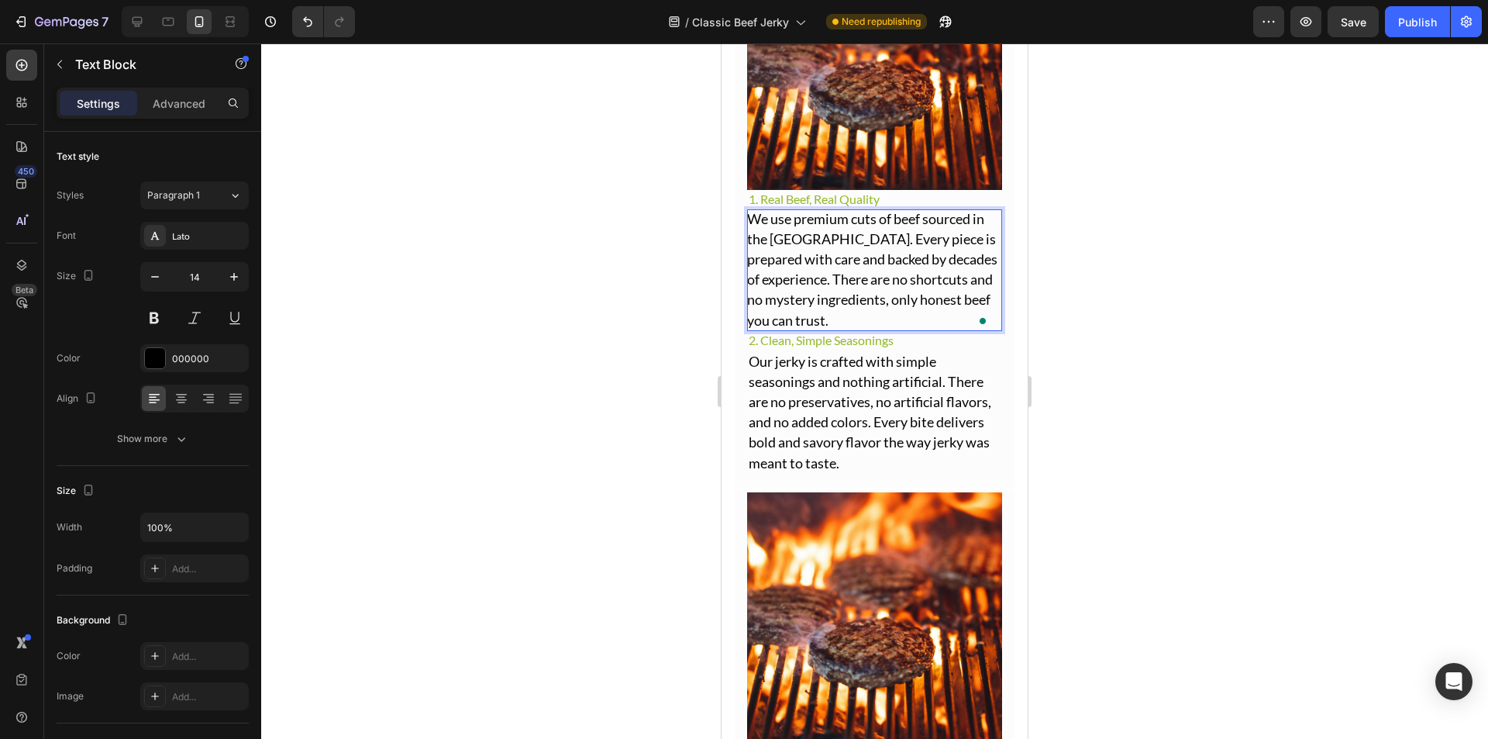
click at [843, 288] on span "We use premium cuts of beef sourced in the [GEOGRAPHIC_DATA]. Every piece is pr…" at bounding box center [872, 269] width 250 height 119
click at [847, 254] on span "We use premium cuts of beef sourced in the [GEOGRAPHIC_DATA]. Every piece is pr…" at bounding box center [872, 269] width 250 height 119
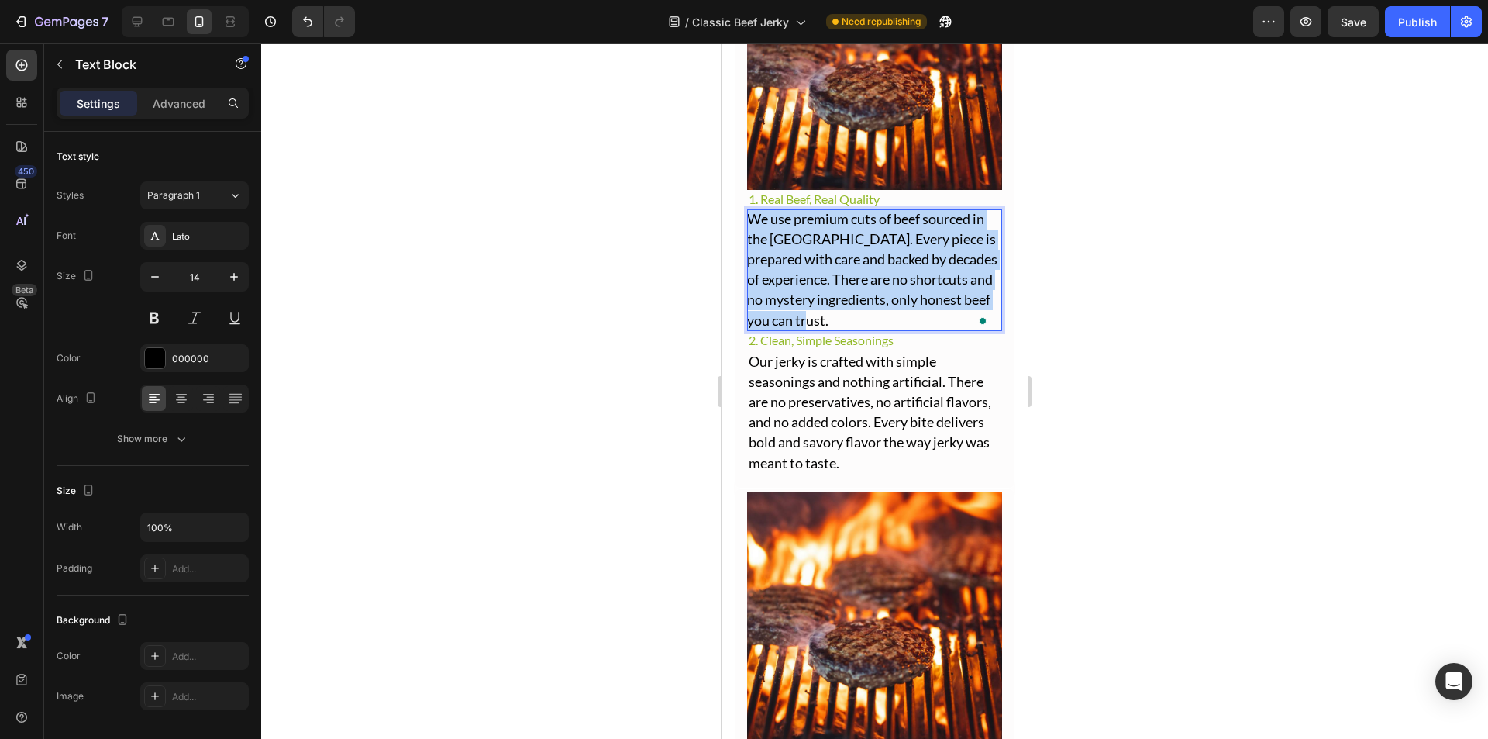
click at [847, 254] on span "We use premium cuts of beef sourced in the [GEOGRAPHIC_DATA]. Every piece is pr…" at bounding box center [872, 269] width 250 height 119
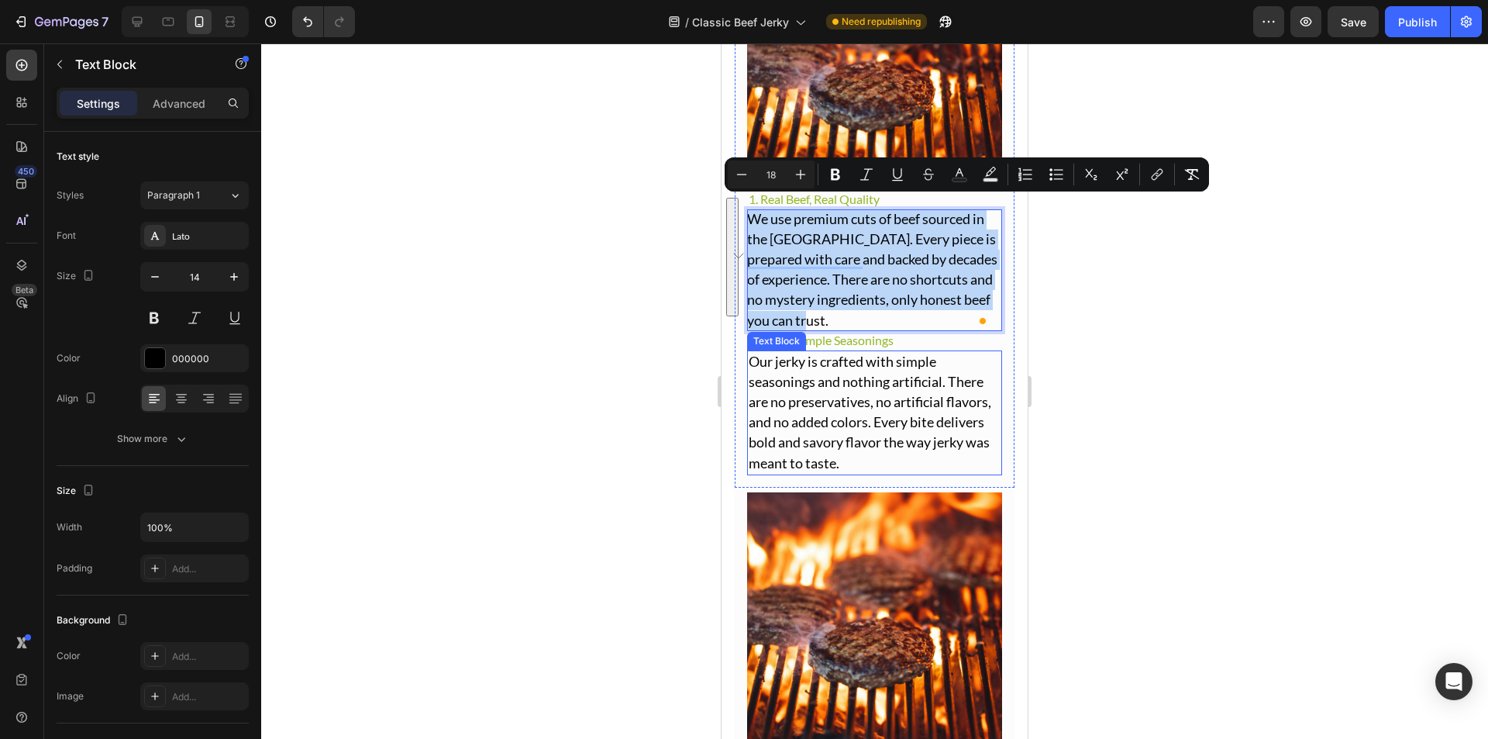
click at [853, 353] on span "Our jerky is crafted with simple seasonings and nothing artificial. There are n…" at bounding box center [870, 412] width 243 height 119
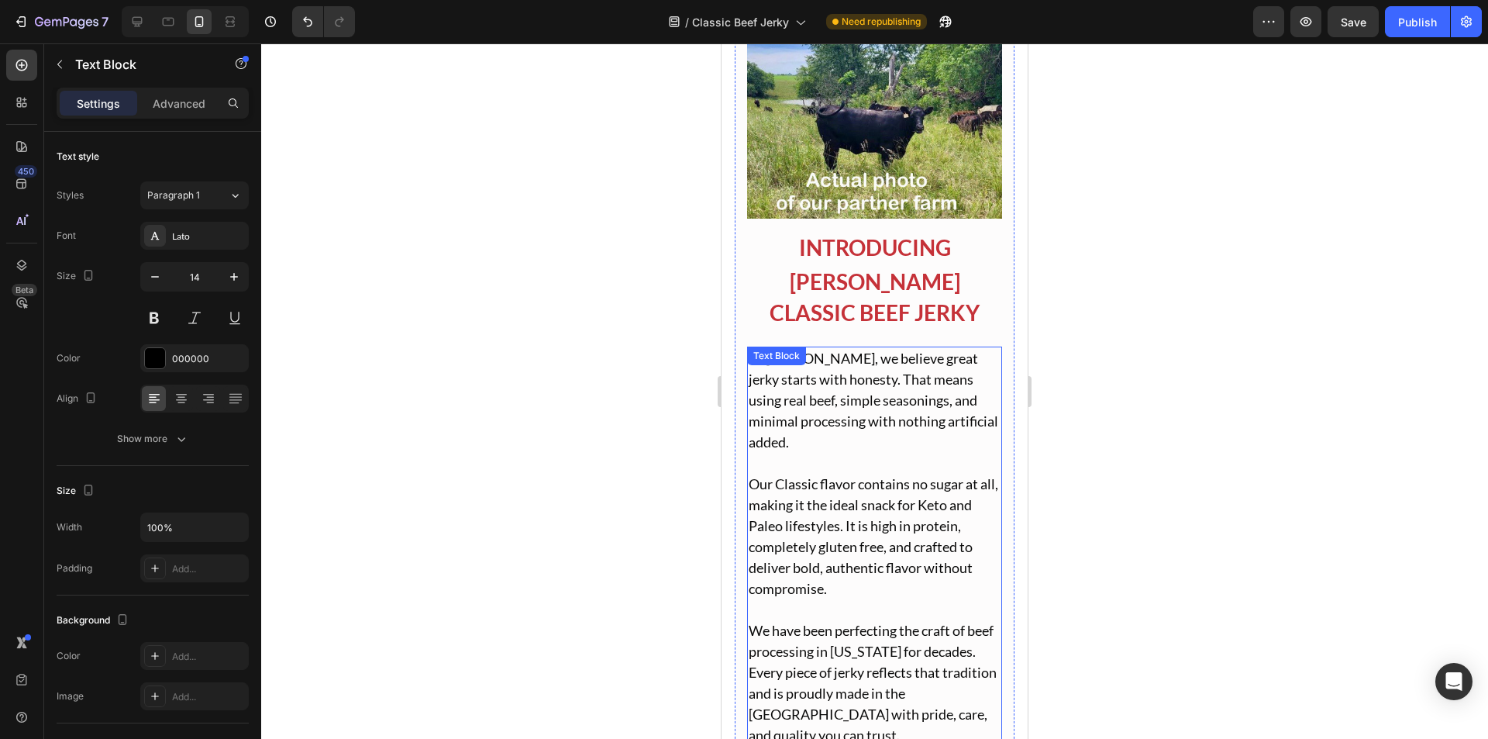
scroll to position [1426, 0]
click at [848, 407] on p "At [PERSON_NAME], we believe great jerky starts with honesty. That means using …" at bounding box center [875, 399] width 252 height 105
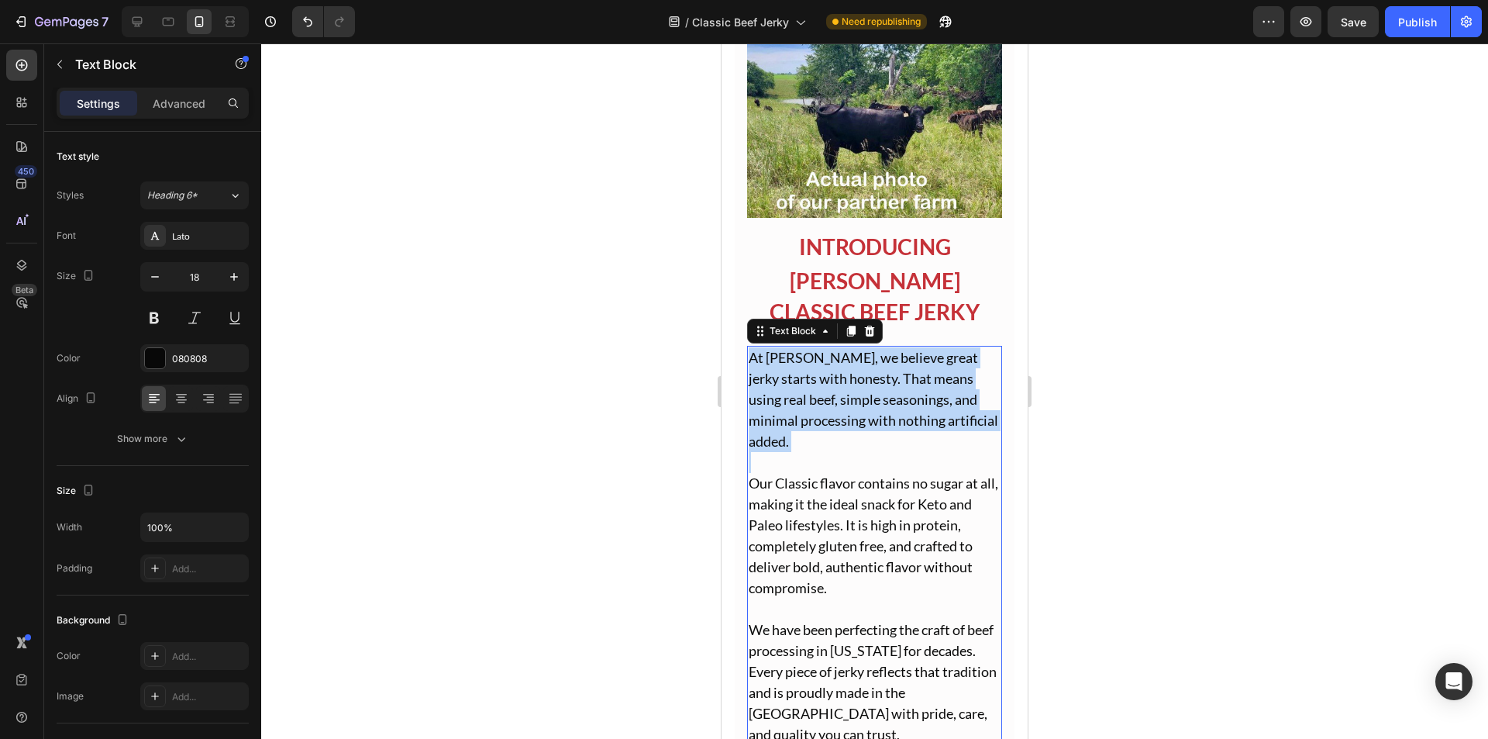
click at [848, 407] on p "At [PERSON_NAME], we believe great jerky starts with honesty. That means using …" at bounding box center [875, 399] width 252 height 105
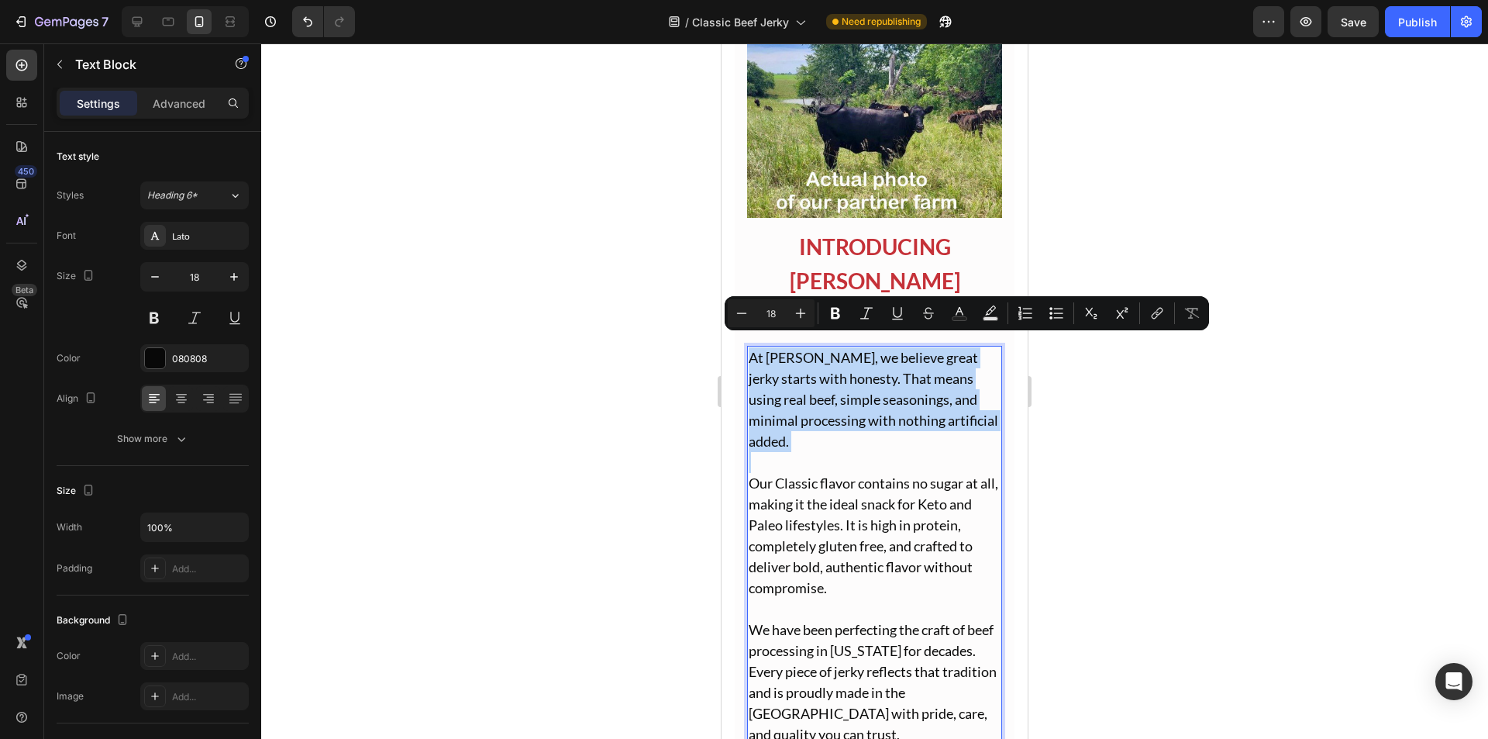
click at [849, 394] on p "At [PERSON_NAME], we believe great jerky starts with honesty. That means using …" at bounding box center [875, 399] width 252 height 105
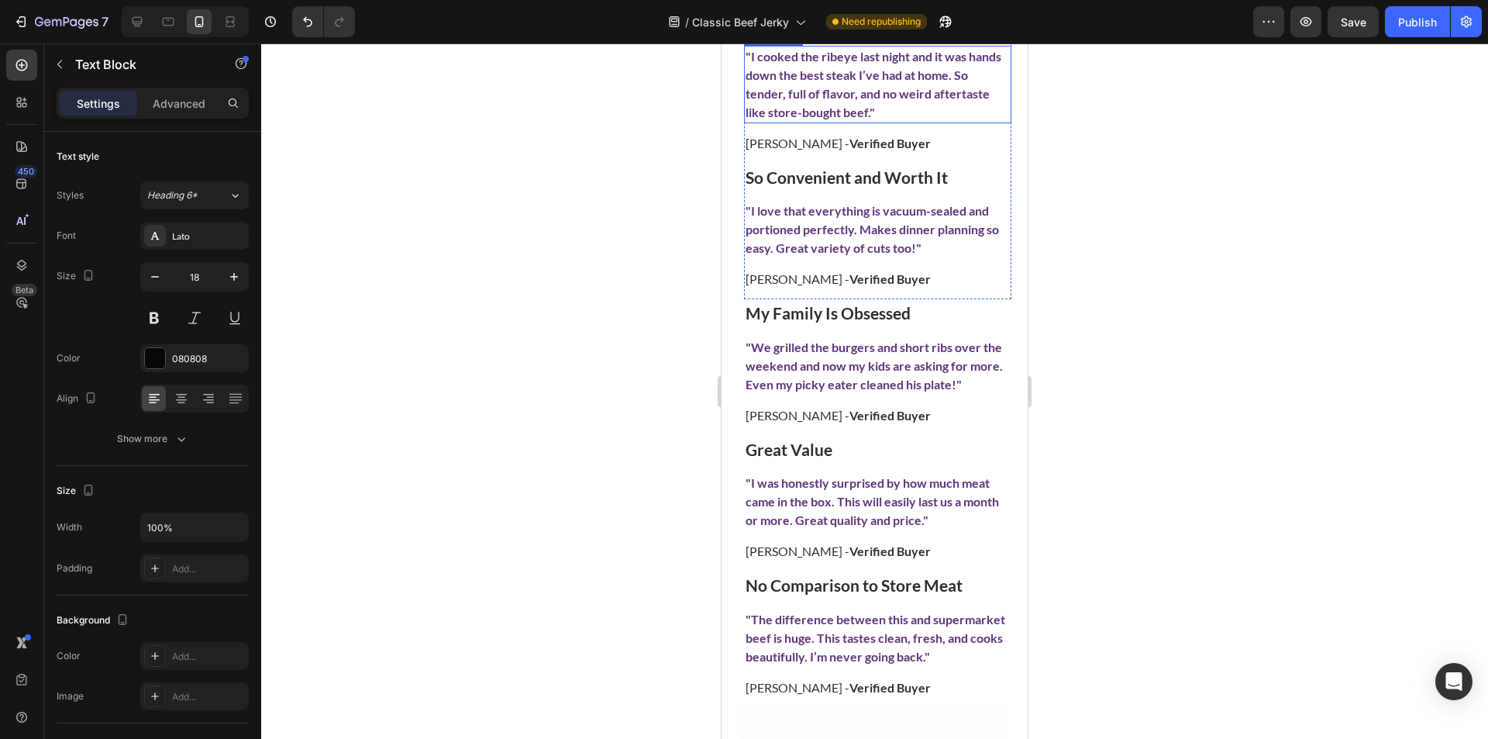
scroll to position [4062, 0]
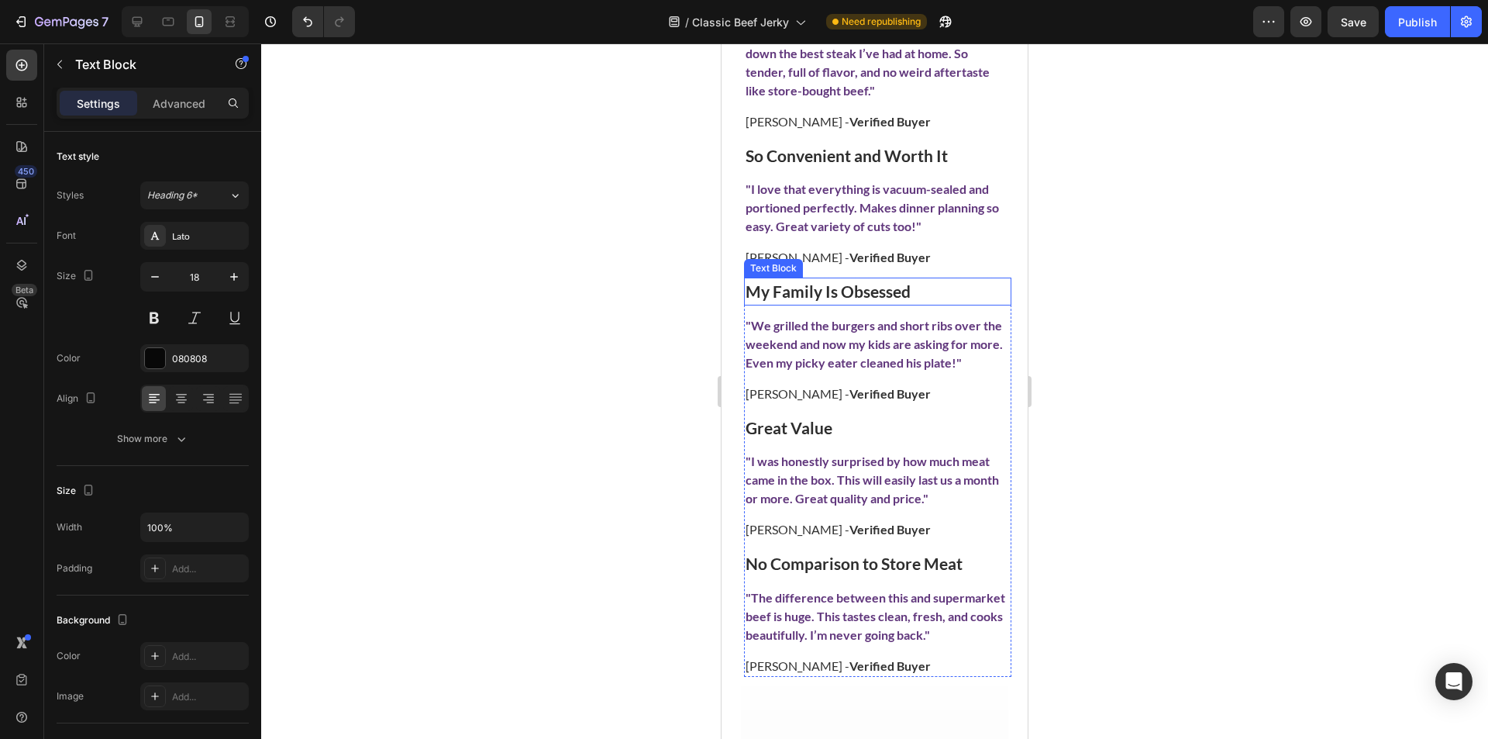
click at [820, 285] on strong "My Family Is Obsessed" at bounding box center [828, 290] width 165 height 19
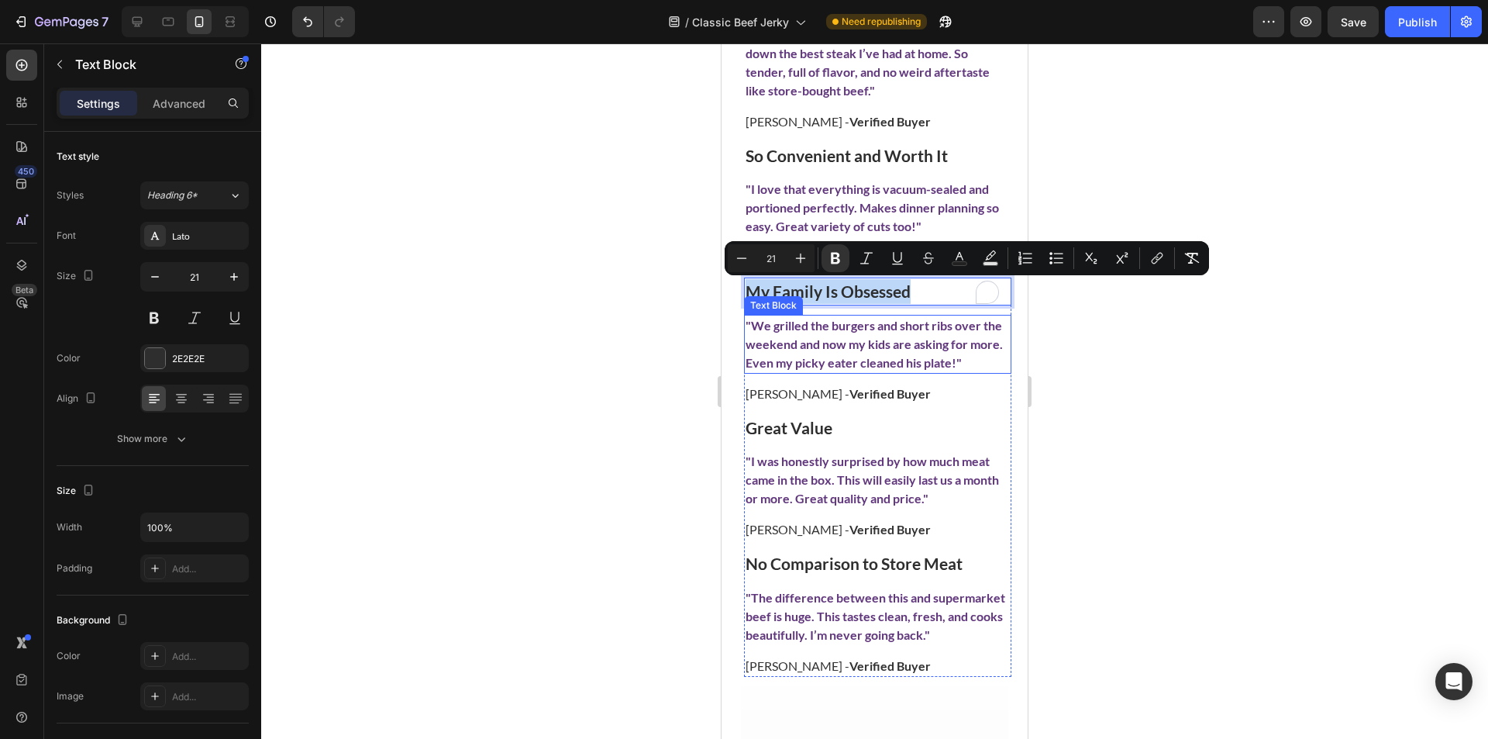
click at [833, 368] on p ""We grilled the burgers and short ribs over the weekend and now my kids are ask…" at bounding box center [878, 344] width 264 height 56
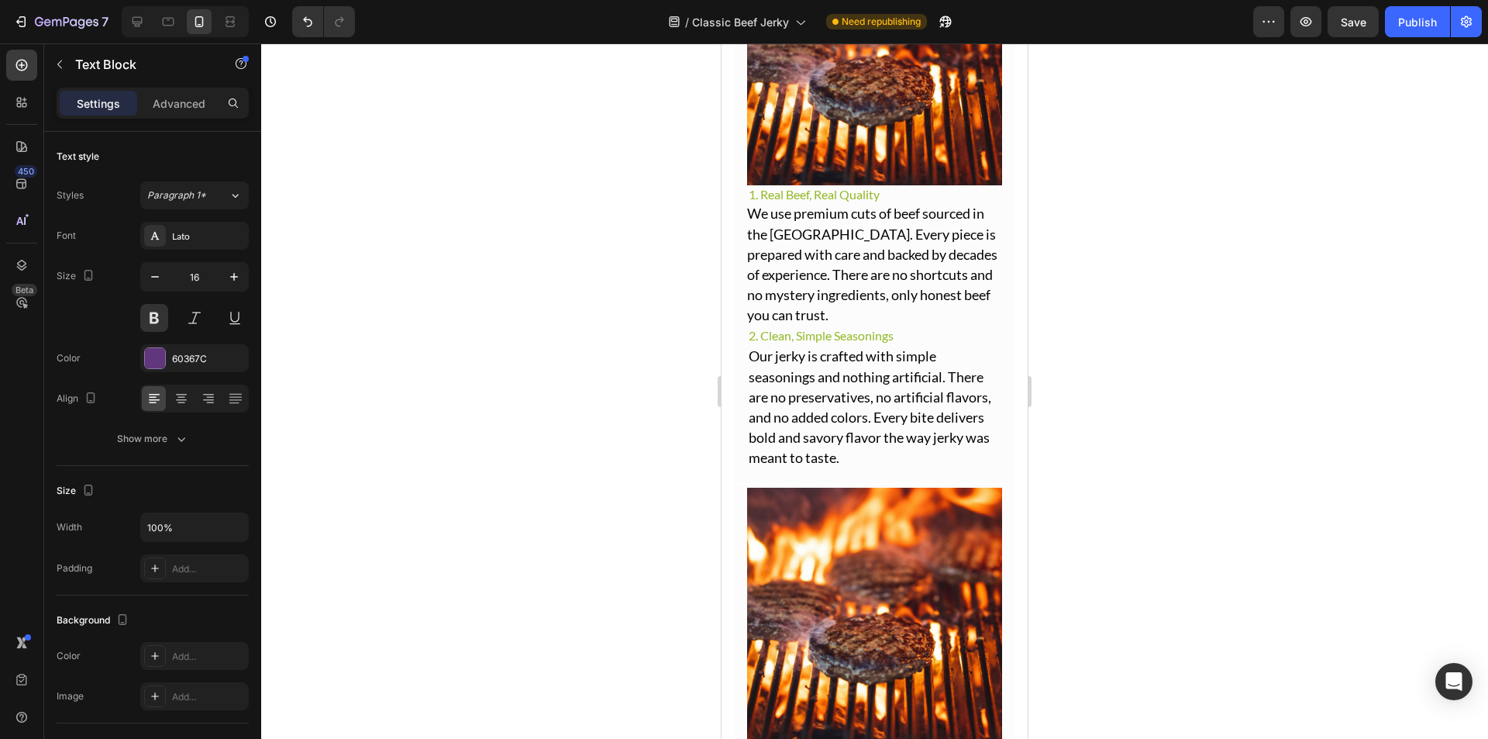
scroll to position [2512, 0]
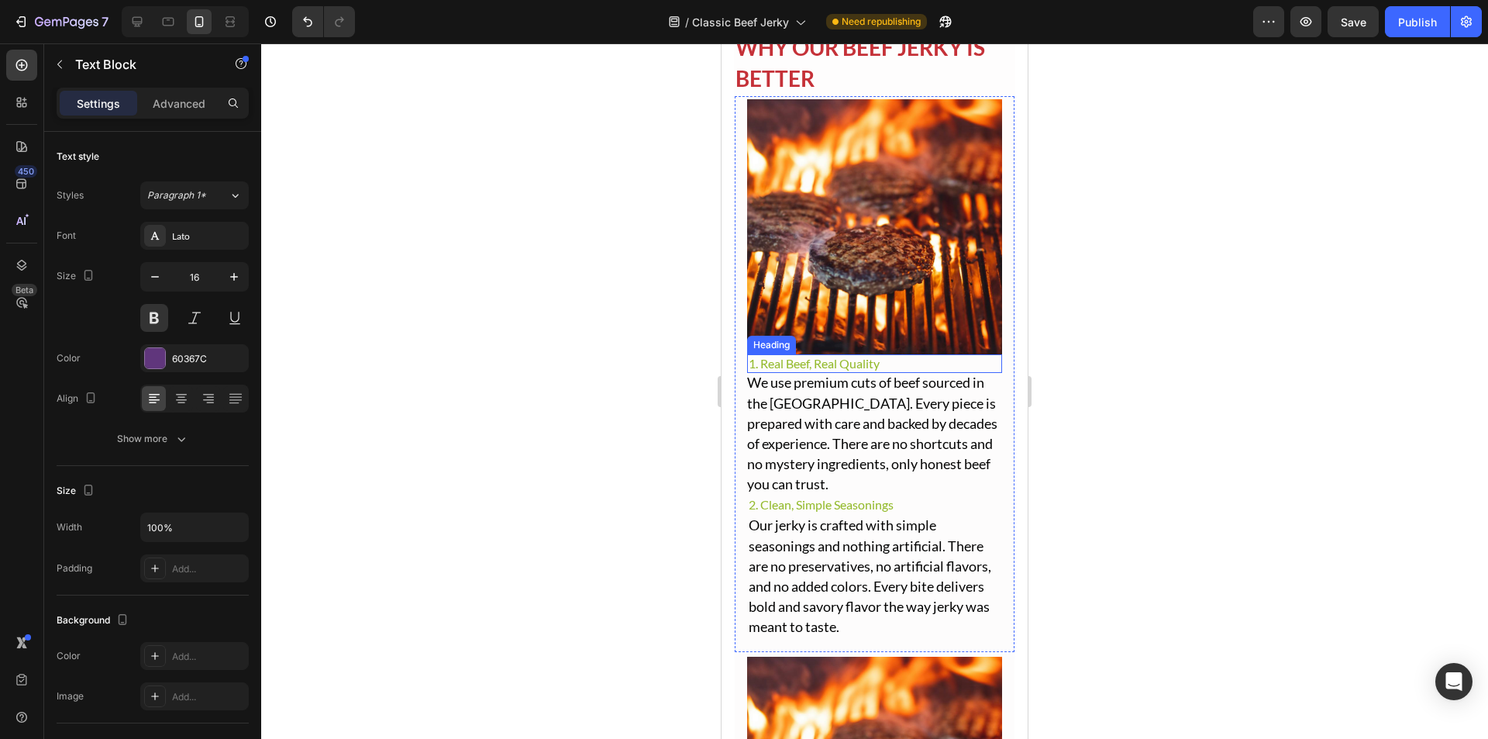
click at [854, 357] on h2 "1. Real Beef, Real Quality" at bounding box center [874, 363] width 255 height 19
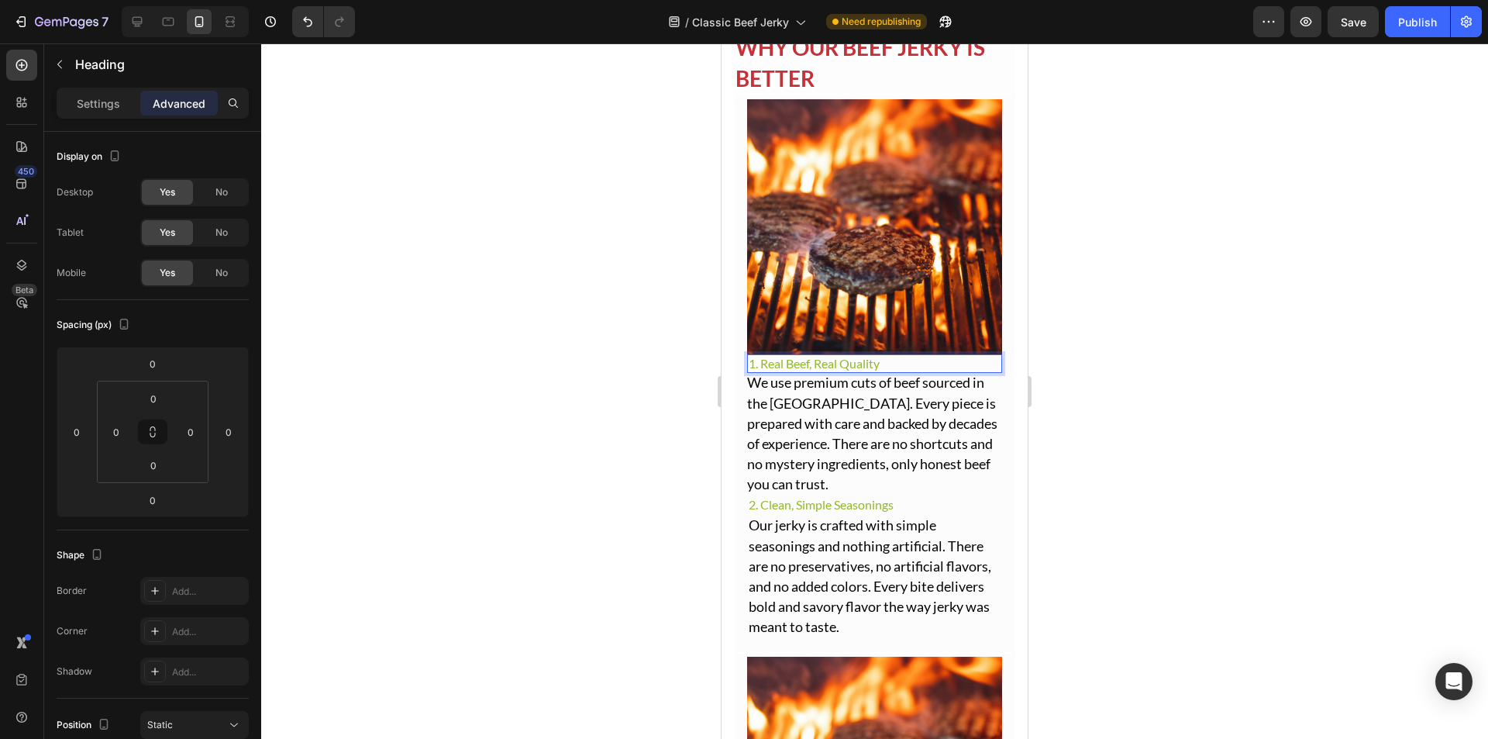
click at [854, 357] on h2 "1. Real Beef, Real Quality" at bounding box center [874, 363] width 255 height 19
click at [854, 357] on p "1. Real Beef, Real Quality" at bounding box center [875, 364] width 252 height 16
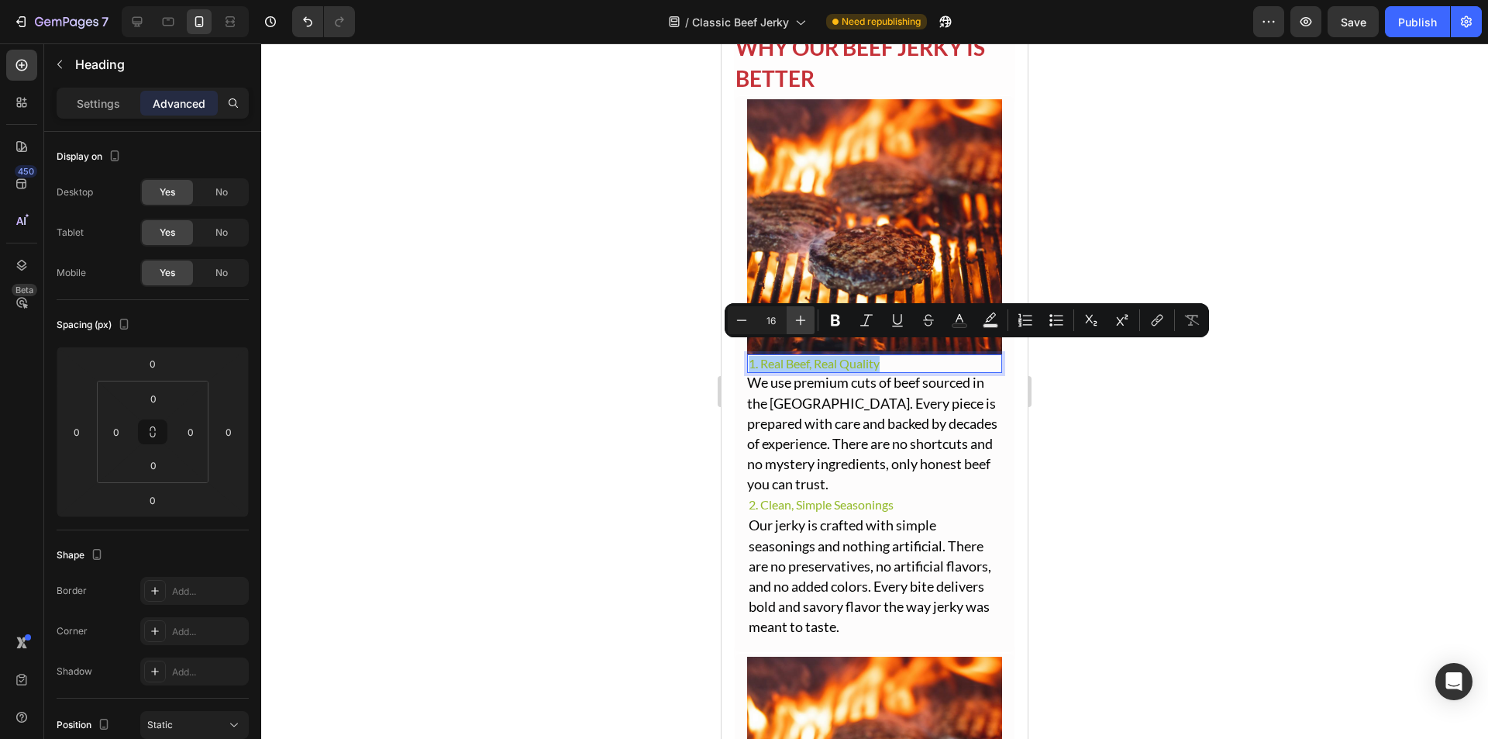
click at [809, 312] on button "Plus" at bounding box center [801, 320] width 28 height 28
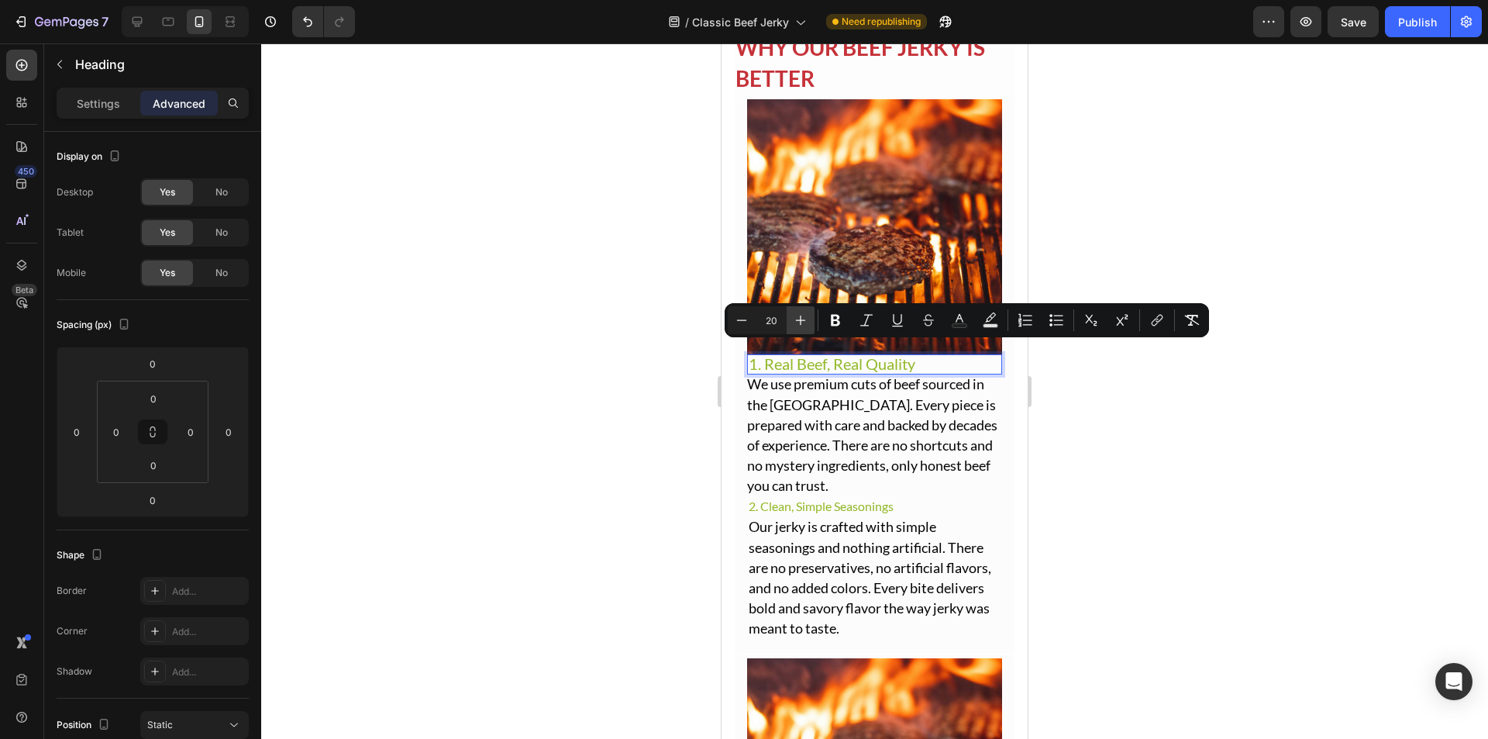
type input "21"
click at [844, 497] on h2 "2. Clean, Simple Seasonings" at bounding box center [874, 506] width 255 height 19
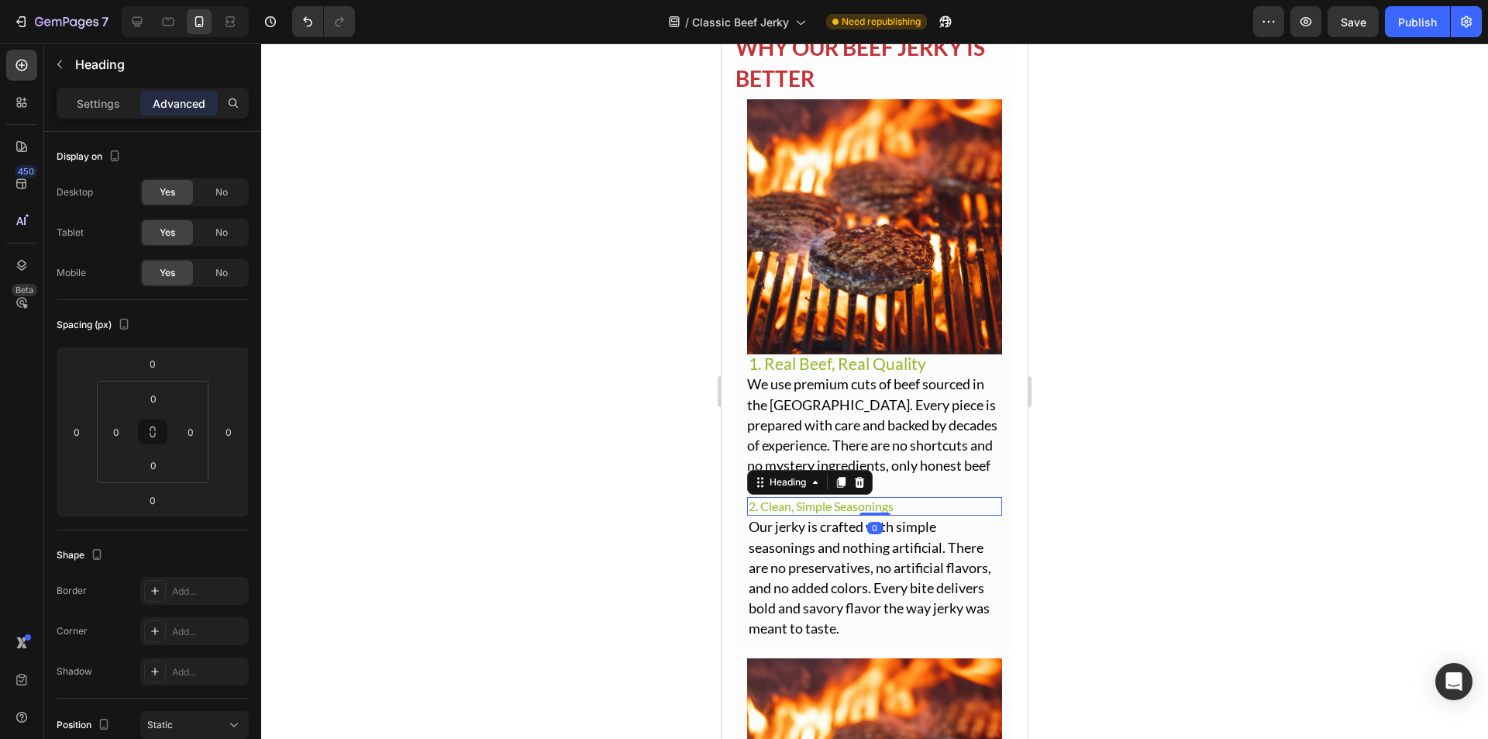
click at [844, 497] on h2 "2. Clean, Simple Seasonings" at bounding box center [874, 506] width 255 height 19
click at [844, 498] on p "2. Clean, Simple Seasonings" at bounding box center [875, 506] width 252 height 16
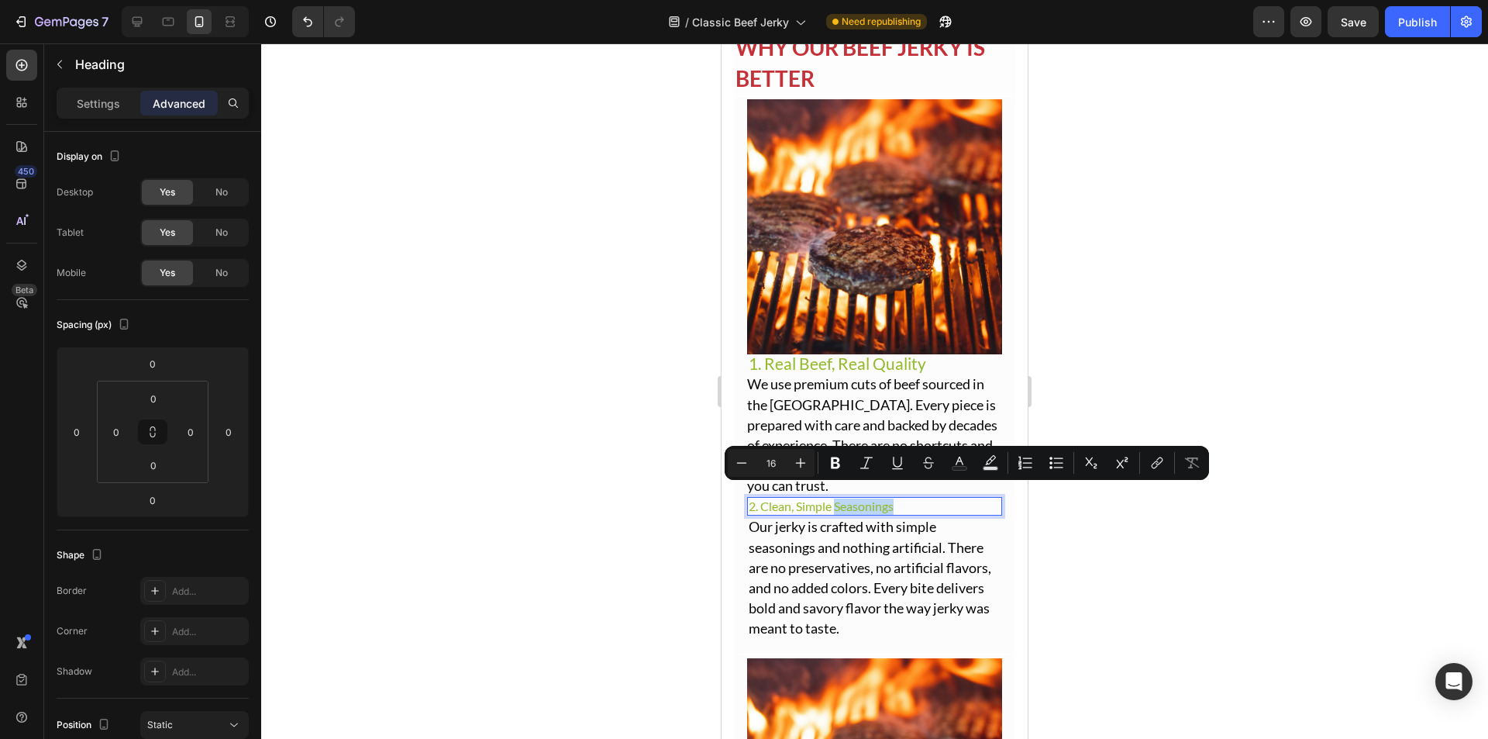
click at [844, 498] on p "2. Clean, Simple Seasonings" at bounding box center [875, 506] width 252 height 16
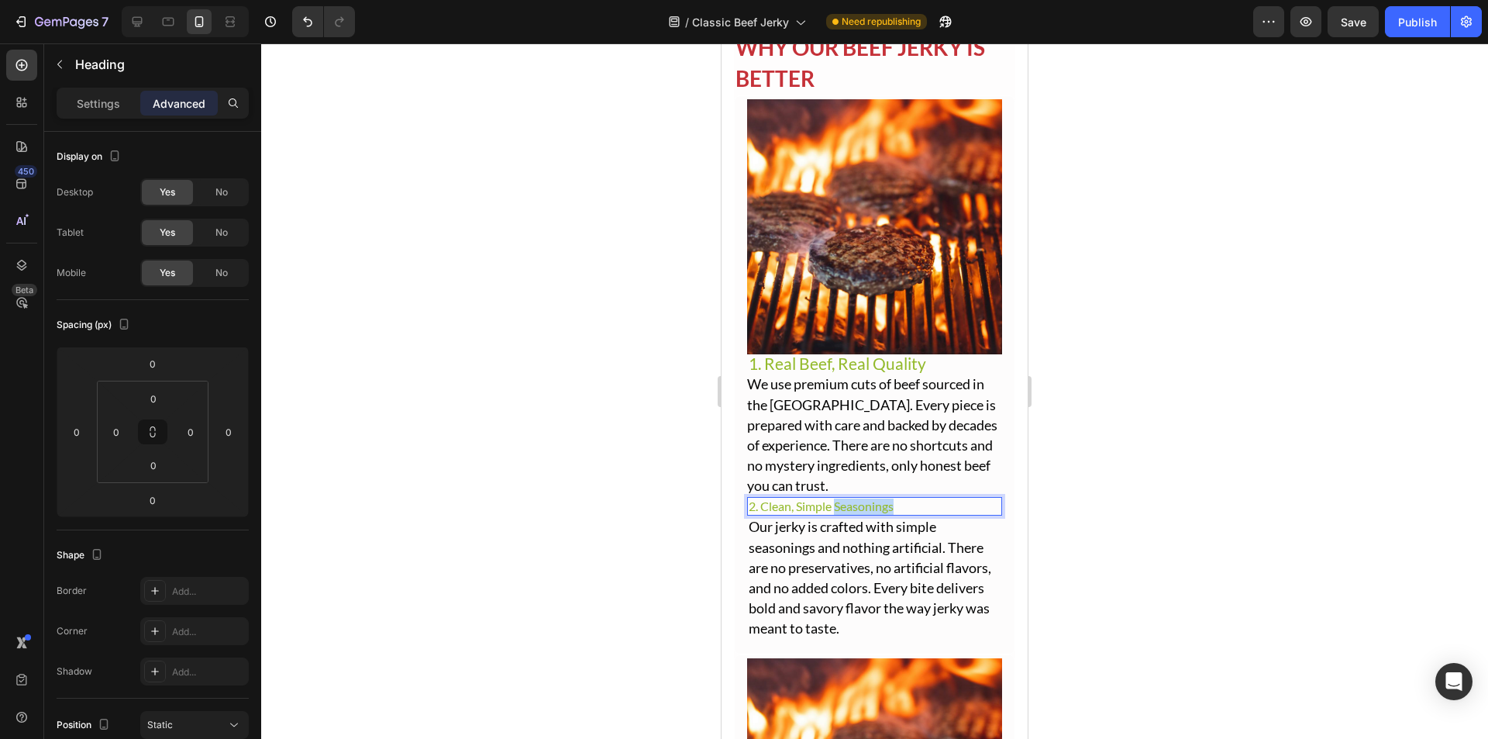
click at [844, 498] on p "2. Clean, Simple Seasonings" at bounding box center [875, 506] width 252 height 16
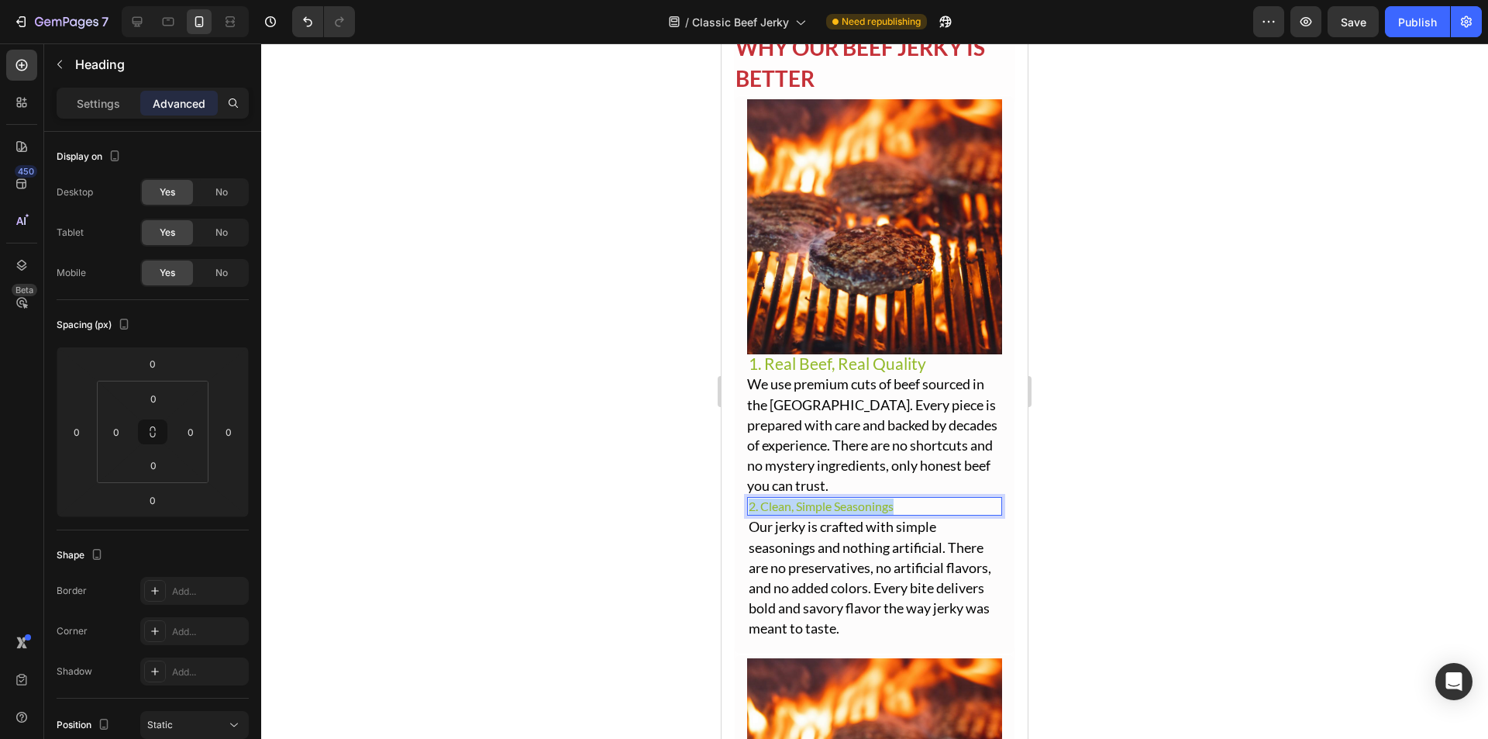
click at [803, 498] on p "2. Clean, Simple Seasonings" at bounding box center [875, 506] width 252 height 16
click at [807, 523] on span "Our jerky is crafted with simple seasonings and nothing artificial. There are n…" at bounding box center [870, 577] width 243 height 119
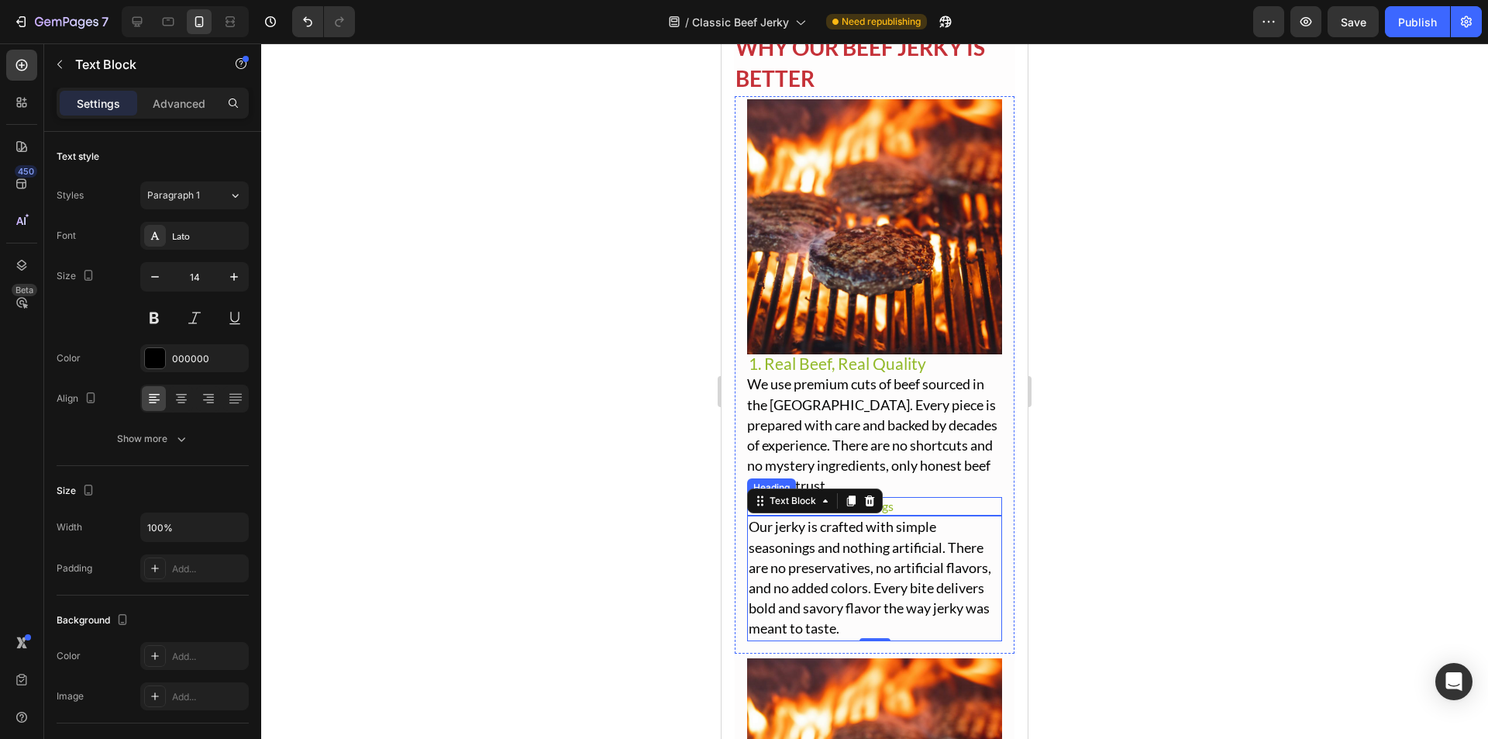
click at [899, 498] on p "2. Clean, Simple Seasonings" at bounding box center [875, 506] width 252 height 16
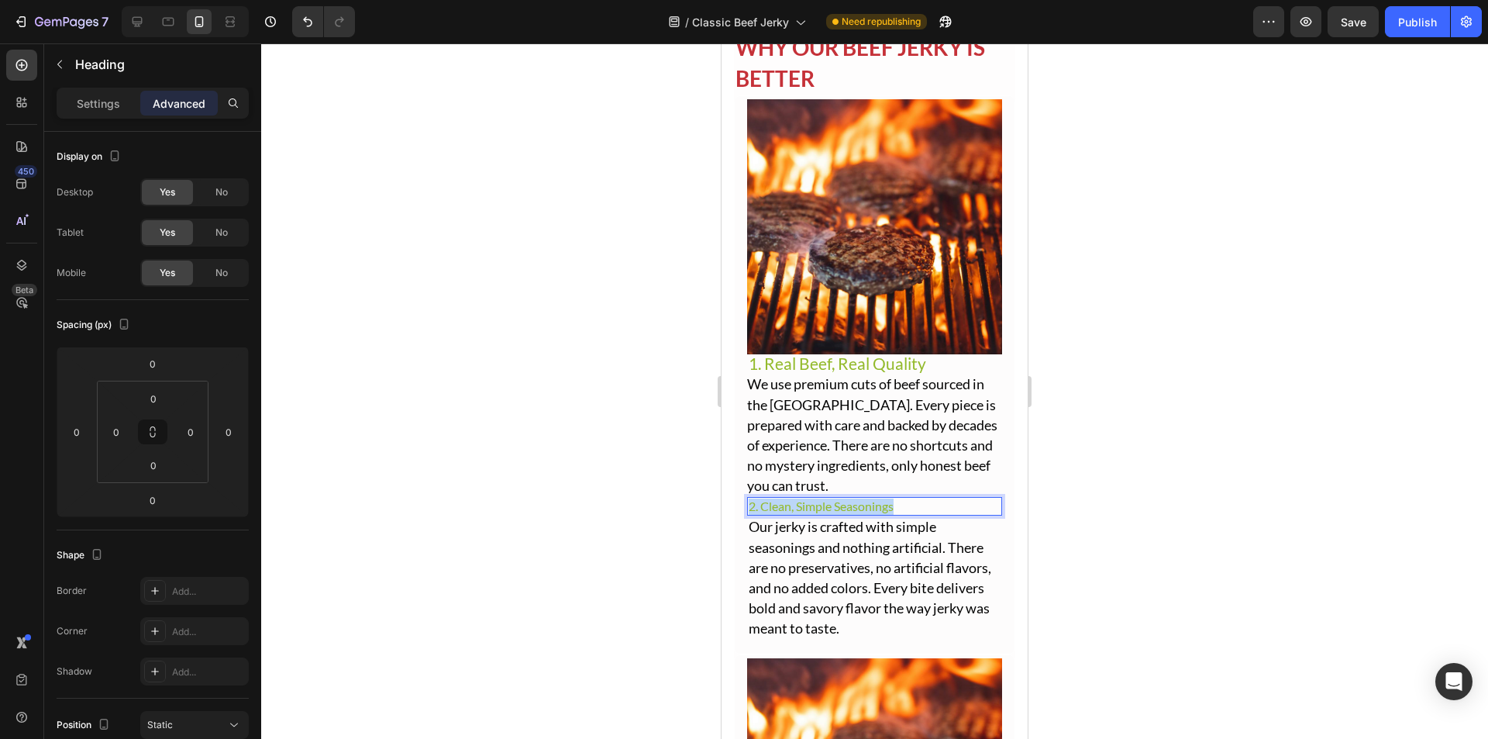
click at [899, 498] on p "2. Clean, Simple Seasonings" at bounding box center [875, 506] width 252 height 16
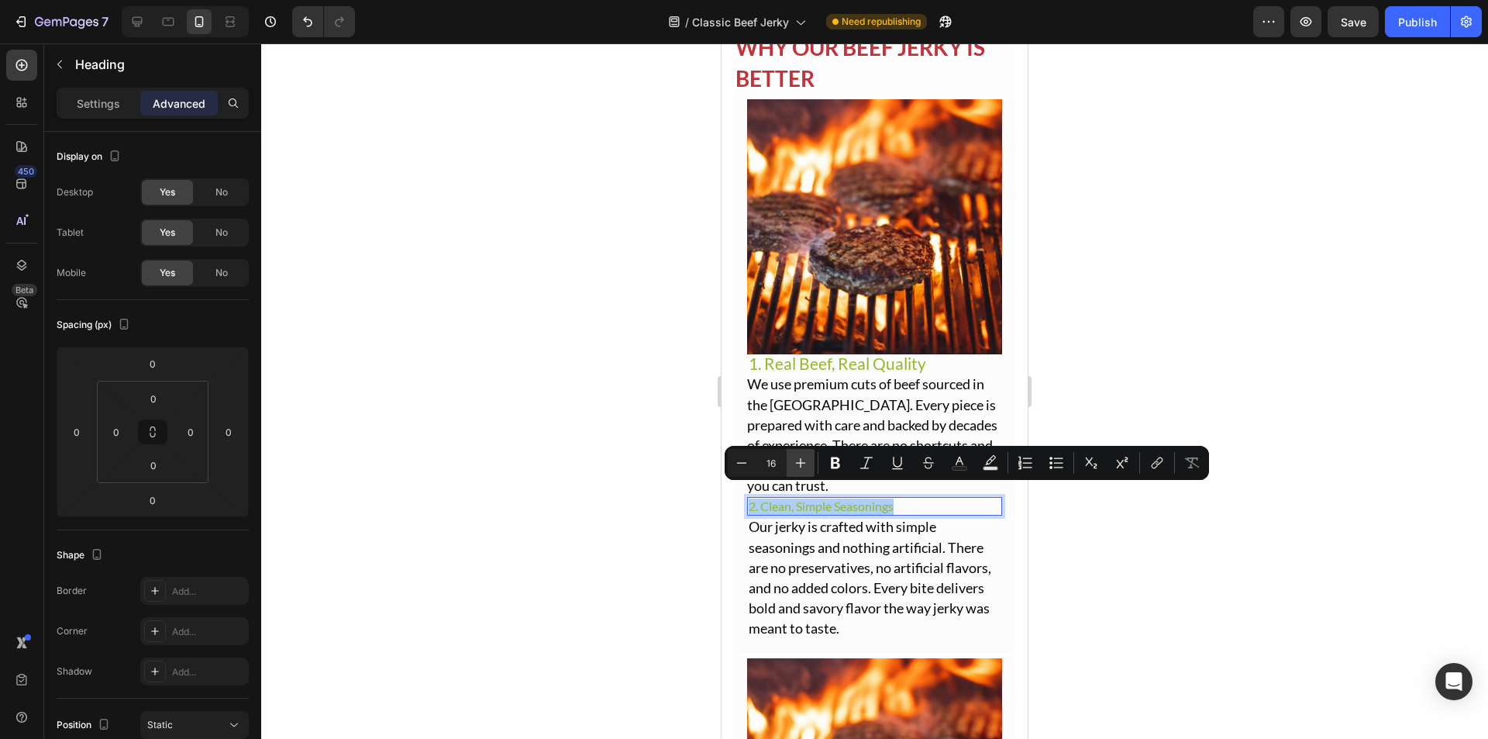
click at [799, 464] on icon "Editor contextual toolbar" at bounding box center [801, 463] width 16 height 16
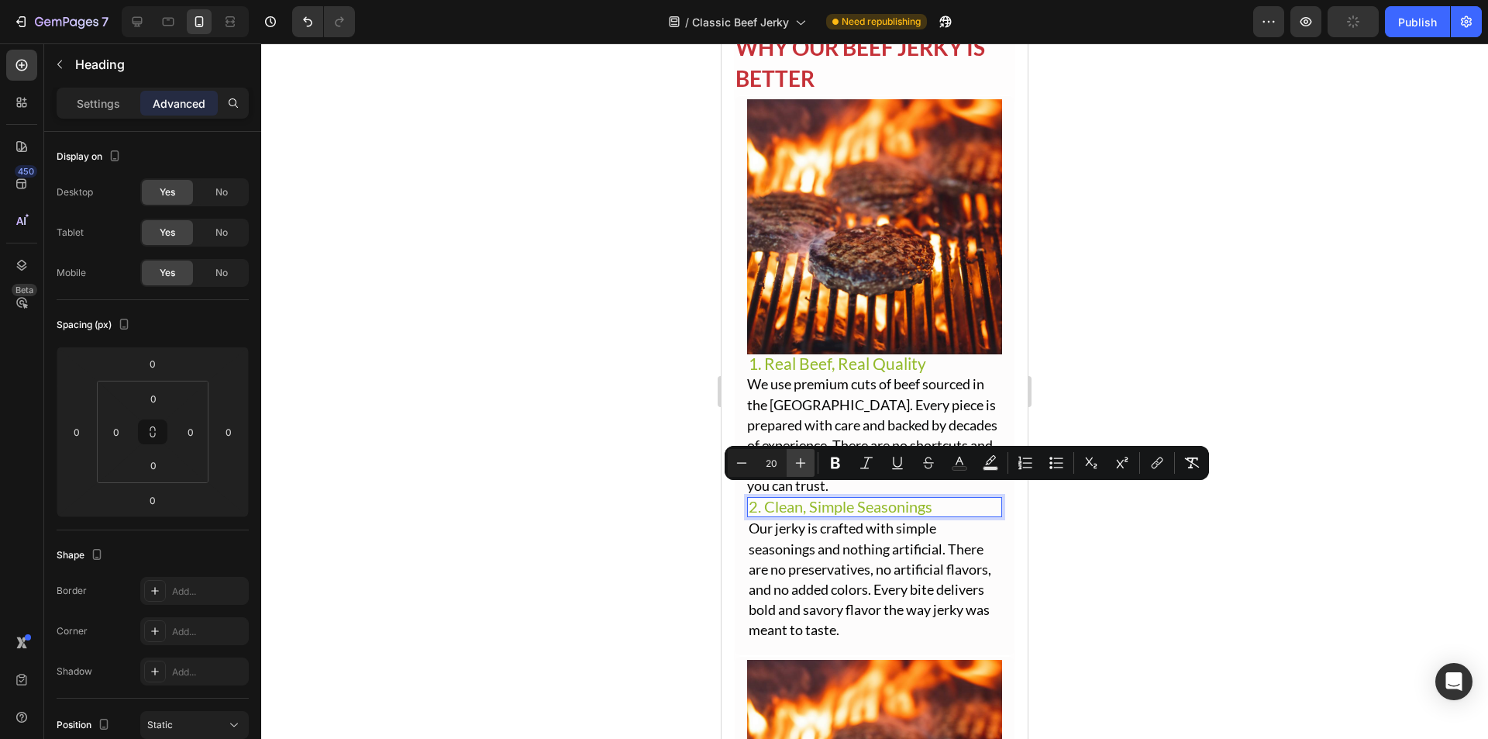
type input "21"
click at [830, 543] on span "Our jerky is crafted with simple seasonings and nothing artificial. There are n…" at bounding box center [870, 578] width 243 height 119
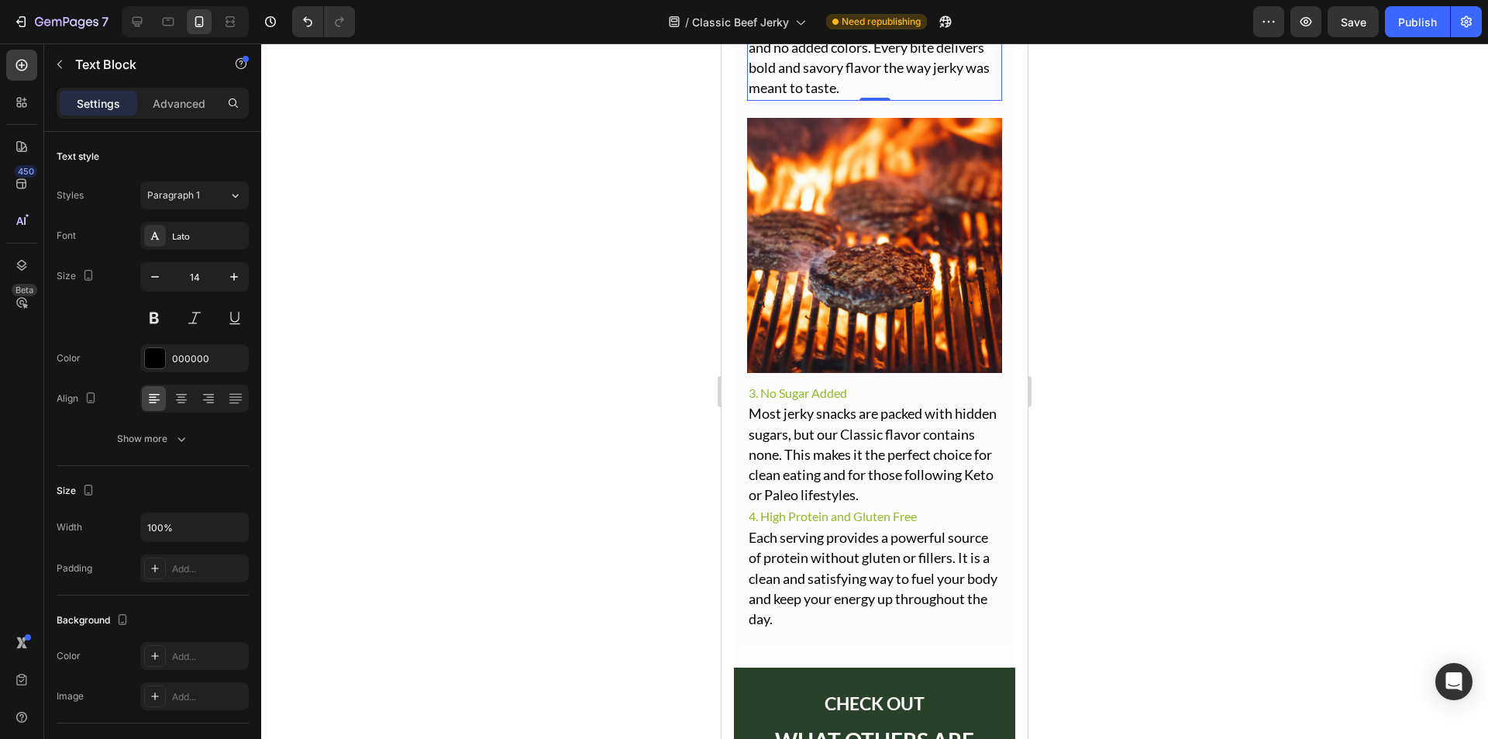
scroll to position [3054, 0]
click at [814, 383] on h2 "3. No Sugar Added" at bounding box center [874, 392] width 255 height 19
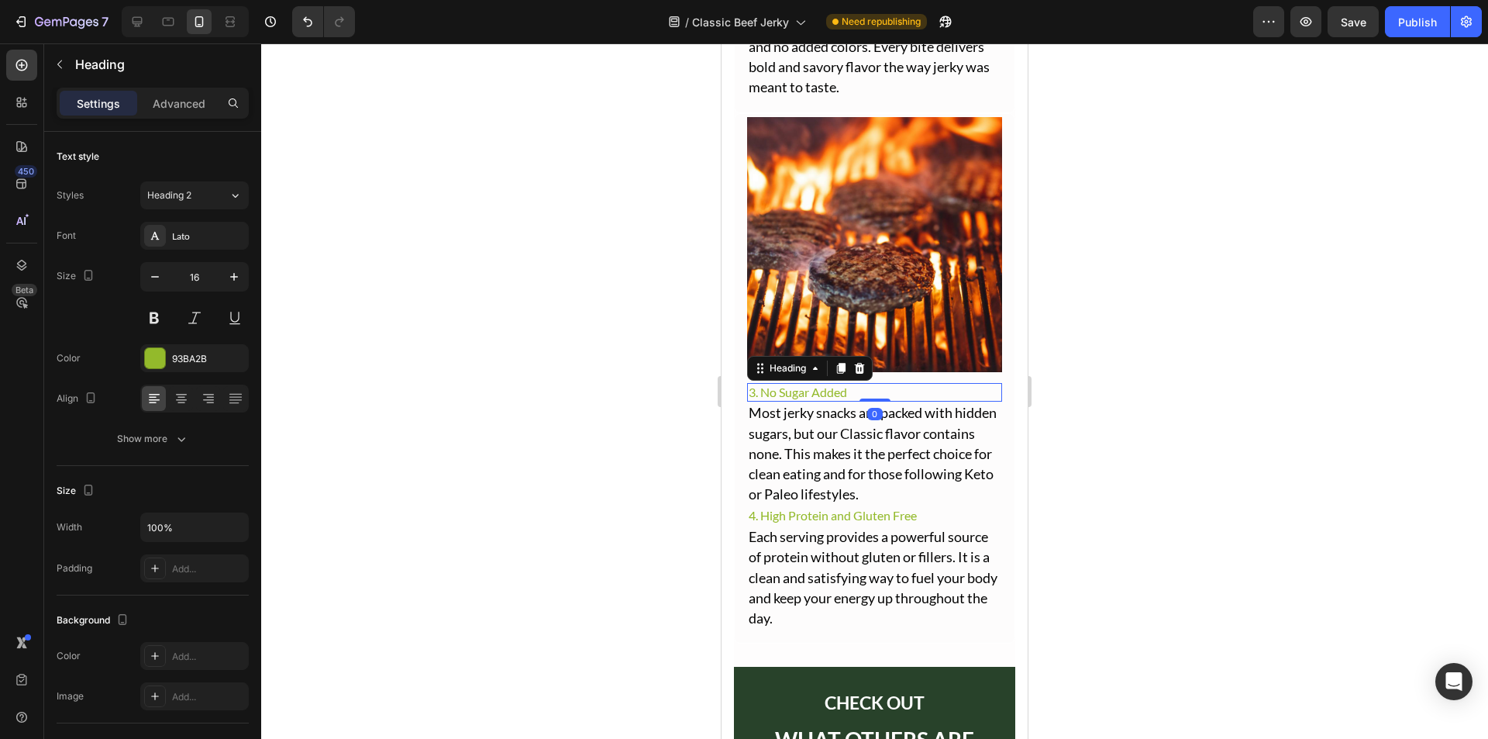
click at [814, 383] on h2 "3. No Sugar Added" at bounding box center [874, 392] width 255 height 19
click at [814, 385] on p "3. No Sugar Added" at bounding box center [875, 393] width 252 height 16
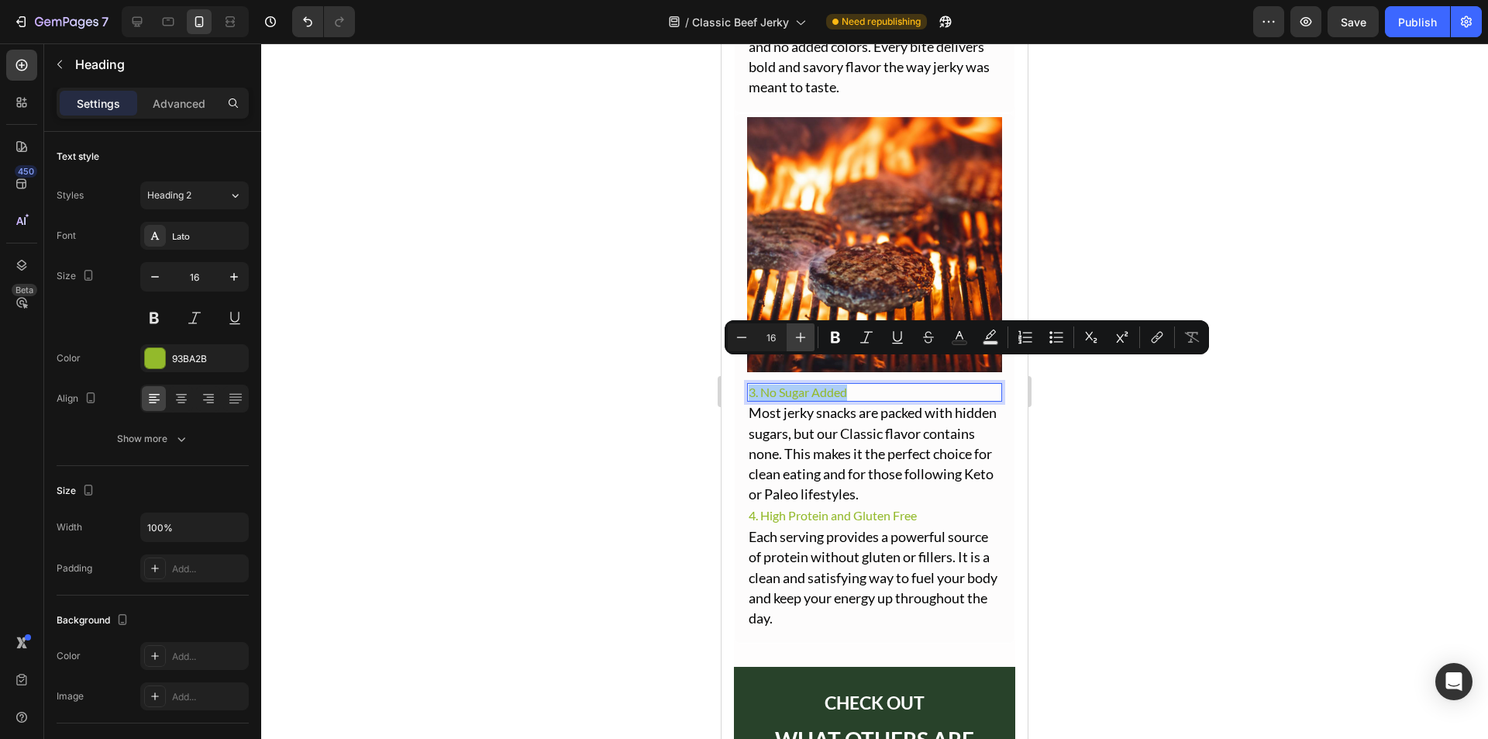
click at [800, 342] on icon "Editor contextual toolbar" at bounding box center [801, 337] width 16 height 16
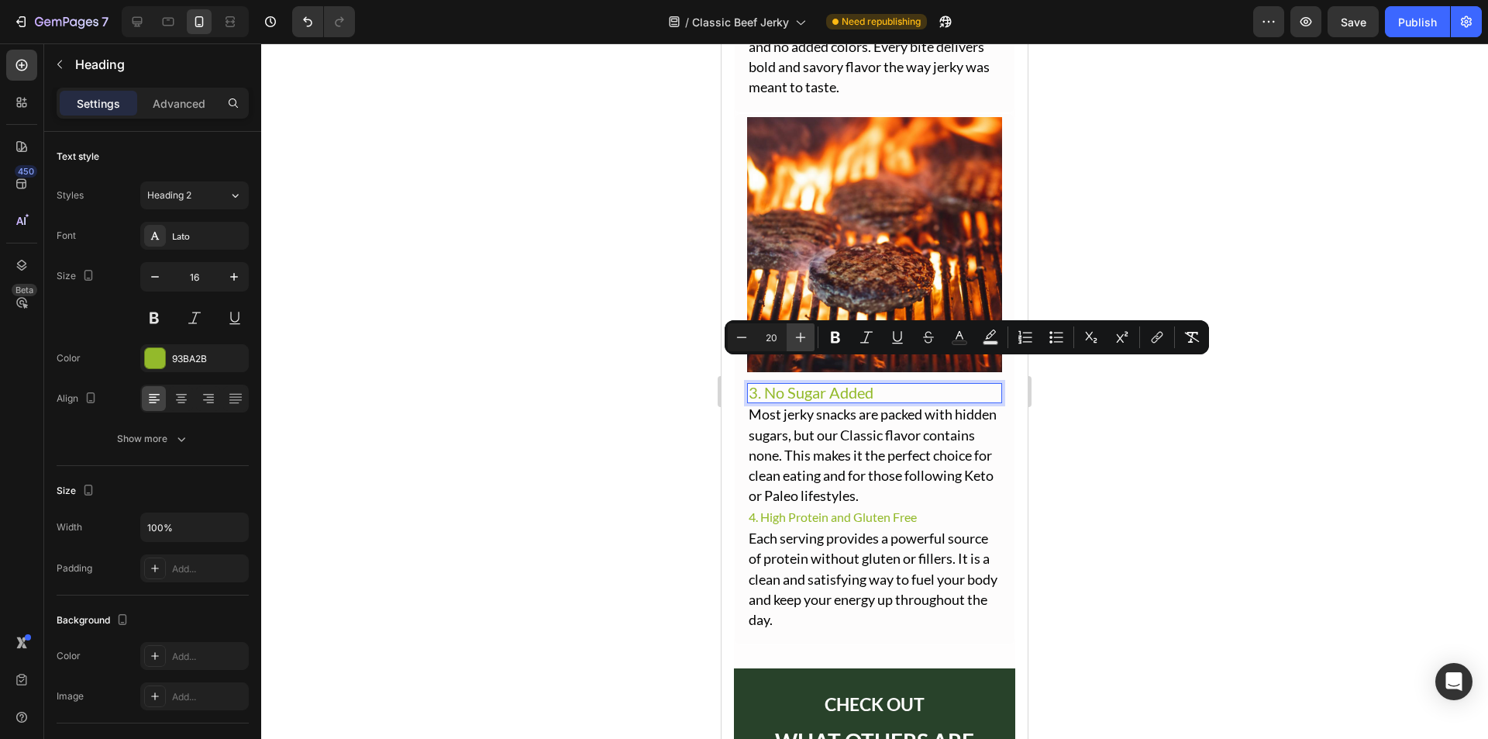
type input "21"
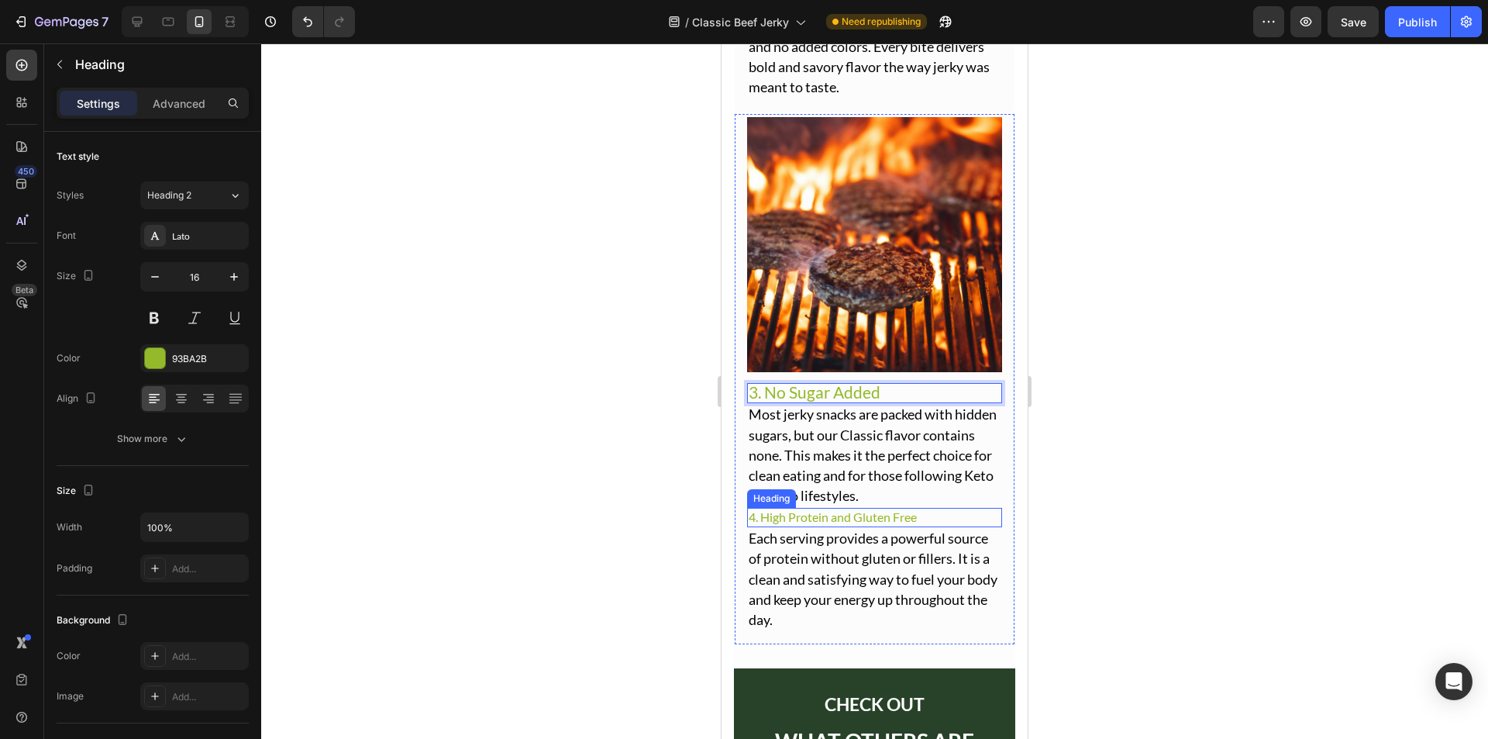
click at [822, 508] on h2 "4. High Protein and Gluten Free" at bounding box center [874, 517] width 255 height 19
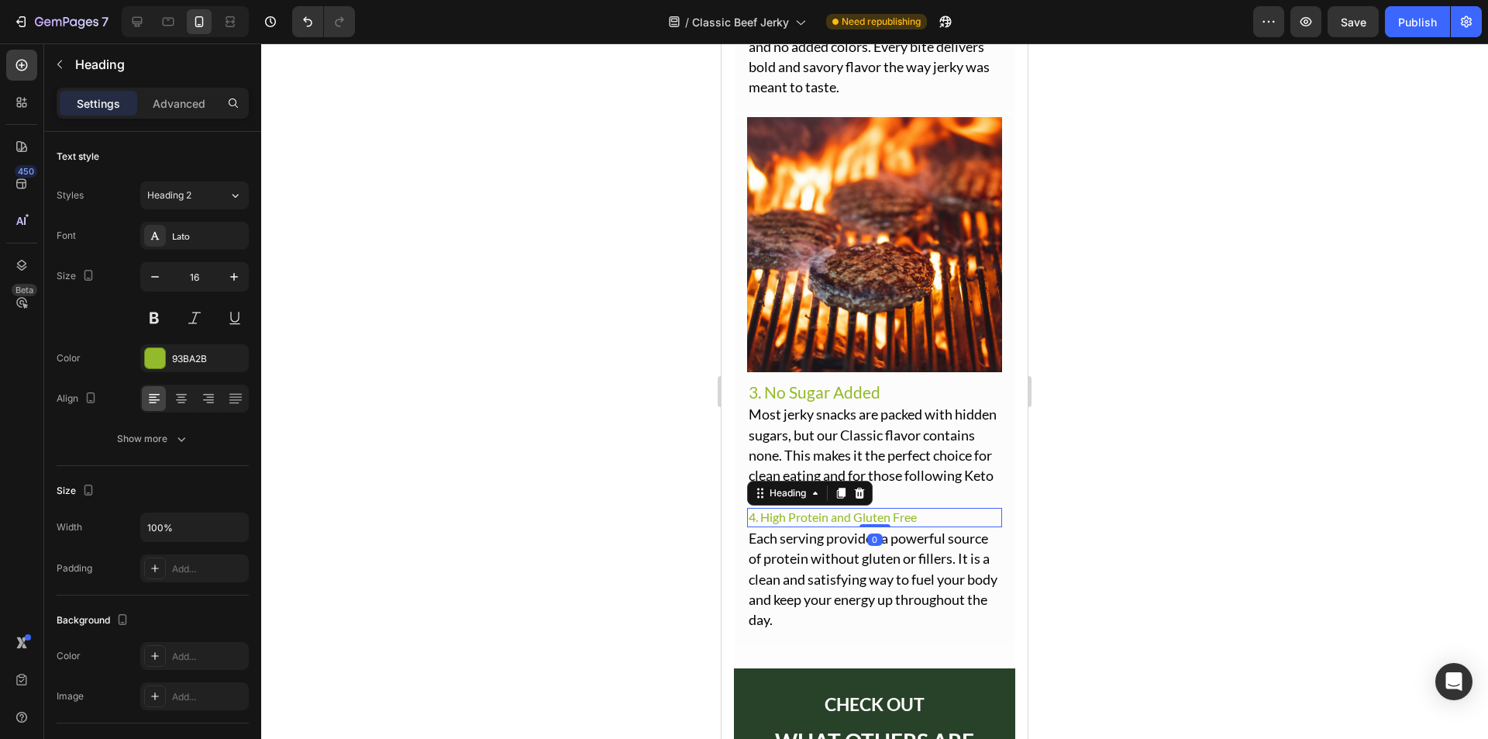
click at [822, 508] on h2 "4. High Protein and Gluten Free" at bounding box center [874, 517] width 255 height 19
click at [822, 509] on p "4. High Protein and Gluten Free" at bounding box center [875, 517] width 252 height 16
click at [820, 480] on span "Most jerky snacks are packed with hidden sugars, but our Classic flavor contain…" at bounding box center [873, 454] width 248 height 98
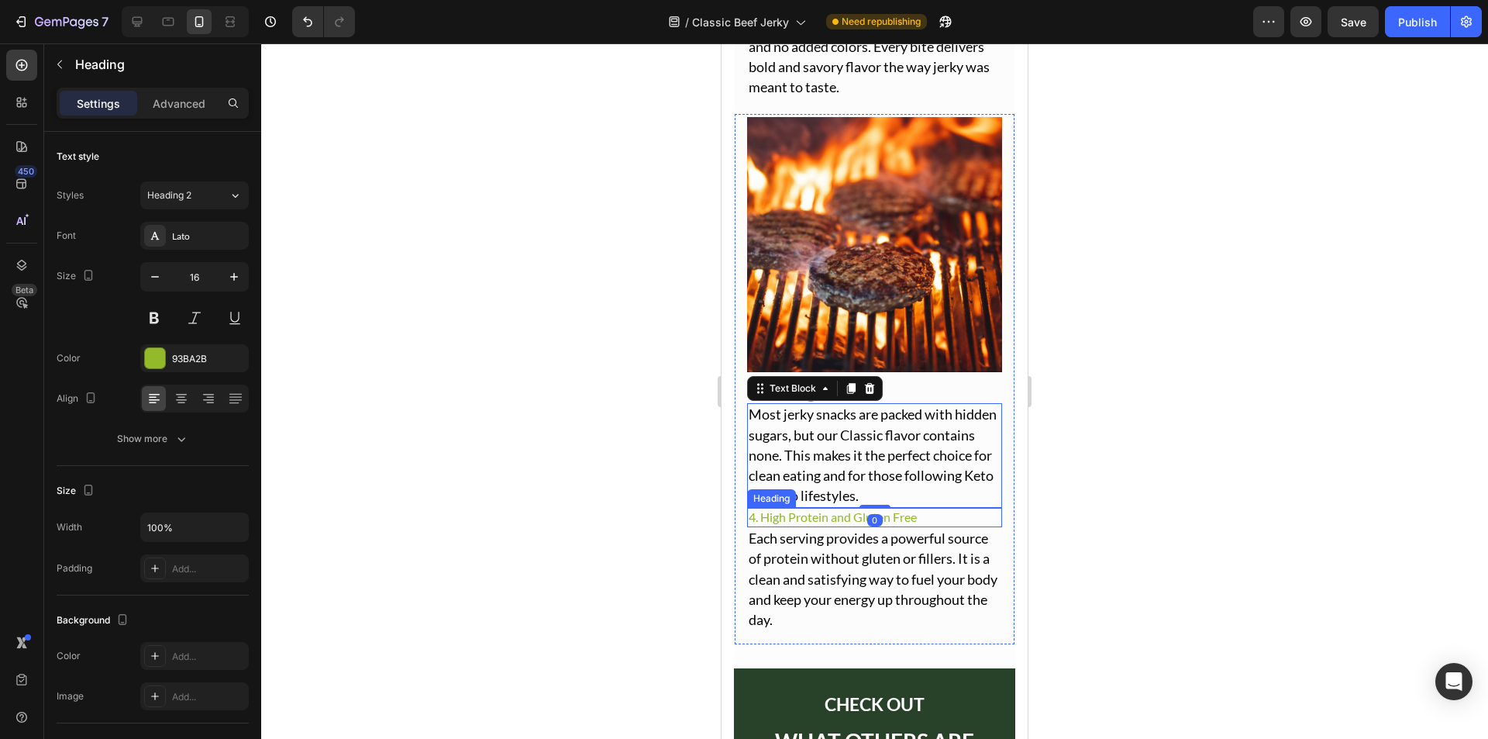
click at [825, 509] on p "4. High Protein and Gluten Free" at bounding box center [875, 517] width 252 height 16
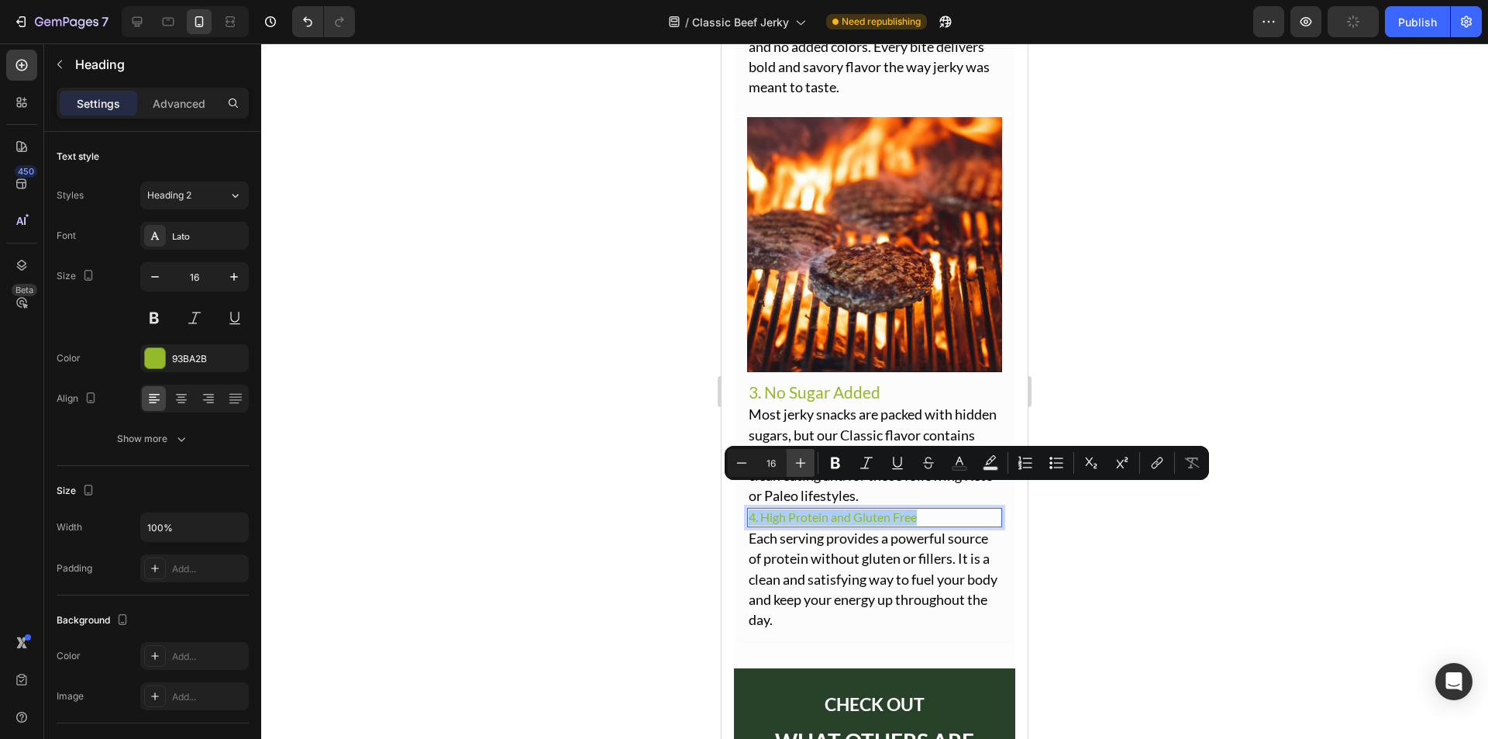
click at [809, 455] on button "Plus" at bounding box center [801, 463] width 28 height 28
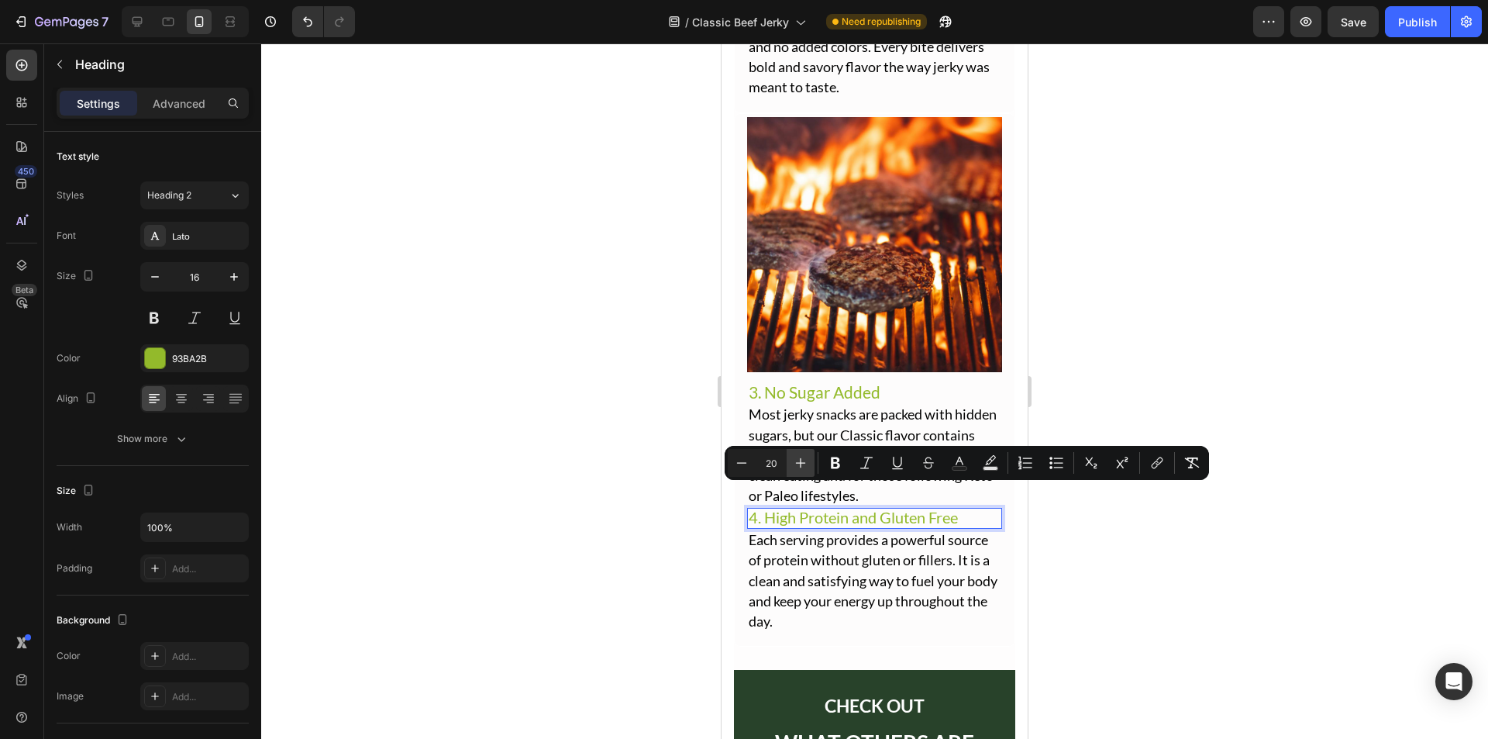
type input "21"
click at [829, 405] on span "Most jerky snacks are packed with hidden sugars, but our Classic flavor contain…" at bounding box center [873, 454] width 248 height 98
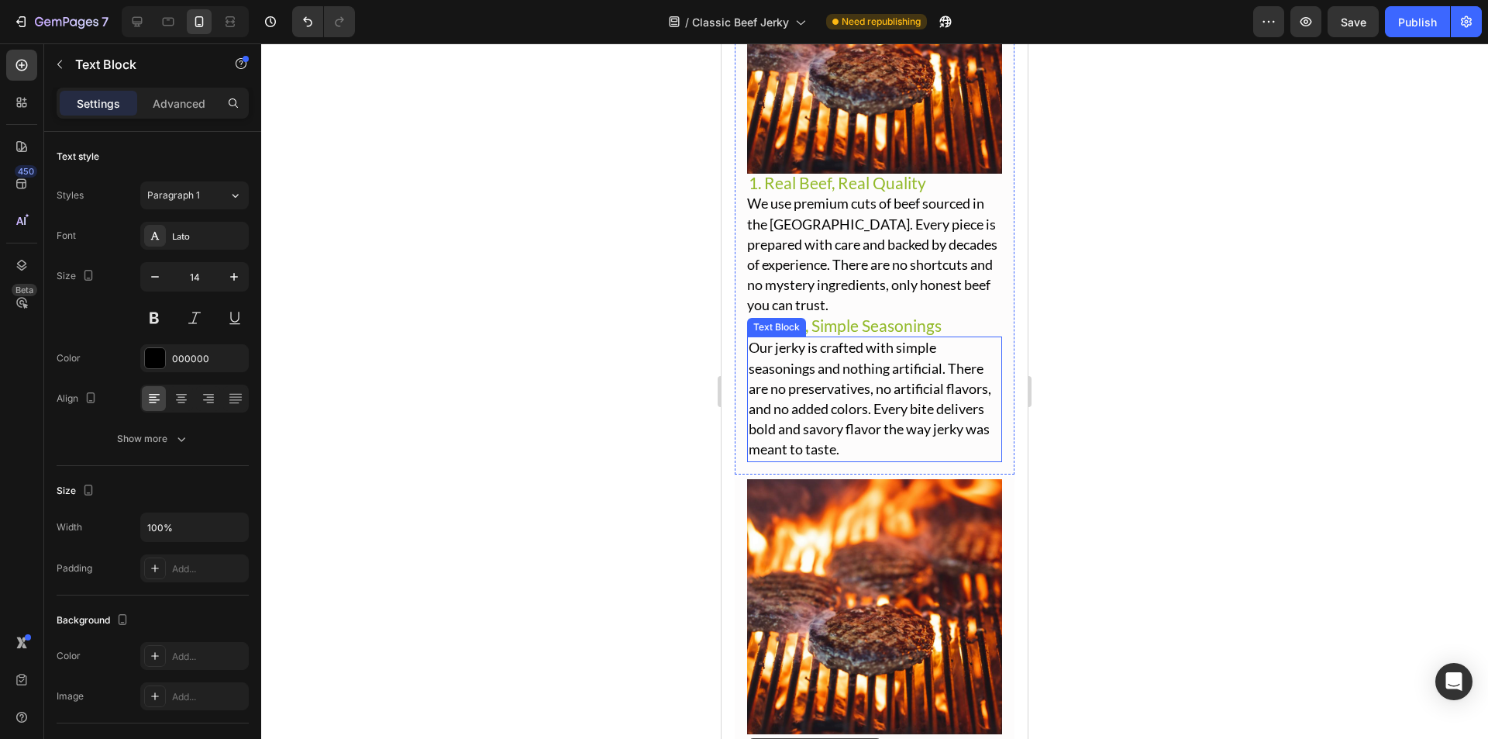
scroll to position [2667, 0]
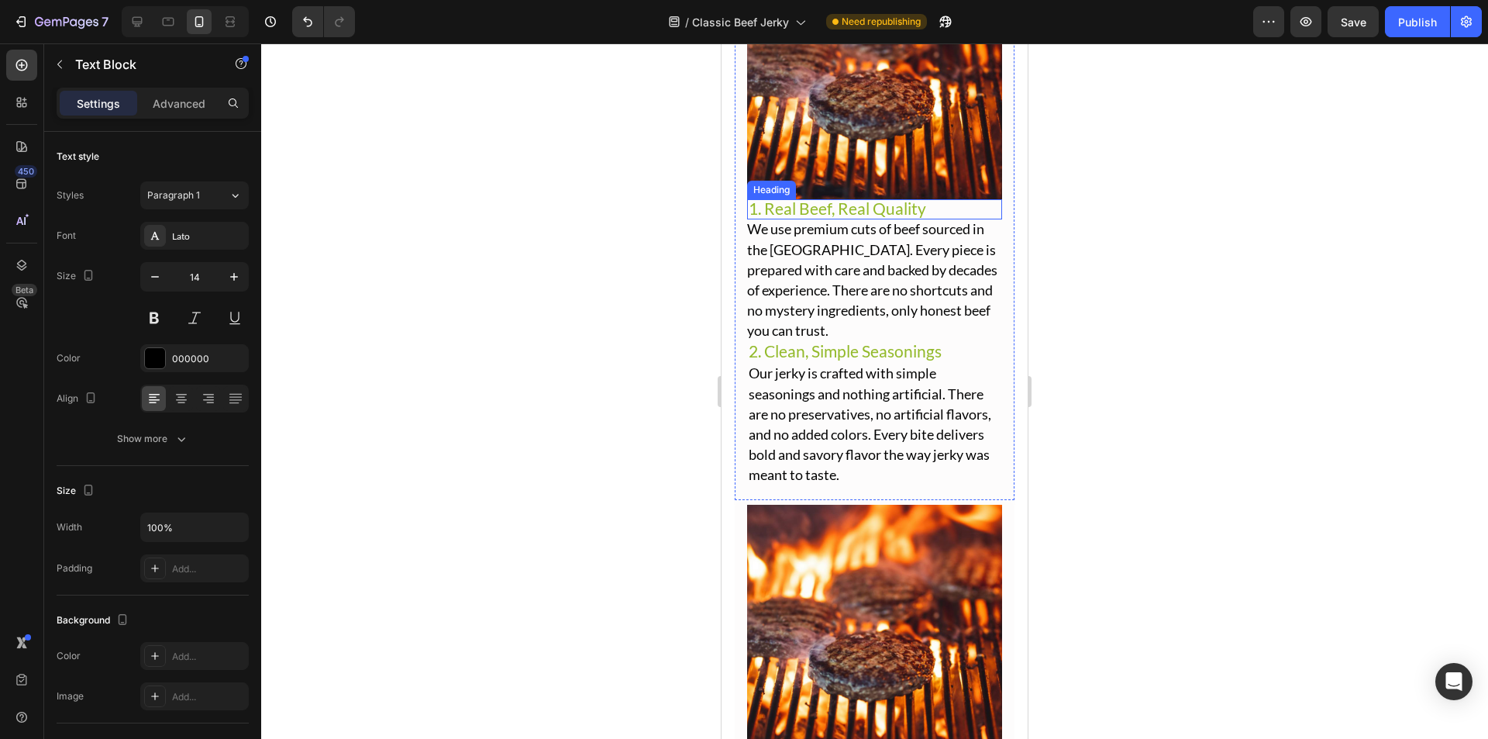
click at [866, 198] on span "1. Real Beef, Real Quality" at bounding box center [838, 207] width 178 height 19
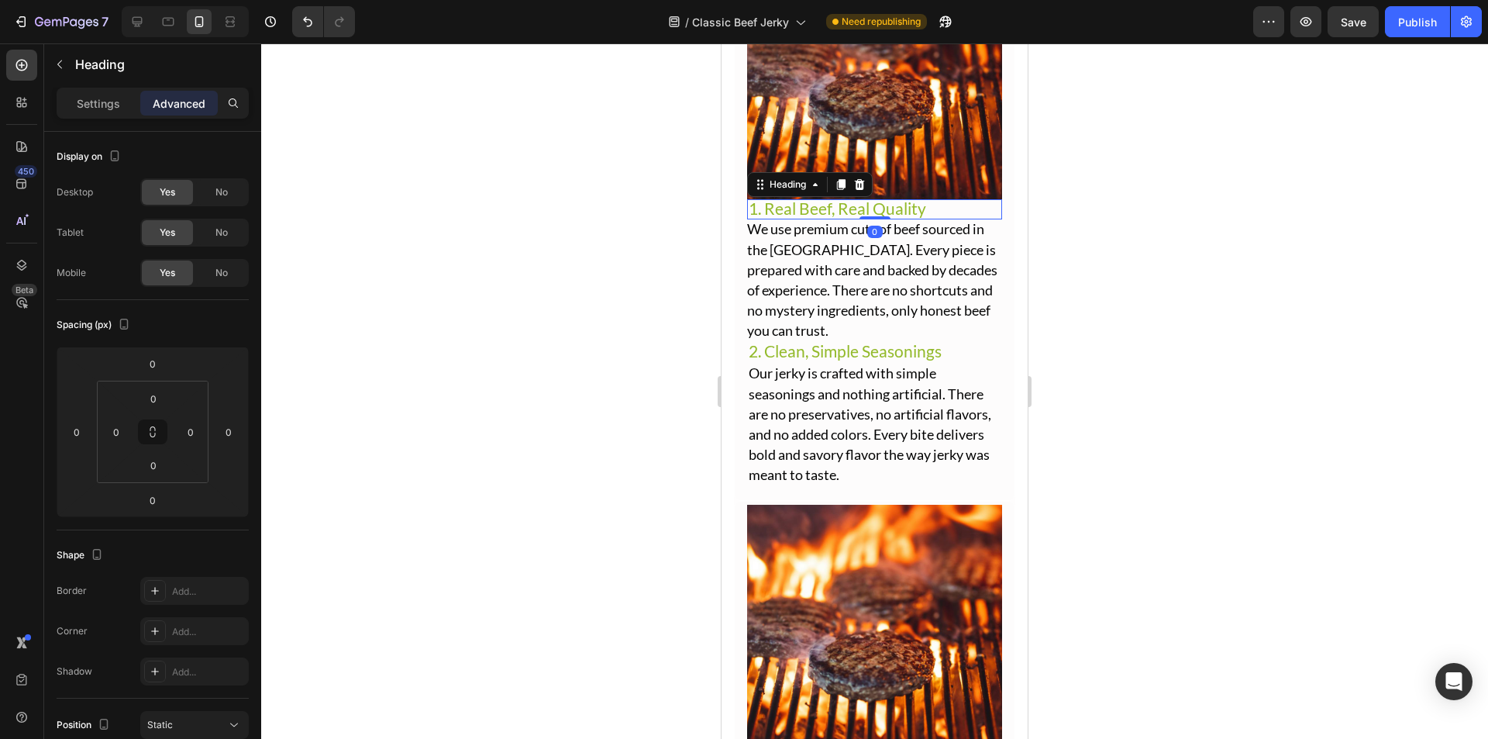
click at [871, 172] on div "Heading" at bounding box center [810, 184] width 126 height 25
click at [933, 141] on img at bounding box center [874, 71] width 255 height 255
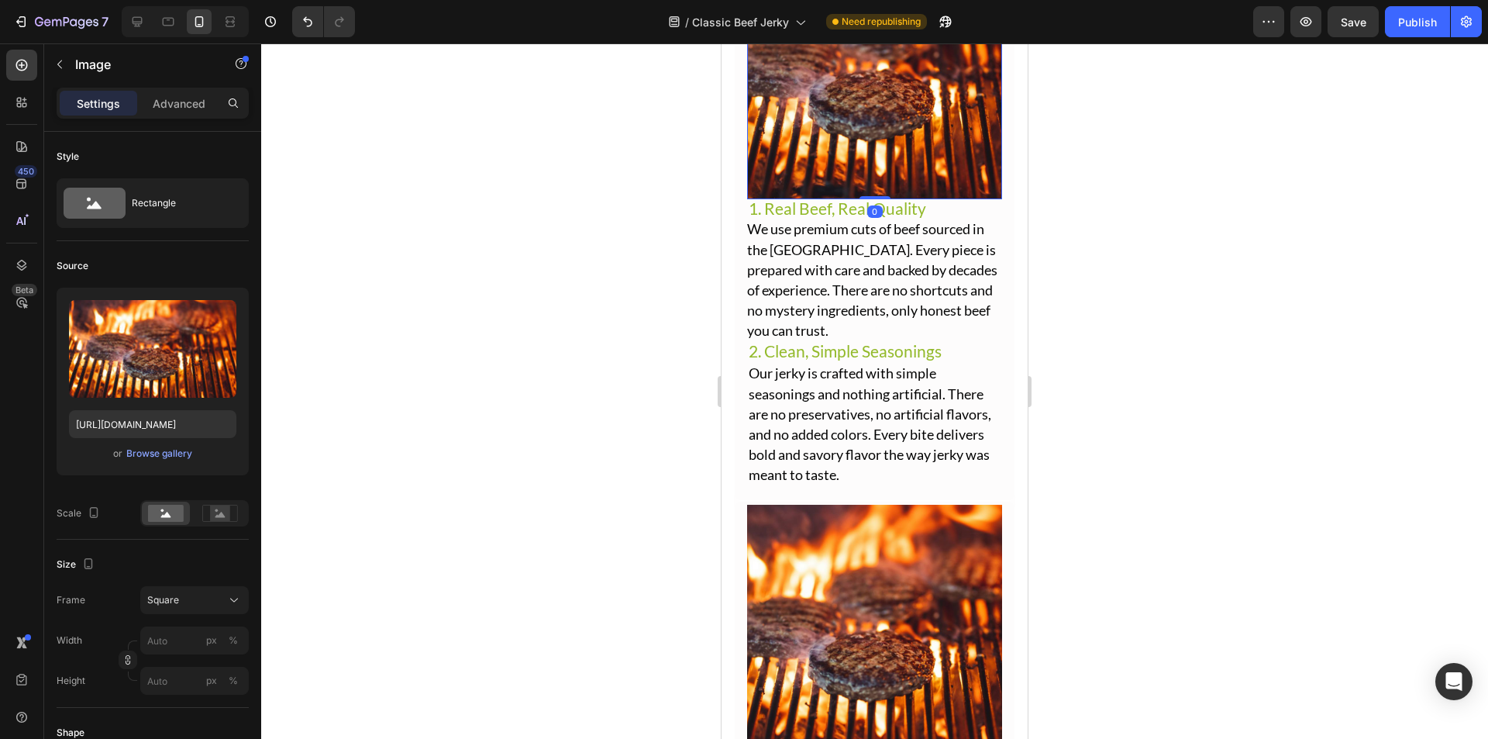
click at [870, 181] on img at bounding box center [874, 71] width 255 height 255
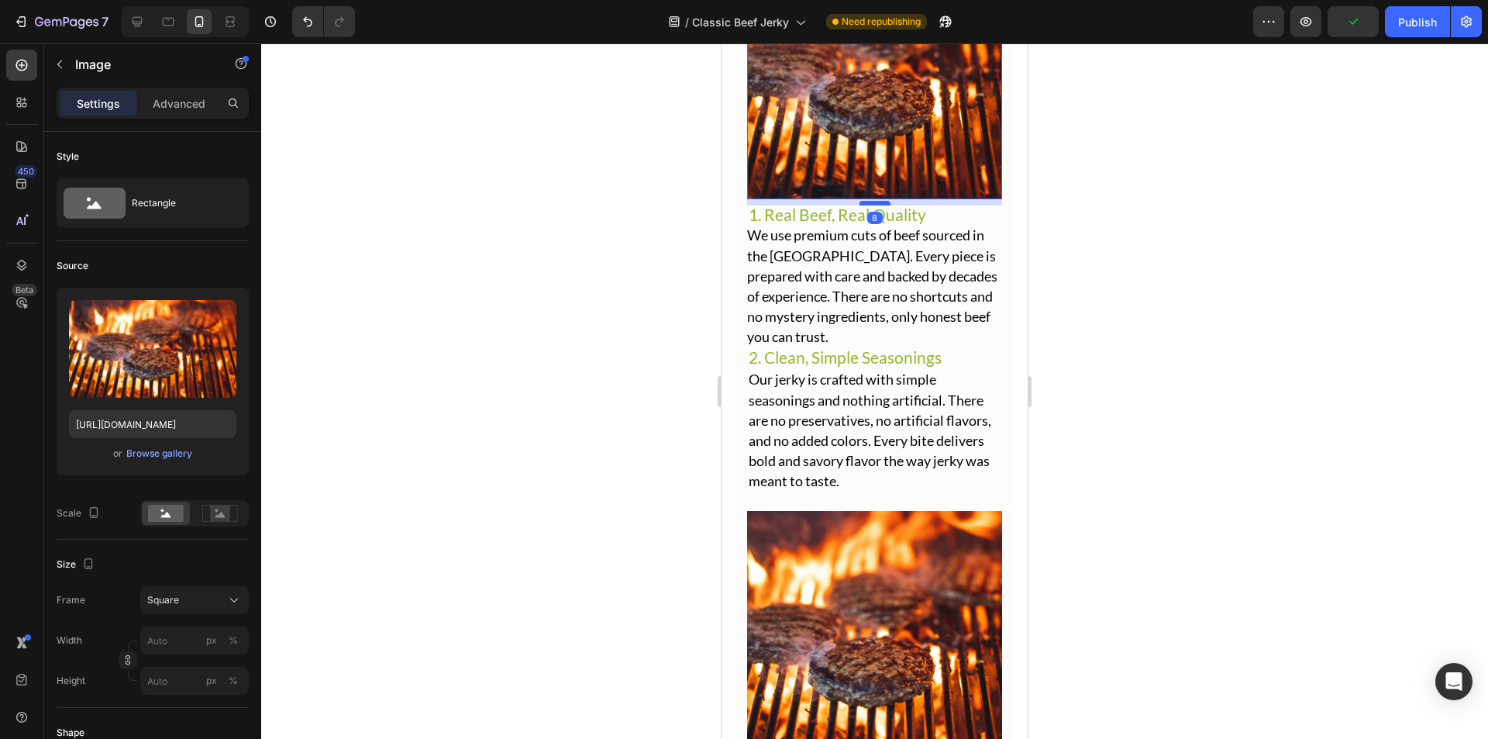
drag, startPoint x: 867, startPoint y: 185, endPoint x: 875, endPoint y: 191, distance: 9.9
click at [875, 201] on div at bounding box center [875, 203] width 31 height 5
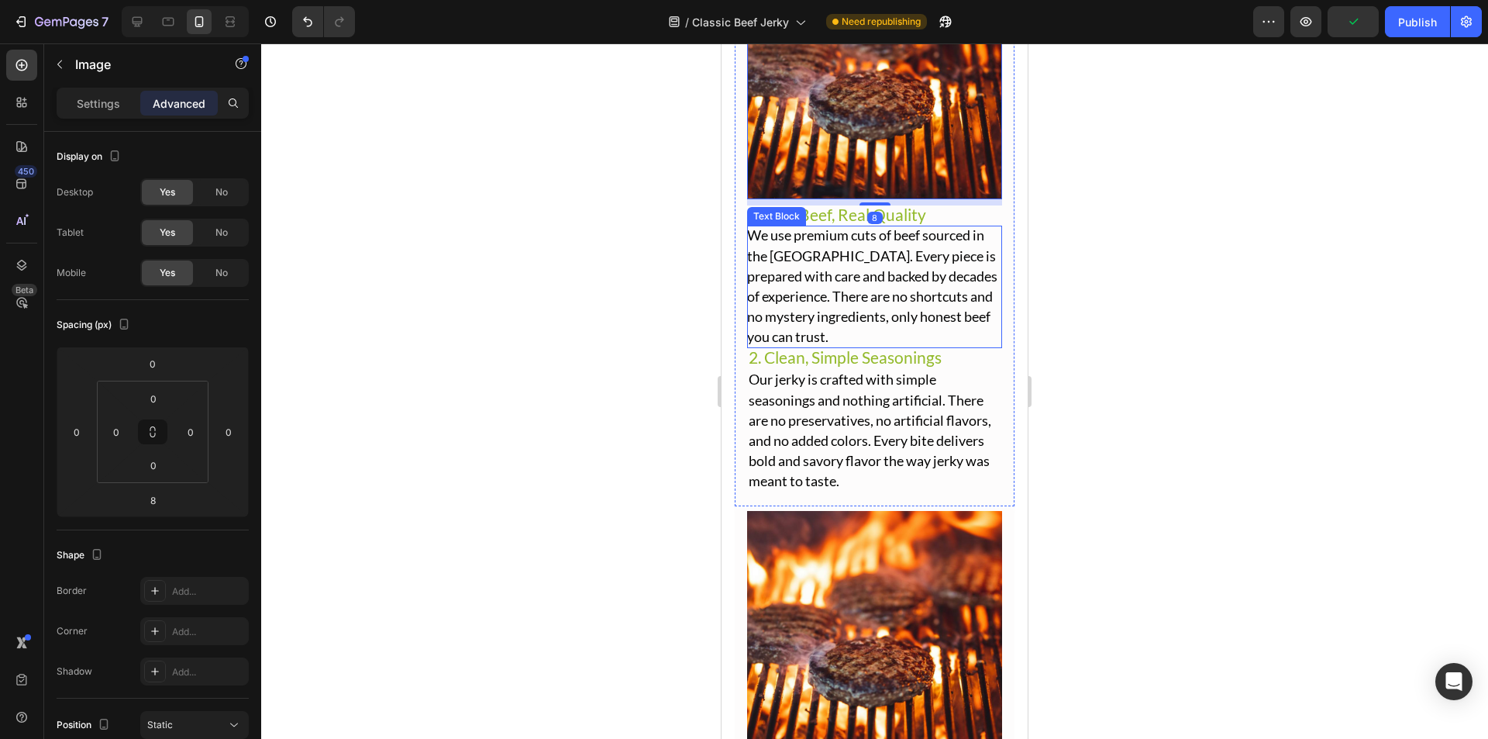
click at [851, 236] on span "We use premium cuts of beef sourced in the [GEOGRAPHIC_DATA]. Every piece is pr…" at bounding box center [872, 285] width 250 height 119
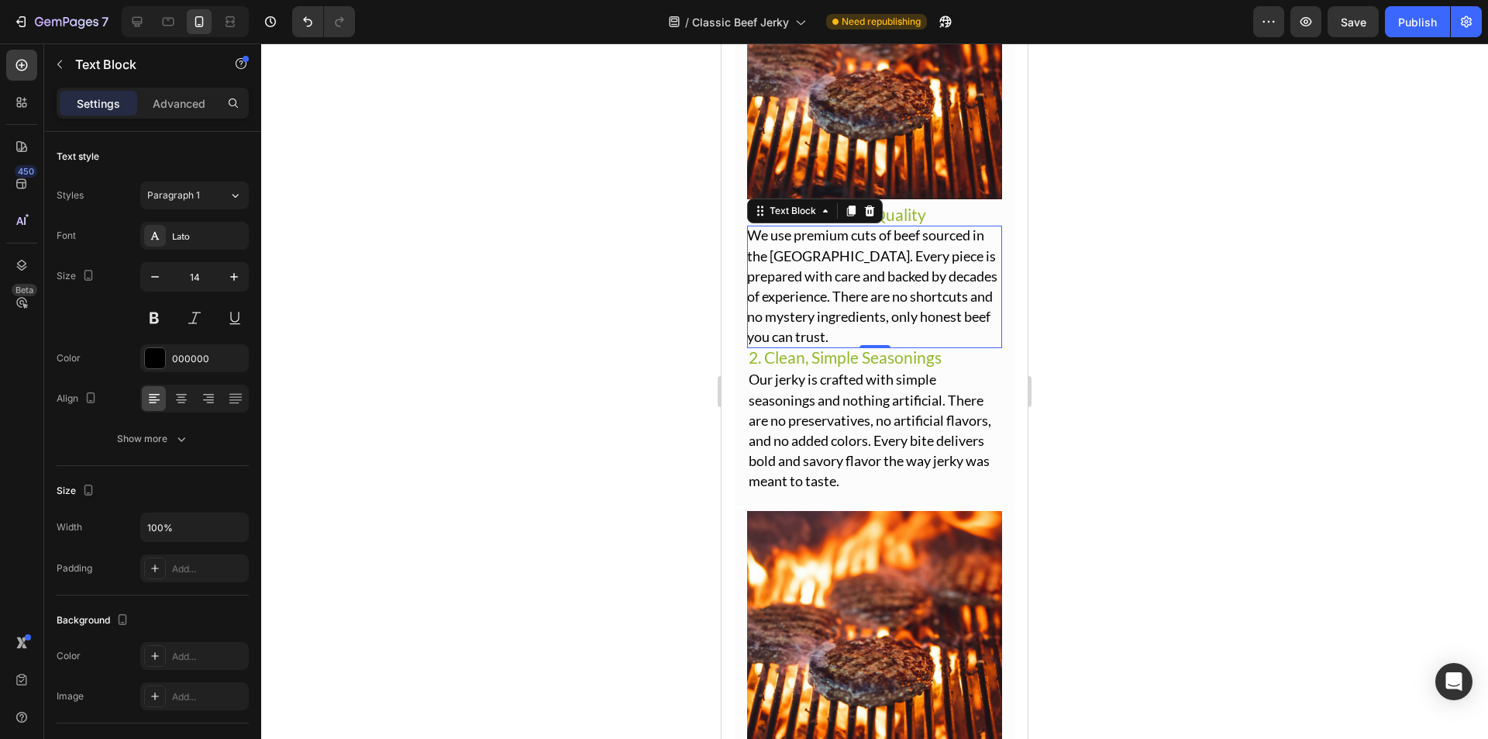
click at [1061, 229] on div at bounding box center [874, 390] width 1227 height 695
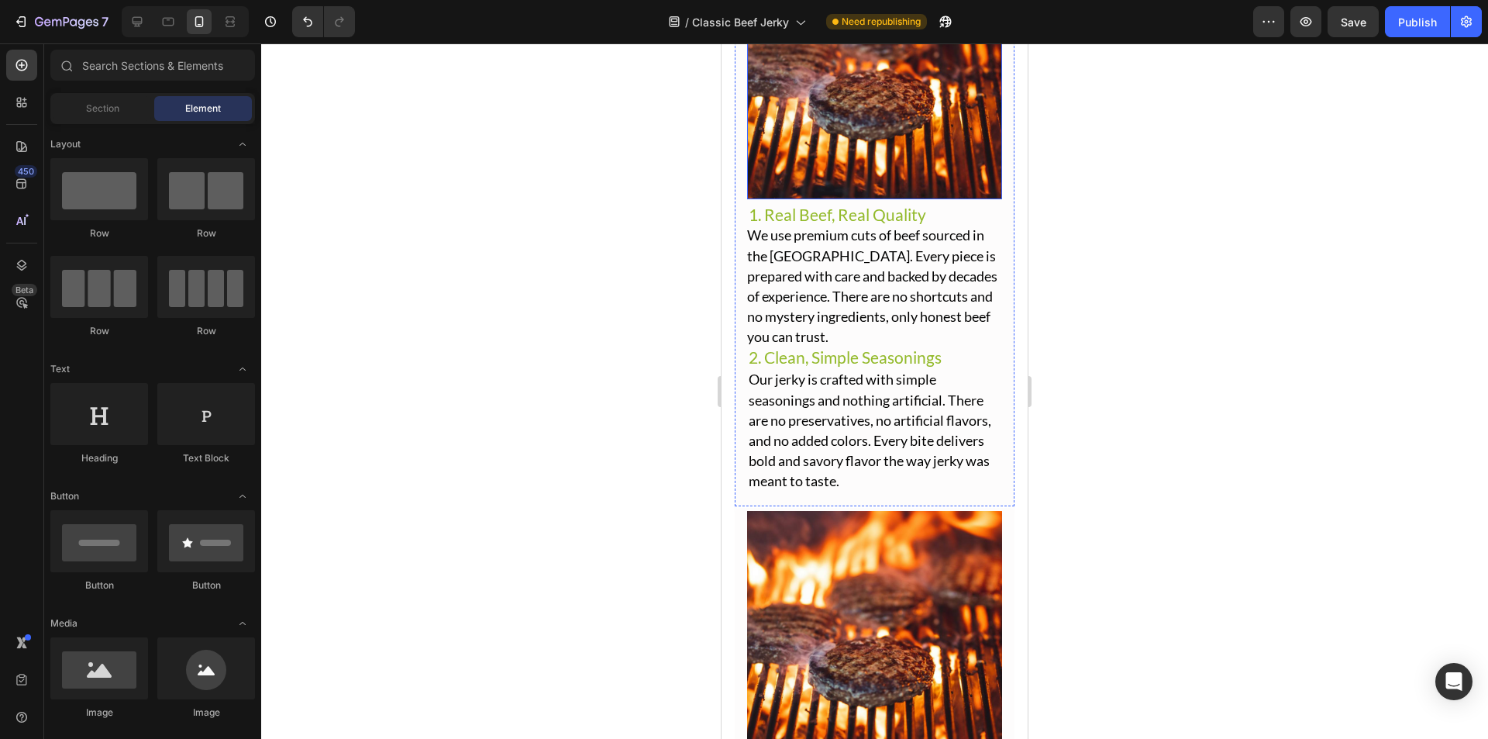
click at [843, 160] on img at bounding box center [874, 71] width 255 height 255
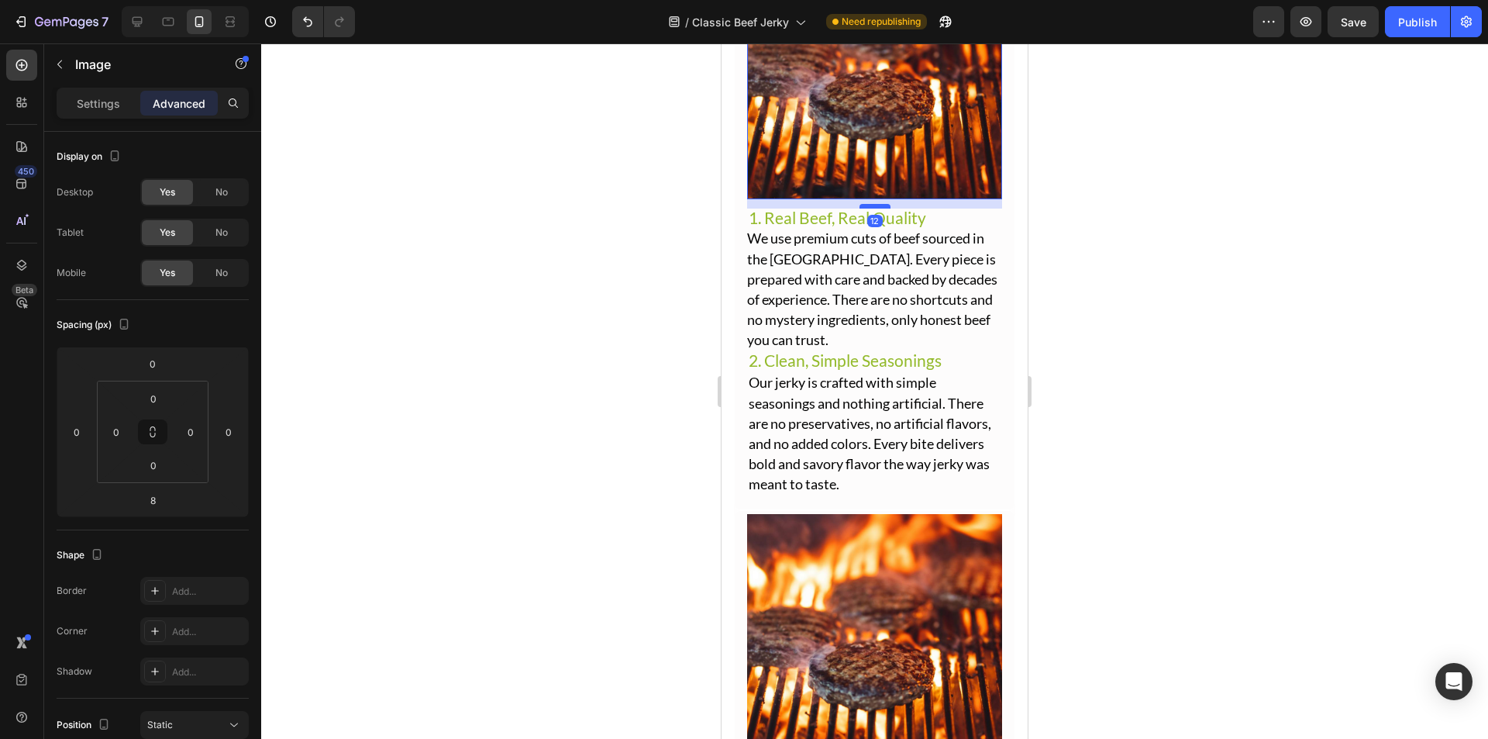
click at [867, 204] on div at bounding box center [875, 206] width 31 height 5
type input "12"
click at [1071, 196] on div at bounding box center [874, 390] width 1227 height 695
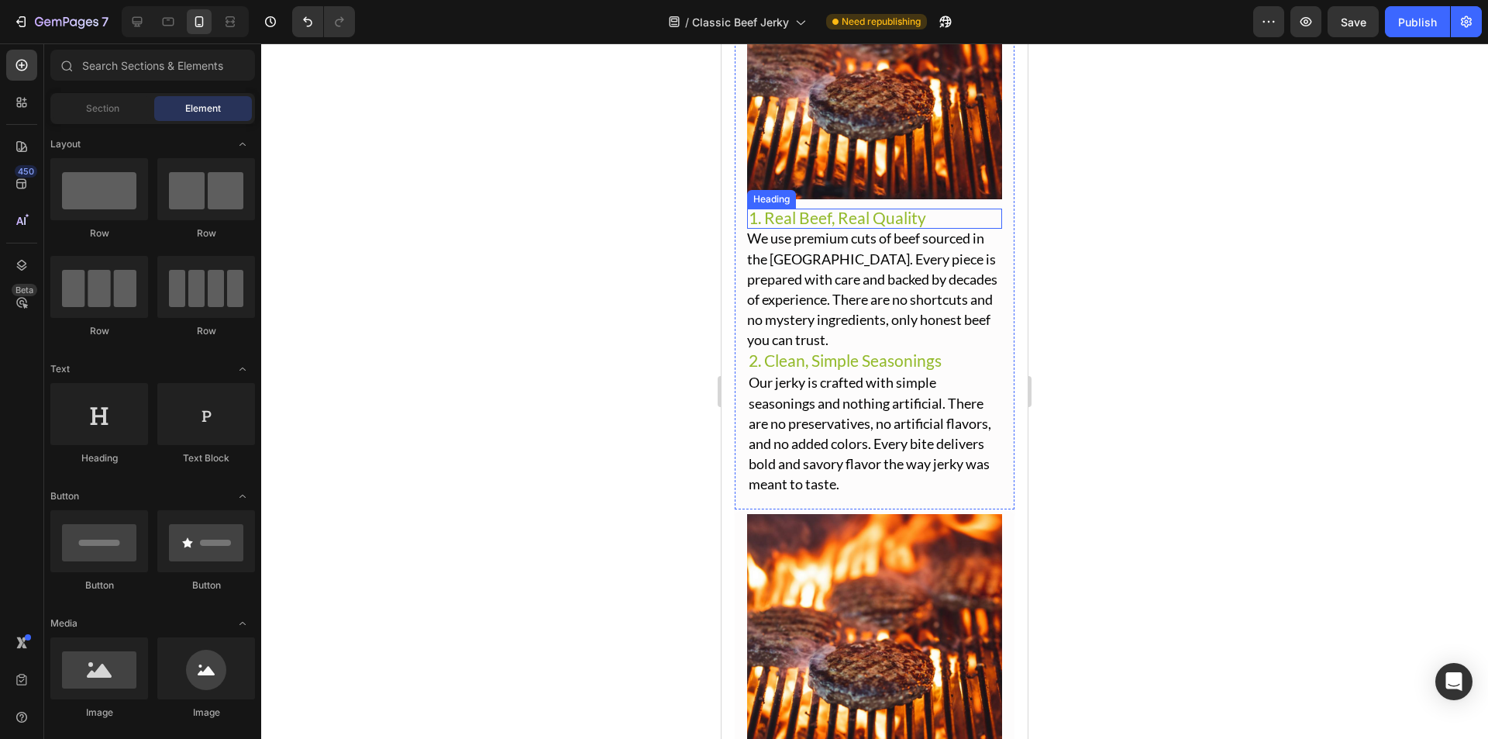
click at [870, 208] on span "1. Real Beef, Real Quality" at bounding box center [838, 217] width 178 height 19
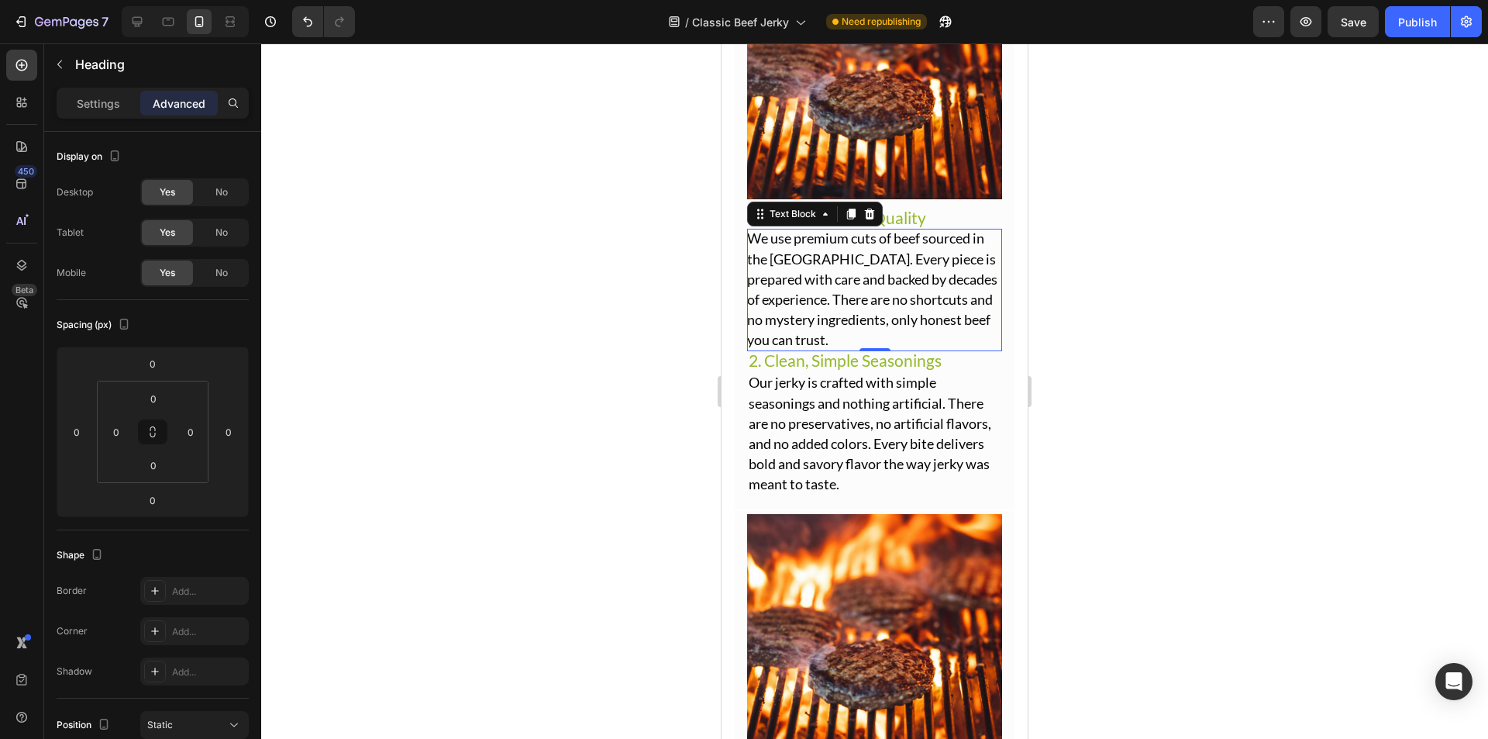
click at [874, 229] on span "We use premium cuts of beef sourced in the [GEOGRAPHIC_DATA]. Every piece is pr…" at bounding box center [872, 288] width 250 height 119
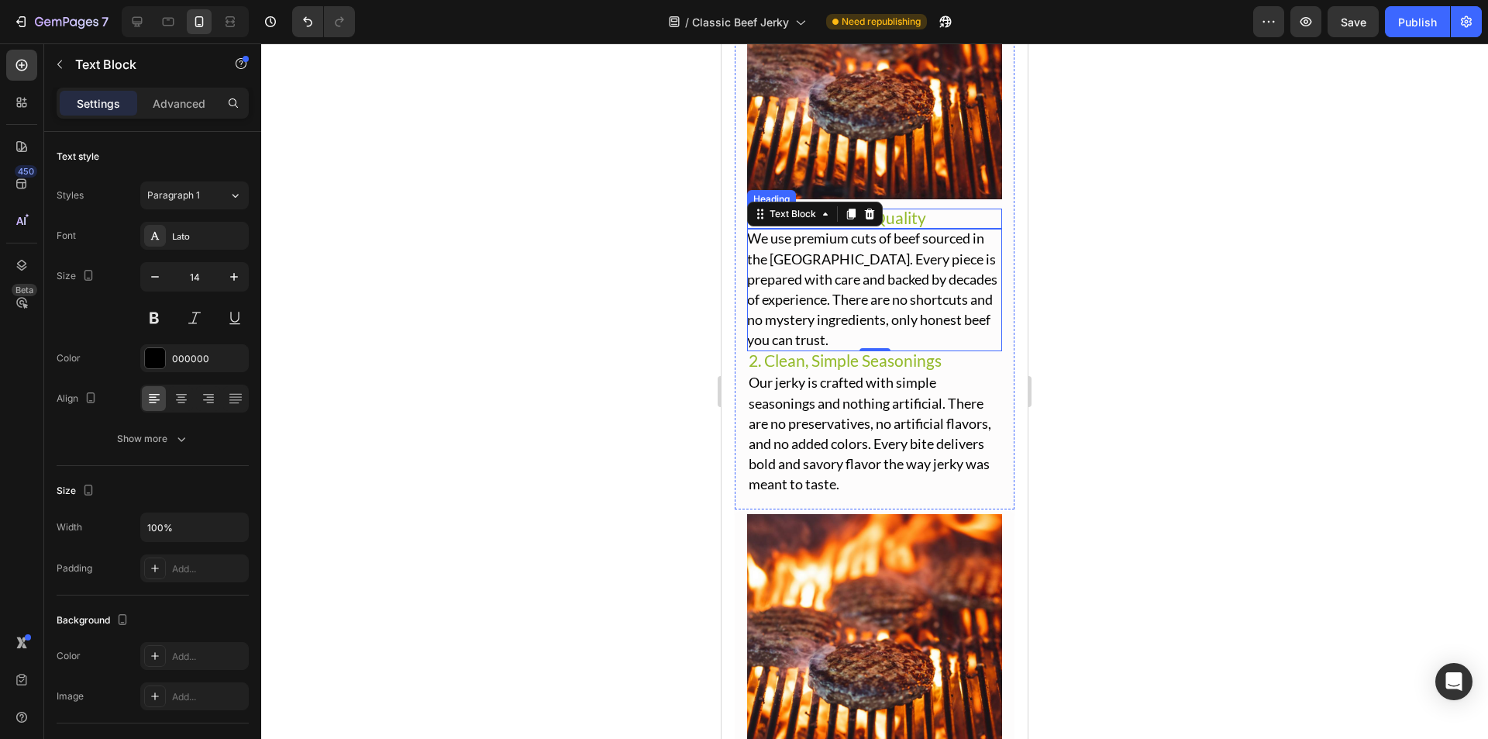
click at [916, 208] on span "1. Real Beef, Real Quality" at bounding box center [838, 217] width 178 height 19
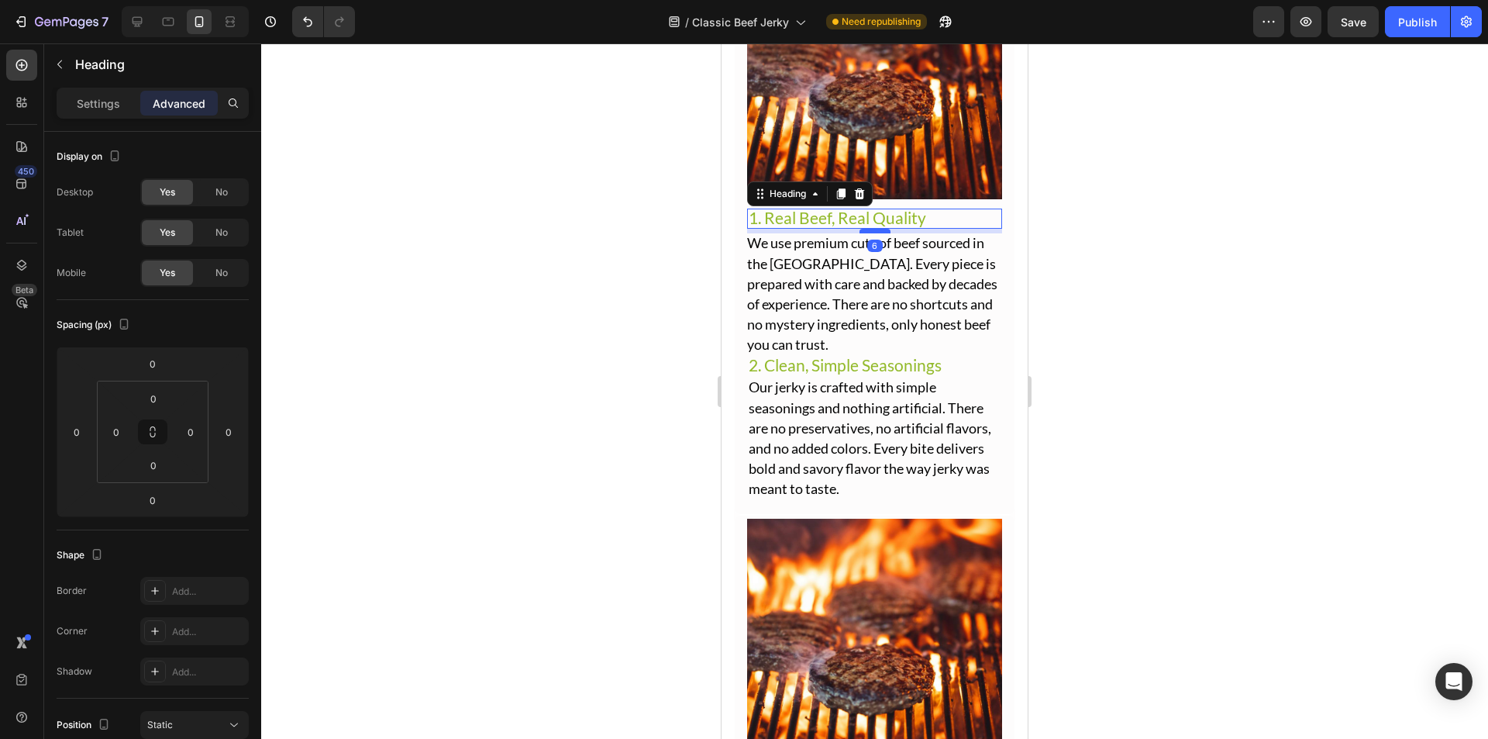
drag, startPoint x: 877, startPoint y: 214, endPoint x: 884, endPoint y: 219, distance: 8.4
click at [884, 229] on div at bounding box center [875, 231] width 31 height 5
type input "6"
click at [1106, 242] on div at bounding box center [874, 390] width 1227 height 695
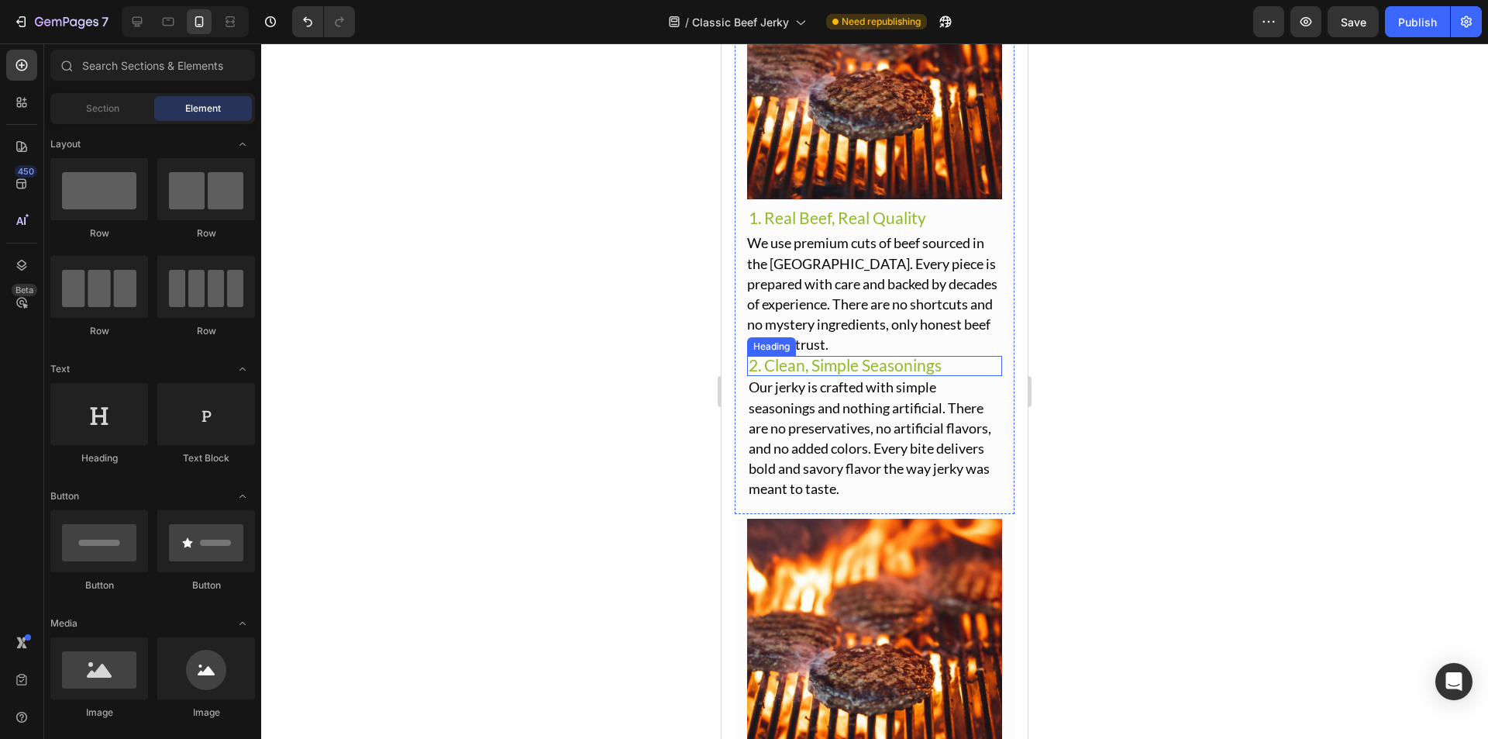
click at [901, 357] on span "2. Clean, Simple Seasonings" at bounding box center [845, 364] width 193 height 19
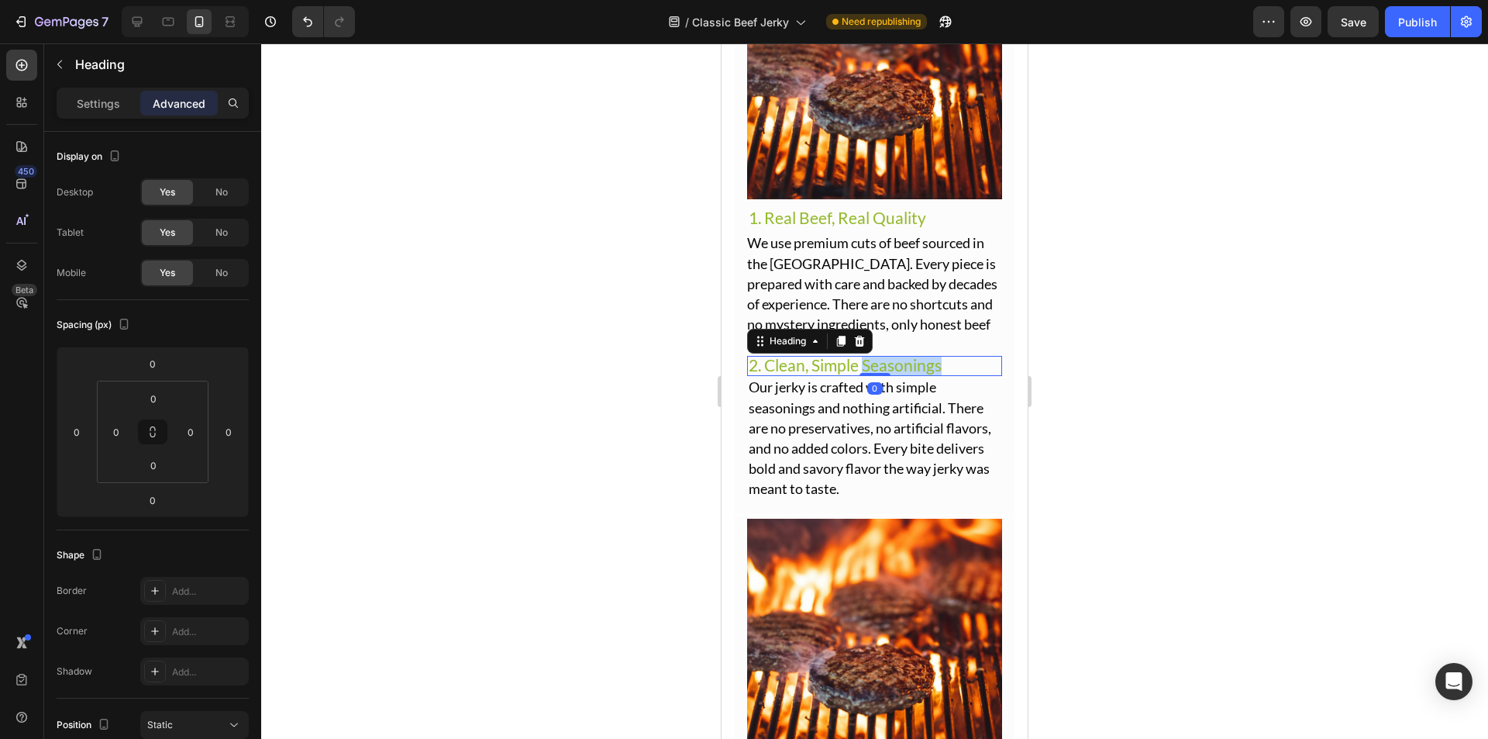
click at [901, 357] on span "2. Clean, Simple Seasonings" at bounding box center [845, 364] width 193 height 19
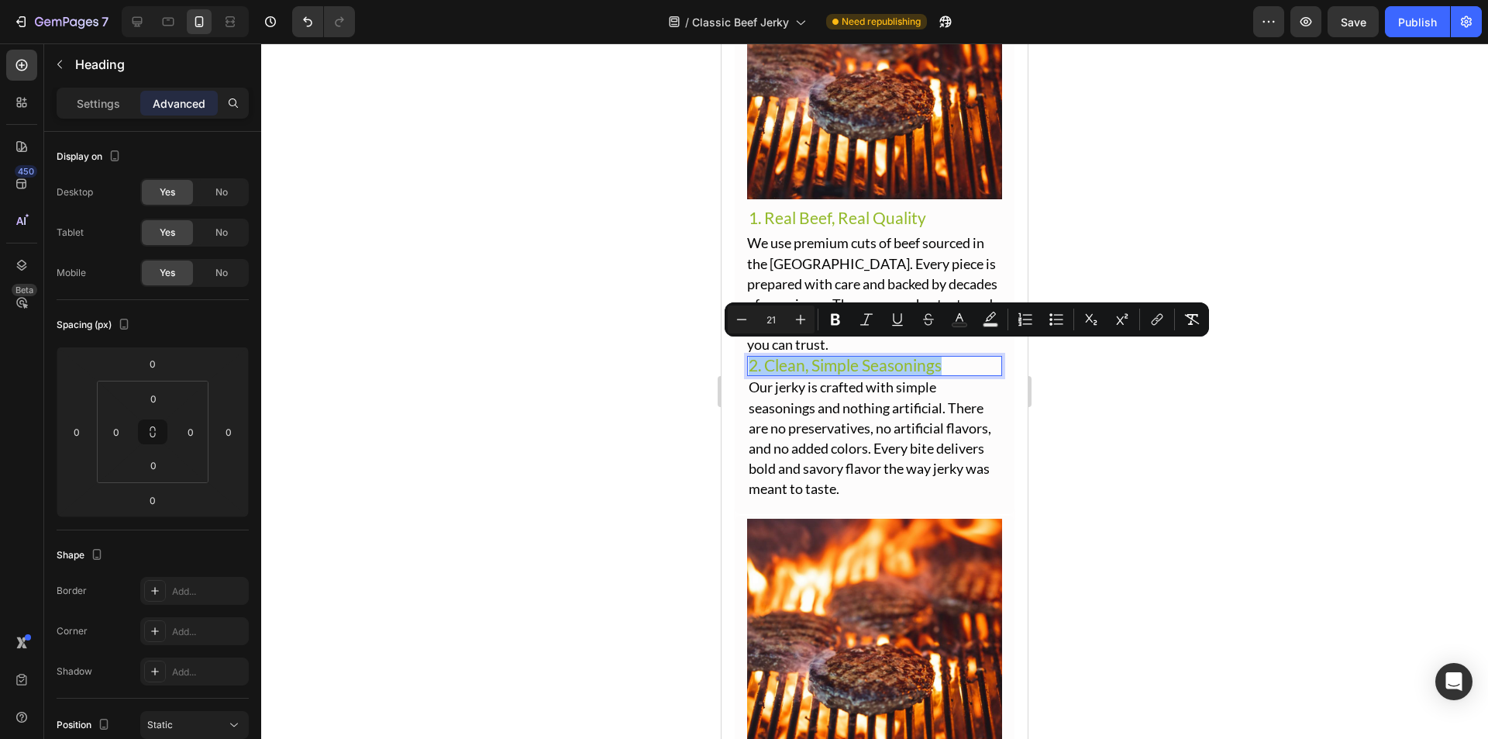
click at [1092, 414] on div at bounding box center [874, 390] width 1227 height 695
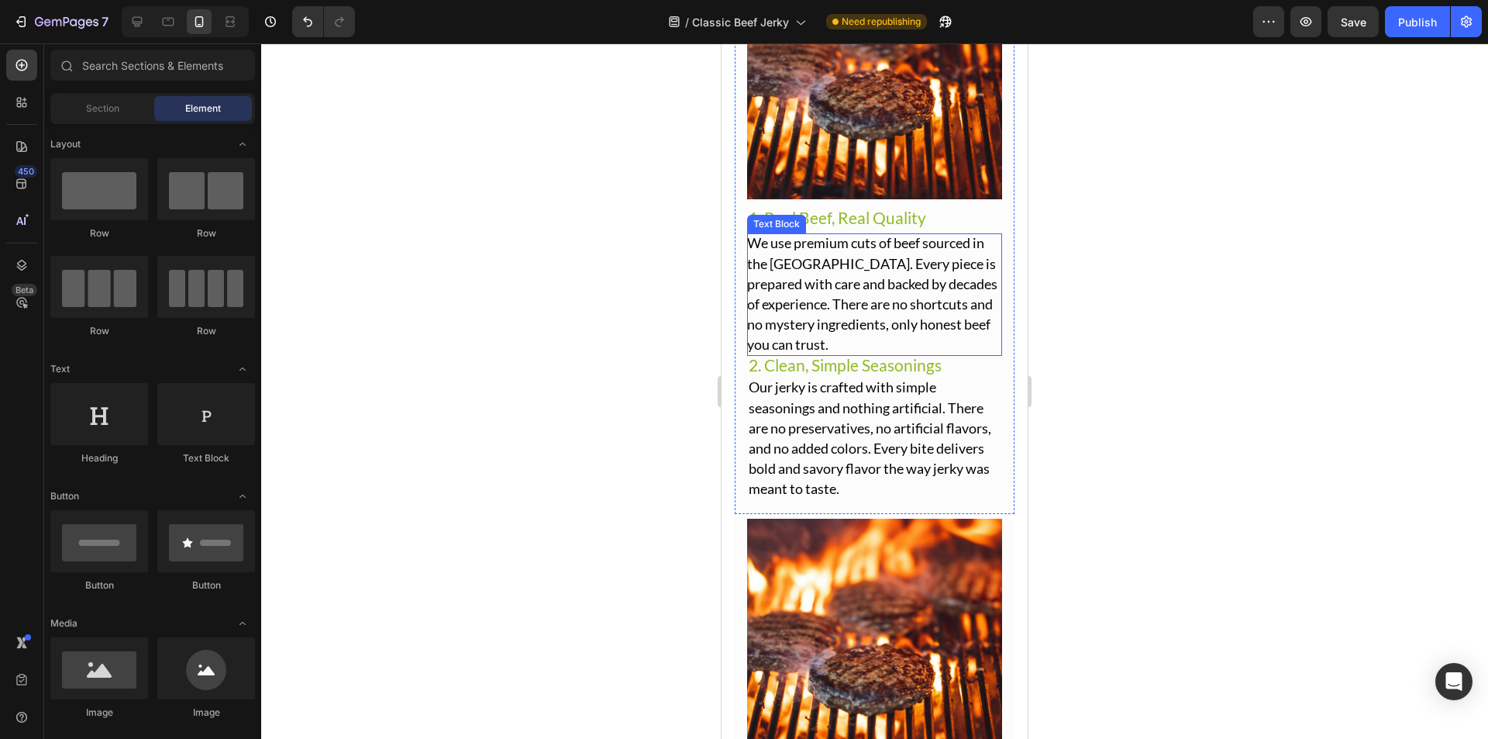
click at [892, 340] on span "We use premium cuts of beef sourced in the [GEOGRAPHIC_DATA]. Every piece is pr…" at bounding box center [872, 293] width 250 height 119
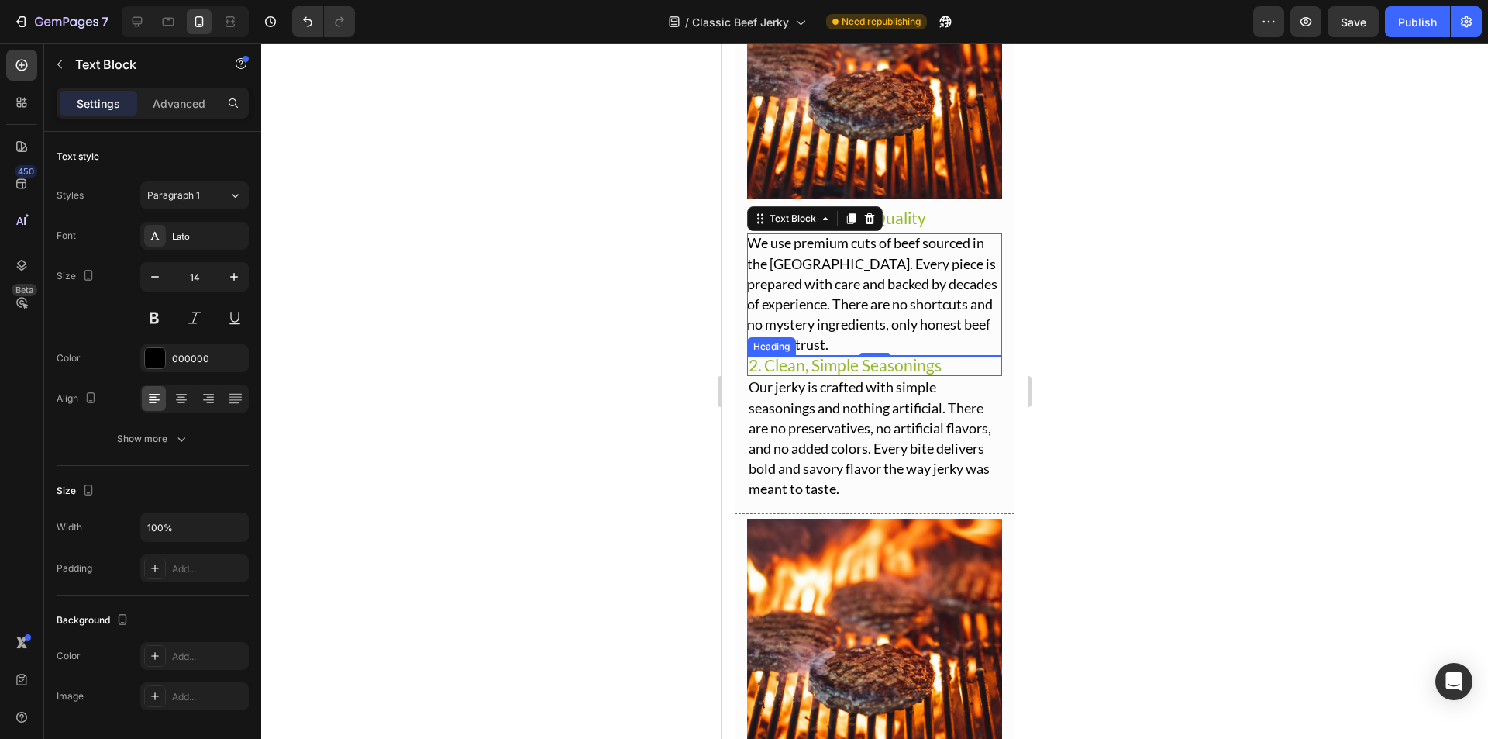
click at [885, 357] on span "2. Clean, Simple Seasonings" at bounding box center [845, 364] width 193 height 19
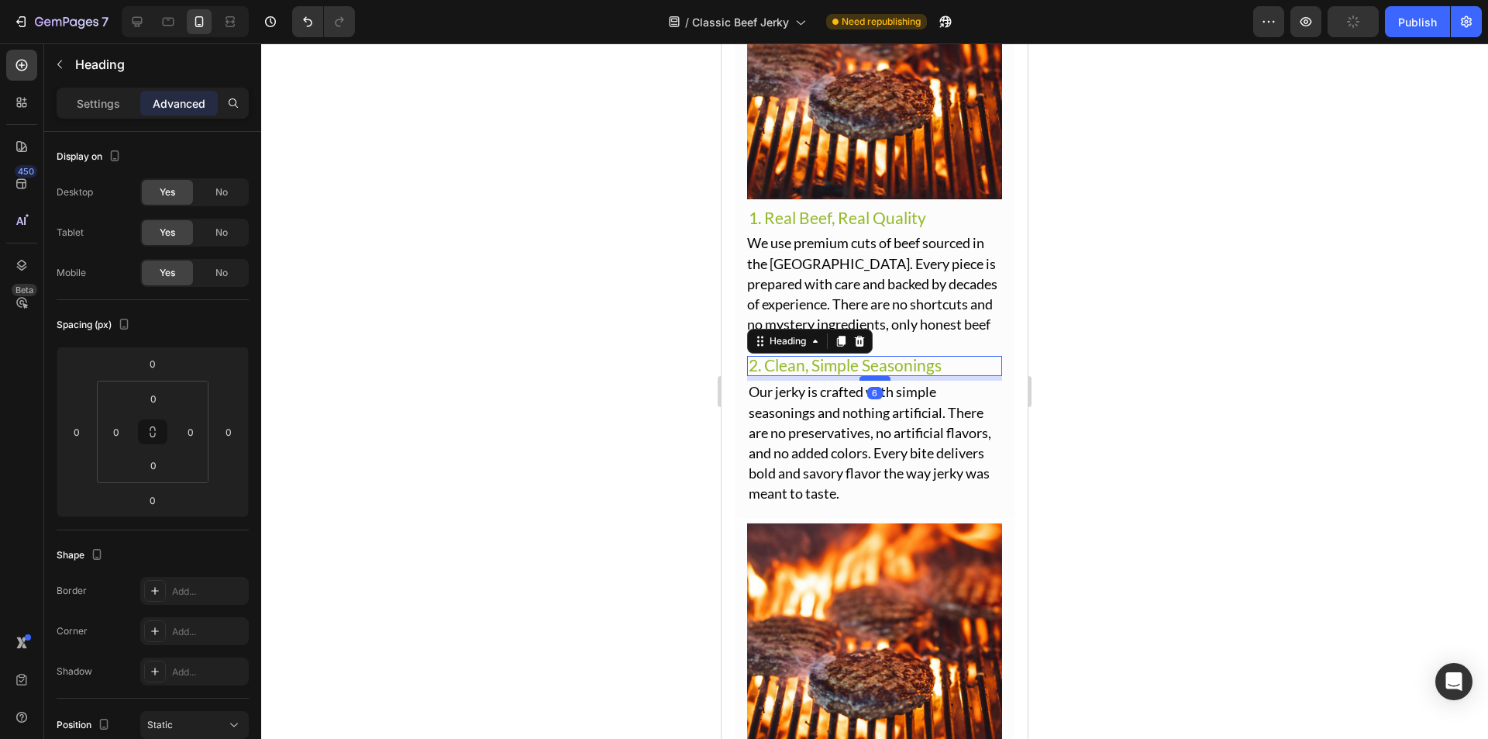
drag, startPoint x: 871, startPoint y: 362, endPoint x: 881, endPoint y: 367, distance: 11.1
click at [881, 376] on div at bounding box center [875, 378] width 31 height 5
type input "6"
click at [913, 216] on p "⁠⁠⁠⁠⁠⁠⁠ 1. Real Beef, Real Quality" at bounding box center [875, 219] width 252 height 18
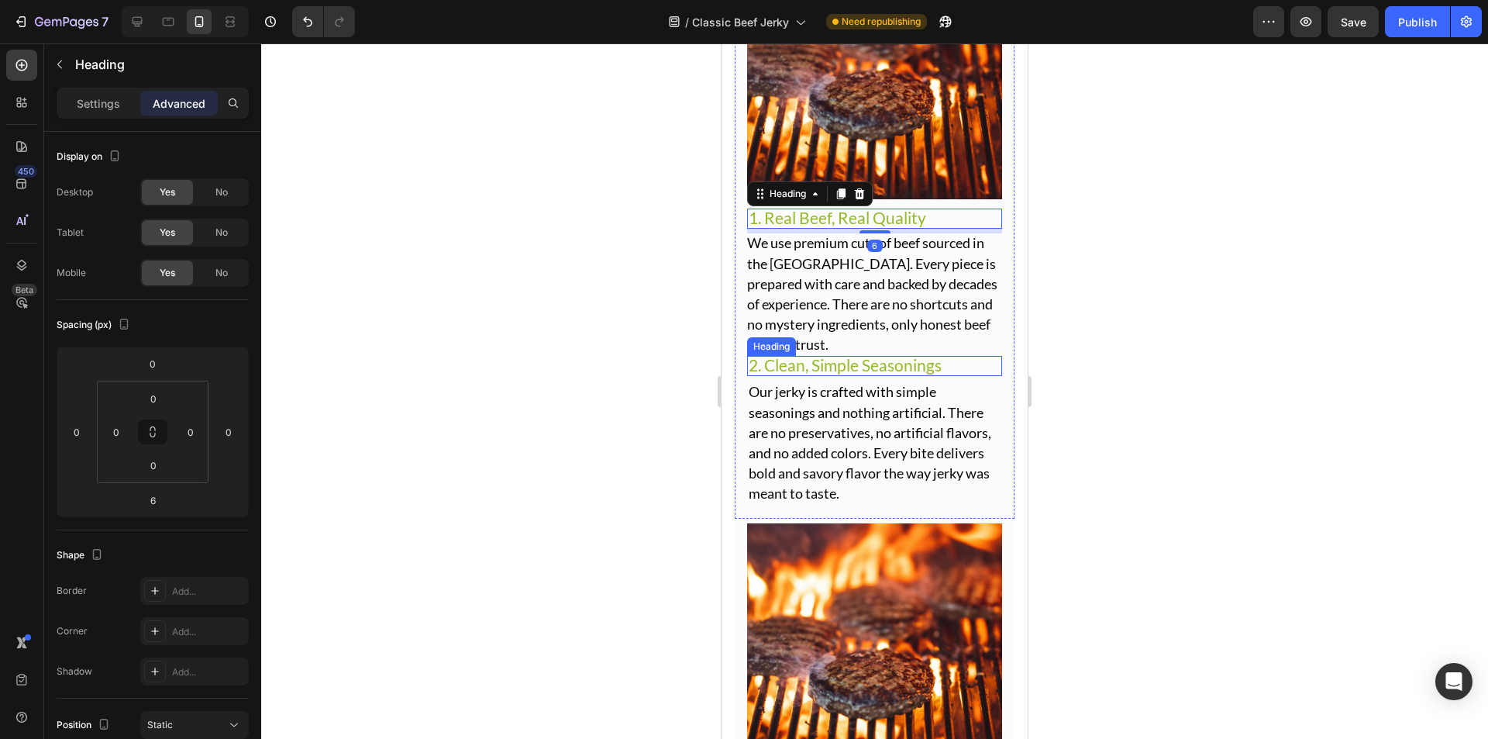
click at [879, 355] on span "2. Clean, Simple Seasonings" at bounding box center [845, 364] width 193 height 19
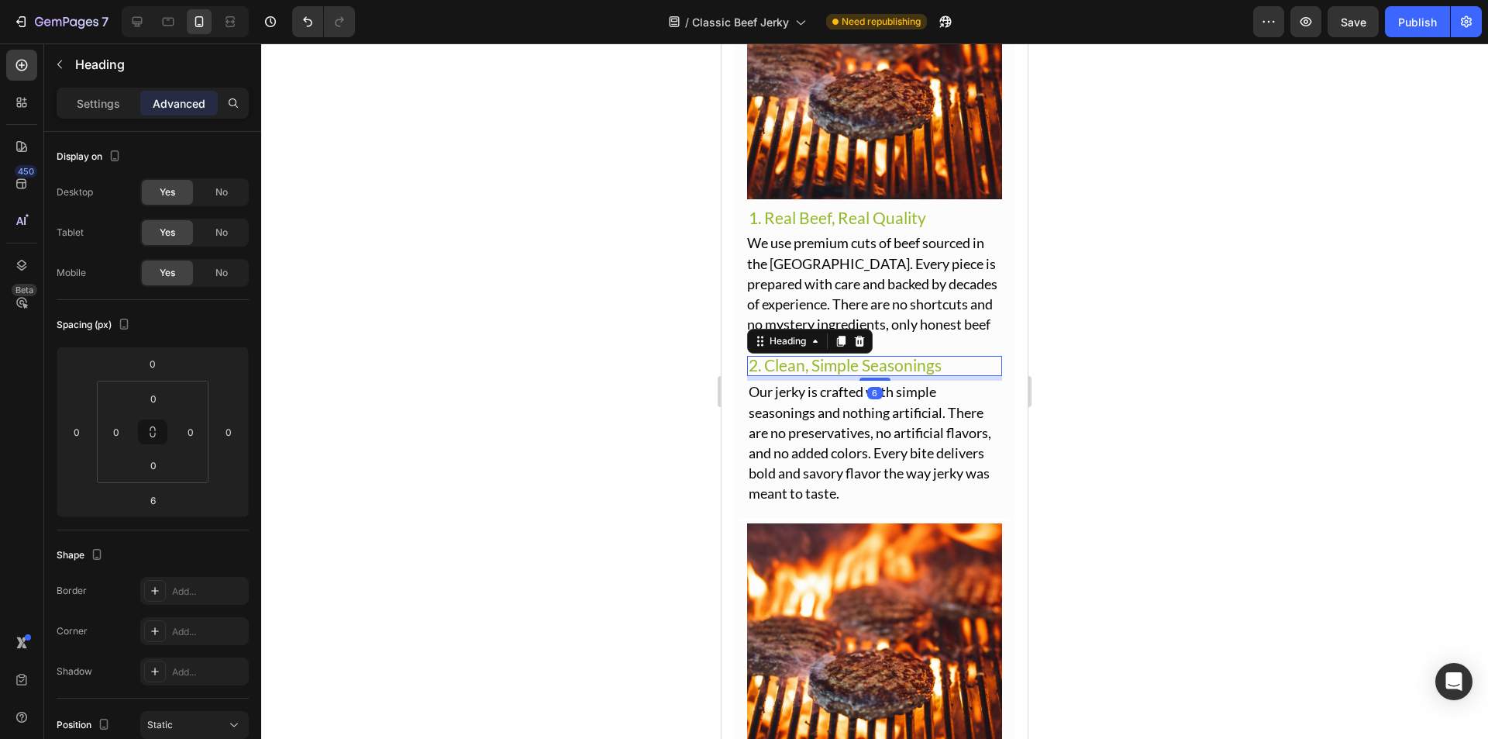
click at [1062, 348] on div at bounding box center [874, 390] width 1227 height 695
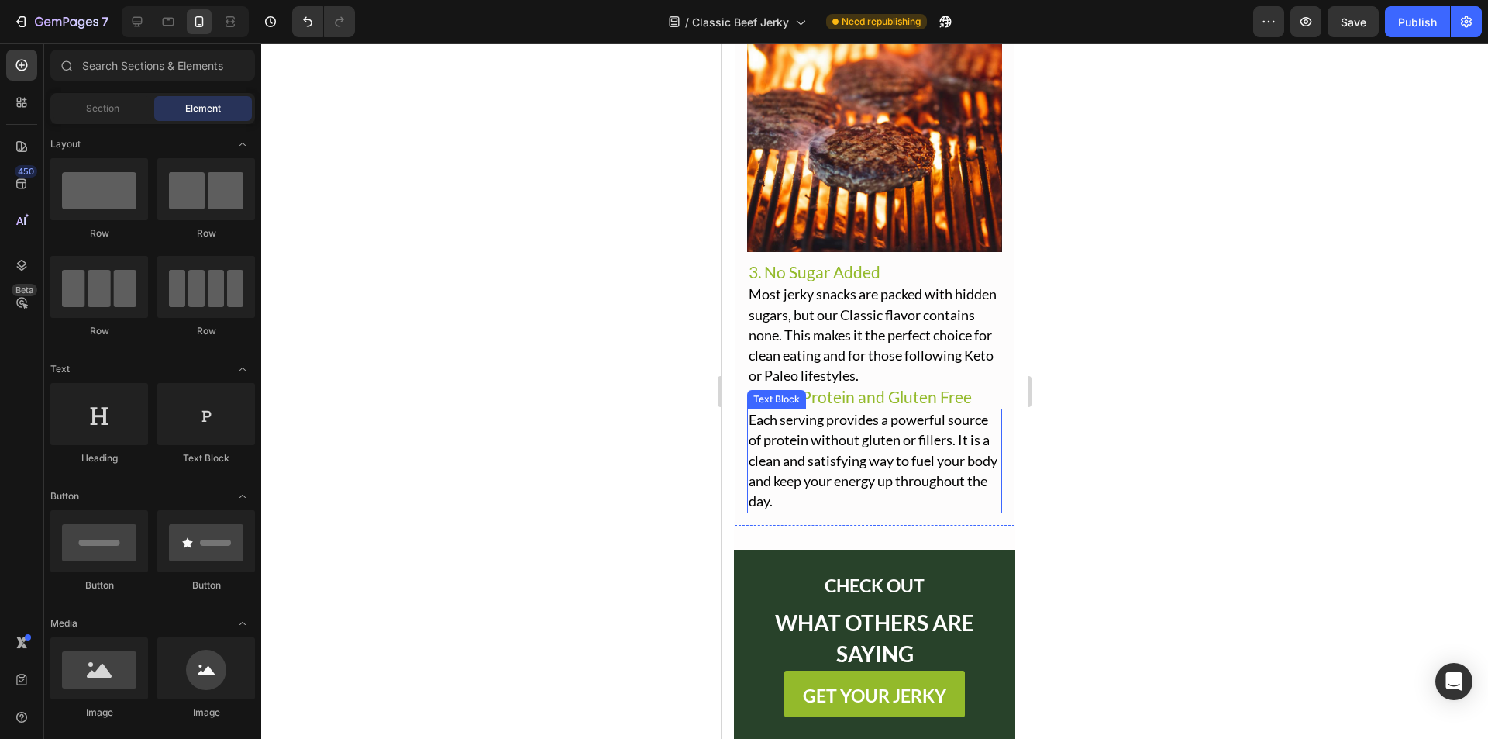
scroll to position [3210, 0]
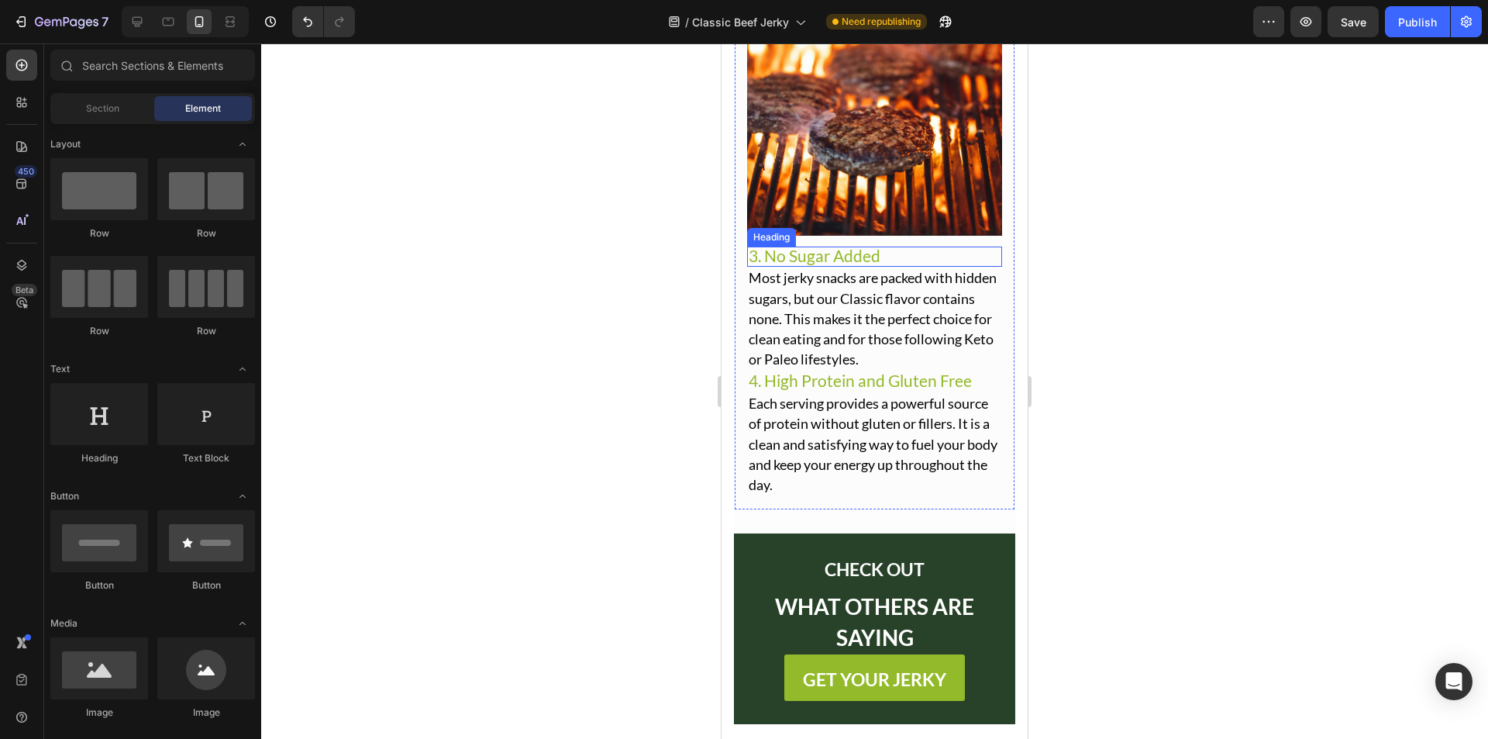
click at [846, 246] on span "3. No Sugar Added" at bounding box center [815, 255] width 132 height 19
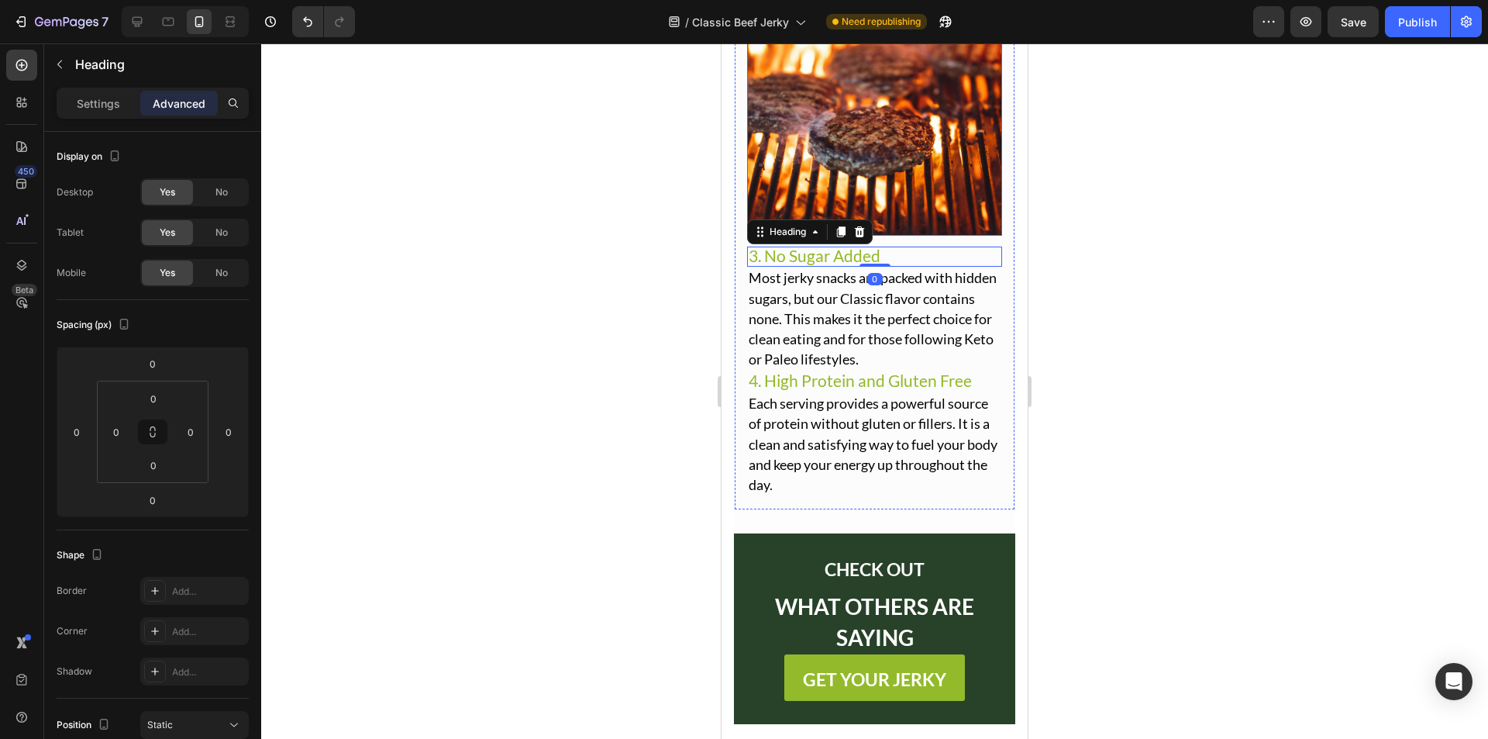
click at [912, 194] on img at bounding box center [874, 108] width 255 height 255
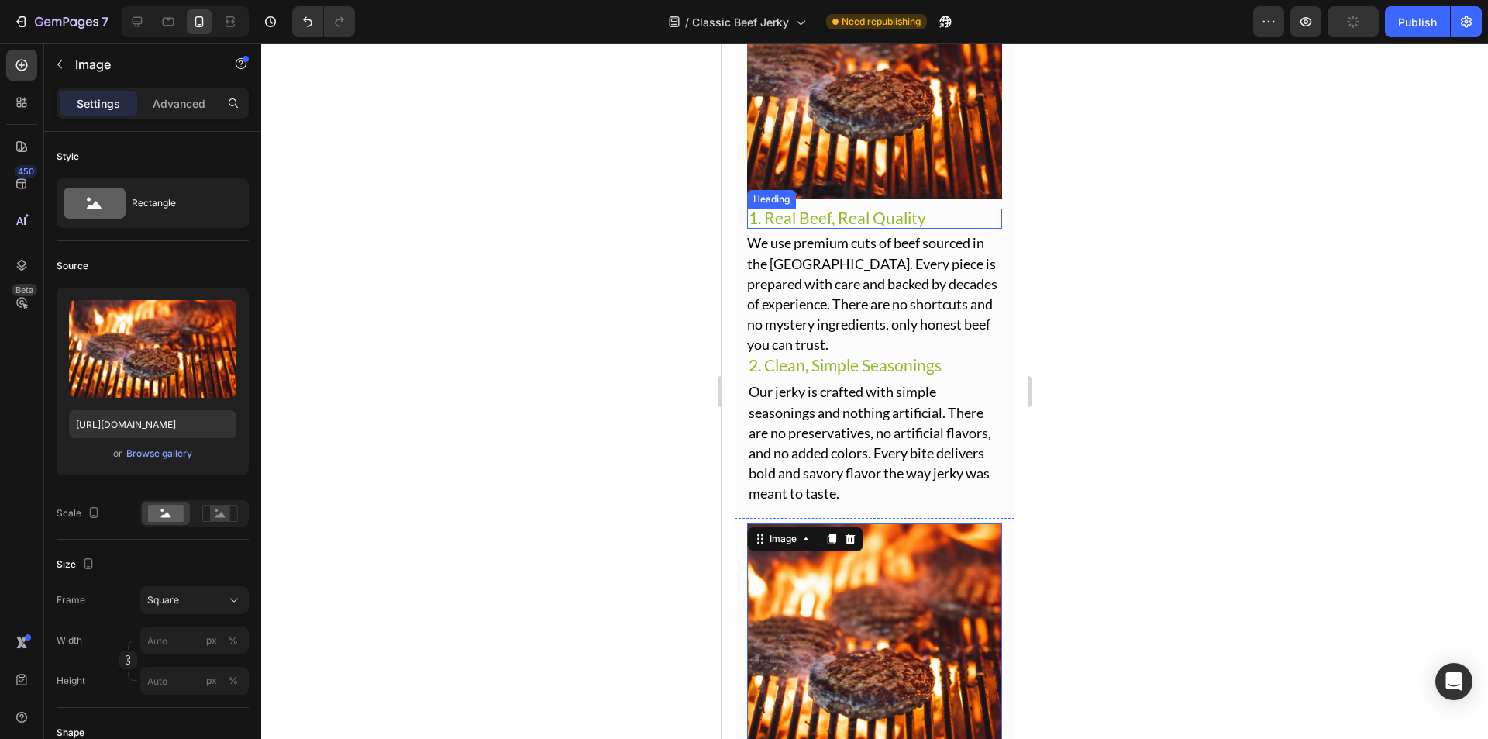
scroll to position [2512, 0]
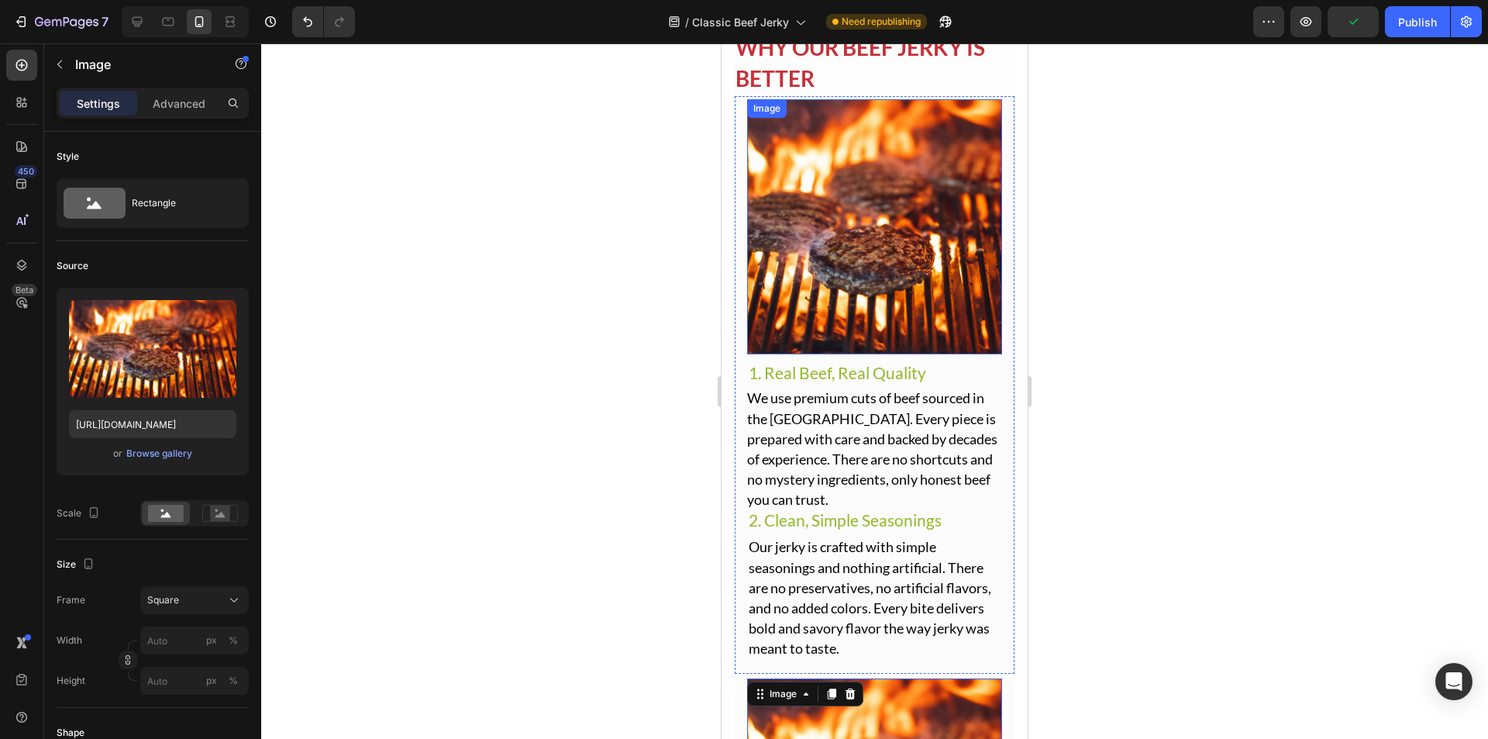
click at [895, 225] on img at bounding box center [874, 226] width 255 height 255
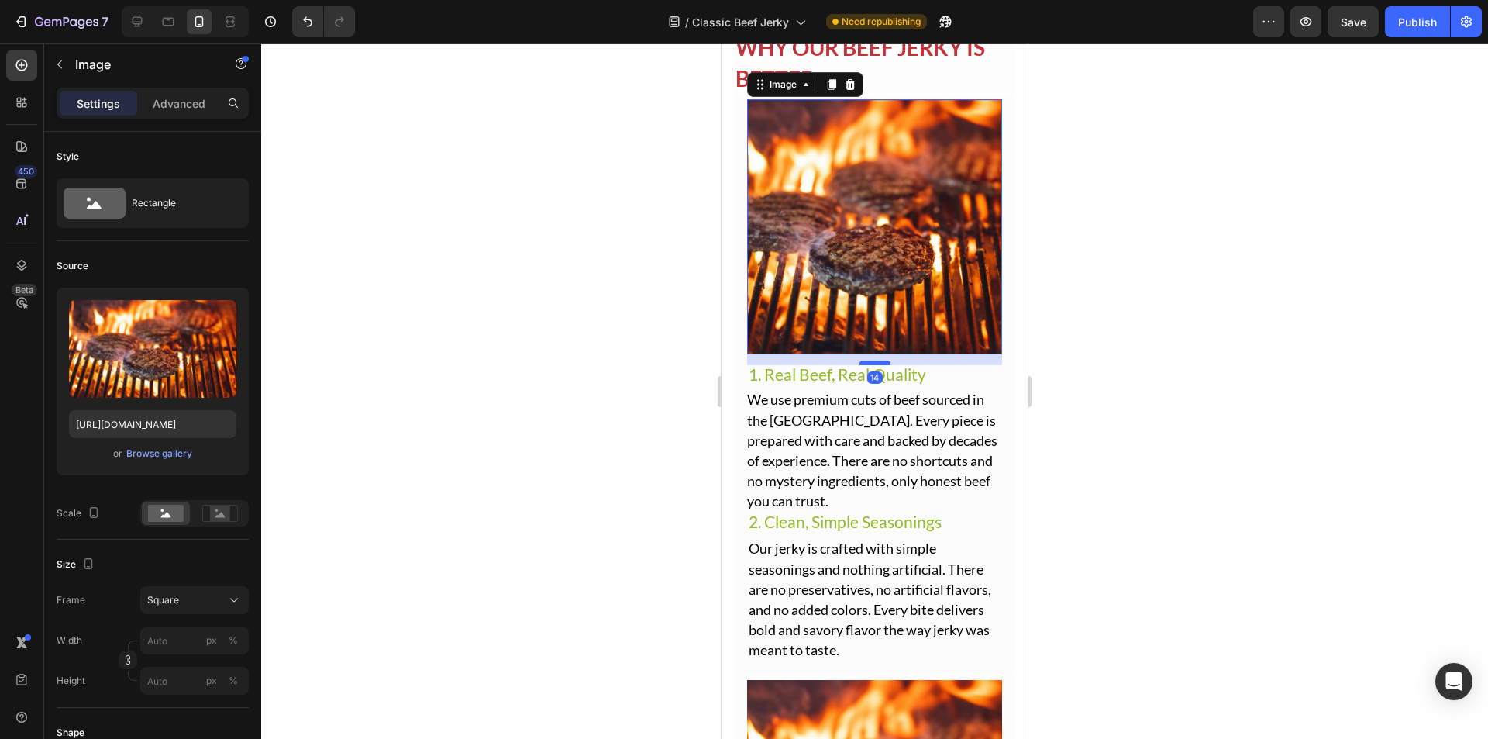
click at [875, 360] on div at bounding box center [875, 362] width 31 height 5
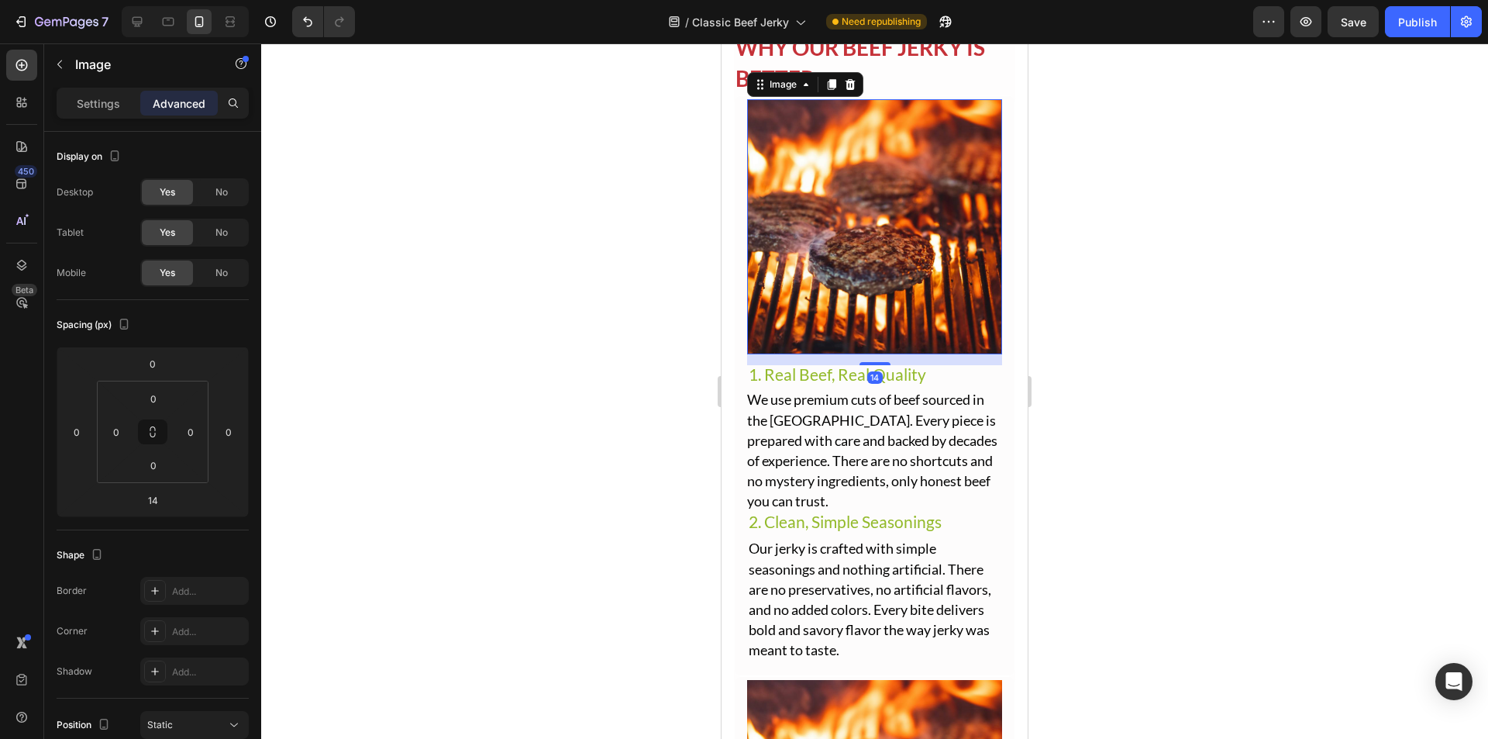
click at [1130, 340] on div at bounding box center [874, 390] width 1227 height 695
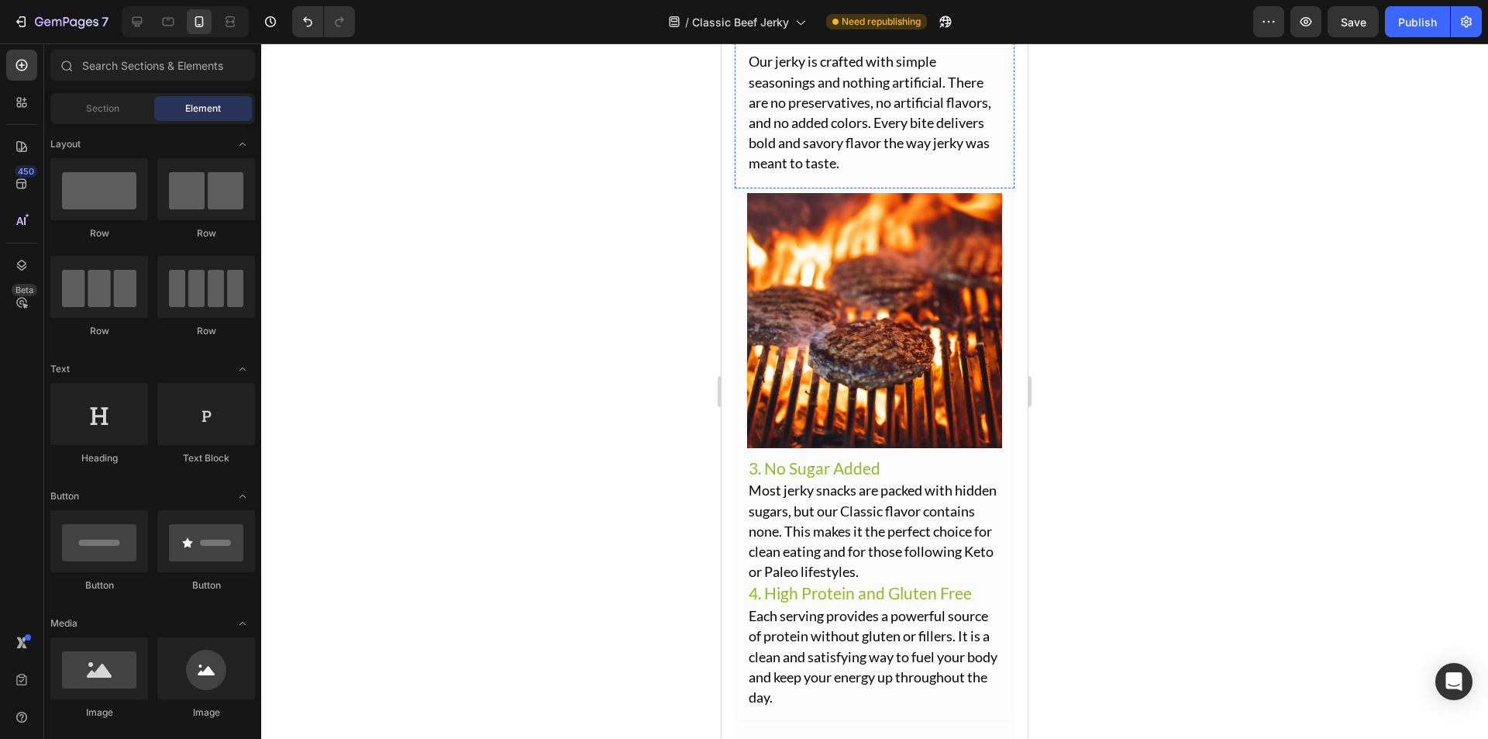
scroll to position [3132, 0]
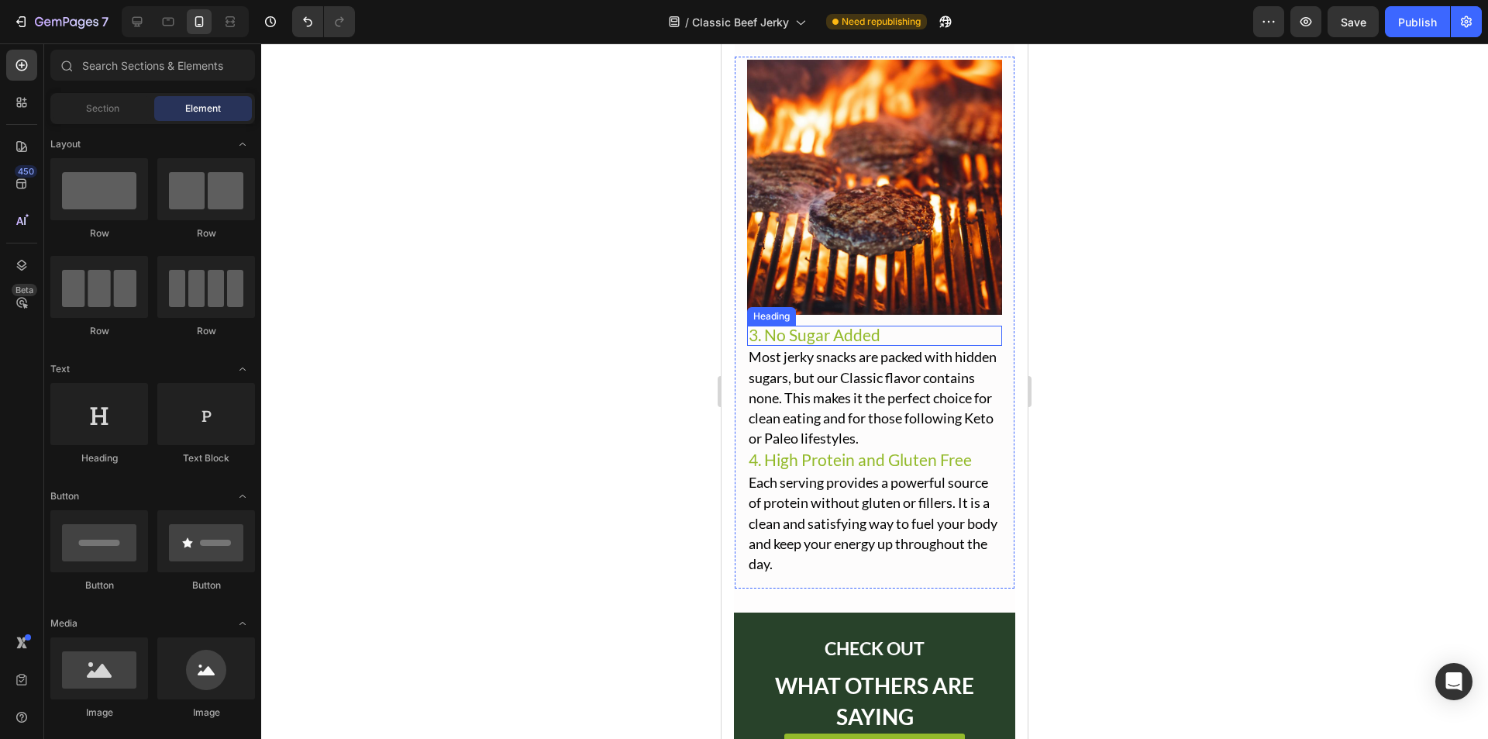
click at [850, 325] on span "3. No Sugar Added" at bounding box center [815, 334] width 132 height 19
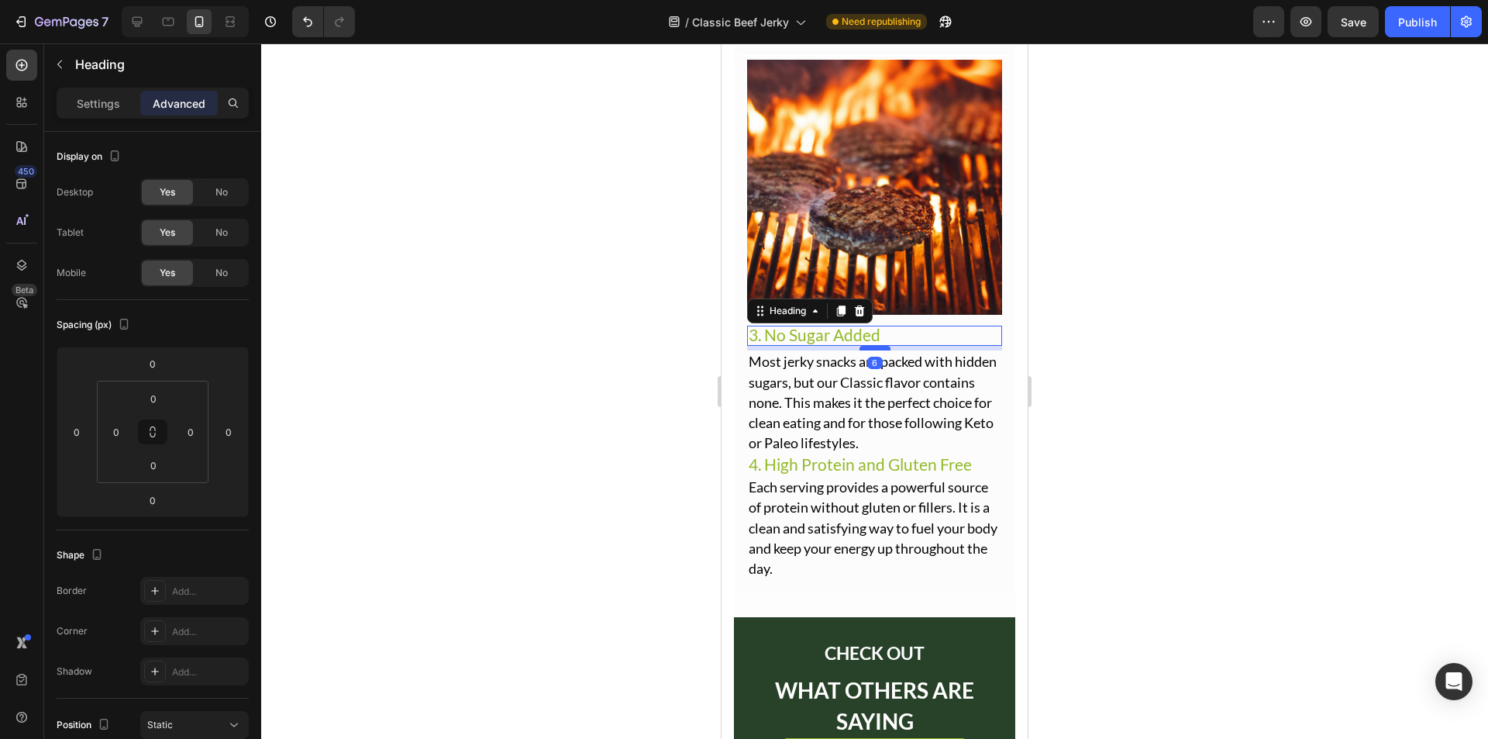
click at [875, 346] on div at bounding box center [875, 348] width 31 height 5
type input "6"
click at [1086, 267] on div at bounding box center [874, 390] width 1227 height 695
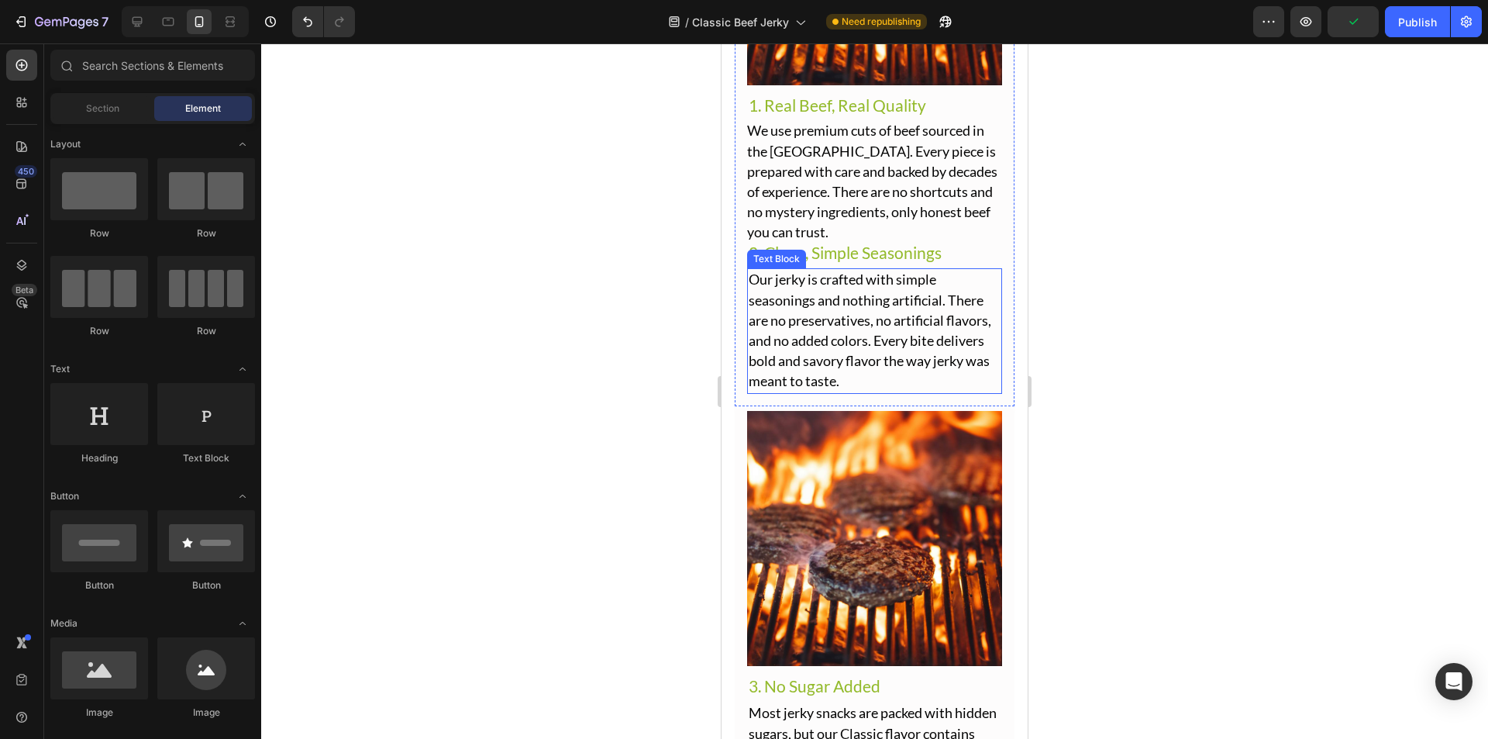
scroll to position [2744, 0]
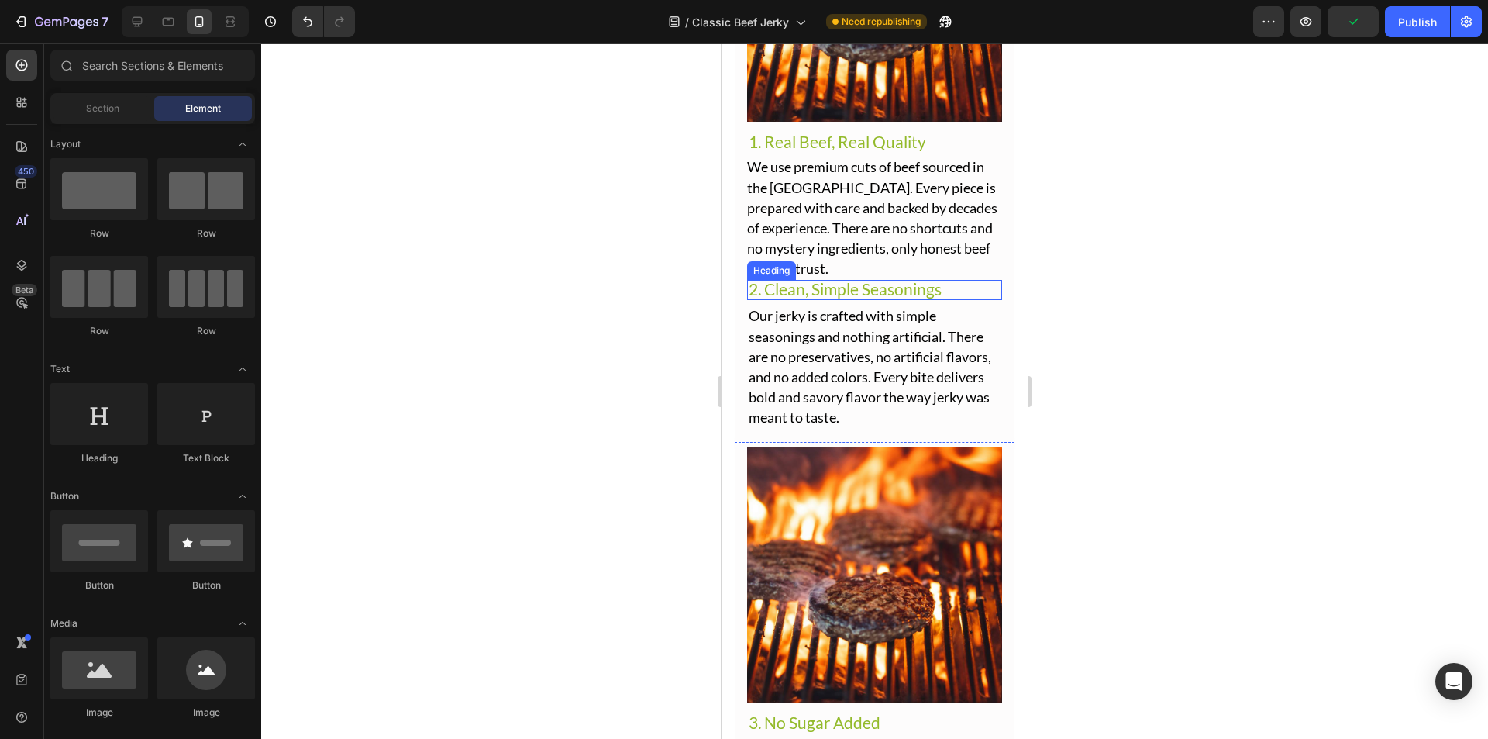
click at [880, 279] on span "2. Clean, Simple Seasonings" at bounding box center [845, 288] width 193 height 19
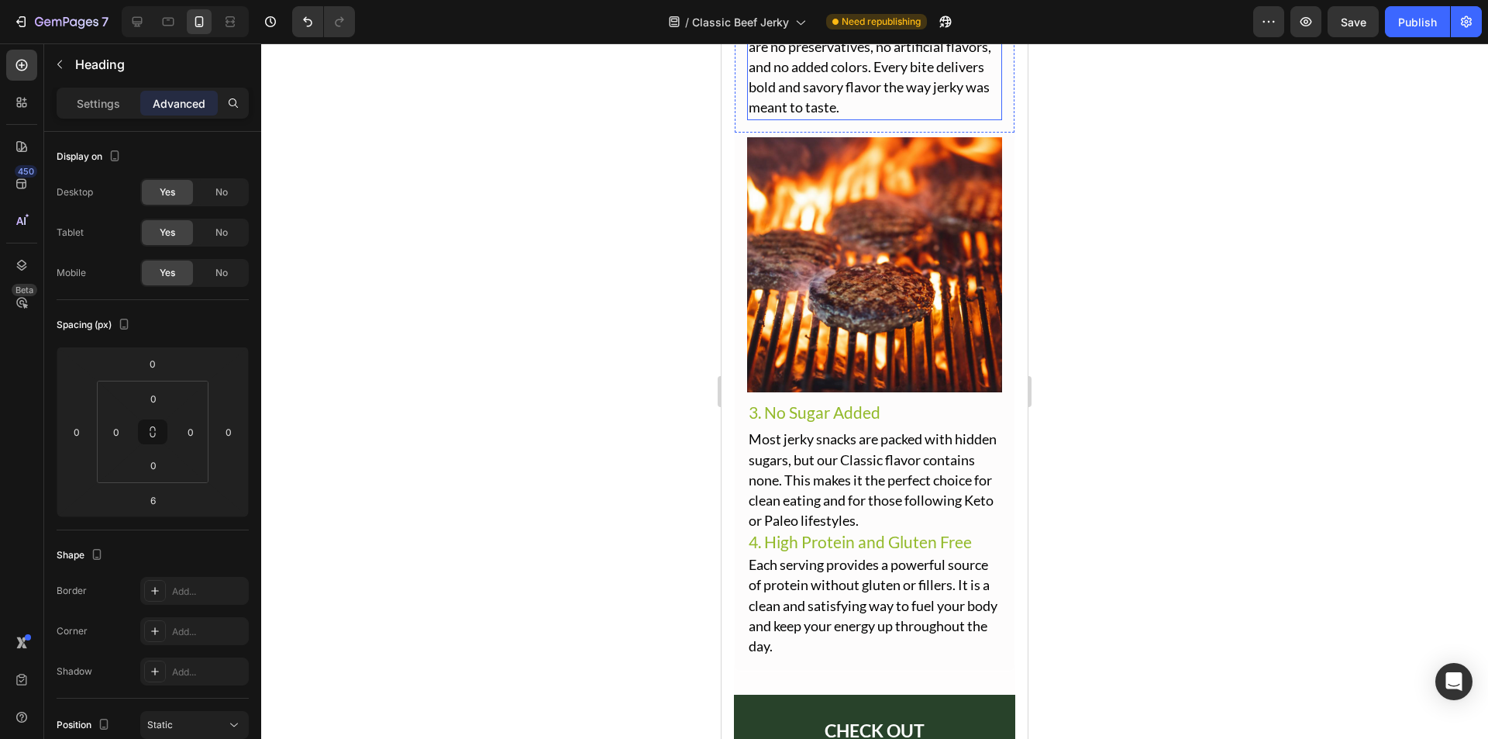
scroll to position [3287, 0]
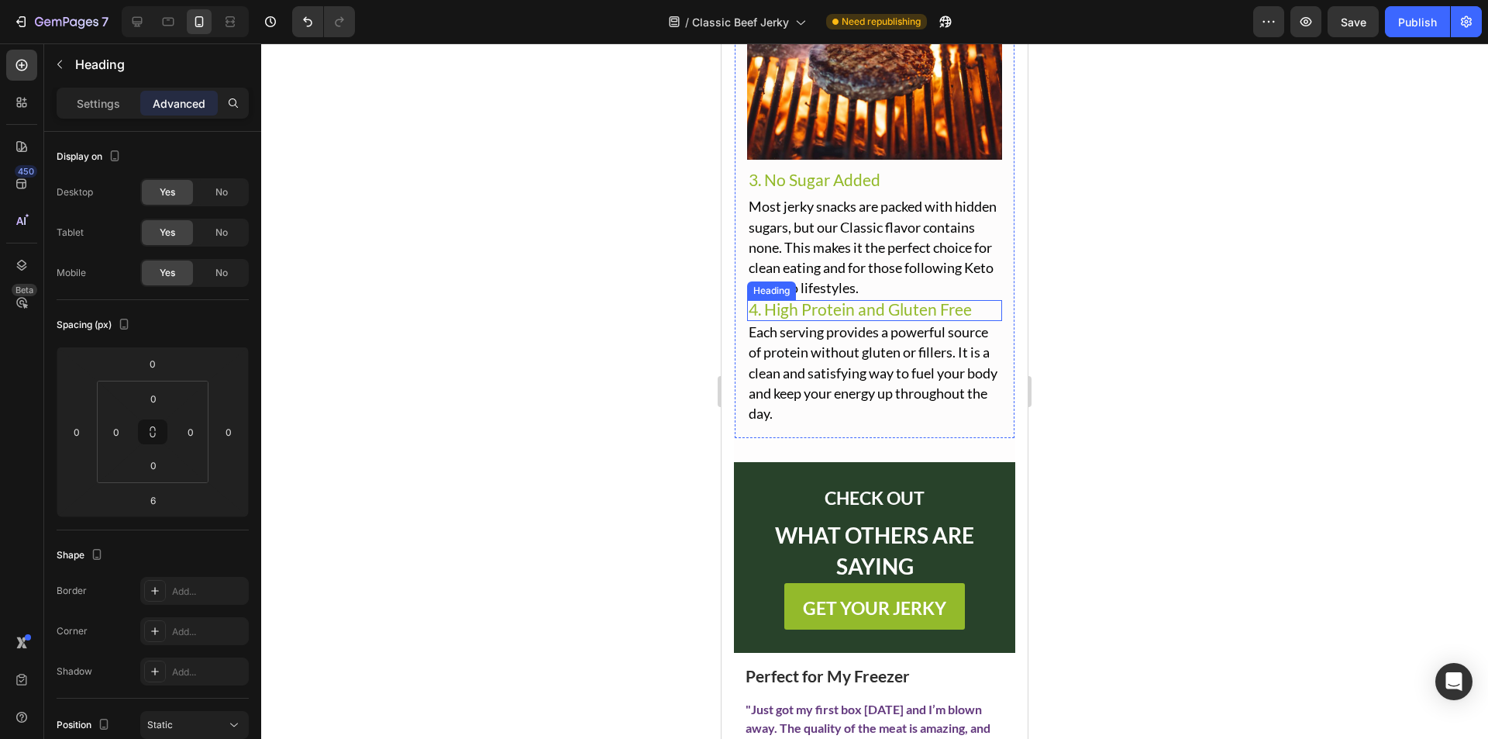
click at [890, 299] on span "4. High Protein and Gluten Free" at bounding box center [860, 308] width 223 height 19
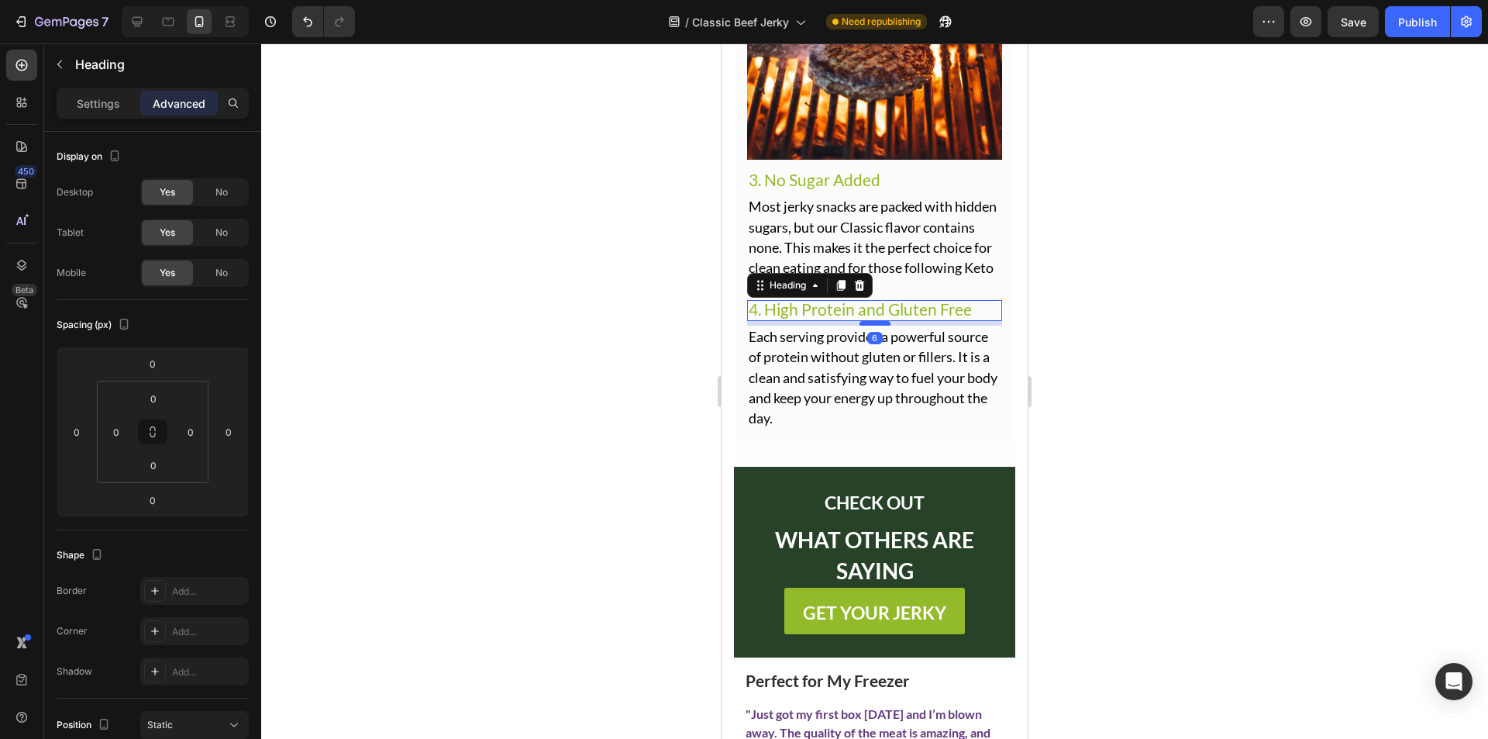
drag, startPoint x: 868, startPoint y: 296, endPoint x: 875, endPoint y: 301, distance: 8.4
click at [875, 321] on div at bounding box center [875, 323] width 31 height 5
type input "6"
click at [895, 236] on span "Most jerky snacks are packed with hidden sugars, but our Classic flavor contain…" at bounding box center [873, 247] width 248 height 98
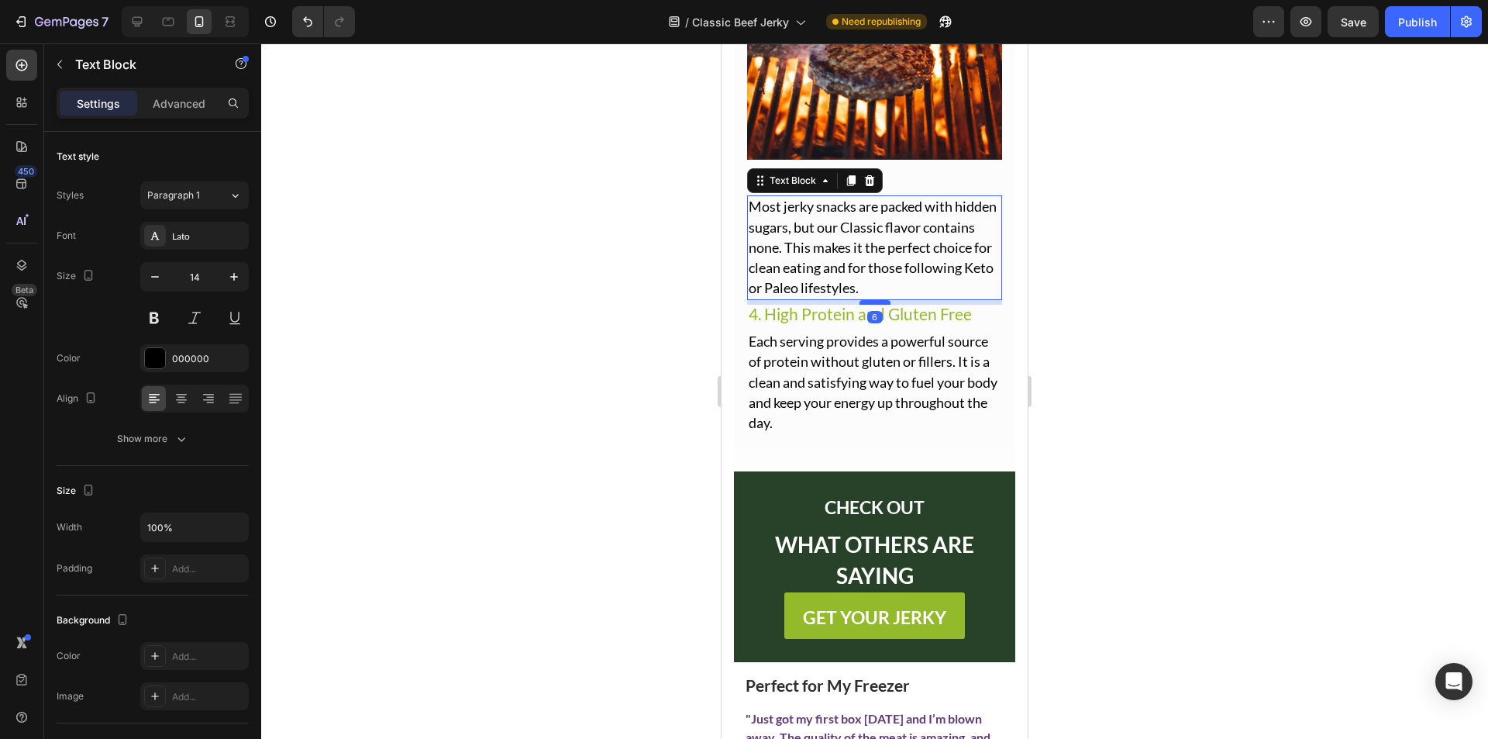
click at [880, 300] on div at bounding box center [875, 302] width 31 height 5
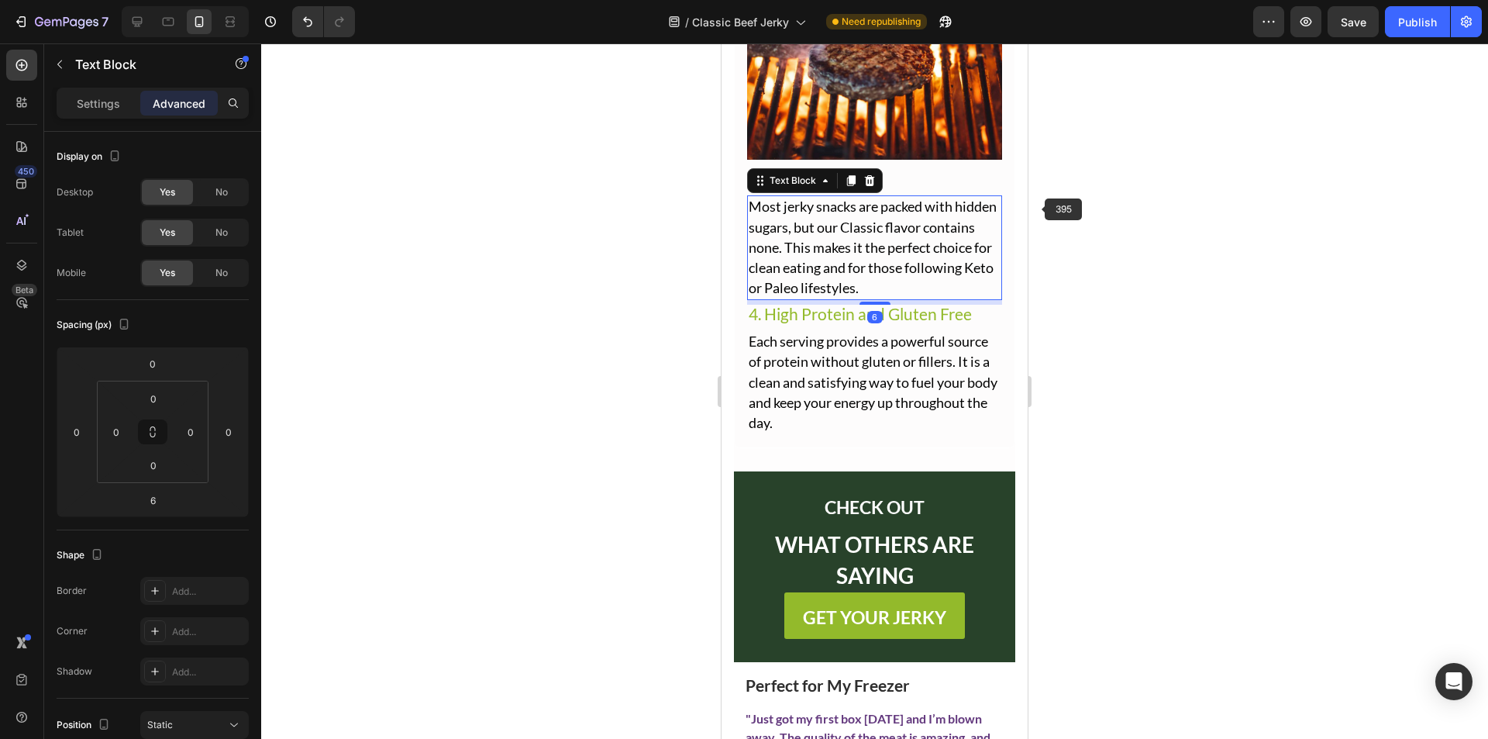
click at [1050, 199] on div at bounding box center [874, 390] width 1227 height 695
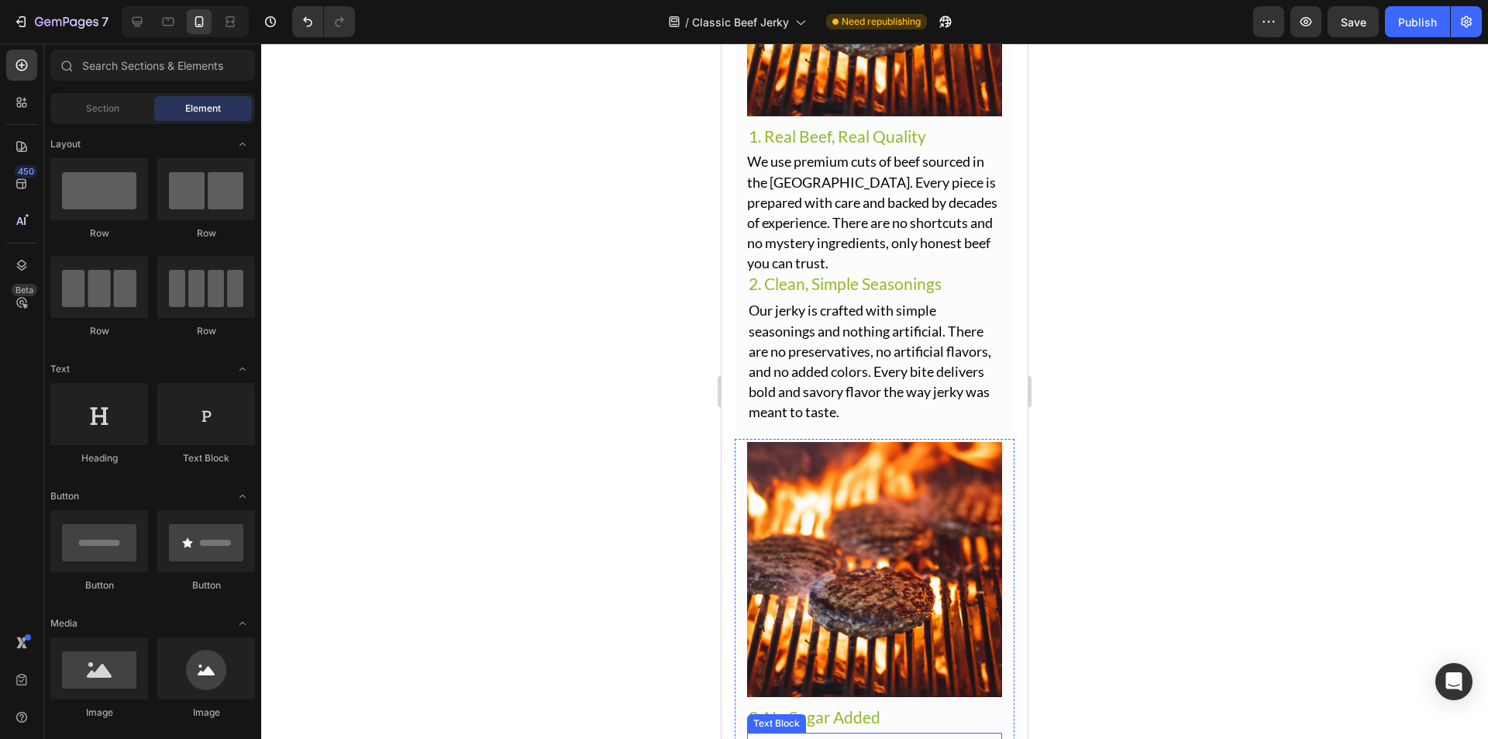
scroll to position [2744, 0]
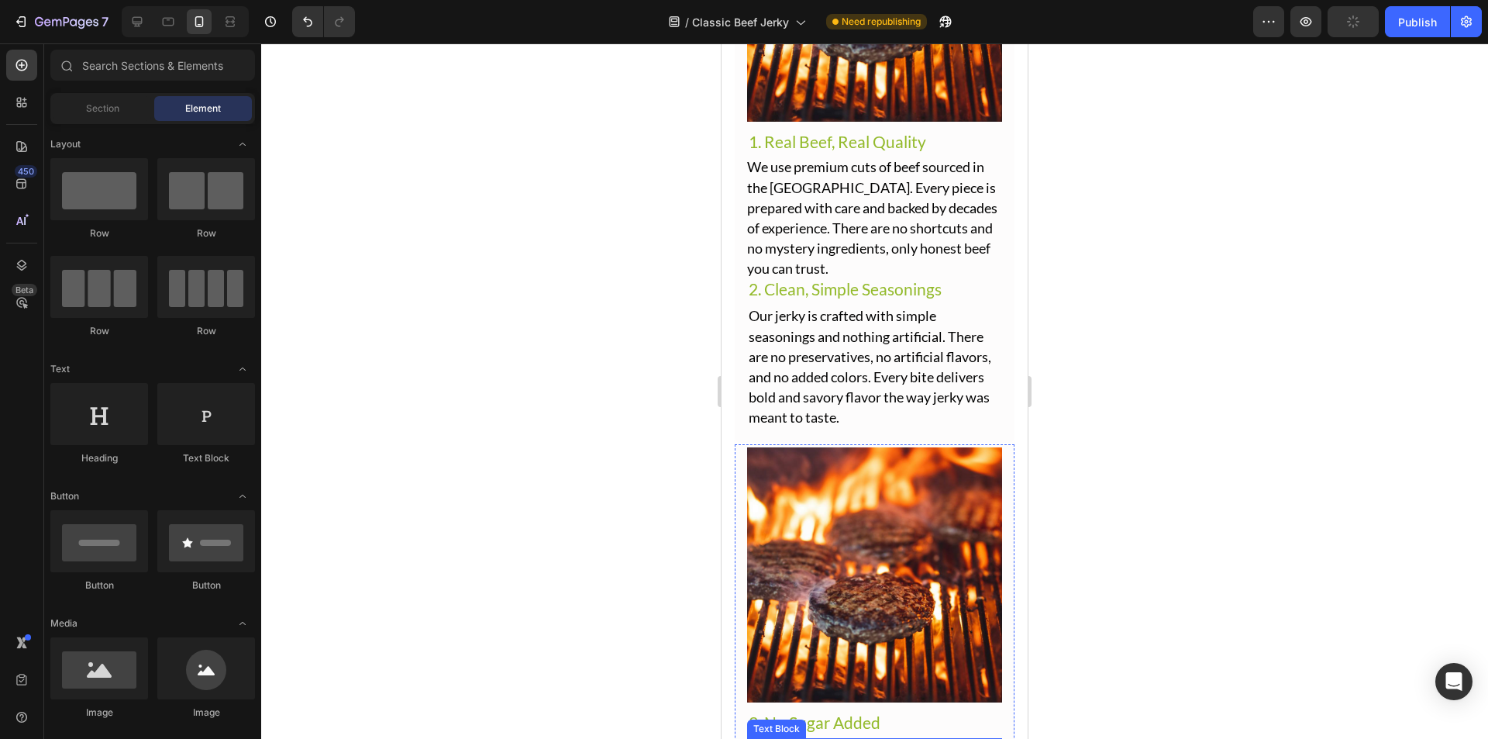
click at [856, 222] on span "We use premium cuts of beef sourced in the [GEOGRAPHIC_DATA]. Every piece is pr…" at bounding box center [872, 217] width 250 height 119
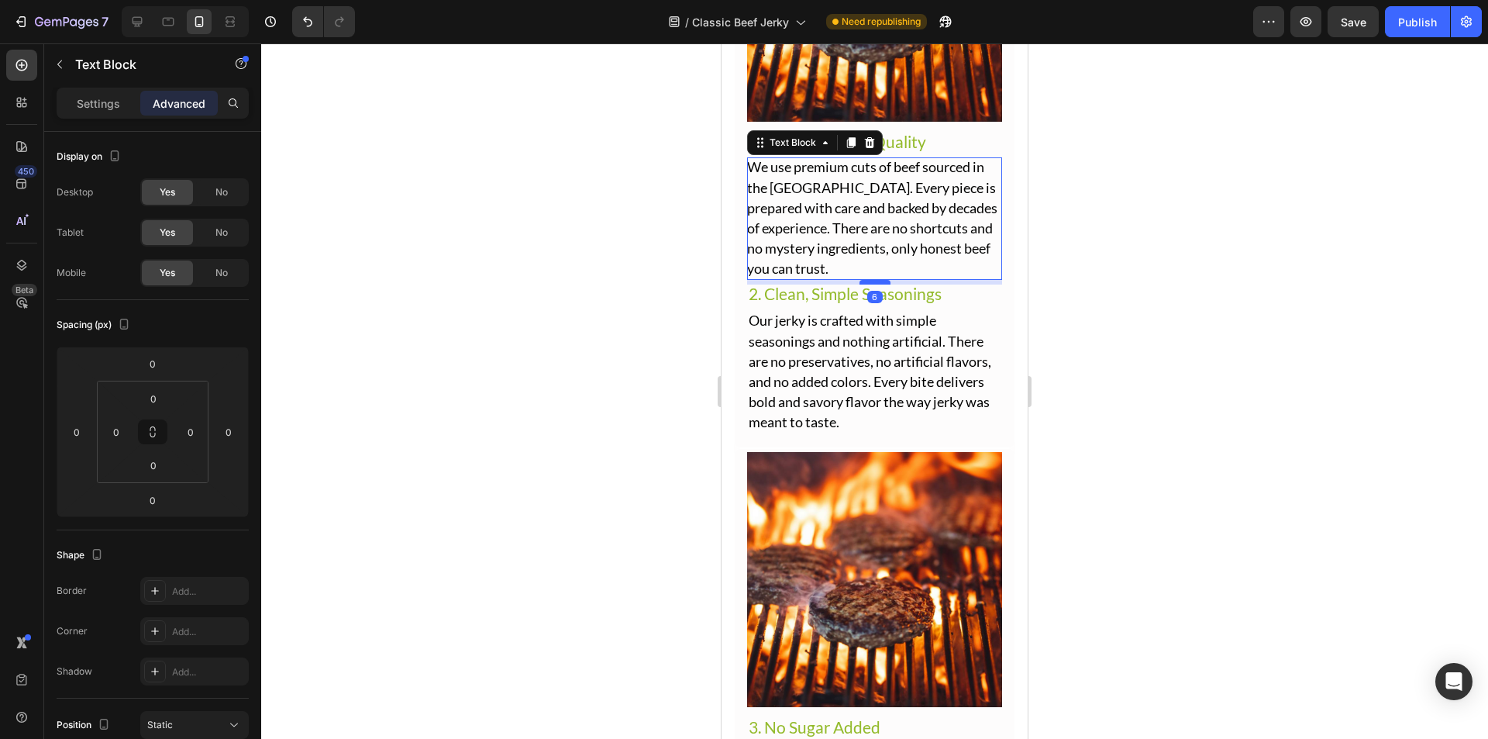
click at [880, 280] on div at bounding box center [875, 282] width 31 height 5
type input "6"
click at [1087, 224] on div at bounding box center [874, 390] width 1227 height 695
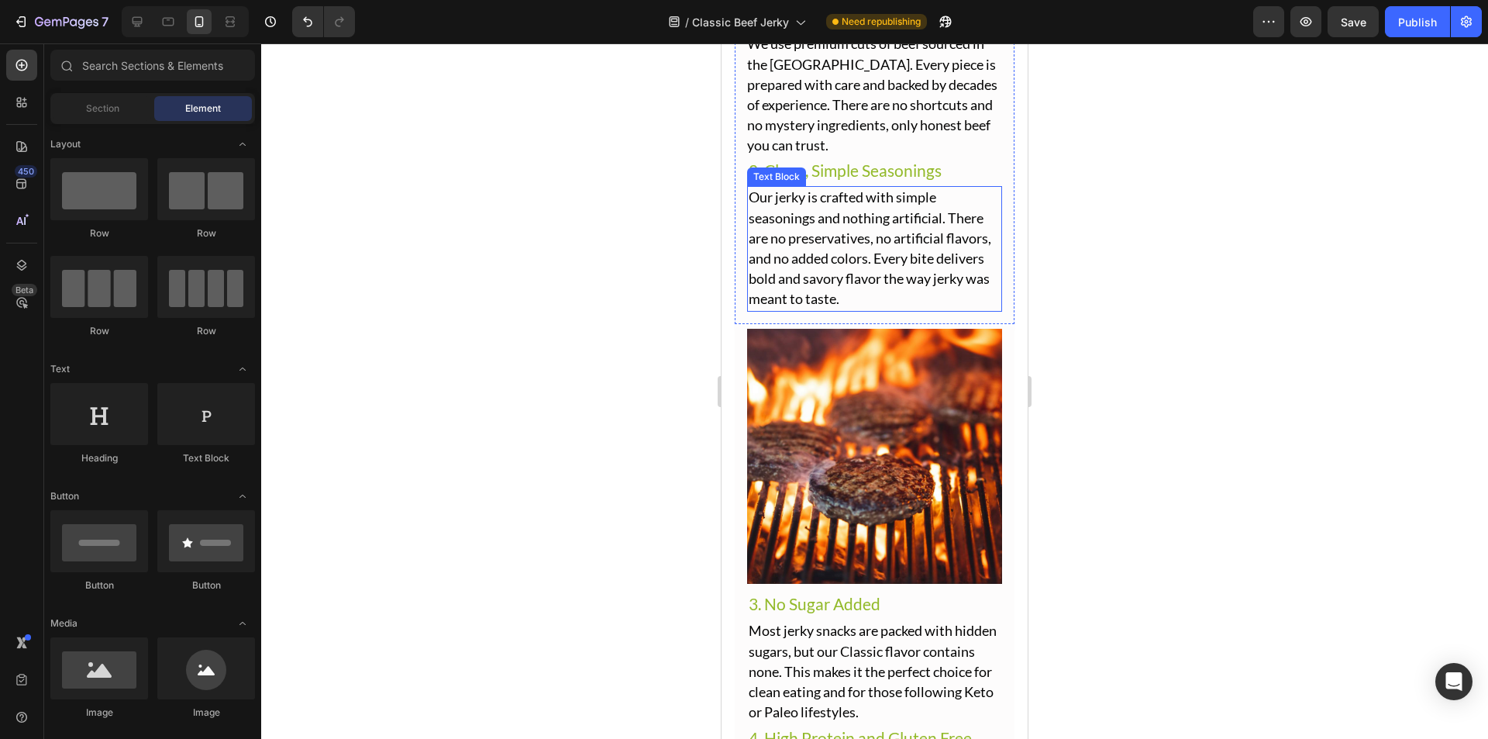
scroll to position [3132, 0]
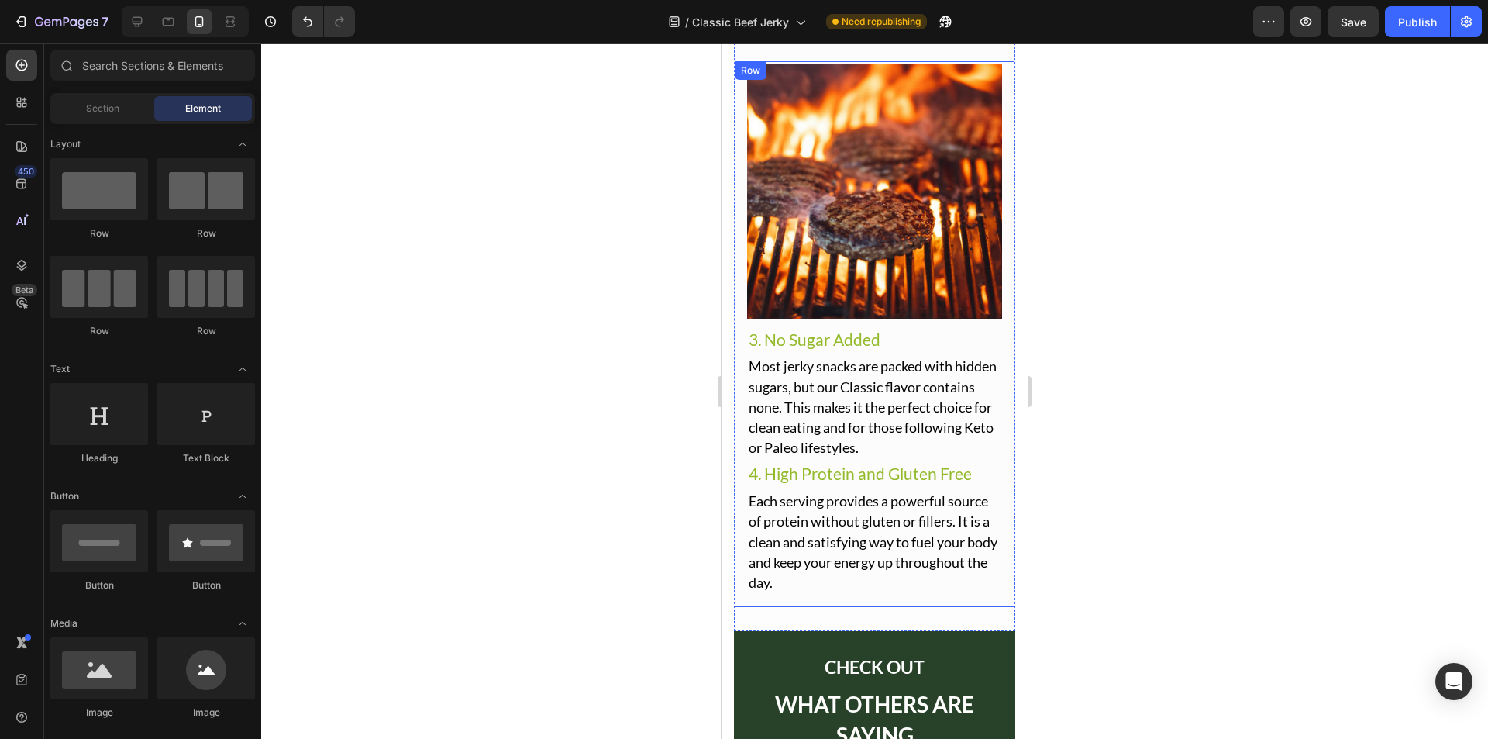
click at [869, 357] on p "Most jerky snacks are packed with hidden sugars, but our Classic flavor contain…" at bounding box center [875, 408] width 252 height 102
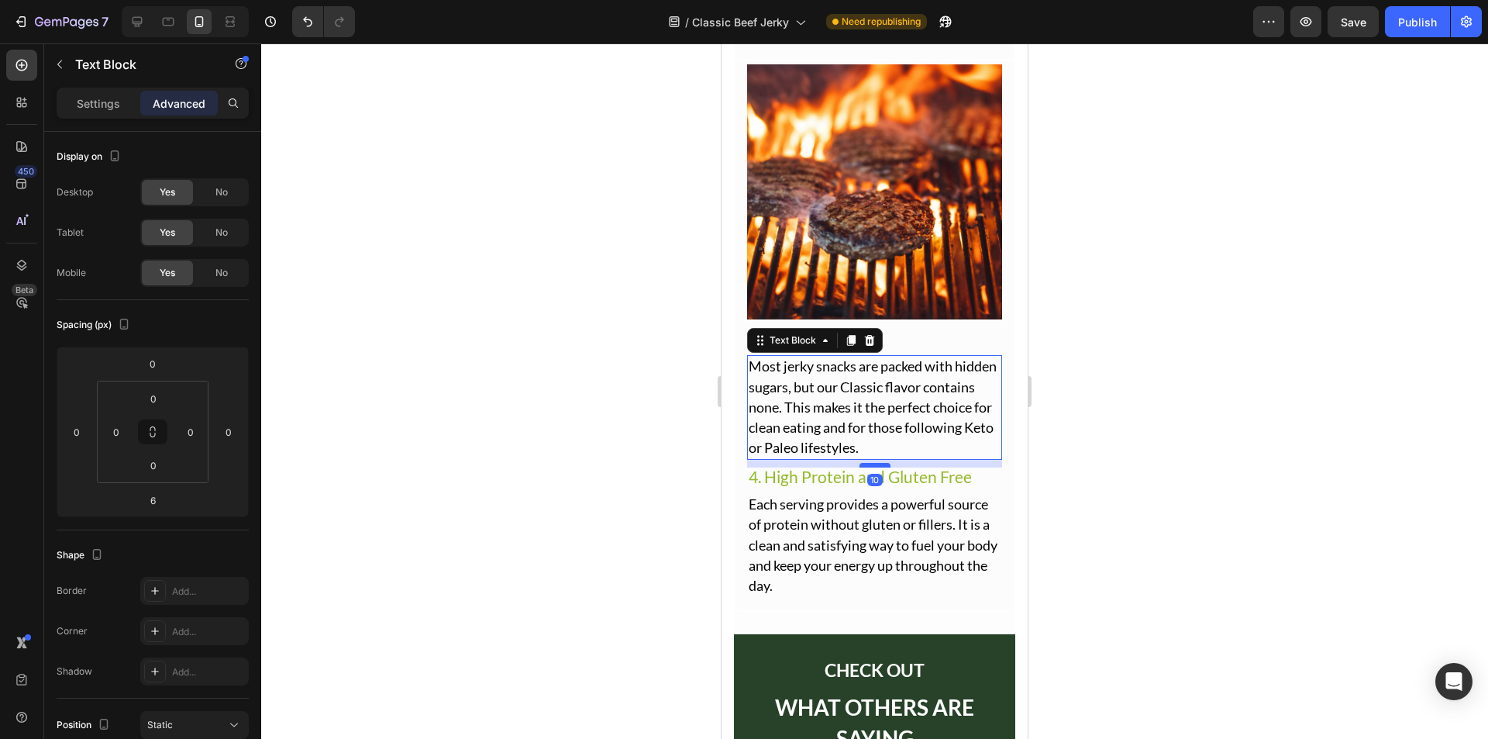
click at [872, 463] on div at bounding box center [875, 465] width 31 height 5
type input "10"
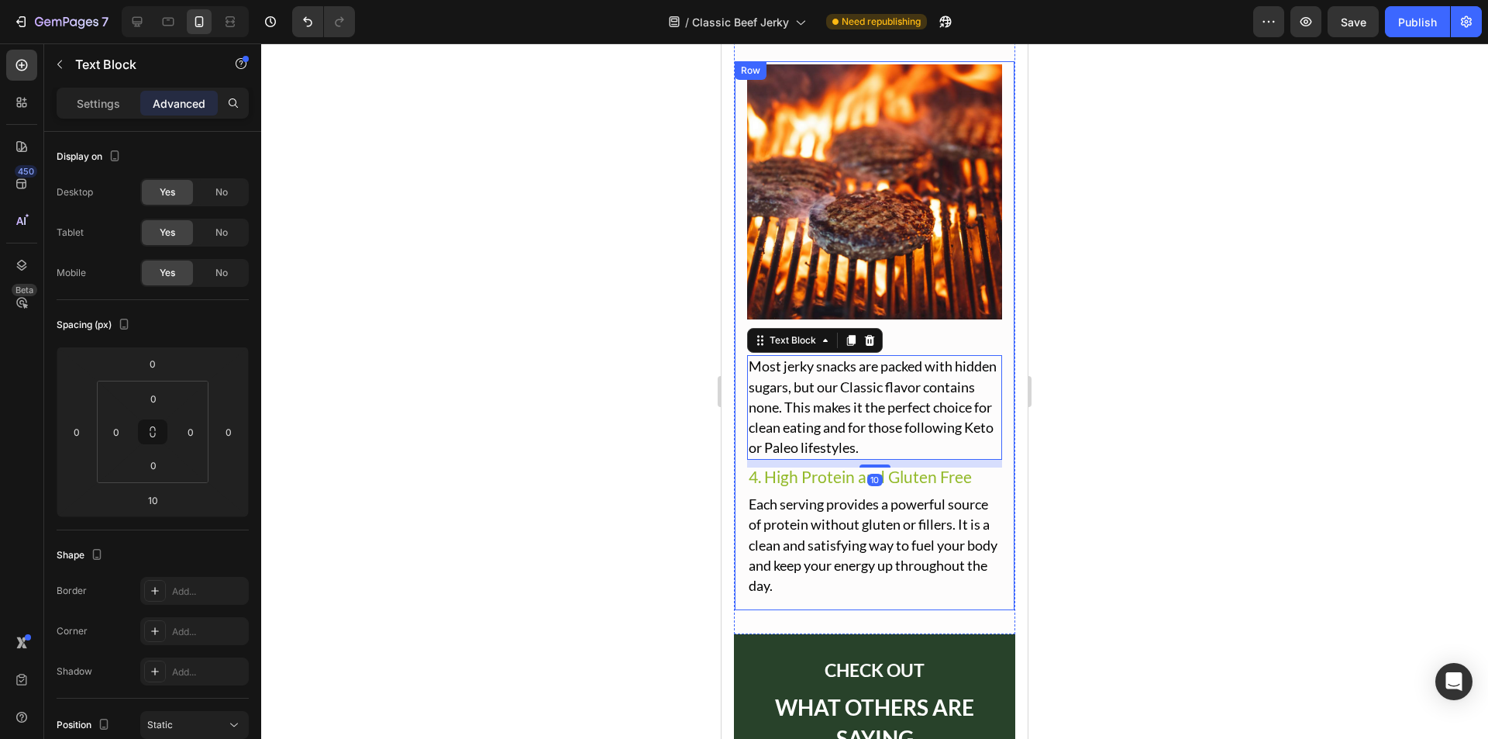
click at [1092, 367] on div at bounding box center [874, 390] width 1227 height 695
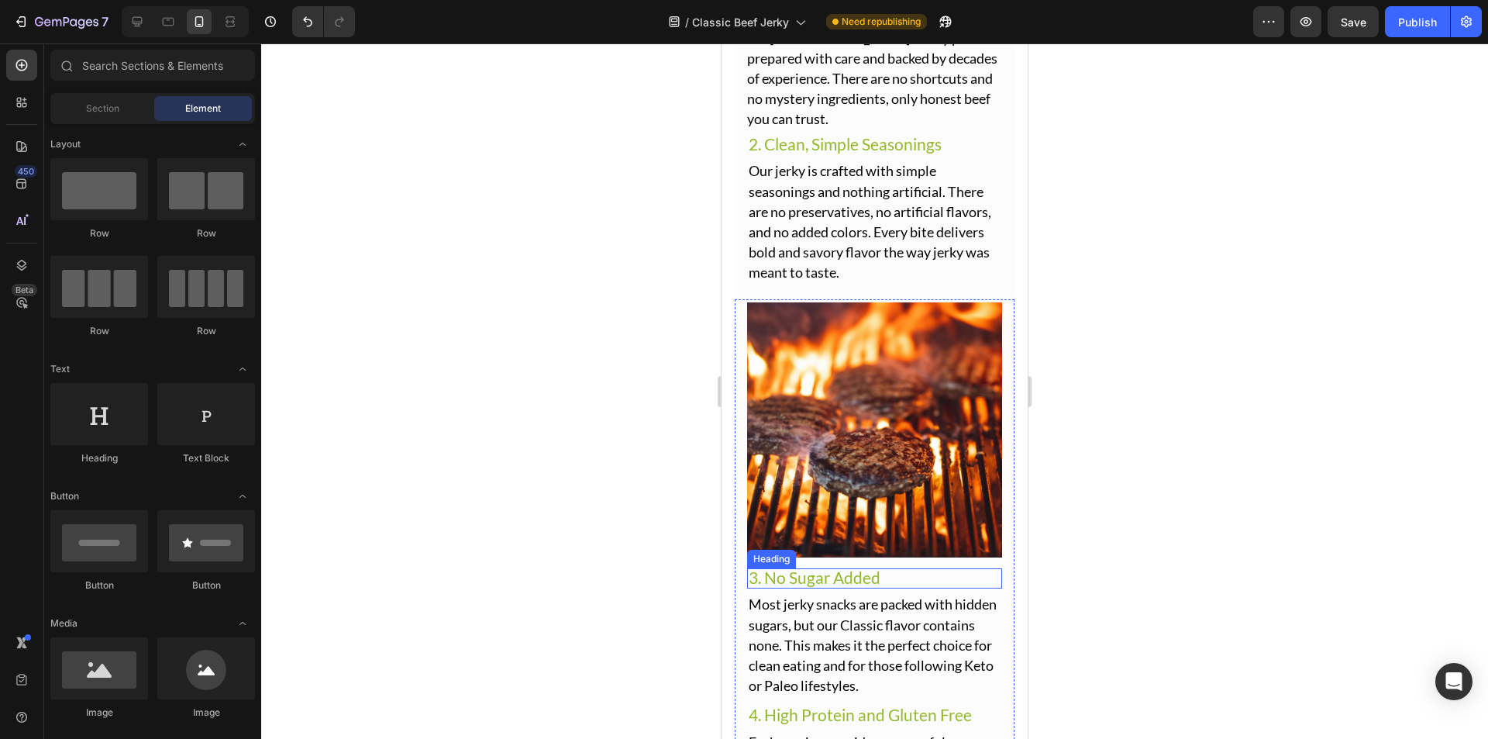
scroll to position [2744, 0]
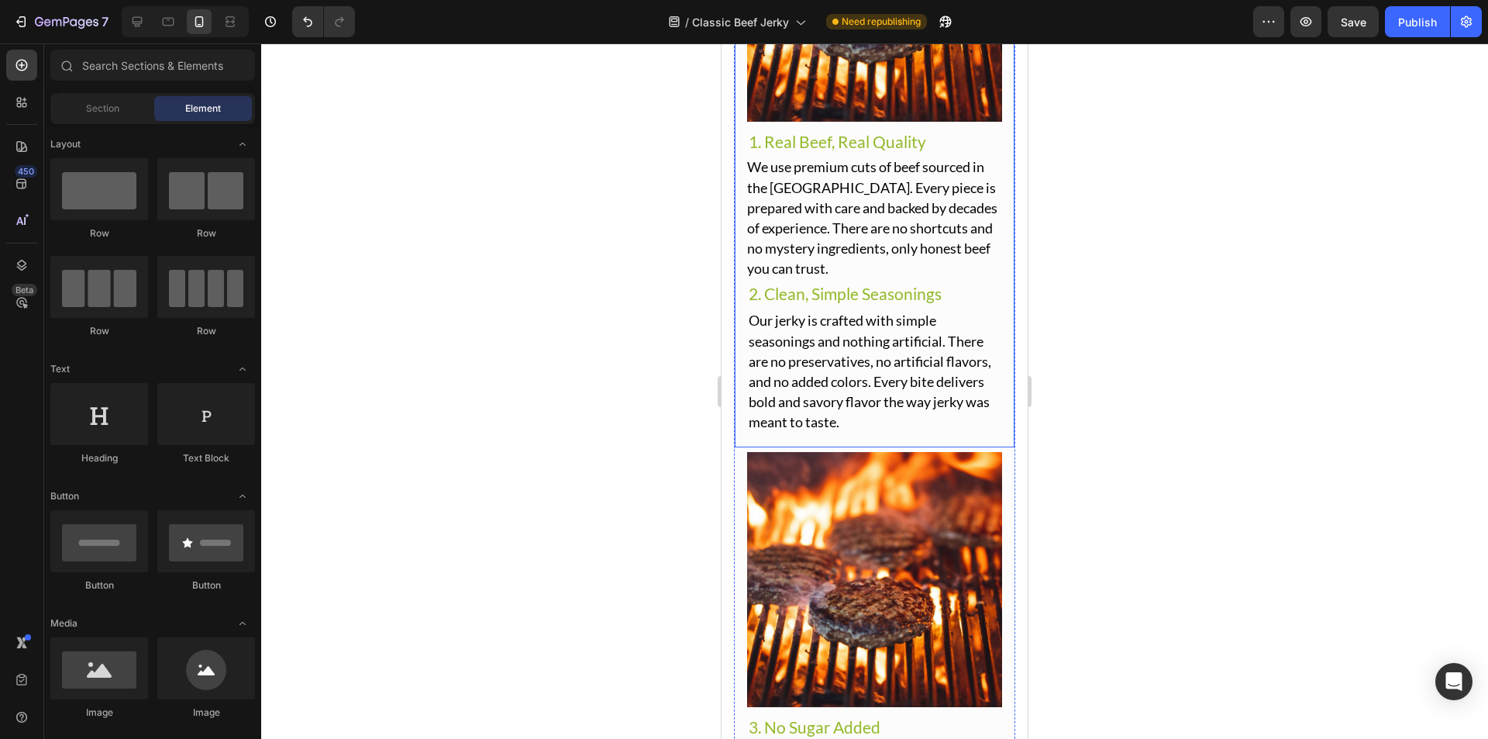
click at [887, 245] on span "We use premium cuts of beef sourced in the [GEOGRAPHIC_DATA]. Every piece is pr…" at bounding box center [872, 217] width 250 height 119
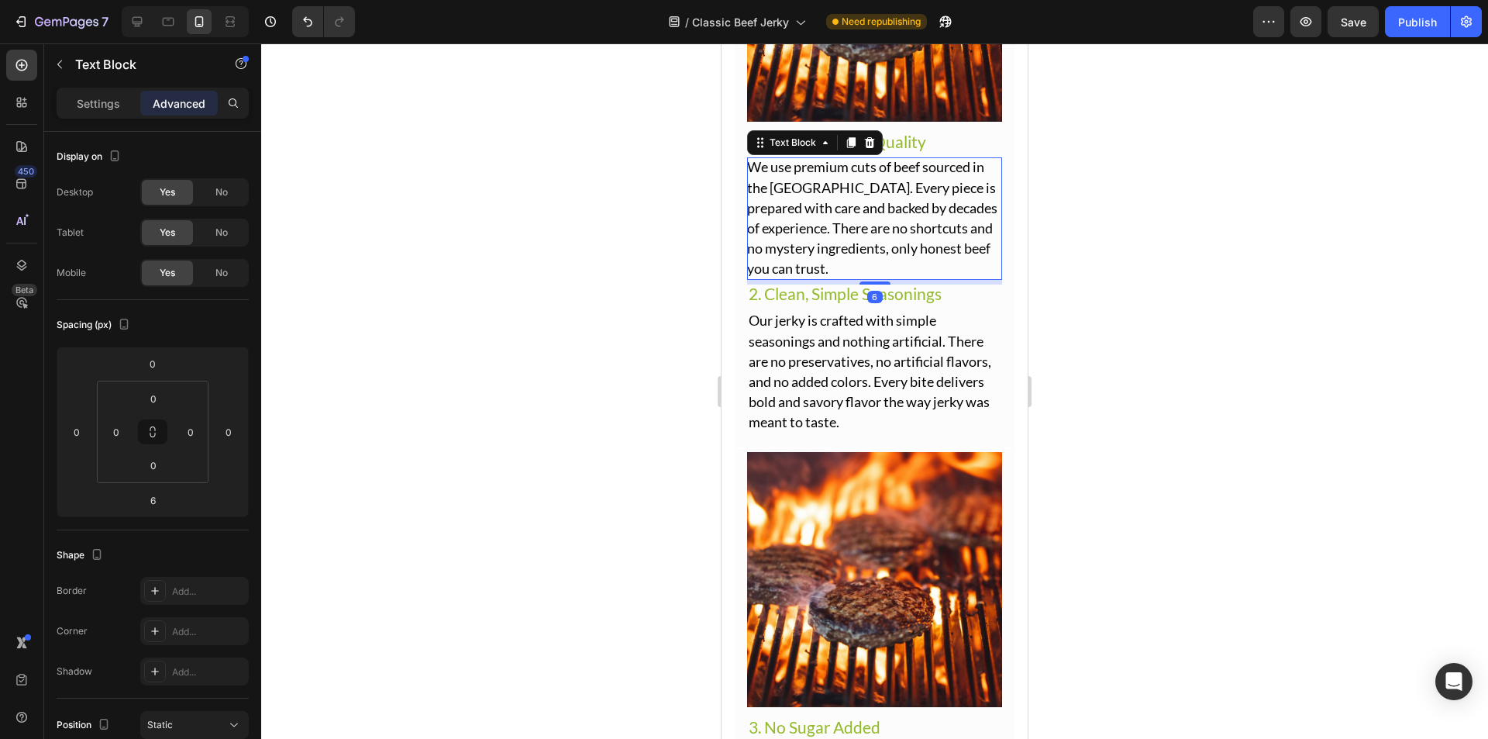
click at [878, 266] on p "We use premium cuts of beef sourced in the [GEOGRAPHIC_DATA]. Every piece is pr…" at bounding box center [874, 218] width 255 height 122
click at [1093, 247] on div at bounding box center [874, 390] width 1227 height 695
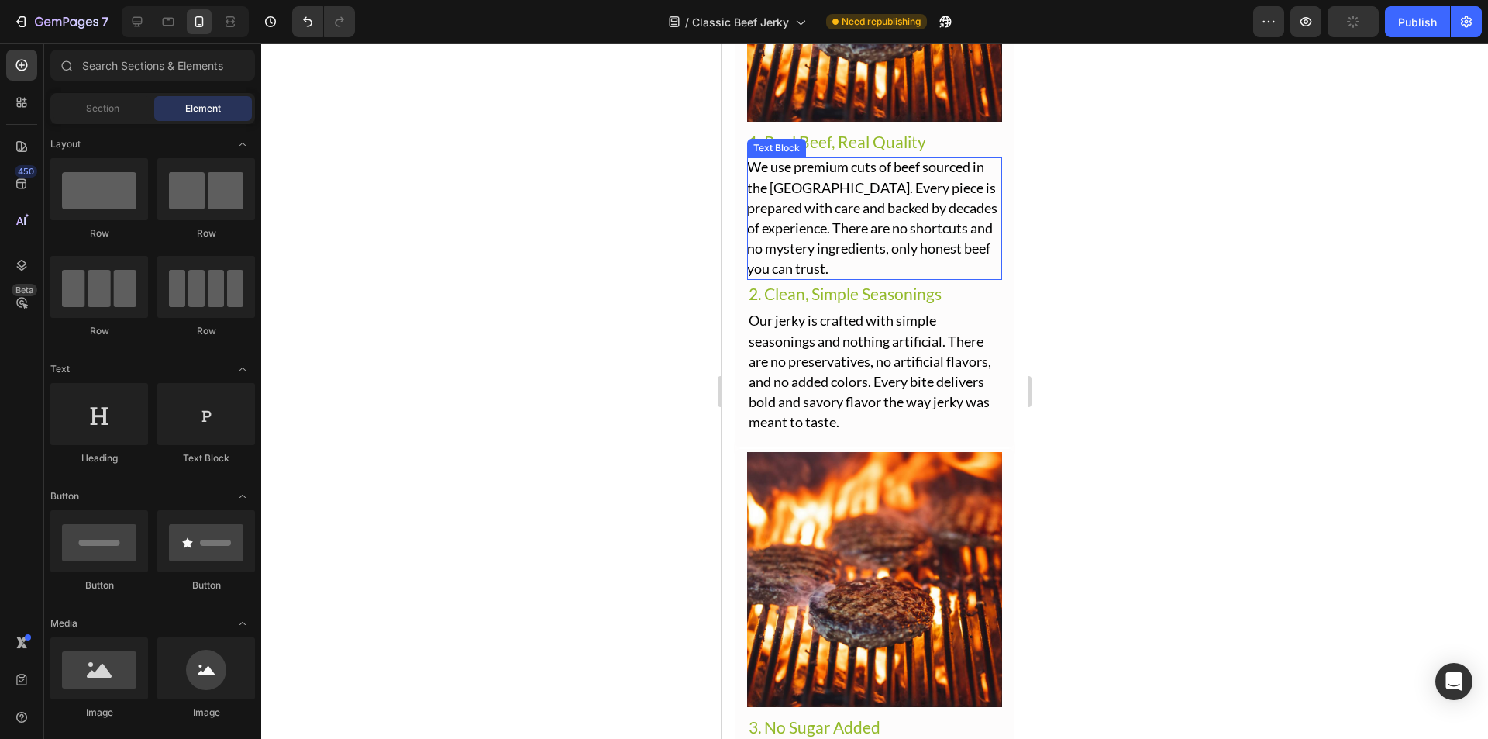
click at [926, 222] on span "We use premium cuts of beef sourced in the [GEOGRAPHIC_DATA]. Every piece is pr…" at bounding box center [872, 217] width 250 height 119
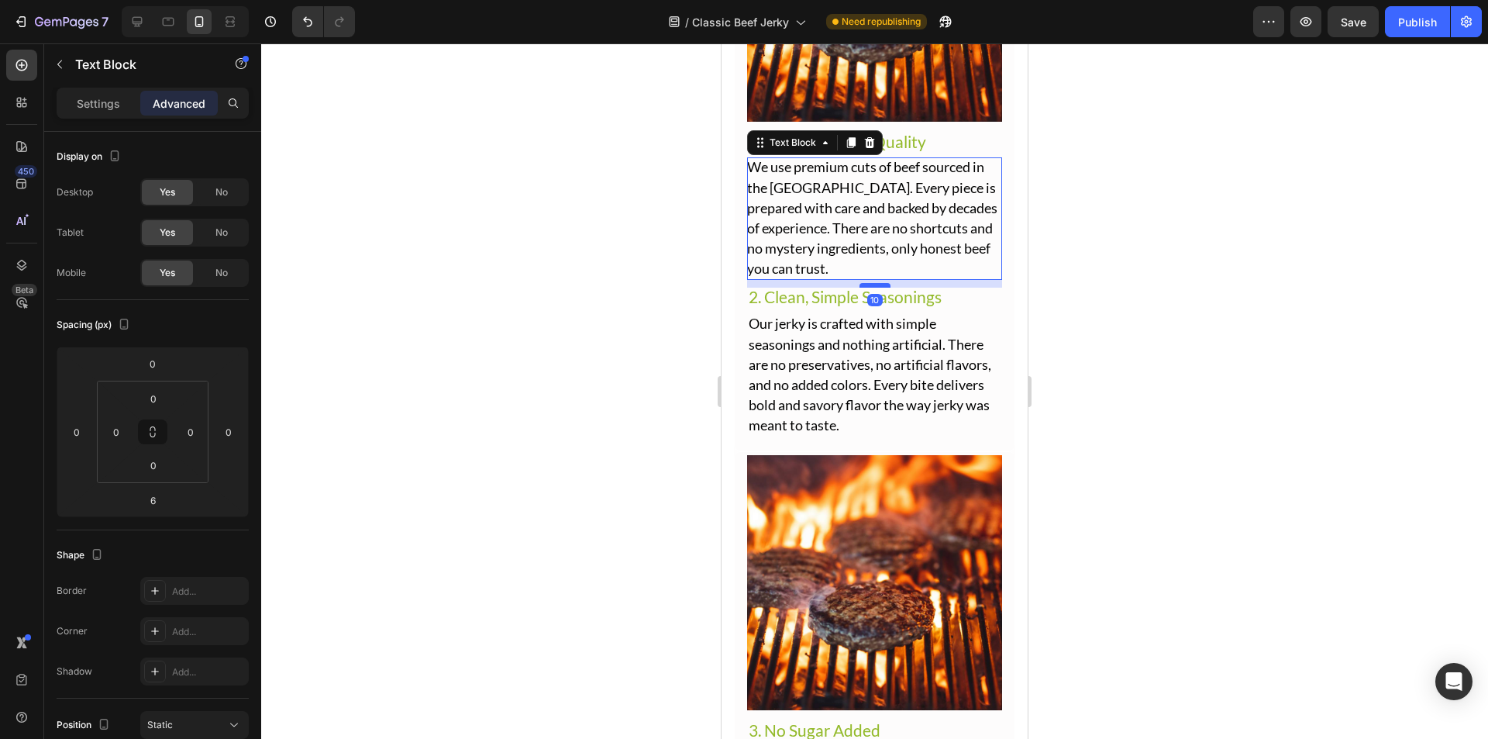
click at [874, 283] on div at bounding box center [875, 285] width 31 height 5
type input "10"
click at [1141, 264] on div at bounding box center [874, 390] width 1227 height 695
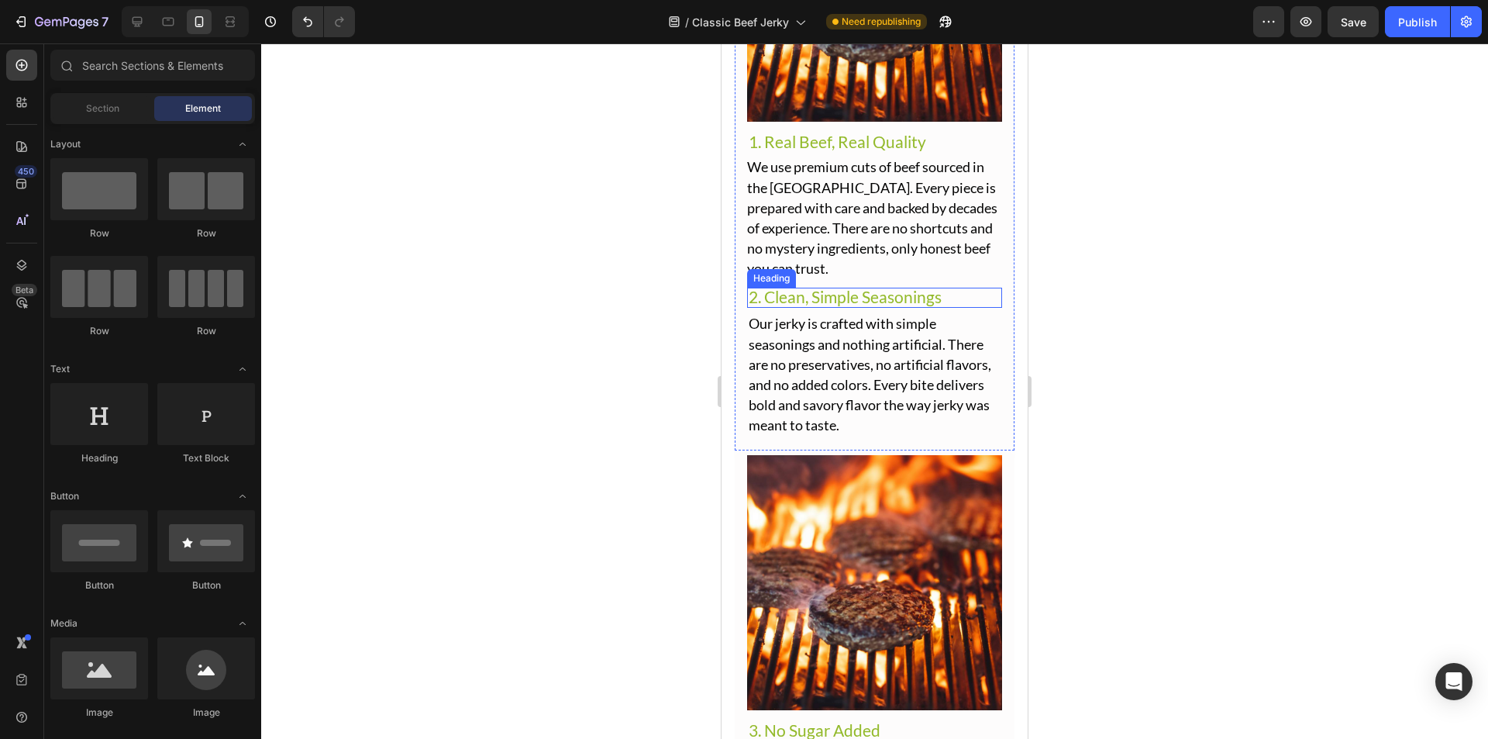
click at [946, 289] on p "⁠⁠⁠⁠⁠⁠⁠ 2. Clean, Simple Seasonings" at bounding box center [875, 298] width 252 height 18
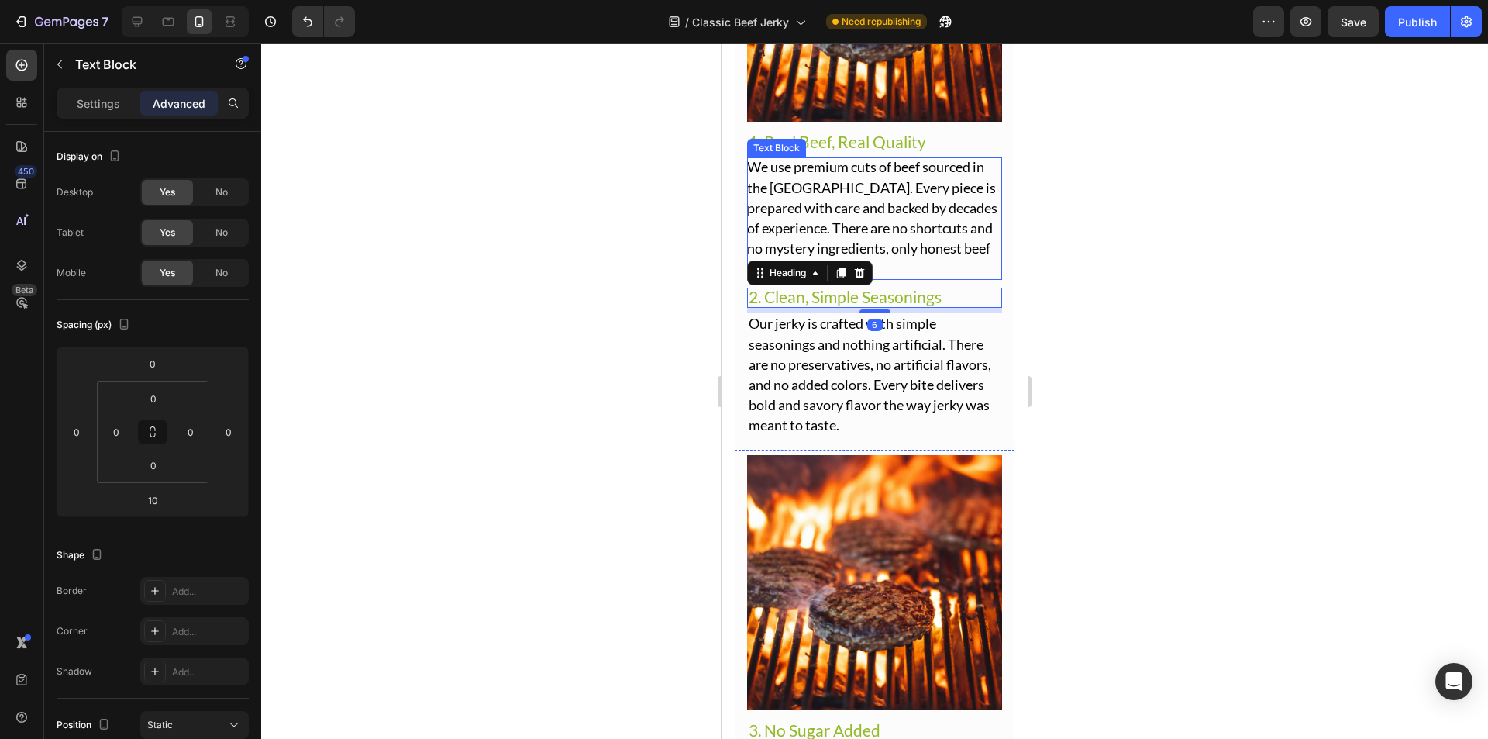
click at [862, 218] on span "We use premium cuts of beef sourced in the [GEOGRAPHIC_DATA]. Every piece is pr…" at bounding box center [872, 217] width 250 height 119
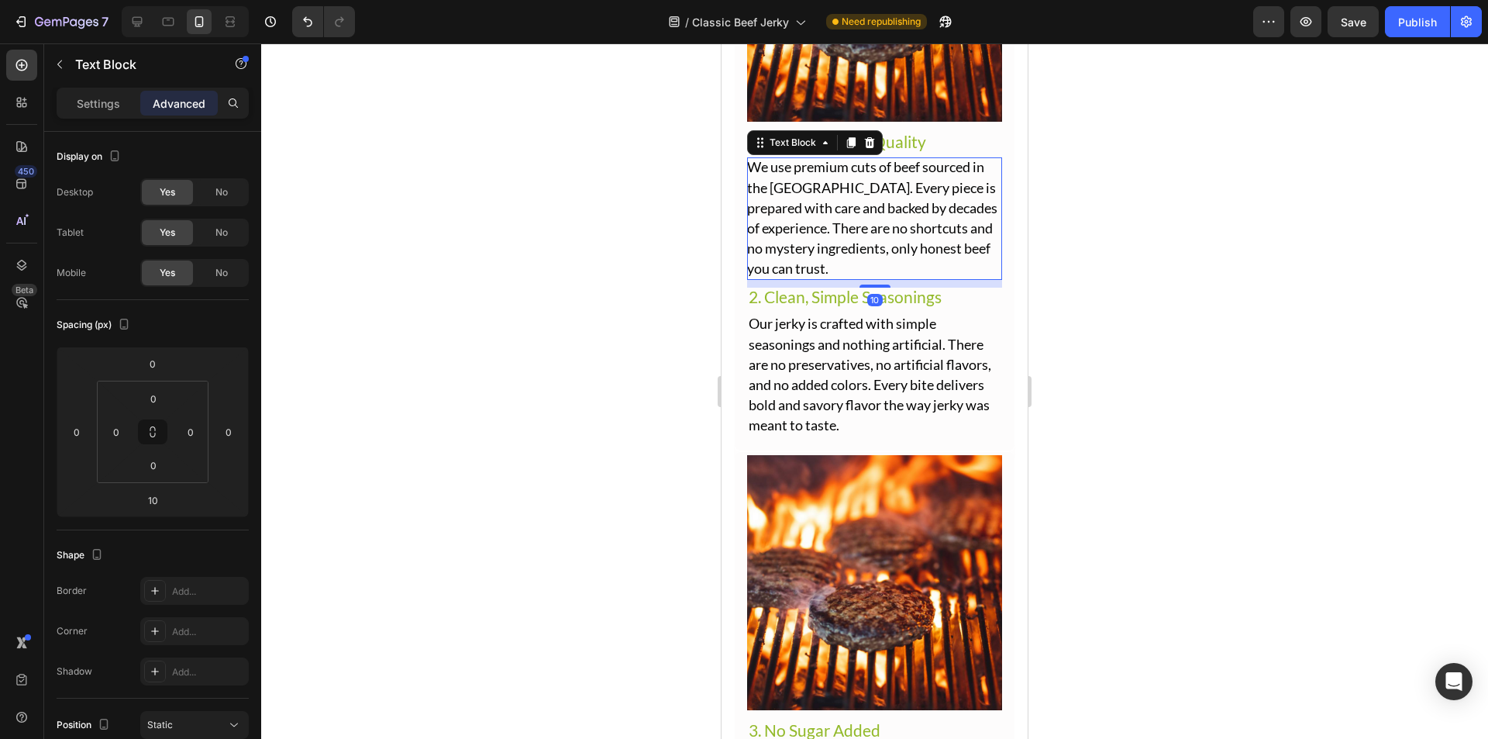
click at [1105, 228] on div at bounding box center [874, 390] width 1227 height 695
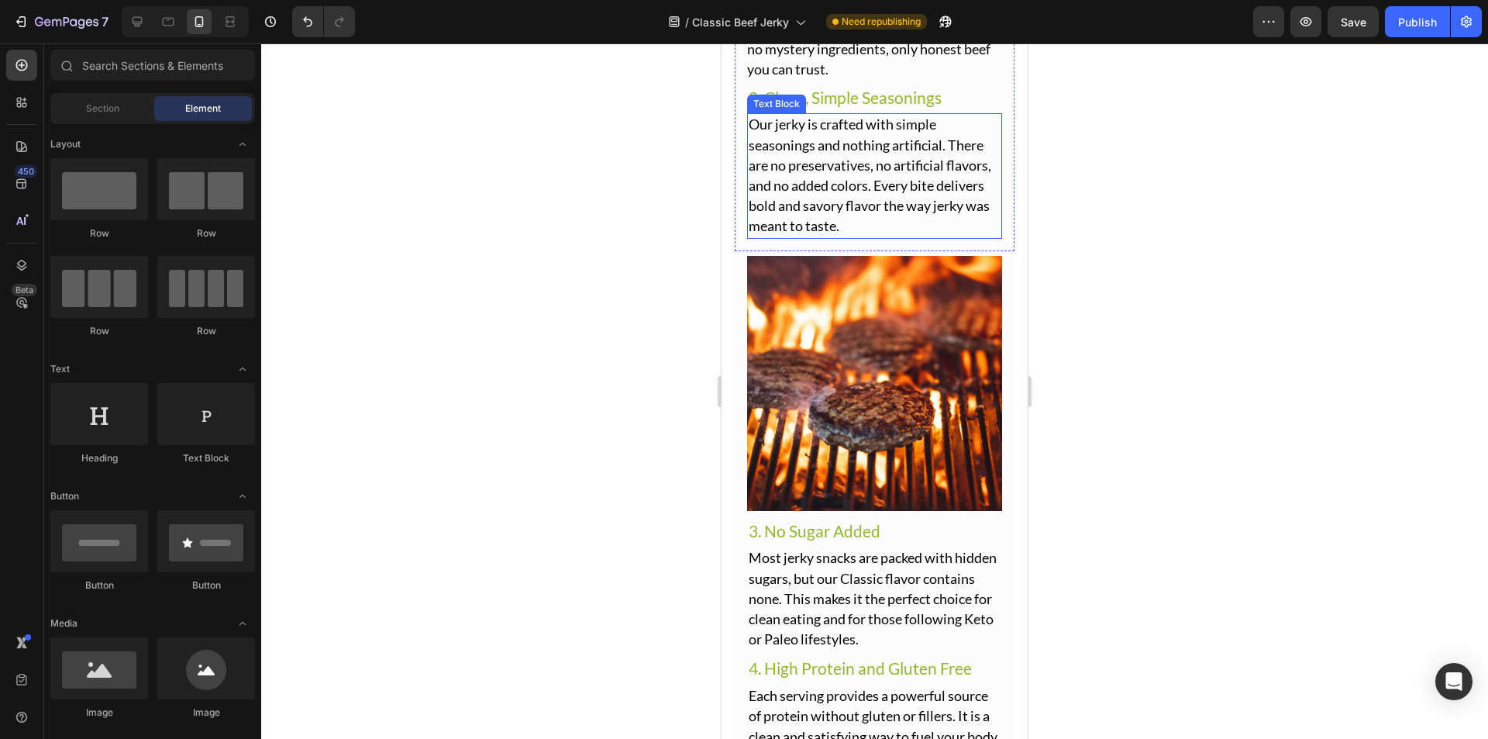
scroll to position [3132, 0]
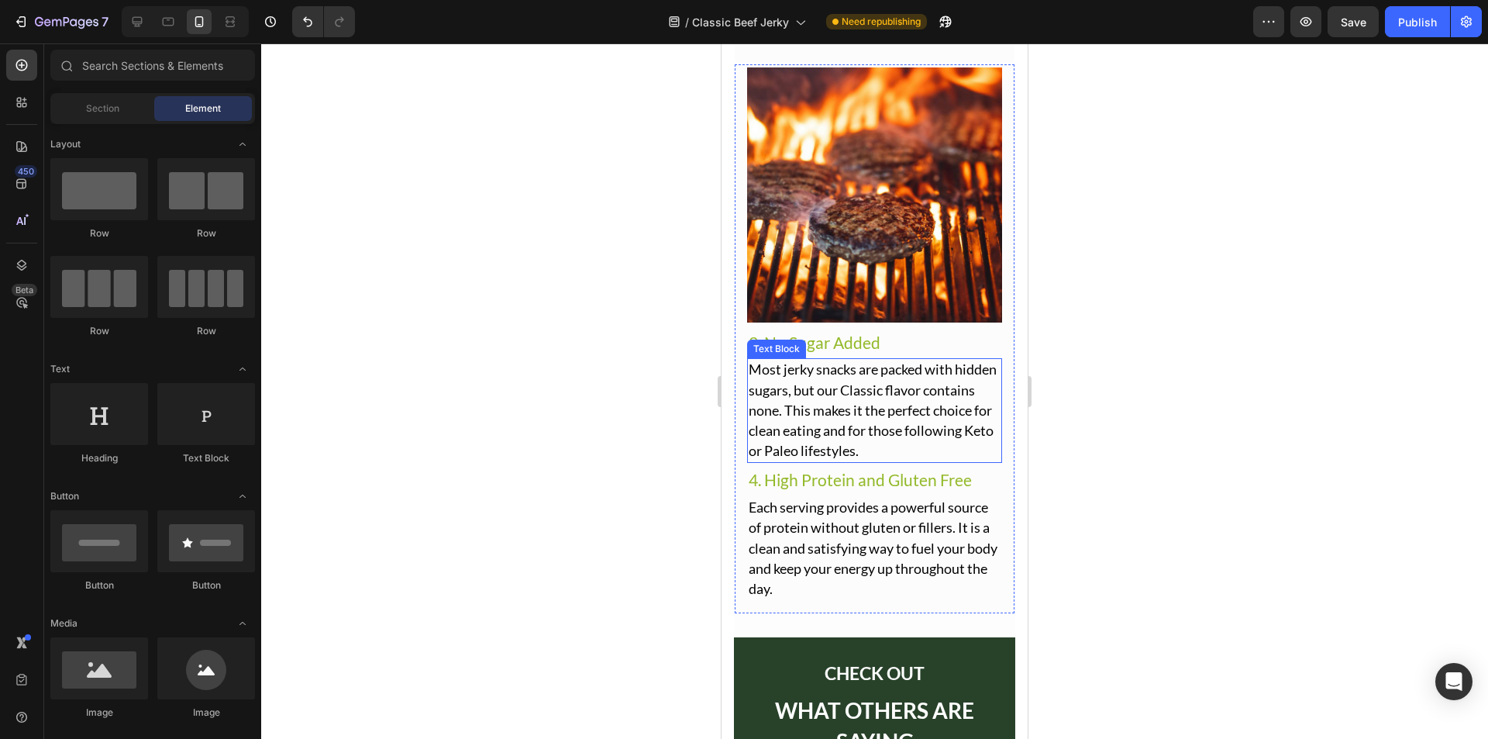
click at [903, 393] on span "Most jerky snacks are packed with hidden sugars, but our Classic flavor contain…" at bounding box center [873, 409] width 248 height 98
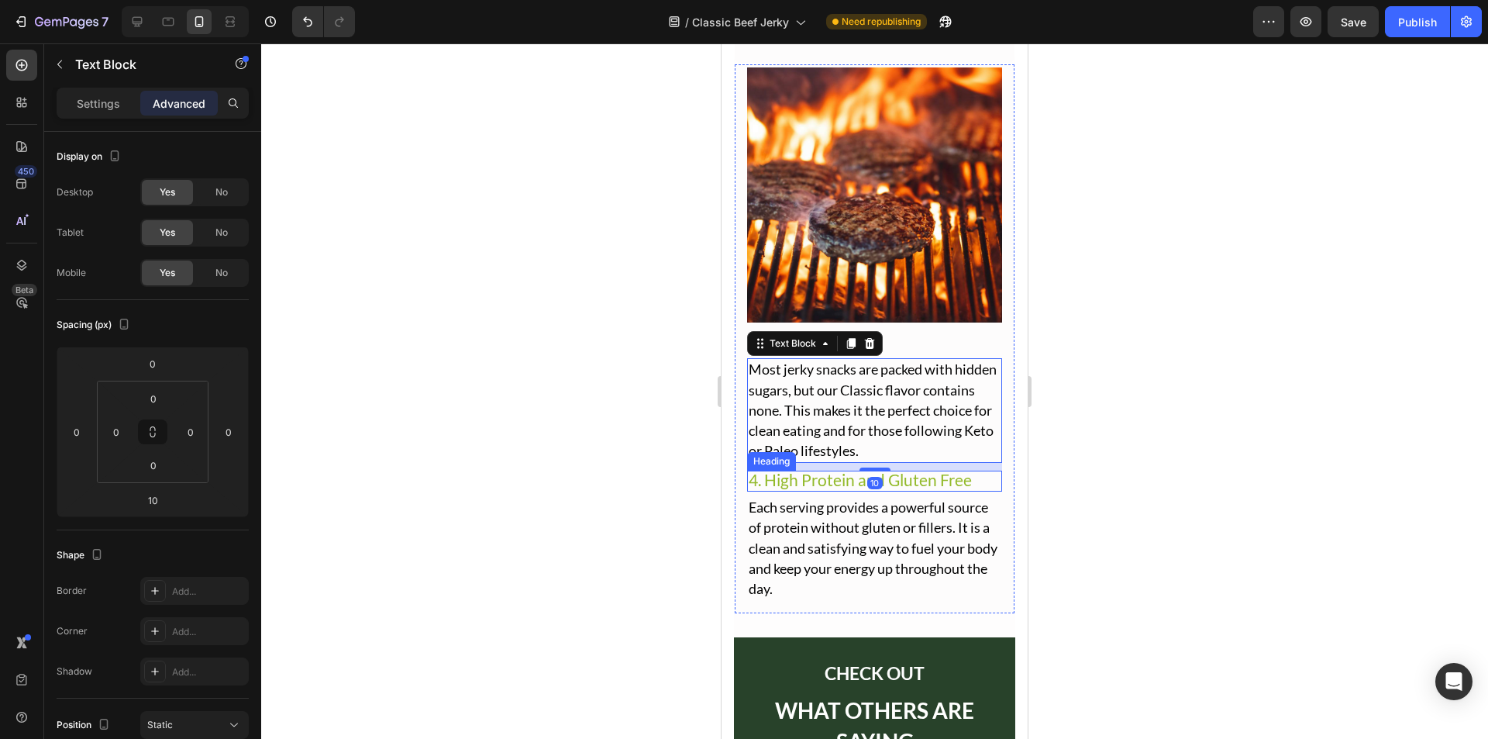
click at [891, 470] on span "4. High Protein and Gluten Free" at bounding box center [860, 479] width 223 height 19
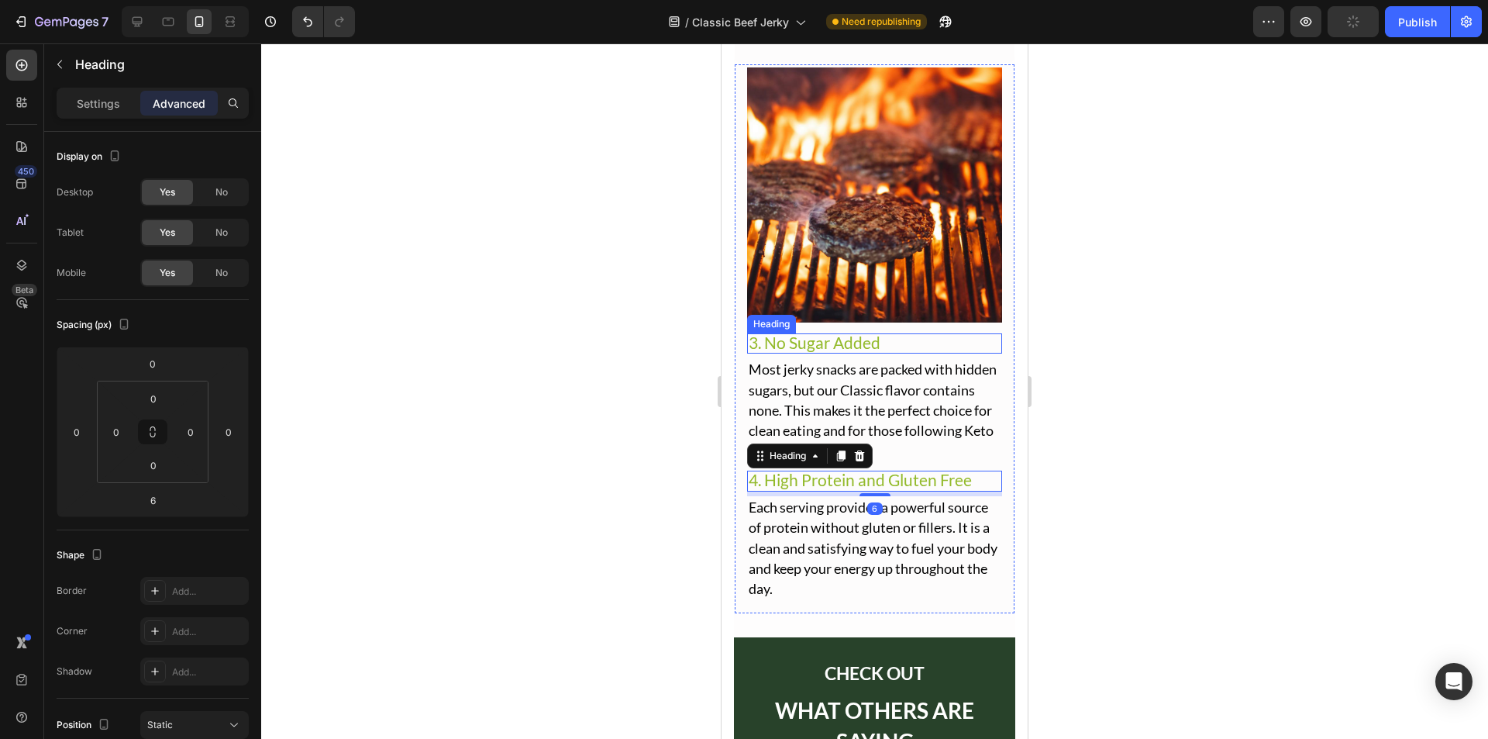
click at [884, 335] on p "⁠⁠⁠⁠⁠⁠⁠ 3. No Sugar Added" at bounding box center [875, 344] width 252 height 18
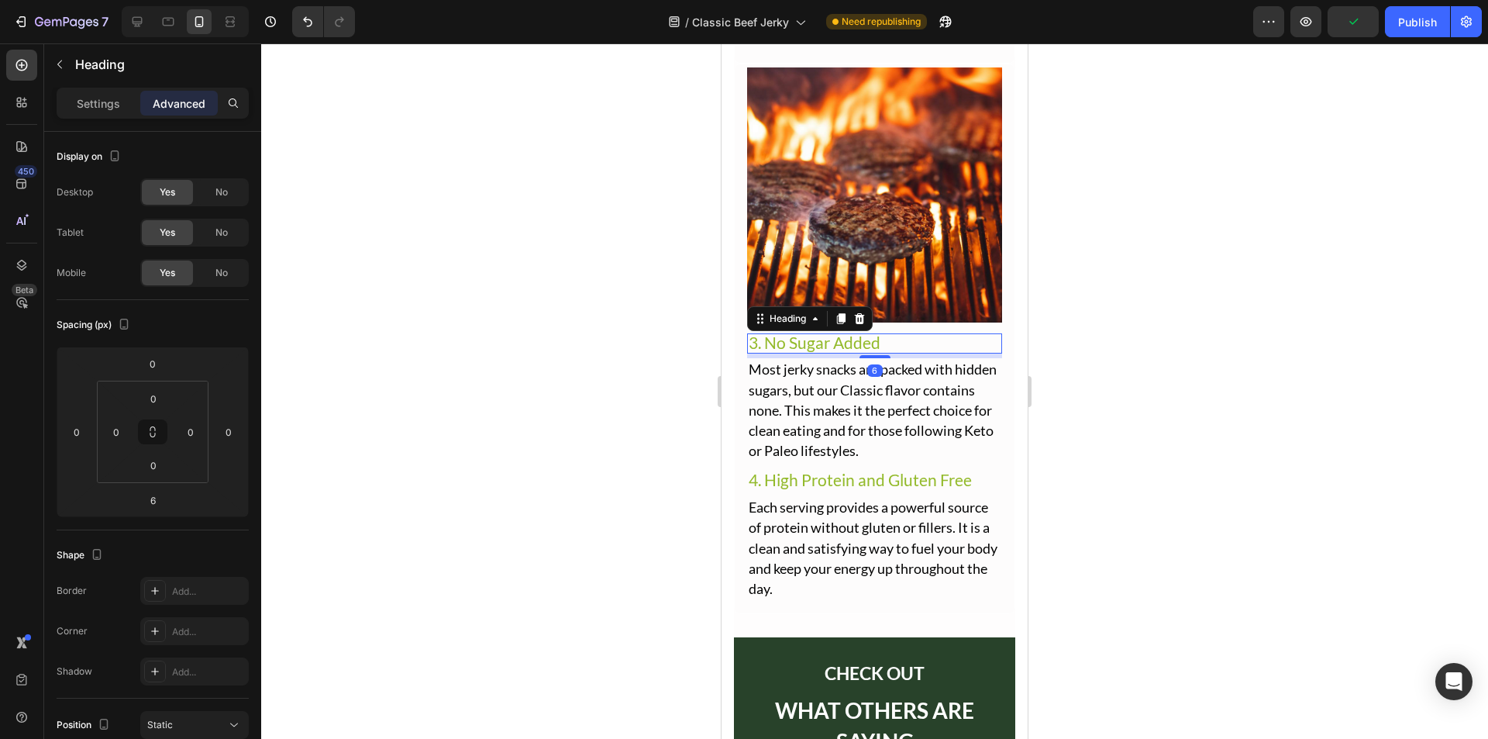
click at [1082, 329] on div at bounding box center [874, 390] width 1227 height 695
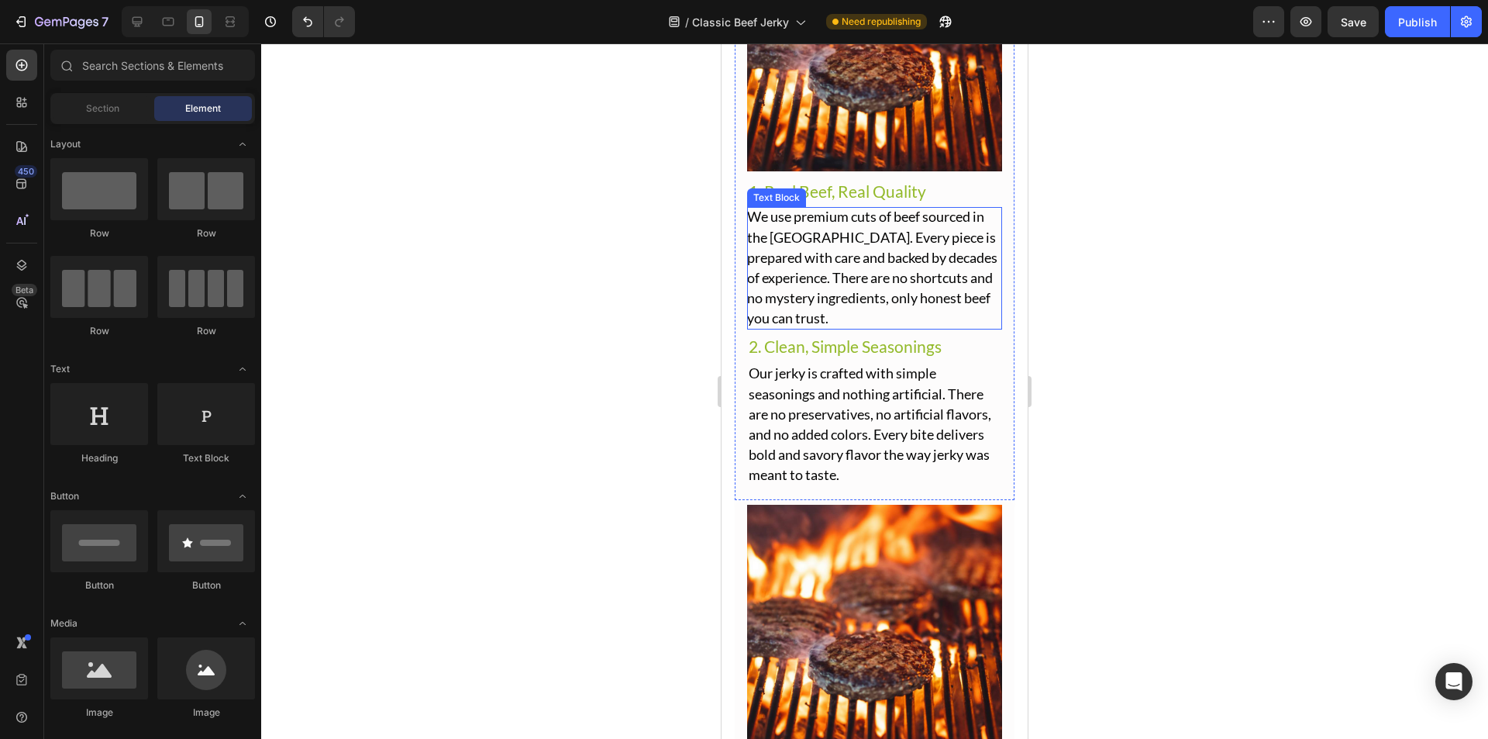
scroll to position [2667, 0]
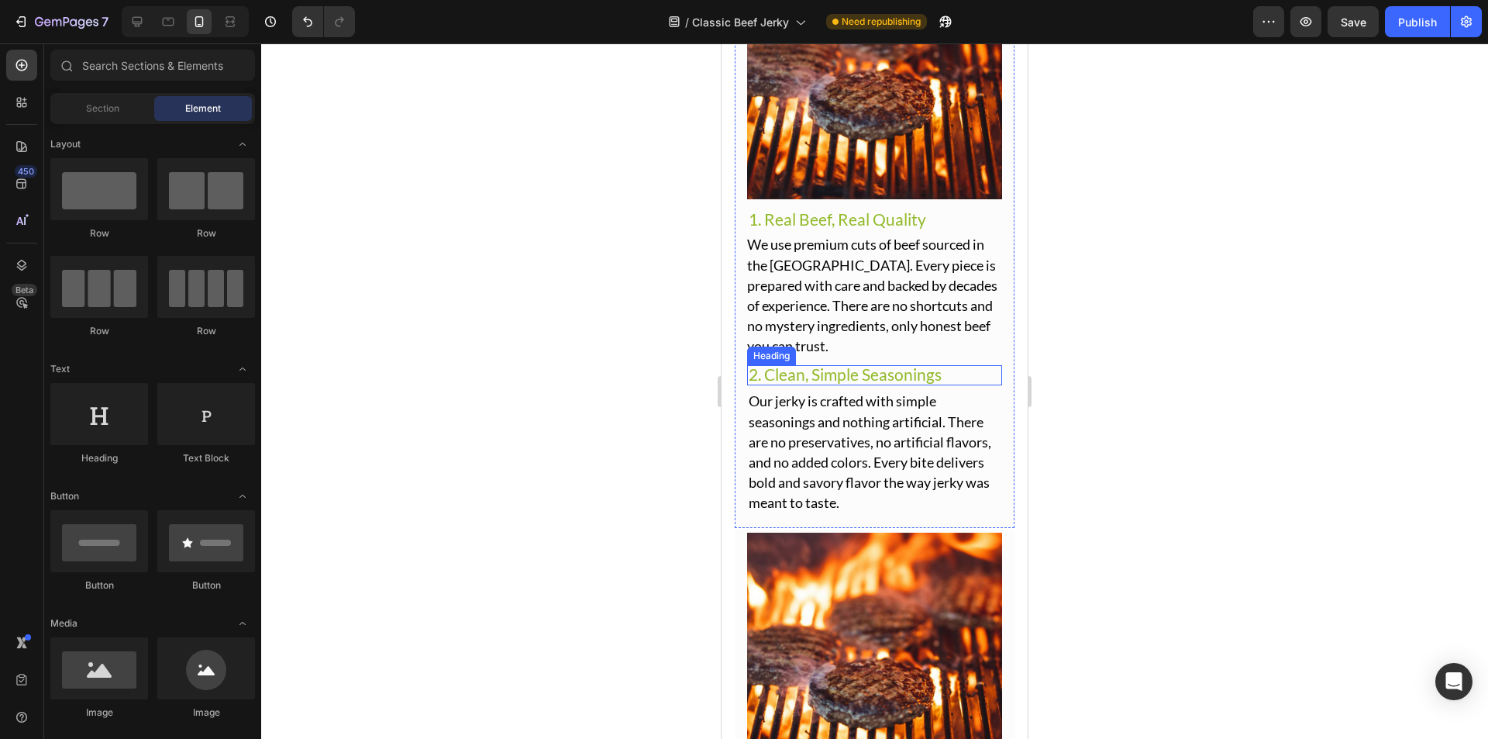
click at [898, 364] on span "2. Clean, Simple Seasonings" at bounding box center [845, 373] width 193 height 19
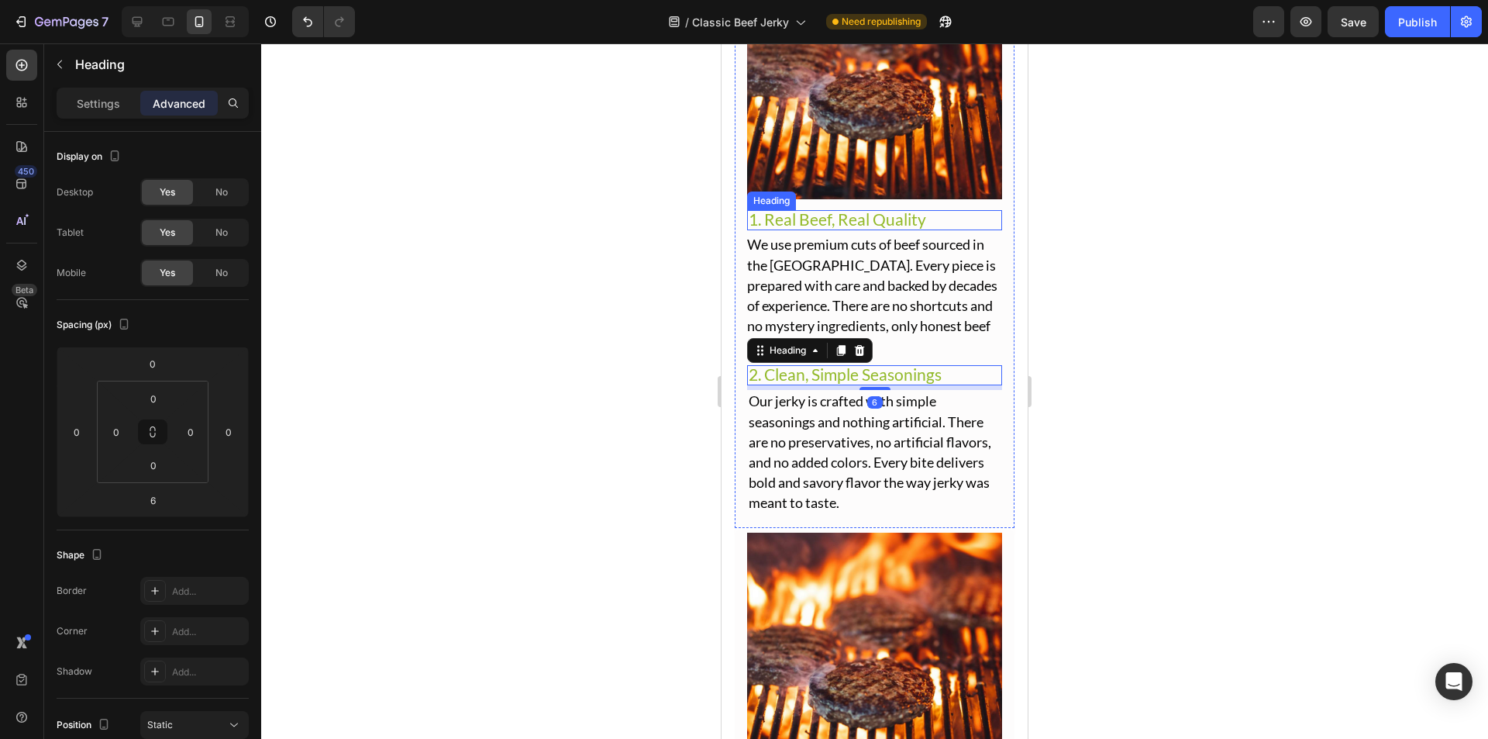
click at [869, 215] on span "1. Real Beef, Real Quality" at bounding box center [838, 218] width 178 height 19
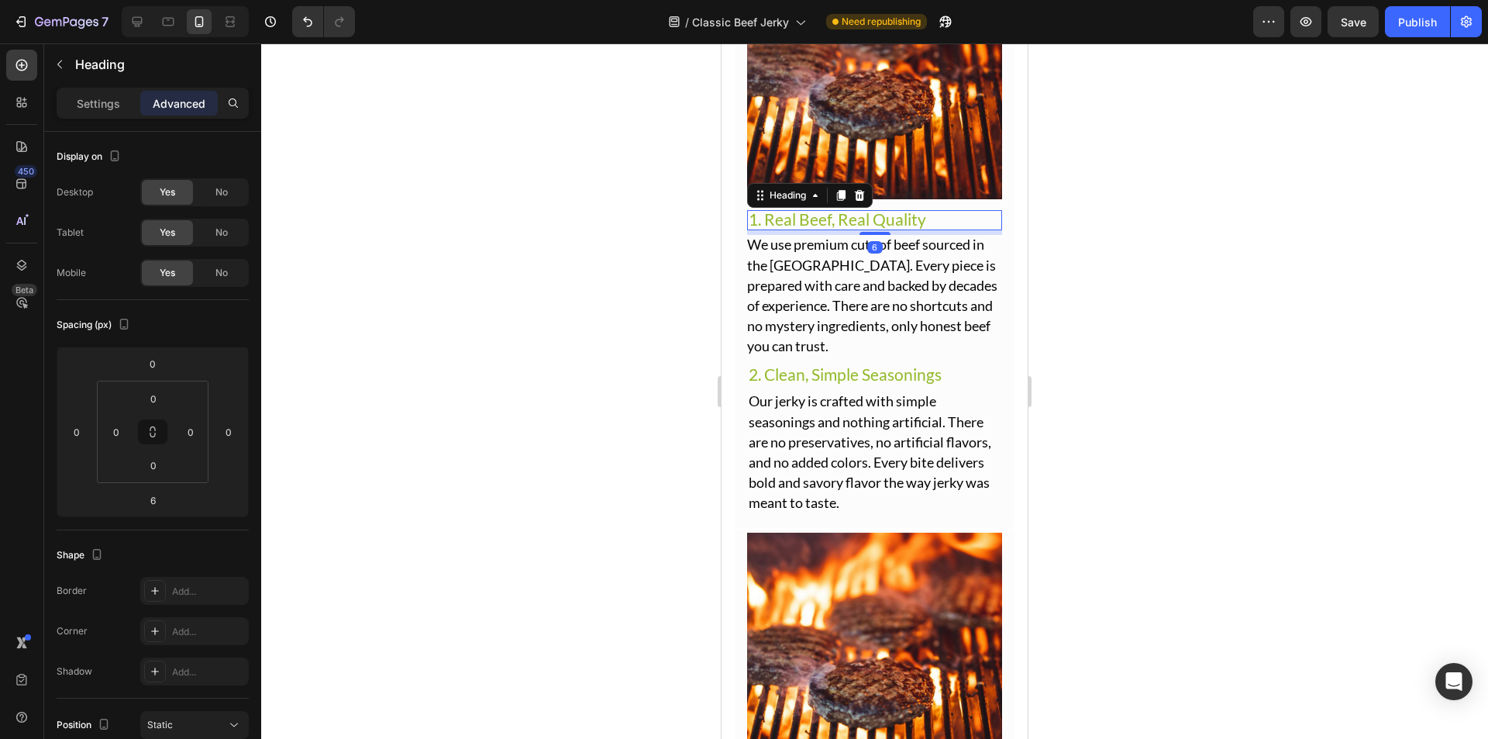
click at [1109, 216] on div at bounding box center [874, 390] width 1227 height 695
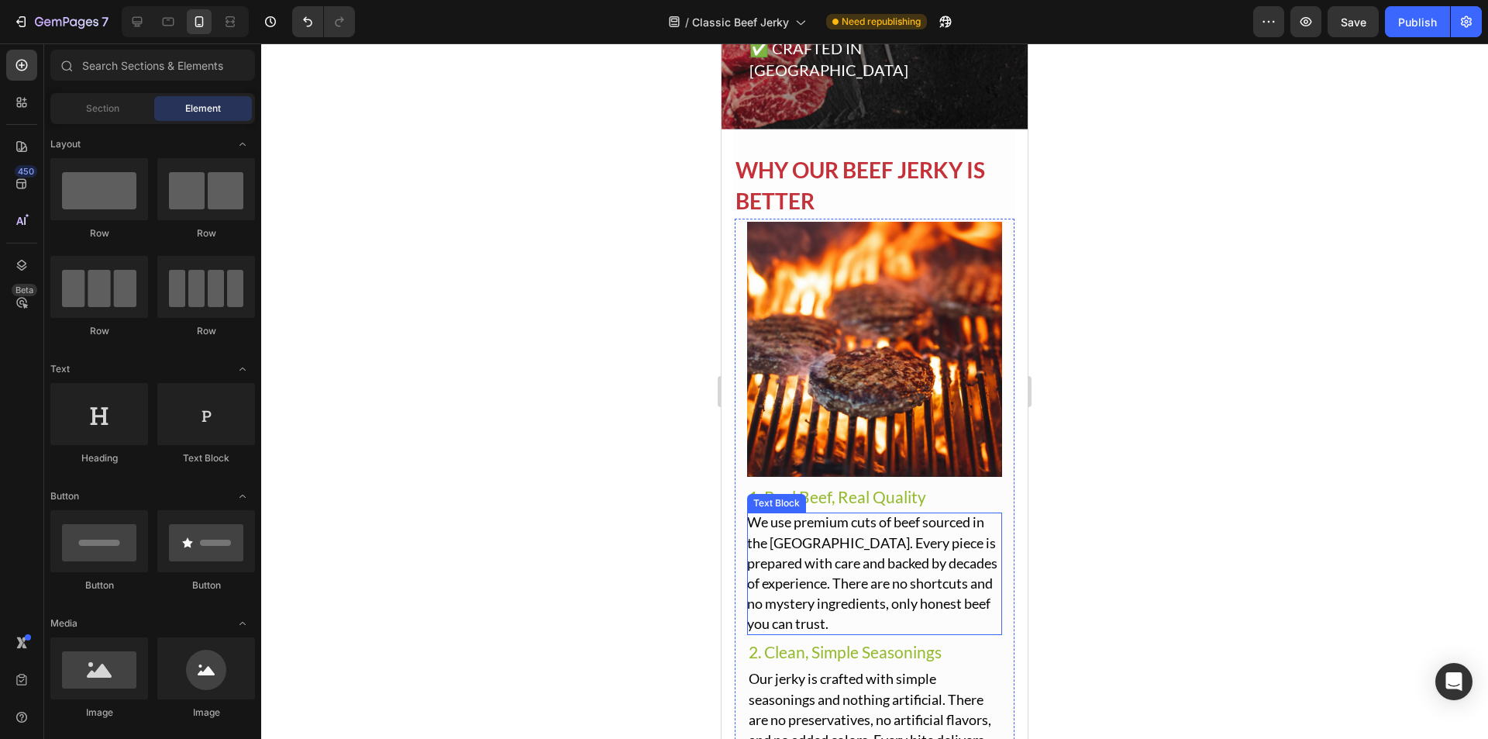
scroll to position [2279, 0]
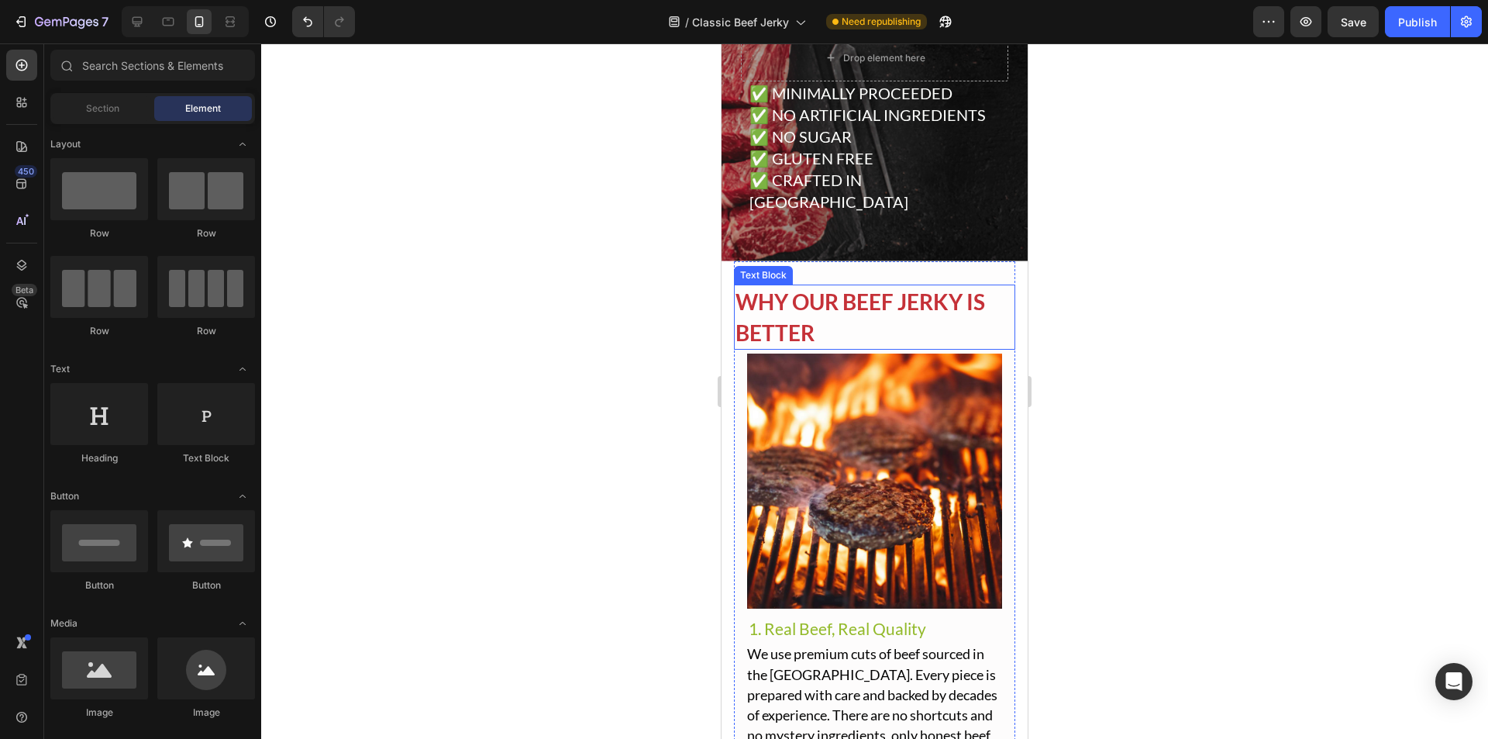
click at [915, 286] on p "WHY OUR BEEF JERKY IS BETTER" at bounding box center [875, 317] width 278 height 62
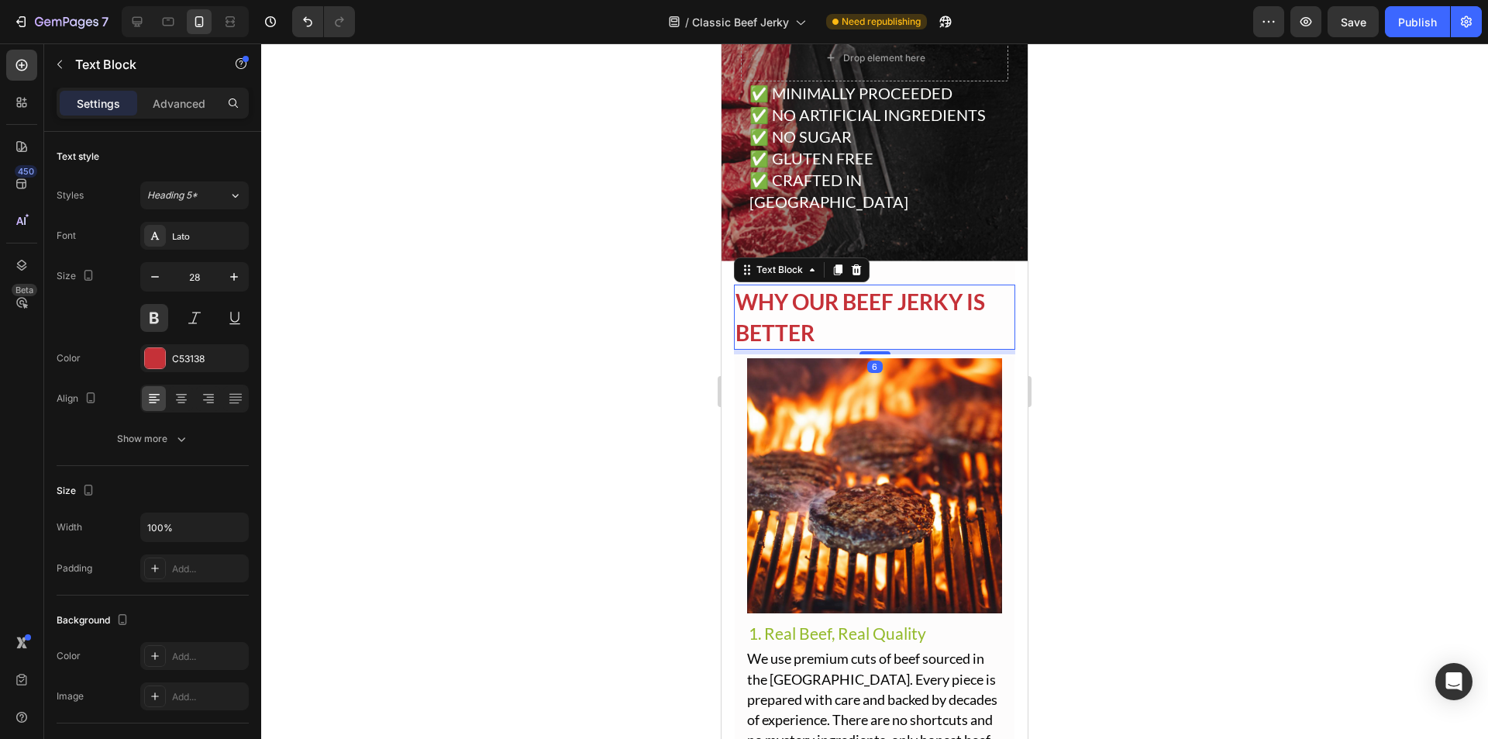
drag, startPoint x: 869, startPoint y: 324, endPoint x: 885, endPoint y: 329, distance: 16.9
click at [885, 350] on div "6" at bounding box center [874, 350] width 281 height 0
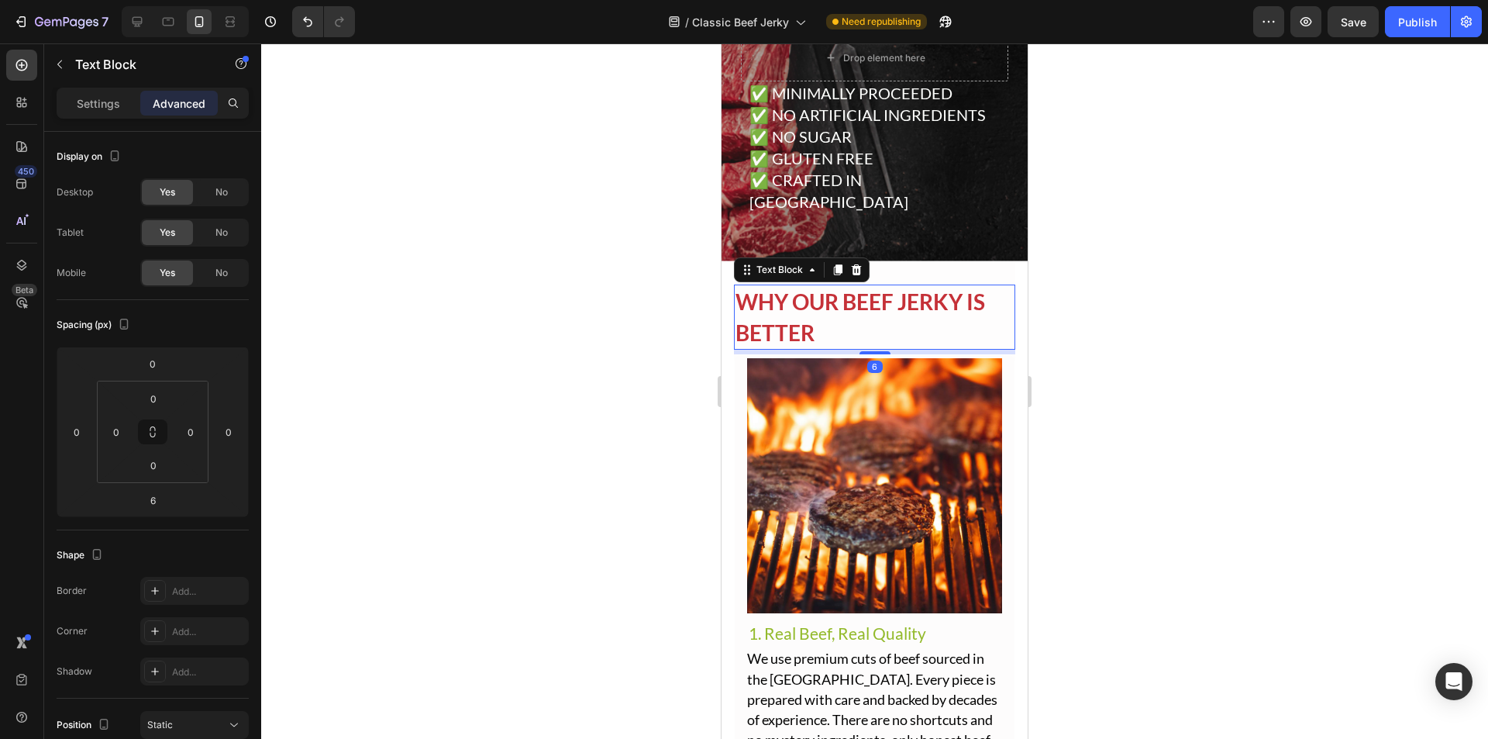
click at [1082, 287] on div at bounding box center [874, 390] width 1227 height 695
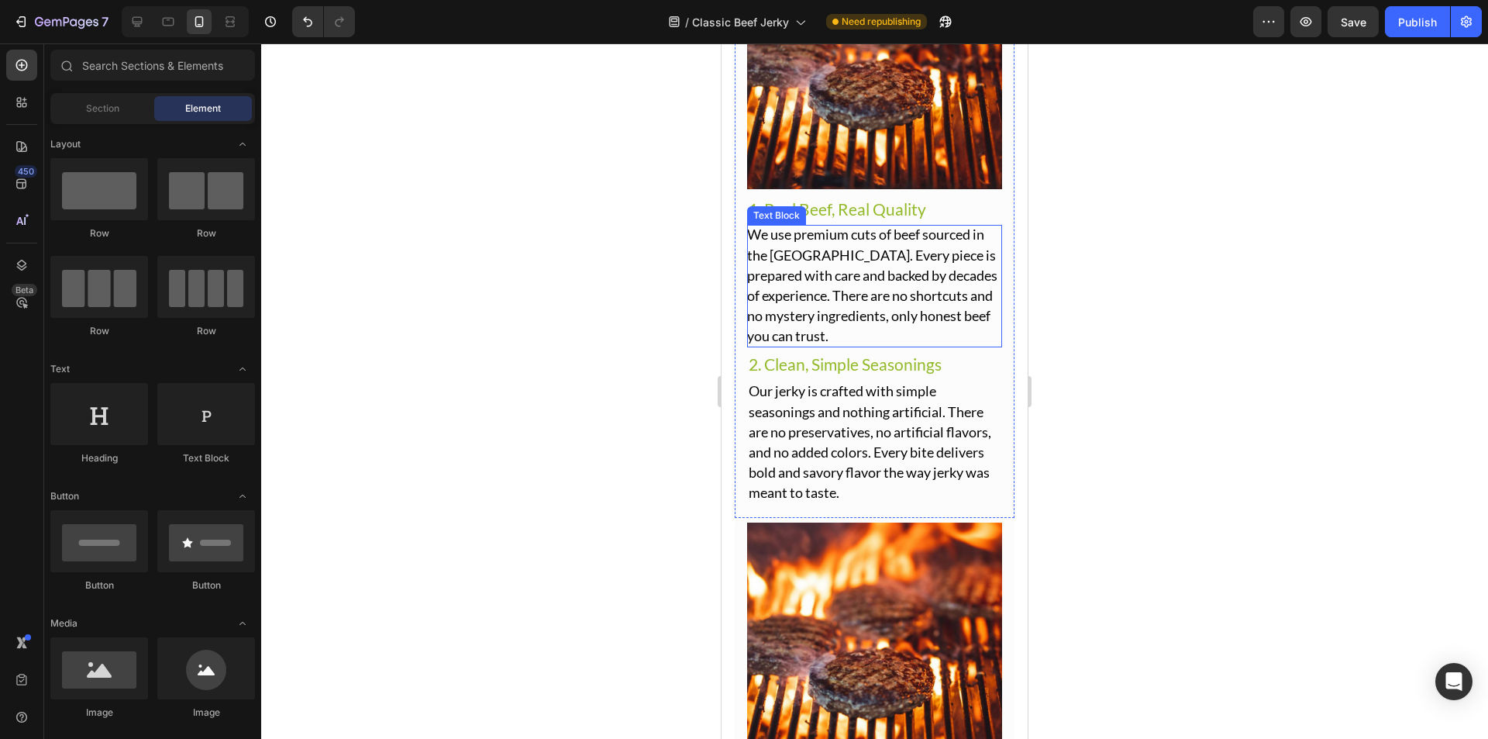
scroll to position [2589, 0]
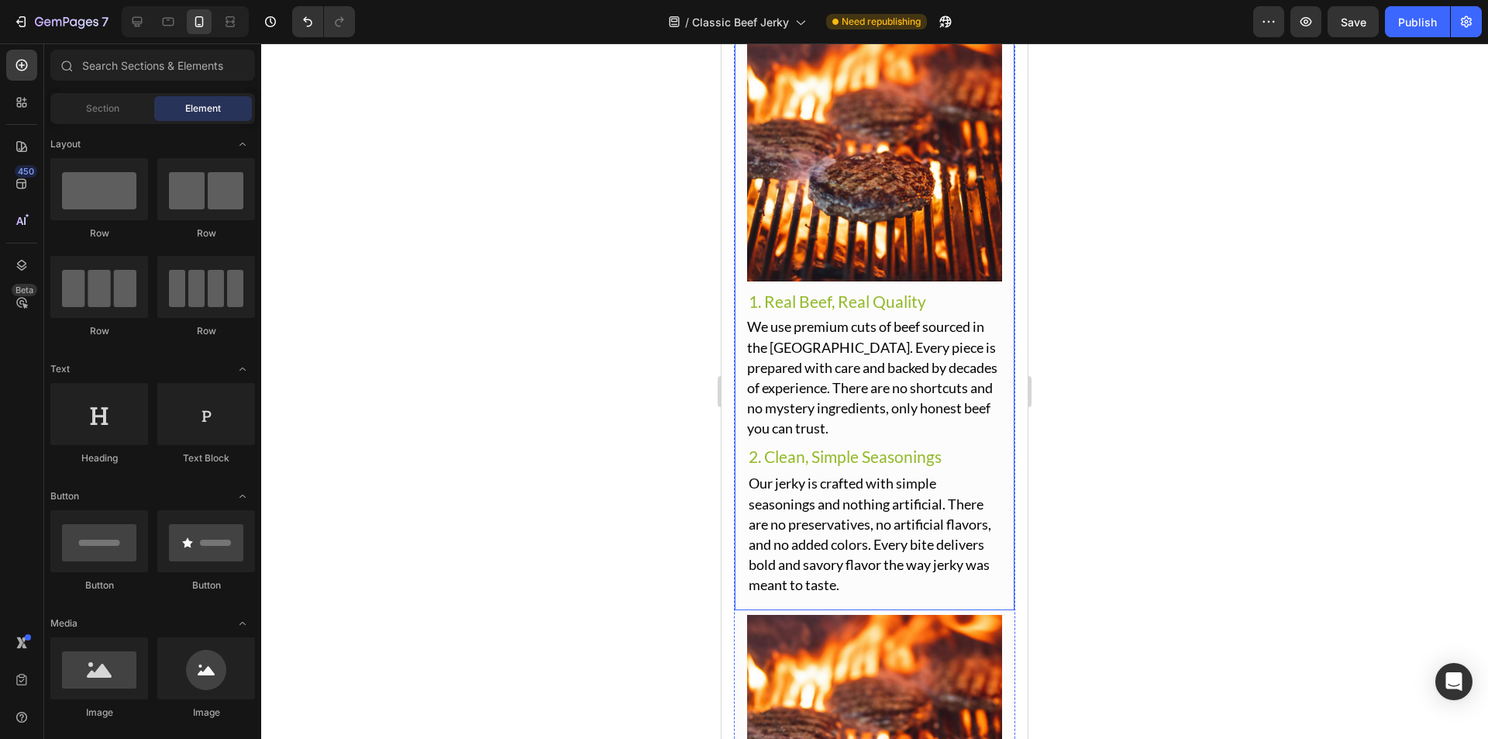
click at [740, 323] on div "Image ⁠⁠⁠⁠⁠⁠⁠ 1. Real Beef, Real Quality Heading We use premium cuts of beef so…" at bounding box center [874, 316] width 281 height 588
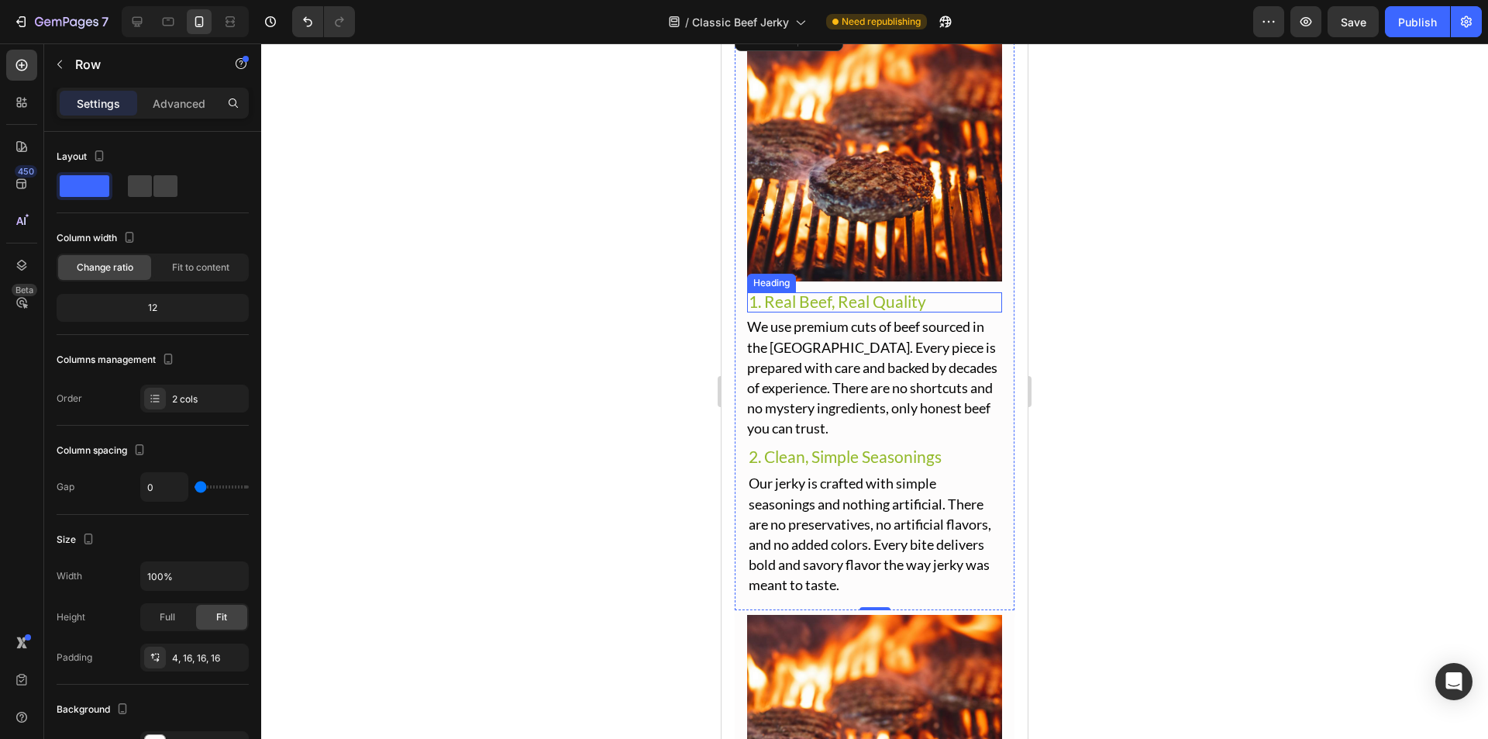
click at [815, 291] on span "1. Real Beef, Real Quality" at bounding box center [838, 300] width 178 height 19
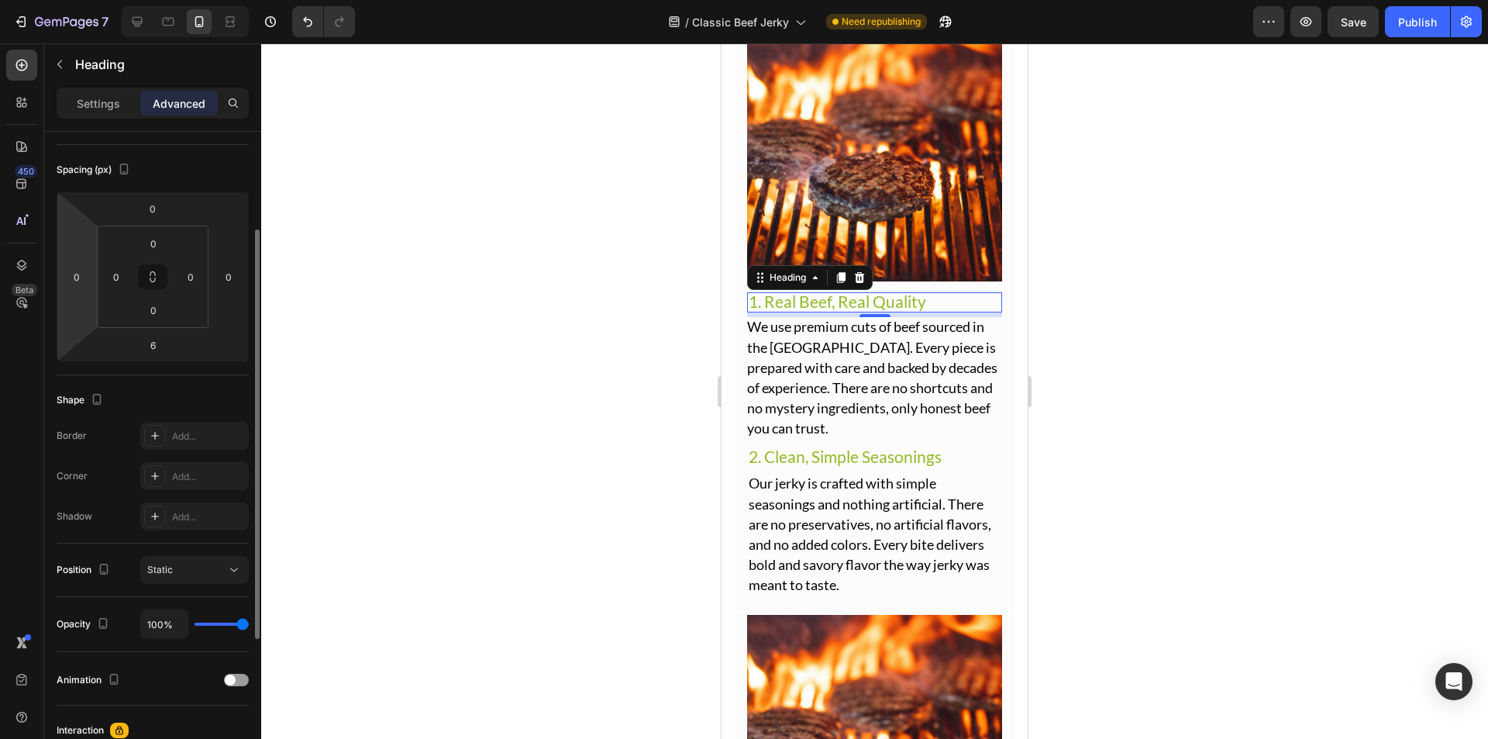
scroll to position [233, 0]
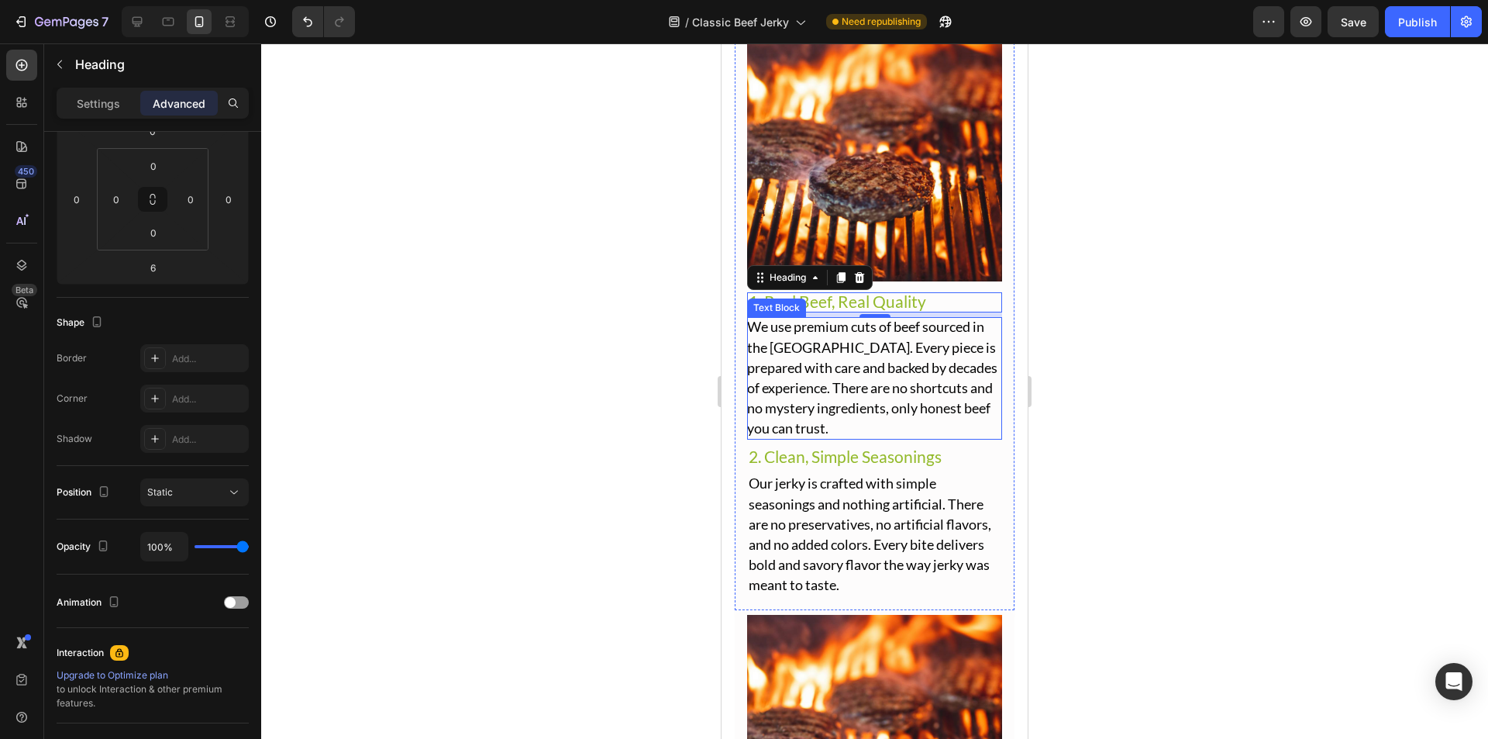
click at [761, 318] on span "We use premium cuts of beef sourced in the [GEOGRAPHIC_DATA]. Every piece is pr…" at bounding box center [872, 377] width 250 height 119
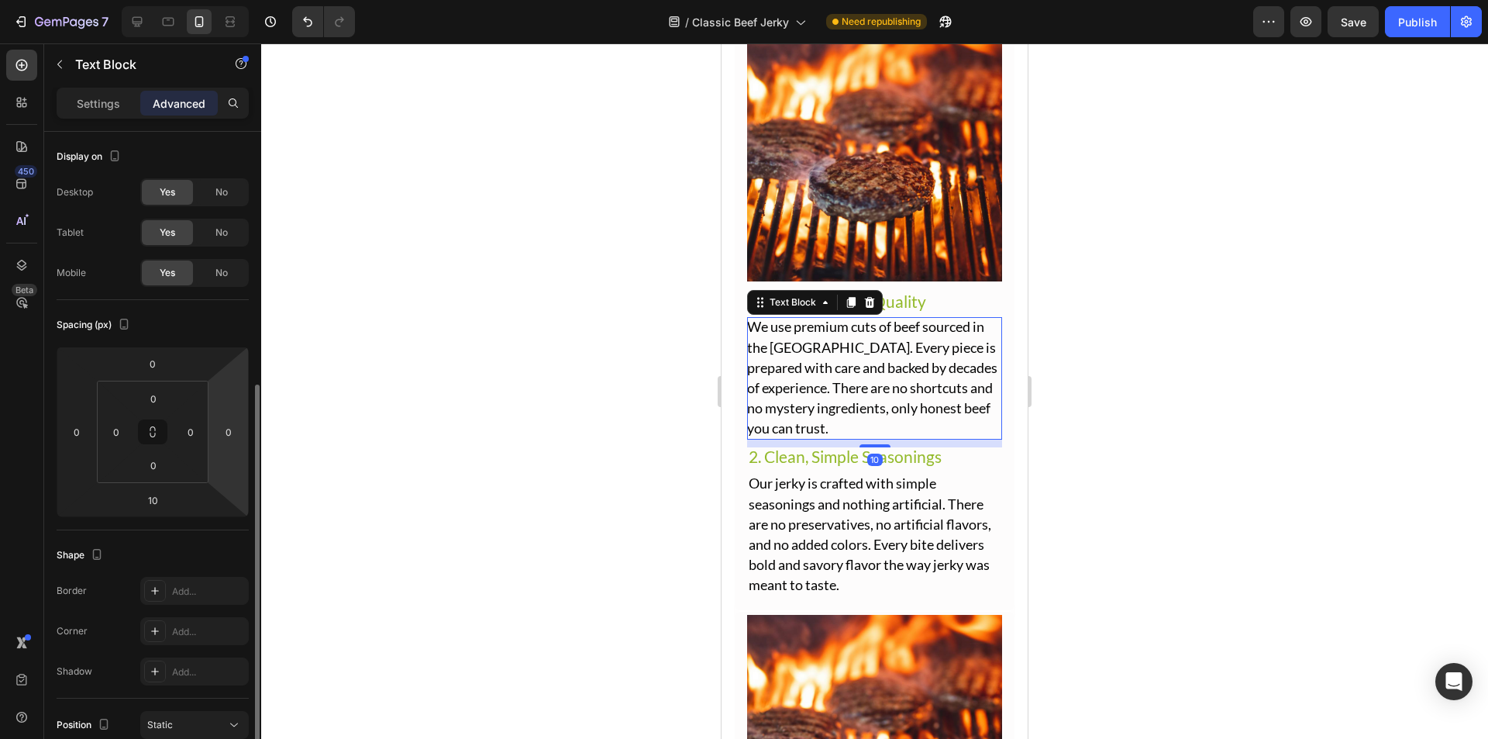
scroll to position [383, 0]
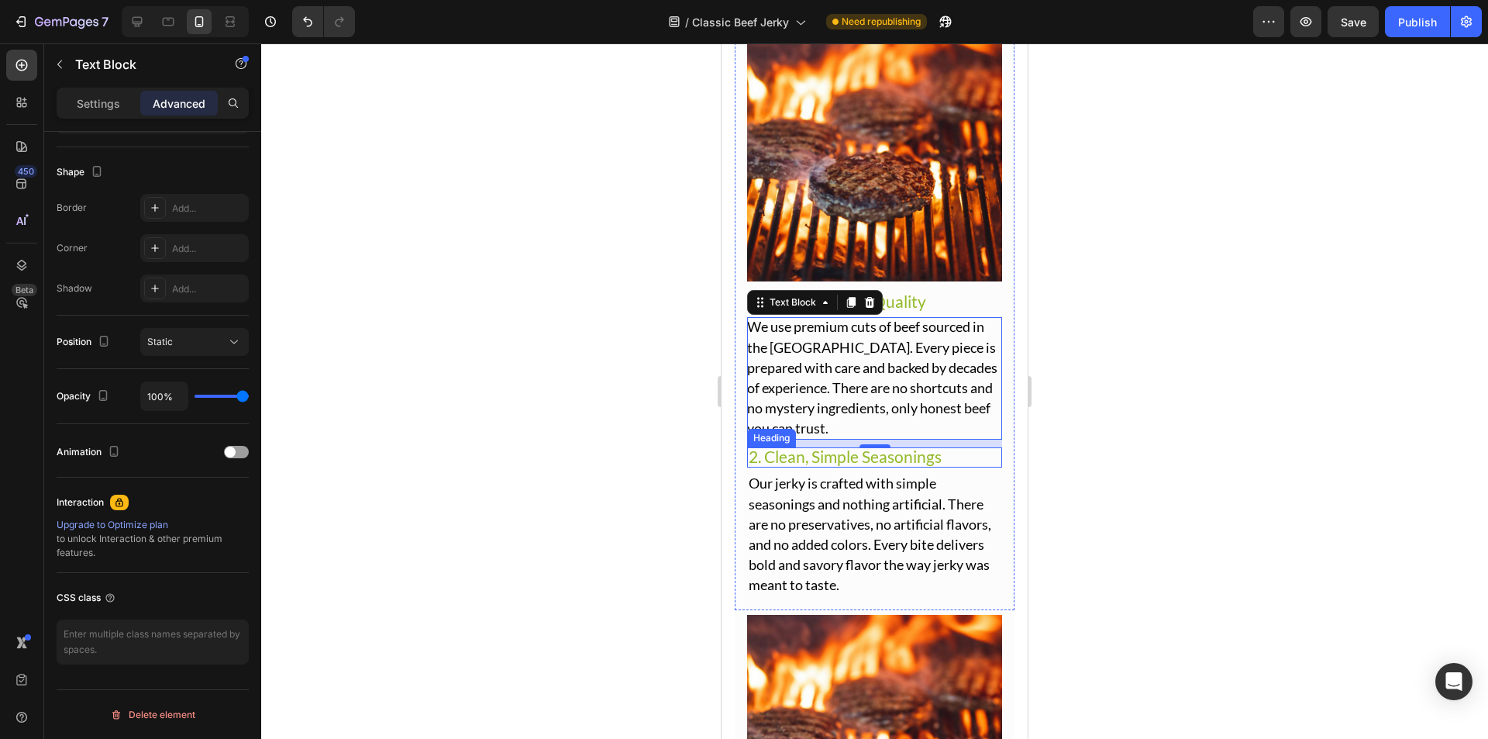
click at [771, 447] on span "2. Clean, Simple Seasonings" at bounding box center [845, 456] width 193 height 19
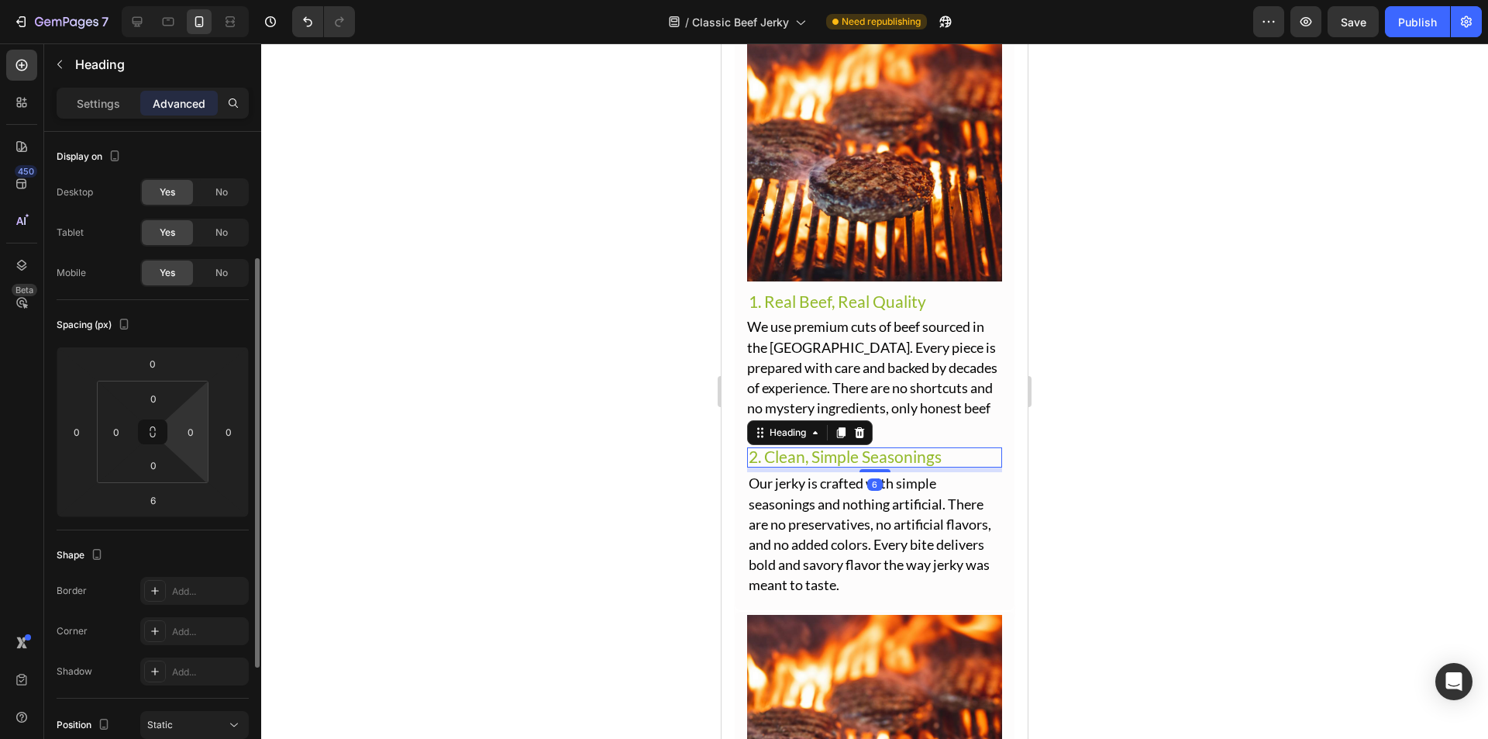
scroll to position [310, 0]
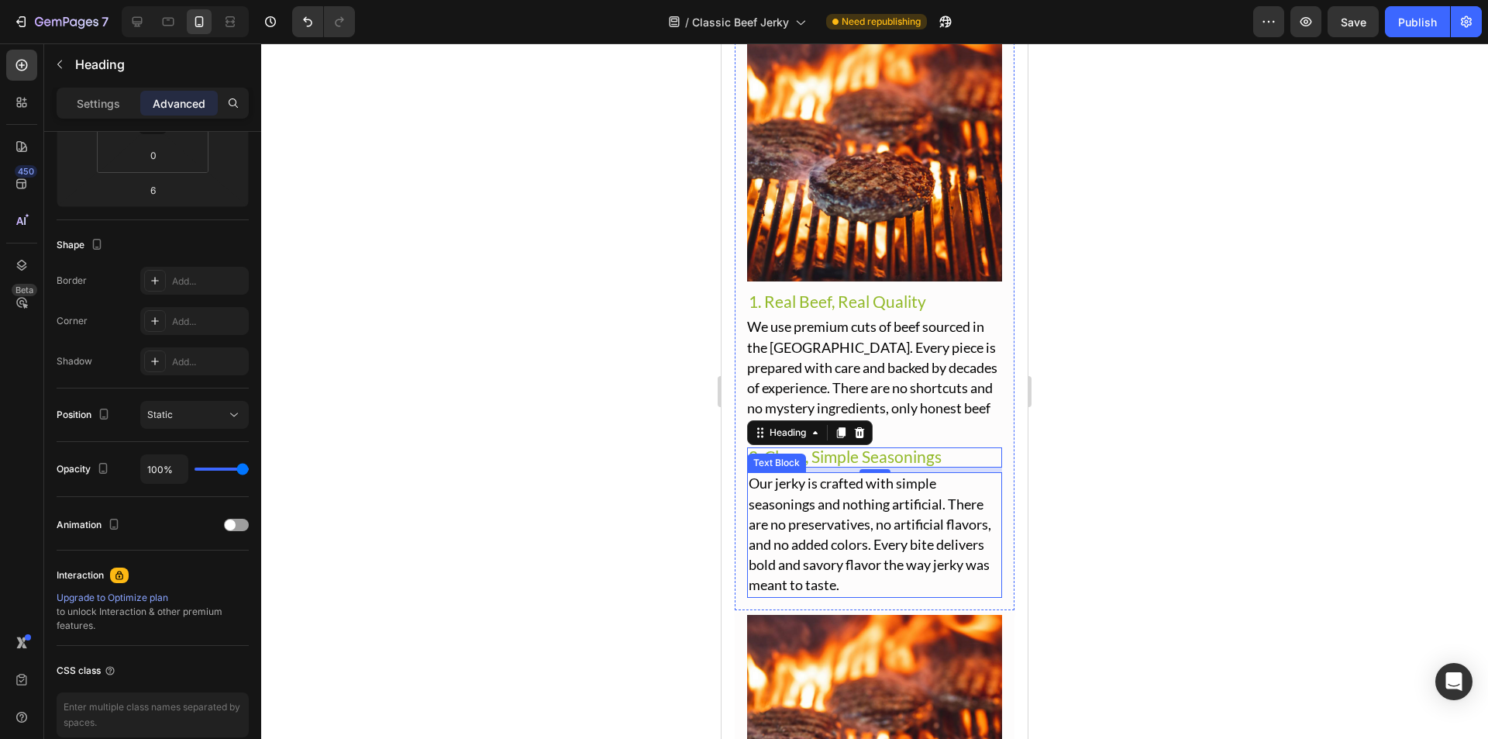
click at [771, 485] on span "Our jerky is crafted with simple seasonings and nothing artificial. There are n…" at bounding box center [870, 533] width 243 height 119
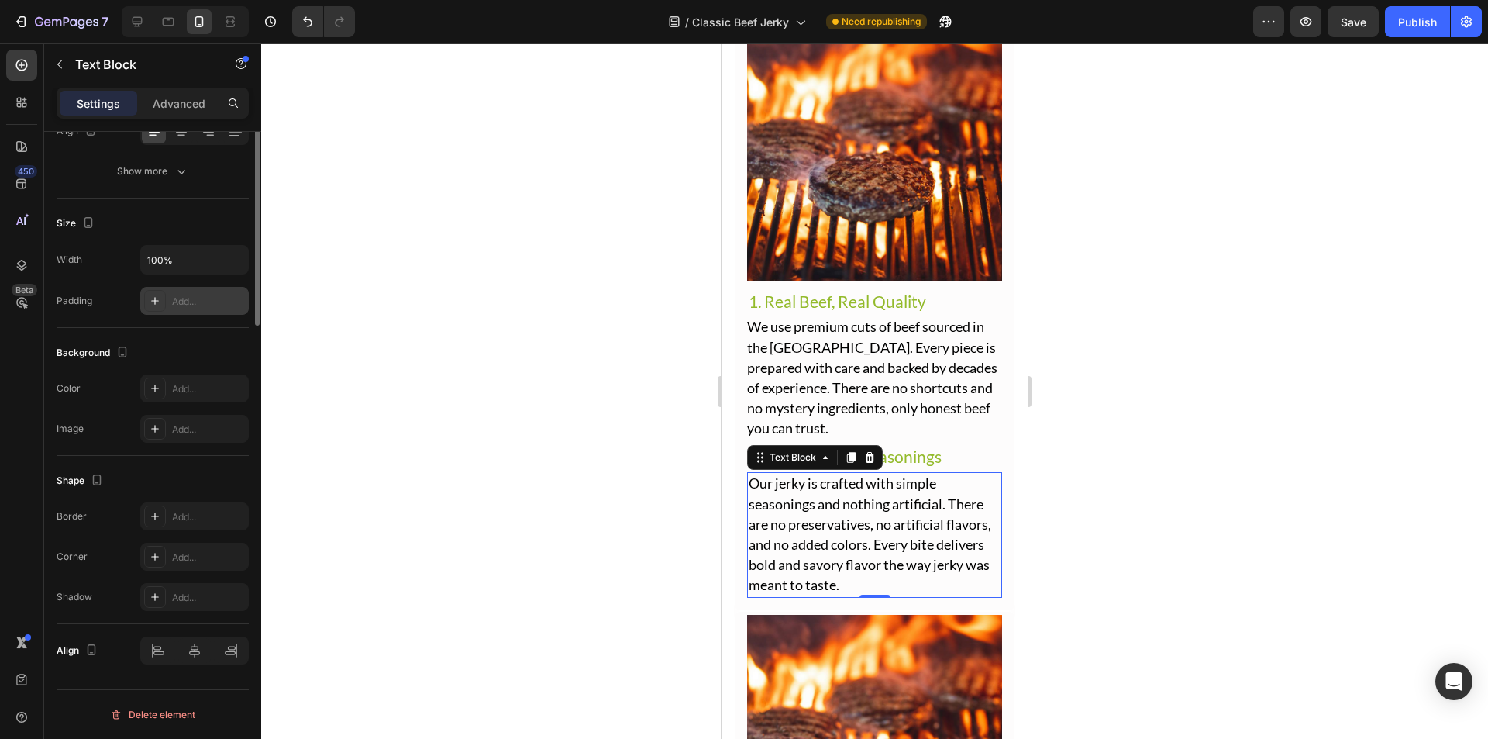
scroll to position [0, 0]
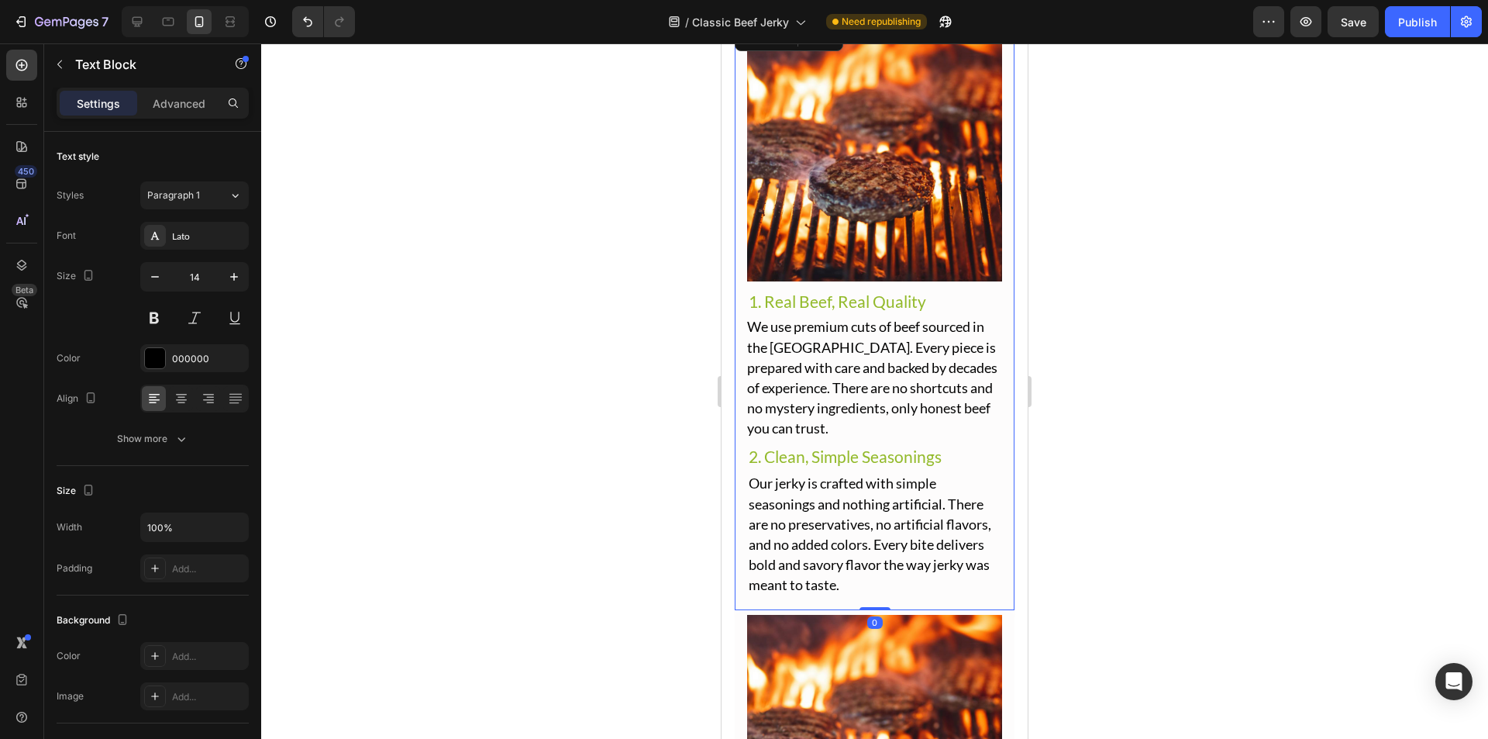
click at [951, 277] on div "Image" at bounding box center [874, 159] width 255 height 266
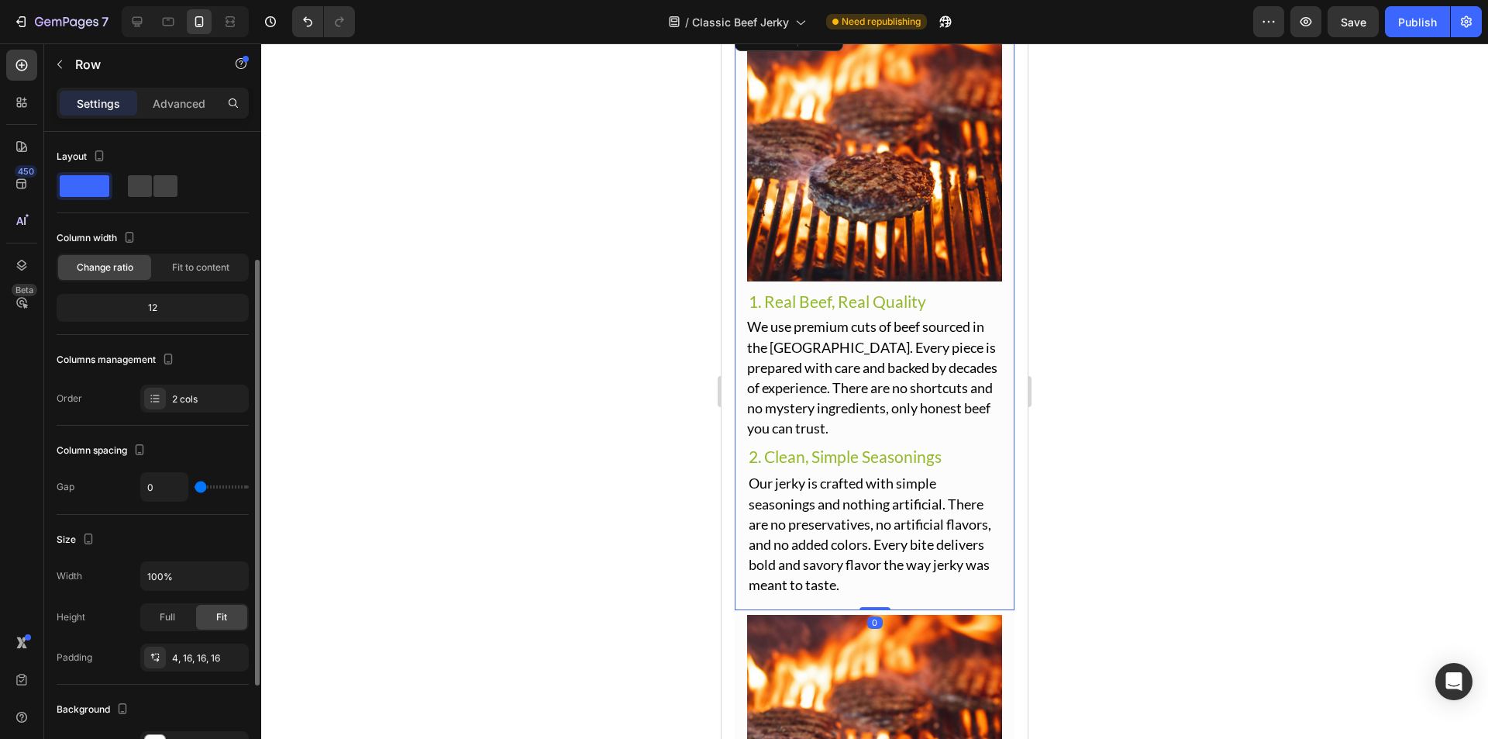
scroll to position [233, 0]
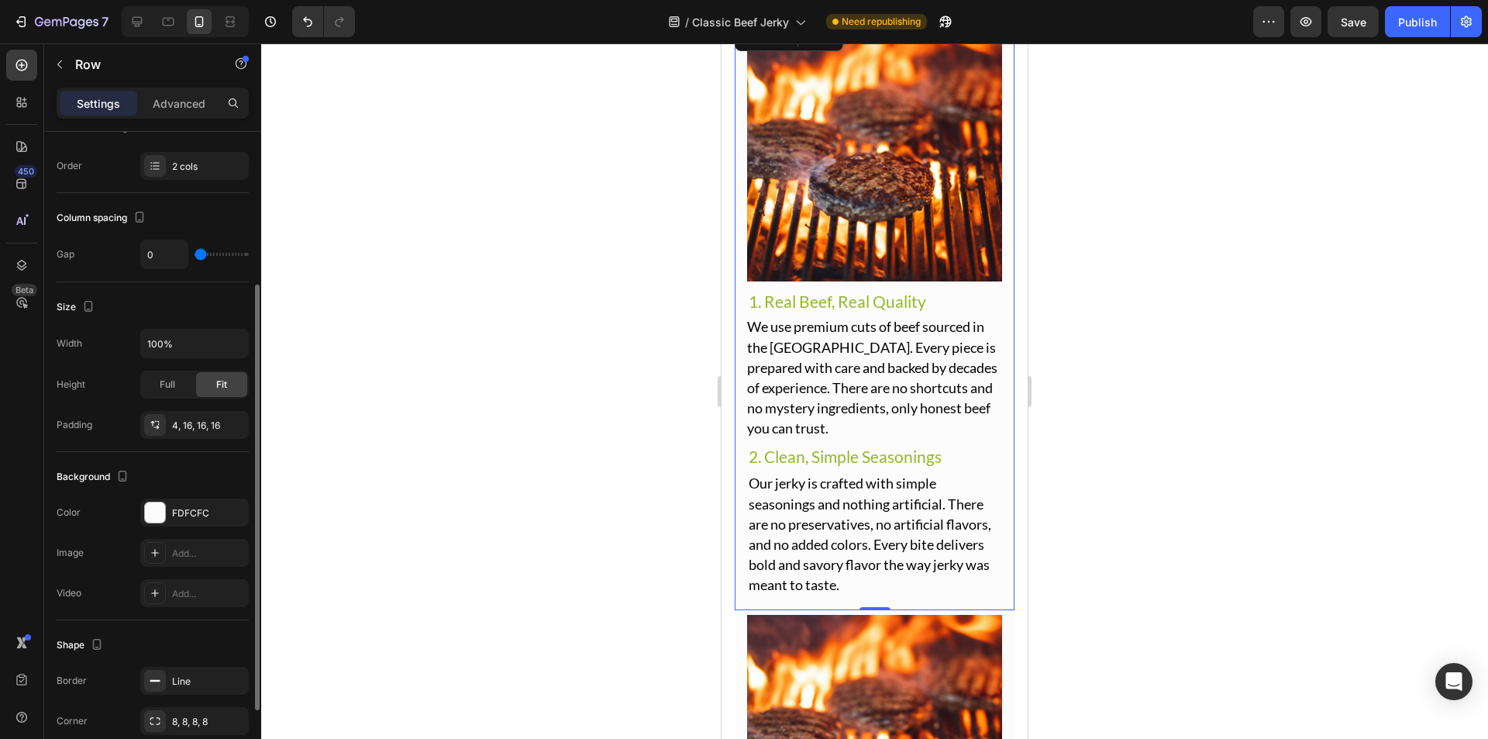
click at [616, 297] on div at bounding box center [874, 390] width 1227 height 695
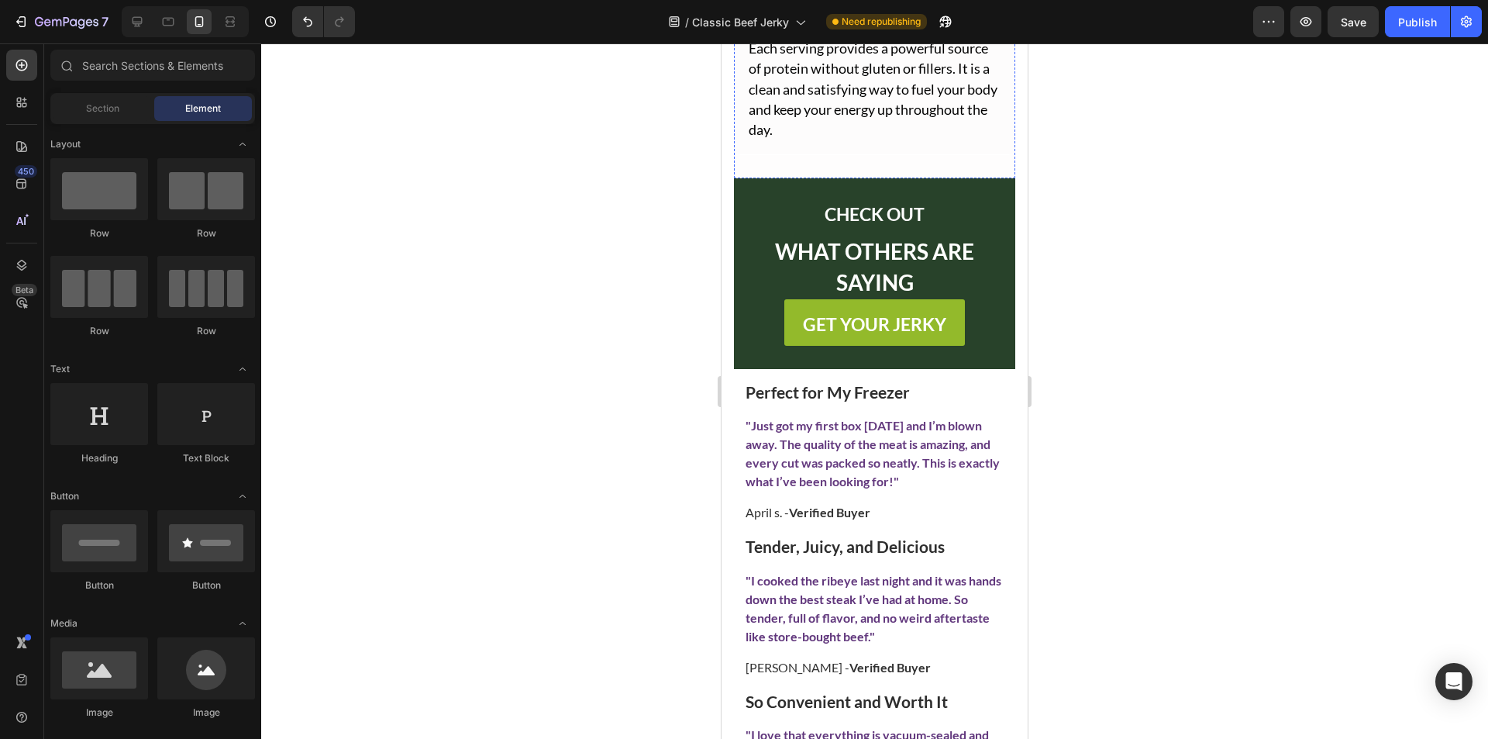
scroll to position [3597, 0]
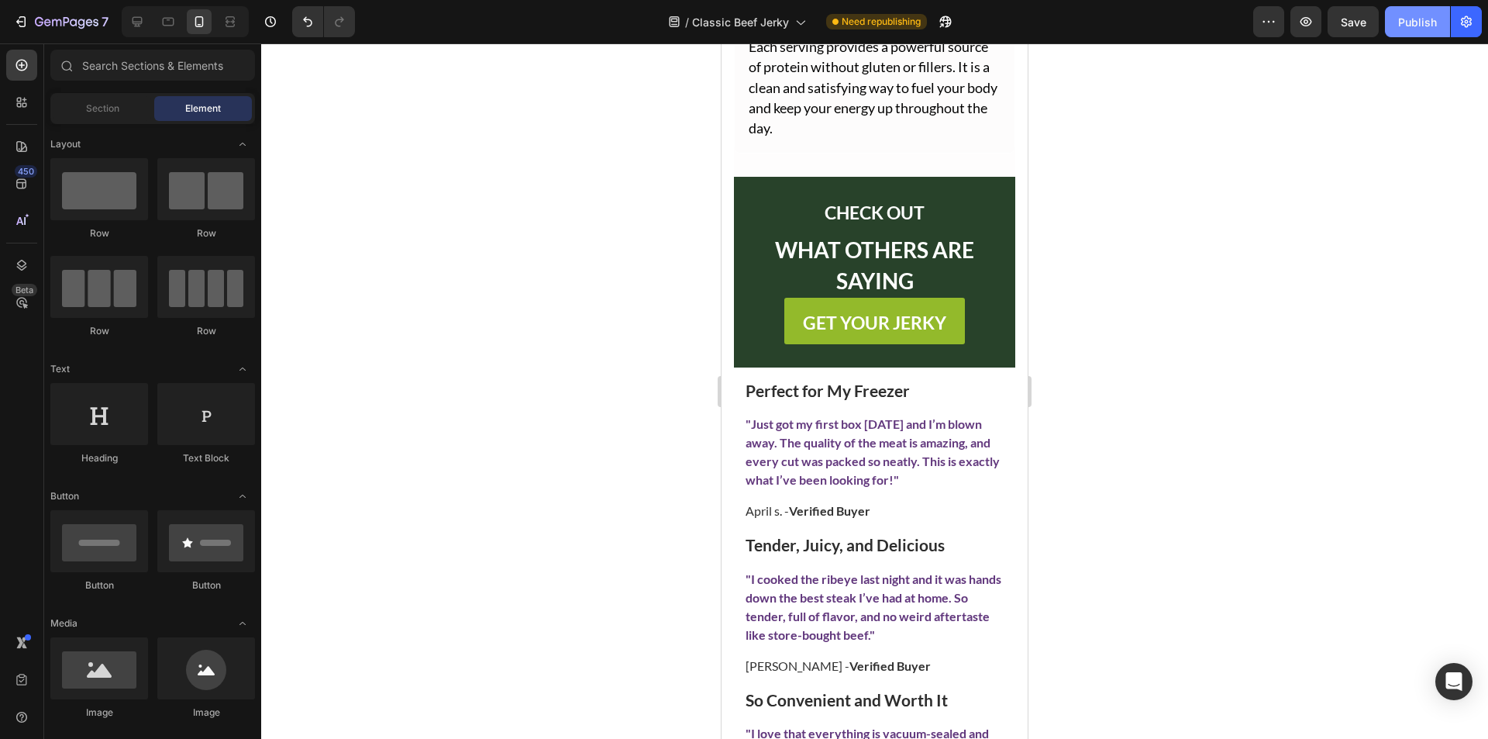
click at [1416, 18] on div "Publish" at bounding box center [1418, 22] width 39 height 16
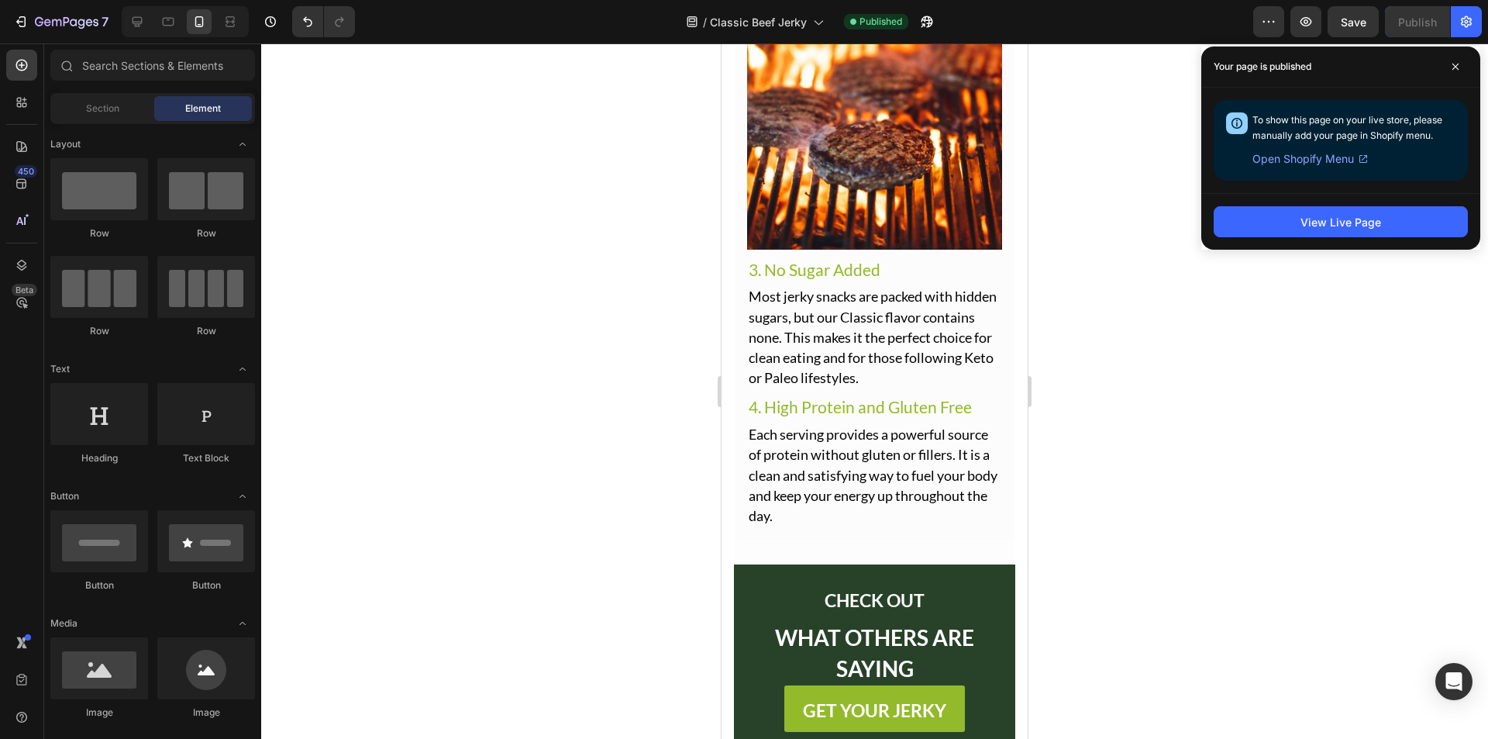
scroll to position [3132, 0]
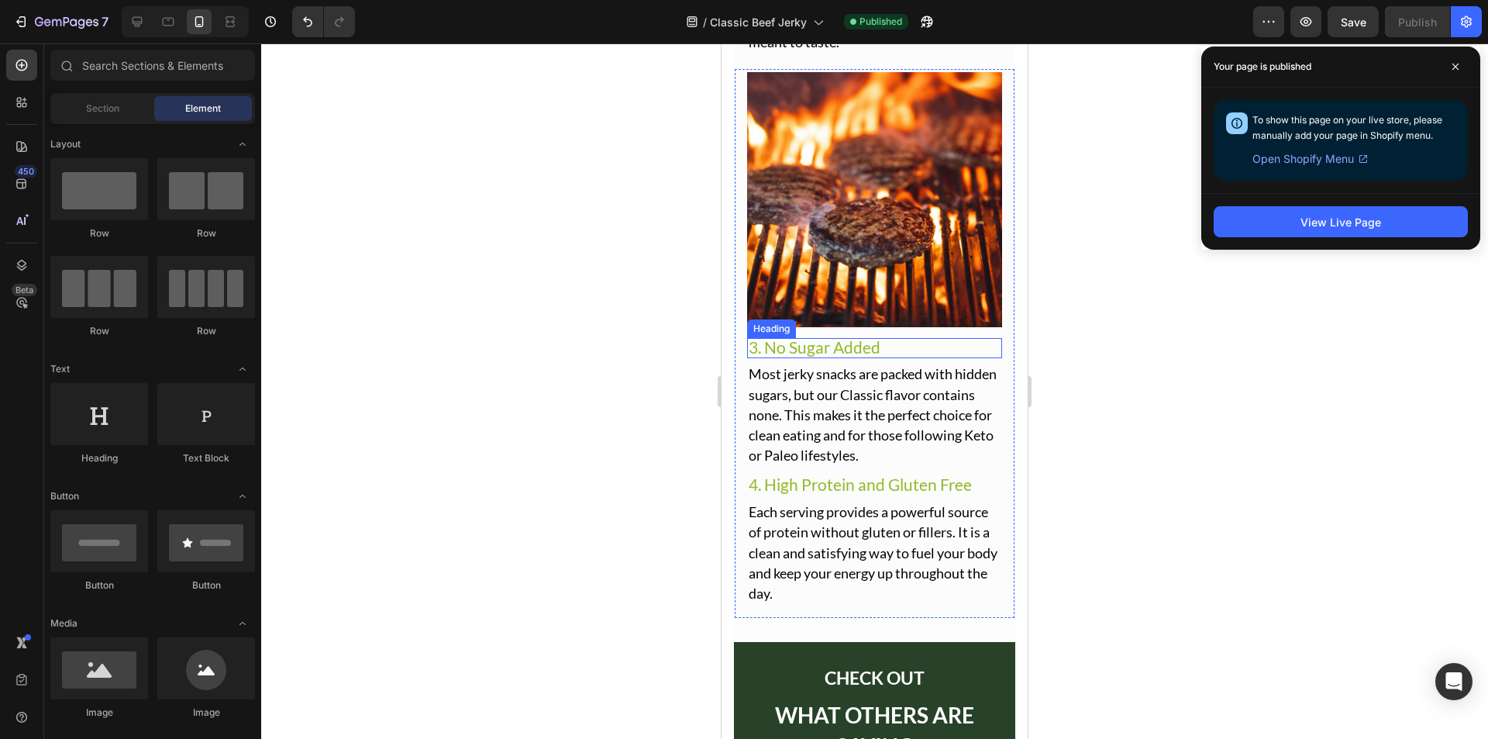
click at [839, 337] on span "3. No Sugar Added" at bounding box center [815, 346] width 132 height 19
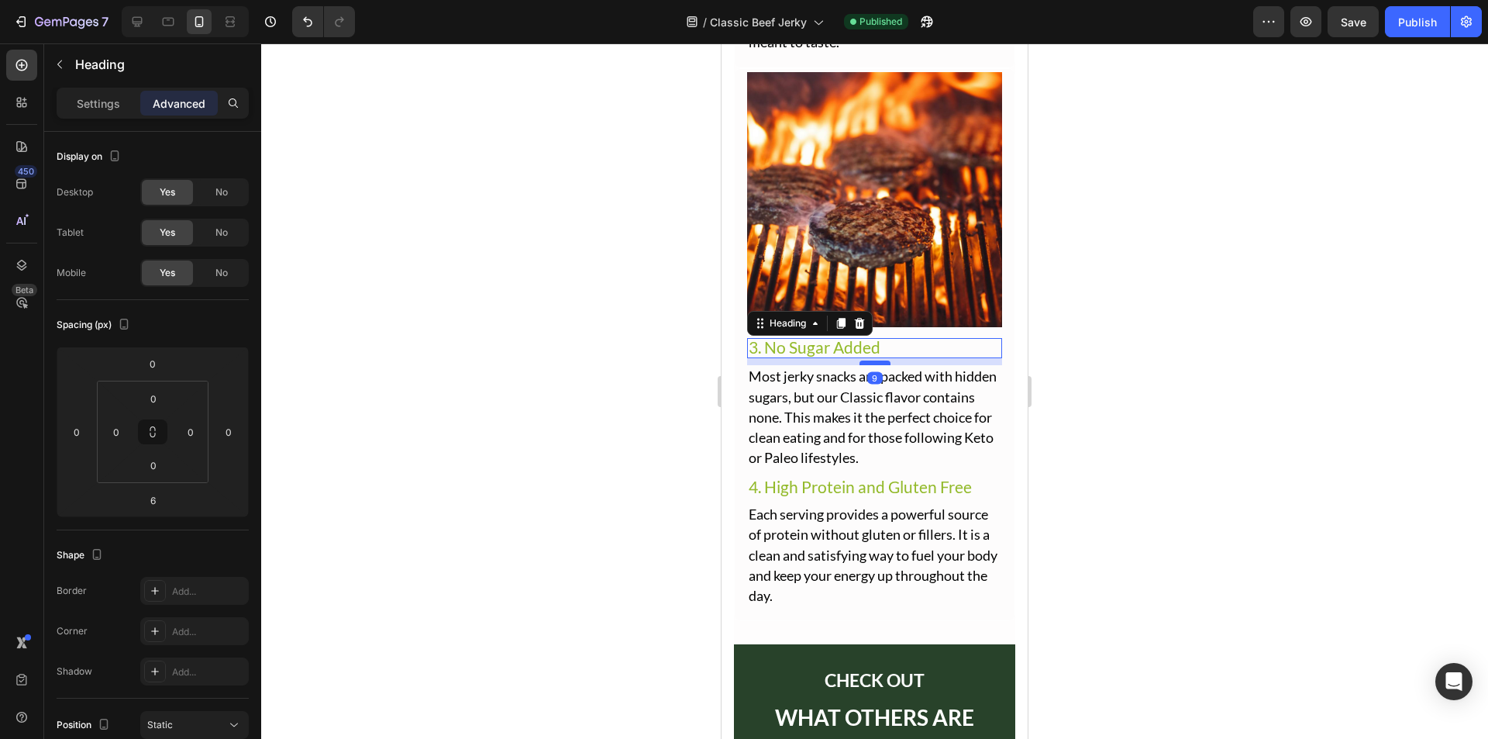
click at [871, 360] on div at bounding box center [875, 362] width 31 height 5
type input "9"
click at [810, 386] on span "Most jerky snacks are packed with hidden sugars, but our Classic flavor contain…" at bounding box center [873, 416] width 248 height 98
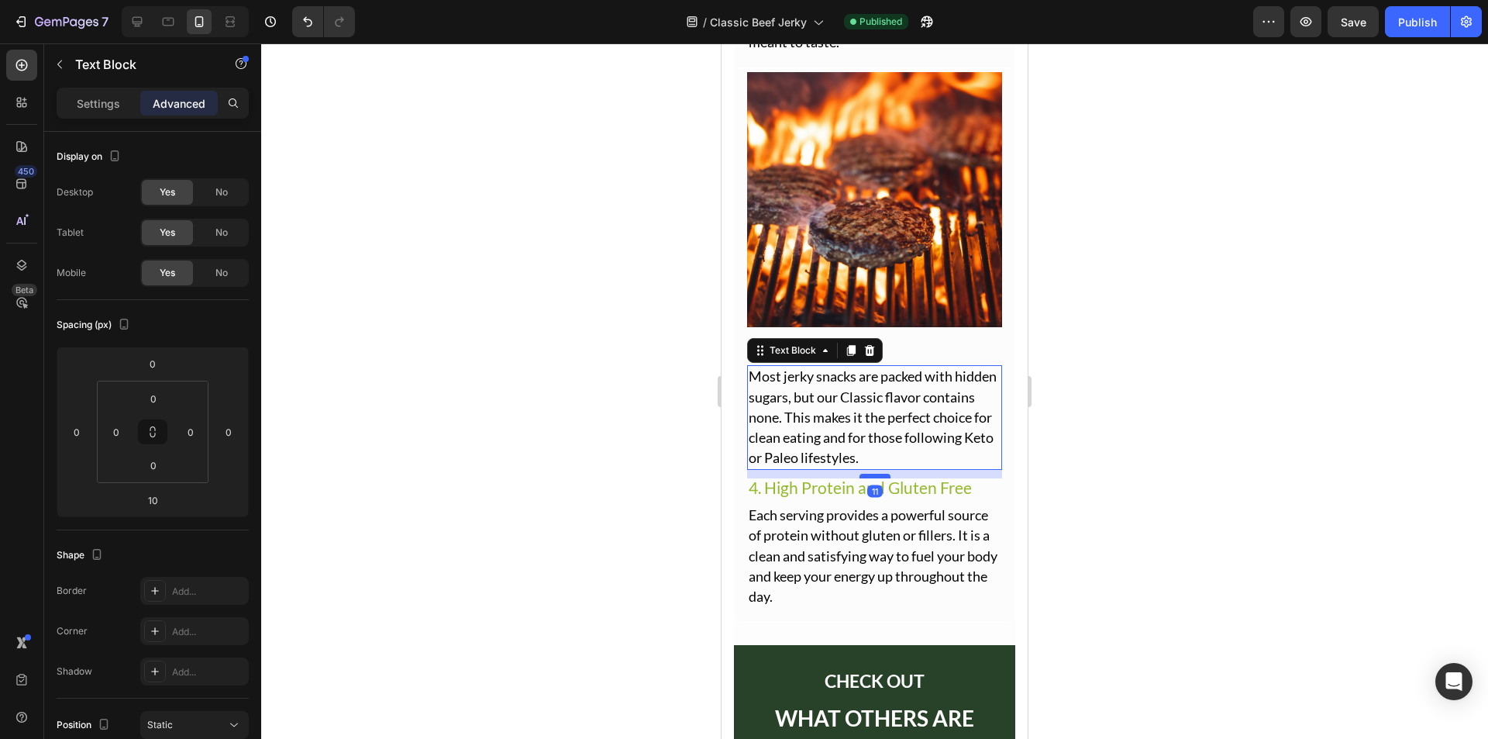
click at [877, 474] on div at bounding box center [875, 476] width 31 height 5
type input "11"
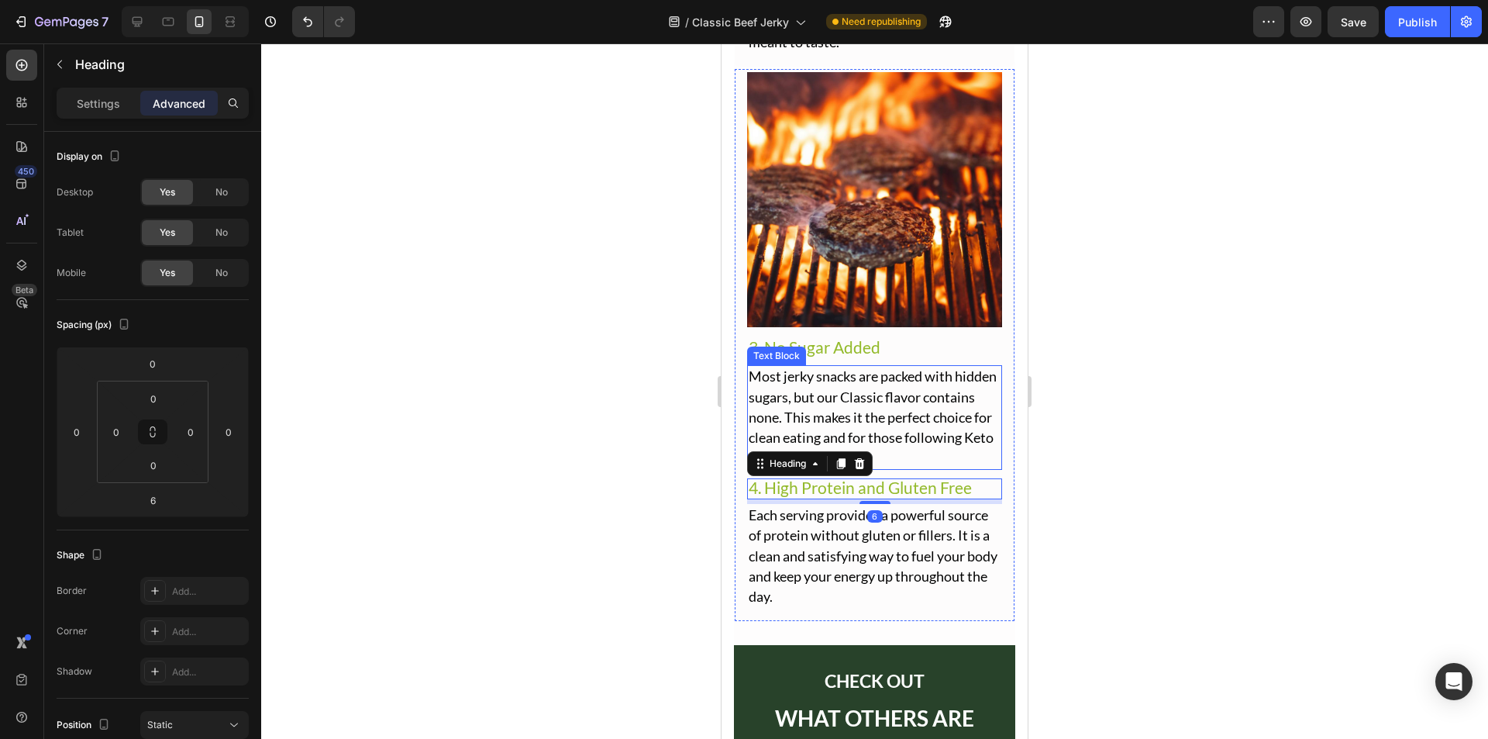
click at [876, 426] on span "Most jerky snacks are packed with hidden sugars, but our Classic flavor contain…" at bounding box center [873, 416] width 248 height 98
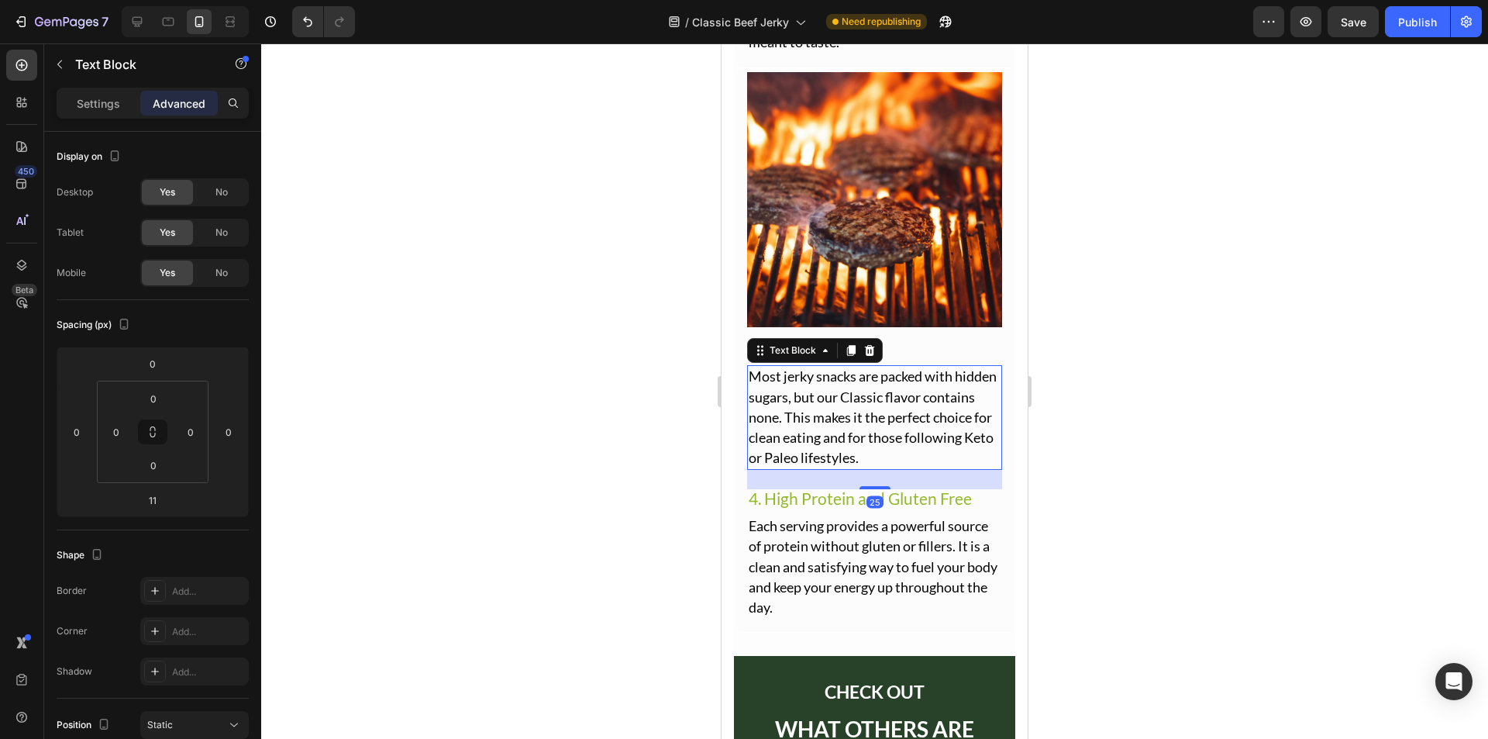
drag, startPoint x: 871, startPoint y: 454, endPoint x: 888, endPoint y: 465, distance: 19.6
click at [888, 470] on div "25" at bounding box center [874, 470] width 255 height 0
type input "25"
click at [832, 488] on span "4. High Protein and Gluten Free" at bounding box center [860, 497] width 223 height 19
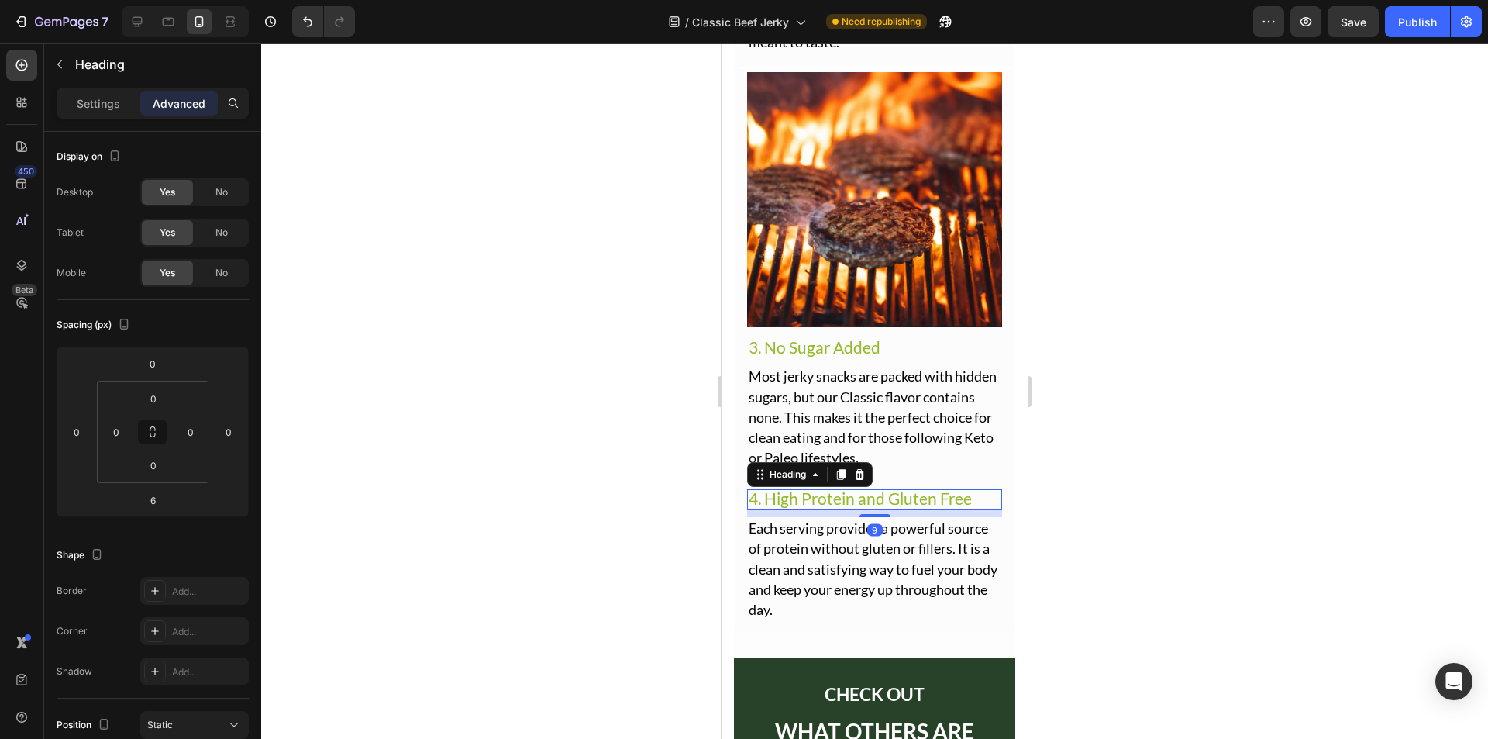
click at [883, 514] on div at bounding box center [875, 515] width 31 height 3
type input "9"
click at [872, 528] on span "Each serving provides a powerful source of protein without gluten or fillers. I…" at bounding box center [873, 568] width 249 height 98
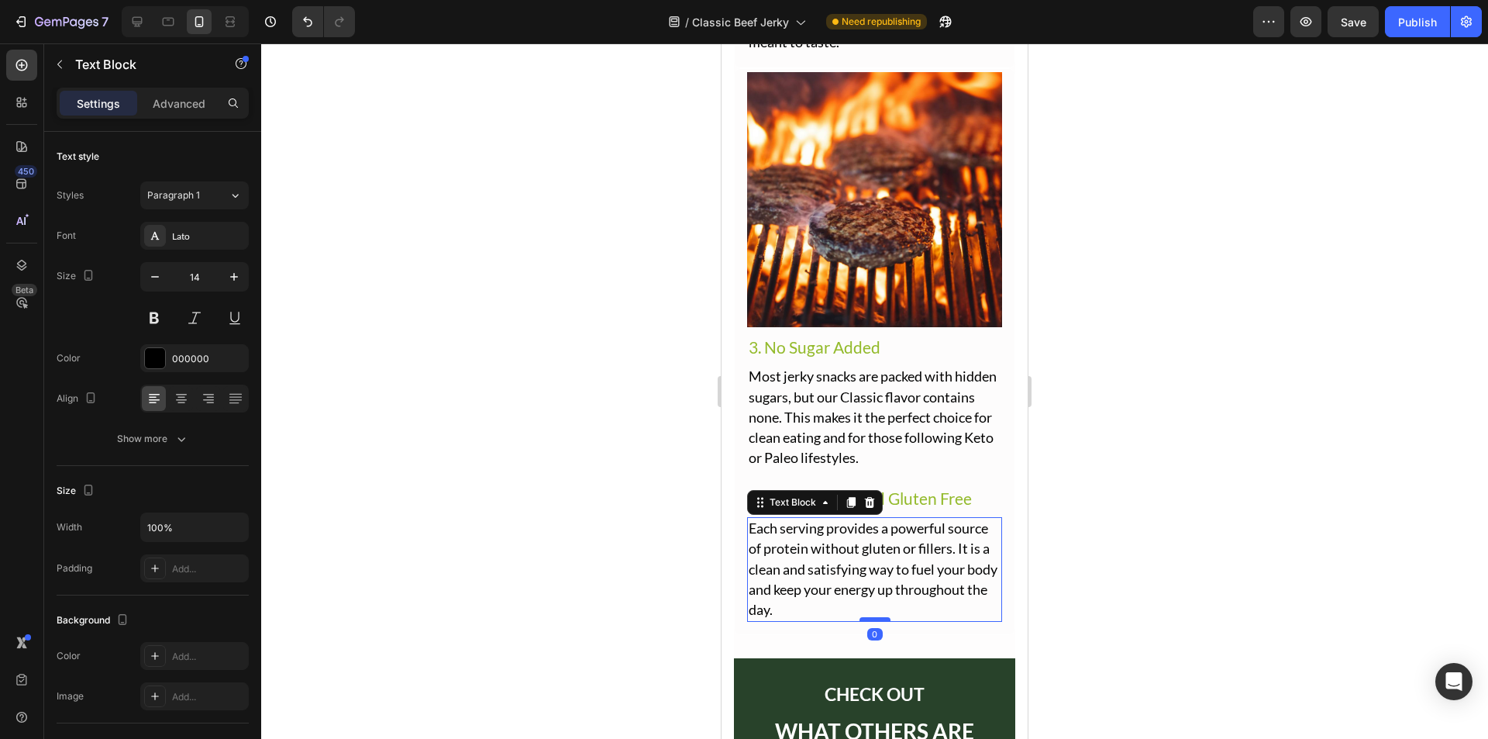
click at [867, 617] on div at bounding box center [875, 619] width 31 height 5
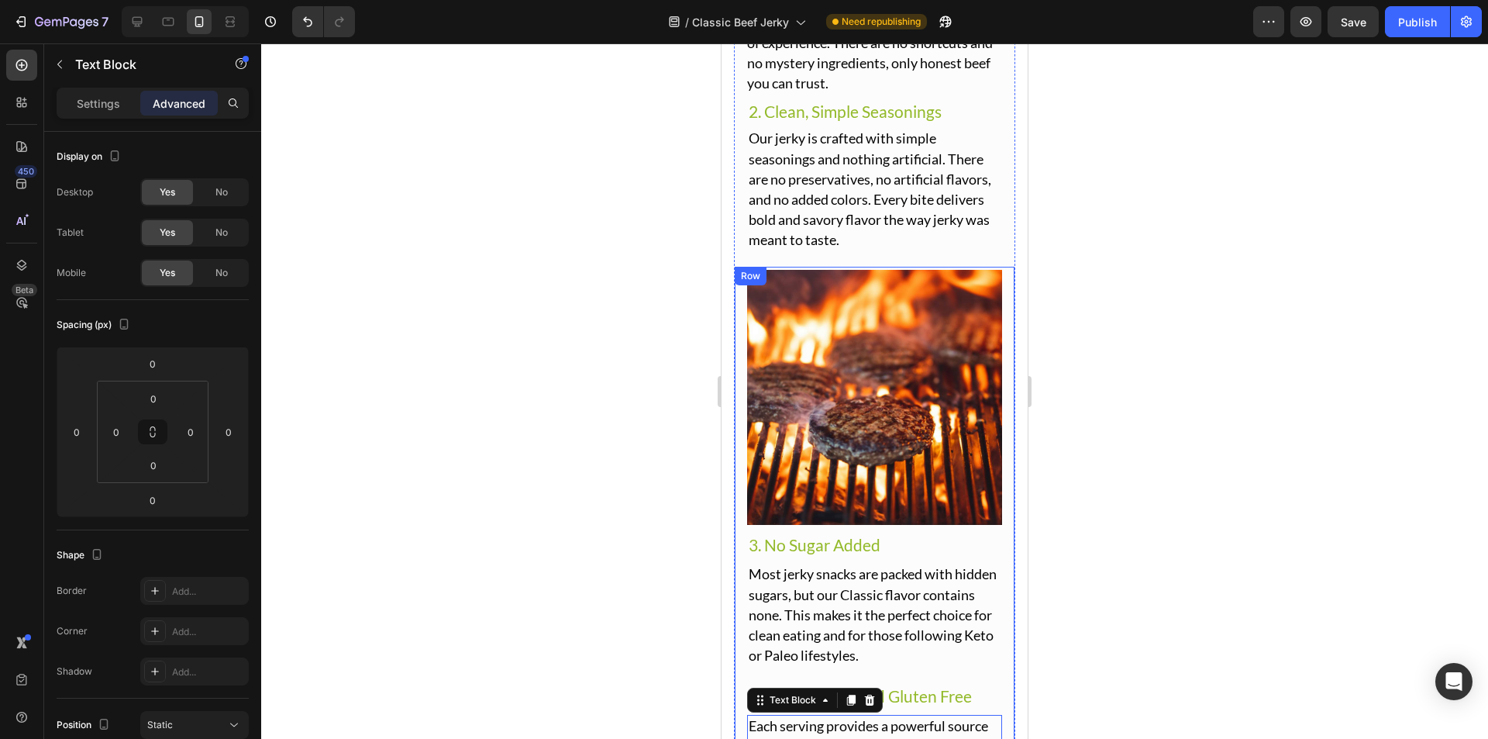
scroll to position [2822, 0]
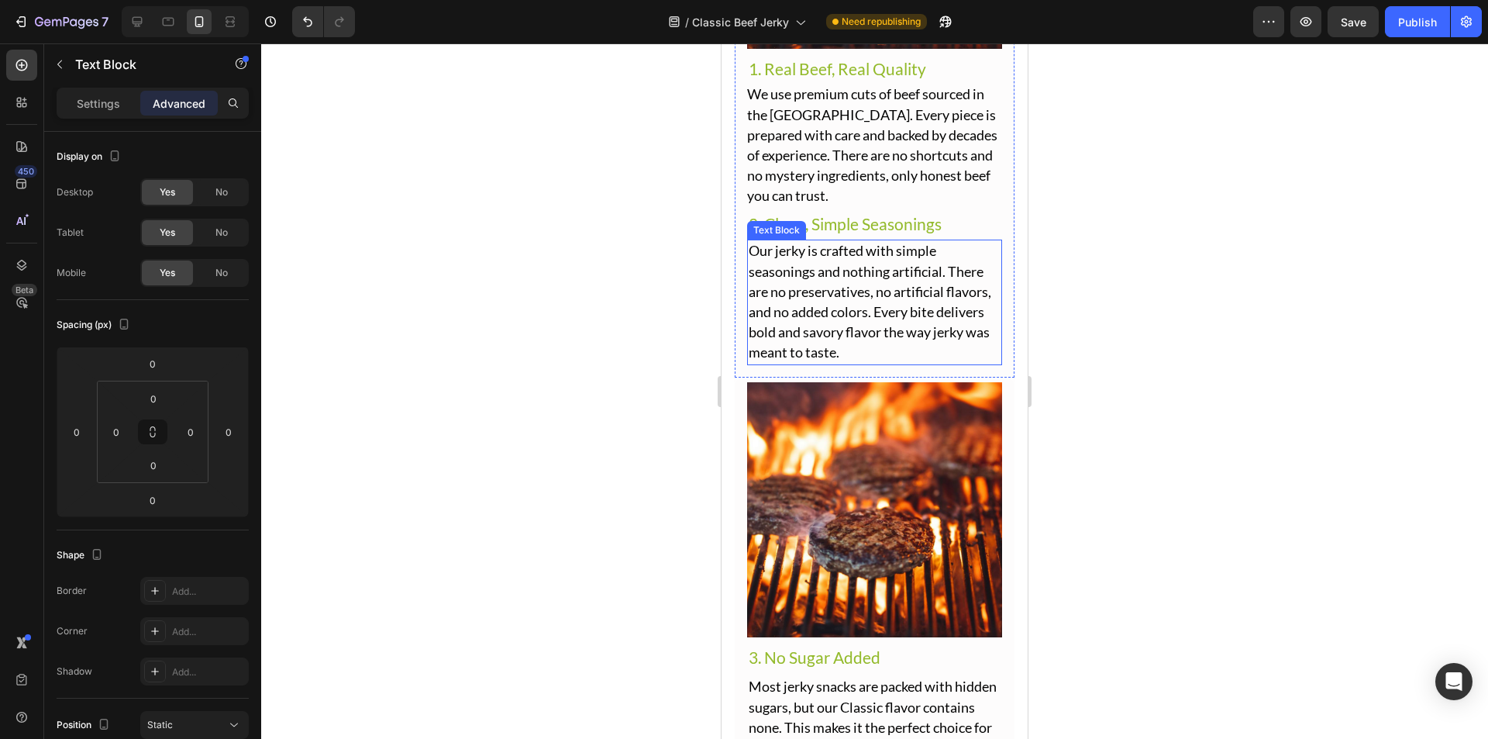
click at [868, 307] on span "Our jerky is crafted with simple seasonings and nothing artificial. There are n…" at bounding box center [870, 301] width 243 height 119
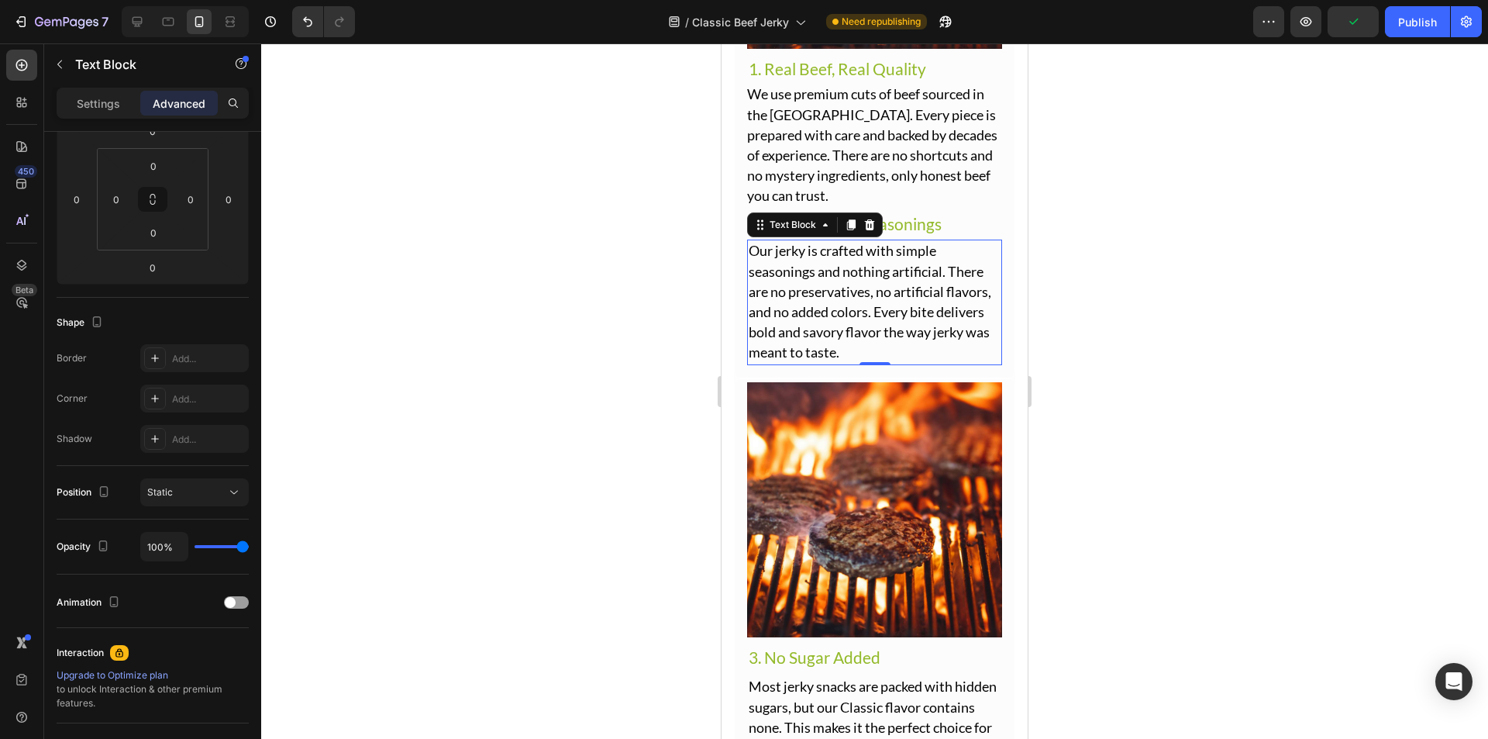
scroll to position [2744, 0]
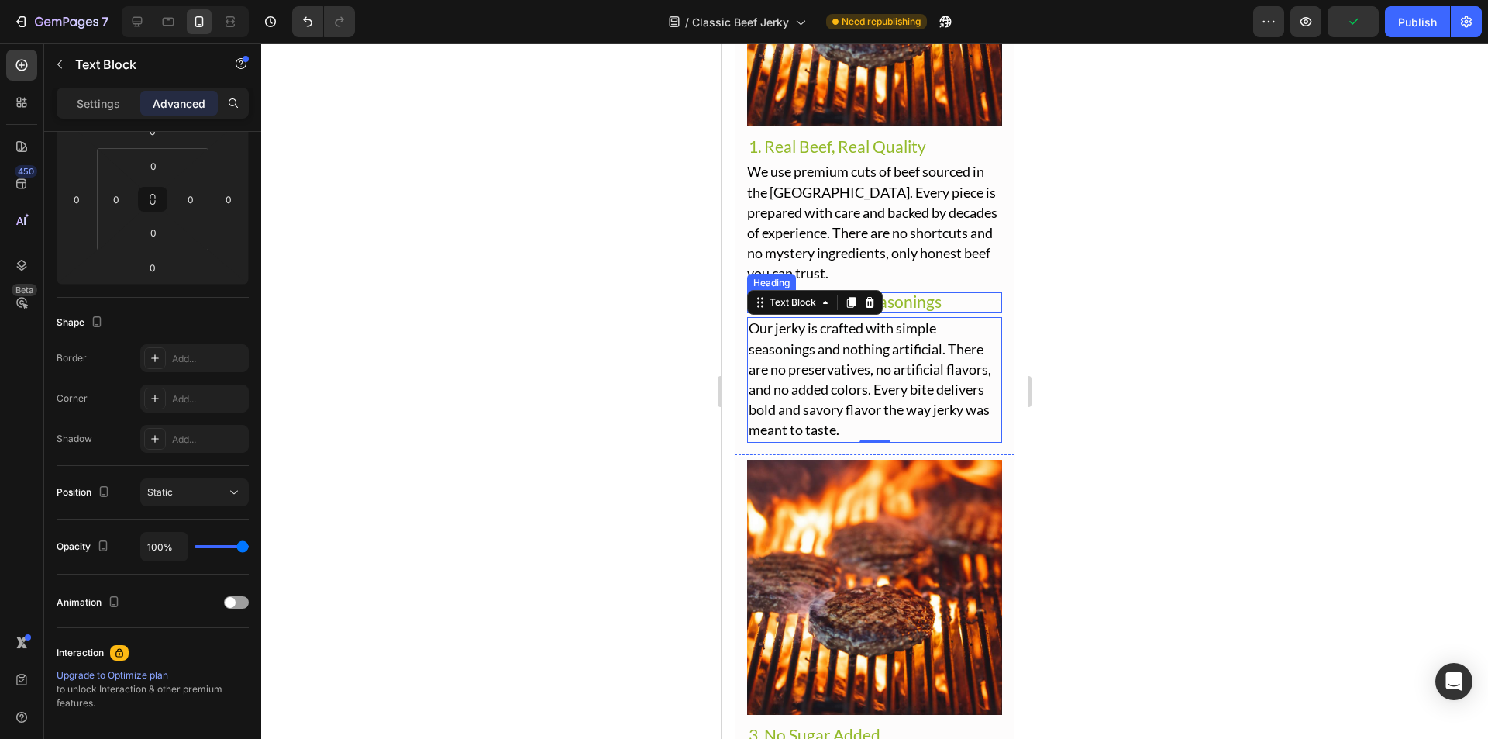
click at [902, 251] on p "We use premium cuts of beef sourced in the [GEOGRAPHIC_DATA]. Every piece is pr…" at bounding box center [874, 223] width 255 height 122
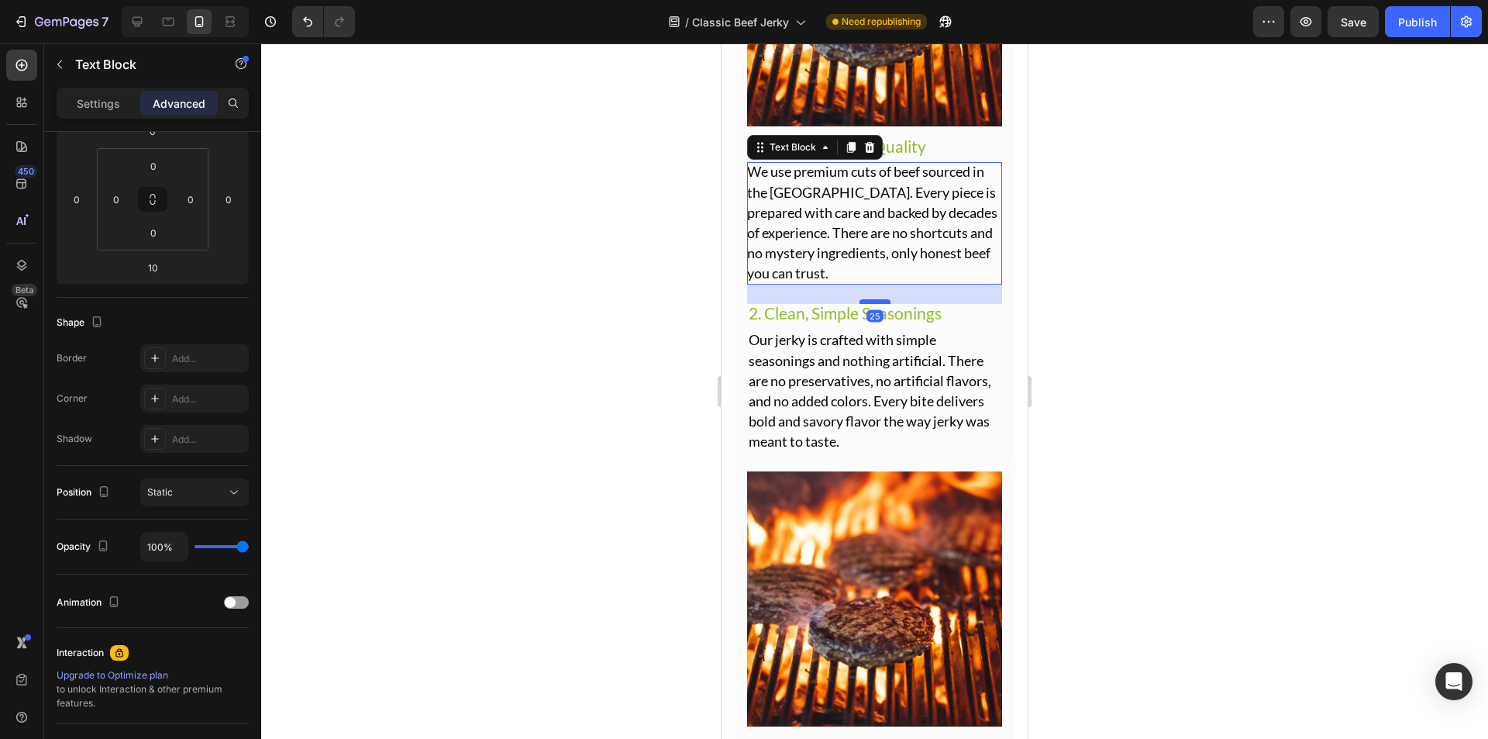
drag, startPoint x: 861, startPoint y: 280, endPoint x: 874, endPoint y: 291, distance: 17.0
click at [874, 299] on div at bounding box center [875, 301] width 31 height 5
type input "25"
click at [896, 303] on span "2. Clean, Simple Seasonings" at bounding box center [845, 312] width 193 height 19
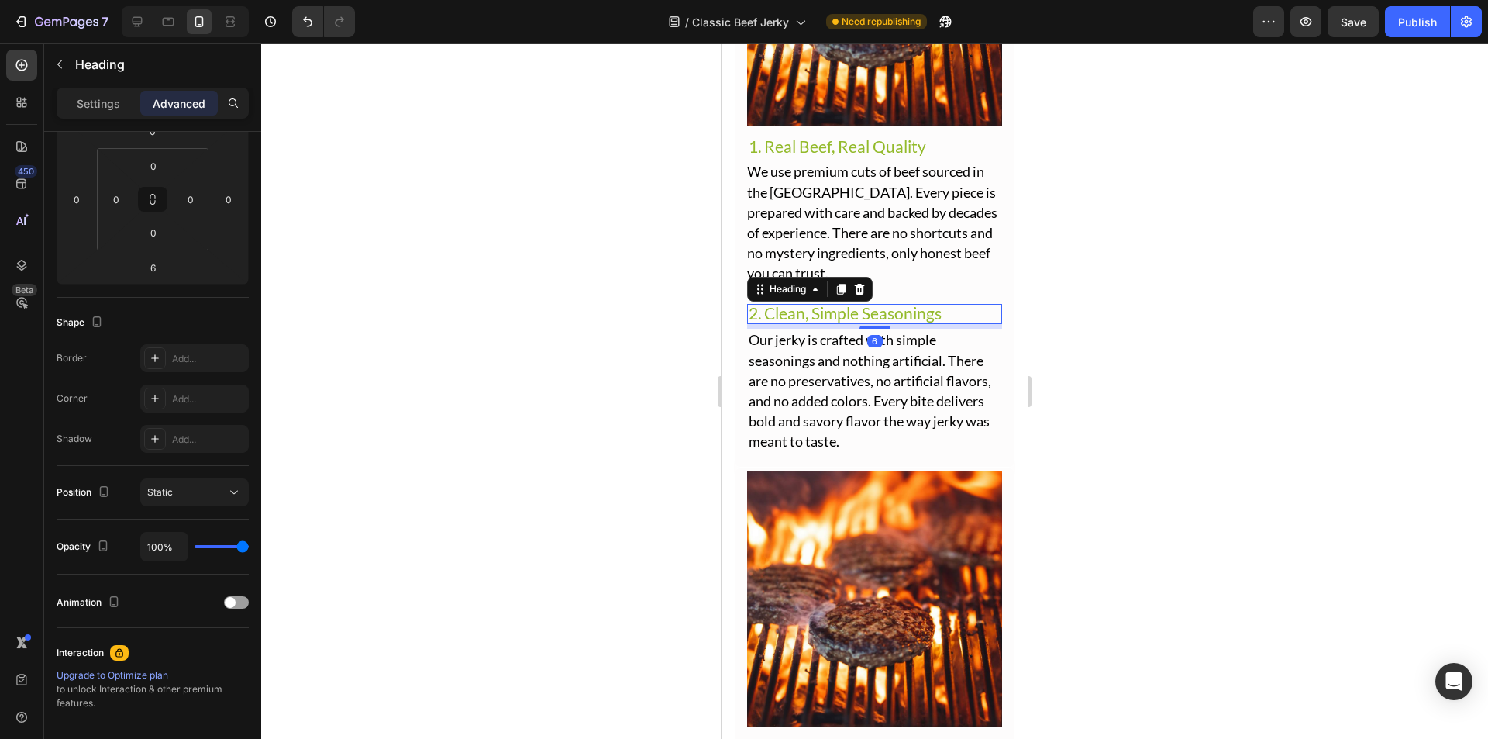
scroll to position [0, 0]
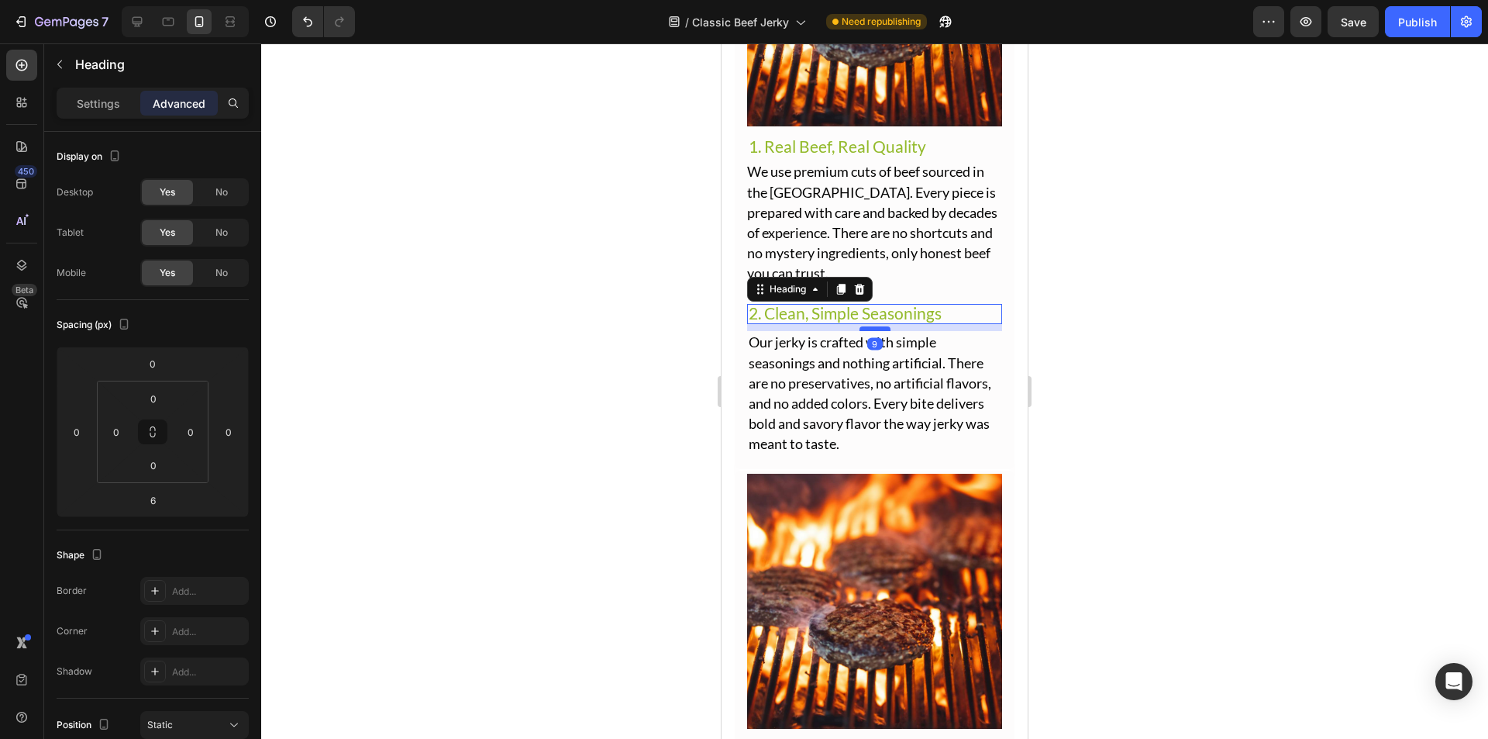
click at [879, 326] on div at bounding box center [875, 328] width 31 height 5
type input "9"
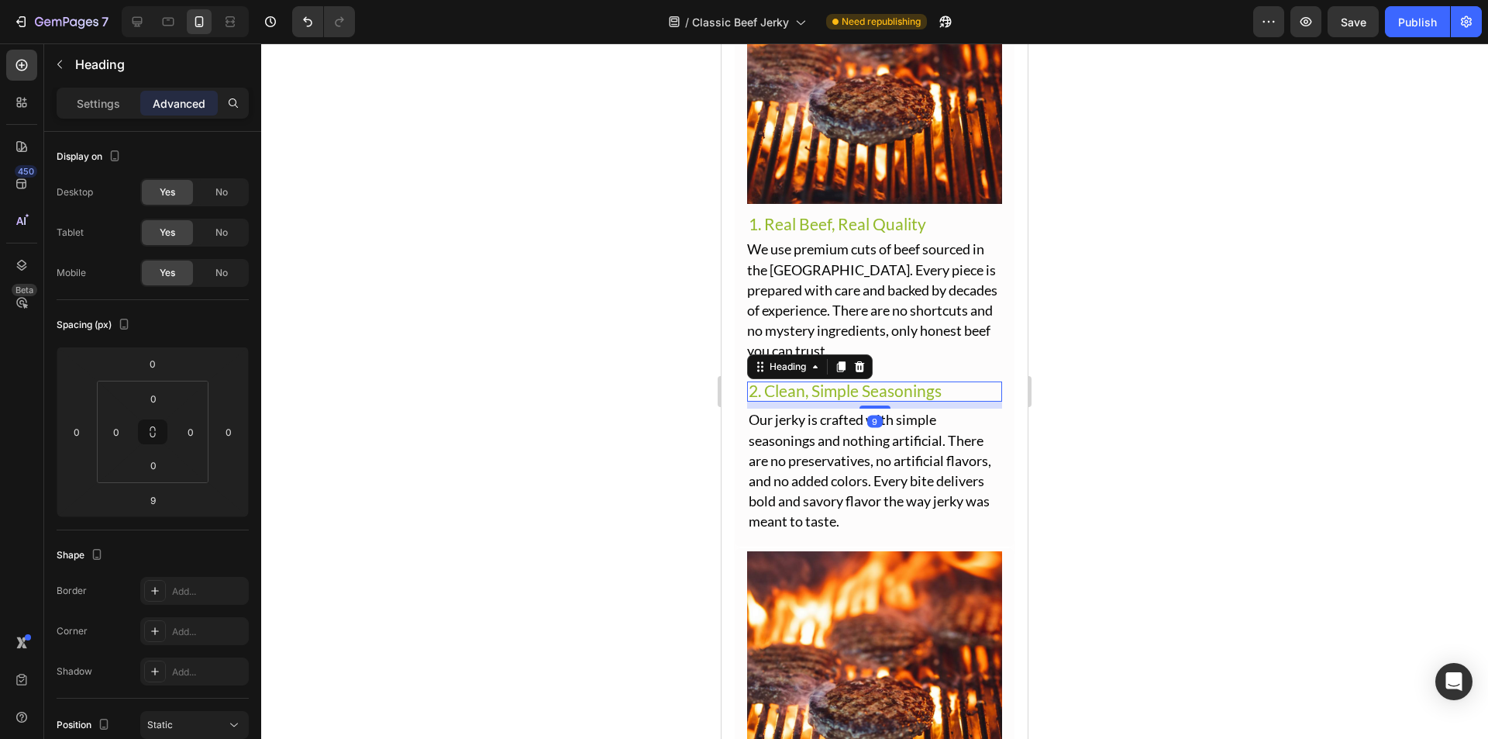
scroll to position [2589, 0]
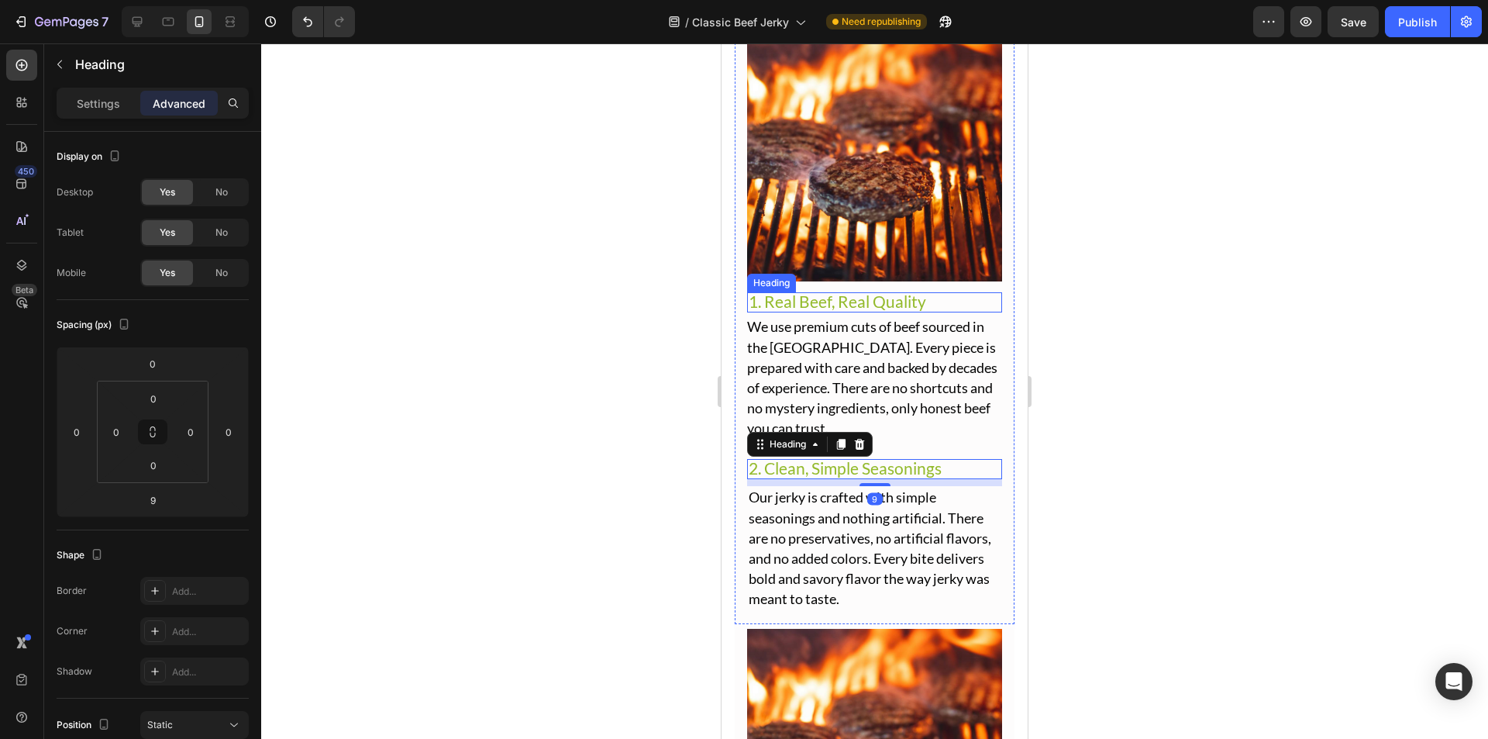
click at [867, 294] on span "1. Real Beef, Real Quality" at bounding box center [838, 300] width 178 height 19
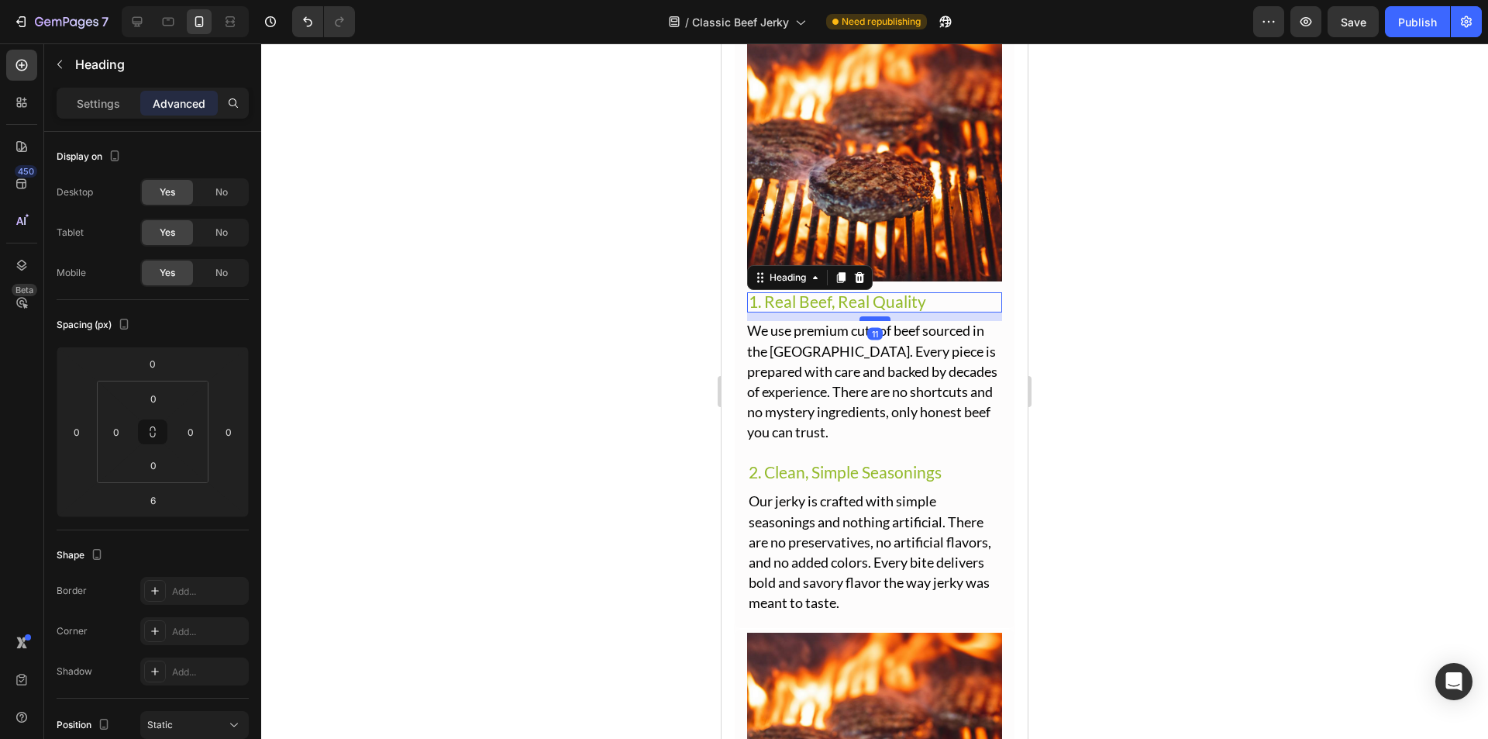
click at [873, 316] on div at bounding box center [875, 318] width 31 height 5
click at [880, 315] on div at bounding box center [875, 317] width 31 height 5
type input "9"
click at [1072, 296] on div at bounding box center [874, 390] width 1227 height 695
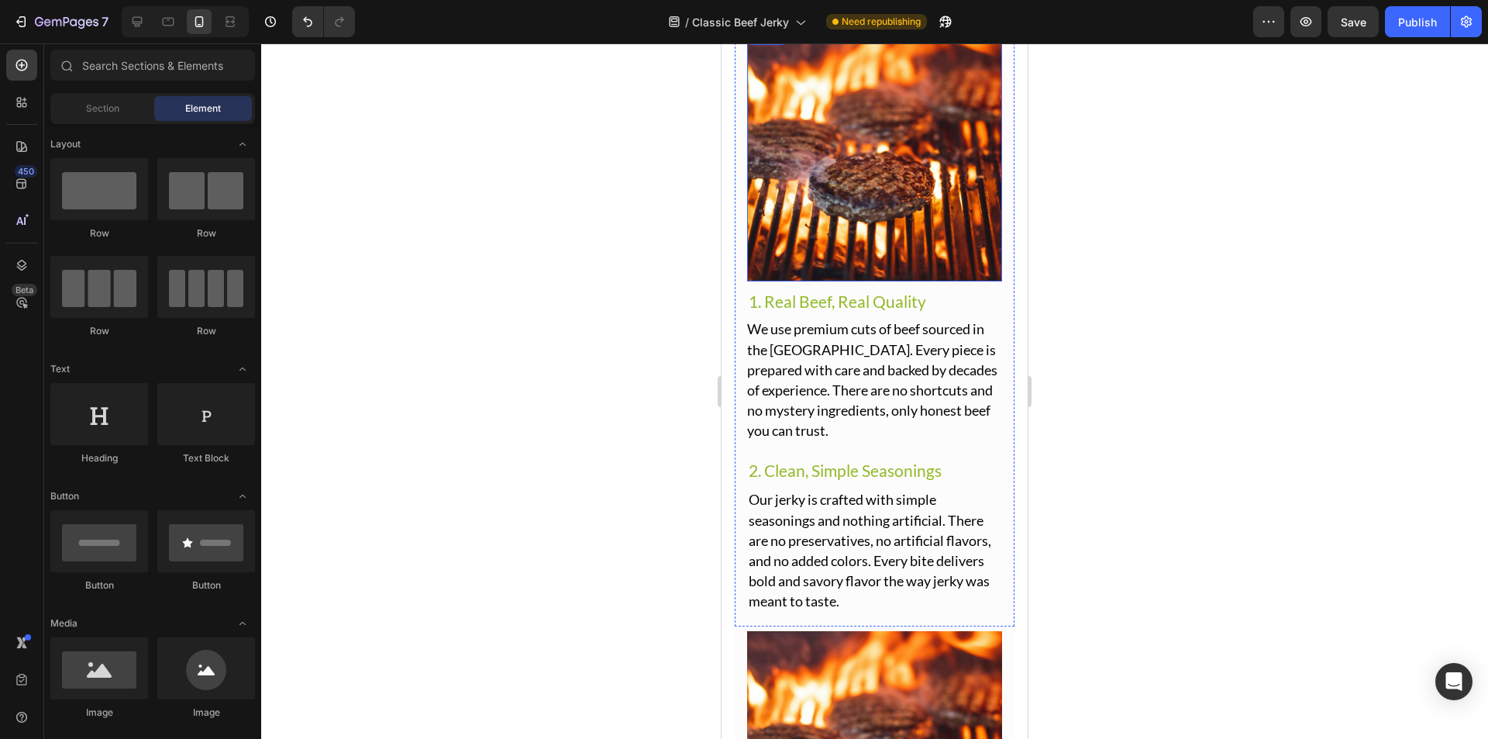
click at [852, 254] on img at bounding box center [874, 153] width 255 height 255
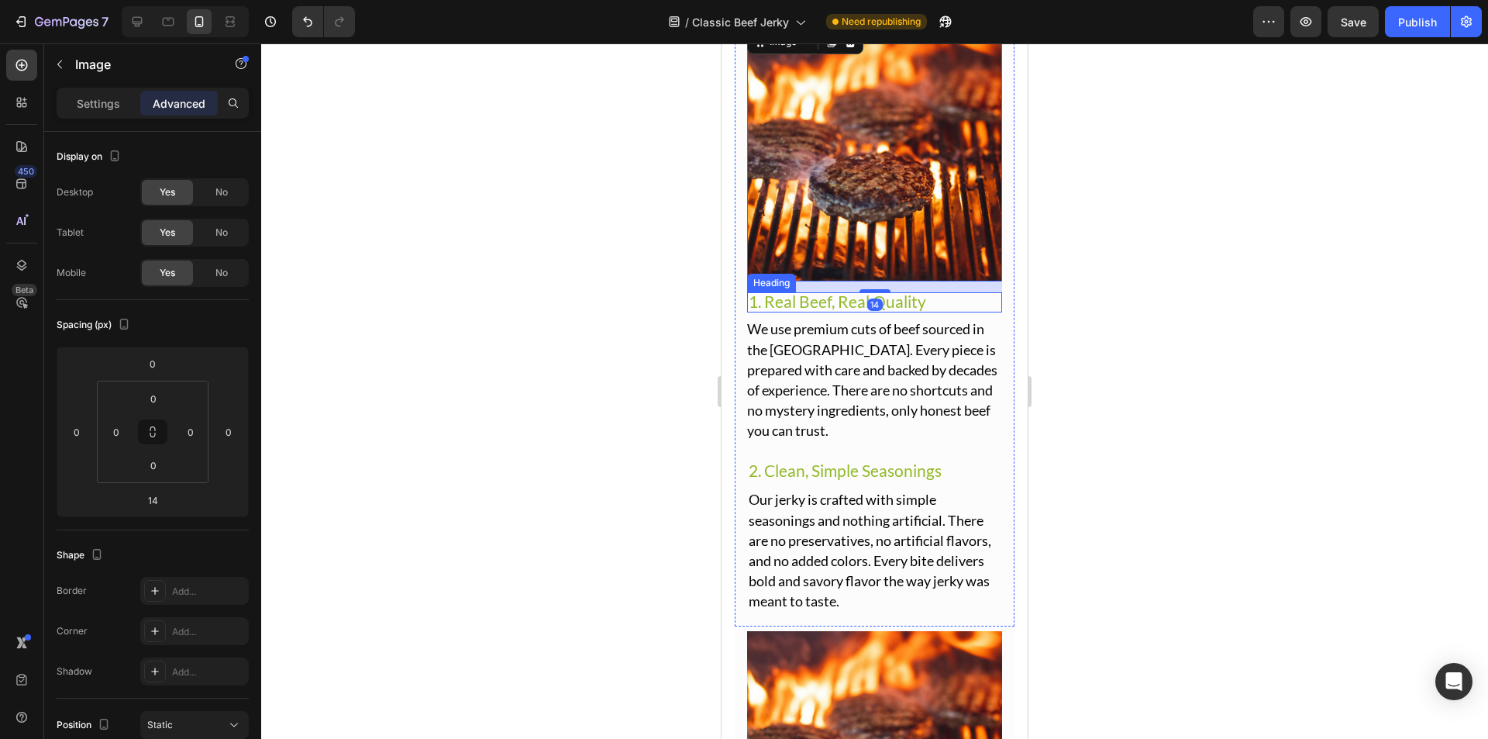
click at [894, 291] on span "1. Real Beef, Real Quality" at bounding box center [838, 300] width 178 height 19
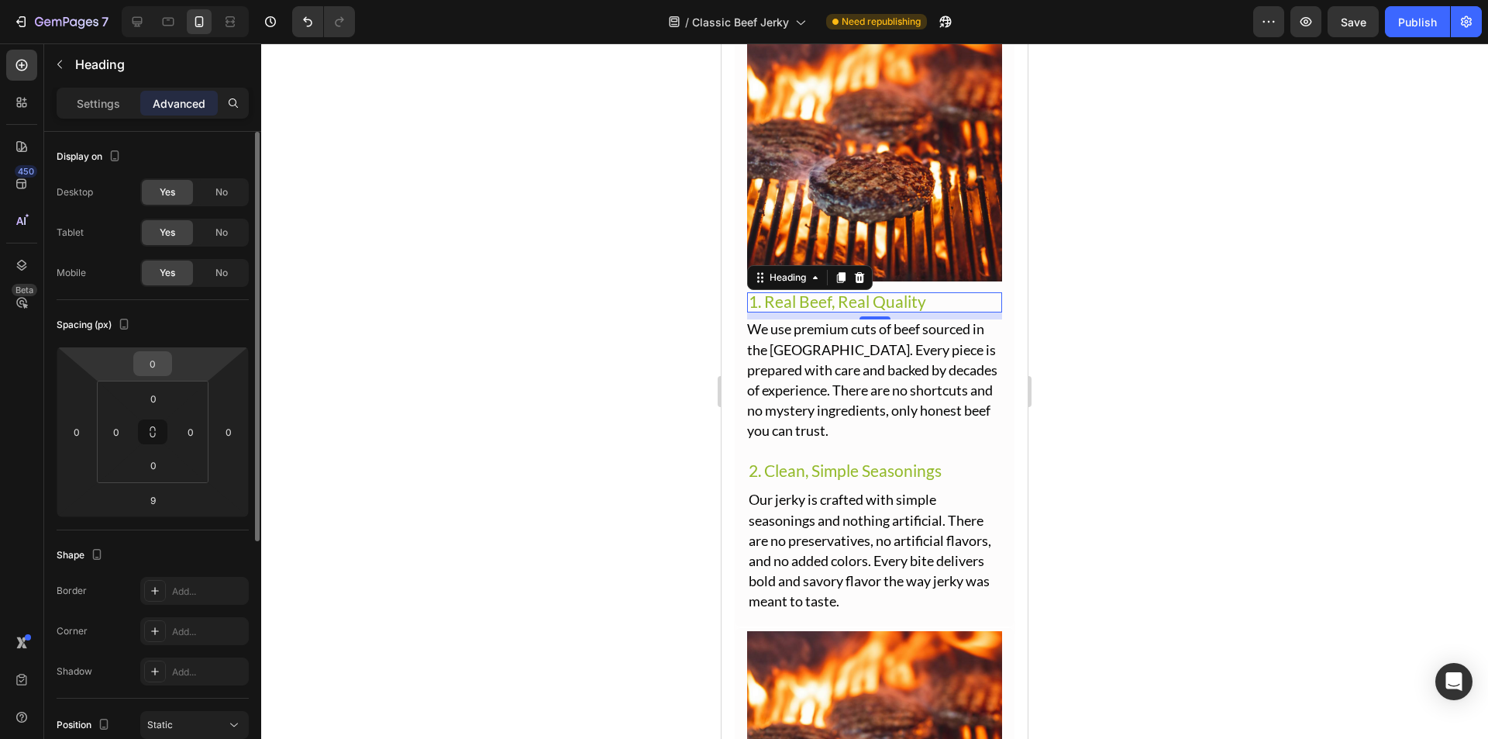
click at [156, 367] on input "0" at bounding box center [152, 363] width 31 height 23
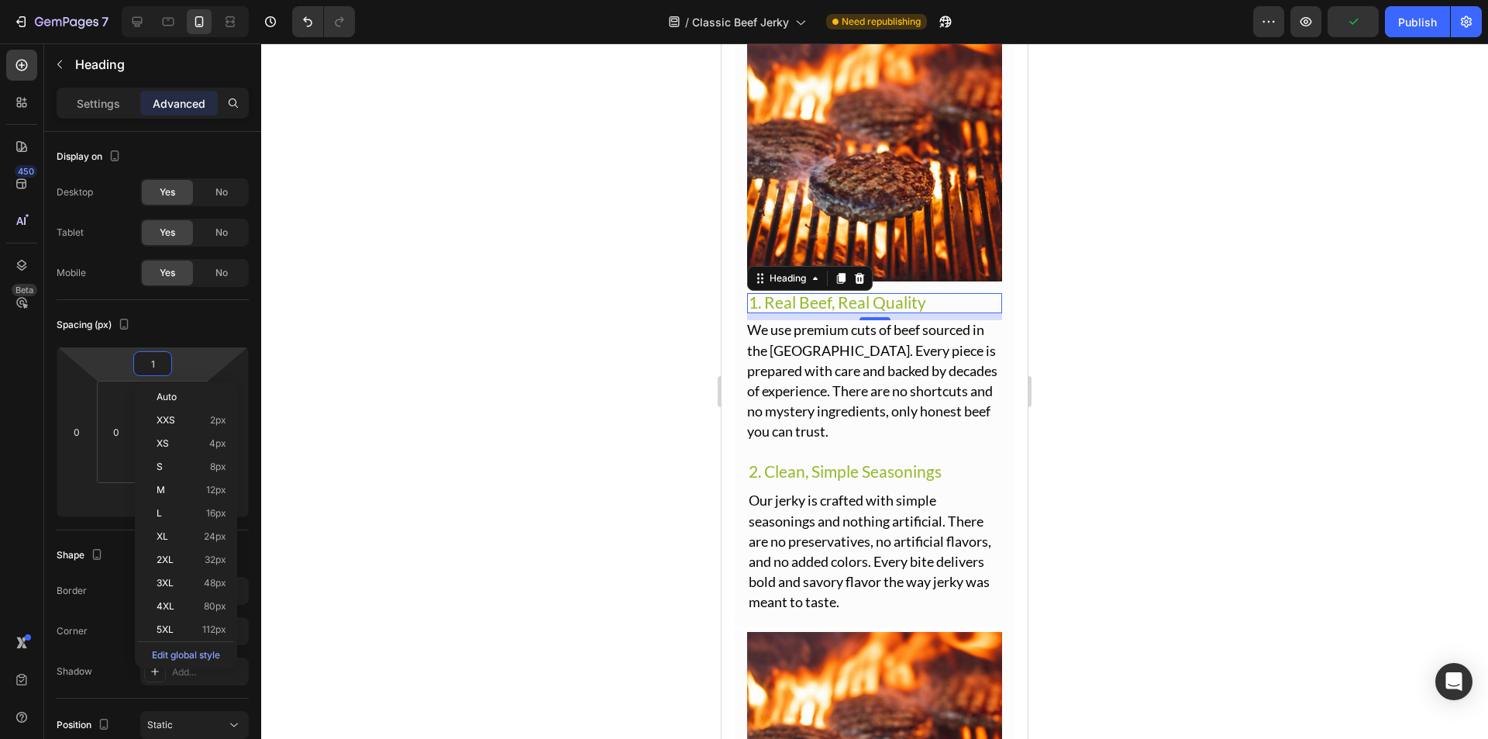
type input "11"
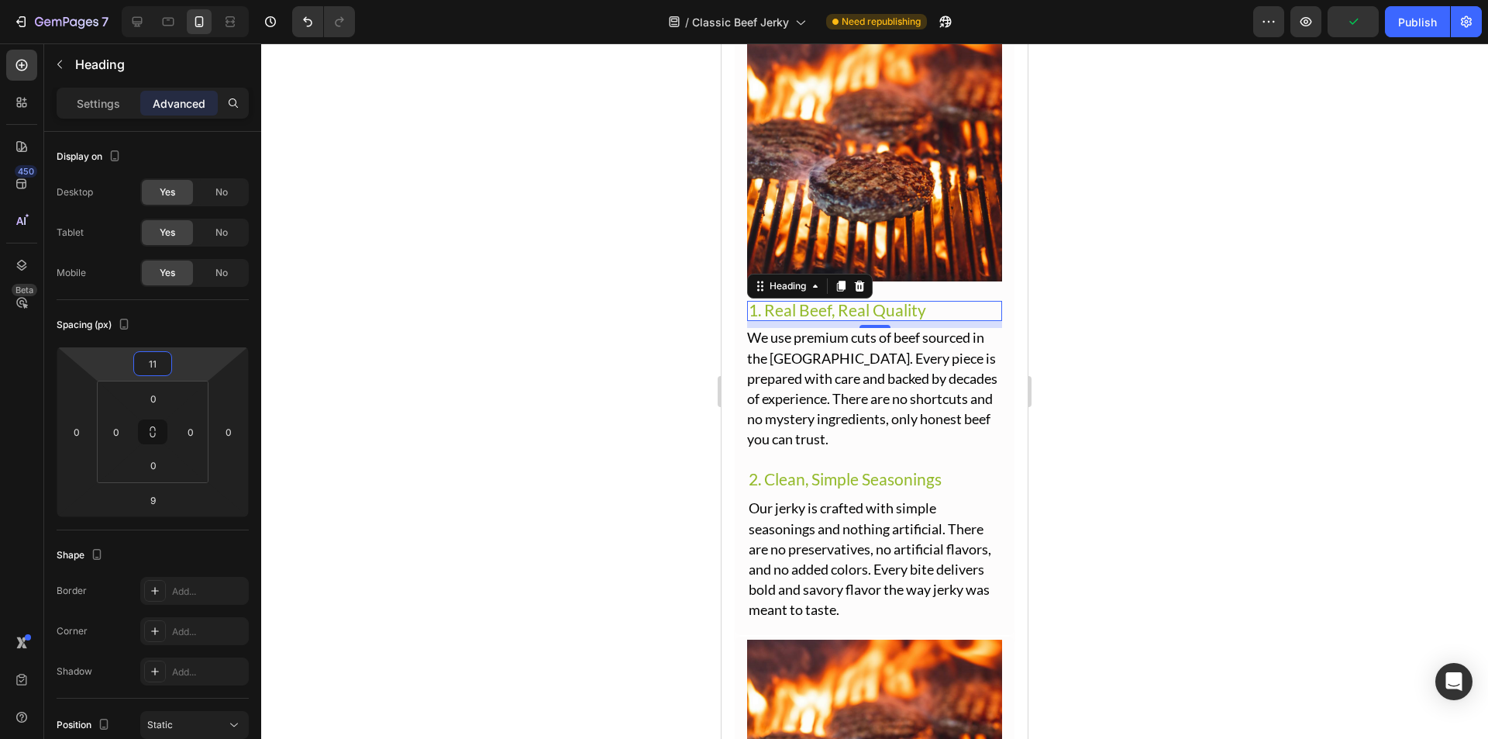
click at [566, 356] on div at bounding box center [874, 390] width 1227 height 695
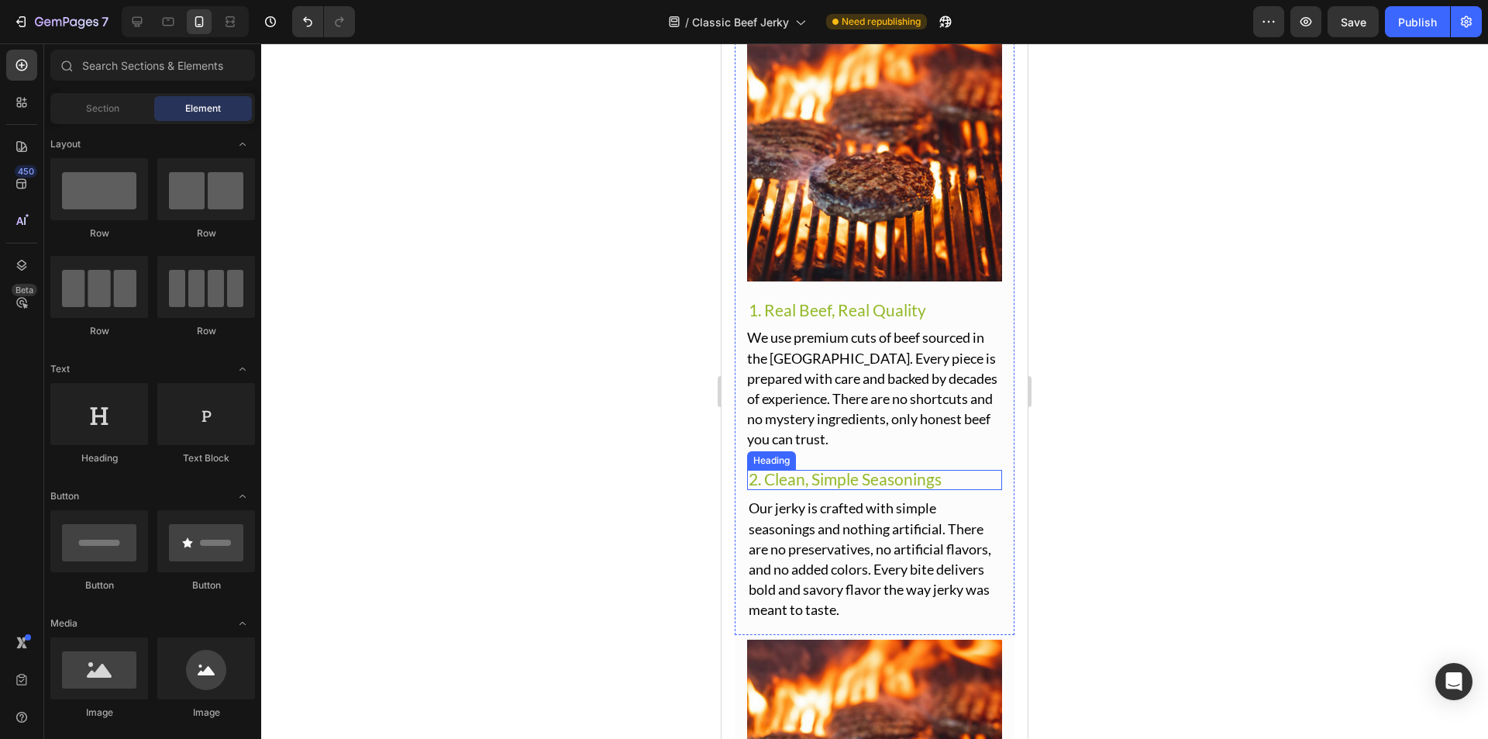
click at [863, 471] on span "2. Clean, Simple Seasonings" at bounding box center [845, 478] width 193 height 19
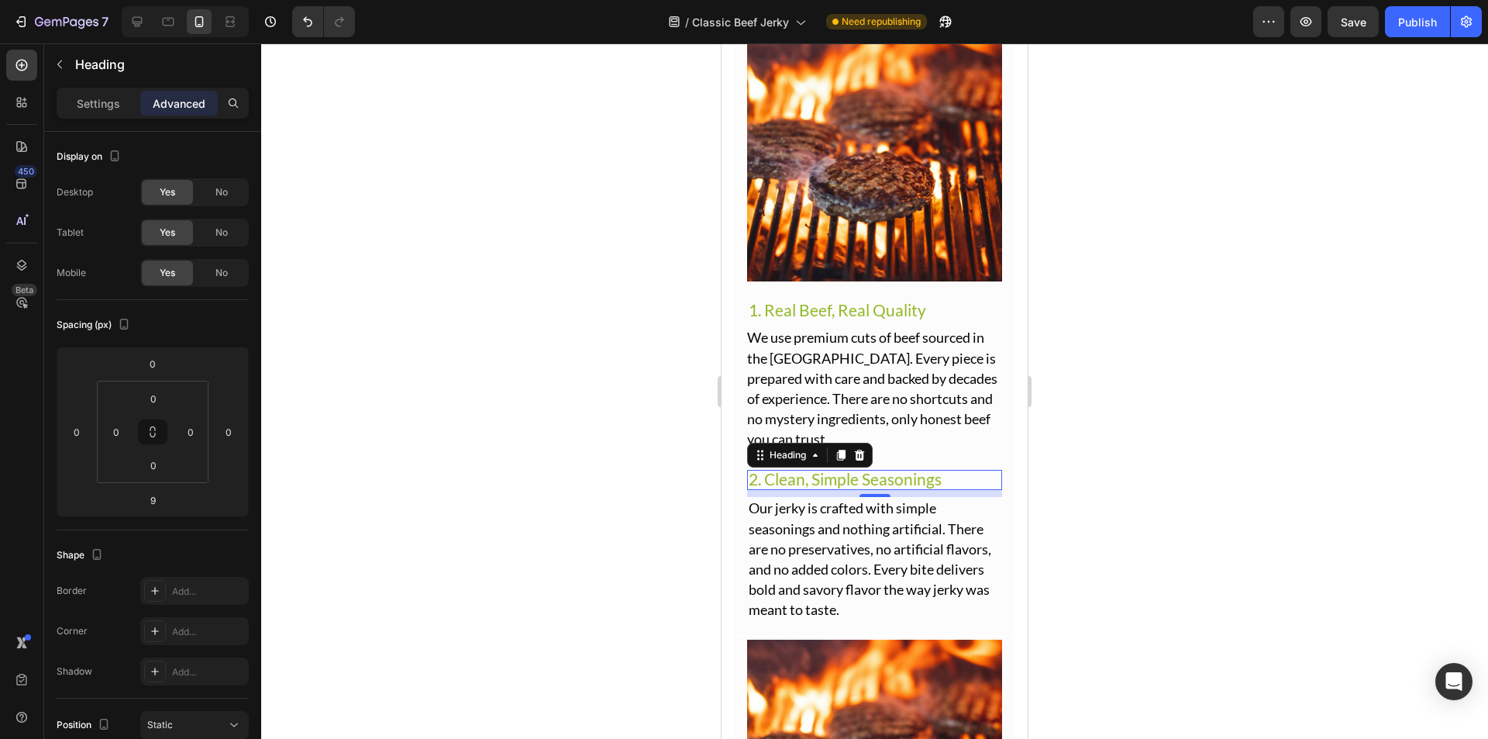
click at [1110, 417] on div at bounding box center [874, 390] width 1227 height 695
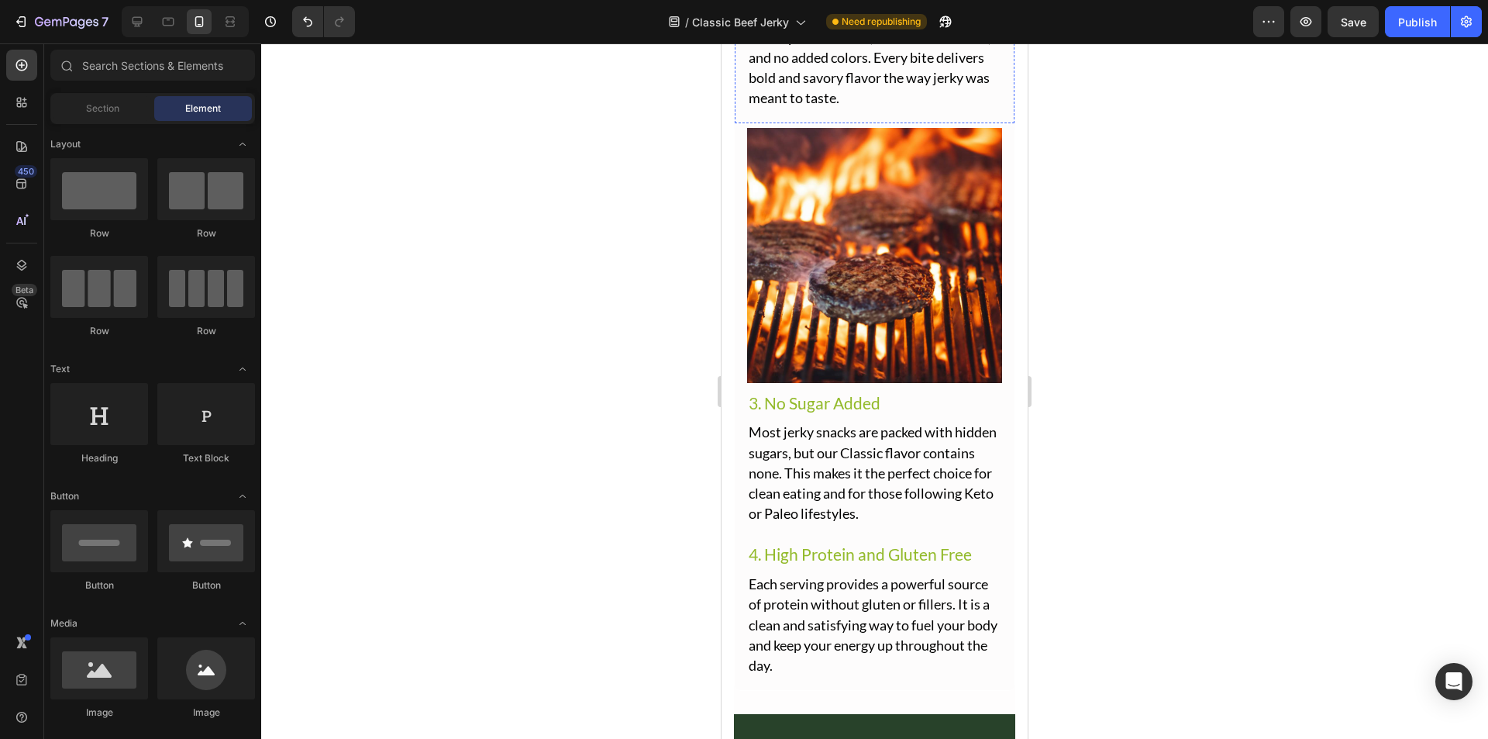
scroll to position [3132, 0]
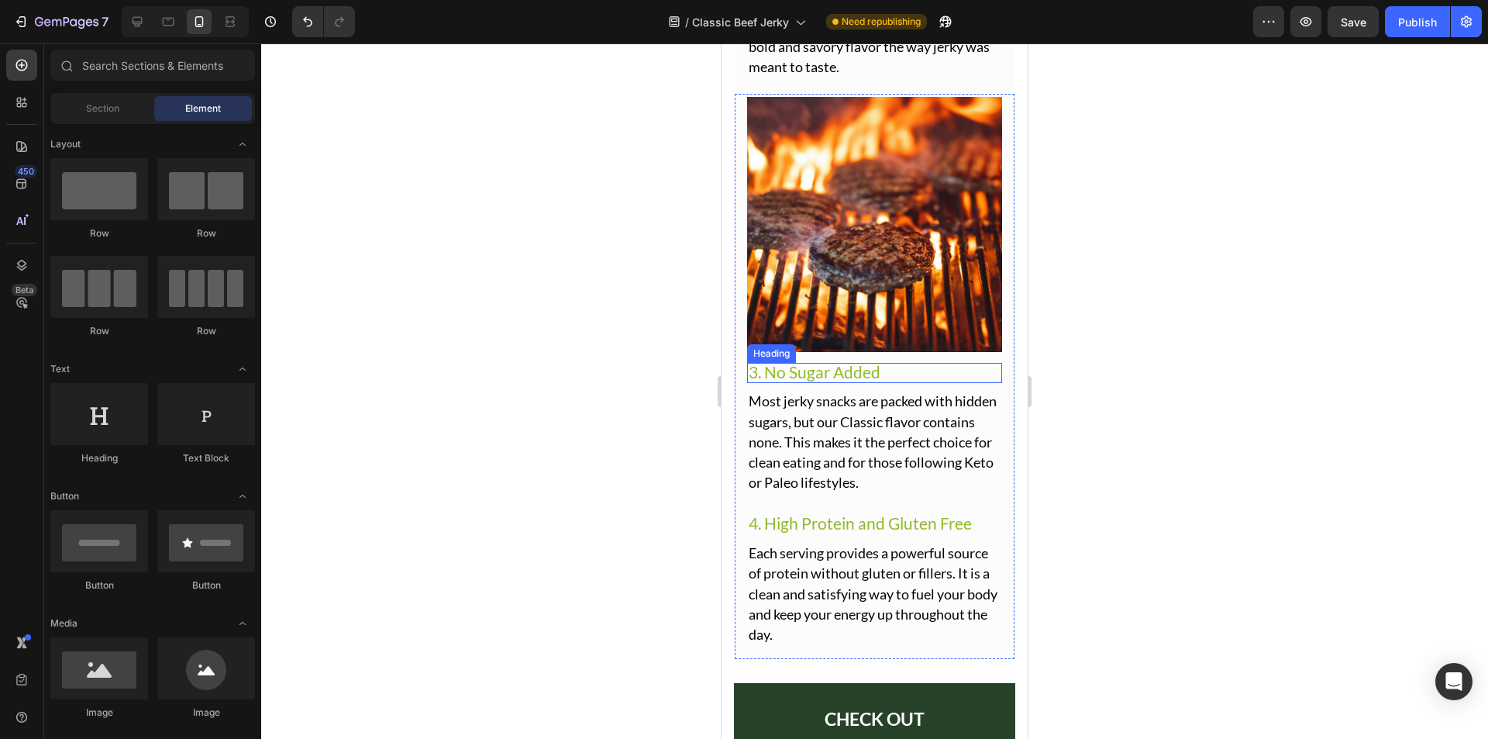
click at [850, 362] on span "3. No Sugar Added" at bounding box center [815, 371] width 132 height 19
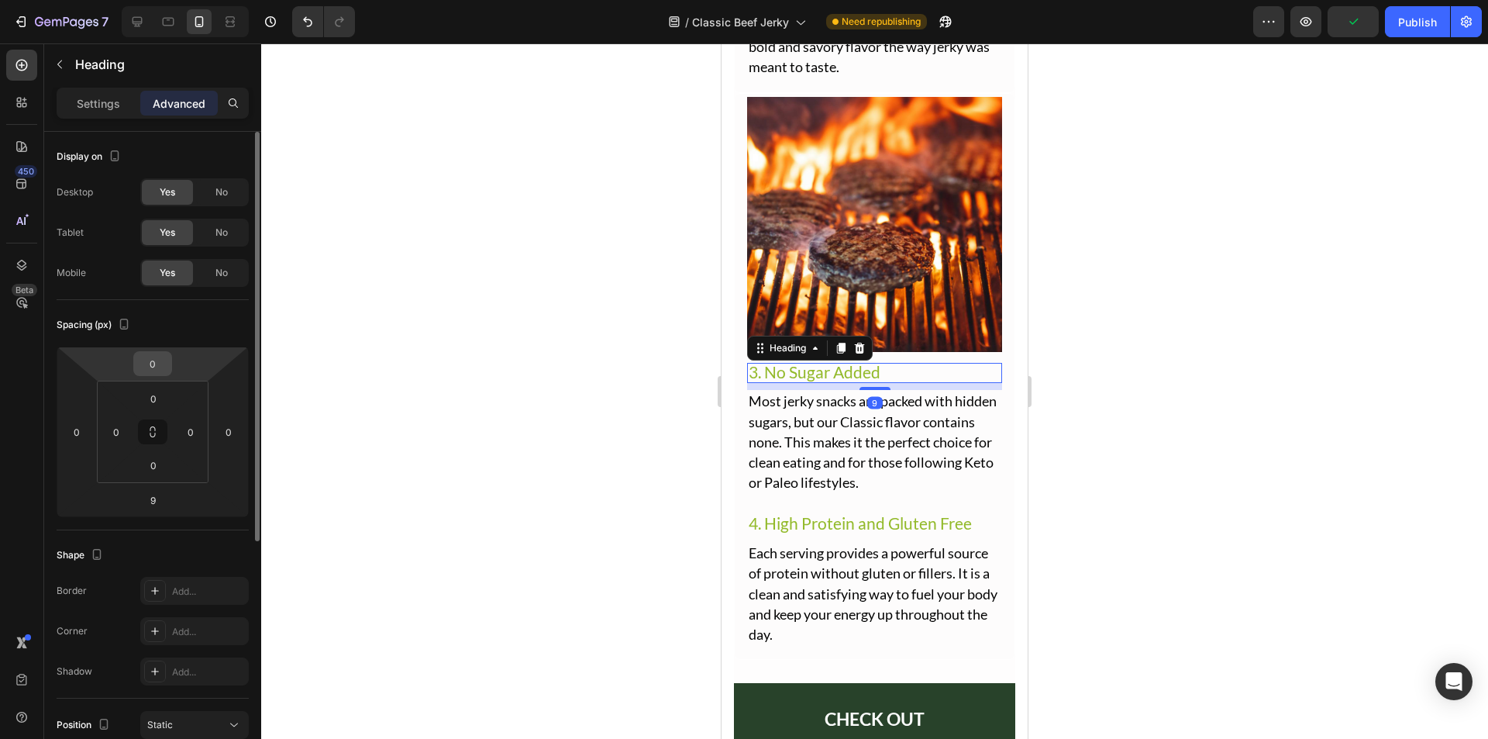
click at [161, 368] on input "0" at bounding box center [152, 363] width 31 height 23
type input "11"
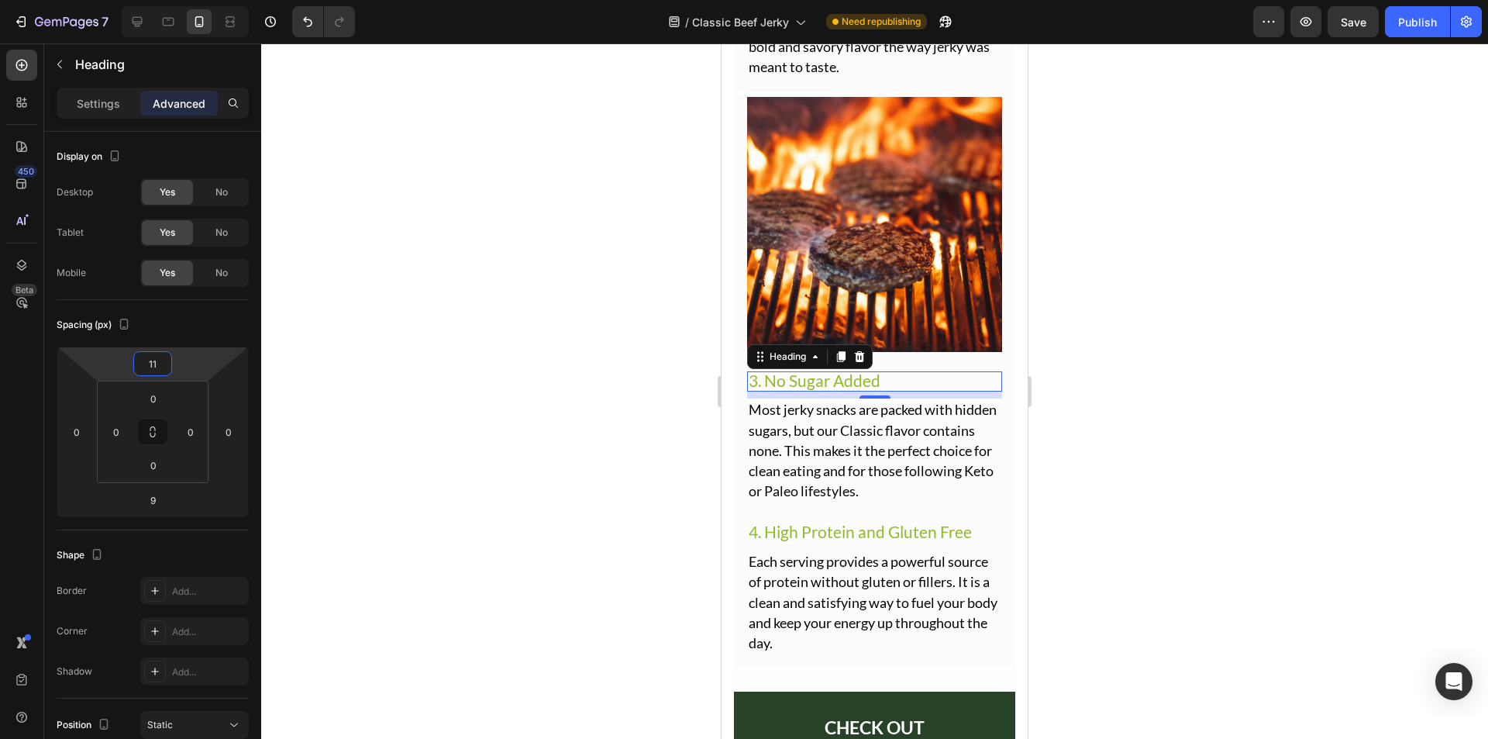
click at [664, 485] on div at bounding box center [874, 390] width 1227 height 695
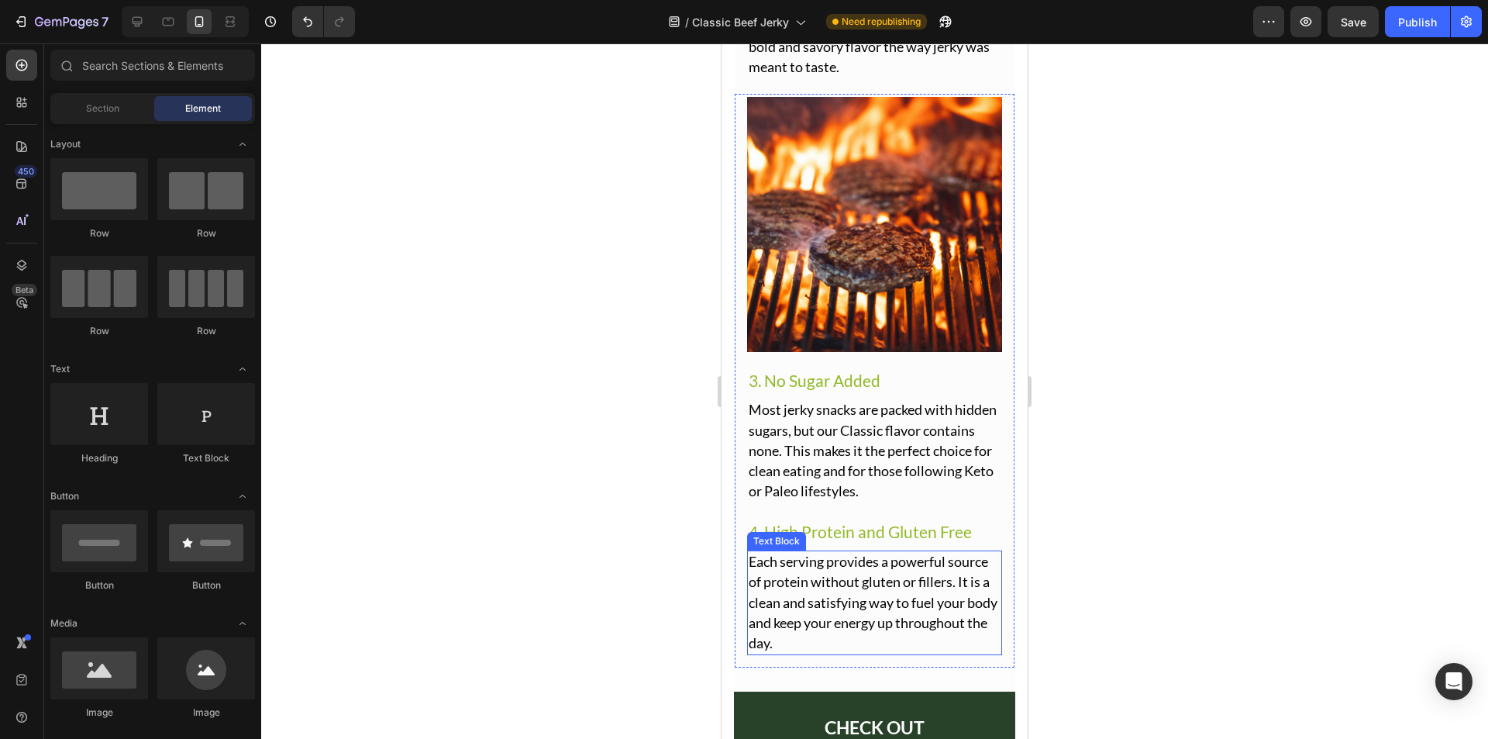
click at [874, 596] on span "Each serving provides a powerful source of protein without gluten or fillers. I…" at bounding box center [873, 602] width 249 height 98
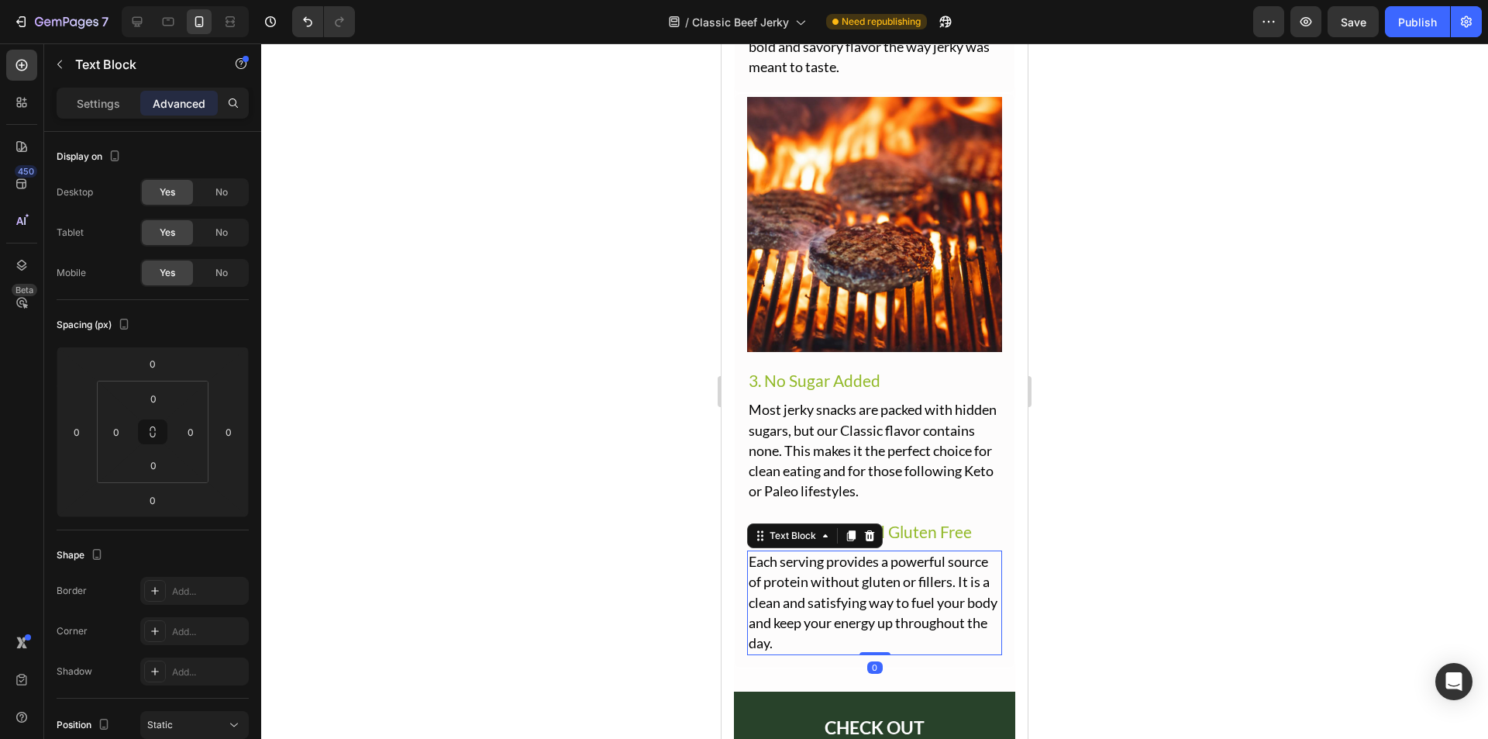
click at [695, 535] on div at bounding box center [874, 390] width 1227 height 695
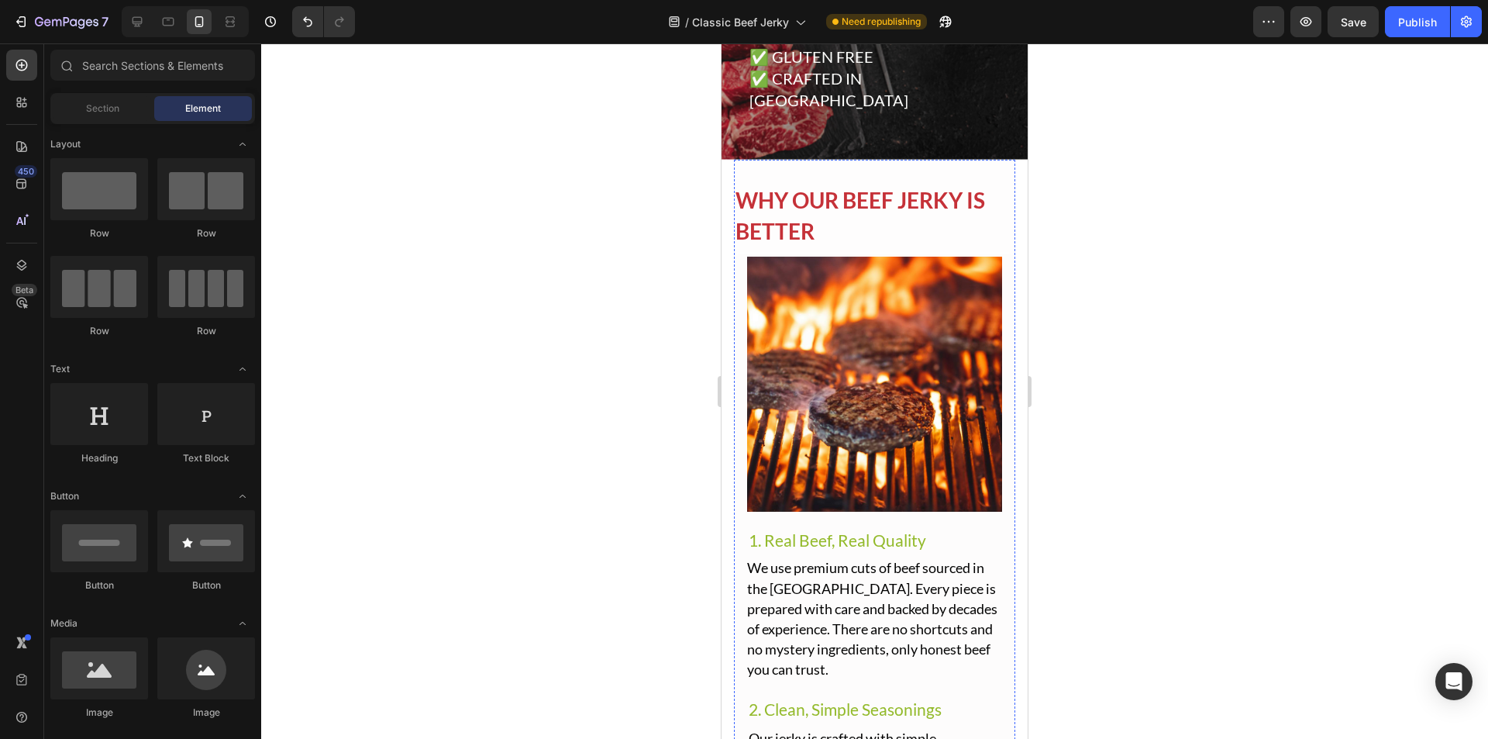
scroll to position [2357, 0]
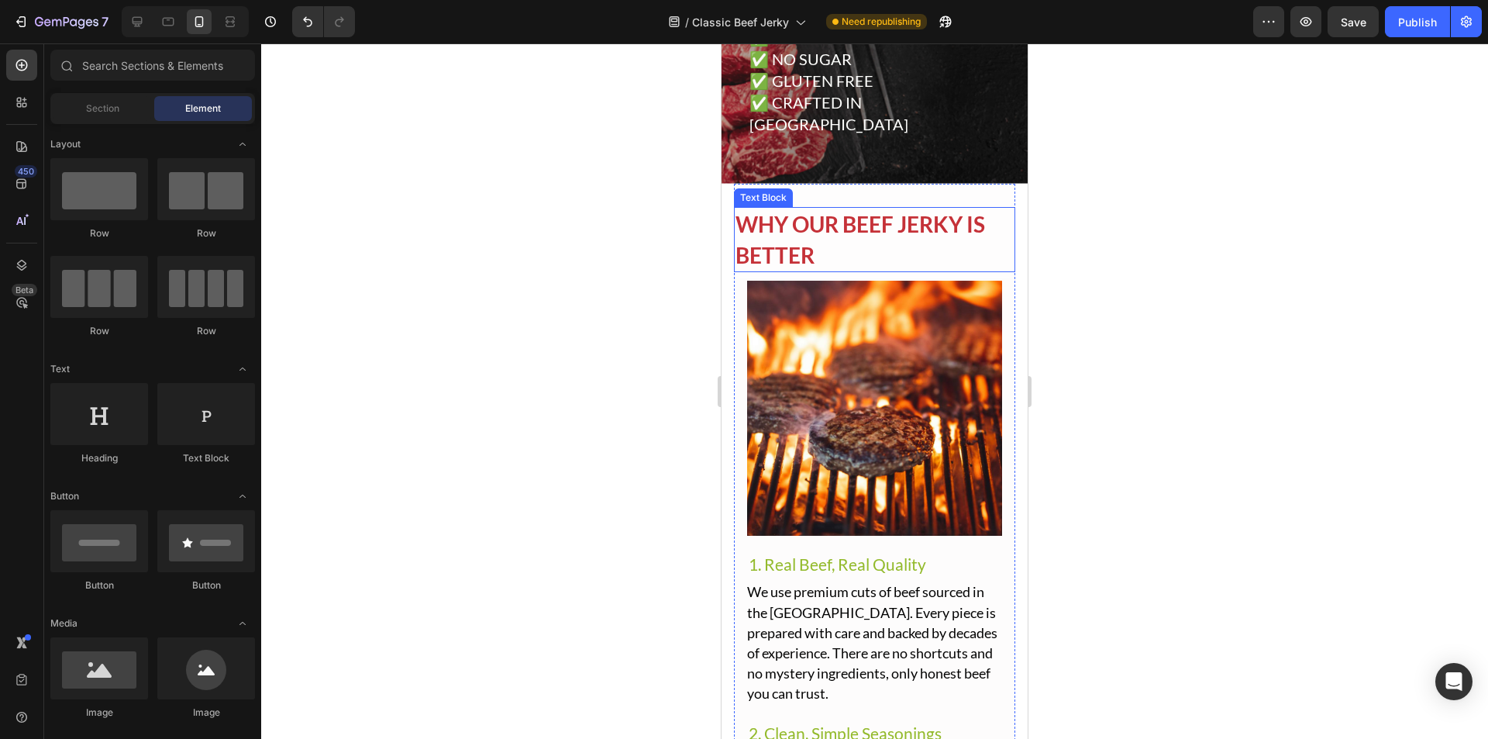
click at [815, 209] on p "WHY OUR BEEF JERKY IS BETTER" at bounding box center [875, 240] width 278 height 62
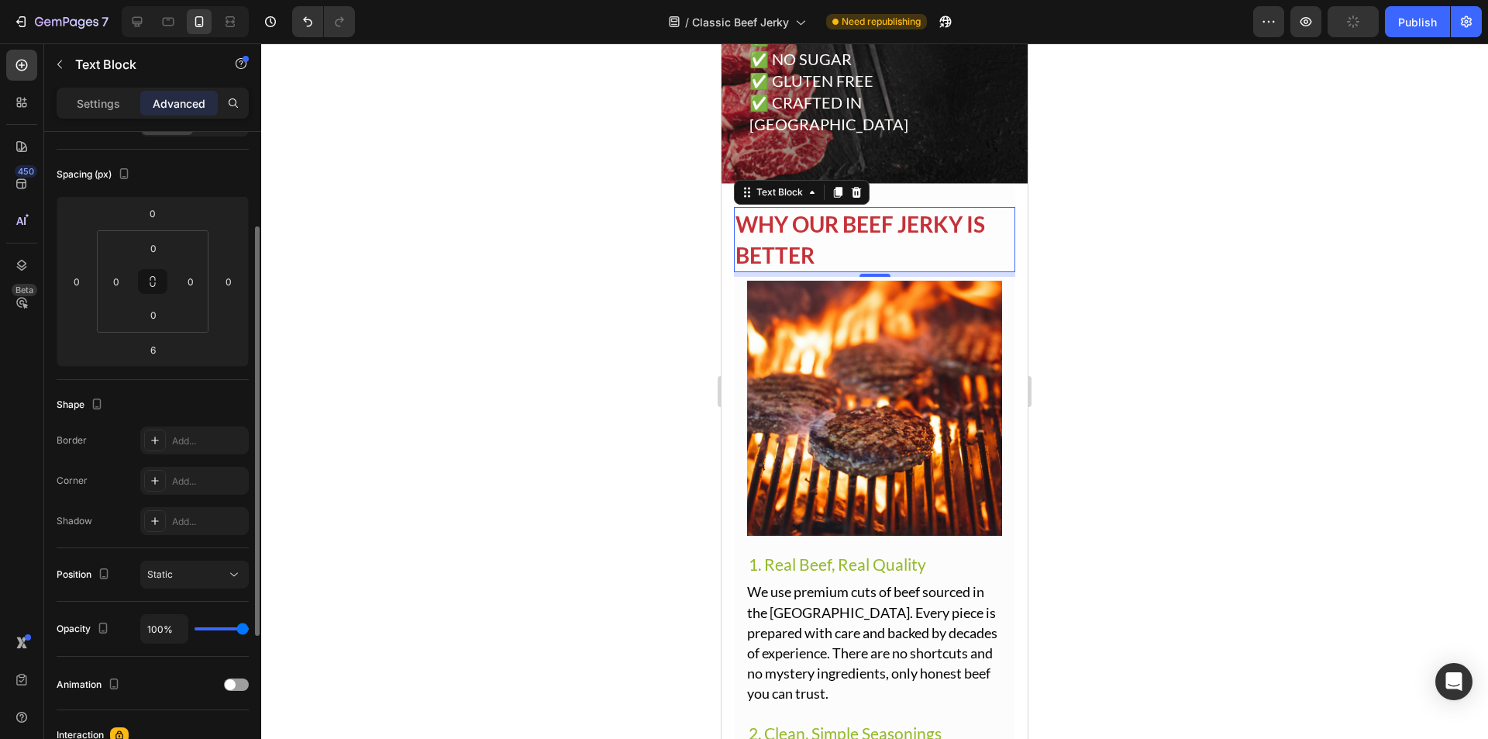
scroll to position [73, 0]
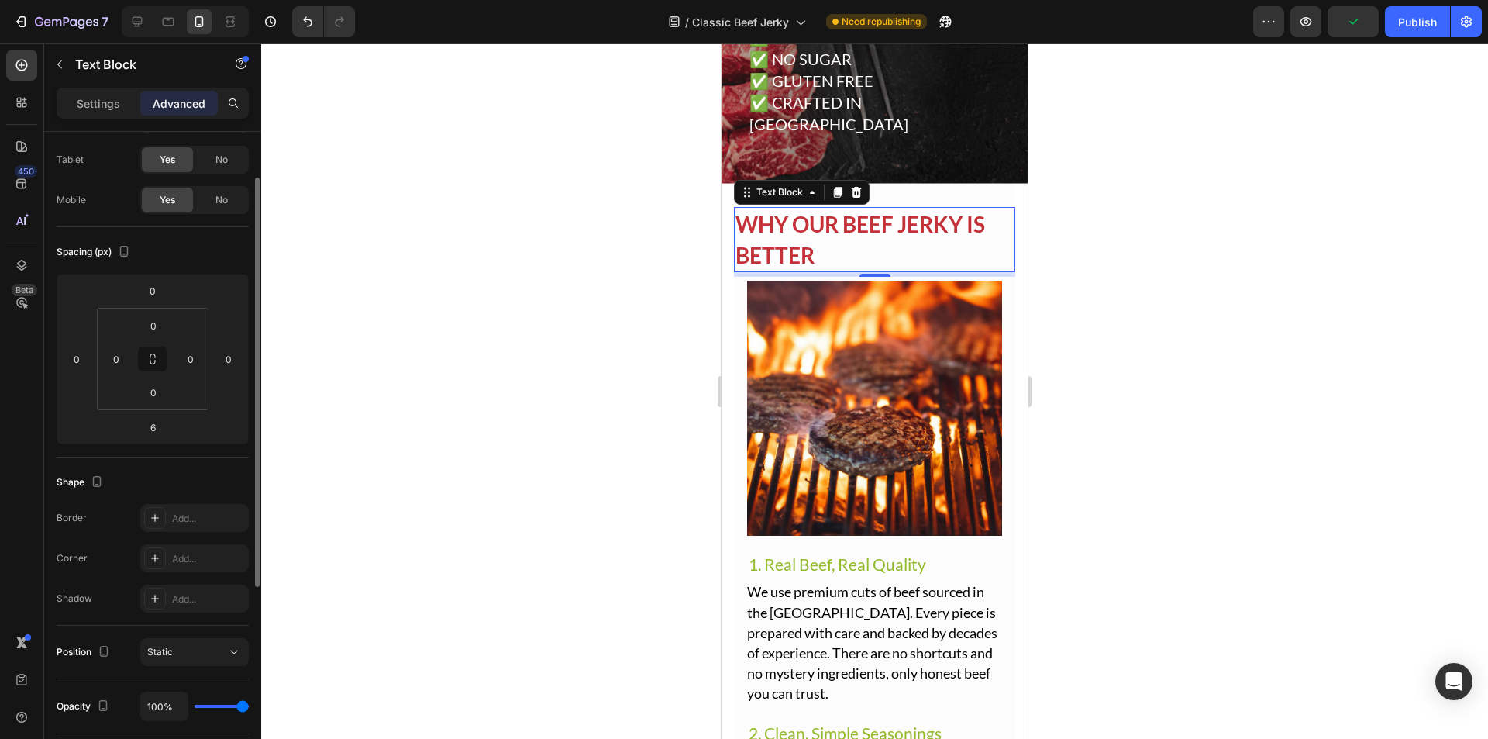
click at [826, 216] on p "WHY OUR BEEF JERKY IS BETTER" at bounding box center [875, 240] width 278 height 62
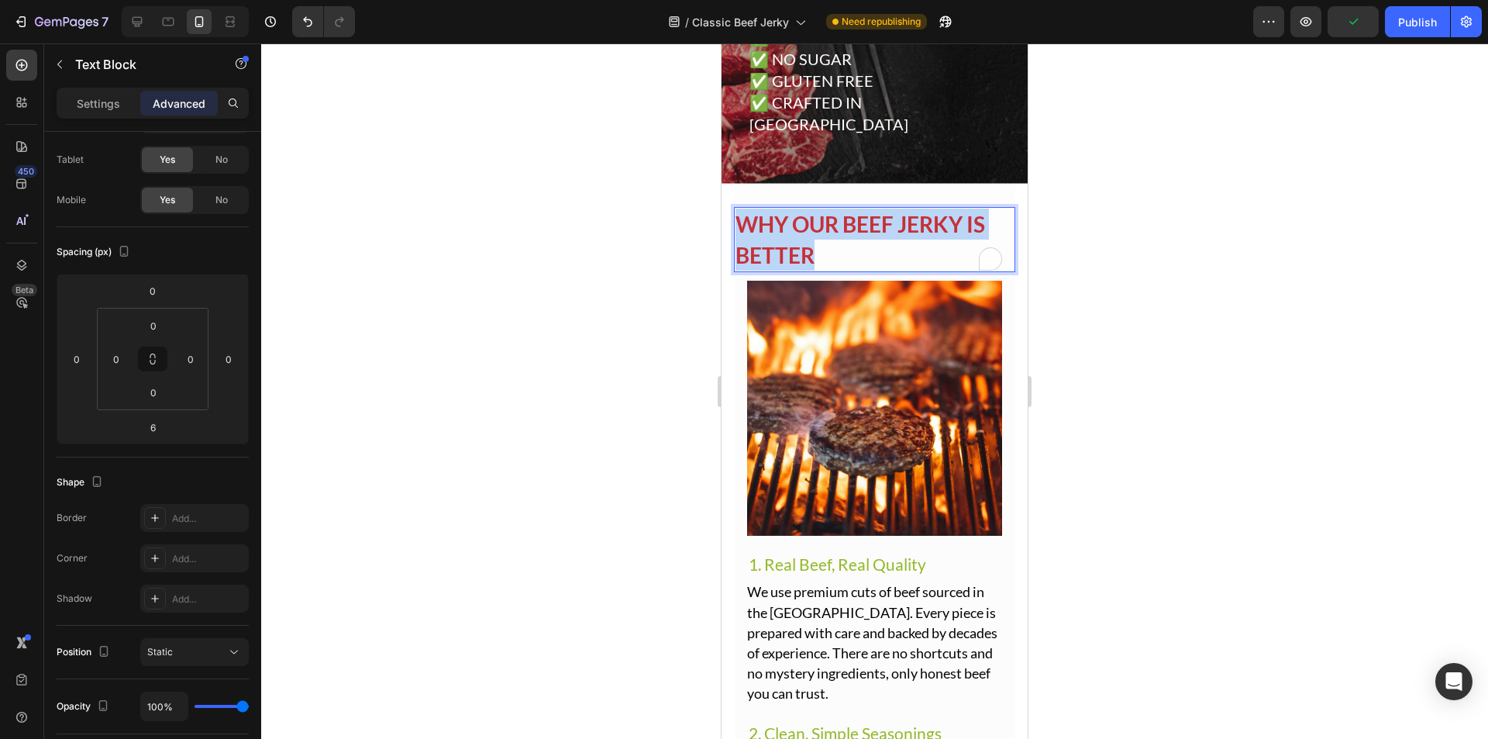
click at [826, 216] on p "WHY OUR BEEF JERKY IS BETTER" at bounding box center [875, 240] width 278 height 62
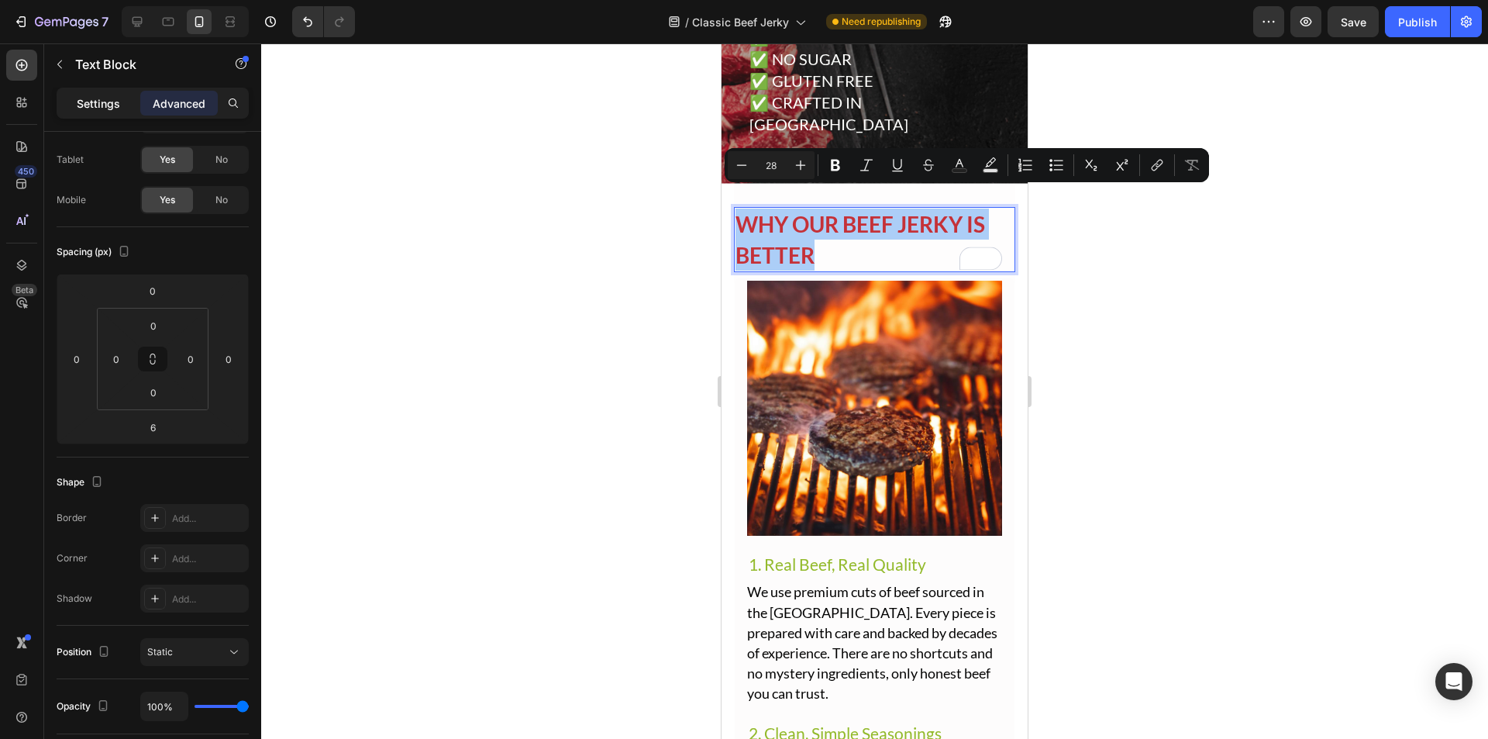
click at [125, 103] on div "Settings" at bounding box center [99, 103] width 78 height 25
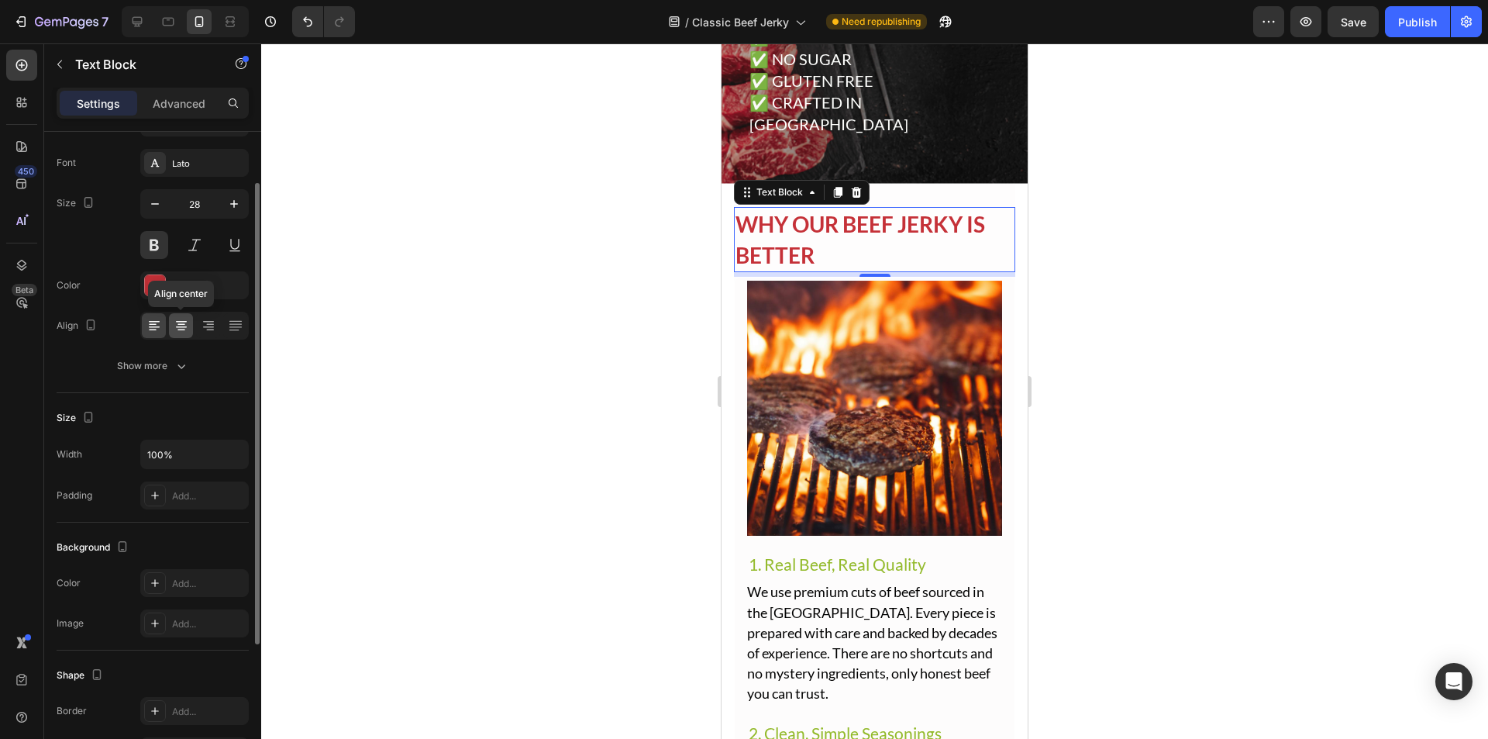
click at [185, 321] on icon at bounding box center [181, 322] width 11 height 2
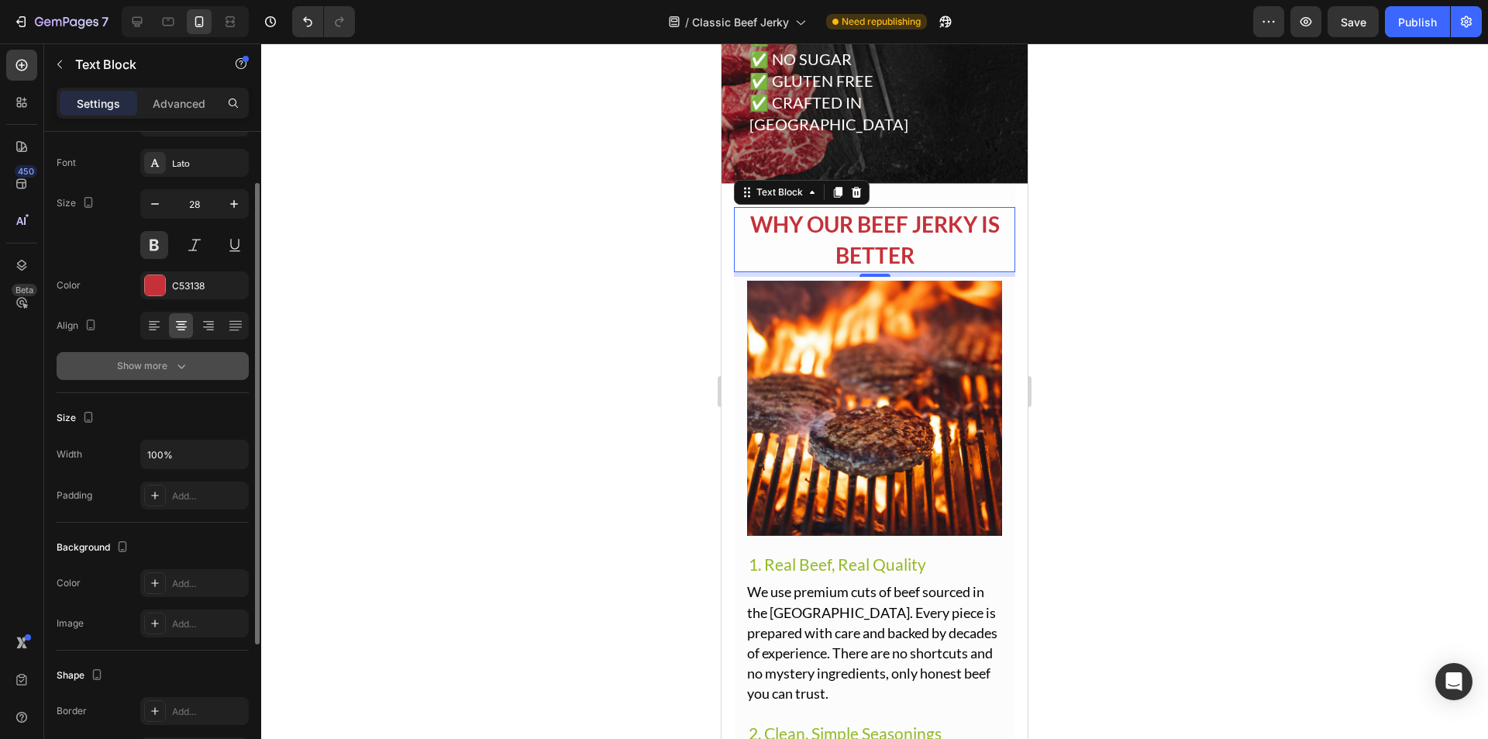
click at [171, 363] on div "Show more" at bounding box center [153, 366] width 72 height 16
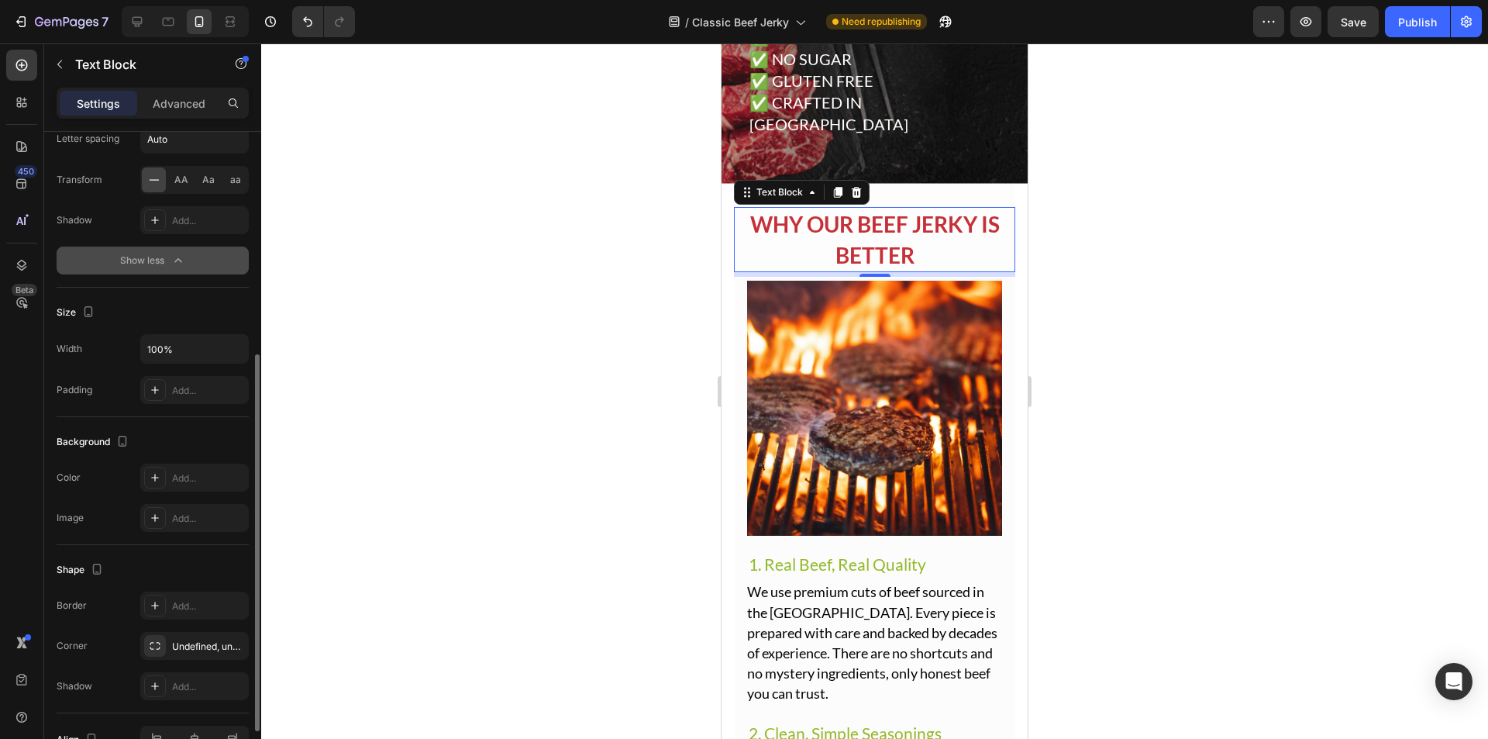
scroll to position [472, 0]
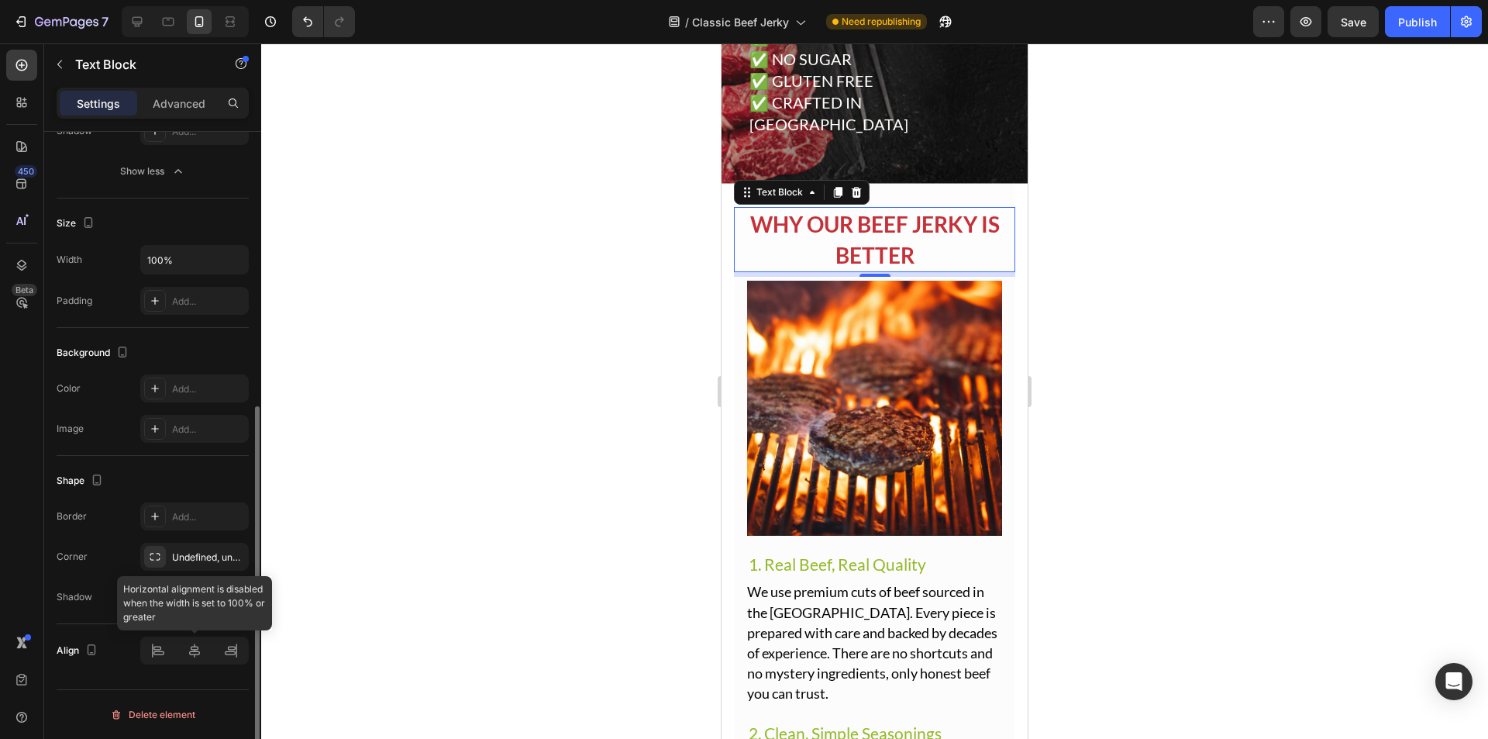
click at [198, 654] on div at bounding box center [194, 650] width 109 height 28
click at [195, 652] on div at bounding box center [194, 650] width 109 height 28
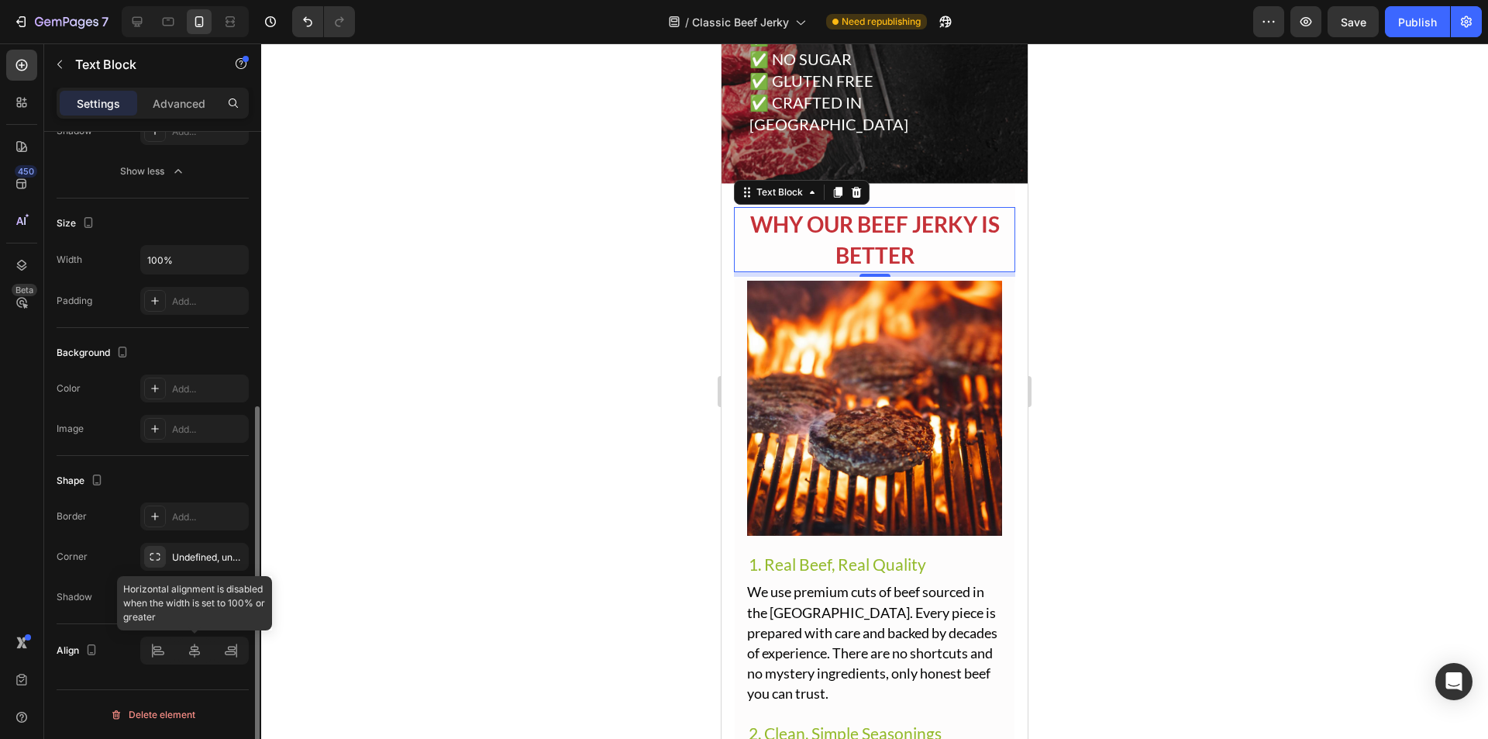
click at [195, 652] on div at bounding box center [194, 650] width 109 height 28
click at [0, 547] on div "450 Beta" at bounding box center [22, 390] width 44 height 695
click at [613, 305] on div at bounding box center [874, 390] width 1227 height 695
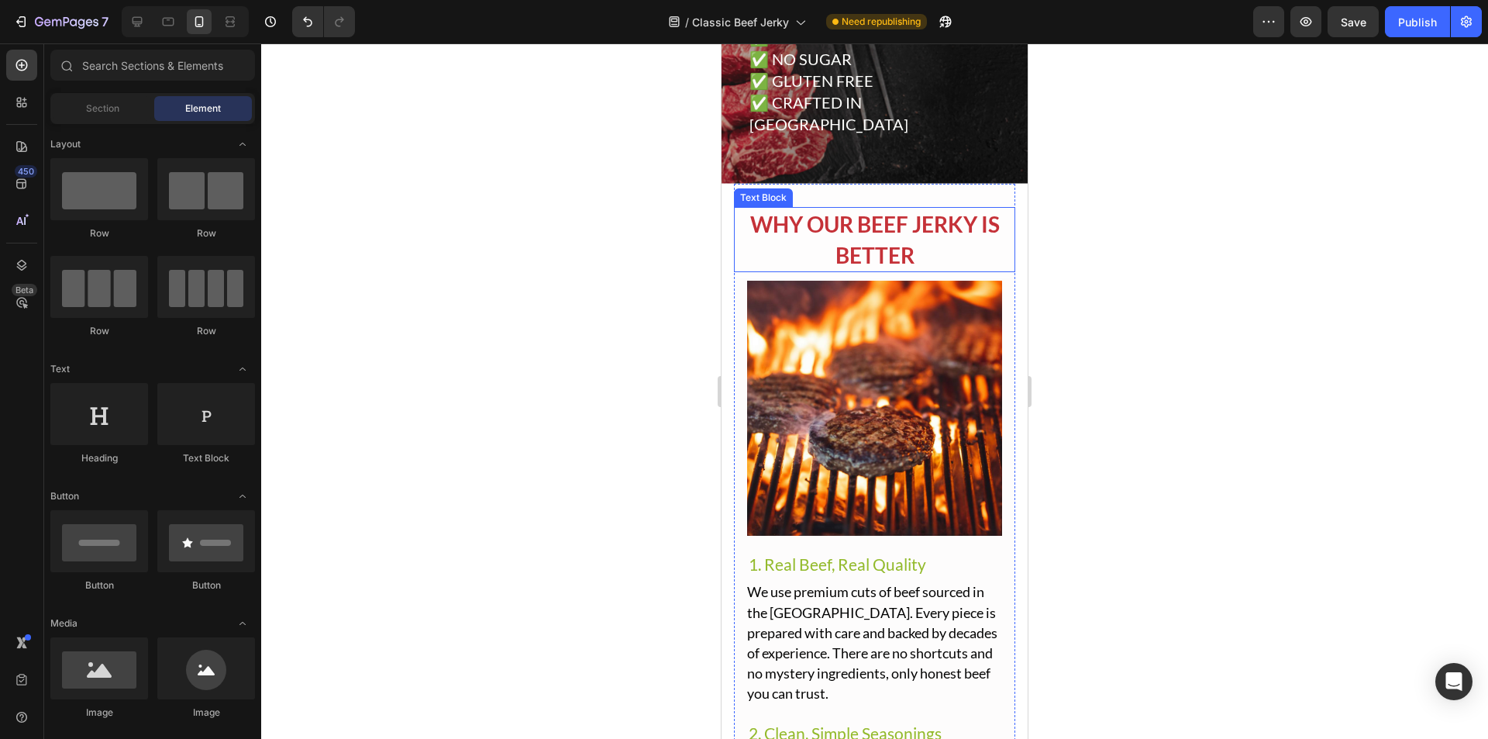
click at [1061, 240] on div at bounding box center [874, 390] width 1227 height 695
click at [1169, 291] on div at bounding box center [874, 390] width 1227 height 695
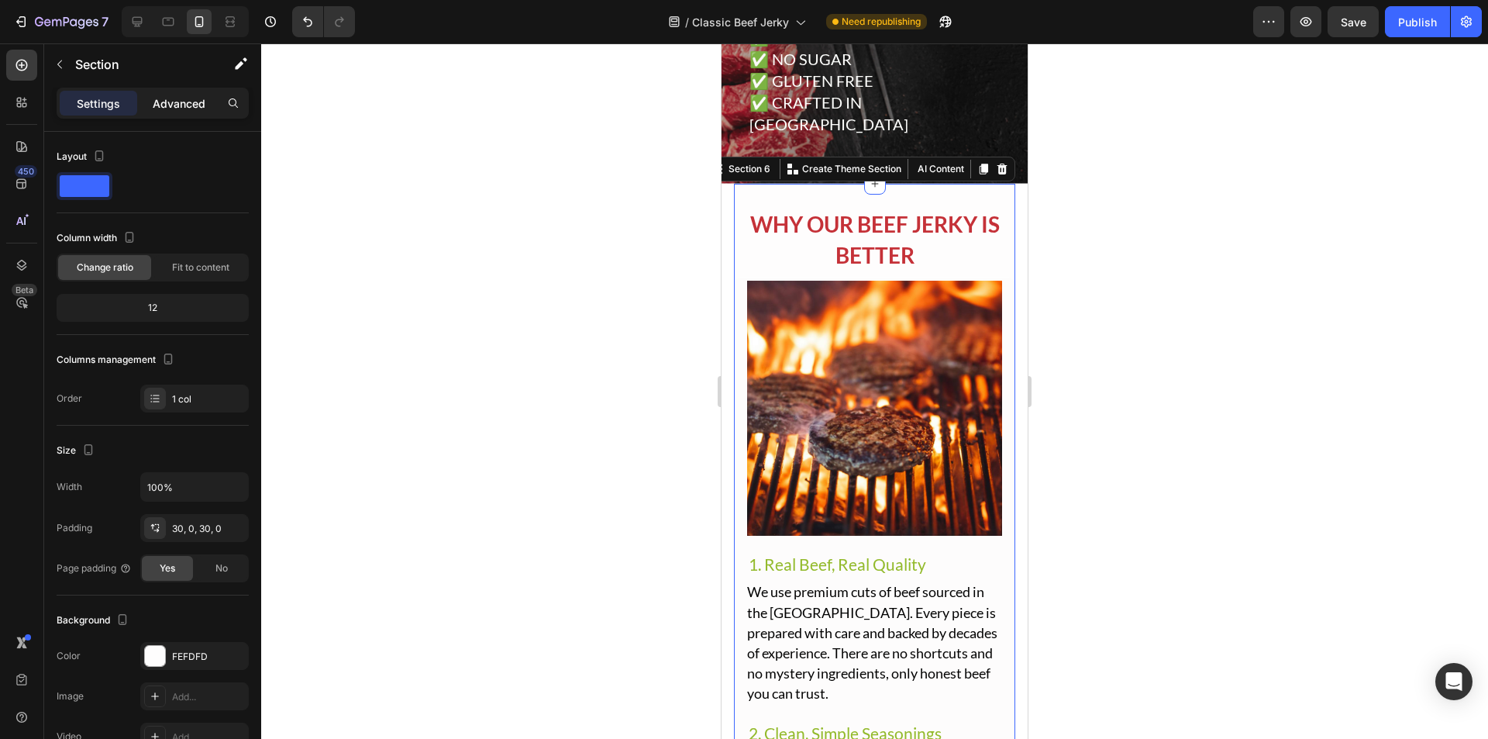
click at [185, 101] on p "Advanced" at bounding box center [179, 103] width 53 height 16
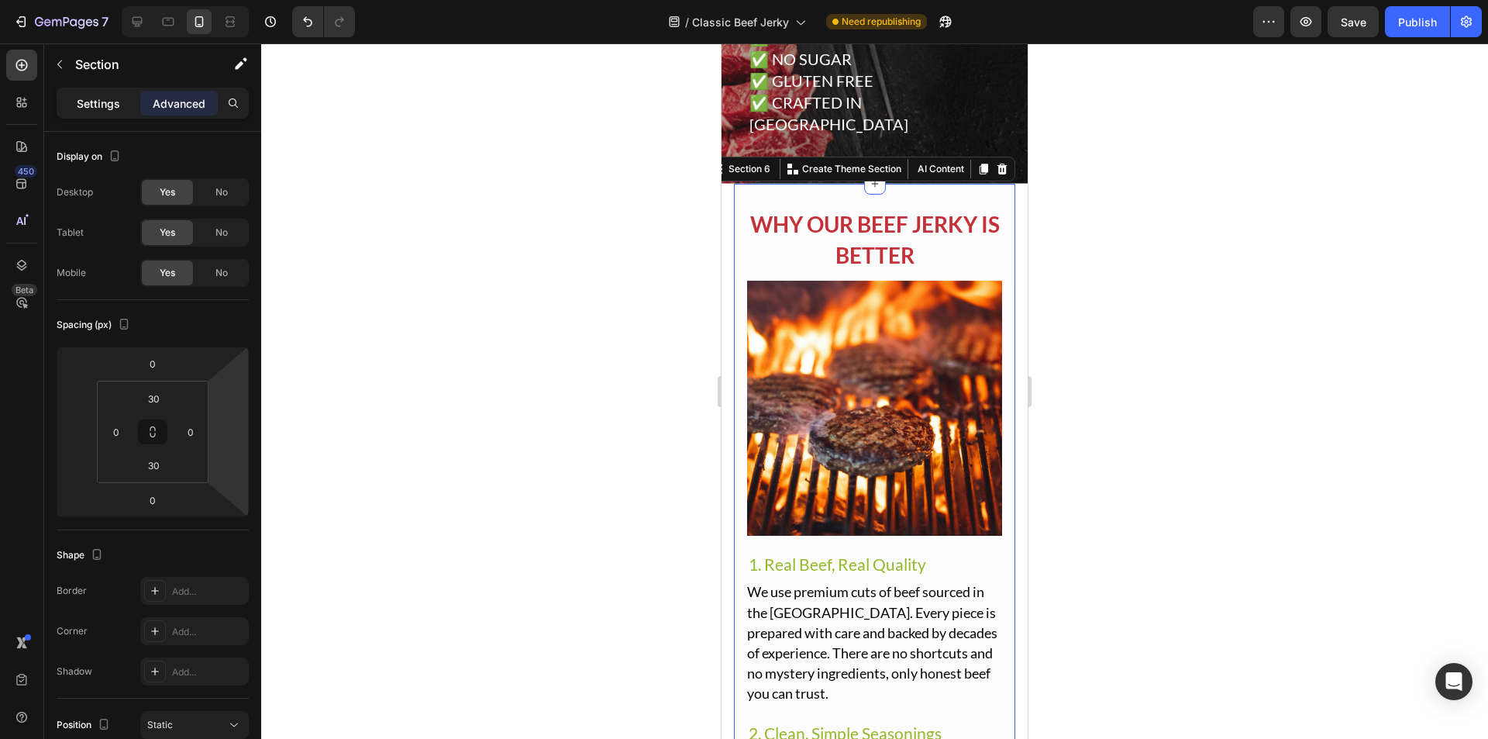
click at [96, 109] on p "Settings" at bounding box center [98, 103] width 43 height 16
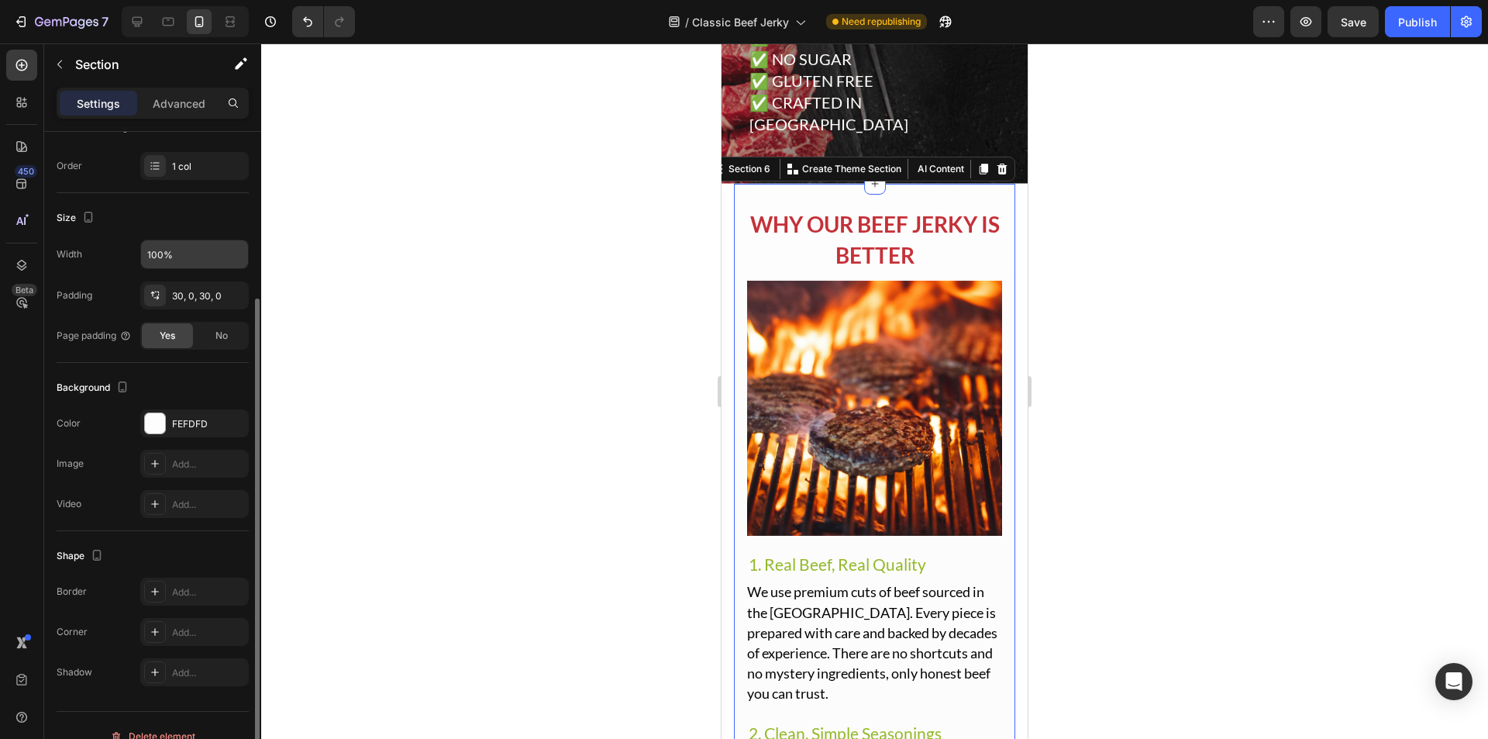
scroll to position [254, 0]
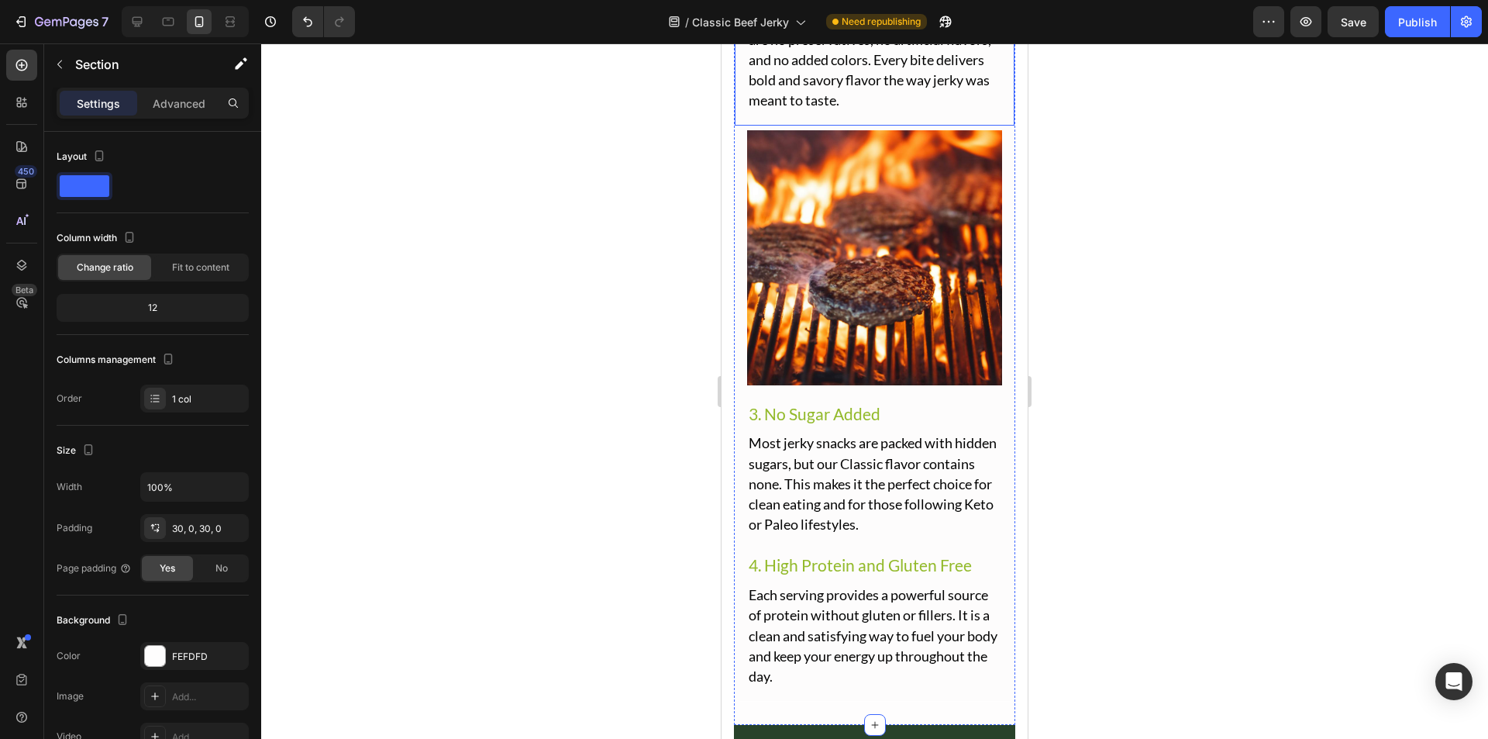
scroll to position [3287, 0]
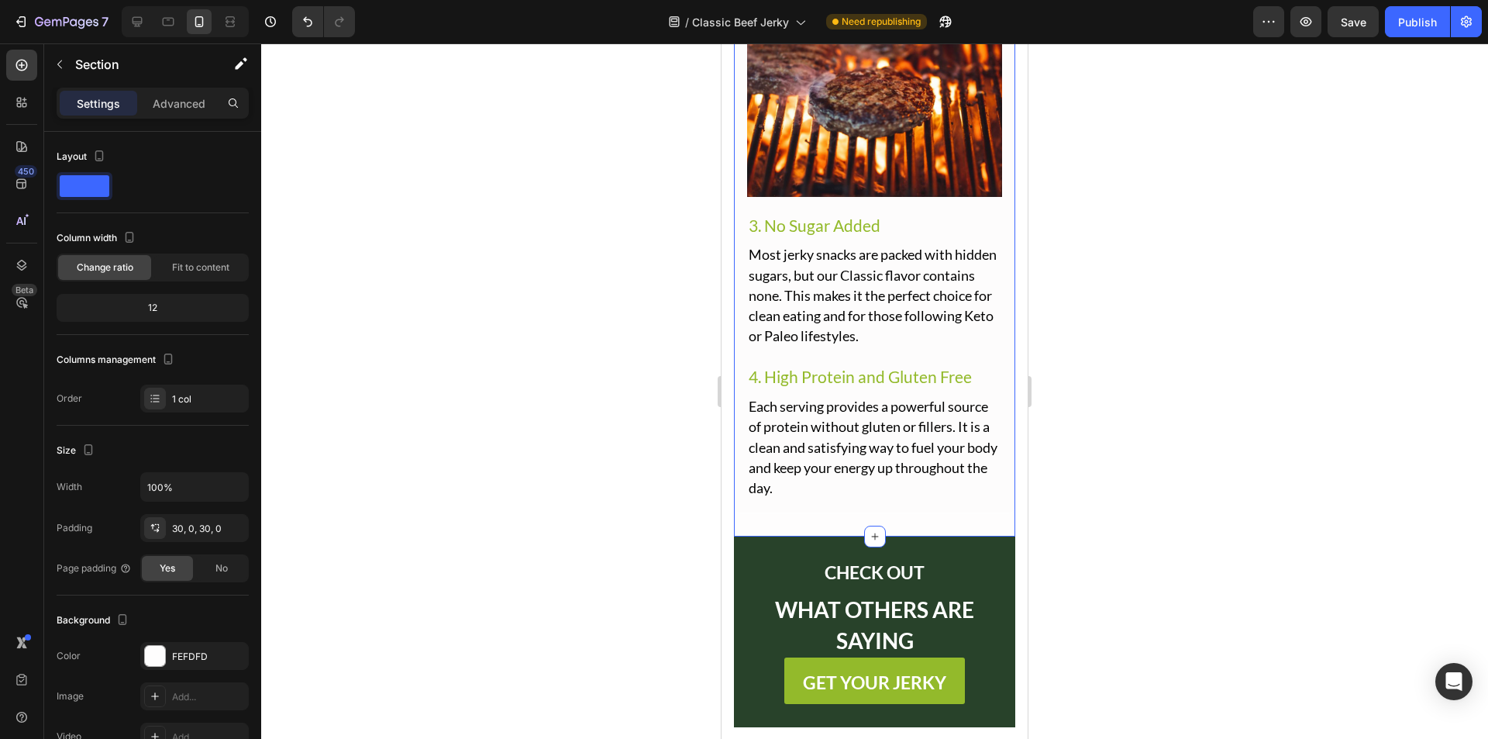
click at [1105, 334] on div at bounding box center [874, 390] width 1227 height 695
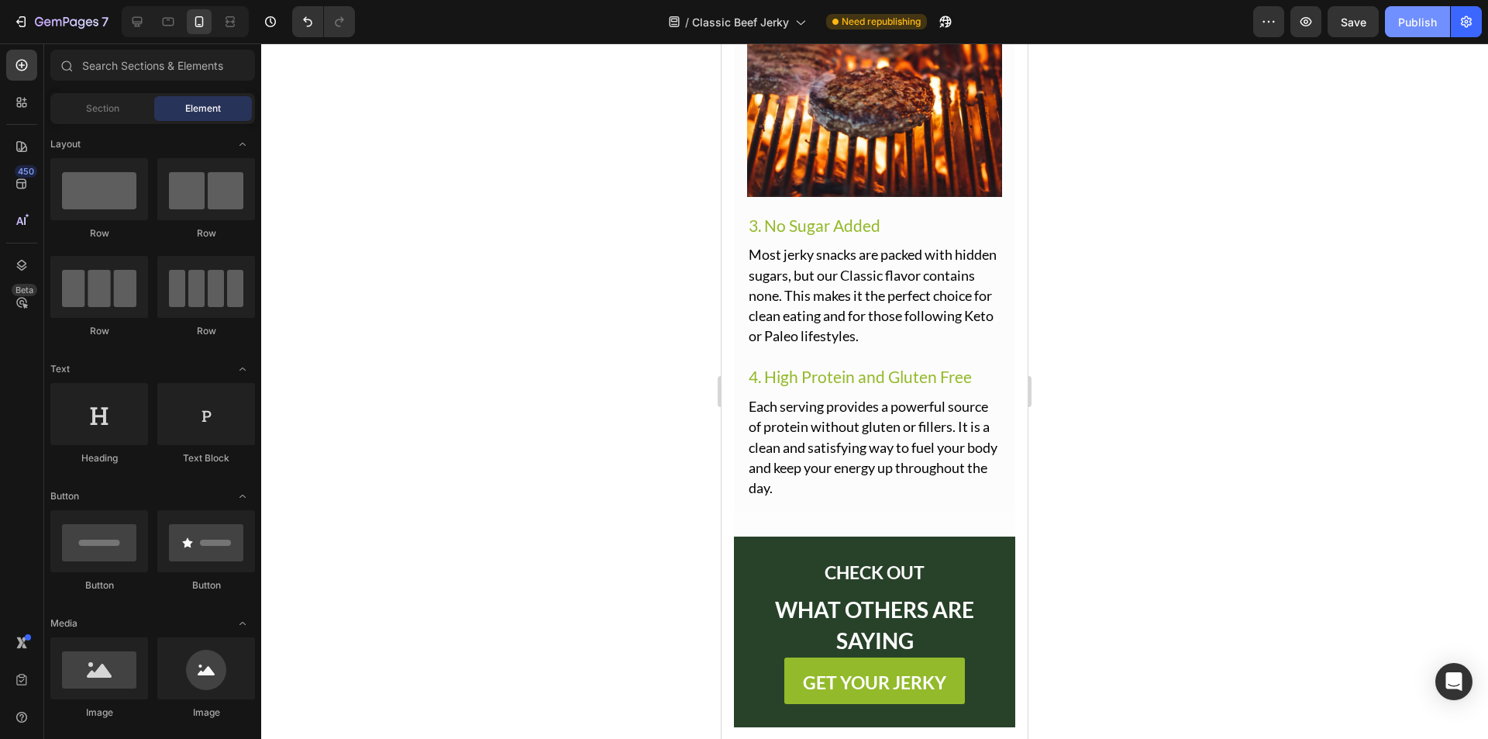
click at [1441, 11] on button "Publish" at bounding box center [1417, 21] width 65 height 31
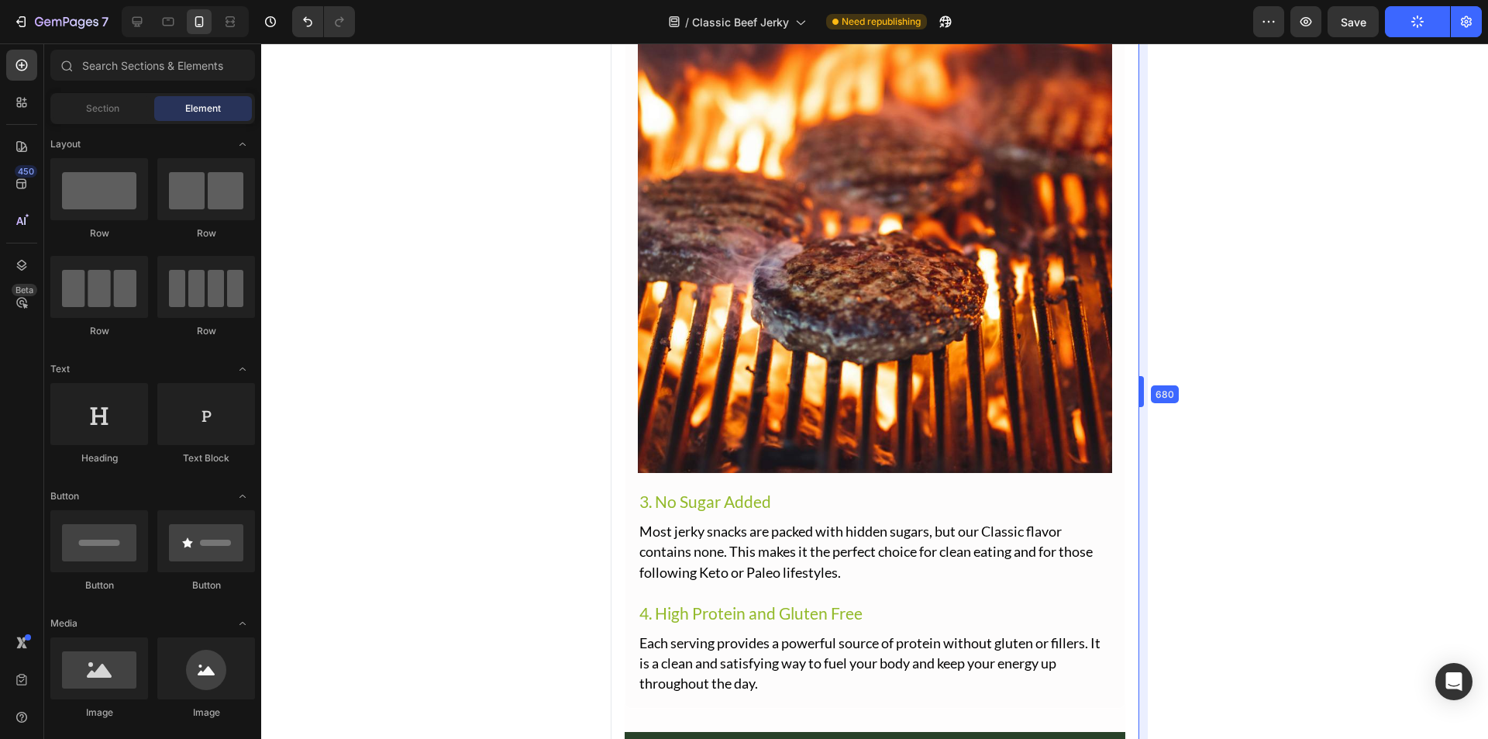
scroll to position [3319, 0]
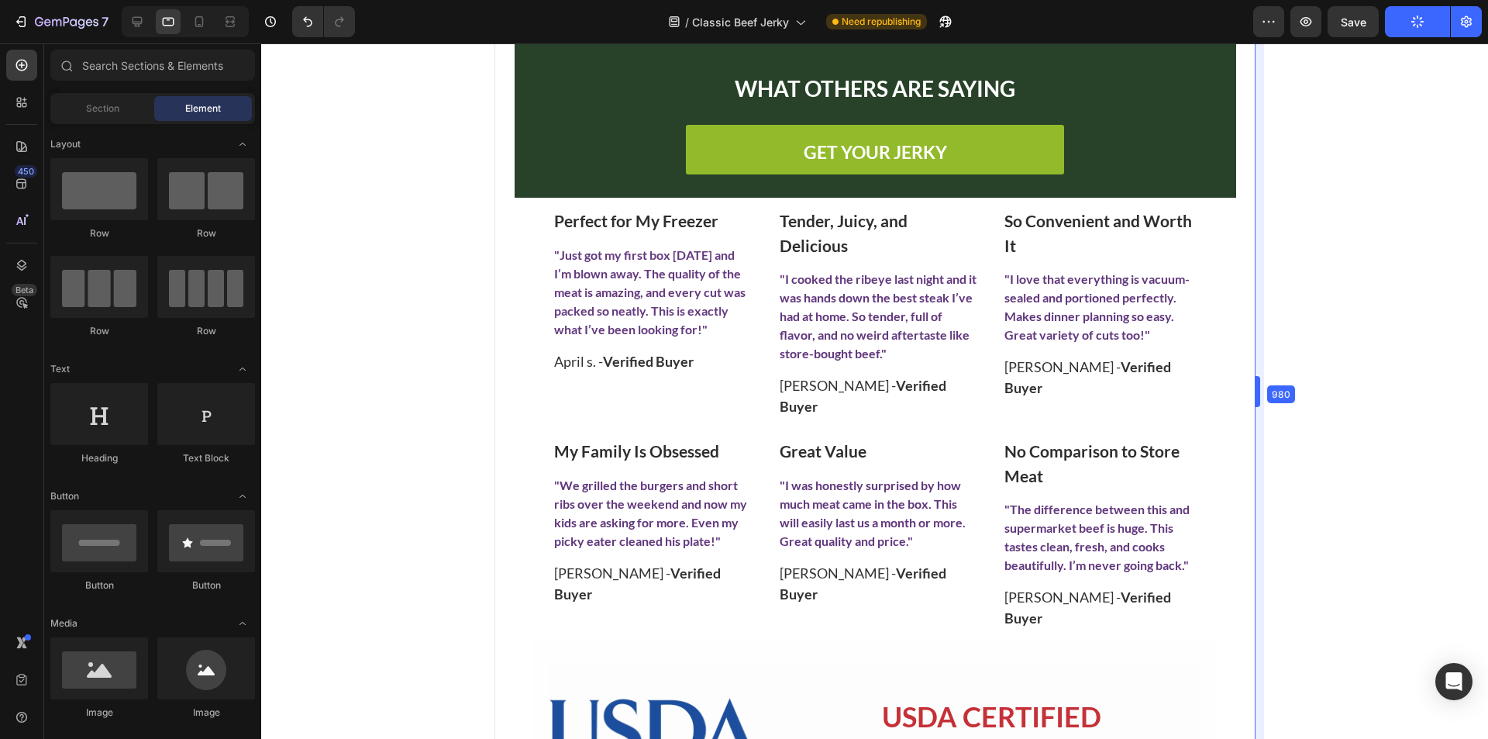
drag, startPoint x: 1034, startPoint y: 391, endPoint x: 1488, endPoint y: 425, distance: 454.8
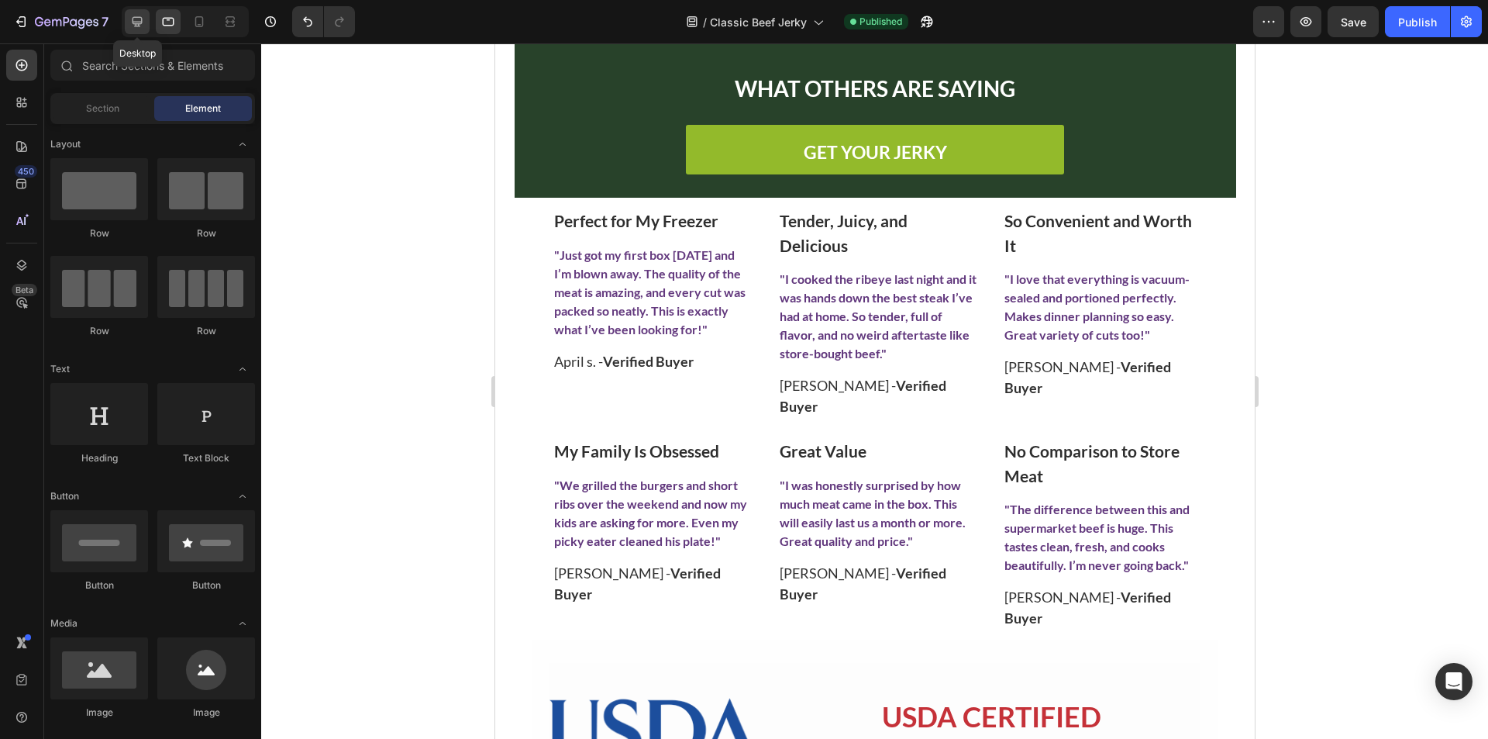
click at [143, 15] on icon at bounding box center [137, 22] width 16 height 16
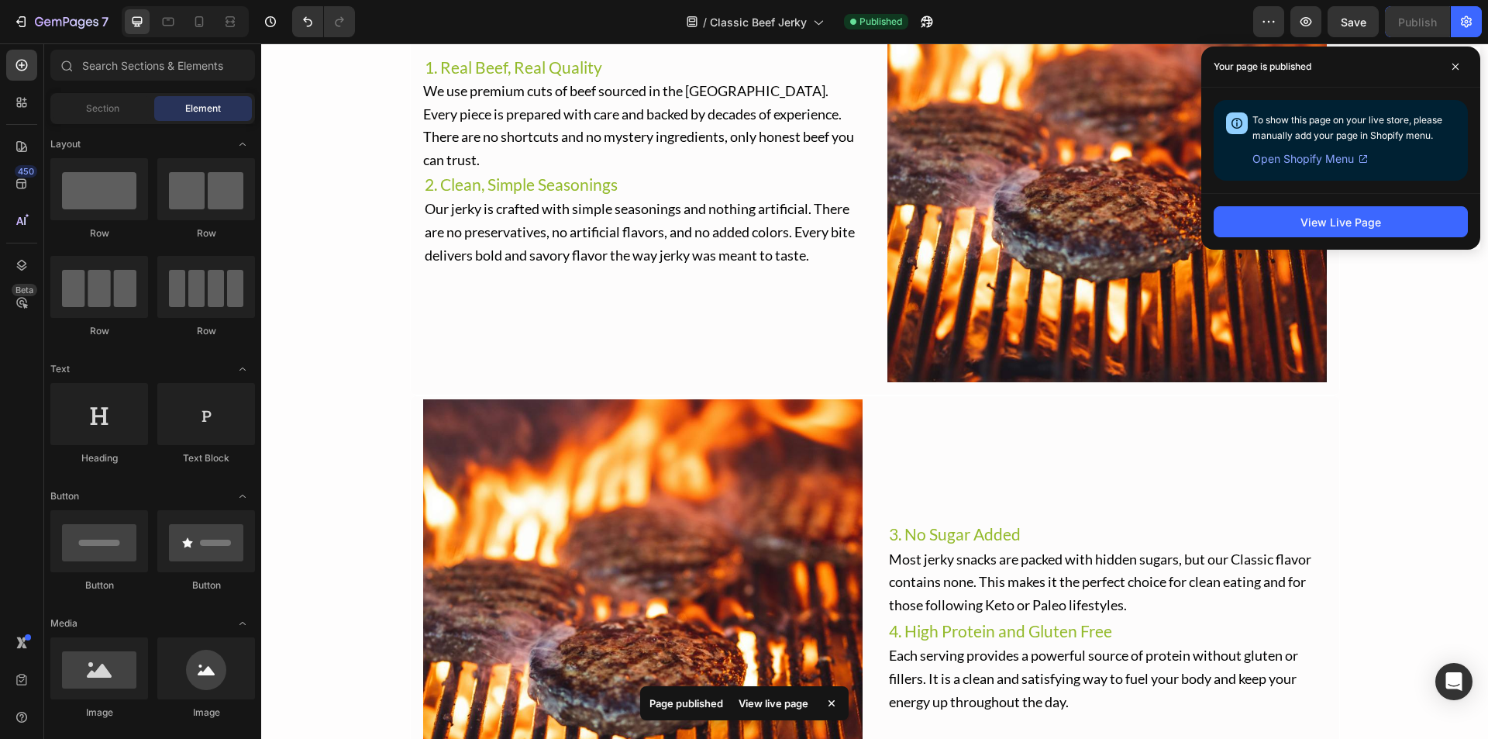
scroll to position [2544, 0]
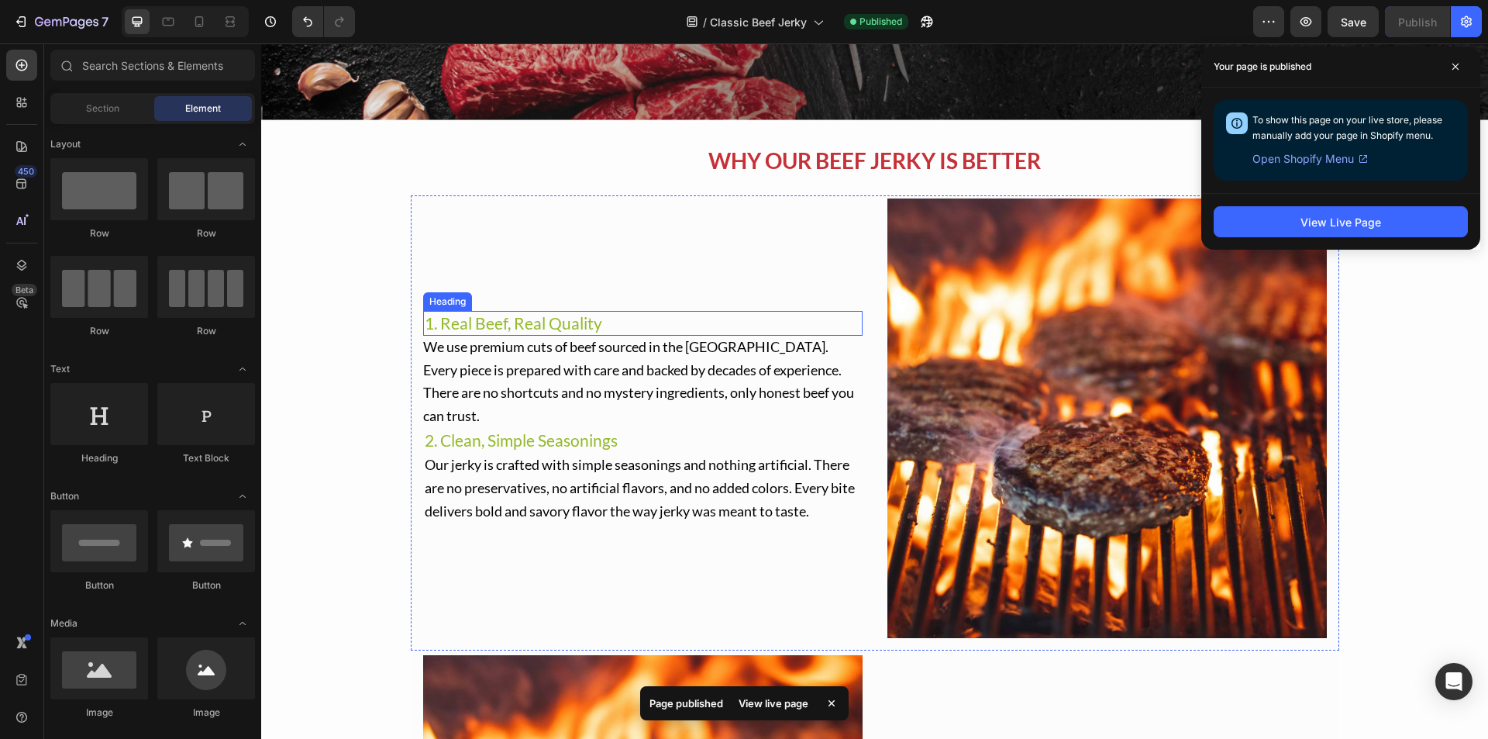
click at [474, 333] on span "1. Real Beef, Real Quality" at bounding box center [514, 322] width 178 height 19
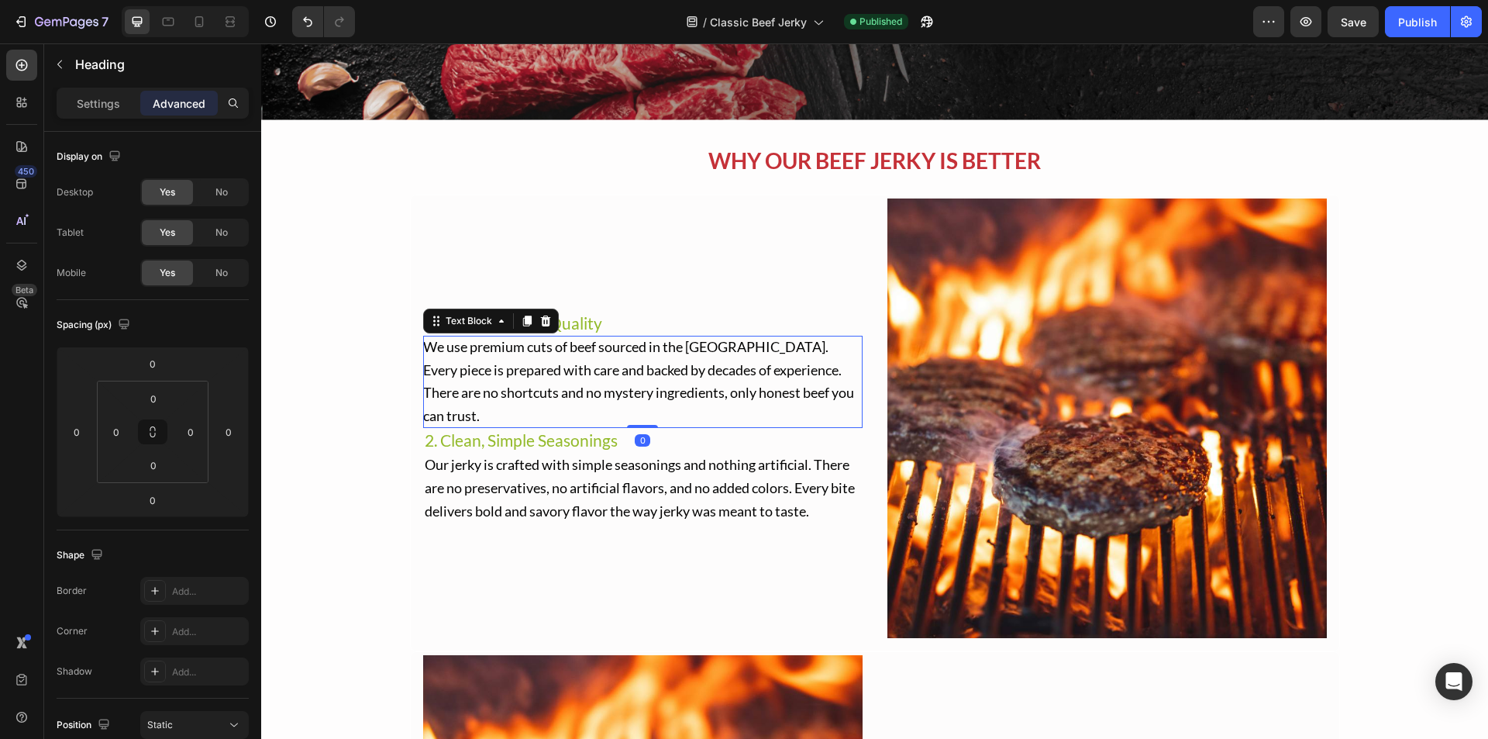
click at [643, 347] on p "We use premium cuts of beef sourced in the [GEOGRAPHIC_DATA]. Every piece is pr…" at bounding box center [643, 382] width 440 height 92
click at [602, 335] on h2 "1. Real Beef, Real Quality" at bounding box center [643, 323] width 440 height 24
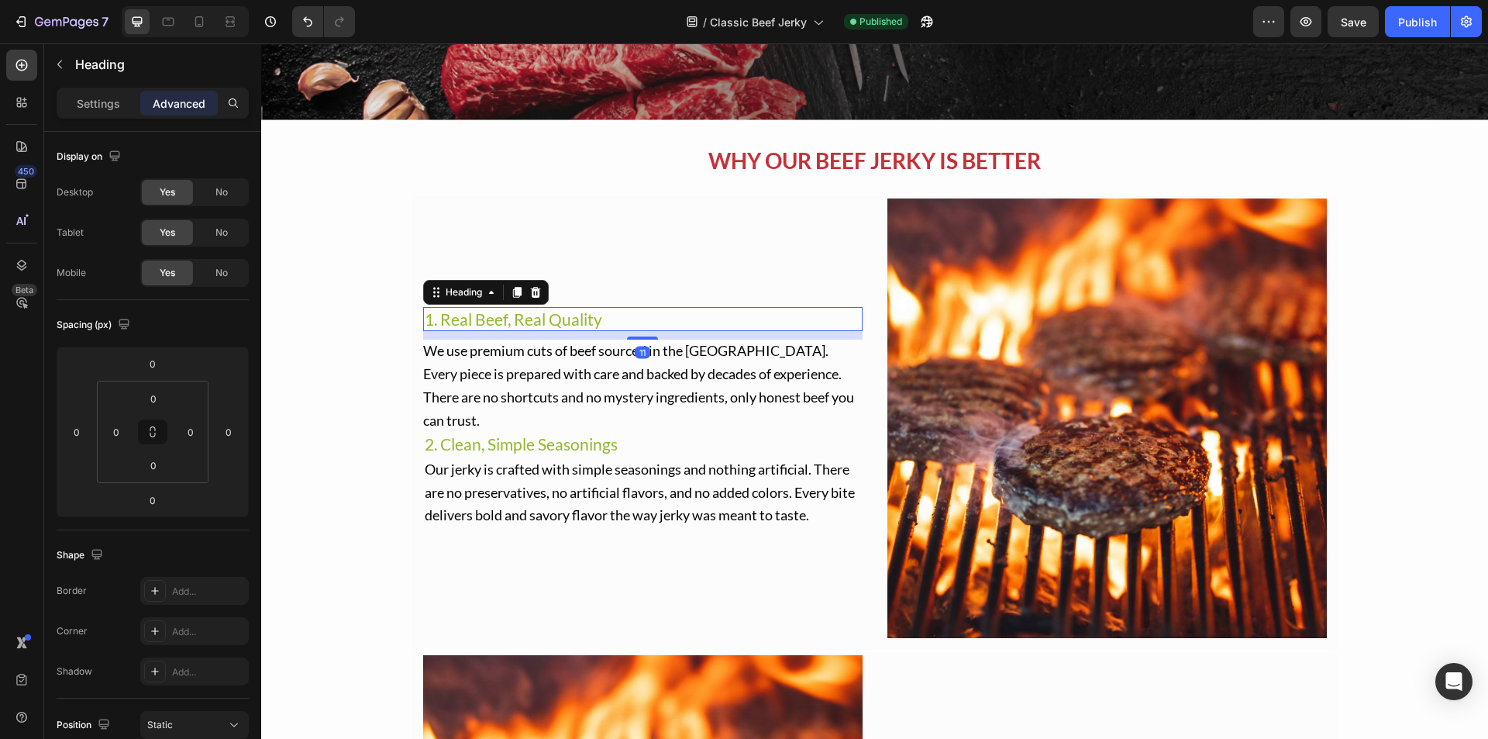
drag, startPoint x: 633, startPoint y: 345, endPoint x: 640, endPoint y: 354, distance: 11.0
click at [640, 354] on div "1. Real Beef, Real Quality Heading 11 We use premium cuts of beef sourced in [G…" at bounding box center [643, 418] width 440 height 440
type input "11"
click at [578, 397] on p "We use premium cuts of beef sourced in the [GEOGRAPHIC_DATA]. Every piece is pr…" at bounding box center [643, 386] width 440 height 92
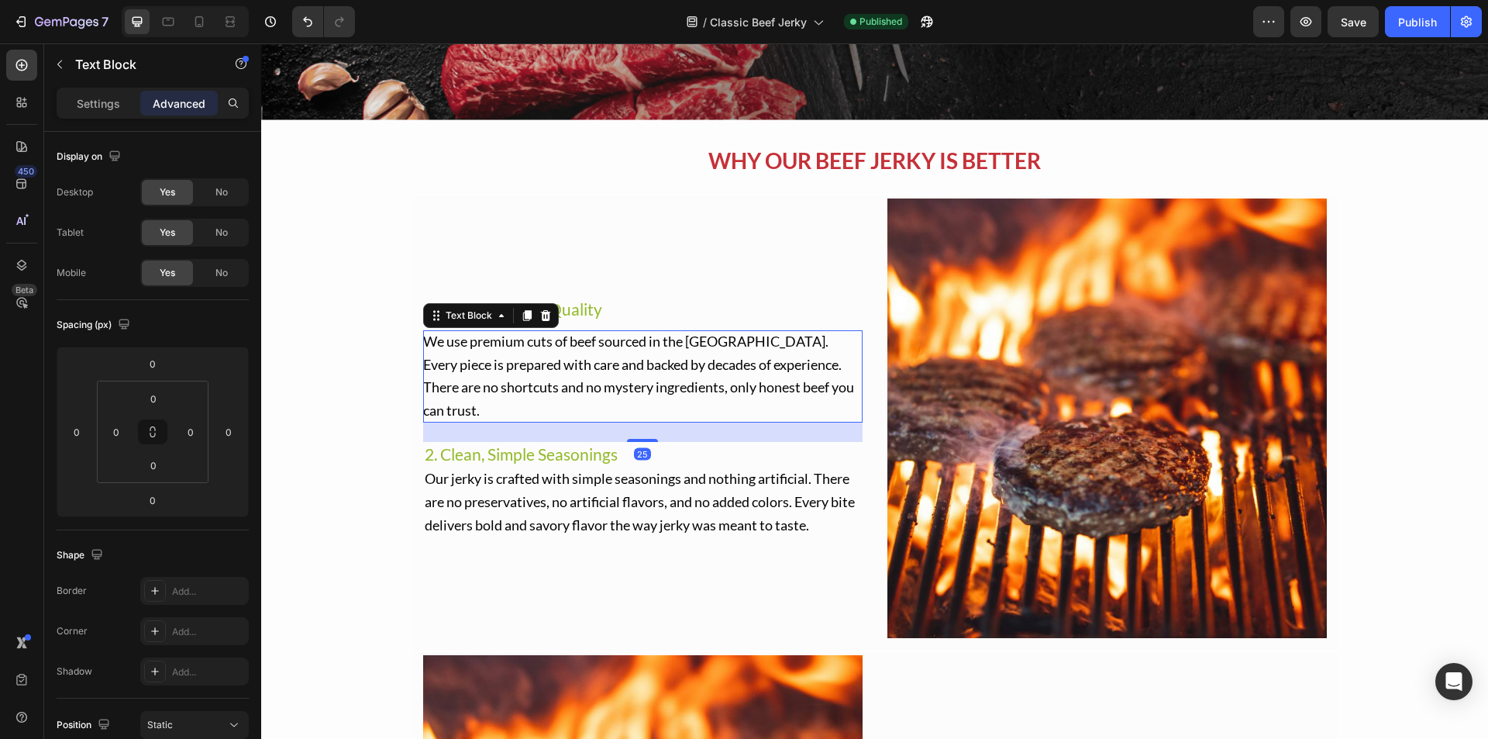
drag, startPoint x: 629, startPoint y: 419, endPoint x: 658, endPoint y: 439, distance: 35.3
click at [658, 439] on div "1. Real Beef, Real Quality Heading We use premium cuts of beef sourced in [GEOG…" at bounding box center [643, 418] width 440 height 440
type input "25"
click at [580, 453] on h2 "2. Clean, Simple Seasonings" at bounding box center [643, 454] width 440 height 24
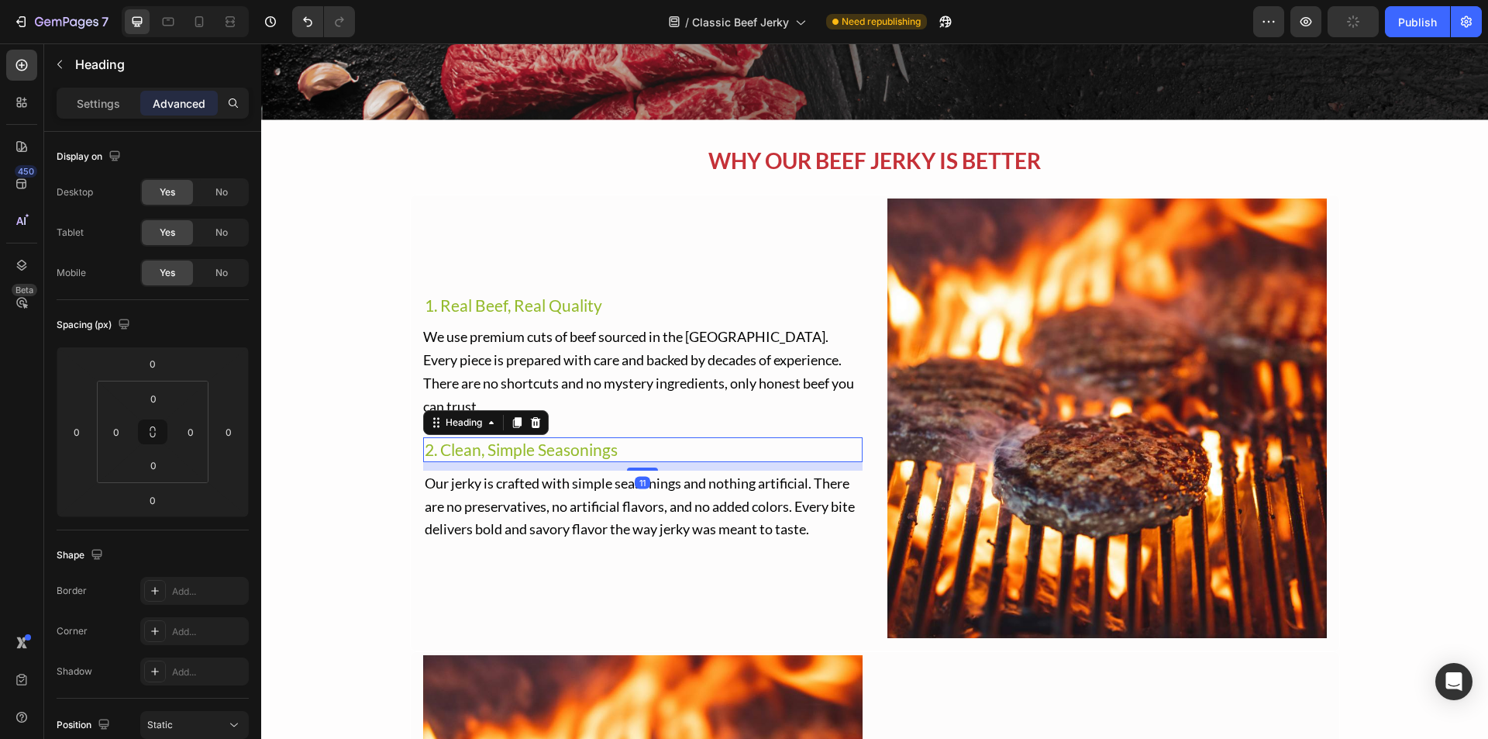
drag, startPoint x: 629, startPoint y: 454, endPoint x: 648, endPoint y: 462, distance: 20.5
click at [648, 462] on div "1. Real Beef, Real Quality Heading We use premium cuts of beef sourced in [GEOG…" at bounding box center [643, 418] width 440 height 440
type input "11"
click at [603, 478] on span "Our jerky is crafted with simple seasonings and nothing artificial. There are n…" at bounding box center [640, 506] width 430 height 64
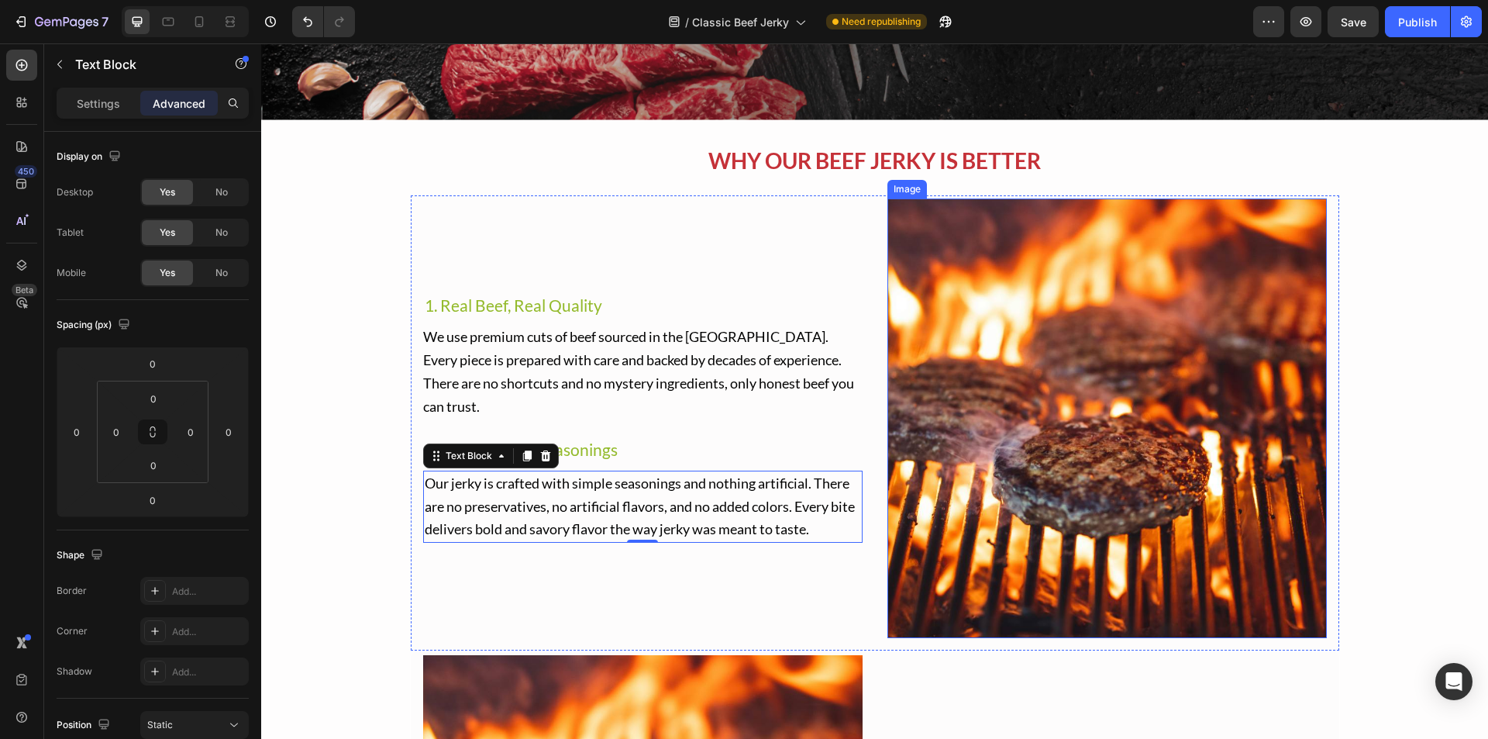
click at [1099, 438] on img at bounding box center [1108, 418] width 440 height 440
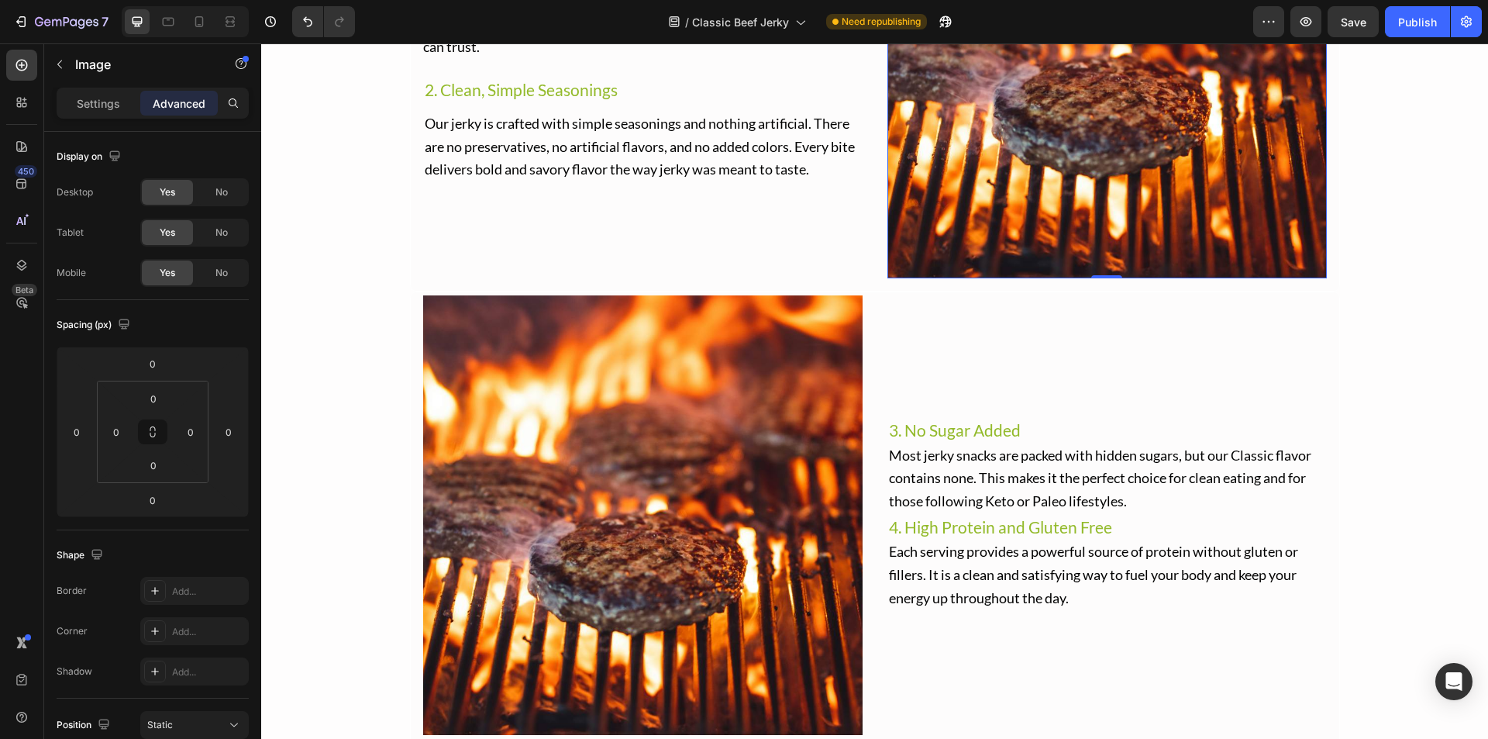
scroll to position [2931, 0]
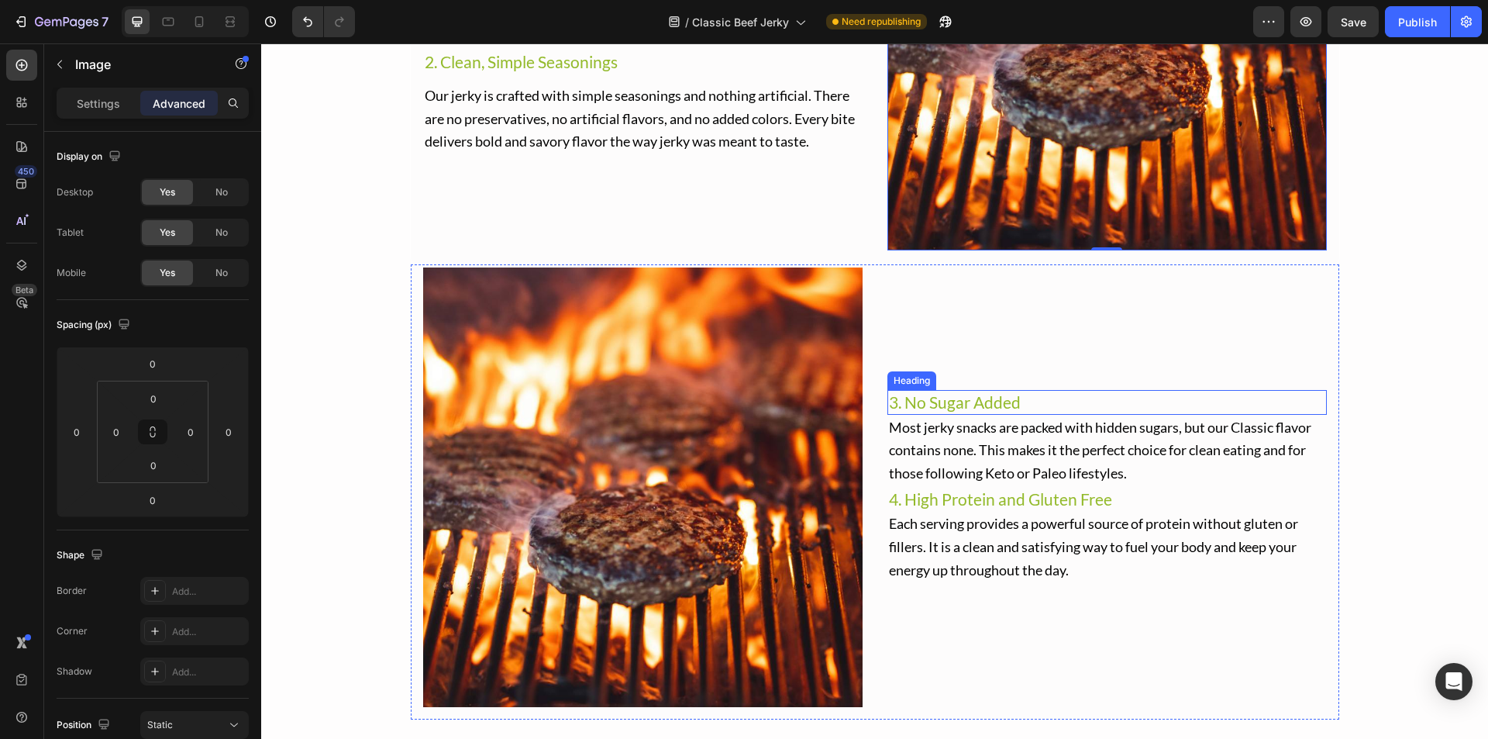
click at [957, 410] on span "3. No Sugar Added" at bounding box center [955, 401] width 132 height 19
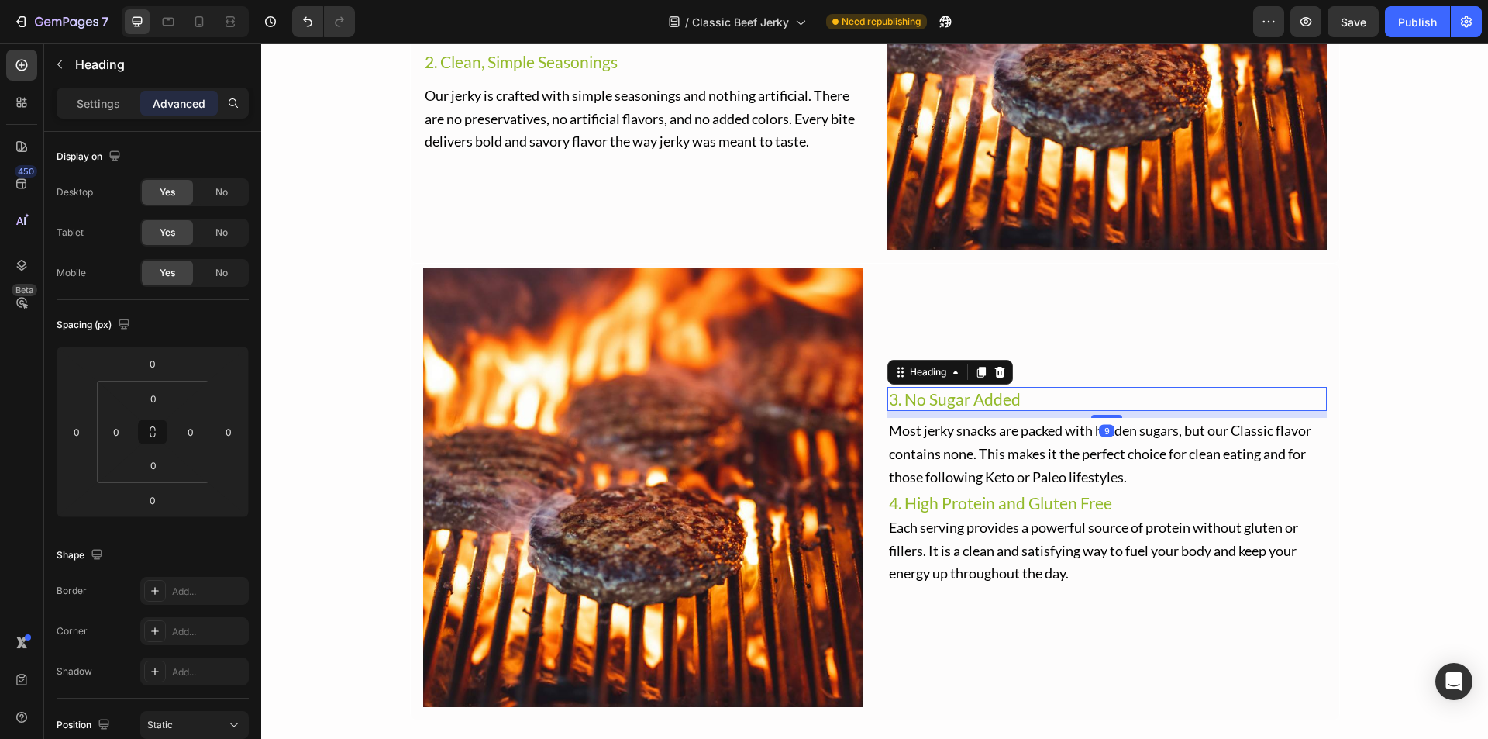
drag, startPoint x: 1102, startPoint y: 412, endPoint x: 1111, endPoint y: 419, distance: 11.6
click at [1111, 419] on div "3. No Sugar Added Heading 9 Most jerky snacks are packed with hidden sugars, bu…" at bounding box center [1108, 487] width 440 height 440
type input "9"
click at [974, 464] on p "Most jerky snacks are packed with hidden sugars, but our Classic flavor contain…" at bounding box center [1107, 453] width 436 height 69
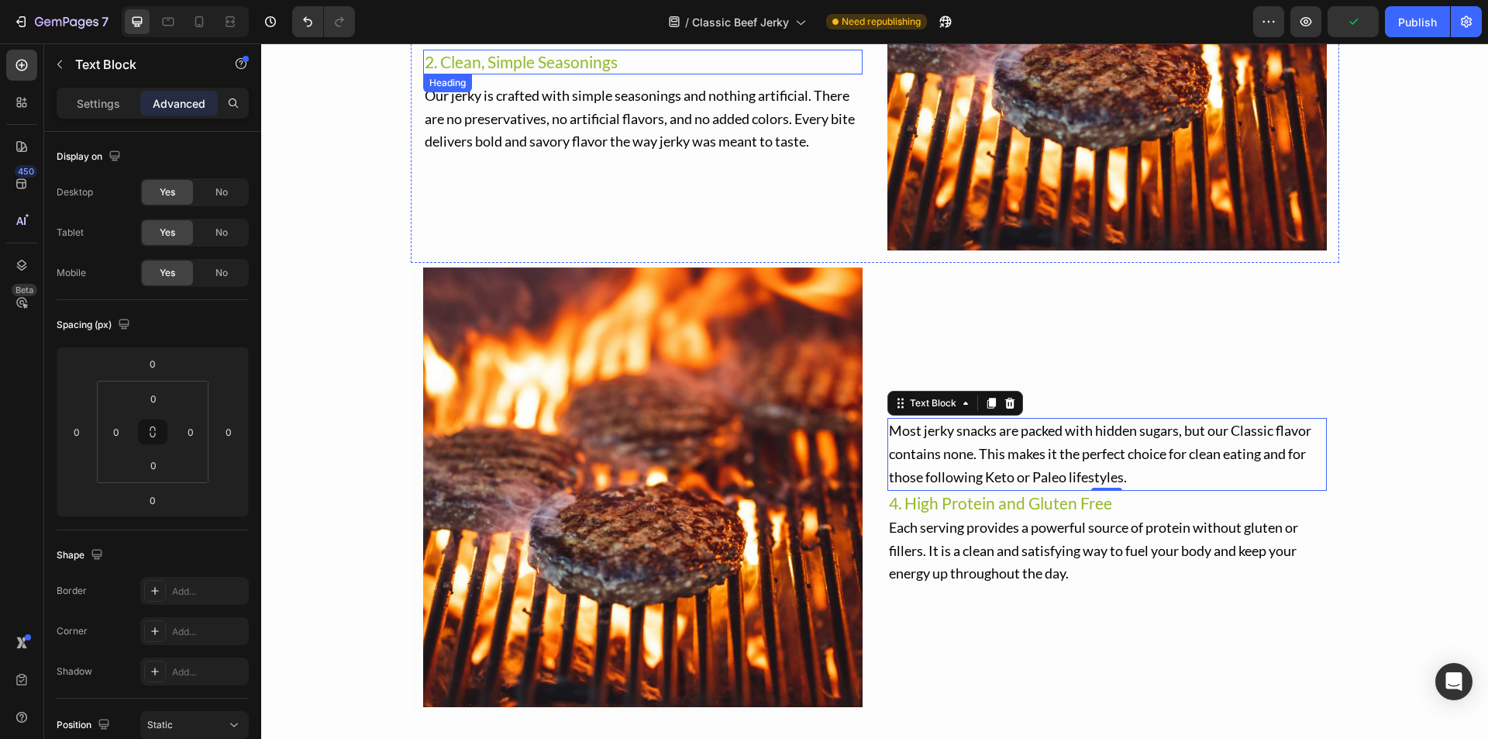
click at [585, 59] on span "2. Clean, Simple Seasonings" at bounding box center [521, 61] width 193 height 19
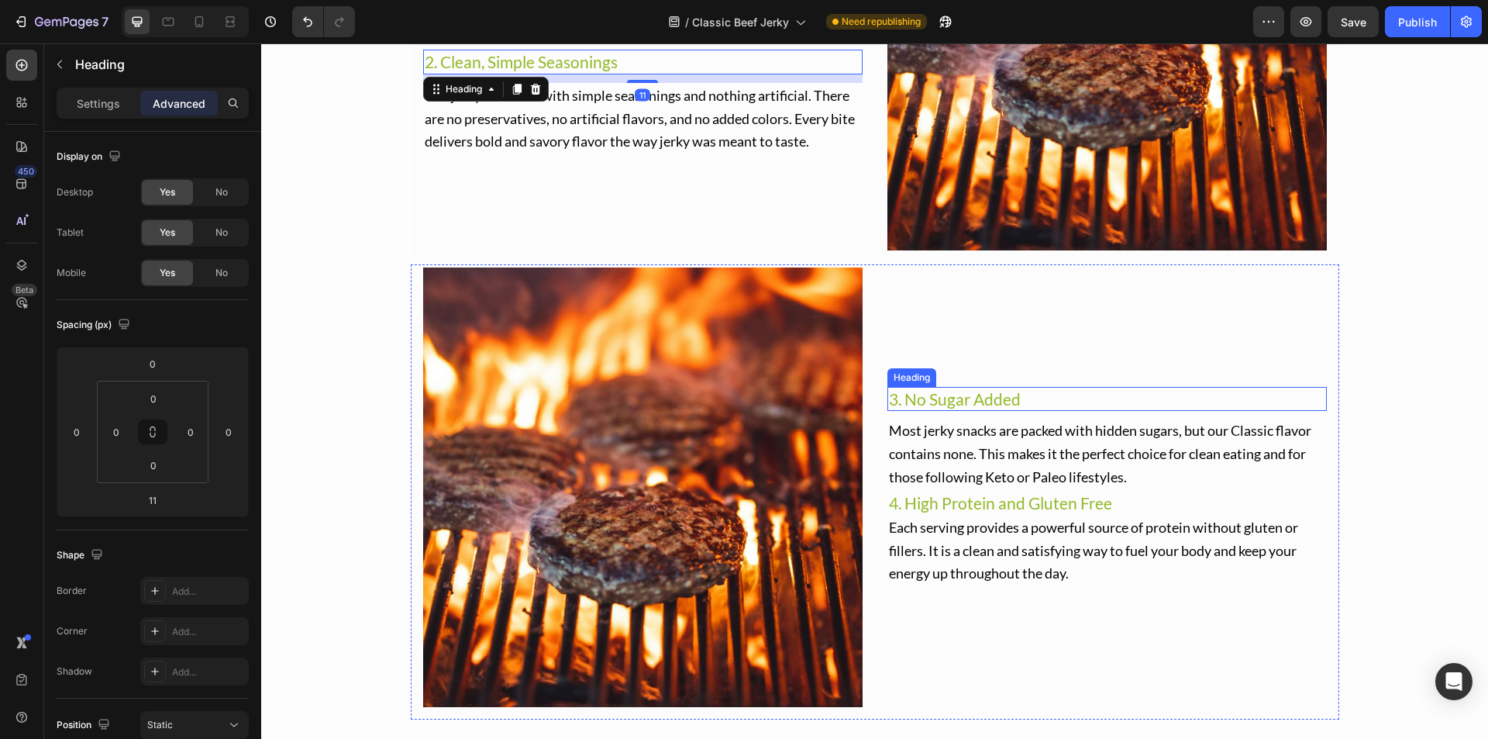
click at [971, 399] on span "3. No Sugar Added" at bounding box center [955, 398] width 132 height 19
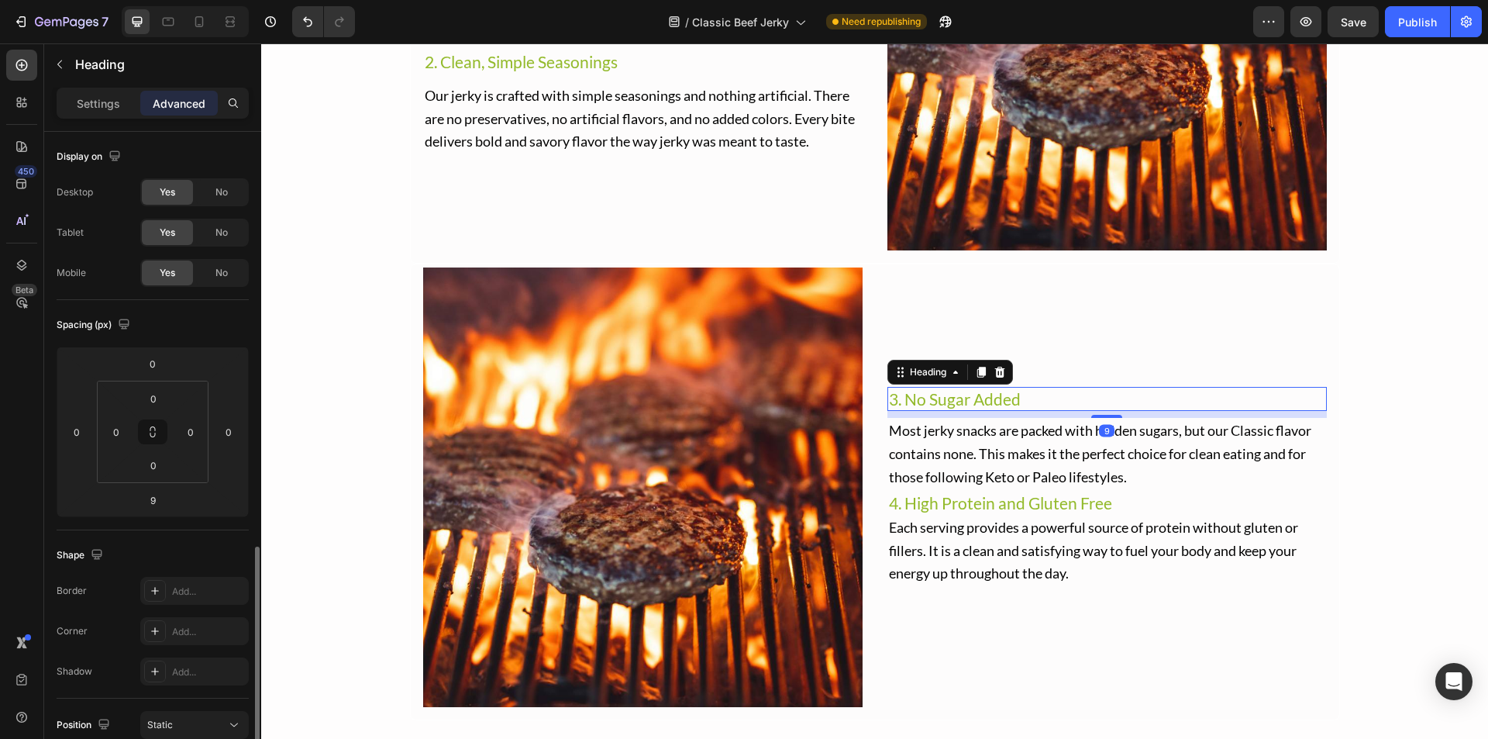
scroll to position [254, 0]
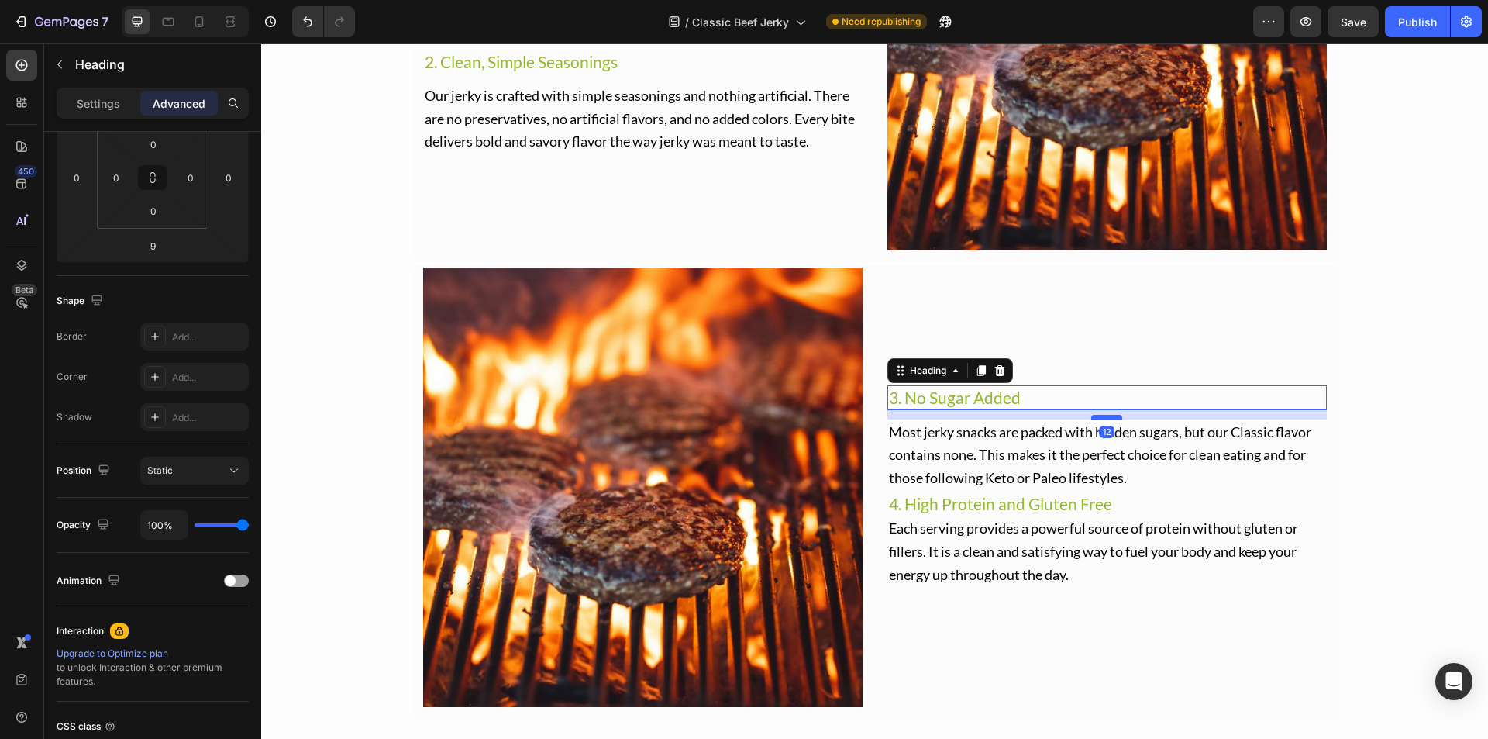
click at [1111, 419] on div at bounding box center [1107, 417] width 31 height 5
click at [1112, 418] on div at bounding box center [1107, 416] width 31 height 5
type input "11"
click at [1130, 447] on span "Most jerky snacks are packed with hidden sugars, but our Classic flavor contain…" at bounding box center [1100, 455] width 423 height 64
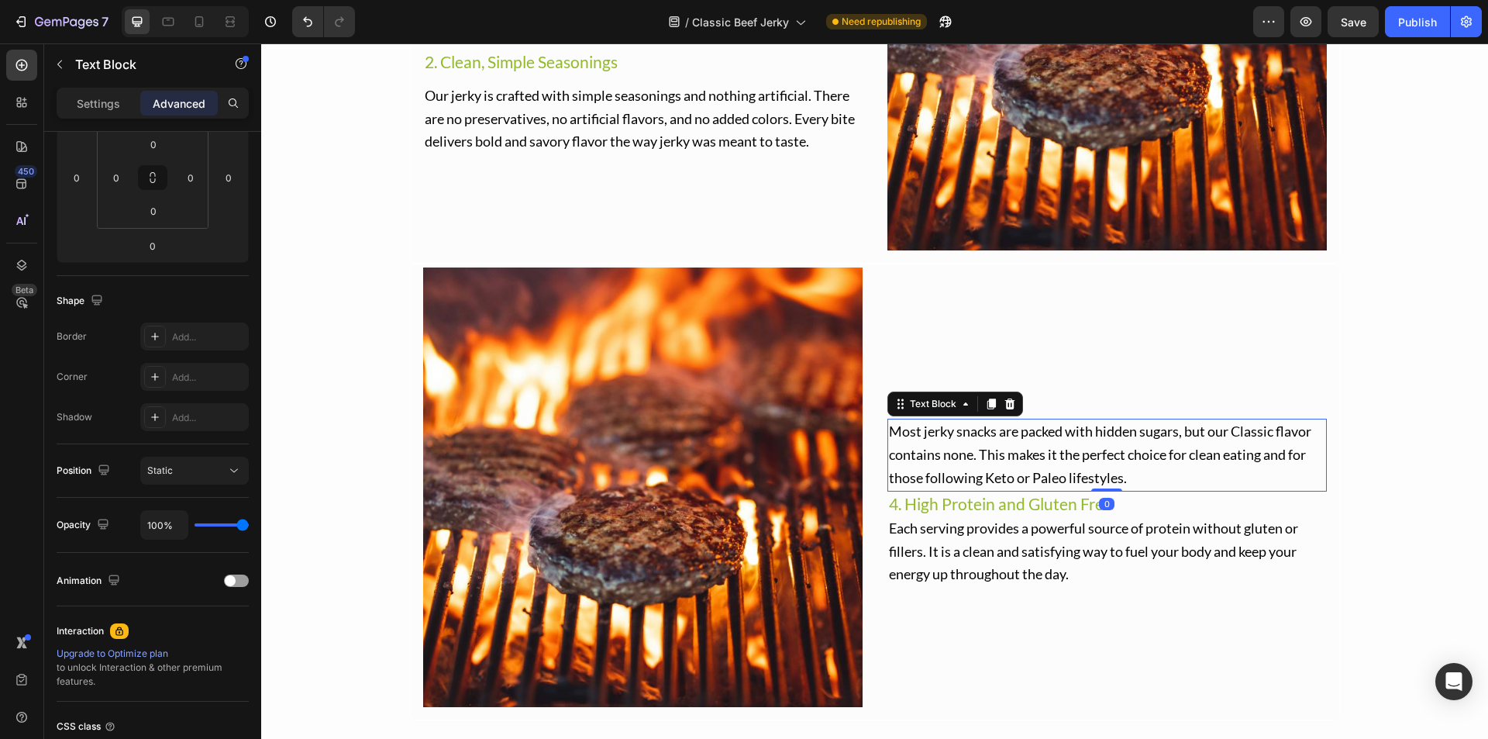
scroll to position [0, 0]
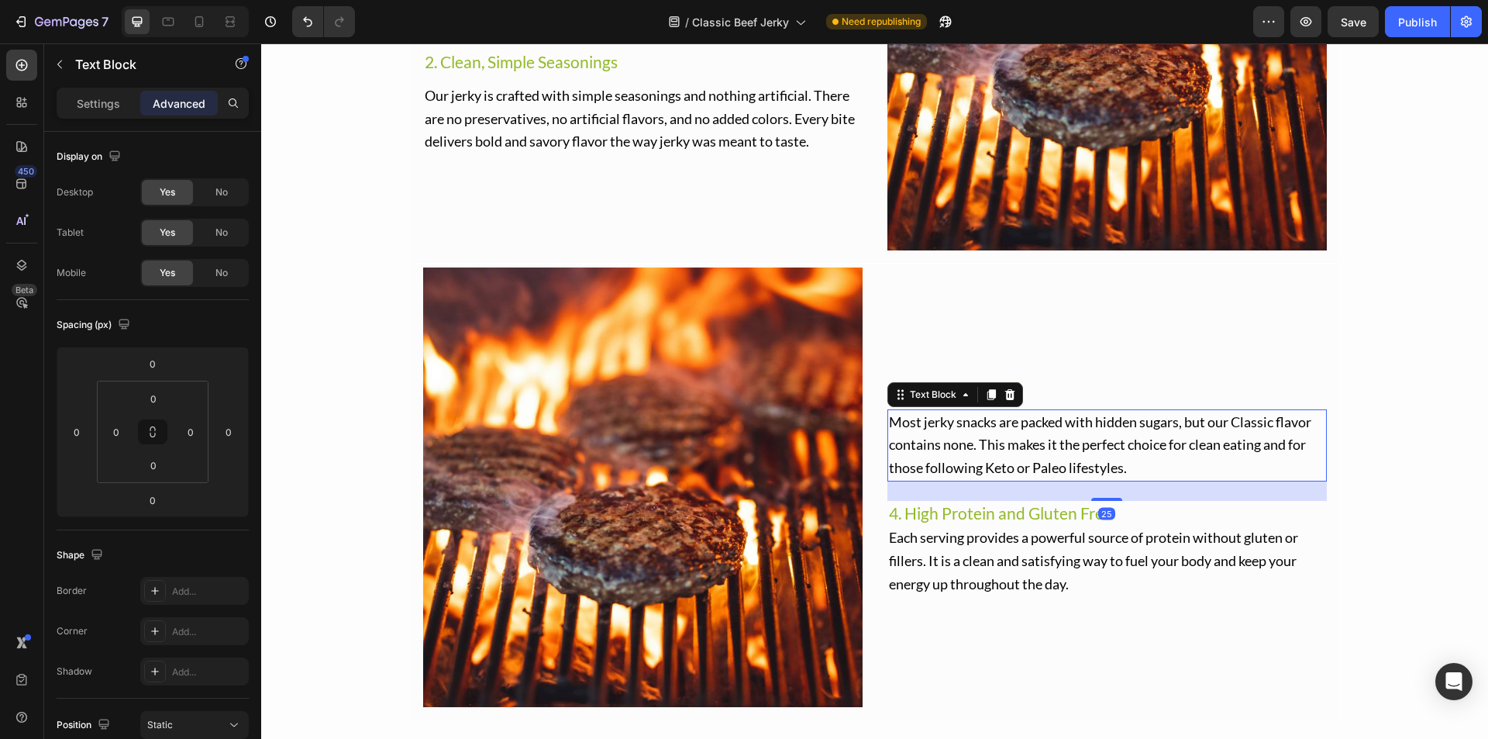
drag, startPoint x: 1107, startPoint y: 489, endPoint x: 1123, endPoint y: 509, distance: 25.3
click at [1123, 509] on div "3. No Sugar Added Heading Most jerky snacks are packed with hidden sugars, but …" at bounding box center [1108, 487] width 440 height 440
type input "25"
click at [1046, 517] on span "4. High Protein and Gluten Free" at bounding box center [1000, 512] width 223 height 19
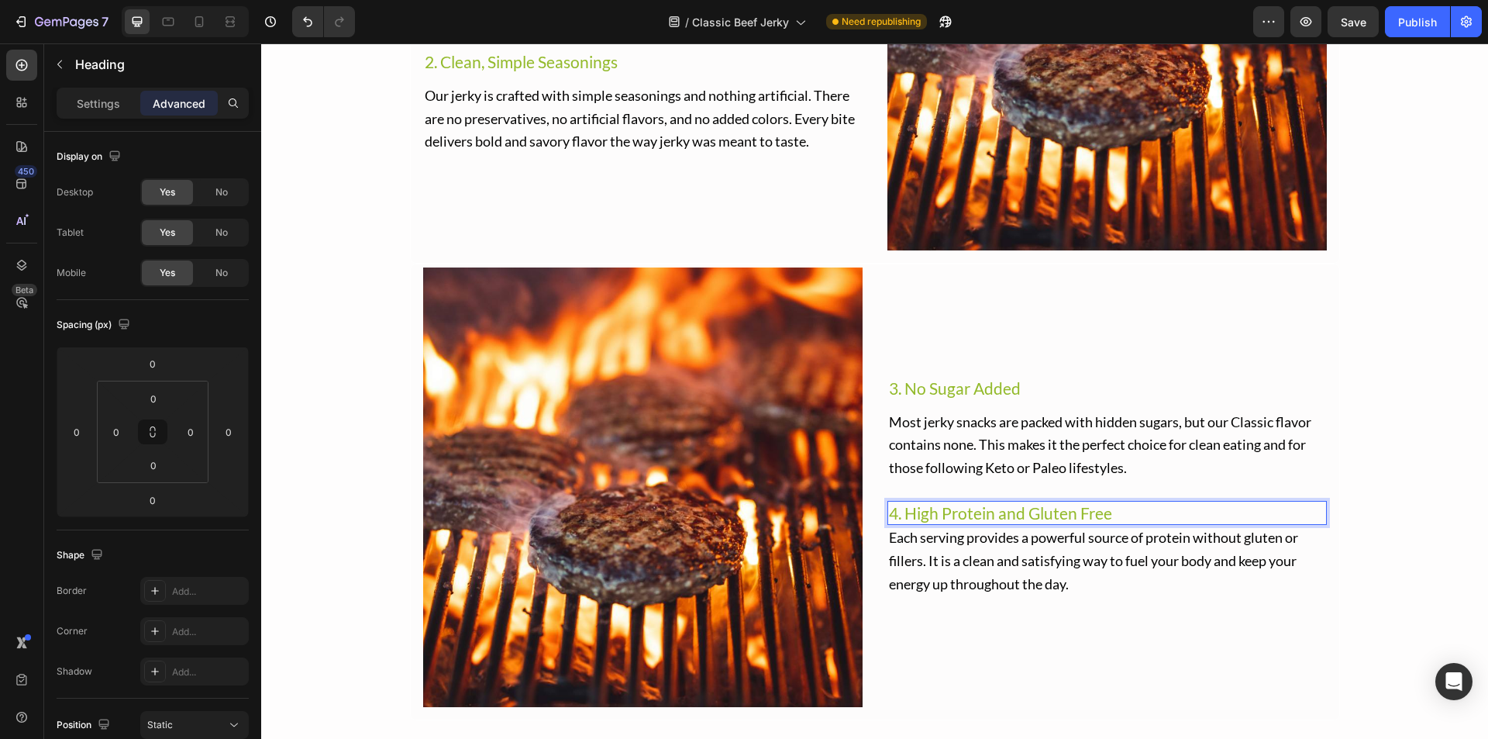
click at [1098, 515] on span "4. High Protein and Gluten Free" at bounding box center [1000, 512] width 223 height 19
click at [1093, 554] on span "Each serving provides a powerful source of protein without gluten or fillers. I…" at bounding box center [1093, 561] width 409 height 64
click at [1084, 518] on span "4. High Protein and Gluten Free" at bounding box center [1000, 512] width 223 height 19
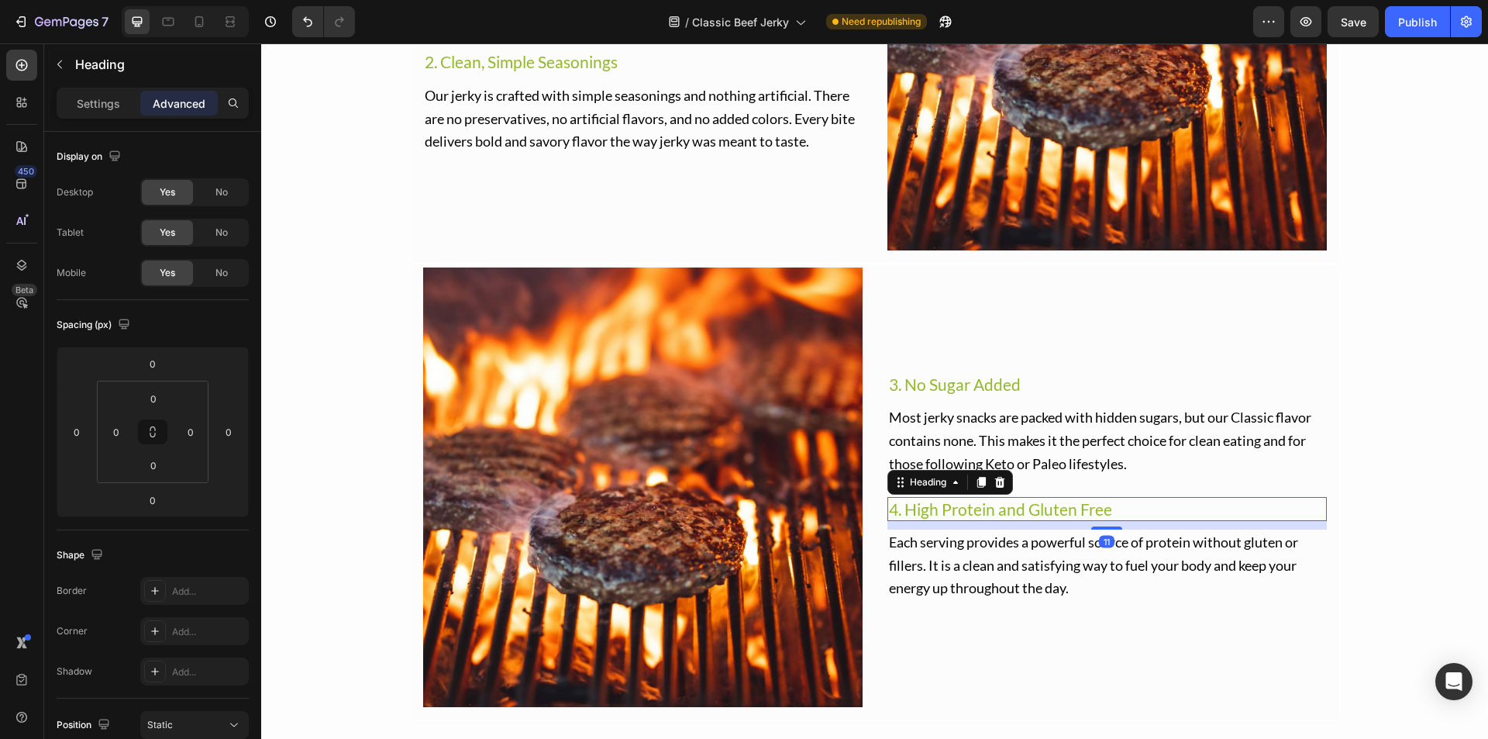
drag, startPoint x: 1113, startPoint y: 523, endPoint x: 1119, endPoint y: 531, distance: 10.5
click at [1119, 531] on div "3. No Sugar Added Heading Most jerky snacks are packed with hidden sugars, but …" at bounding box center [1108, 487] width 440 height 440
type input "11"
click at [1116, 547] on span "Each serving provides a powerful source of protein without gluten or fillers. I…" at bounding box center [1093, 565] width 409 height 64
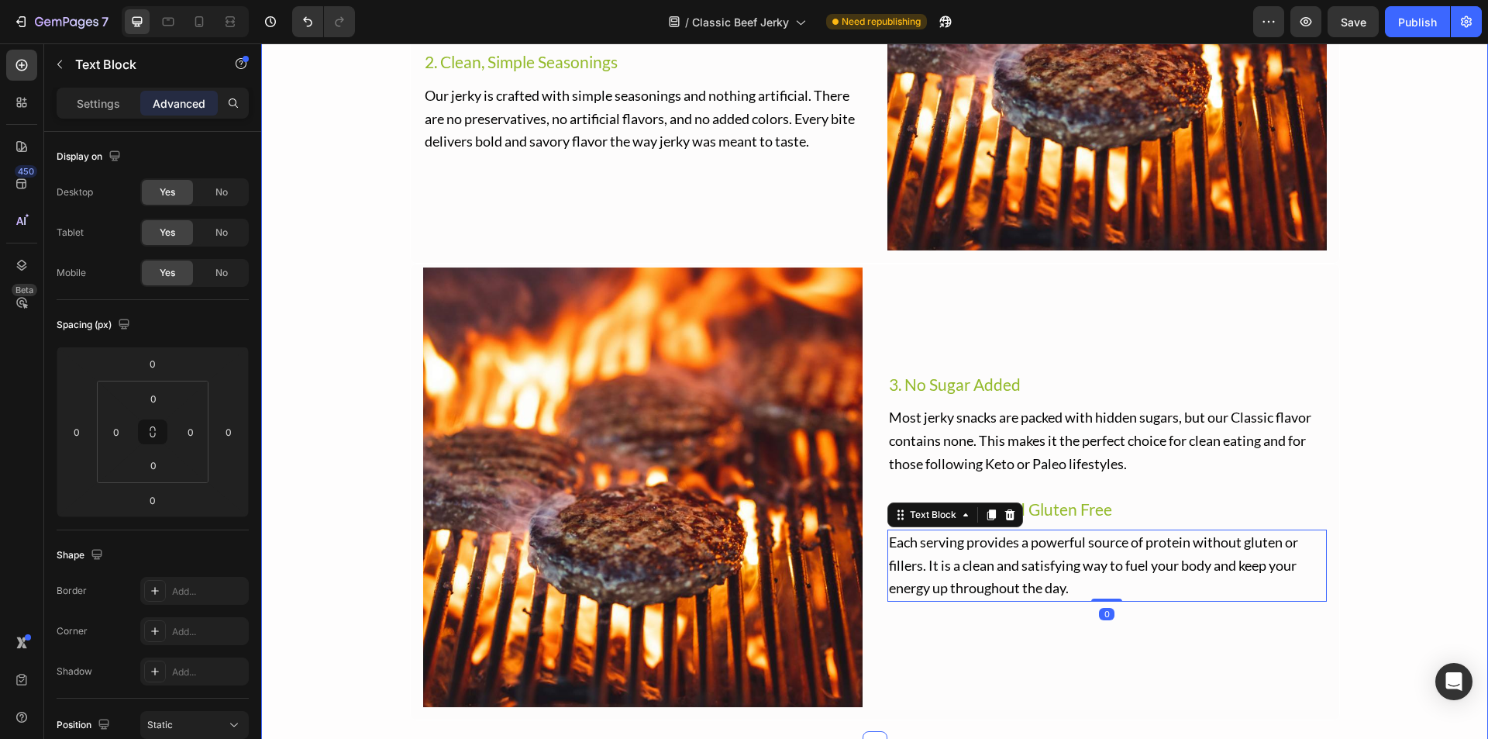
click at [1405, 435] on div "WHY OUR BEEF JERKY IS BETTER Text Block Image 1. Real Beef, Real Quality Headin…" at bounding box center [874, 238] width 1227 height 964
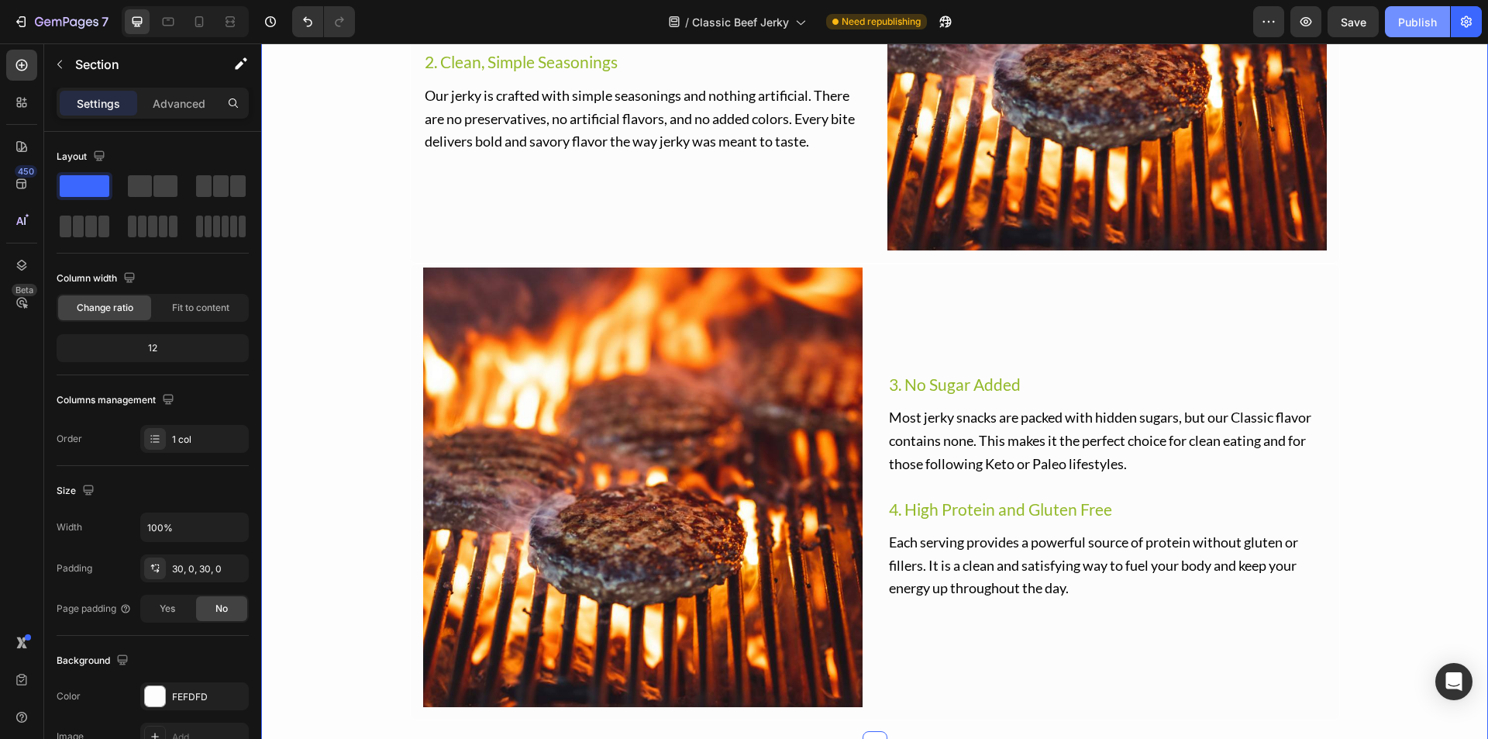
click at [1395, 27] on button "Publish" at bounding box center [1417, 21] width 65 height 31
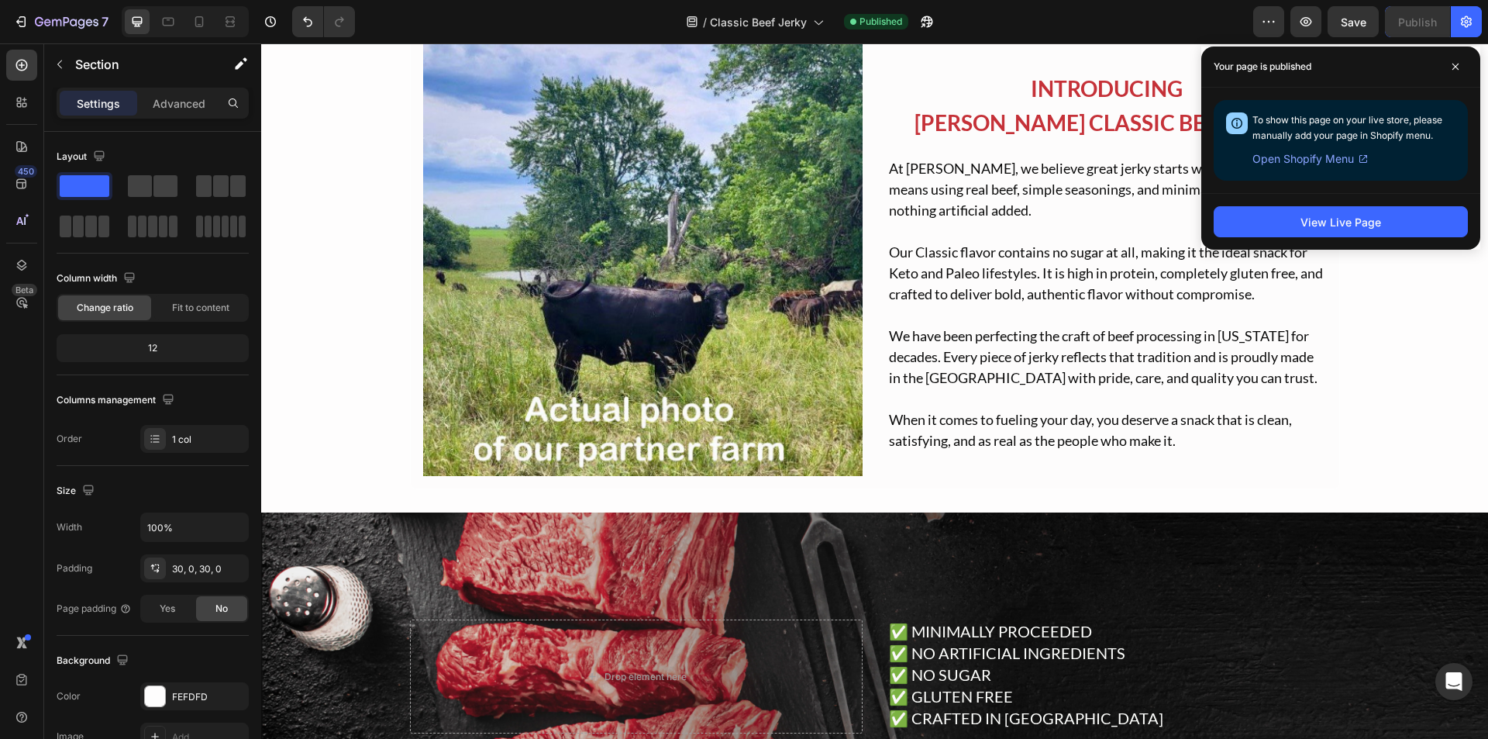
scroll to position [1148, 0]
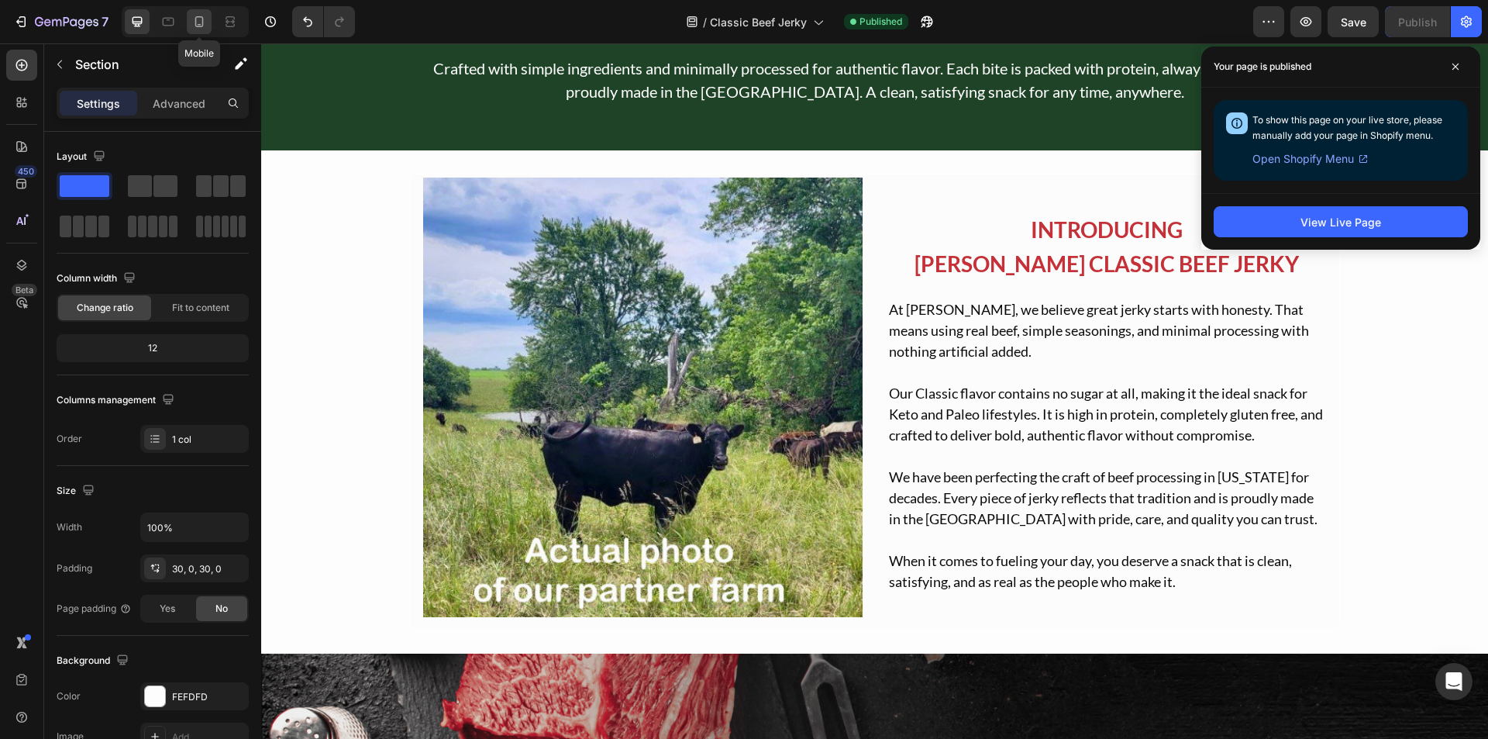
click at [187, 28] on div at bounding box center [199, 21] width 25 height 25
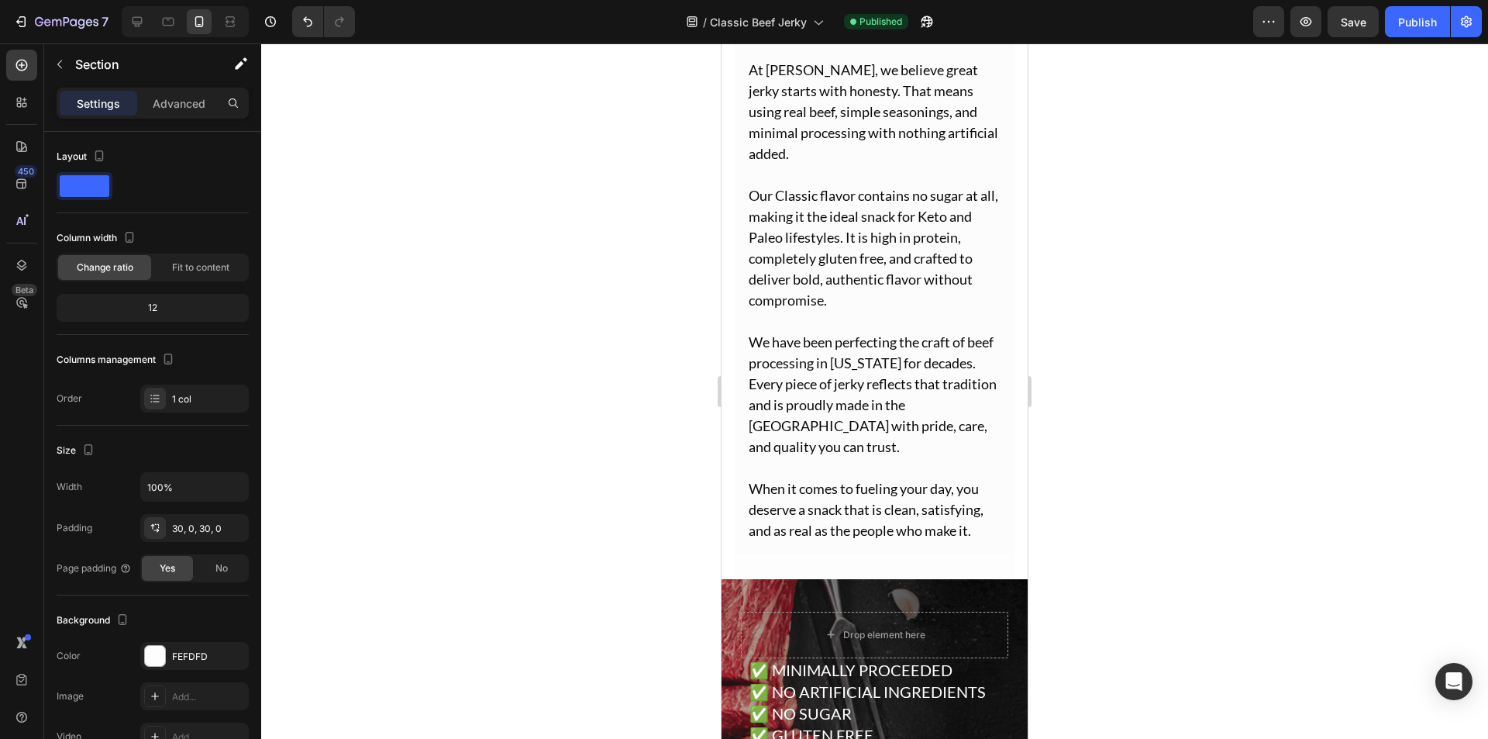
scroll to position [1639, 0]
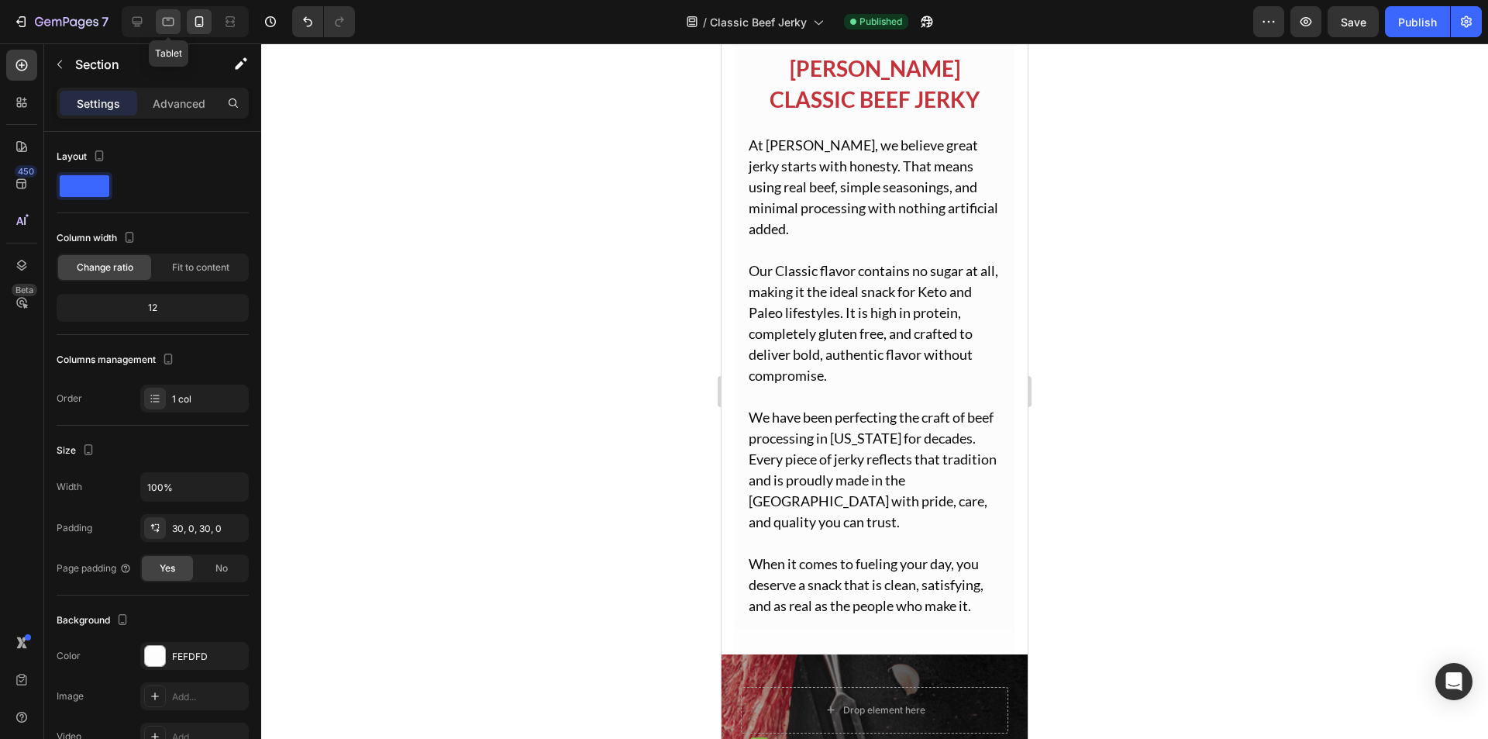
click at [164, 19] on icon at bounding box center [168, 22] width 16 height 16
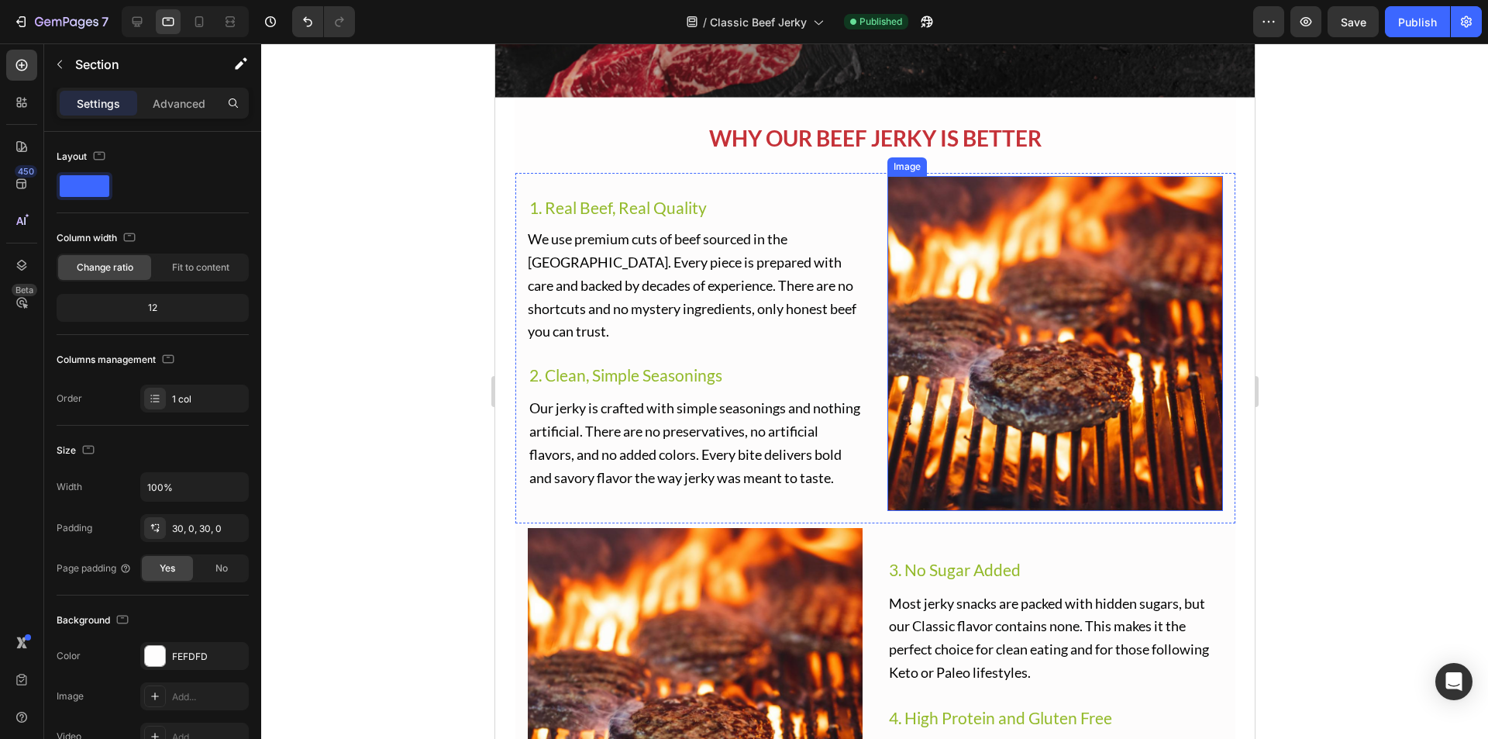
scroll to position [1985, 0]
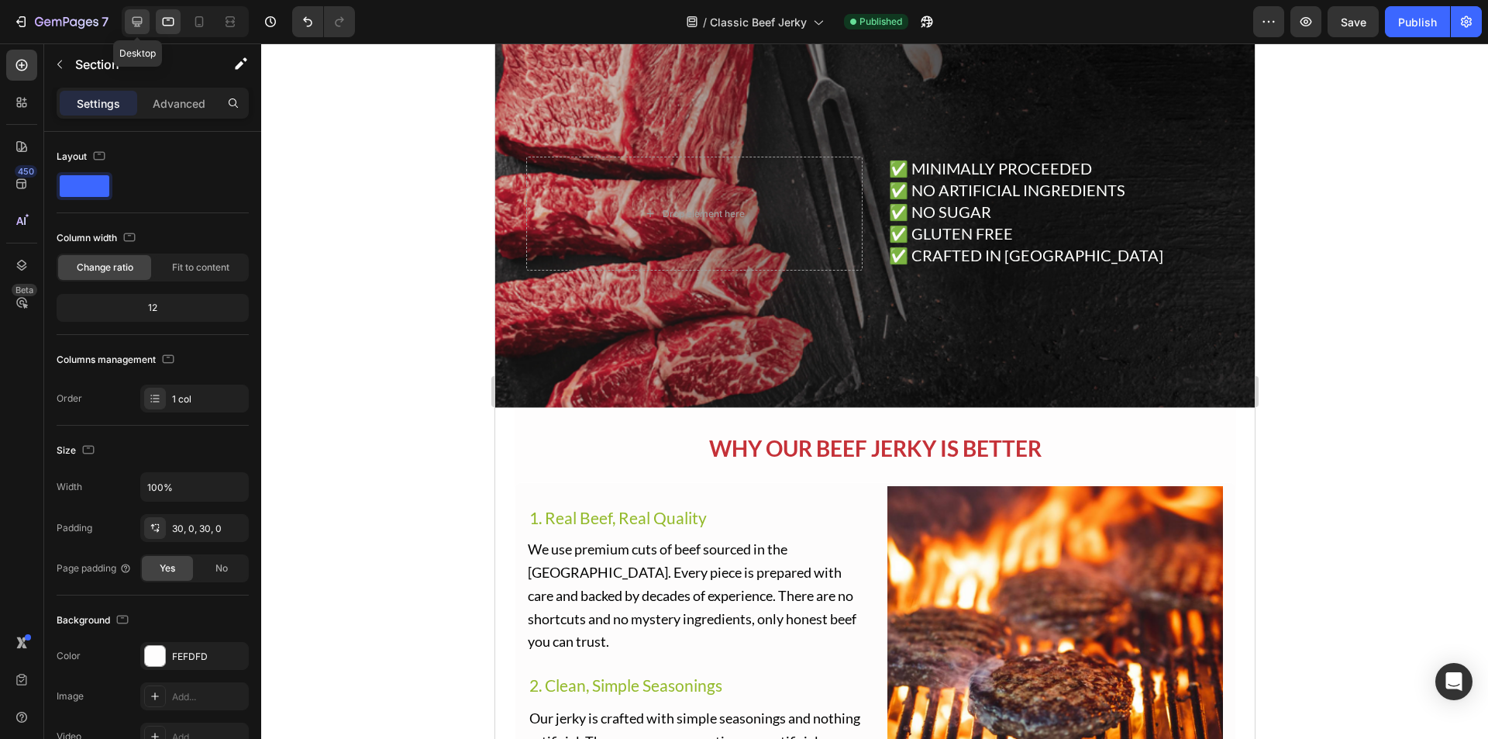
click at [149, 18] on div at bounding box center [137, 21] width 25 height 25
